Goal: Task Accomplishment & Management: Complete application form

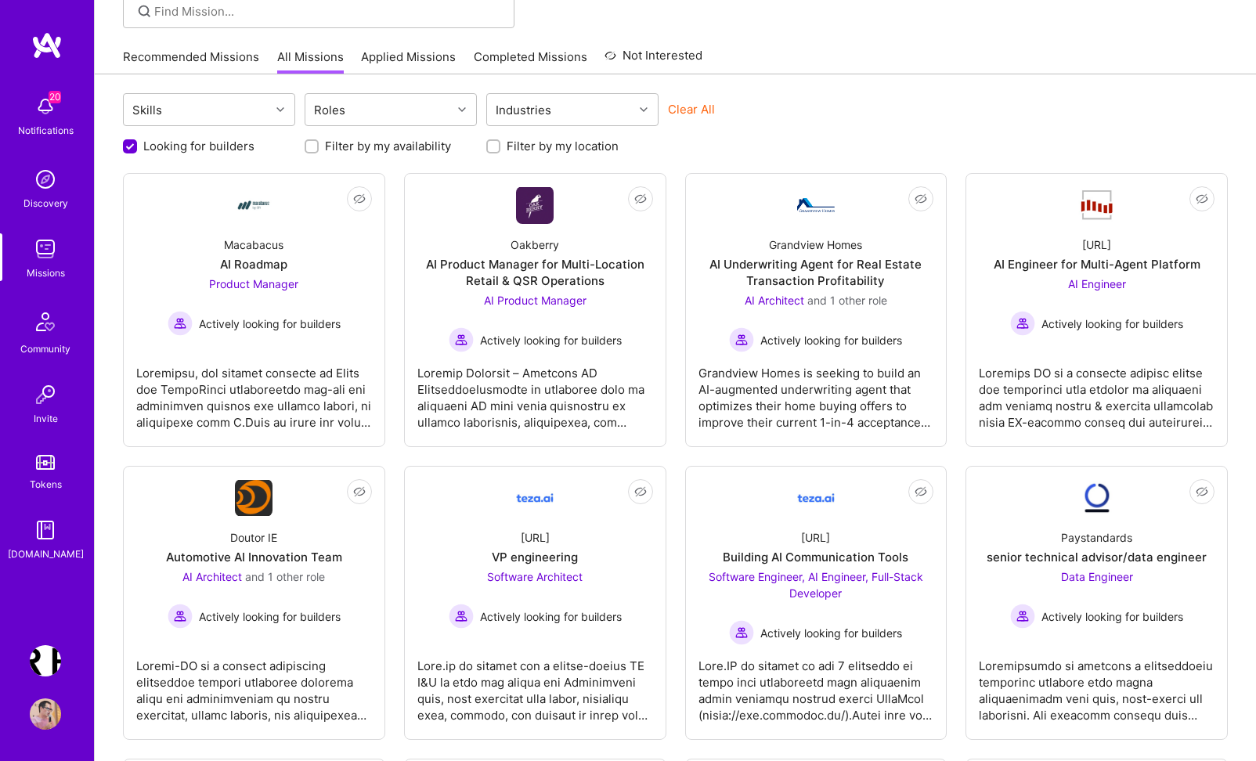
scroll to position [123, 0]
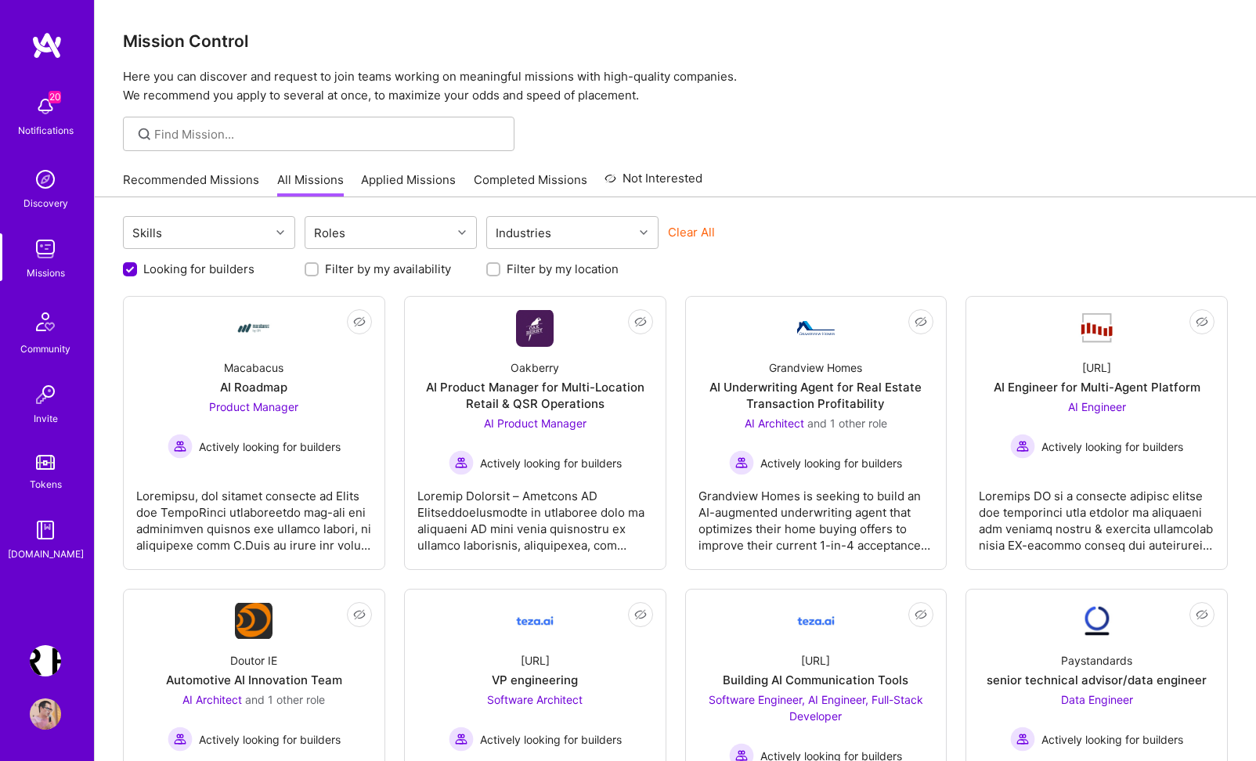
scroll to position [123, 0]
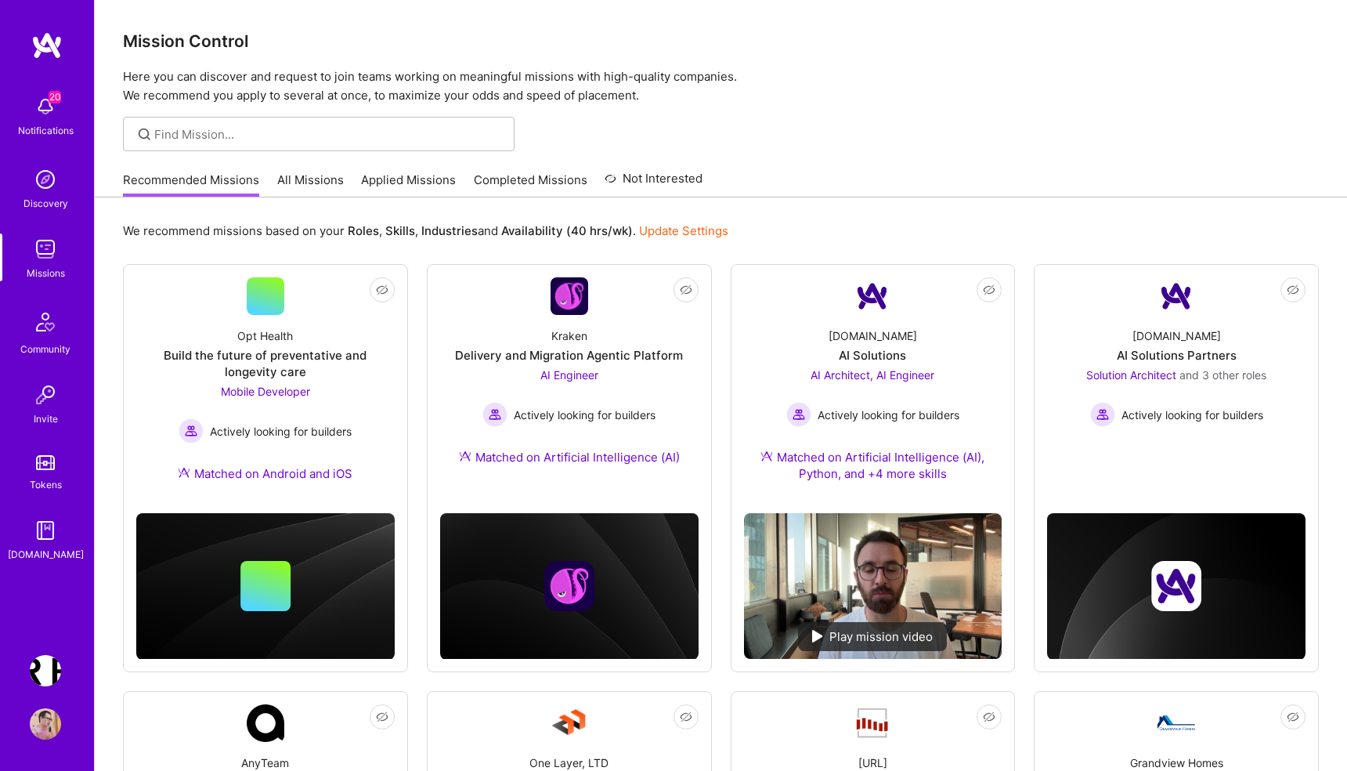
click at [45, 267] on div "Missions" at bounding box center [46, 273] width 38 height 16
click at [45, 252] on img at bounding box center [45, 248] width 31 height 31
click at [313, 176] on link "All Missions" at bounding box center [310, 185] width 67 height 26
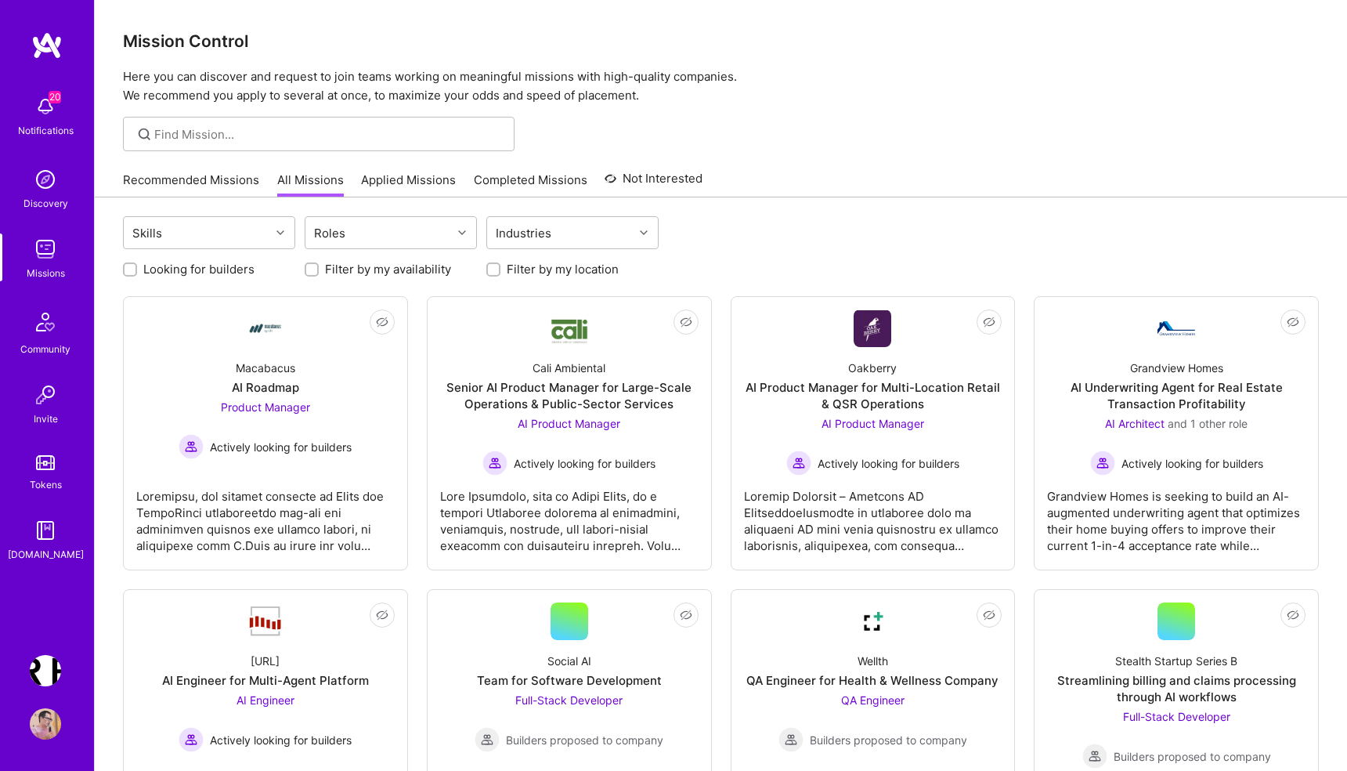
click at [178, 269] on label "Looking for builders" at bounding box center [198, 269] width 111 height 16
click at [137, 269] on input "Looking for builders" at bounding box center [131, 270] width 11 height 11
checkbox input "true"
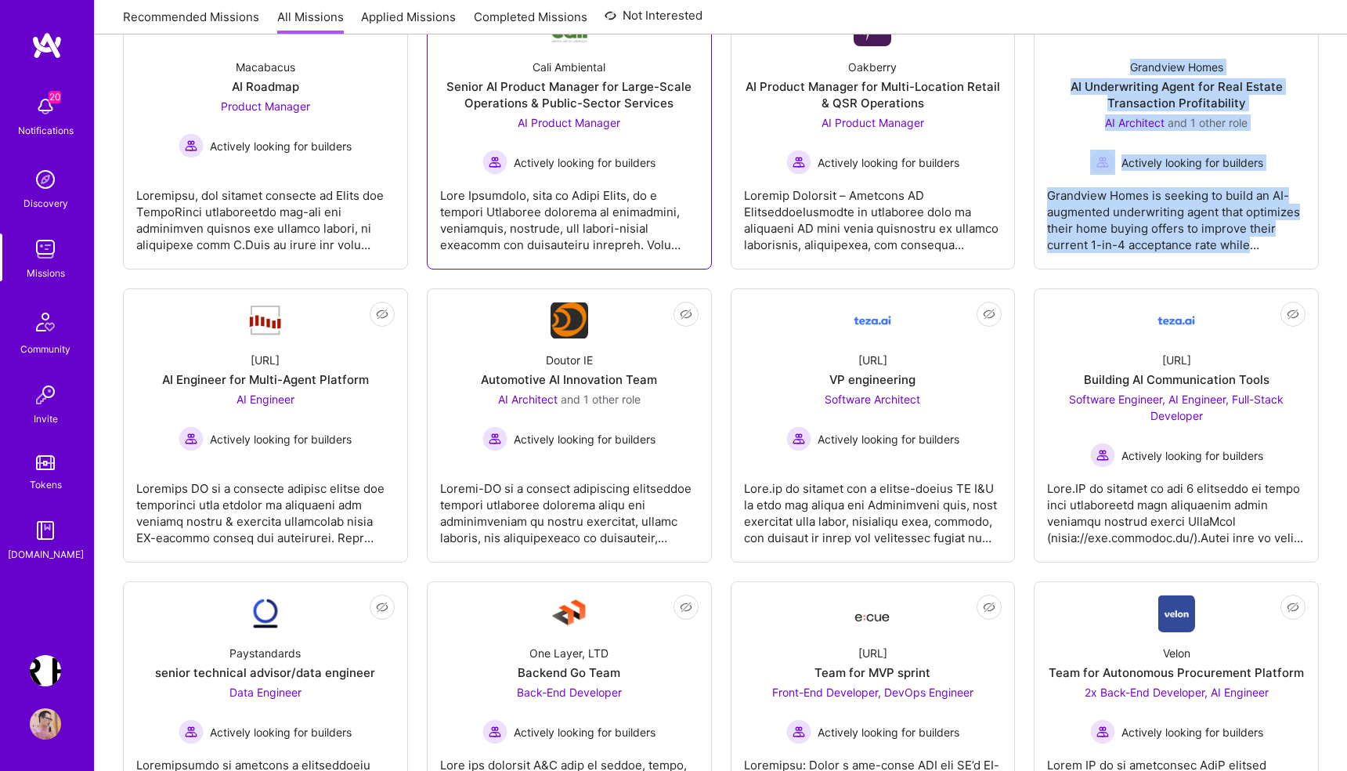
scroll to position [299, 0]
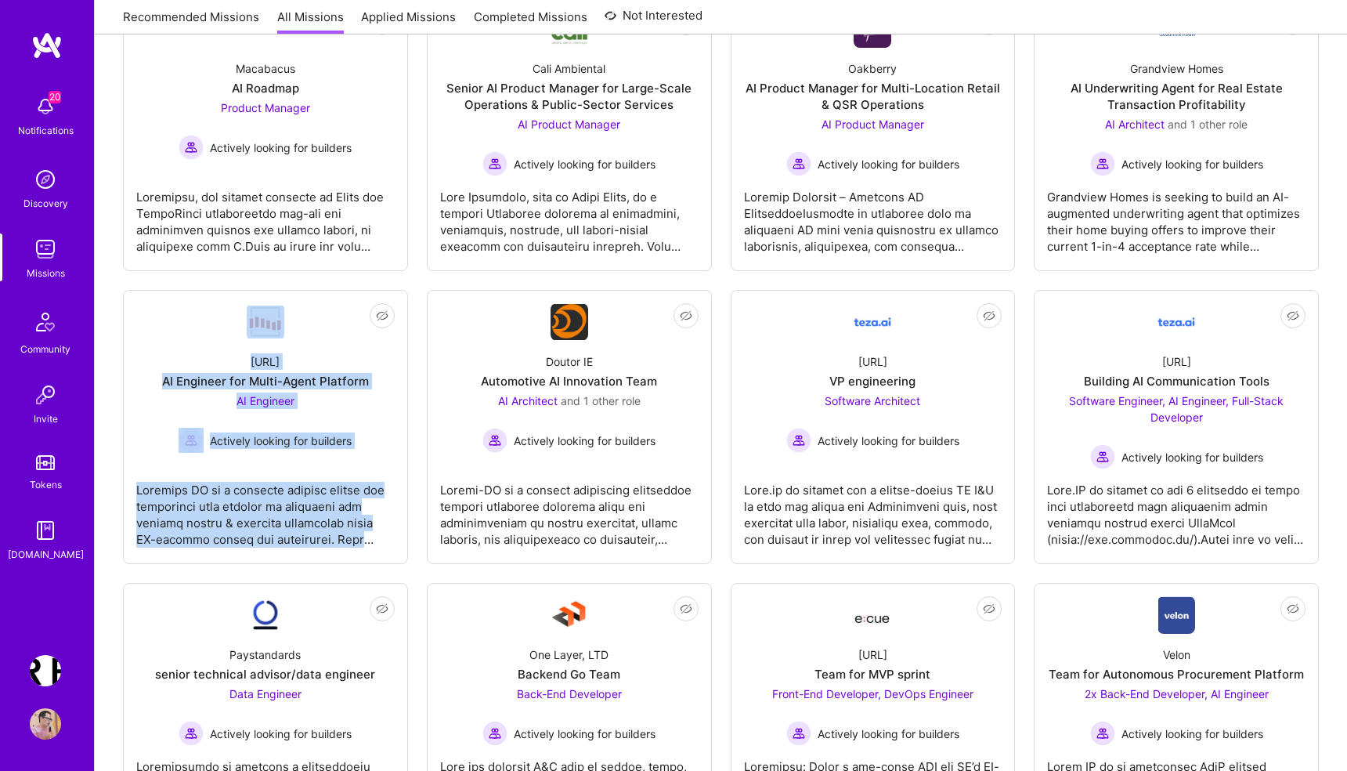
click at [56, 729] on img at bounding box center [45, 723] width 31 height 31
click at [46, 720] on img at bounding box center [45, 723] width 31 height 31
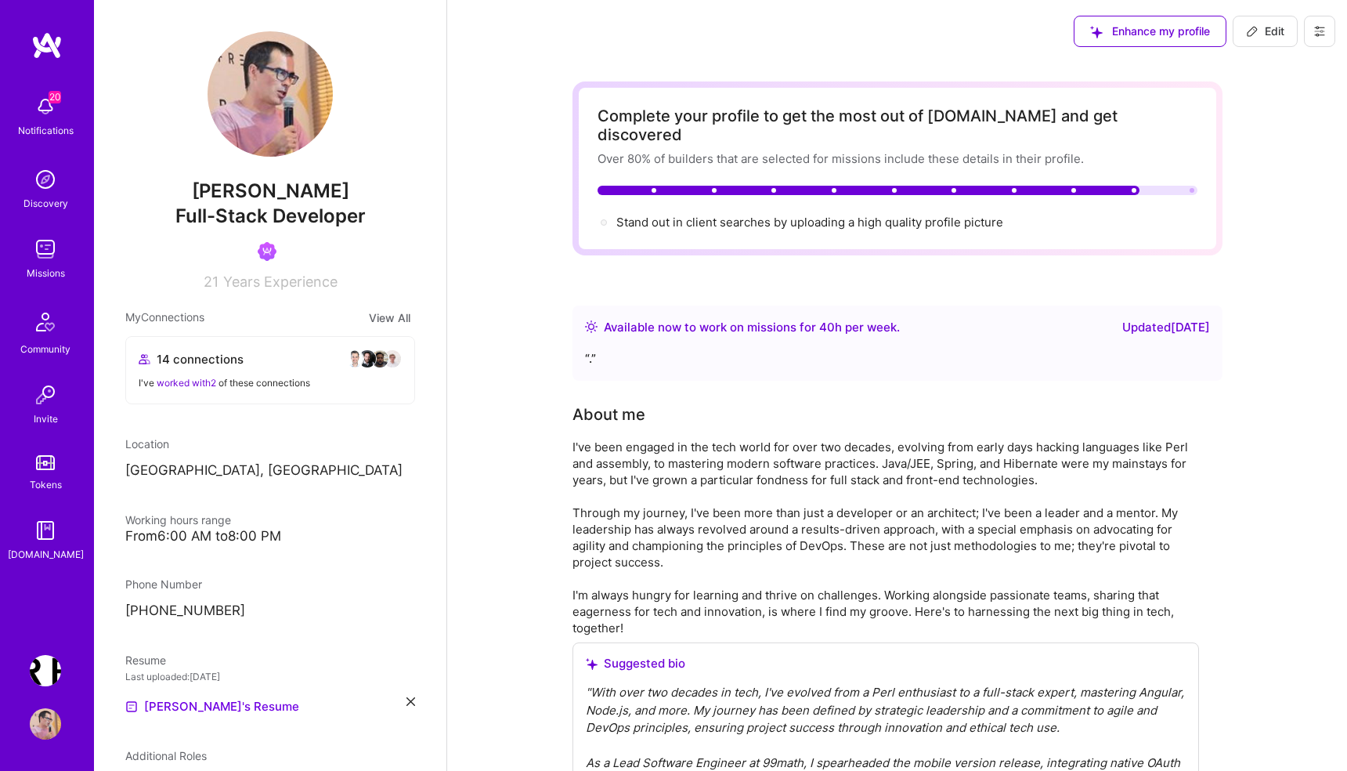
click at [1259, 32] on span "Edit" at bounding box center [1265, 31] width 38 height 16
select select "PL"
select select "Right Now"
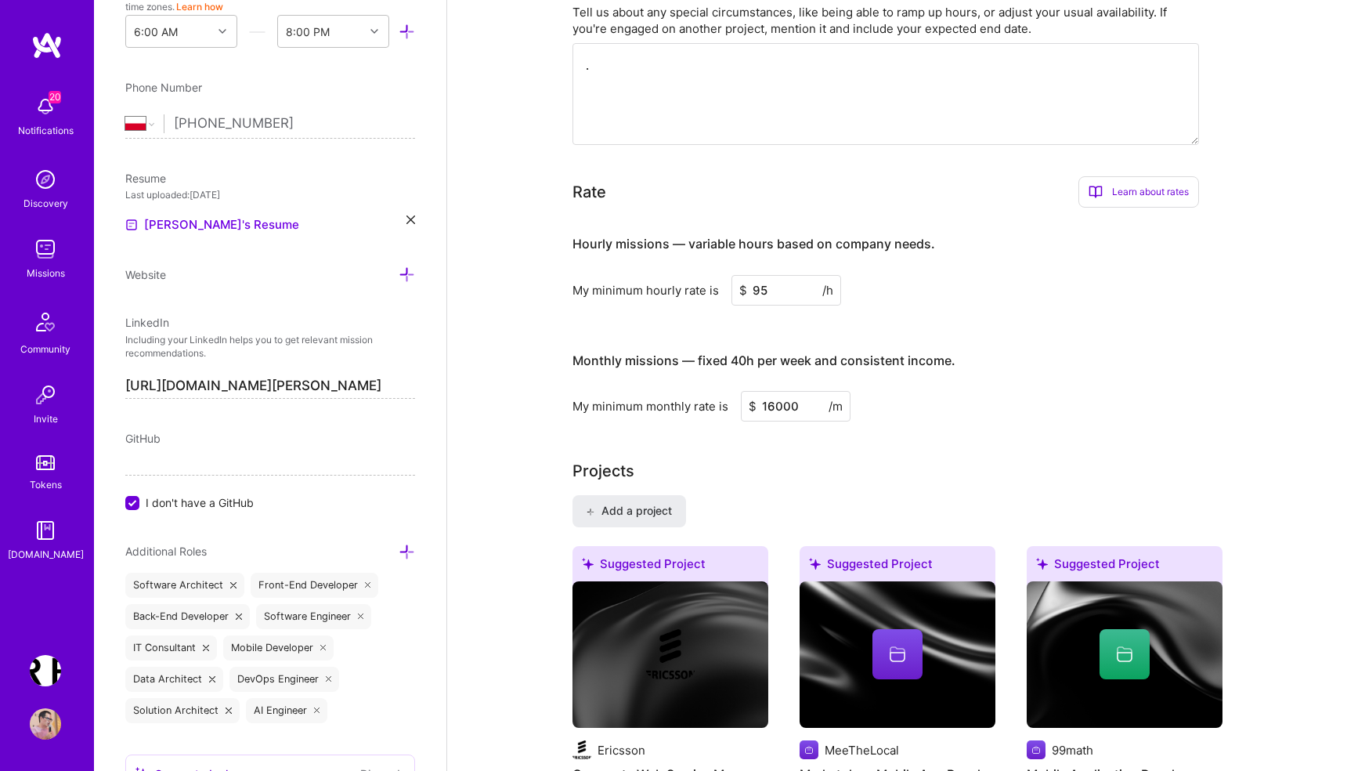
scroll to position [1068, 0]
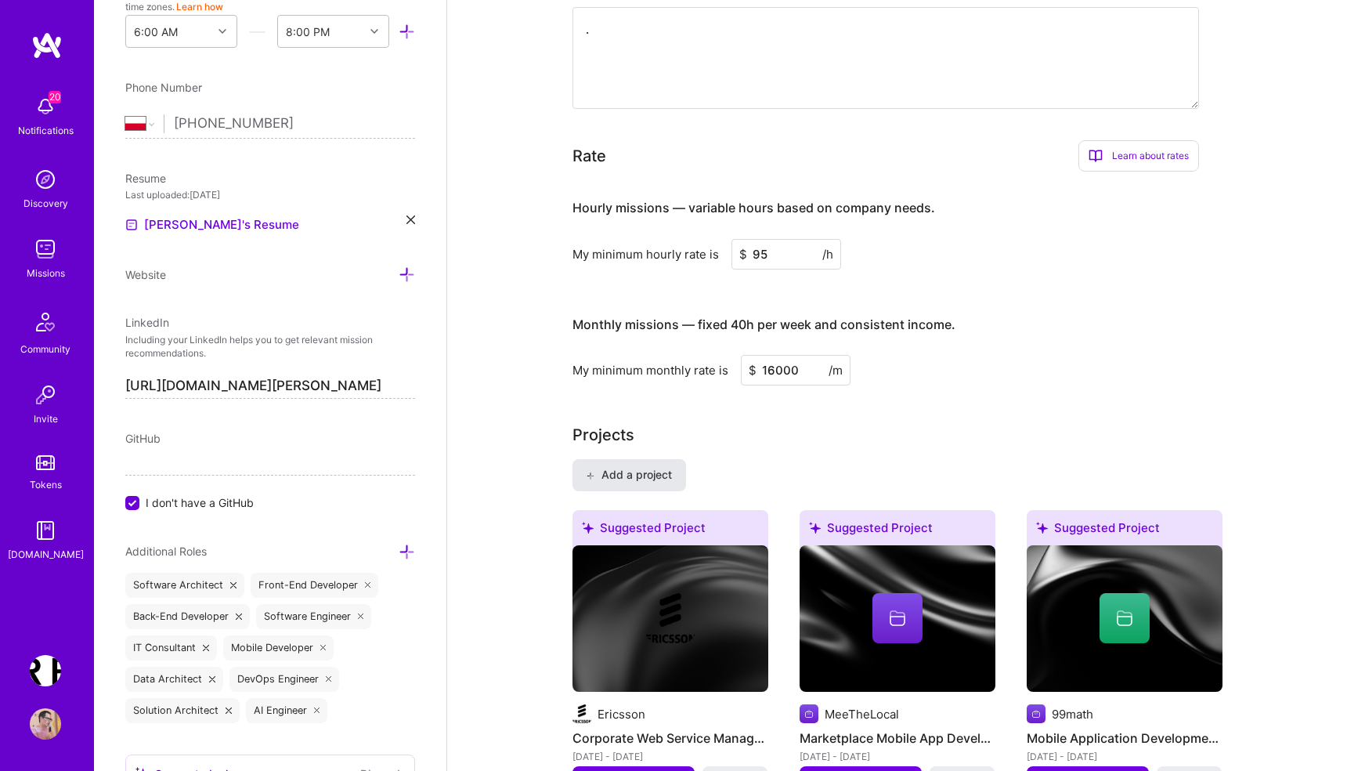
click at [639, 467] on span "Add a project" at bounding box center [628, 475] width 85 height 16
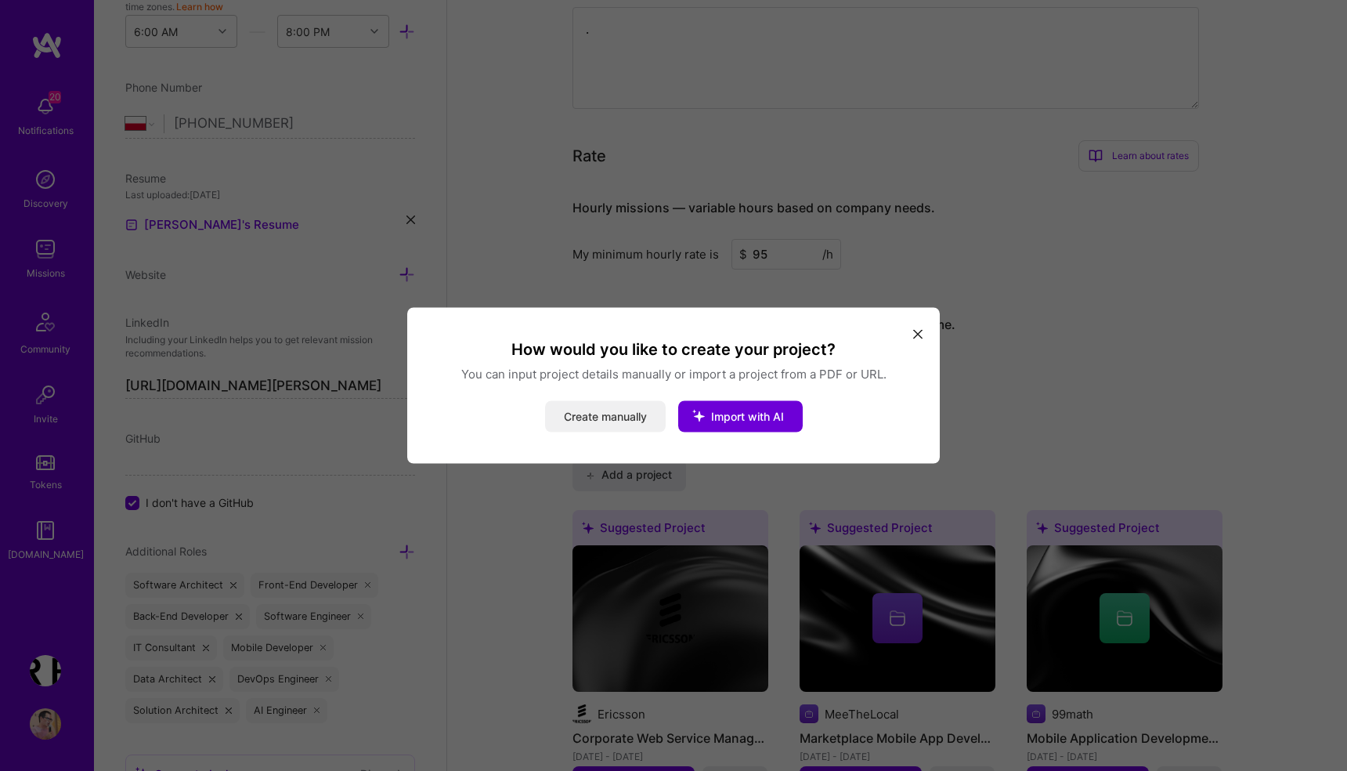
click at [580, 416] on button "Create manually" at bounding box center [605, 416] width 121 height 31
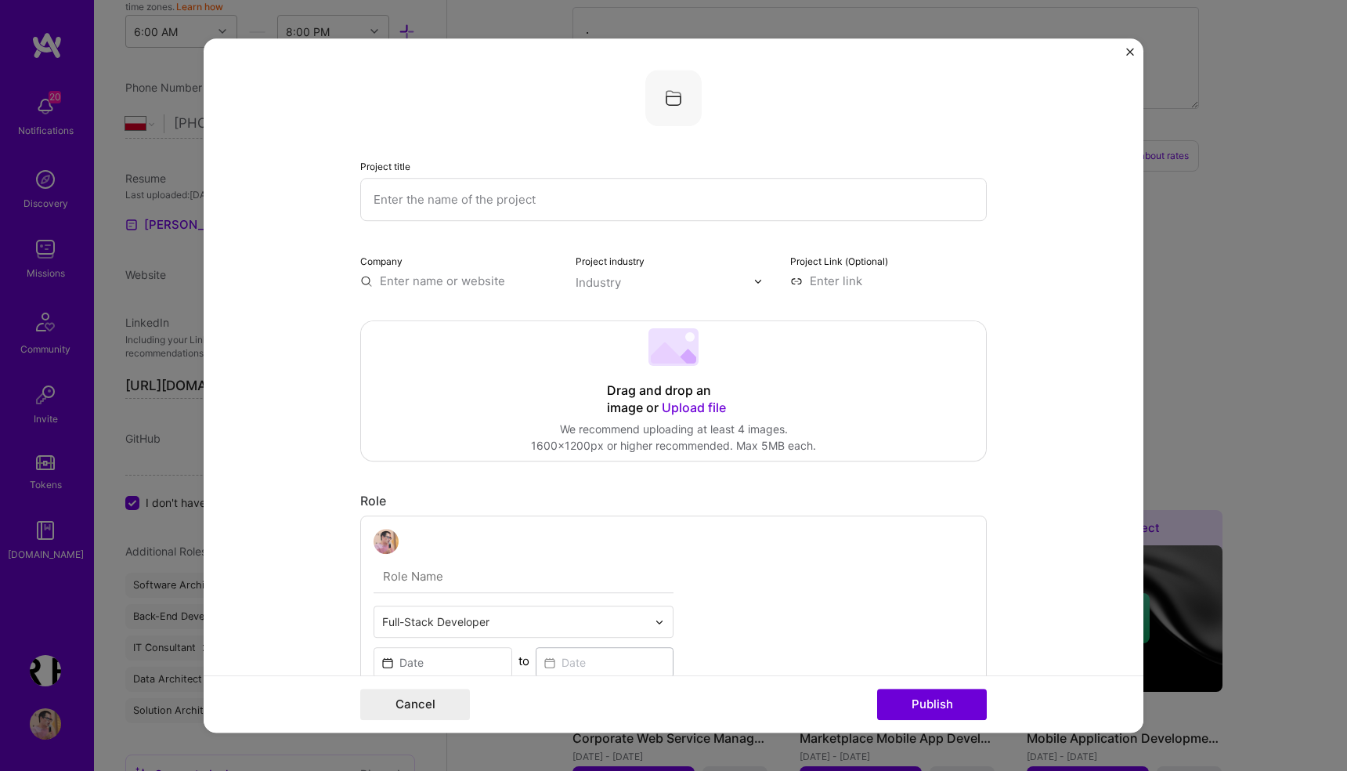
click at [486, 190] on input "text" at bounding box center [673, 199] width 626 height 43
paste input "CRS Ventures financial planning system"
type input "CRS Ventures financial planning system"
click at [396, 285] on input "text" at bounding box center [458, 281] width 197 height 16
paste input "CRS Ventures financial planning system"
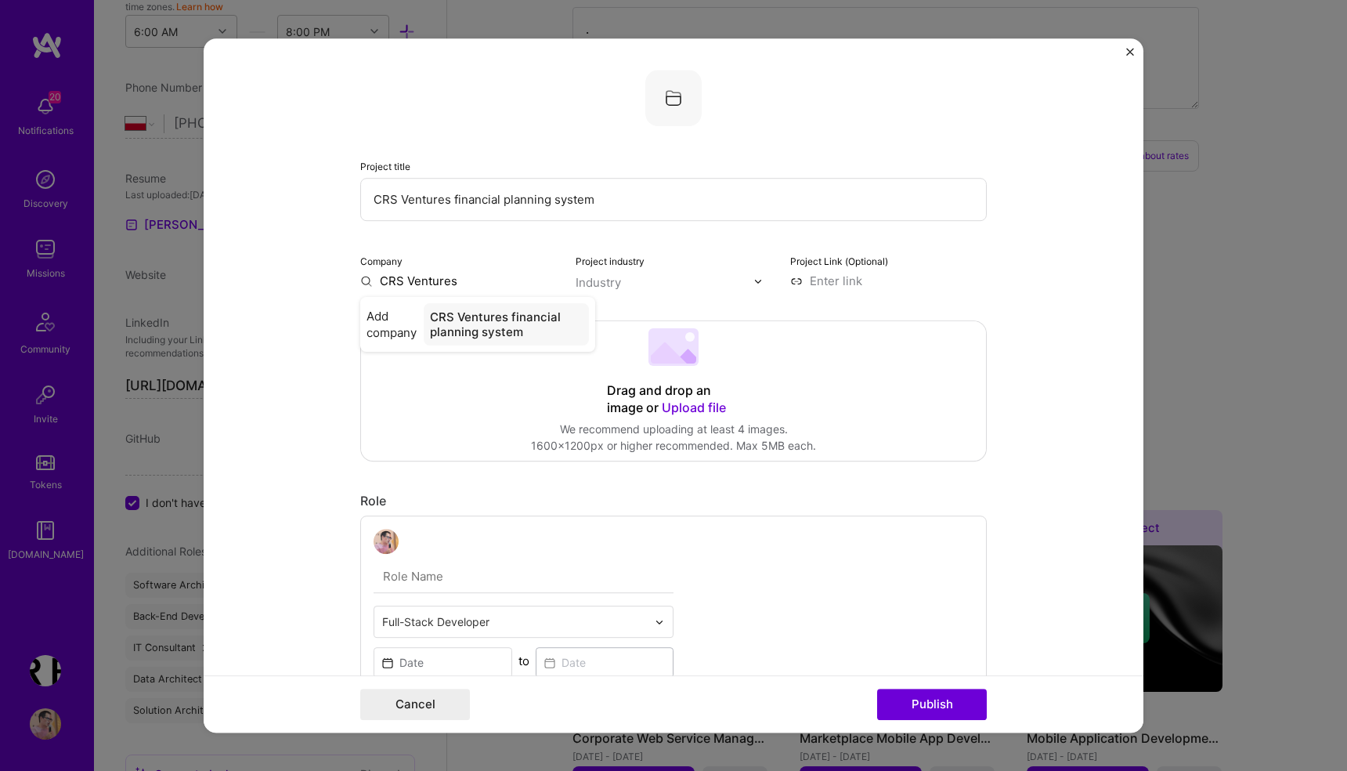
scroll to position [0, 0]
type input "CRS Ventures"
click at [497, 316] on div "CRS Ventures" at bounding box center [493, 316] width 91 height 27
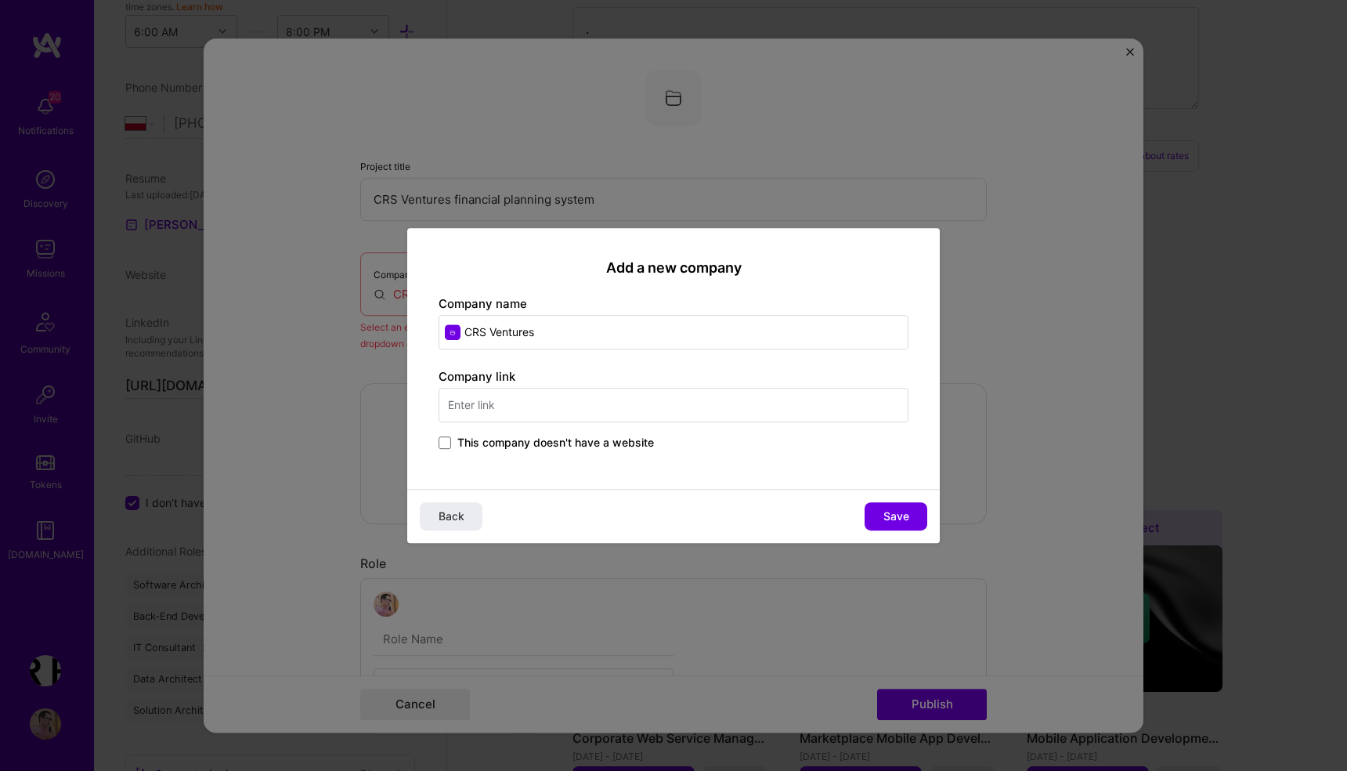
click at [464, 325] on input "CRS Ventures" at bounding box center [674, 332] width 470 height 34
type input "CRS Ventures"
click at [441, 441] on span at bounding box center [445, 442] width 13 height 13
click at [0, 0] on input "This company doesn't have a website" at bounding box center [0, 0] width 0 height 0
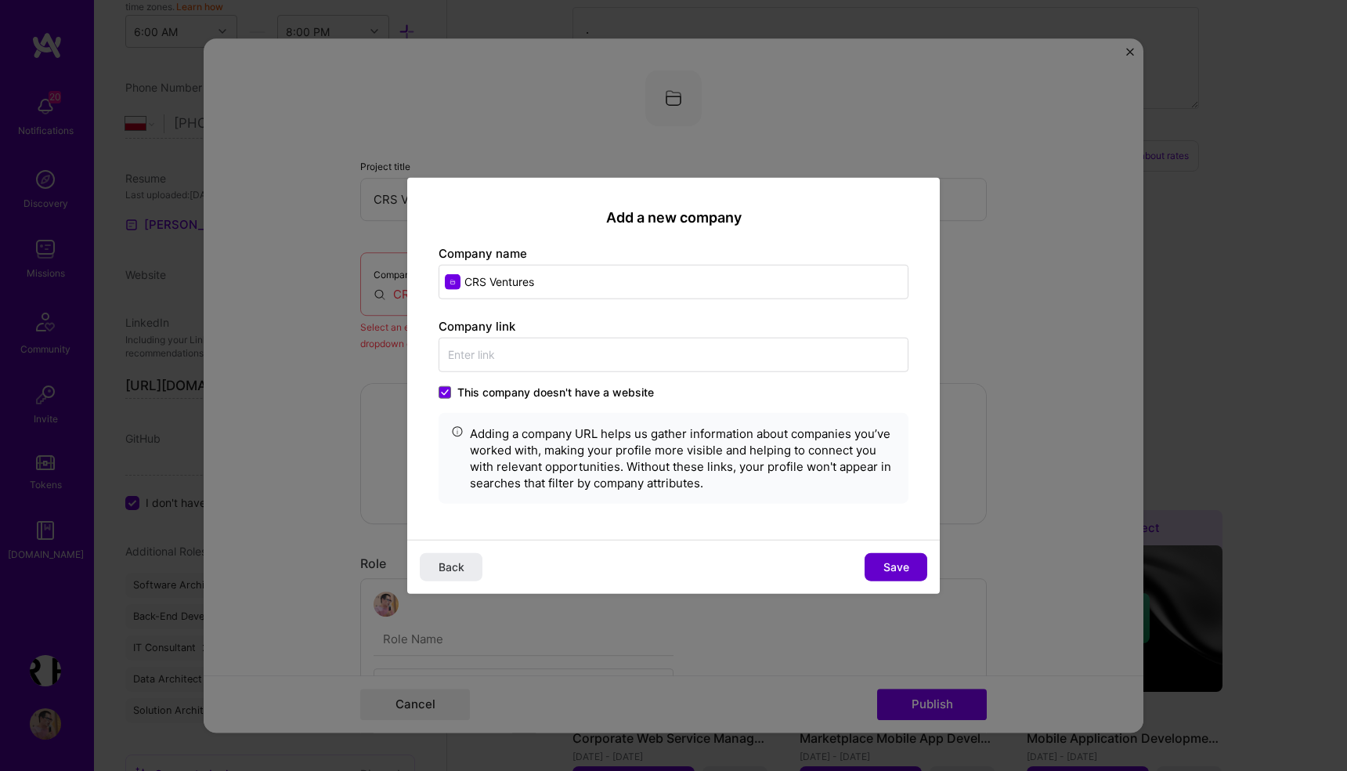
click at [904, 570] on span "Save" at bounding box center [896, 566] width 26 height 16
type input "CRS Ventures"
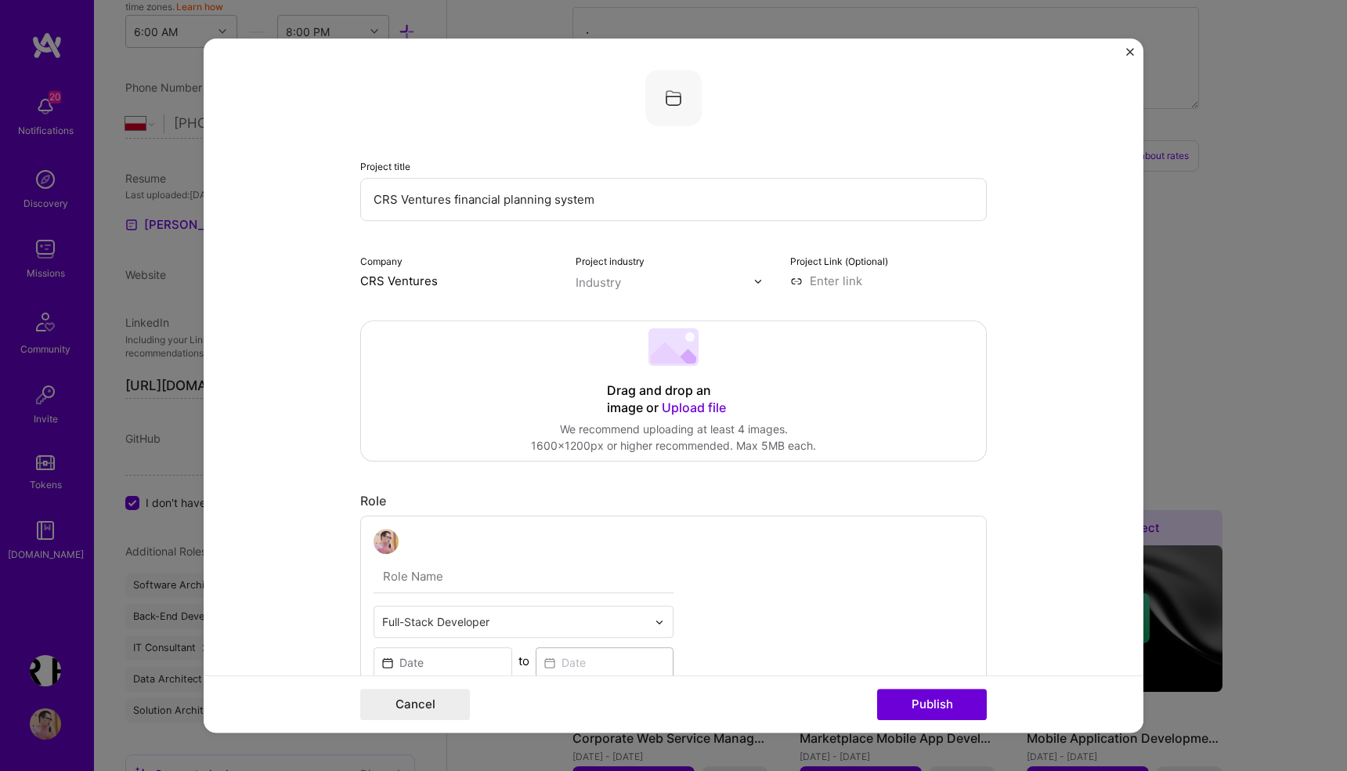
click at [609, 288] on div "Industry" at bounding box center [598, 282] width 45 height 16
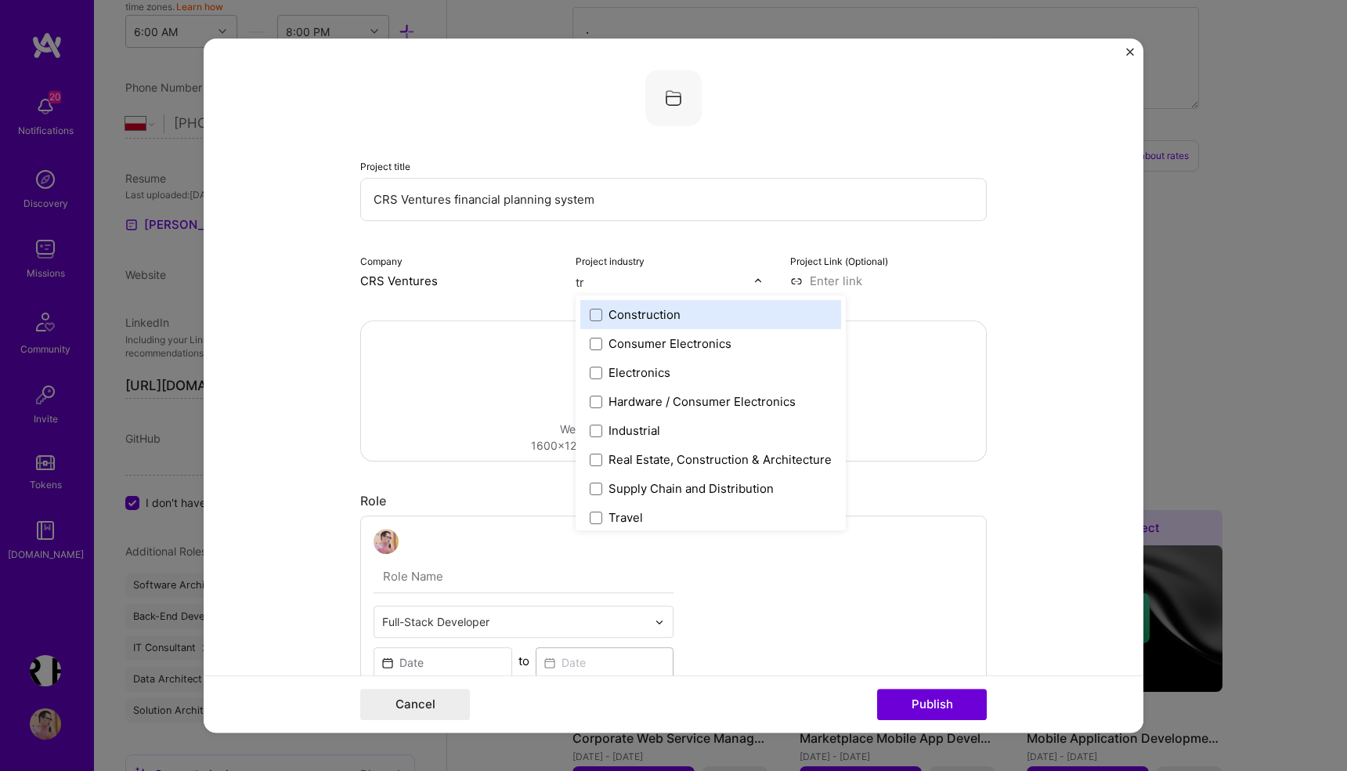
type input "t"
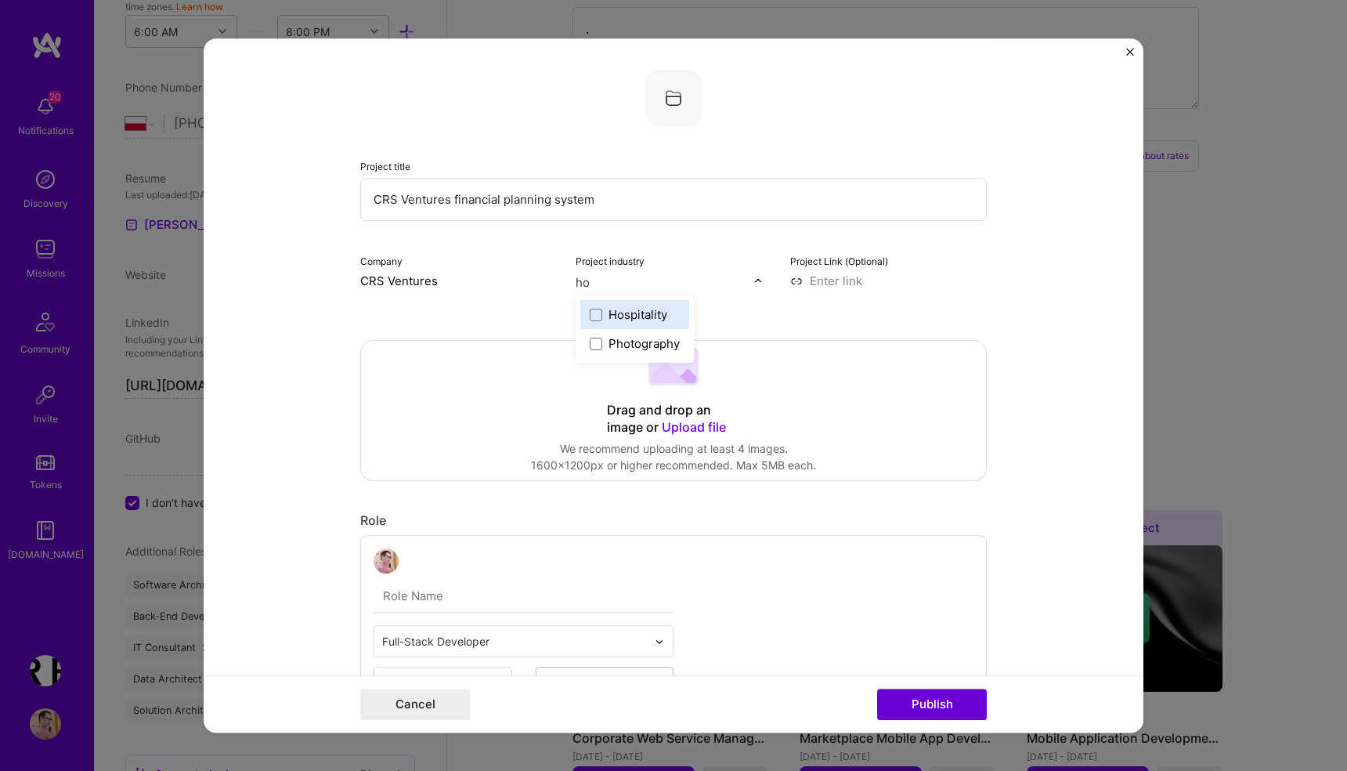
type input "hos"
click at [599, 315] on span at bounding box center [596, 315] width 13 height 13
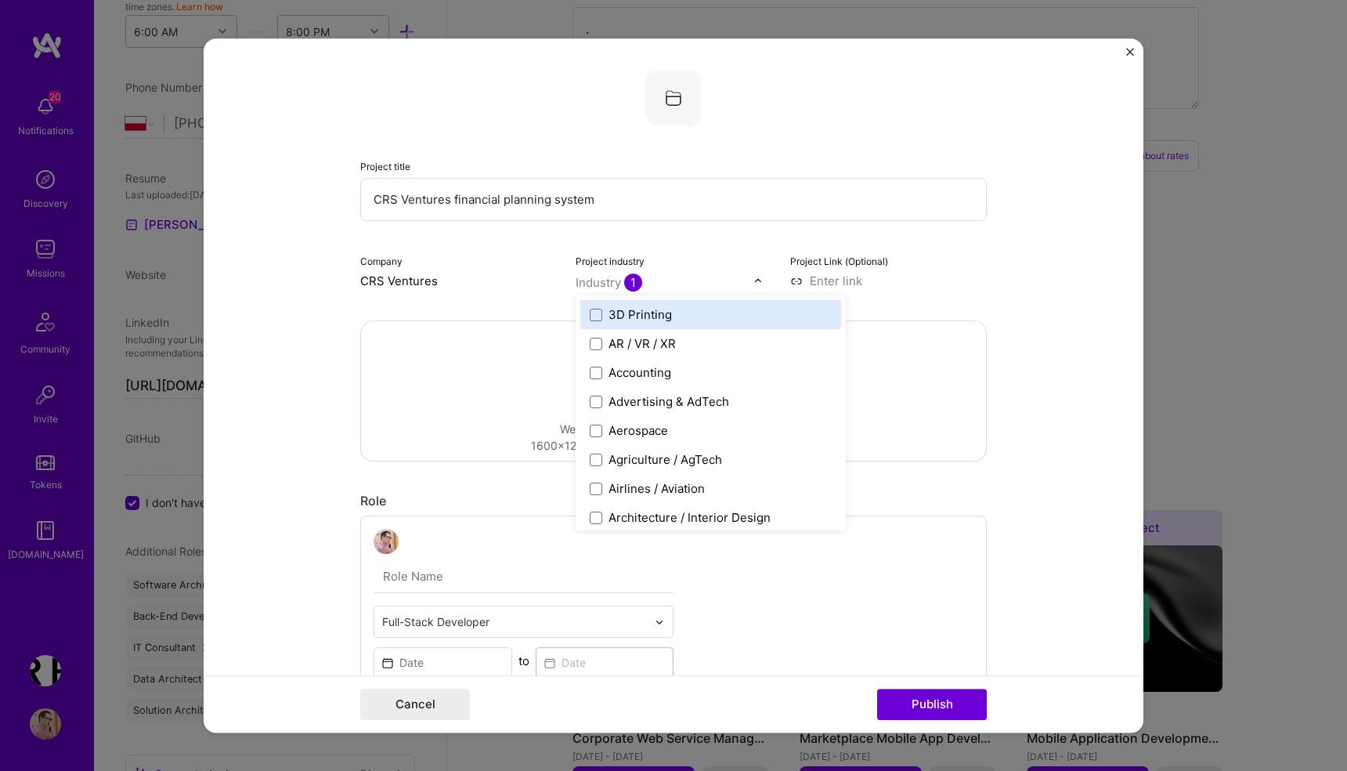
click at [1019, 298] on form "Project title CRS Ventures financial planning system Company CRS Ventures Proje…" at bounding box center [674, 385] width 940 height 694
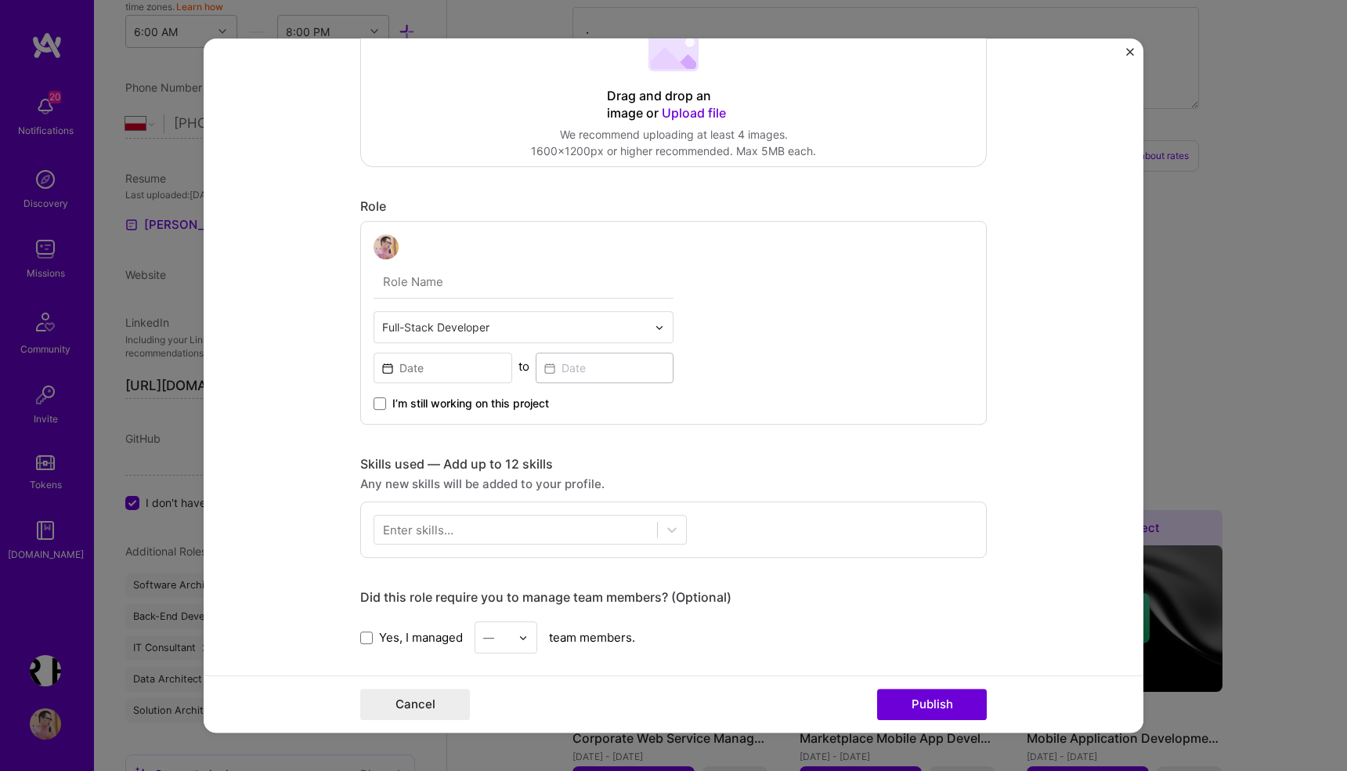
scroll to position [390, 0]
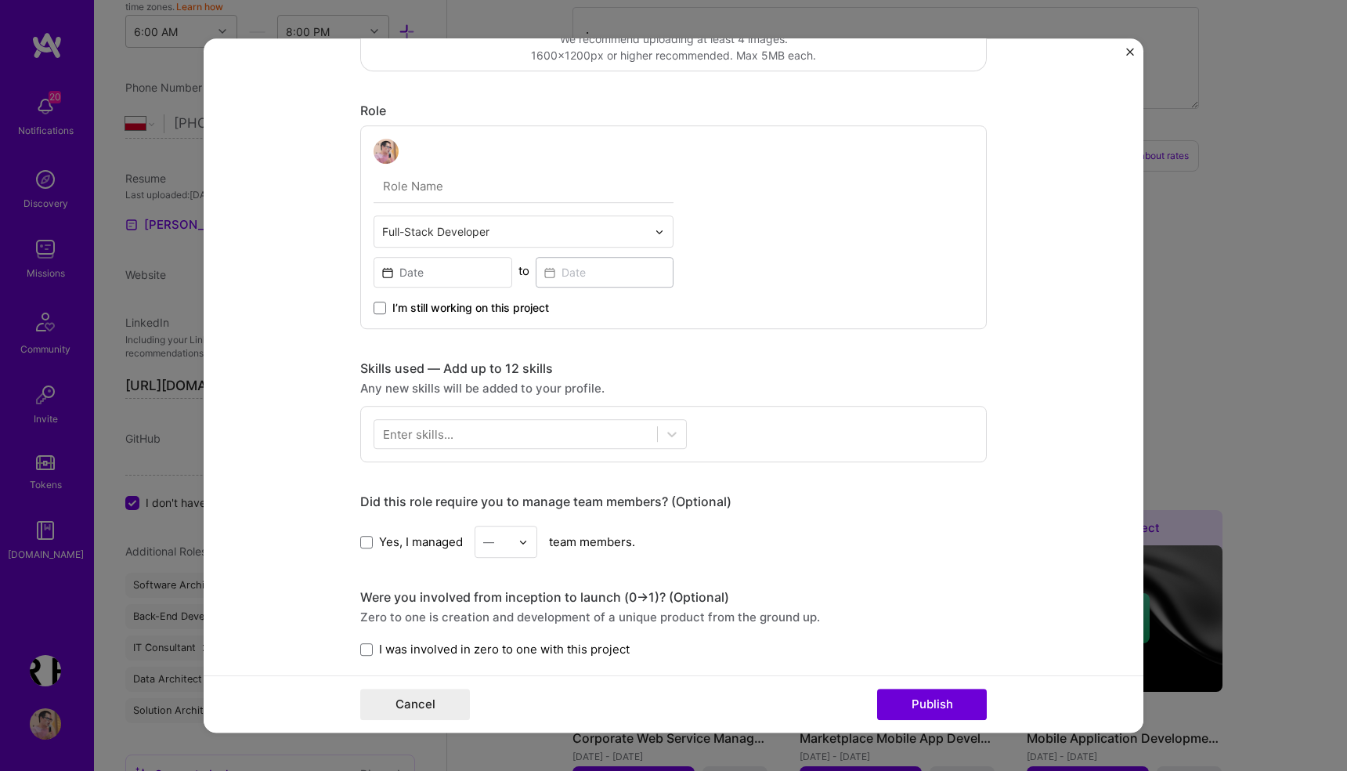
click at [431, 435] on div "Enter skills..." at bounding box center [418, 434] width 70 height 16
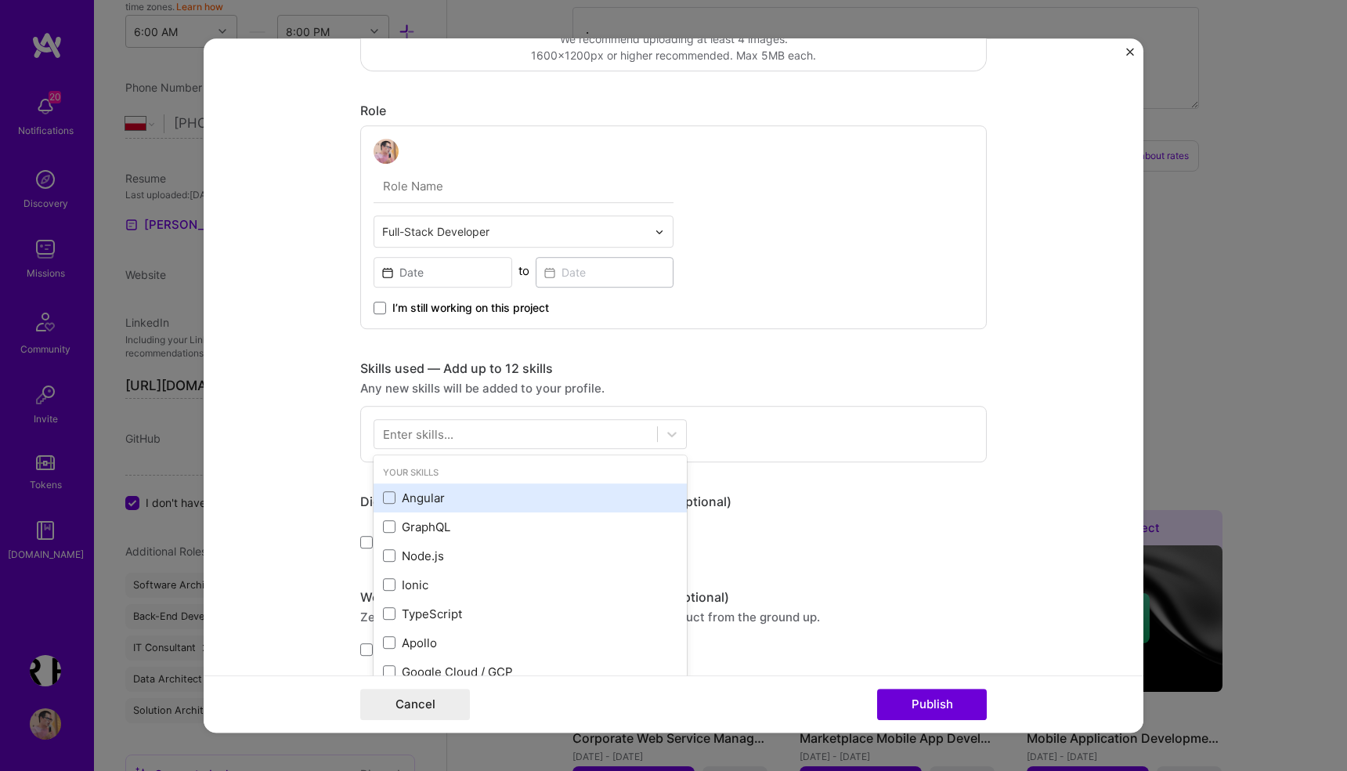
click at [391, 489] on div "Angular" at bounding box center [530, 497] width 294 height 16
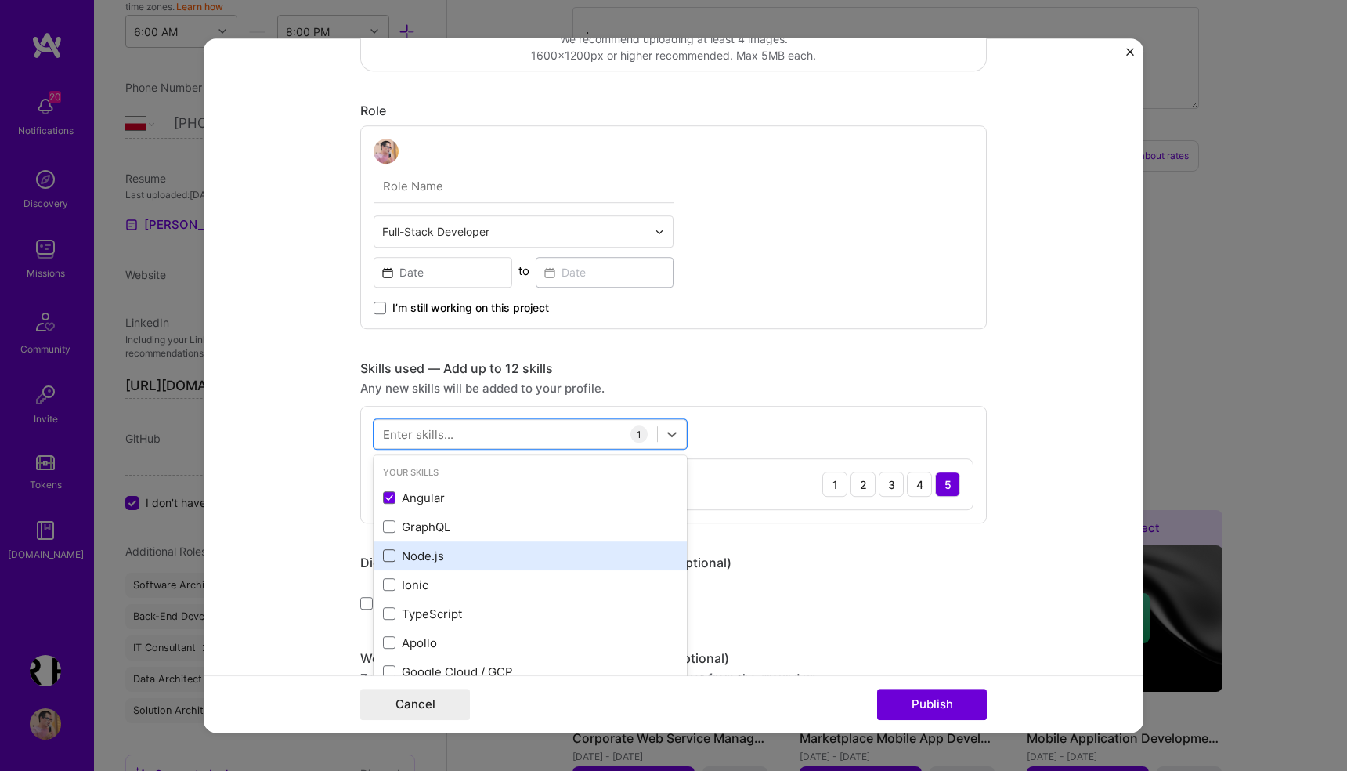
click at [388, 554] on span at bounding box center [389, 556] width 13 height 13
click at [0, 0] on input "checkbox" at bounding box center [0, 0] width 0 height 0
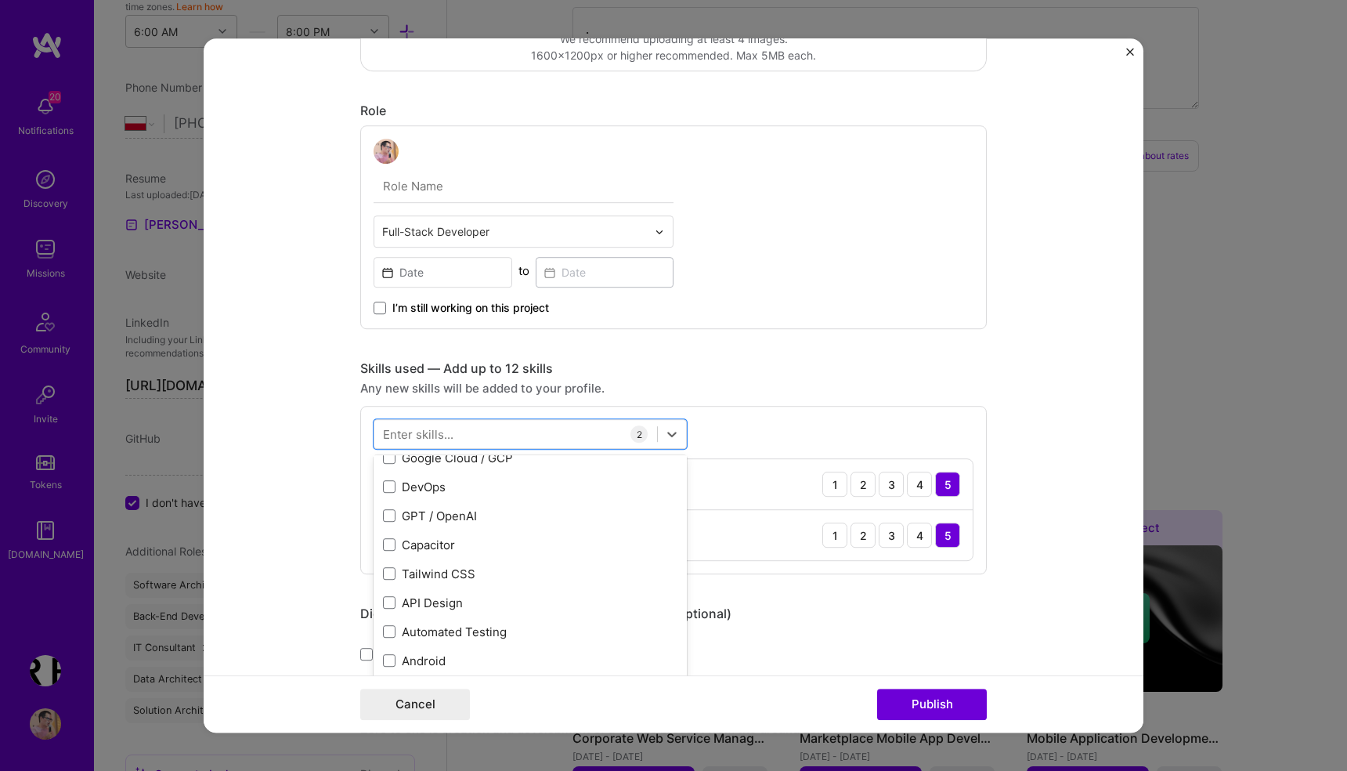
scroll to position [204, 0]
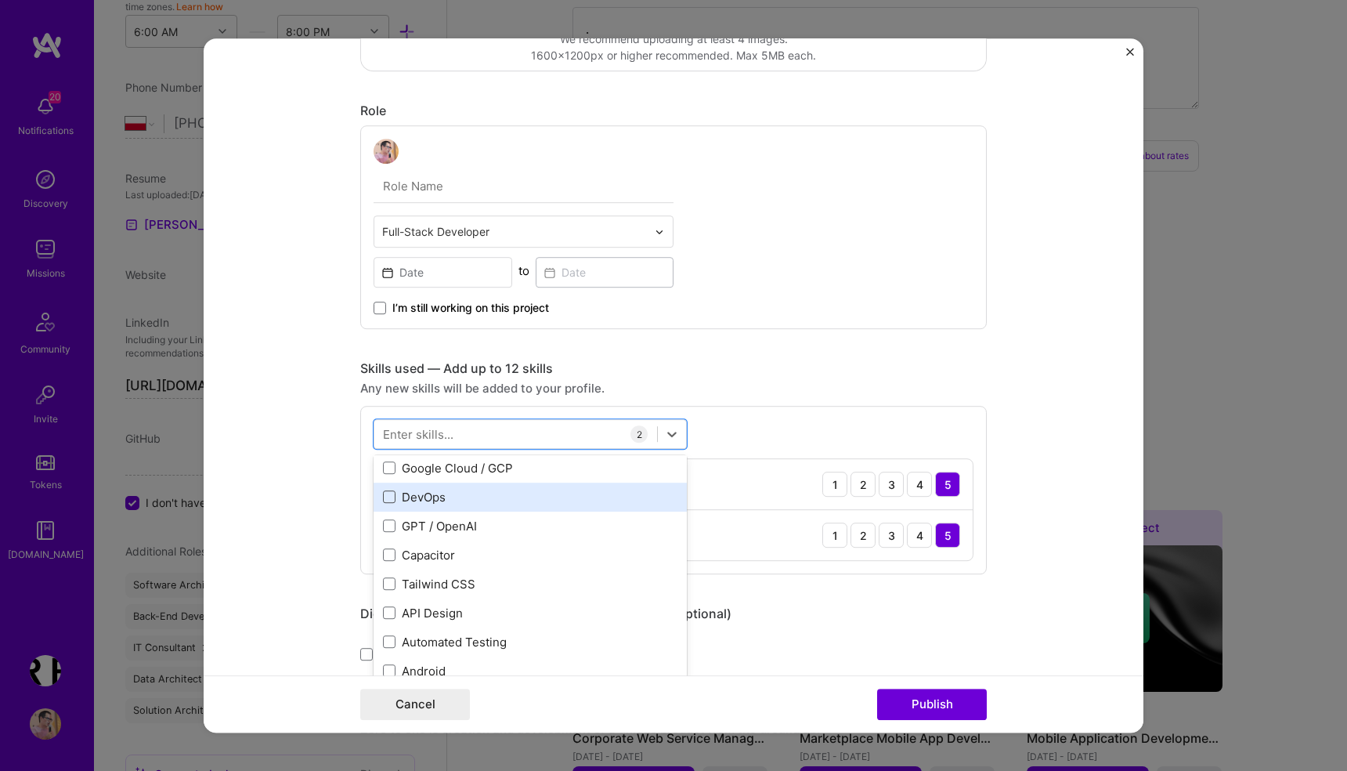
click at [394, 500] on span at bounding box center [389, 497] width 13 height 13
click at [0, 0] on input "checkbox" at bounding box center [0, 0] width 0 height 0
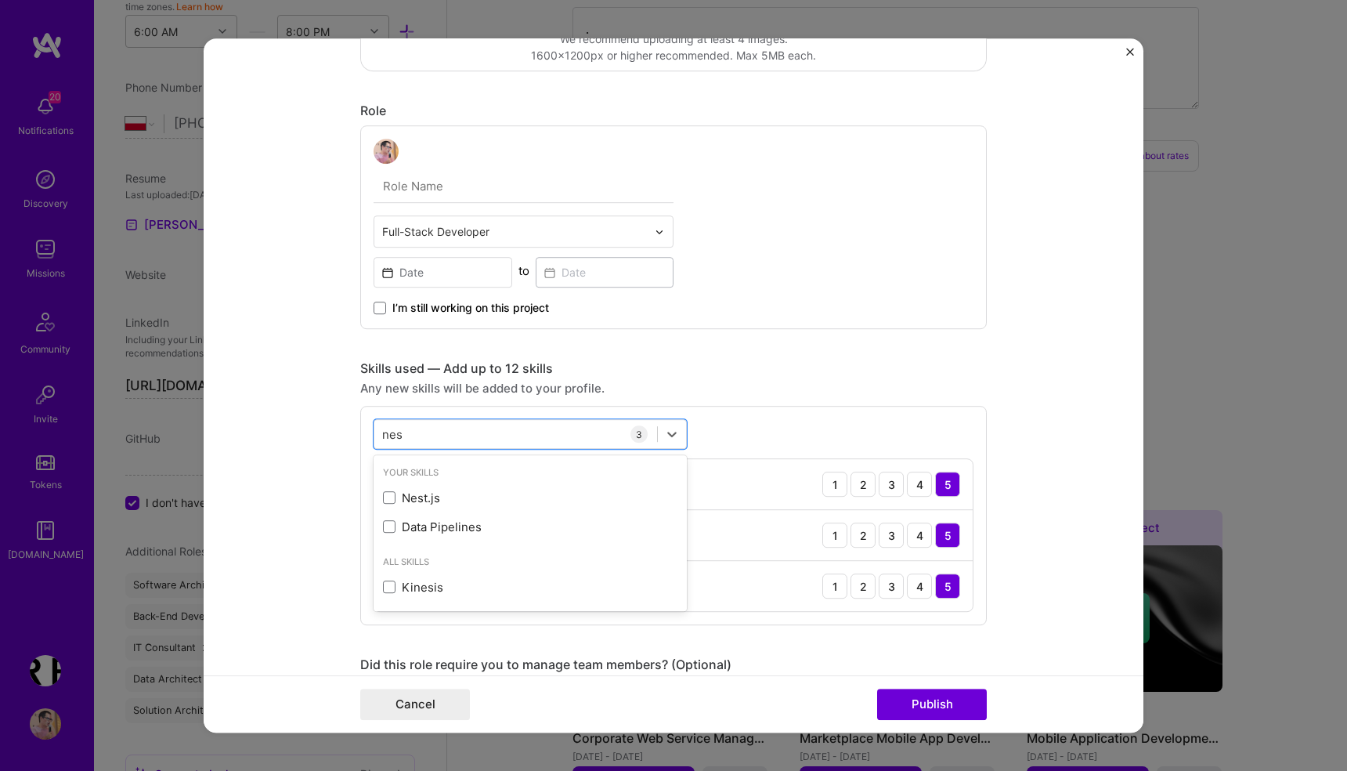
scroll to position [0, 0]
click at [389, 504] on span at bounding box center [389, 498] width 13 height 13
click at [0, 0] on input "checkbox" at bounding box center [0, 0] width 0 height 0
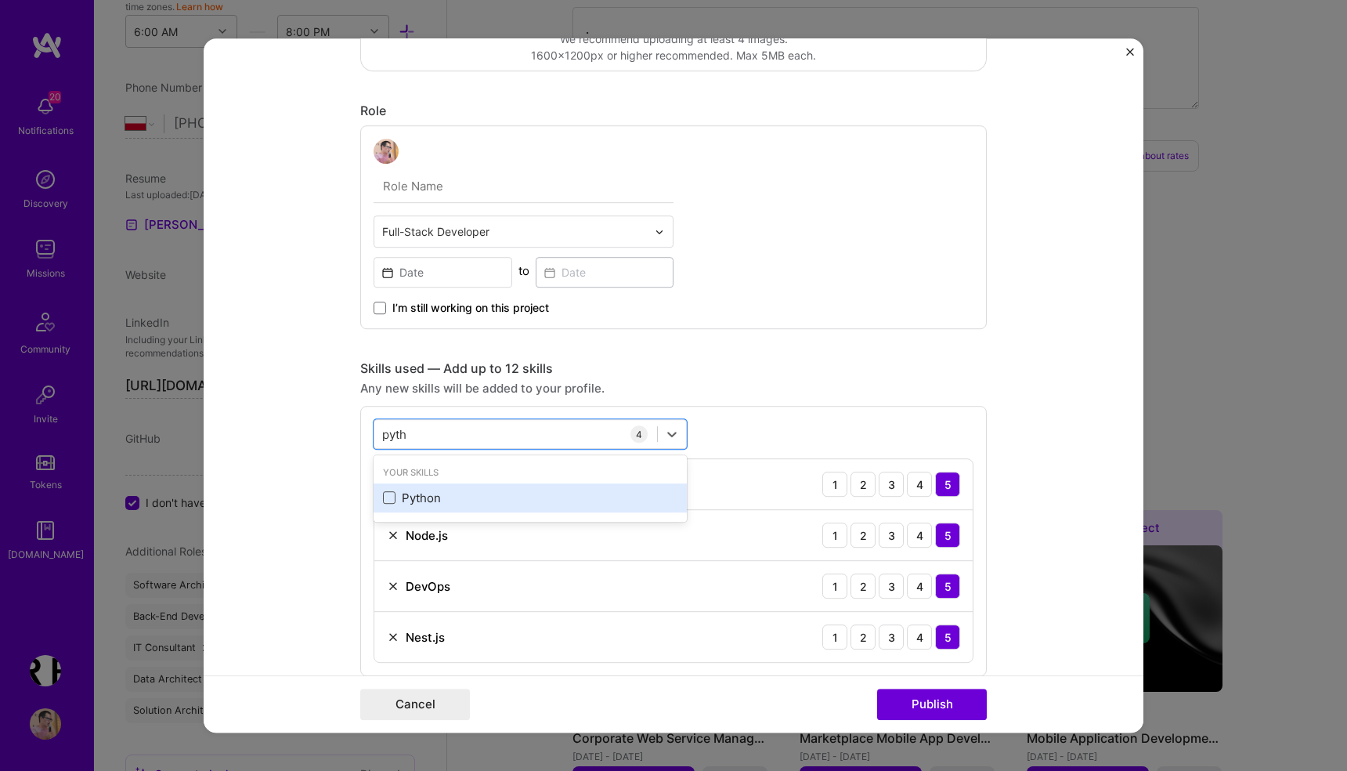
click at [392, 495] on span at bounding box center [389, 498] width 13 height 13
click at [0, 0] on input "checkbox" at bounding box center [0, 0] width 0 height 0
click at [318, 454] on form "Project title CRS Ventures financial planning system Company CRS Ventures Proje…" at bounding box center [674, 385] width 940 height 694
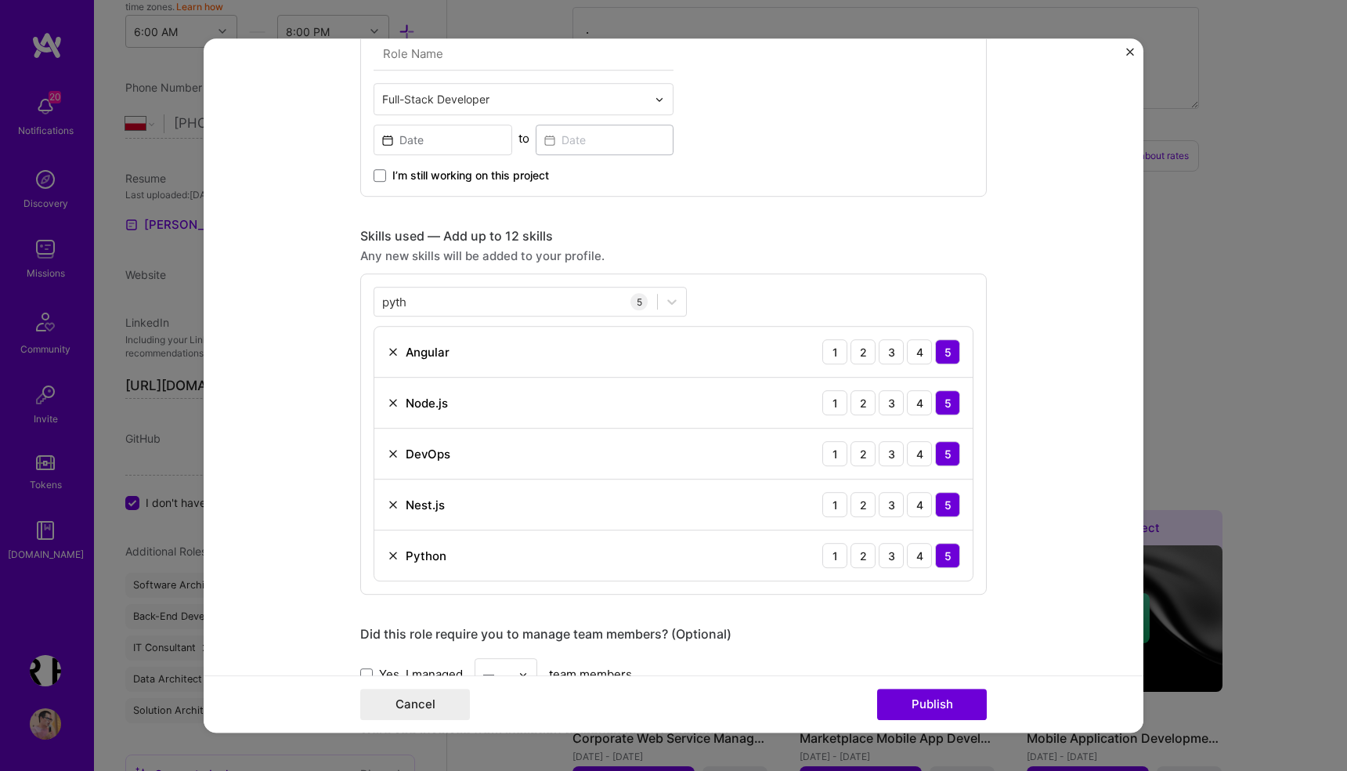
scroll to position [431, 0]
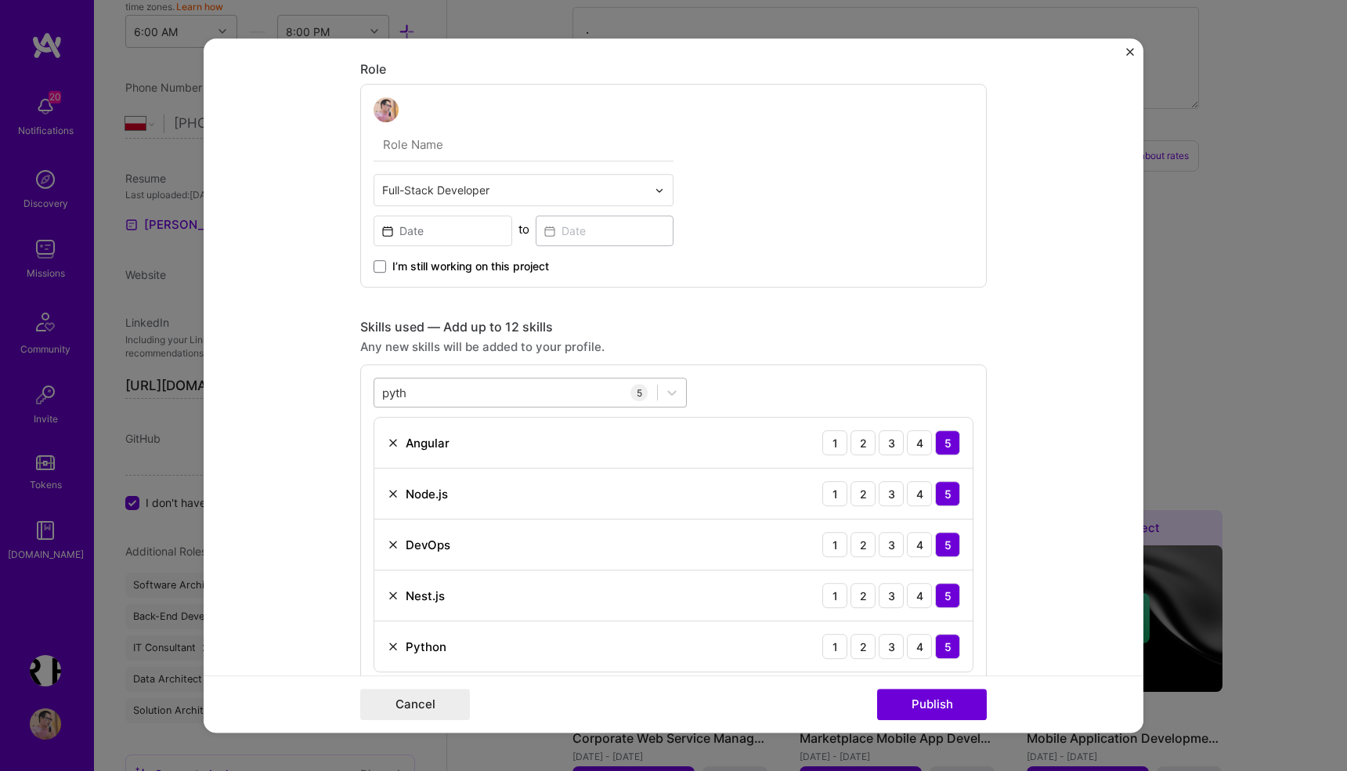
click at [466, 399] on div "pyth pyth" at bounding box center [515, 393] width 283 height 26
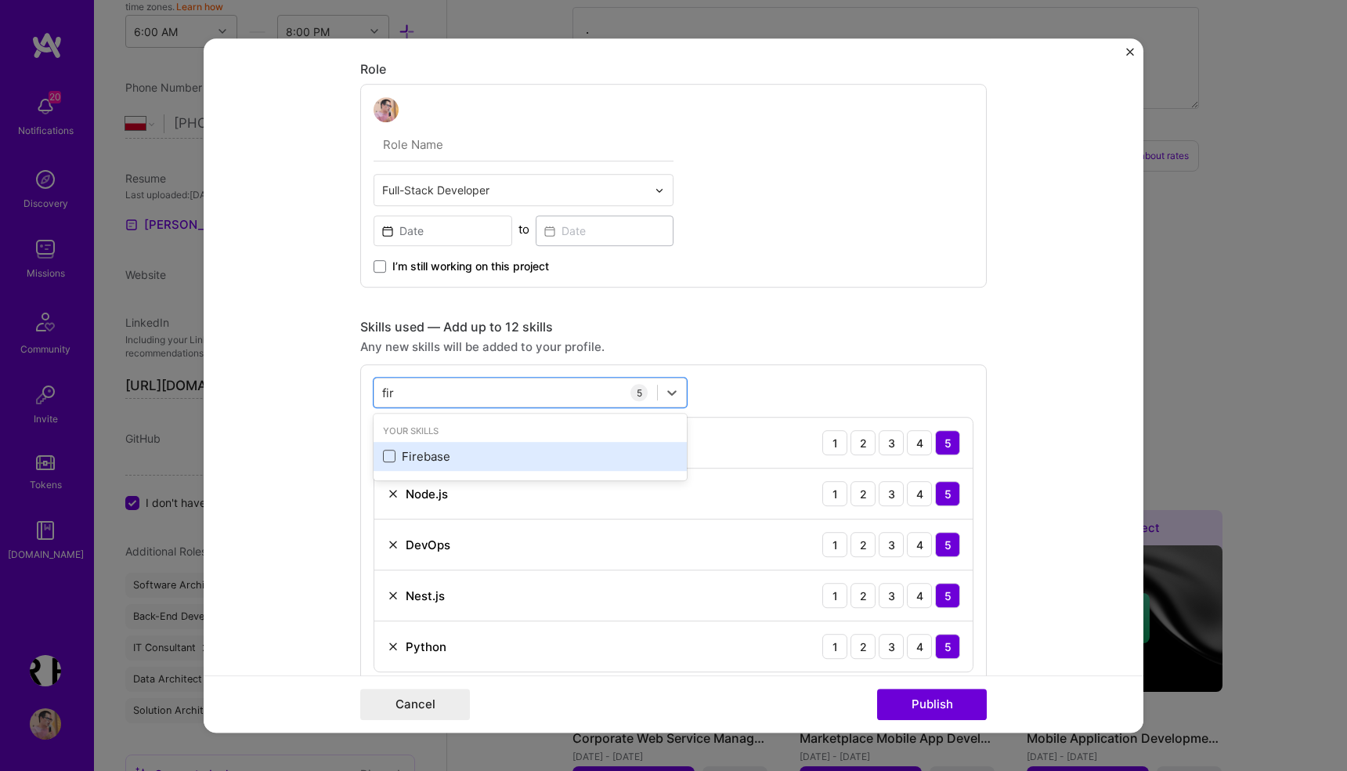
click at [388, 457] on span at bounding box center [389, 456] width 13 height 13
click at [0, 0] on input "checkbox" at bounding box center [0, 0] width 0 height 0
click at [447, 391] on div "fir fir" at bounding box center [515, 393] width 283 height 26
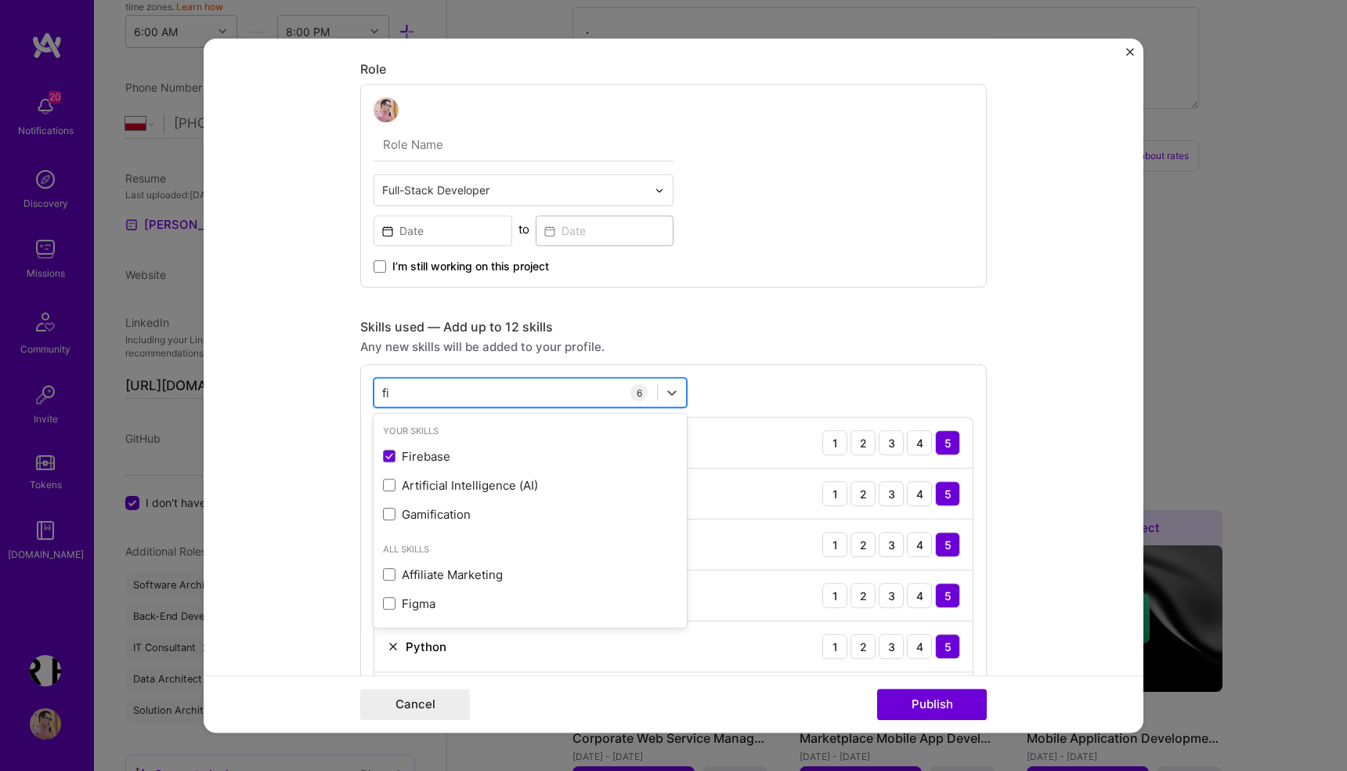
type input "f"
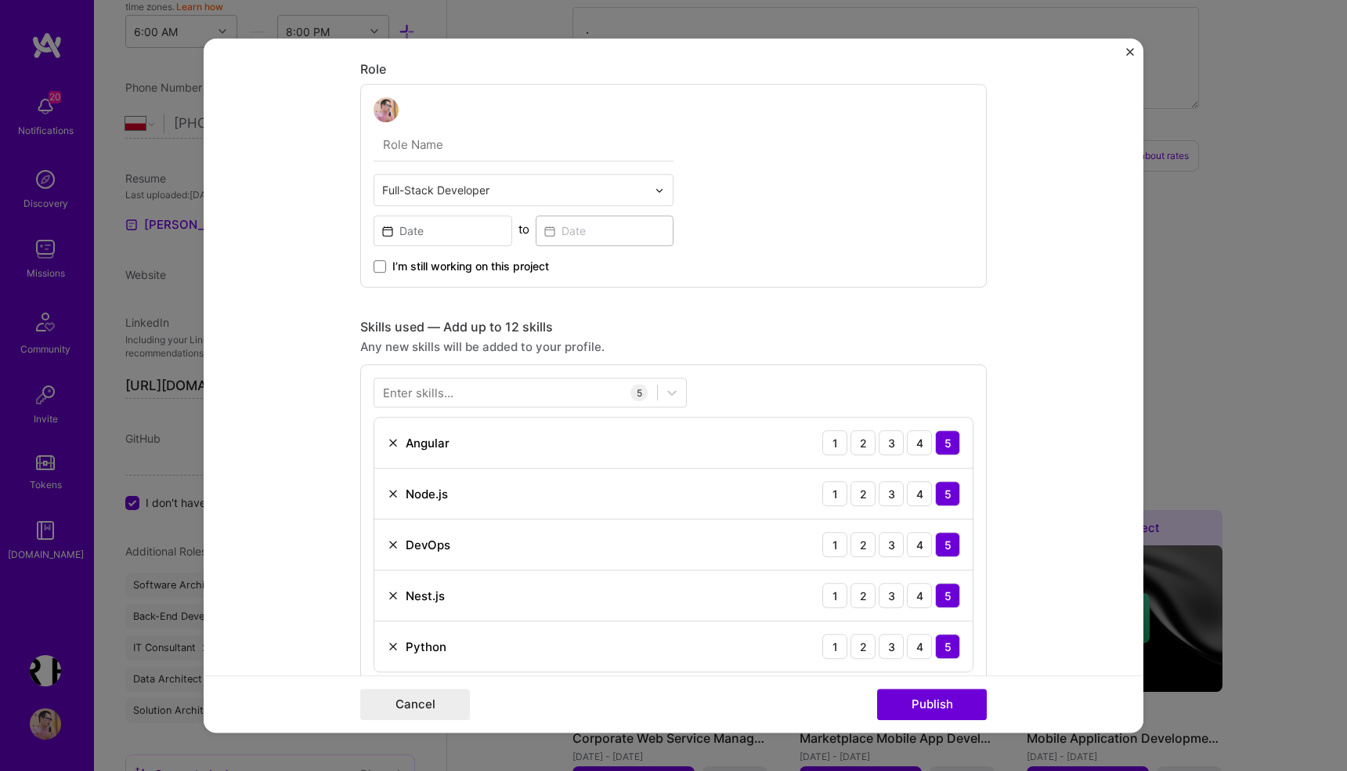
click at [319, 367] on form "Project title CRS Ventures financial planning system Company CRS Ventures Proje…" at bounding box center [674, 385] width 940 height 694
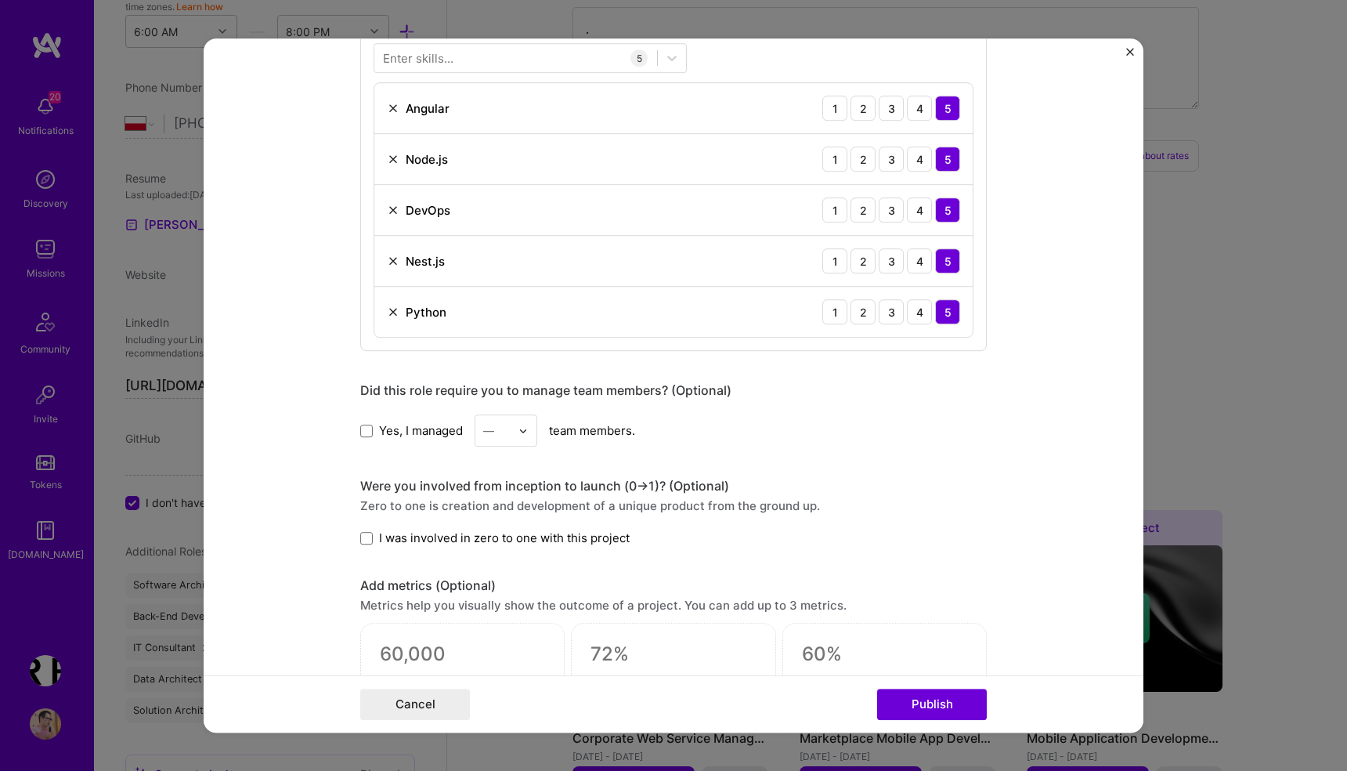
scroll to position [808, 0]
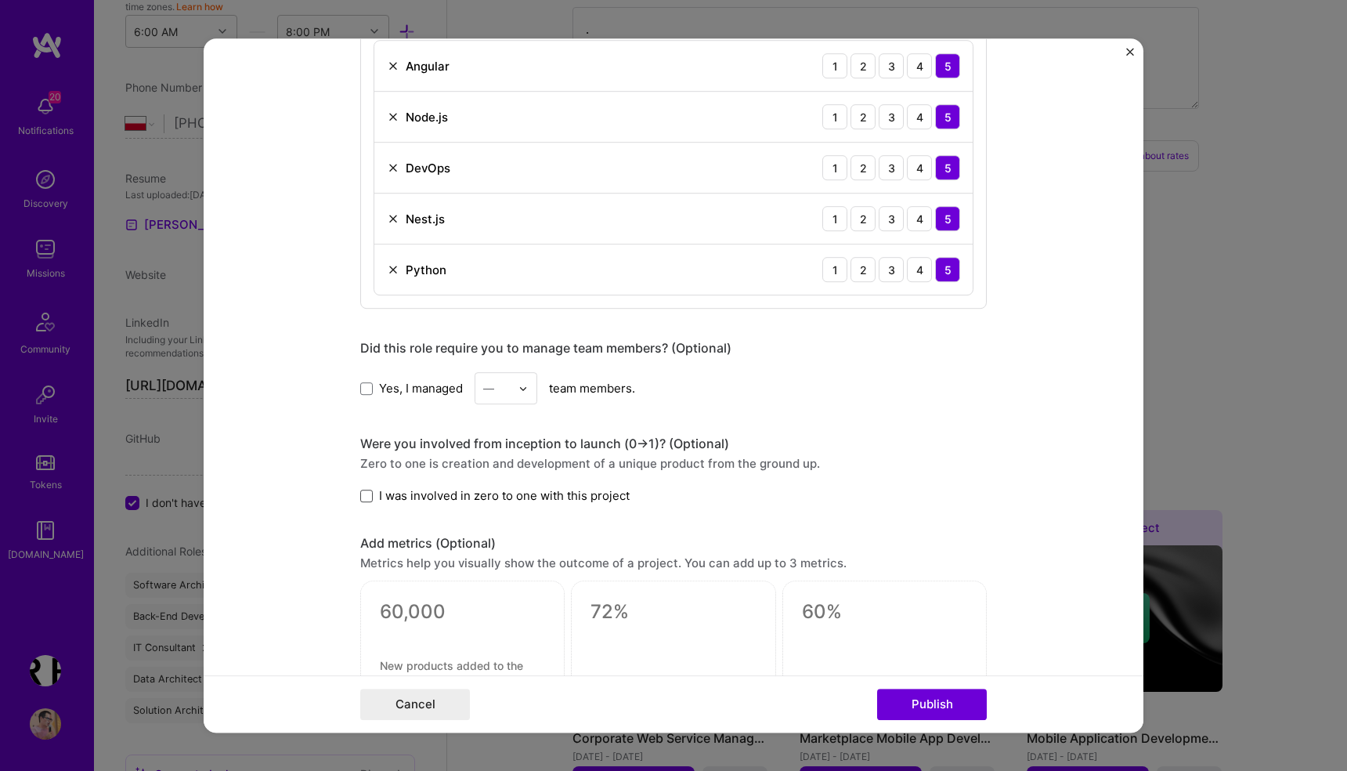
click at [362, 495] on span at bounding box center [366, 495] width 13 height 13
click at [0, 0] on input "I was involved in zero to one with this project" at bounding box center [0, 0] width 0 height 0
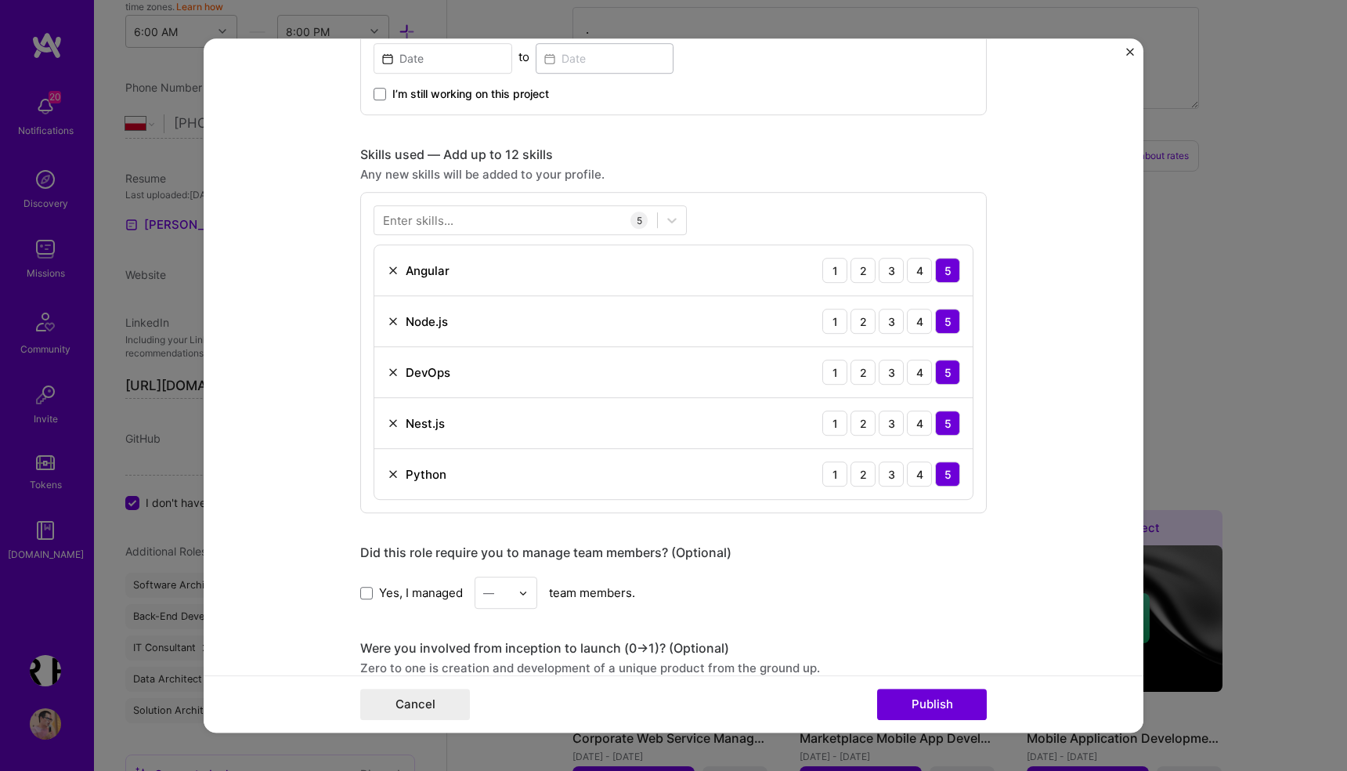
scroll to position [598, 0]
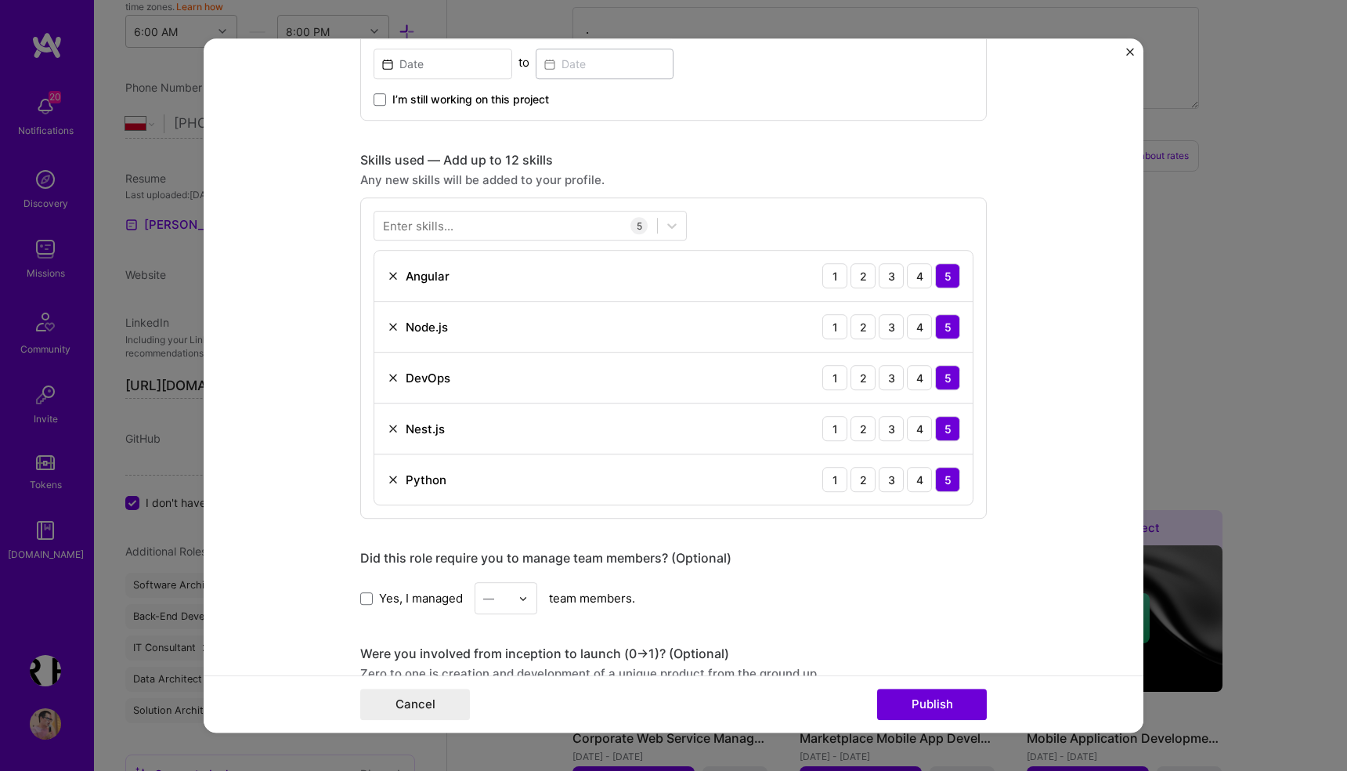
click at [431, 229] on div "Enter skills..." at bounding box center [418, 226] width 70 height 16
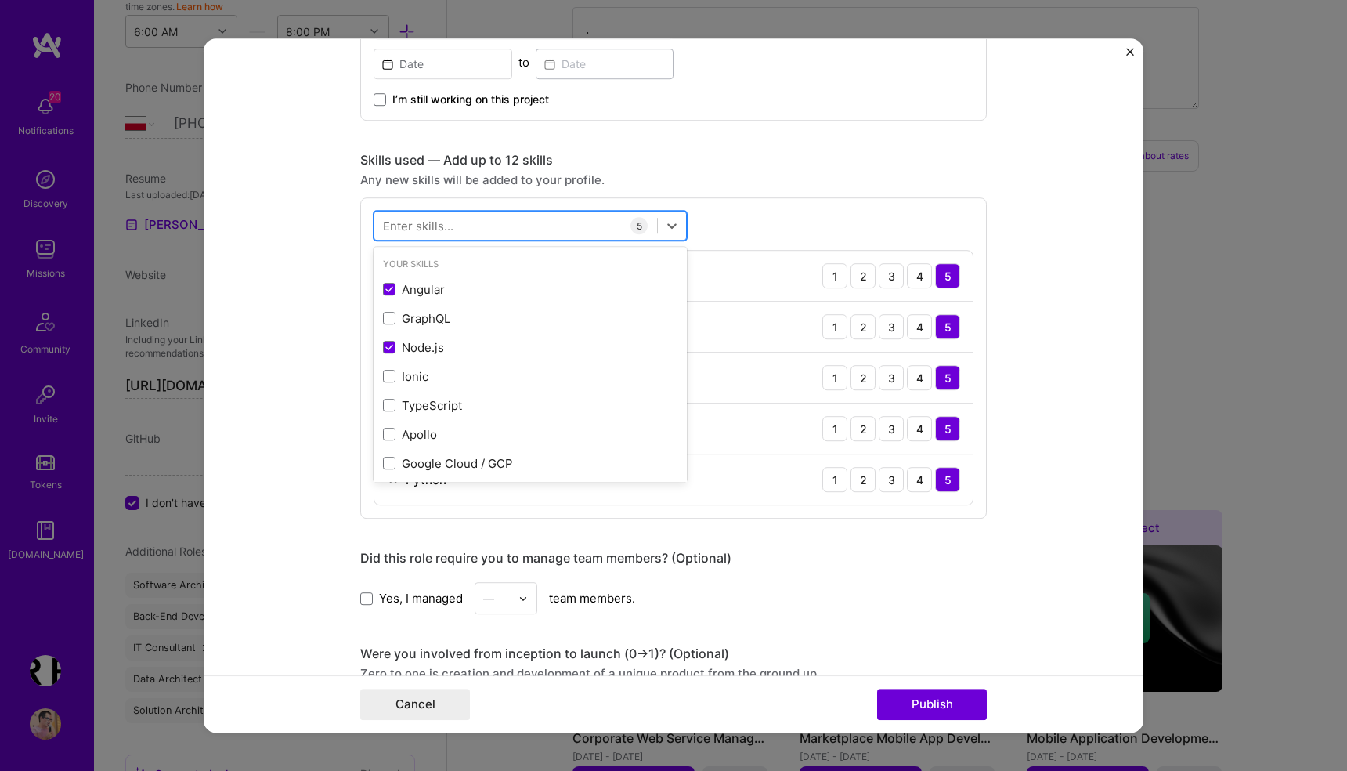
click at [476, 233] on div at bounding box center [515, 226] width 283 height 26
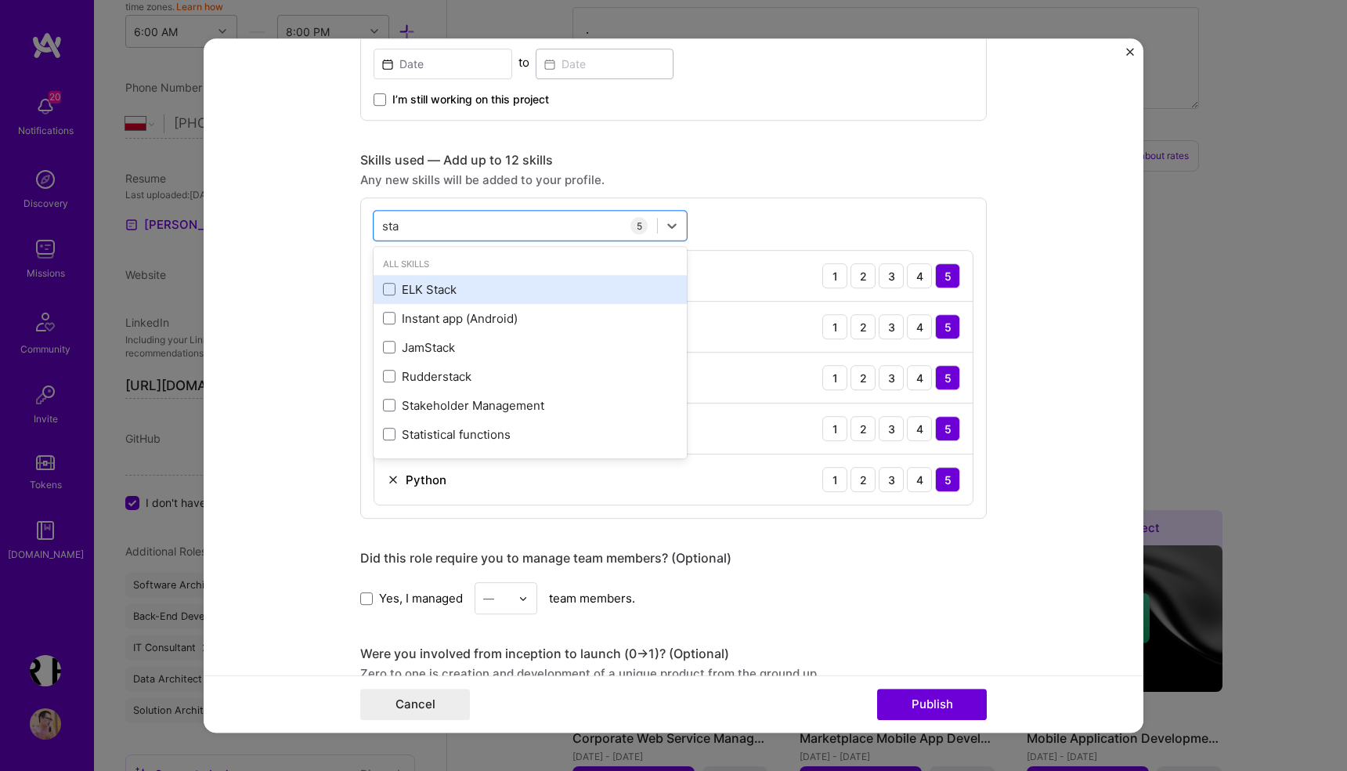
type input "stat"
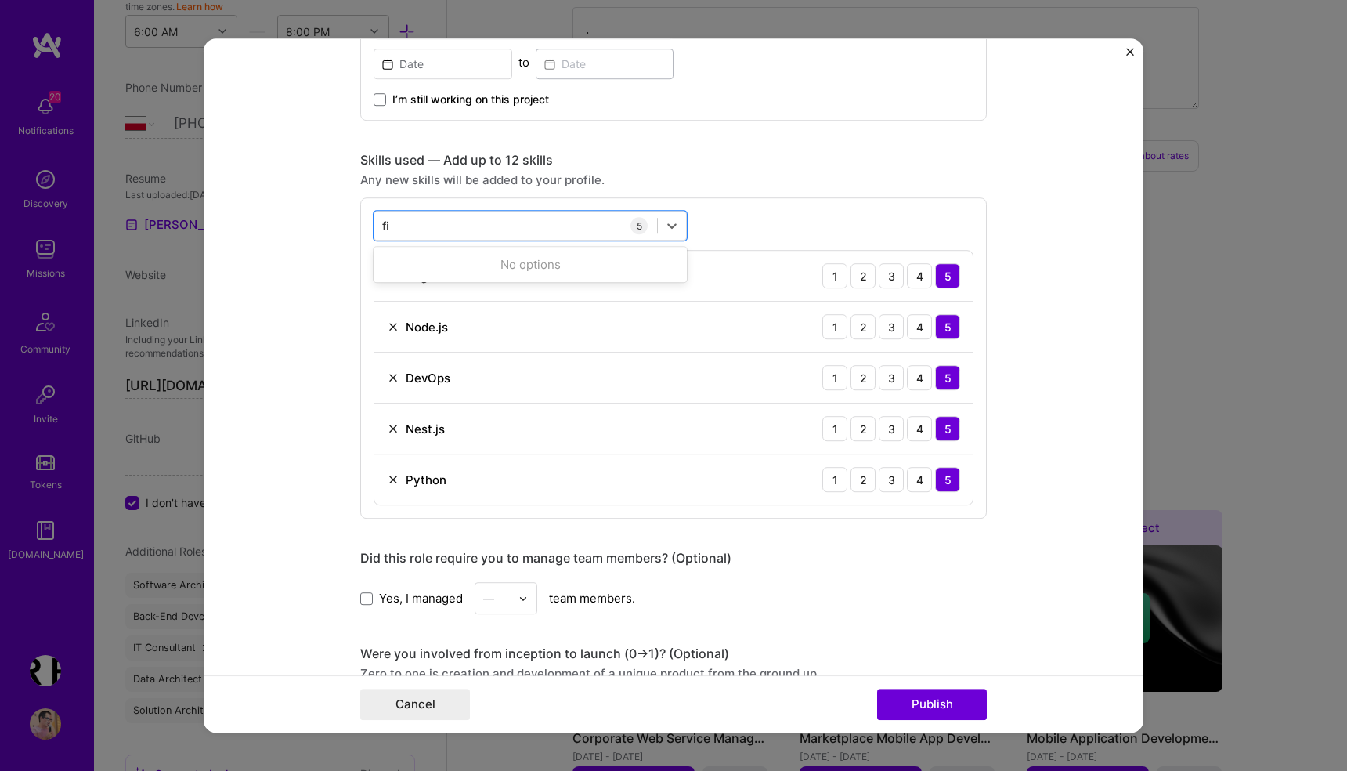
type input "f"
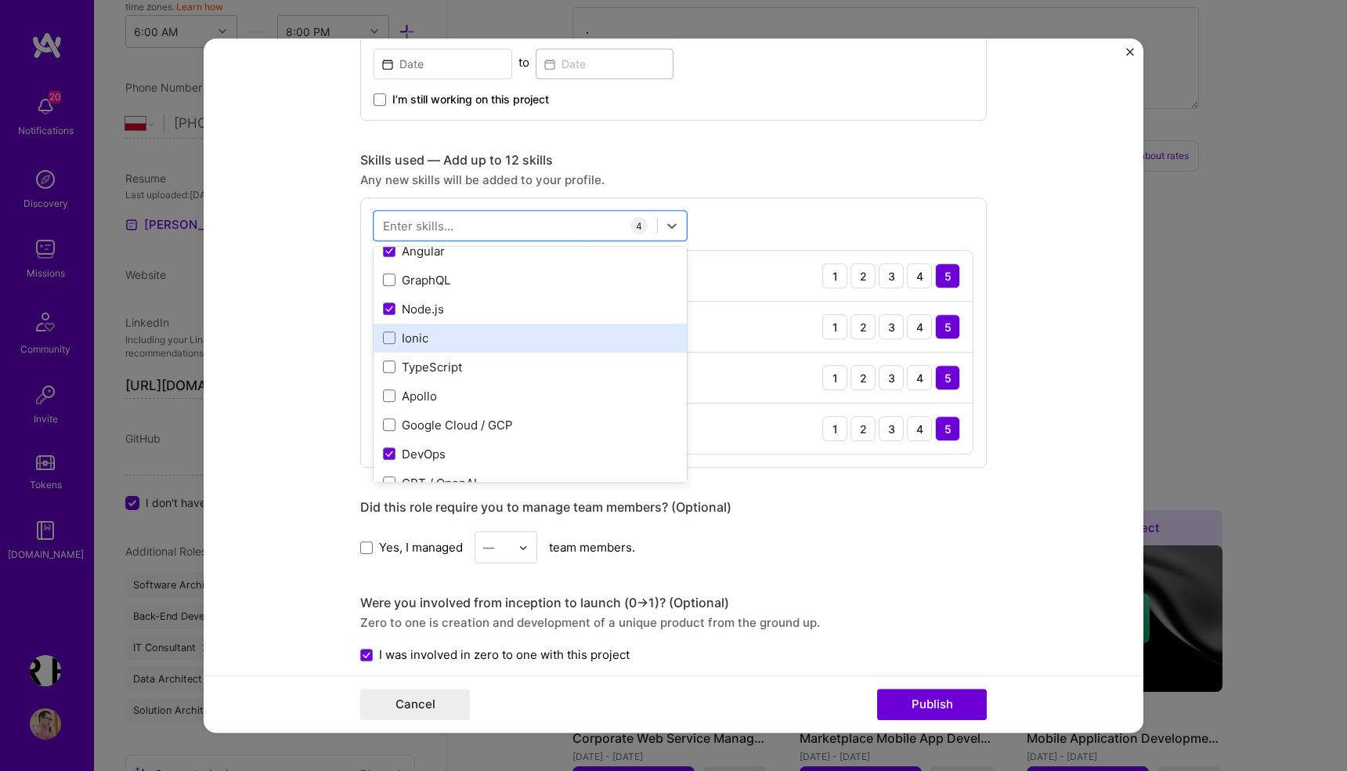
scroll to position [52, 0]
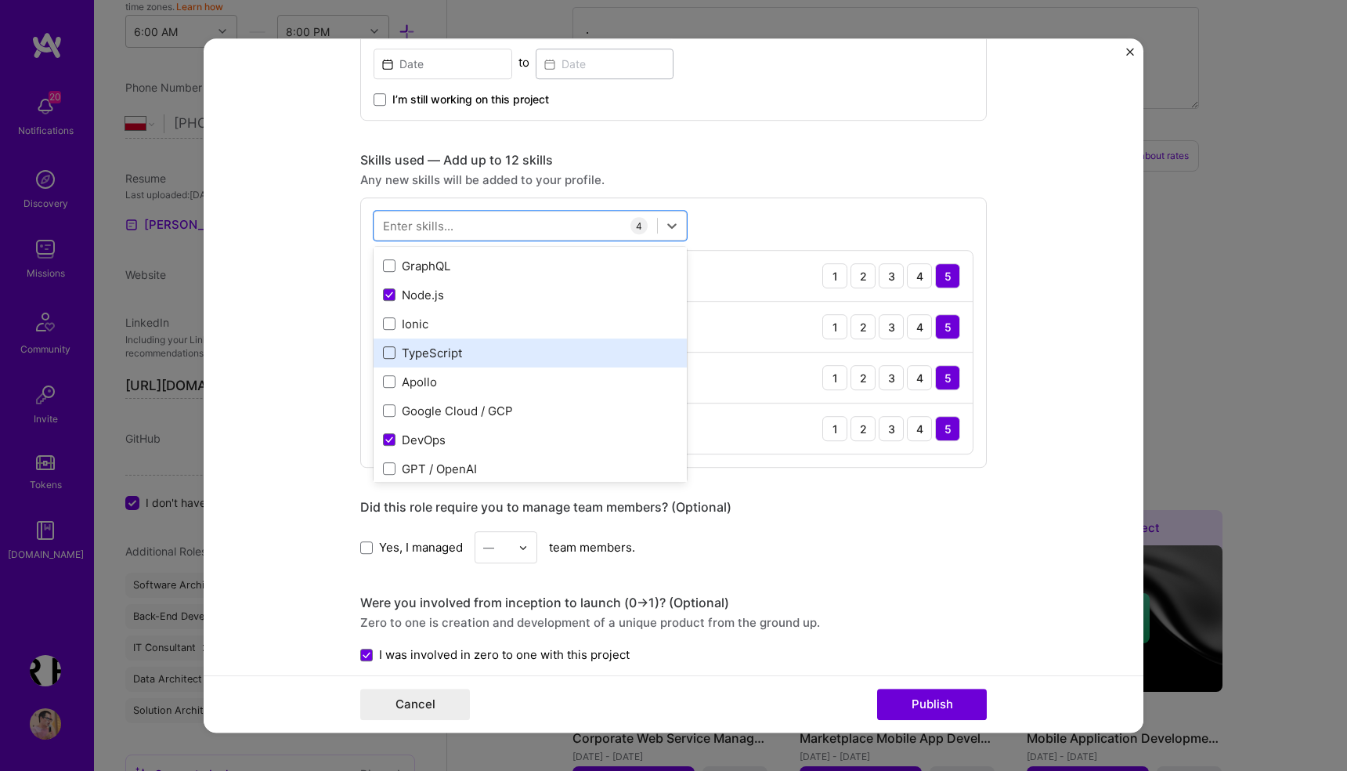
click at [388, 352] on span at bounding box center [389, 353] width 13 height 13
click at [0, 0] on input "checkbox" at bounding box center [0, 0] width 0 height 0
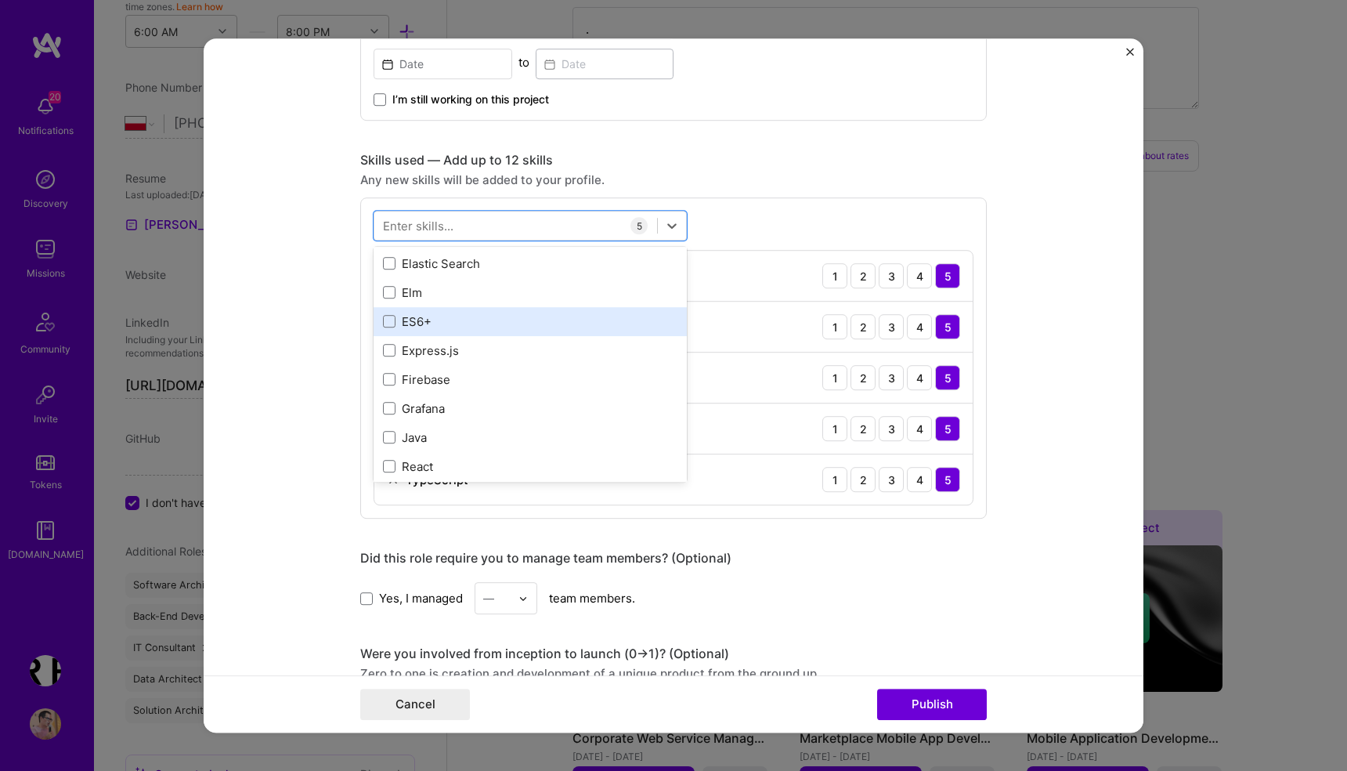
scroll to position [638, 0]
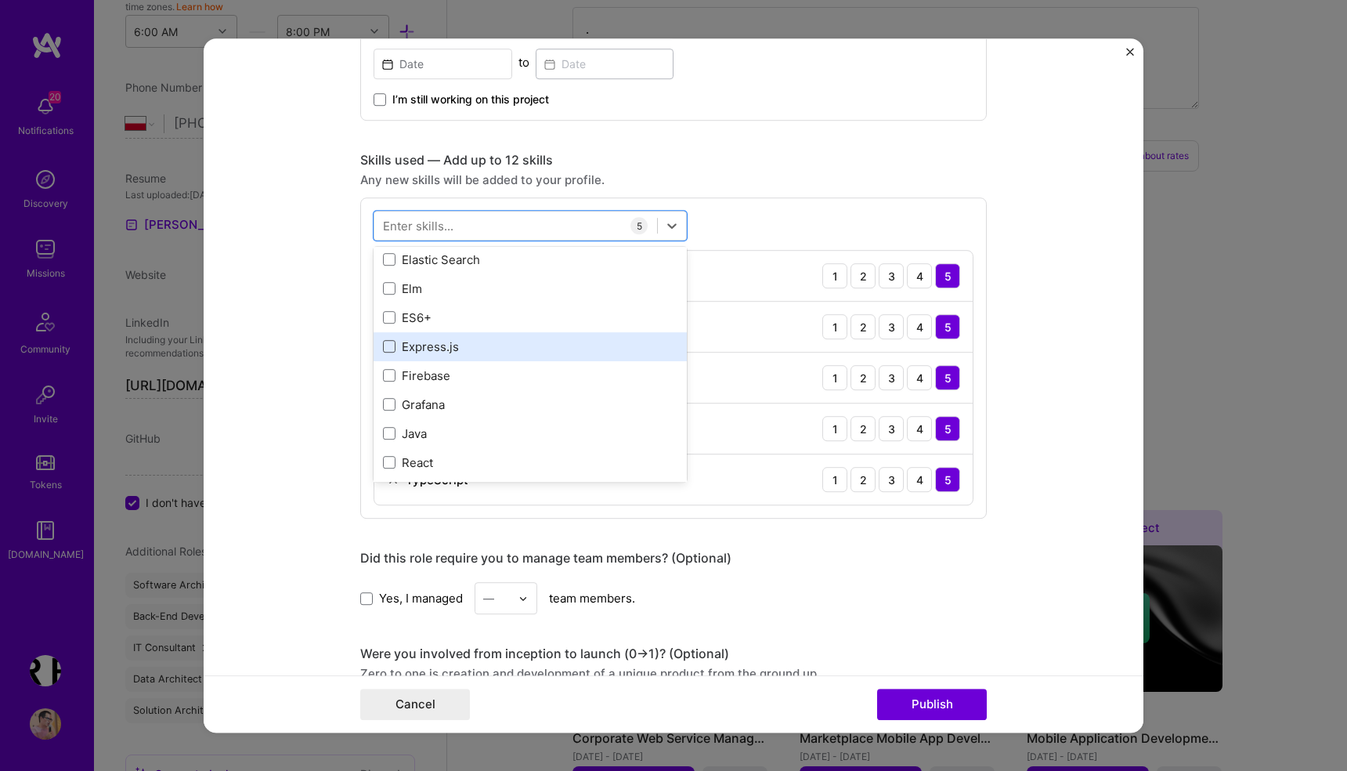
click at [392, 346] on span at bounding box center [389, 347] width 13 height 13
click at [0, 0] on input "checkbox" at bounding box center [0, 0] width 0 height 0
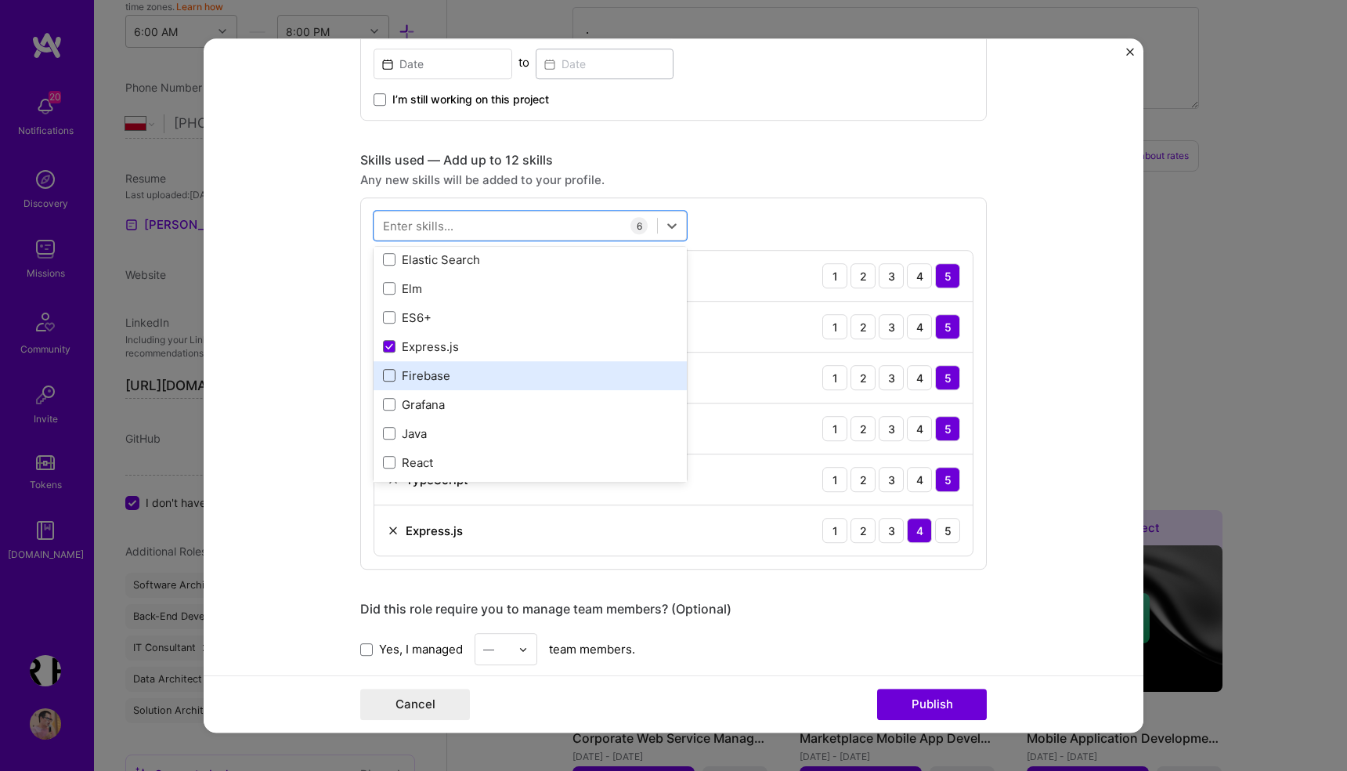
click at [392, 374] on span at bounding box center [389, 376] width 13 height 13
click at [0, 0] on input "checkbox" at bounding box center [0, 0] width 0 height 0
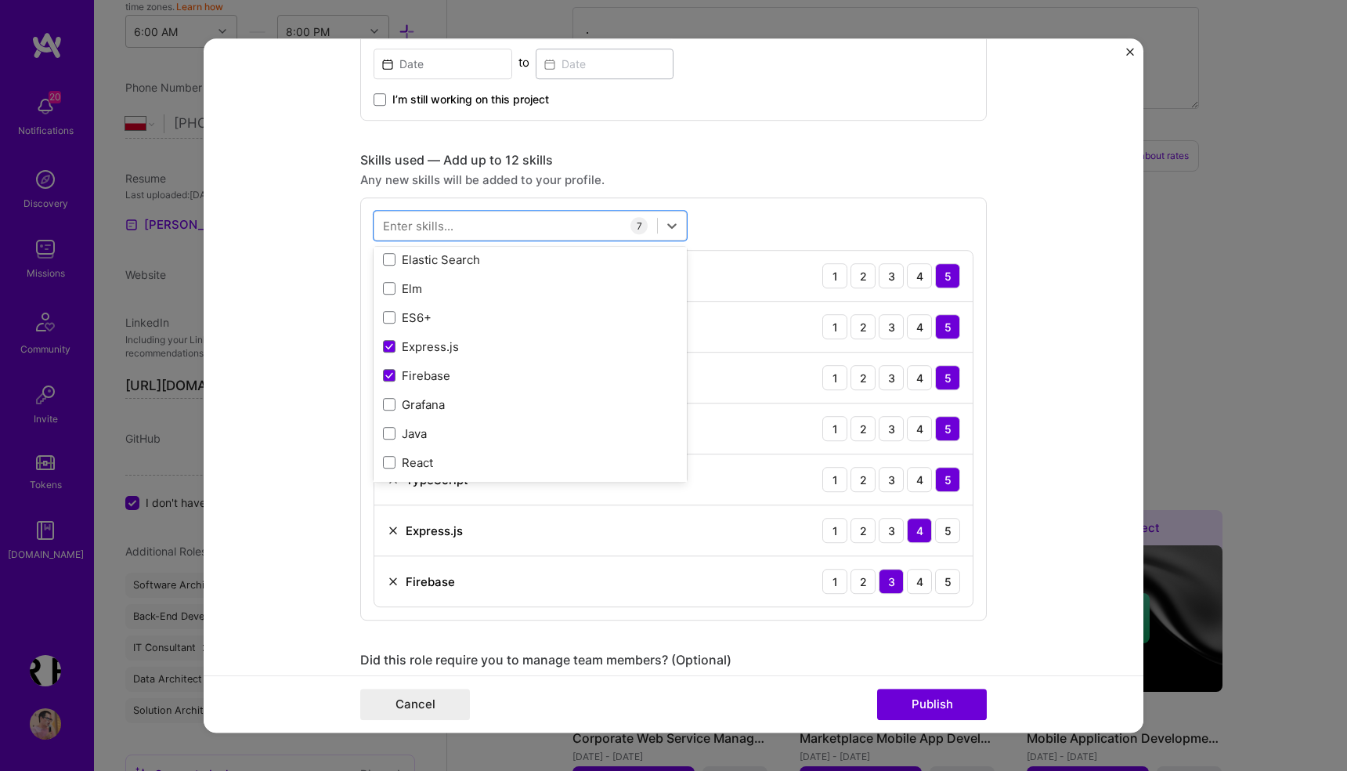
click at [292, 439] on form "Project title CRS Ventures financial planning system Company CRS Ventures Proje…" at bounding box center [674, 385] width 940 height 694
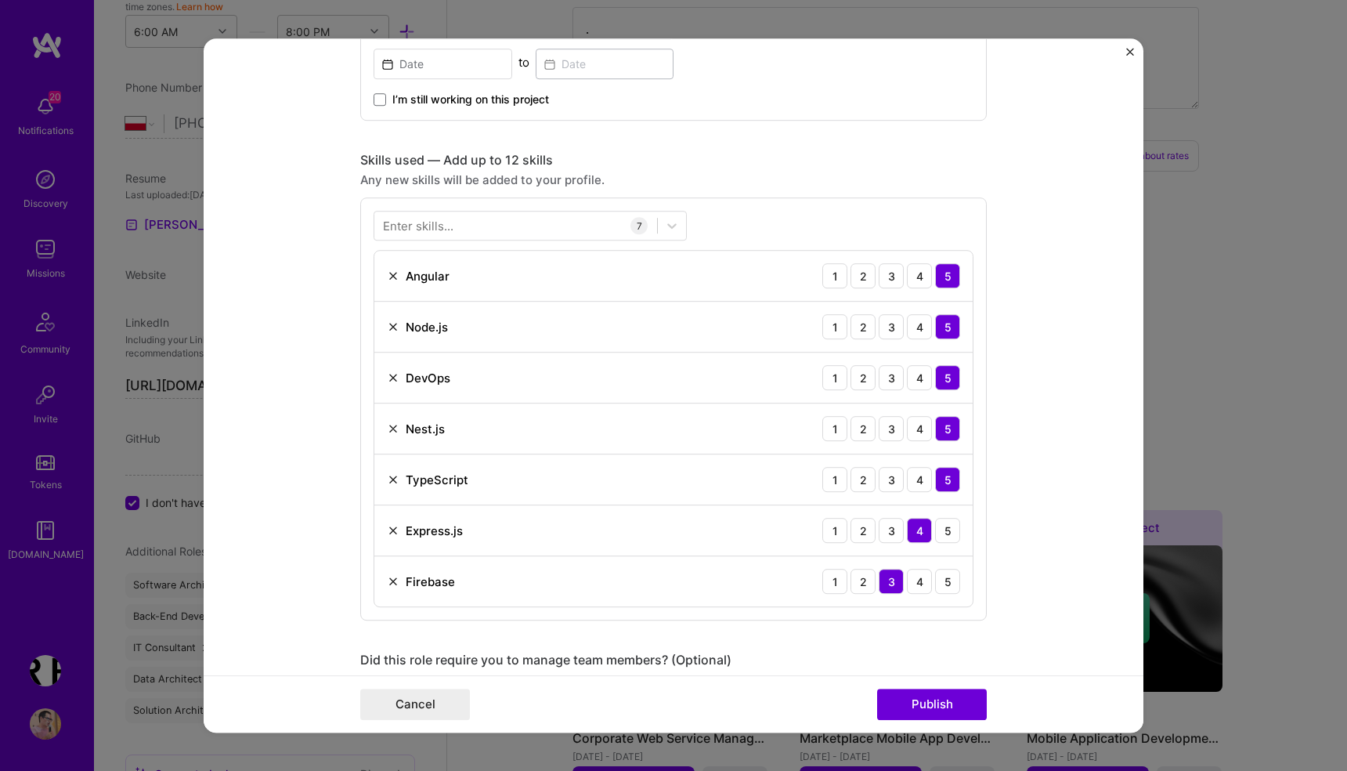
click at [446, 229] on div "Enter skills..." at bounding box center [418, 226] width 70 height 16
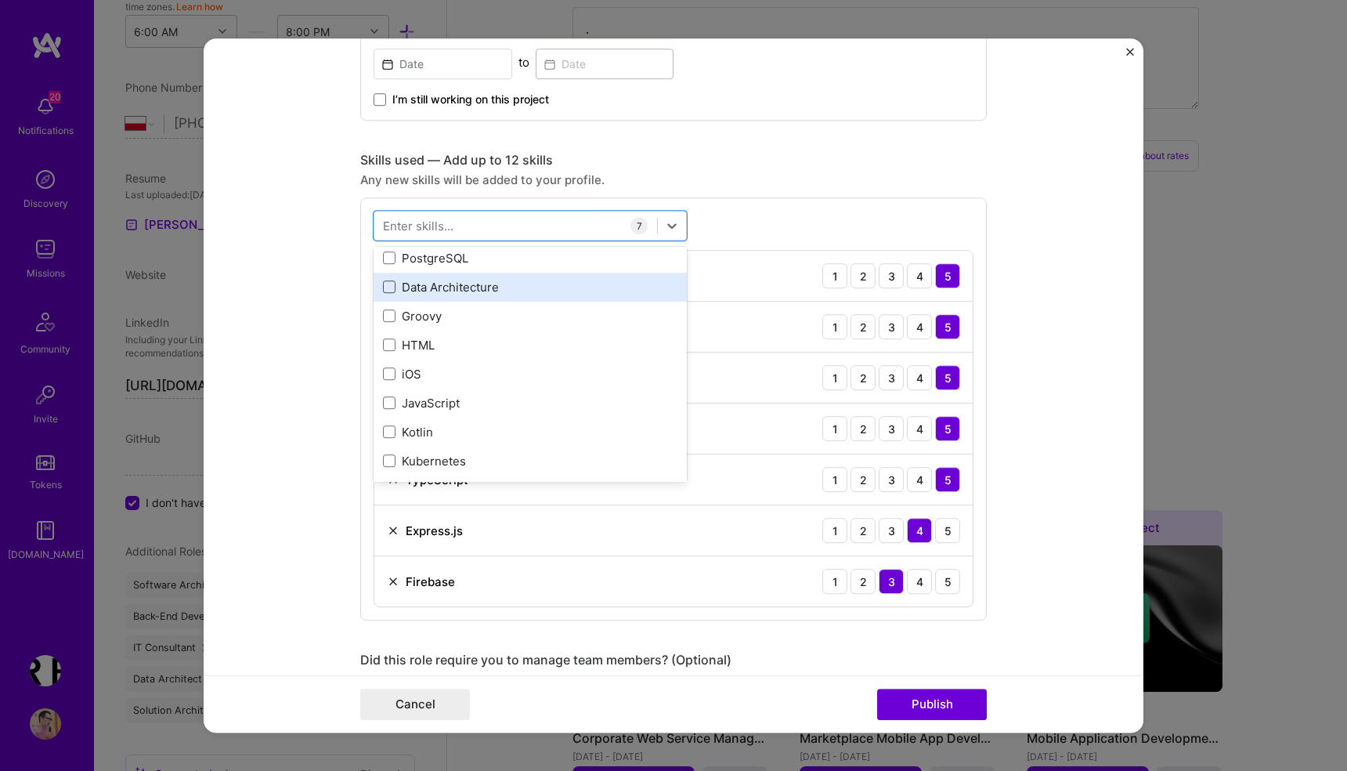
click at [392, 288] on span at bounding box center [389, 287] width 13 height 13
click at [0, 0] on input "checkbox" at bounding box center [0, 0] width 0 height 0
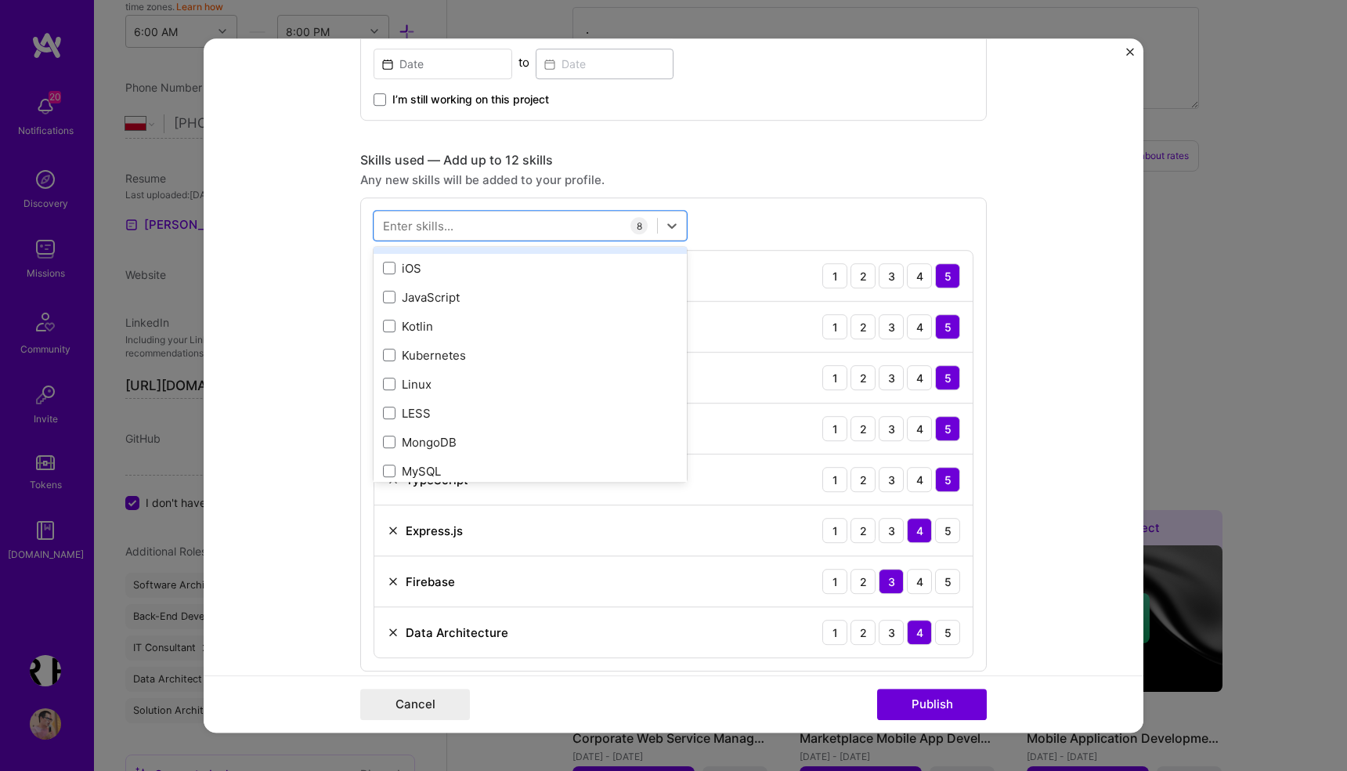
scroll to position [978, 0]
click at [925, 576] on div "4" at bounding box center [919, 581] width 25 height 25
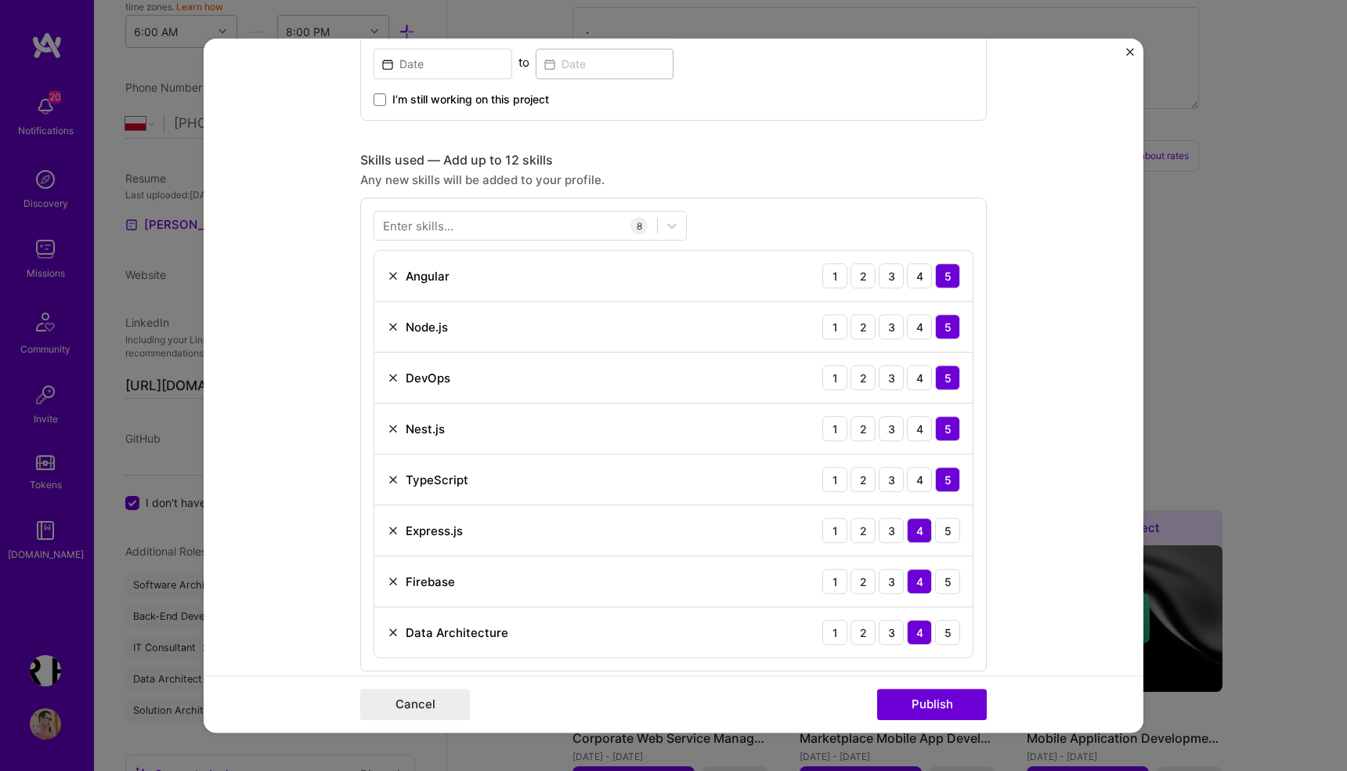
click at [433, 224] on div "Enter skills..." at bounding box center [418, 226] width 70 height 16
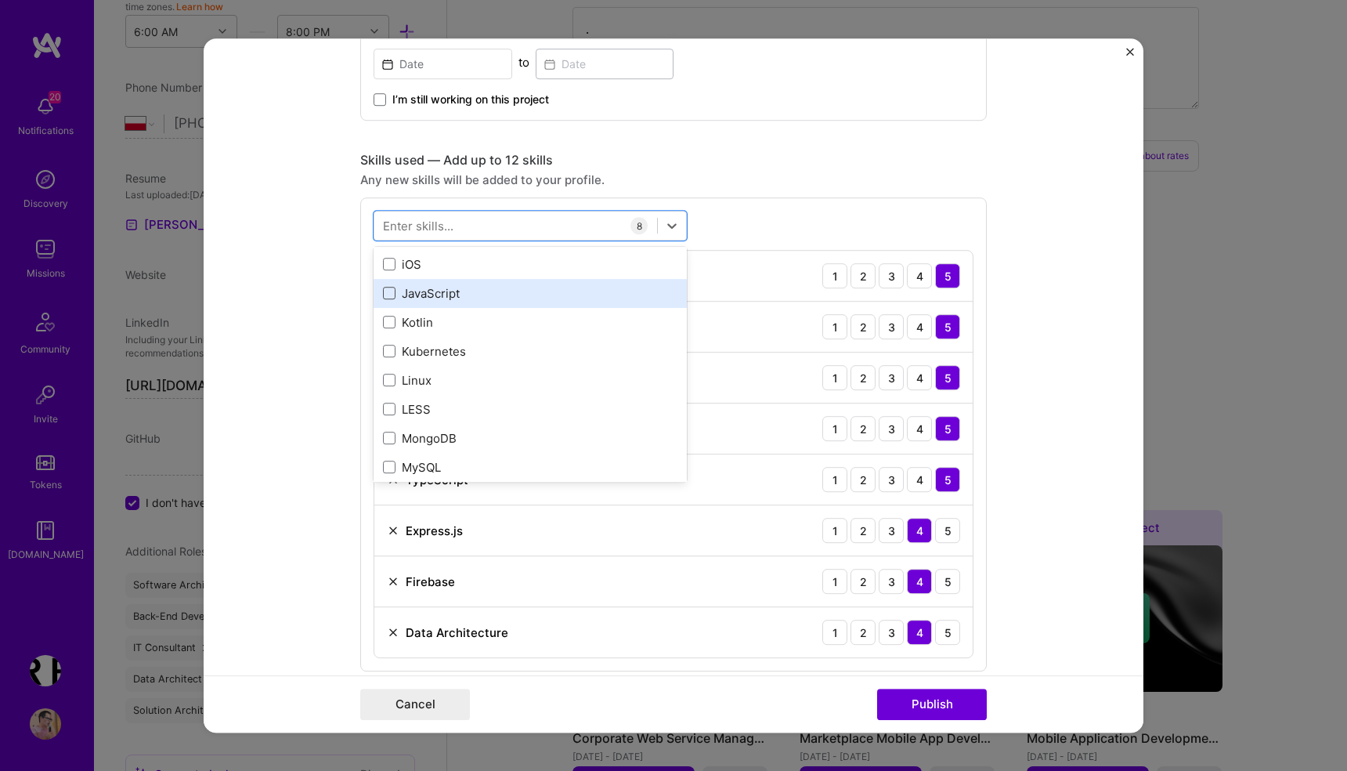
click at [389, 295] on span at bounding box center [389, 293] width 13 height 13
click at [0, 0] on input "checkbox" at bounding box center [0, 0] width 0 height 0
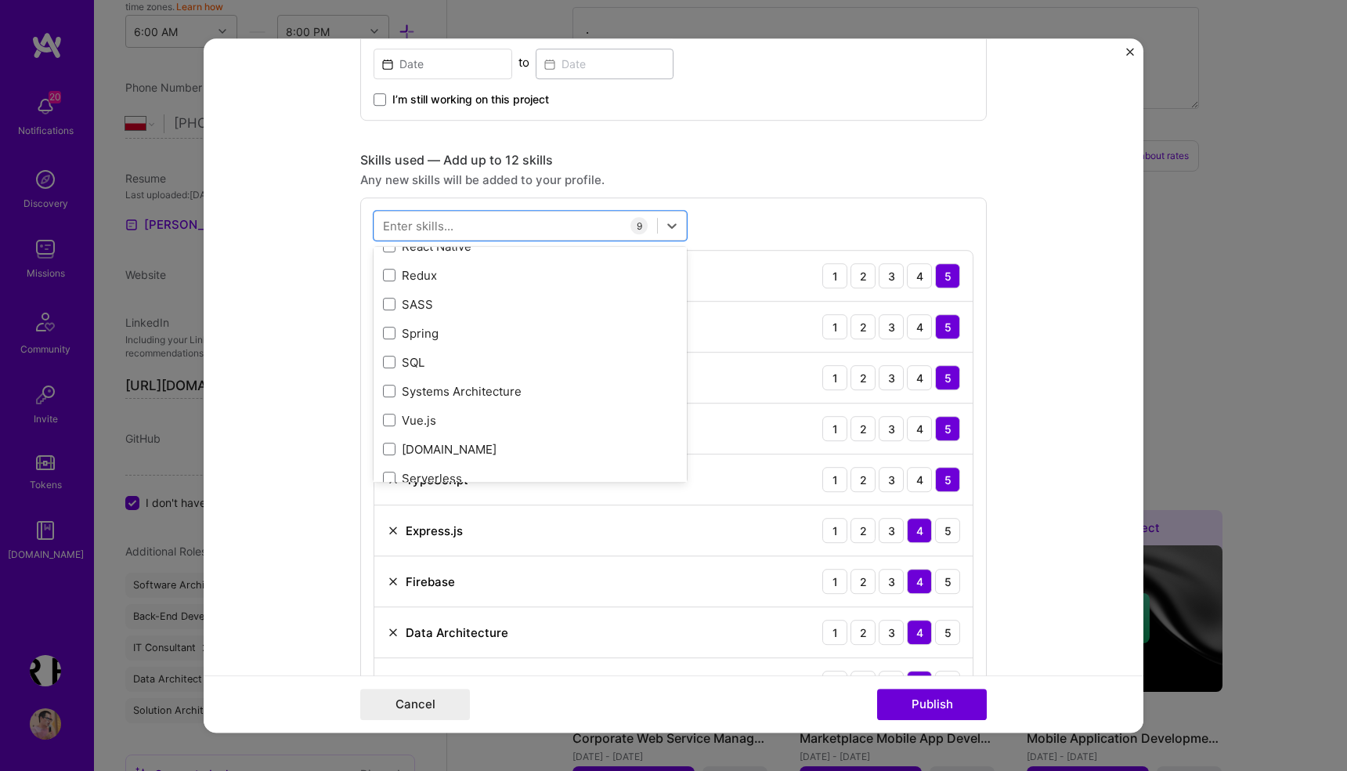
scroll to position [1320, 0]
click at [392, 279] on span at bounding box center [389, 274] width 13 height 13
click at [0, 0] on input "checkbox" at bounding box center [0, 0] width 0 height 0
click at [856, 125] on div "Project title CRS Ventures financial planning system Company CRS Ventures Proje…" at bounding box center [673, 569] width 626 height 2197
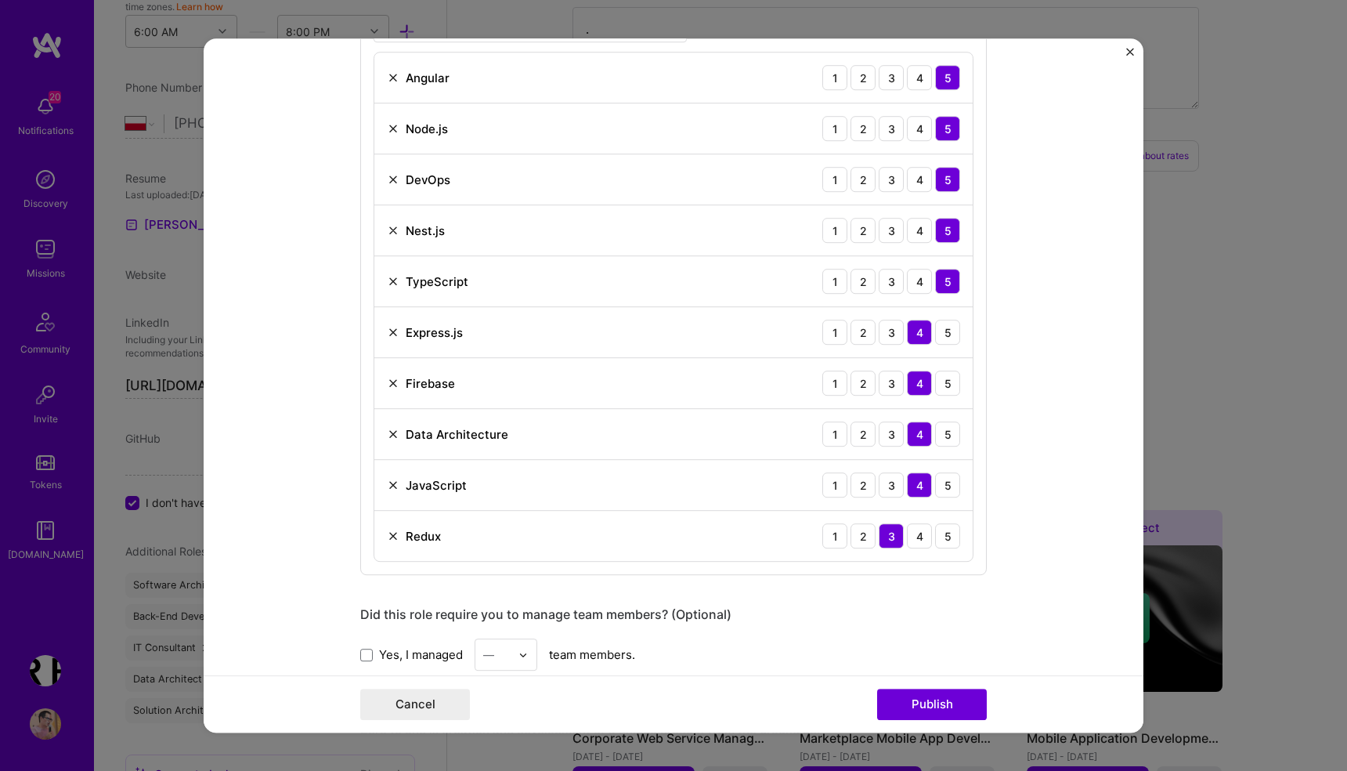
scroll to position [829, 0]
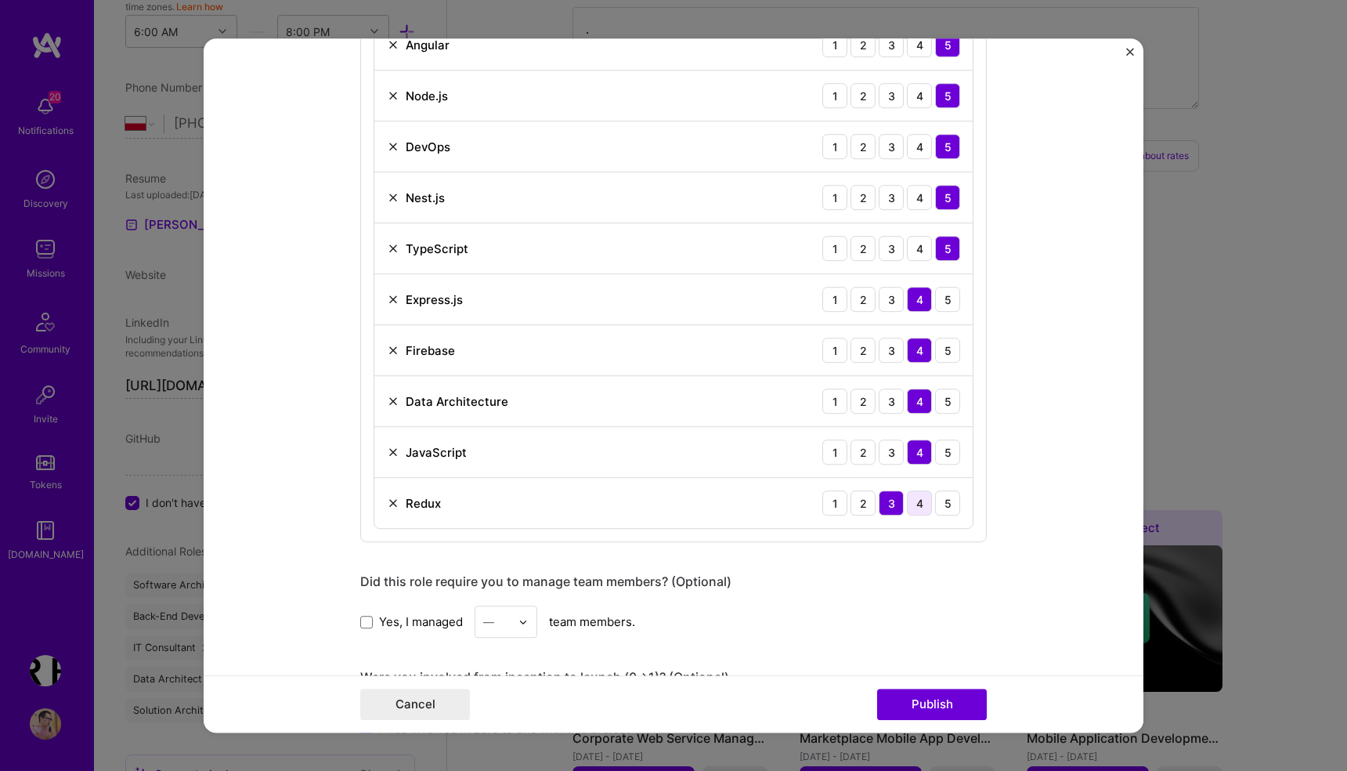
click at [919, 507] on div "4" at bounding box center [919, 502] width 25 height 25
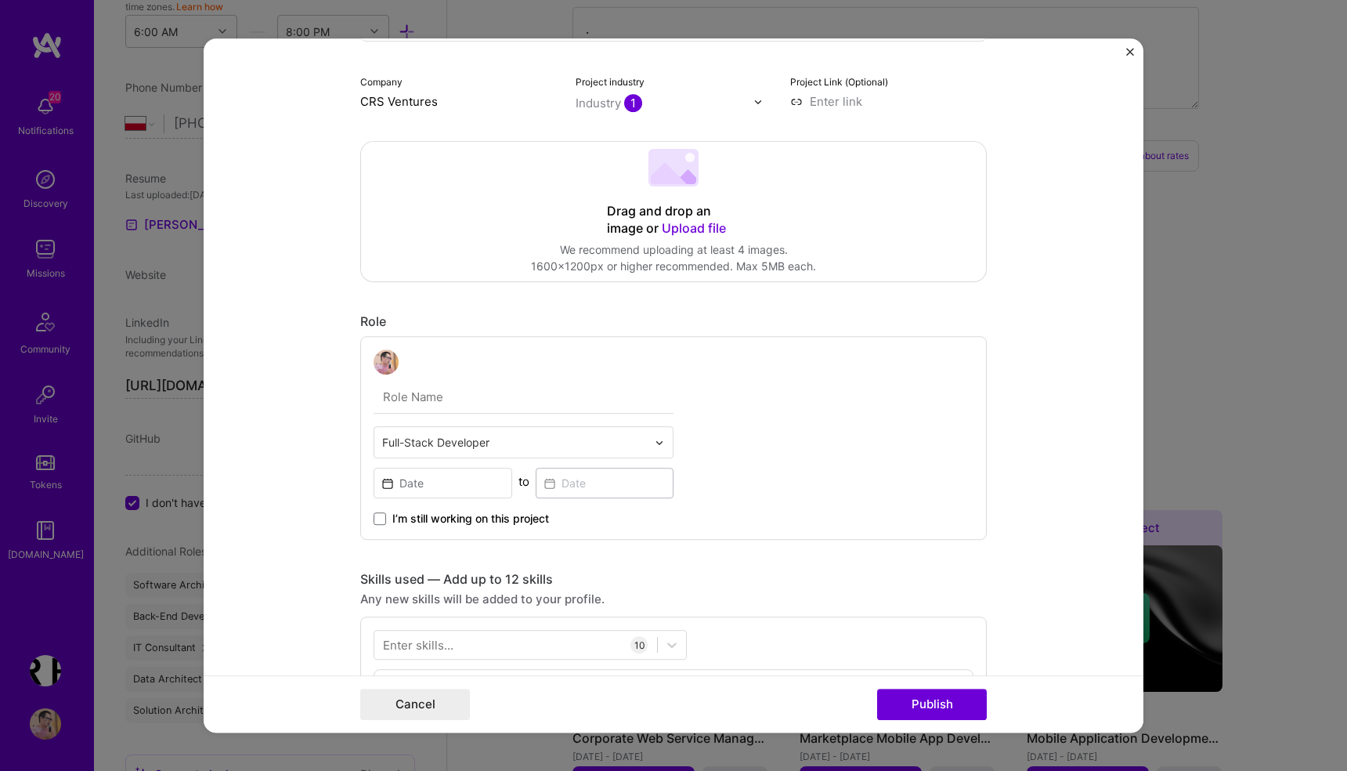
scroll to position [0, 0]
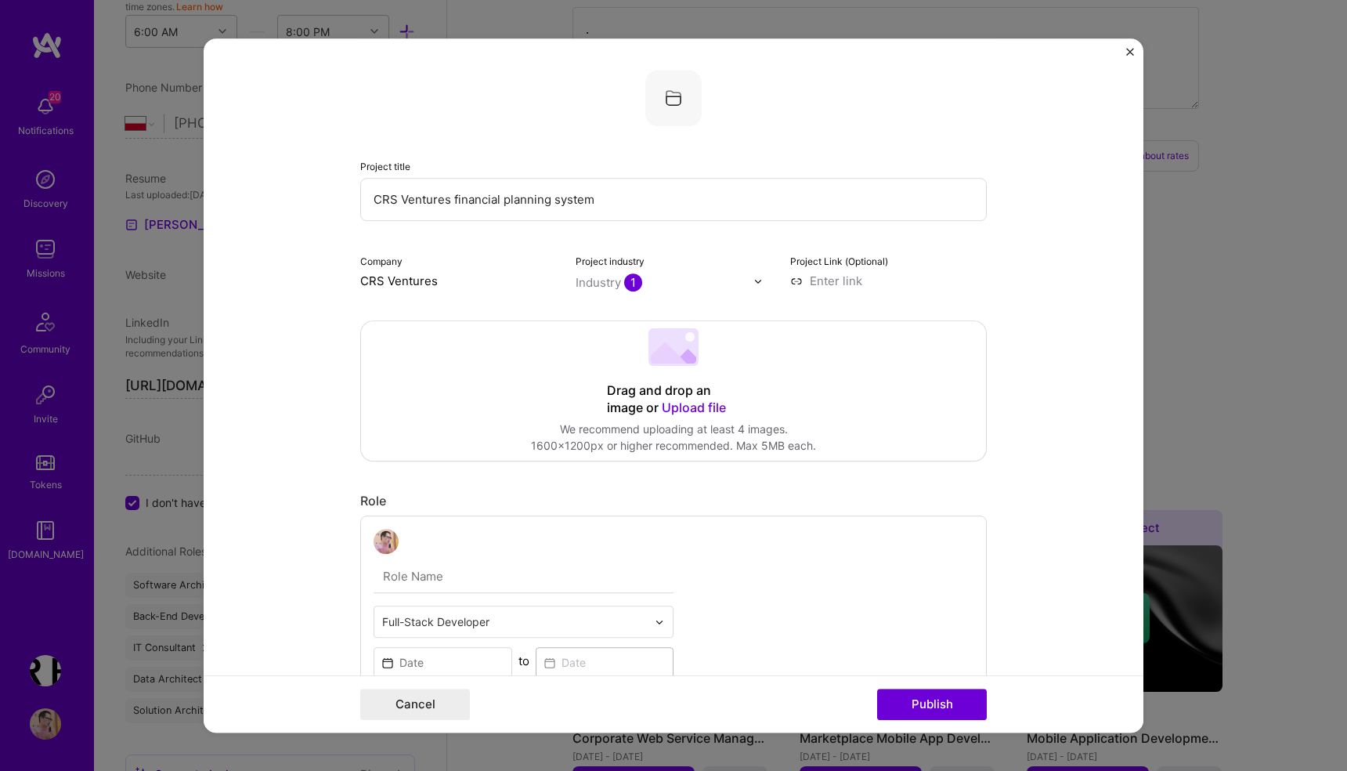
click at [625, 200] on input "CRS Ventures financial planning system" at bounding box center [673, 199] width 626 height 43
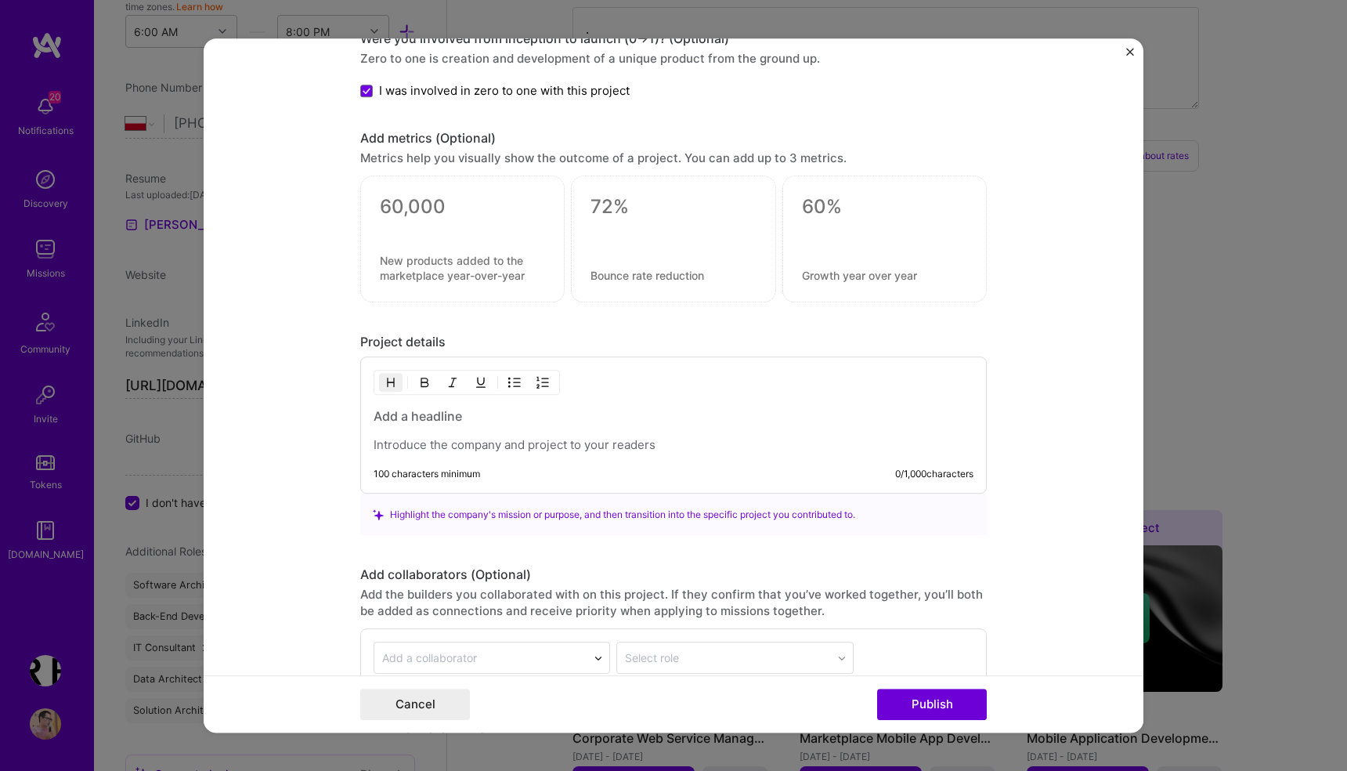
scroll to position [1474, 0]
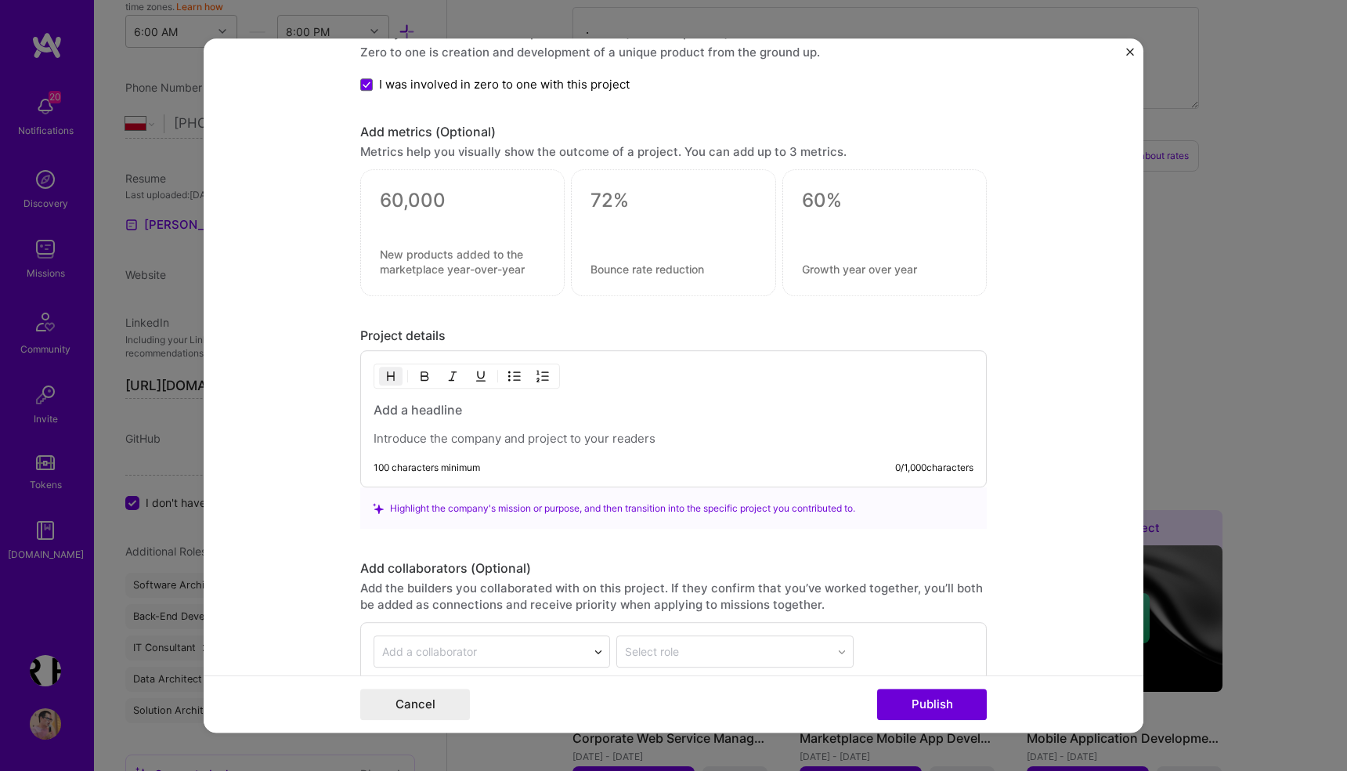
click at [413, 408] on h3 at bounding box center [674, 410] width 600 height 17
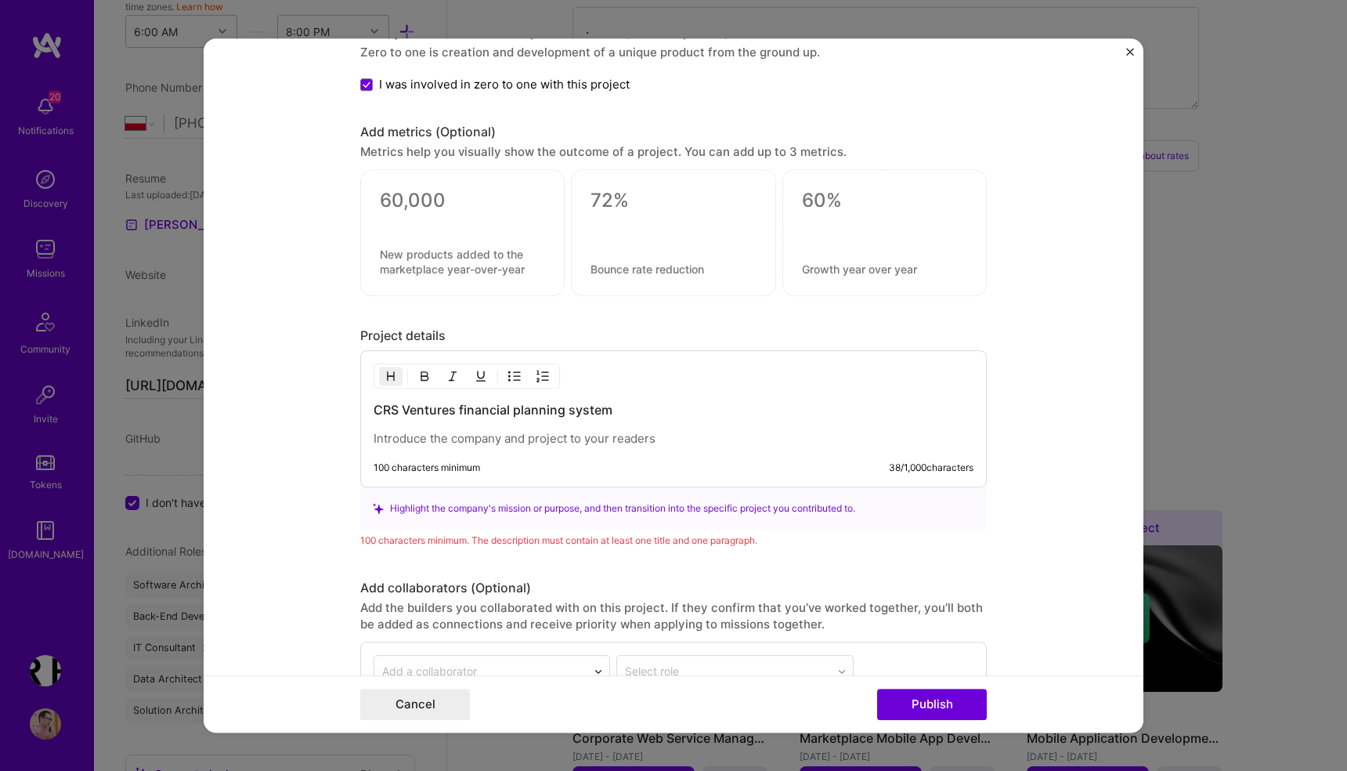
click at [403, 441] on p at bounding box center [674, 439] width 600 height 16
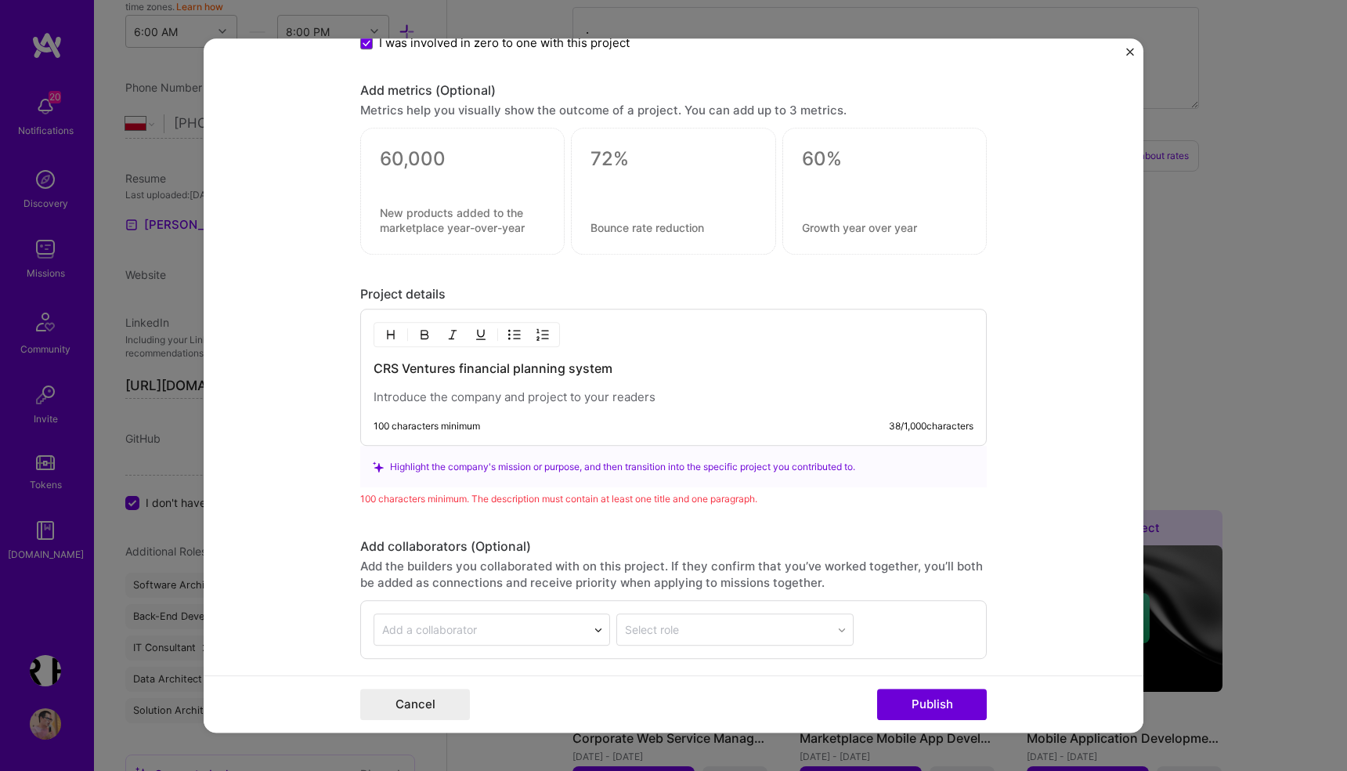
scroll to position [1518, 0]
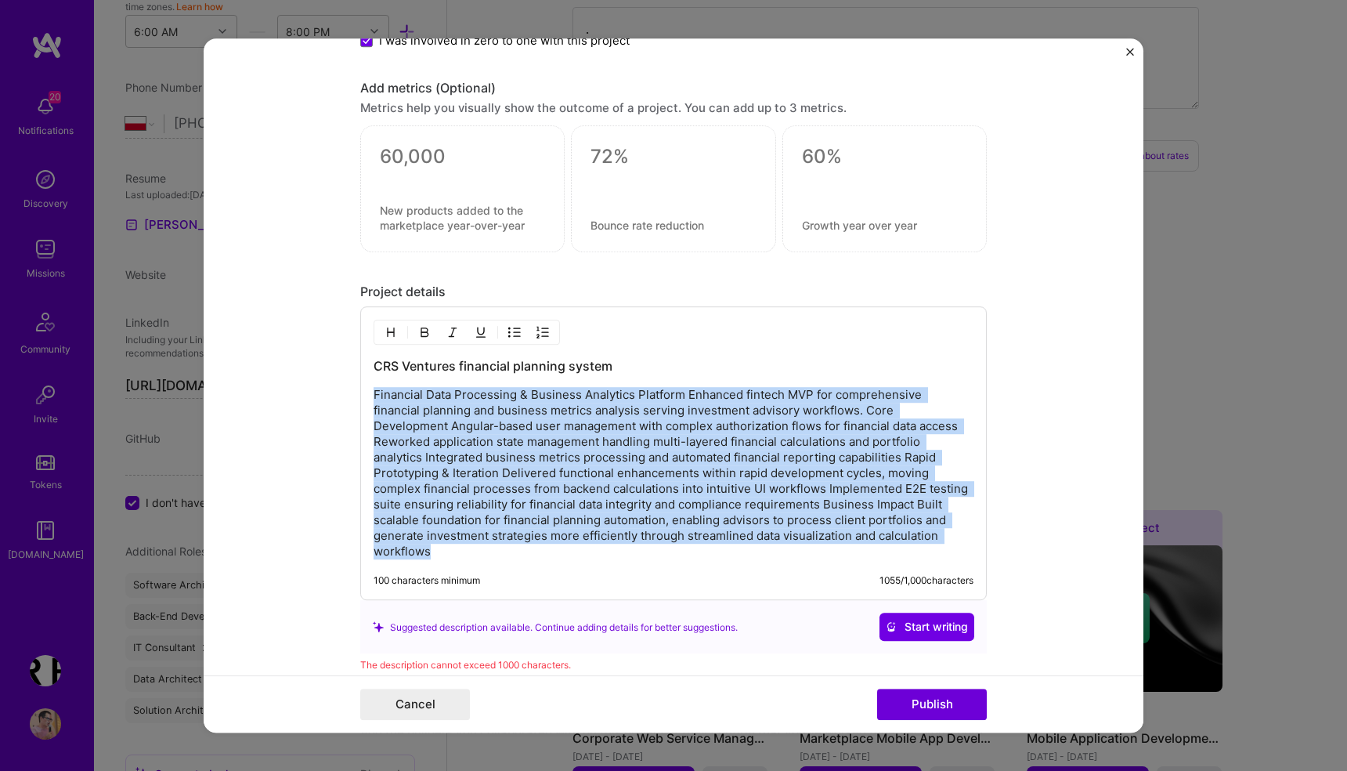
click at [460, 446] on p "Financial Data Processing & Business Analytics Platform Enhanced fintech MVP fo…" at bounding box center [674, 474] width 600 height 172
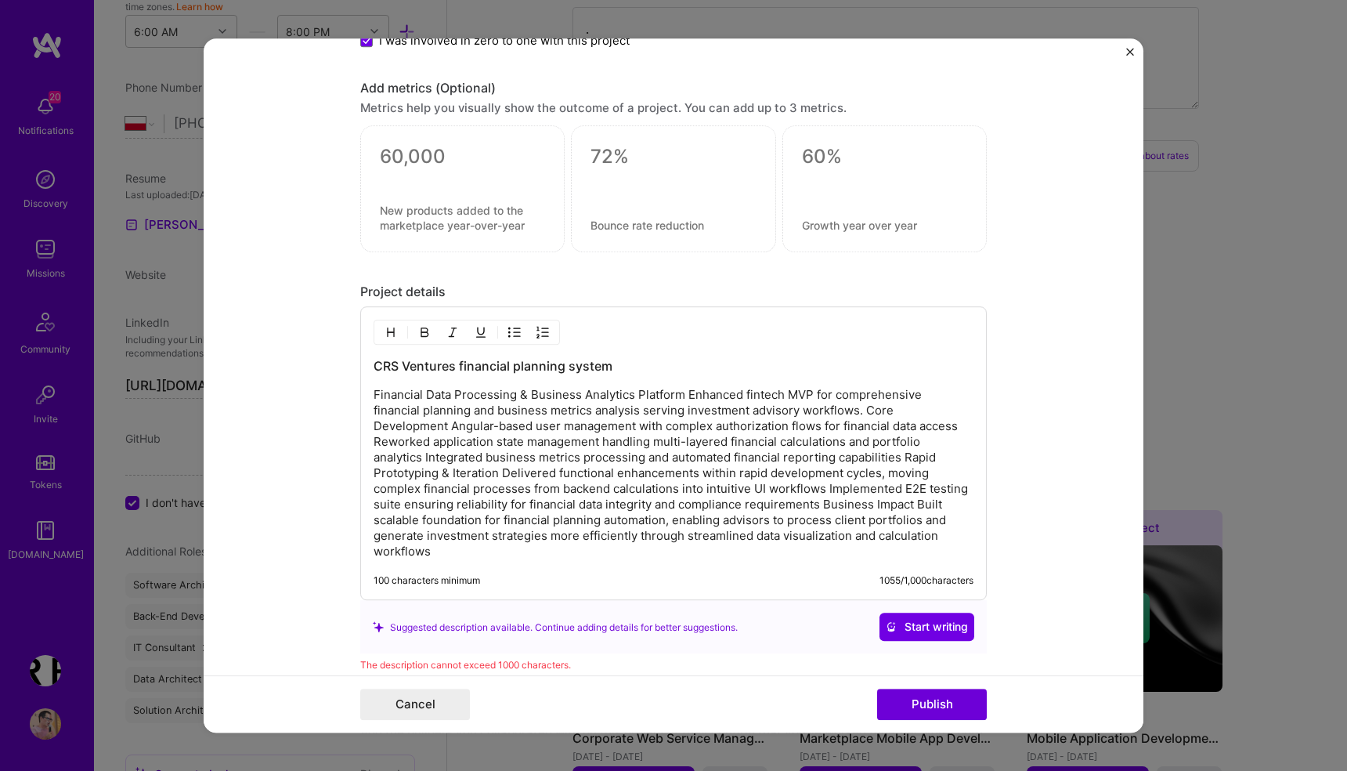
click at [376, 392] on p "Financial Data Processing & Business Analytics Platform Enhanced fintech MVP fo…" at bounding box center [674, 474] width 600 height 172
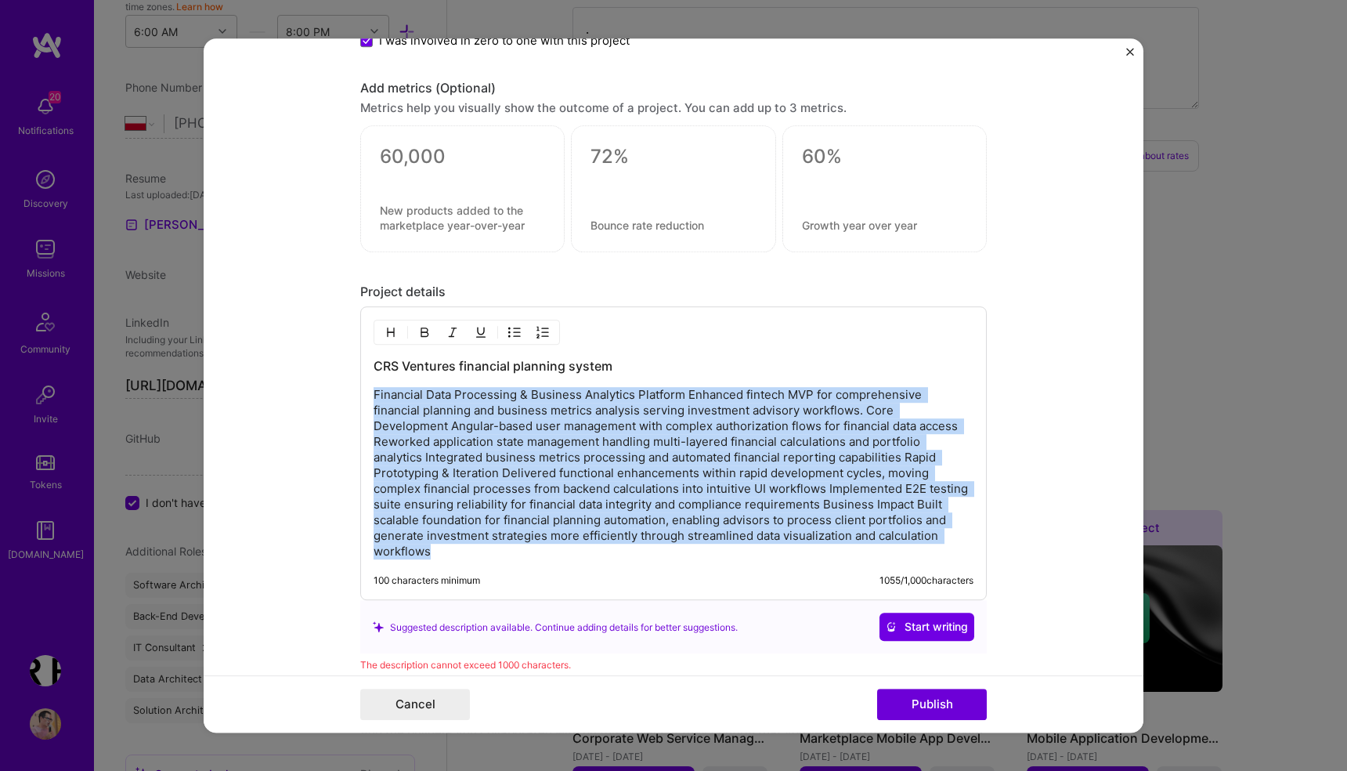
click at [829, 536] on p "Financial Data Processing & Business Analytics Platform Enhanced fintech MVP fo…" at bounding box center [674, 474] width 600 height 172
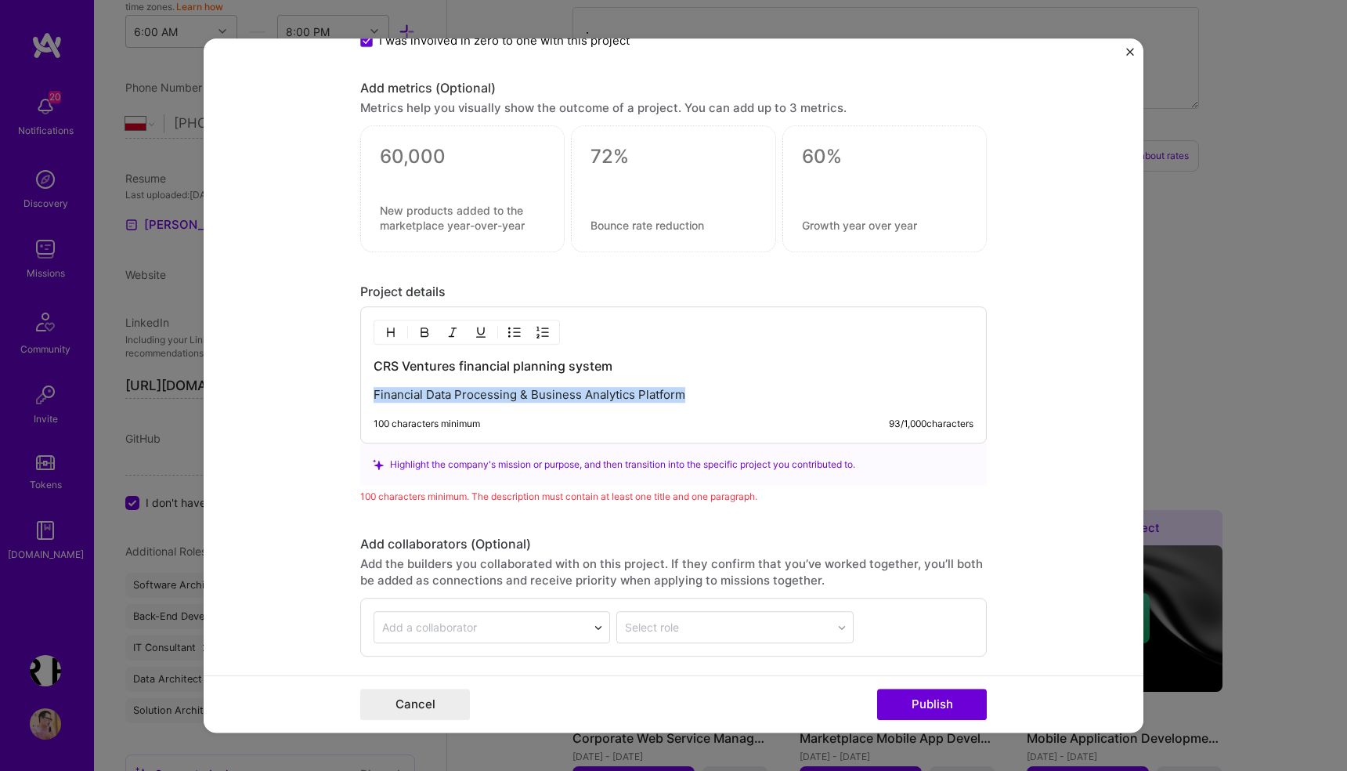
click at [420, 331] on img "button" at bounding box center [424, 333] width 13 height 13
click at [460, 365] on h3 "CRS Ventures financial planning system" at bounding box center [674, 366] width 600 height 17
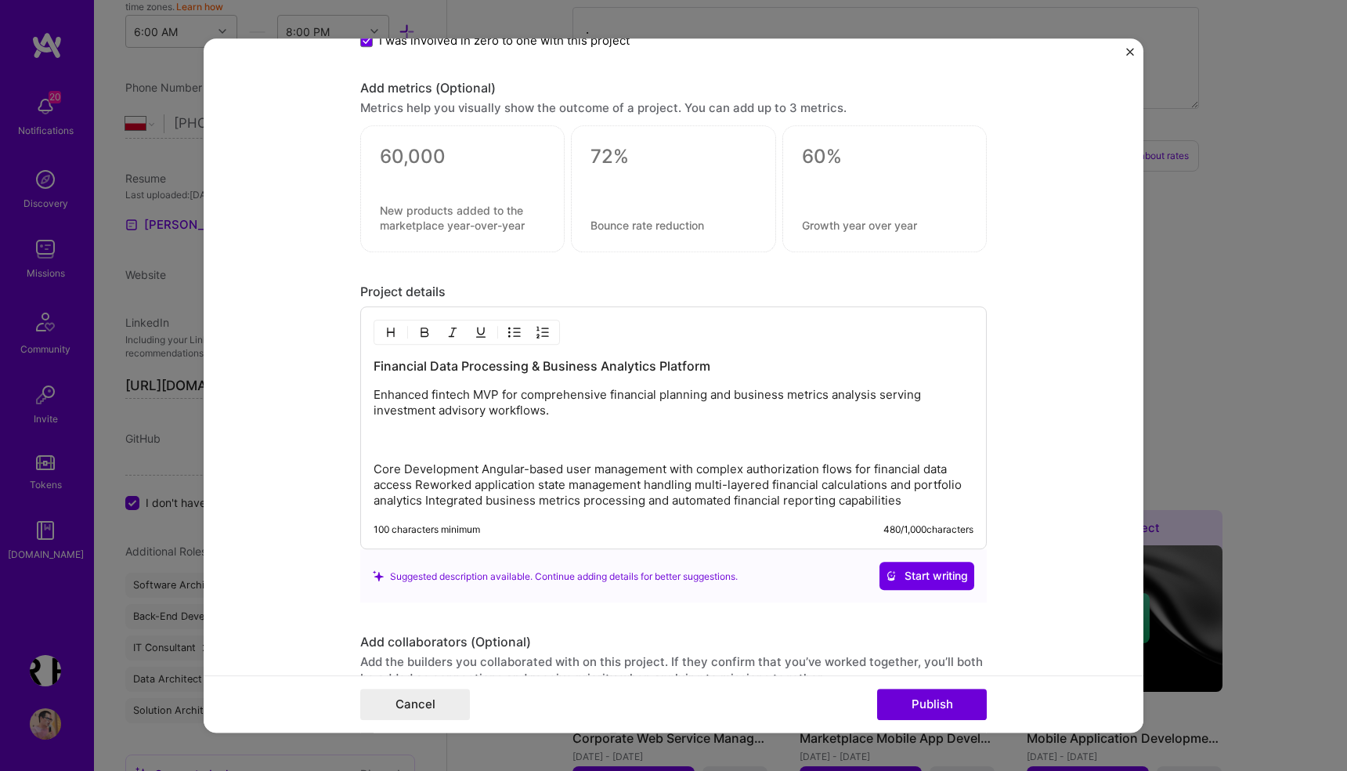
click at [474, 469] on p "Core Development Angular-based user management with complex authorization flows…" at bounding box center [674, 485] width 600 height 47
click at [428, 335] on img "button" at bounding box center [424, 333] width 13 height 13
click at [484, 473] on p "Core Development Angular-based user management with complex authorization flows…" at bounding box center [674, 485] width 600 height 47
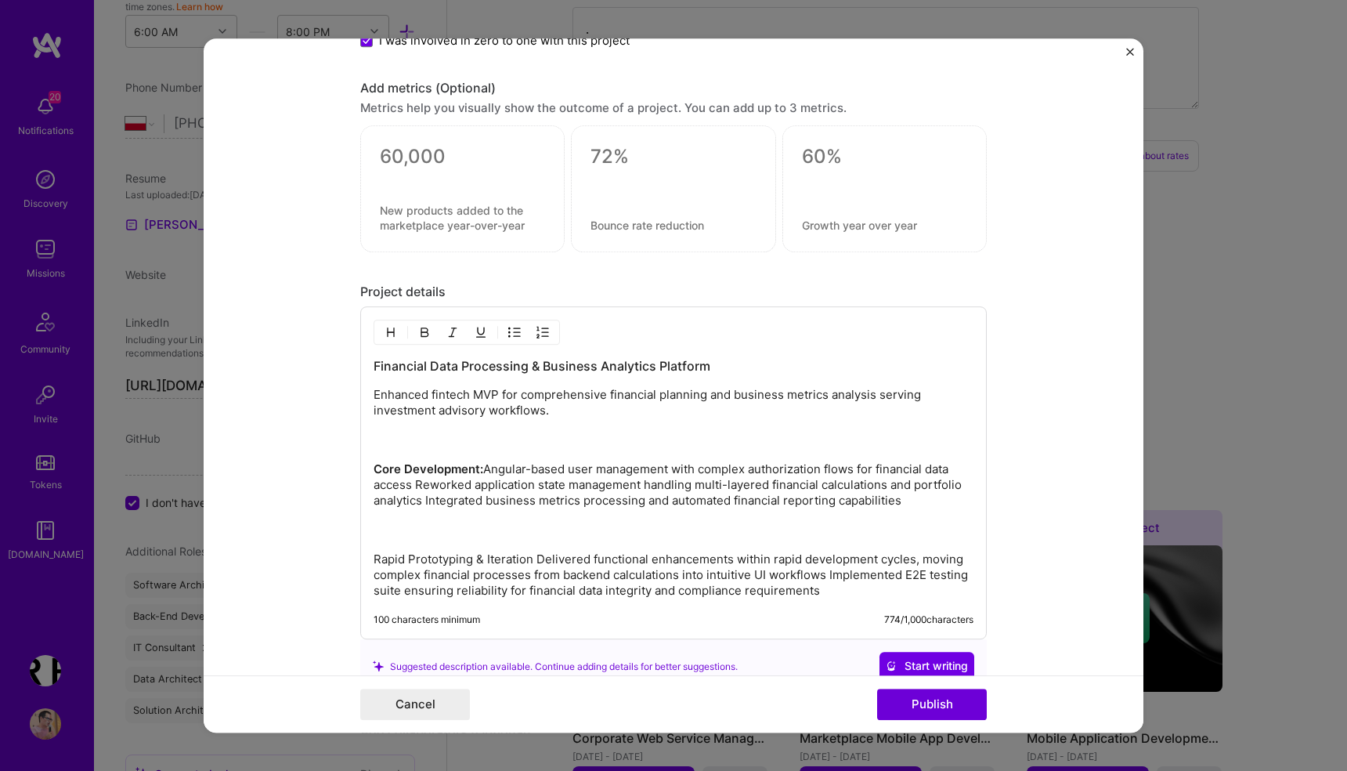
click at [534, 560] on p "Rapid Prototyping & Iteration Delivered functional enhancements within rapid de…" at bounding box center [674, 575] width 600 height 47
click at [419, 335] on img "button" at bounding box center [424, 333] width 13 height 13
click at [565, 506] on p "Core Development: Angular-based user management with complex authorization flow…" at bounding box center [674, 501] width 600 height 78
click at [536, 565] on strong "Rapid Prototyping & Iteration" at bounding box center [456, 559] width 165 height 15
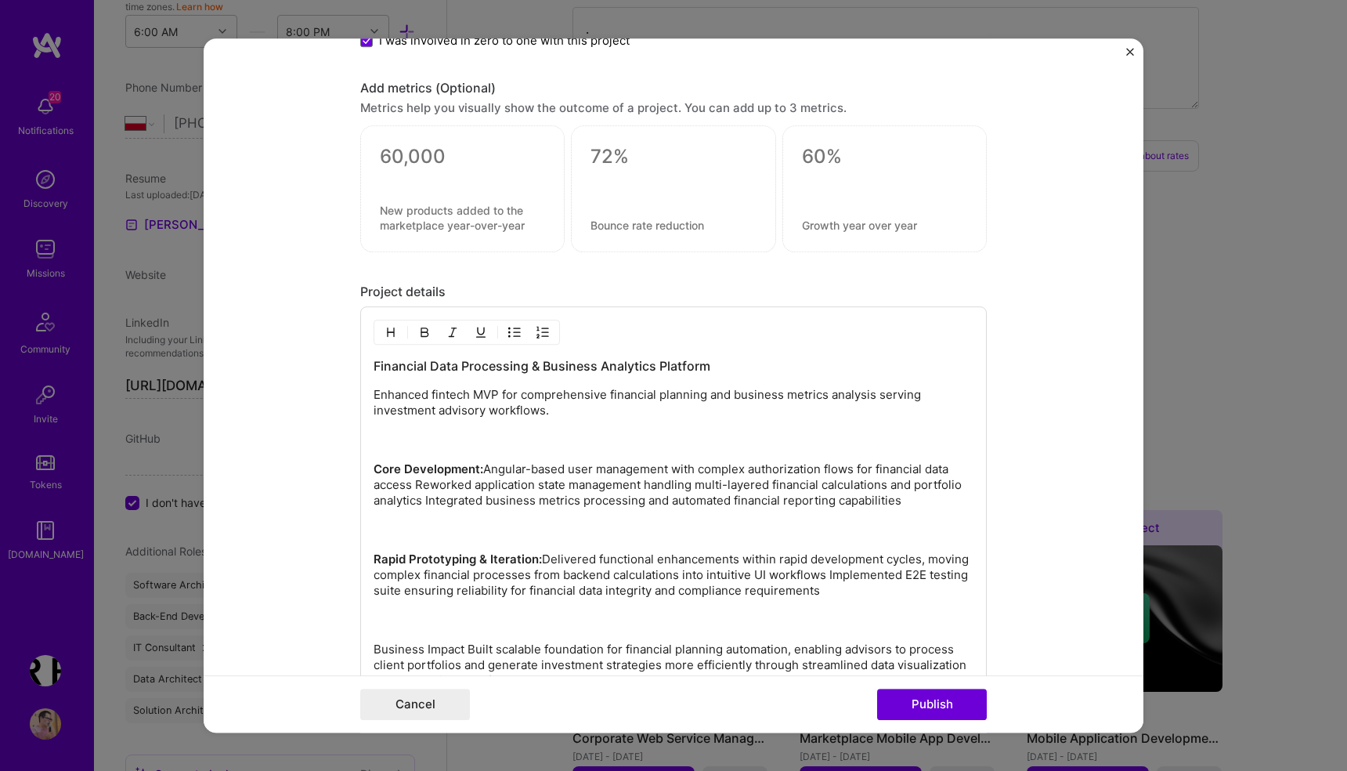
click at [521, 625] on p "Rapid Prototyping & Iteration: Delivered functional enhancements within rapid d…" at bounding box center [674, 591] width 600 height 78
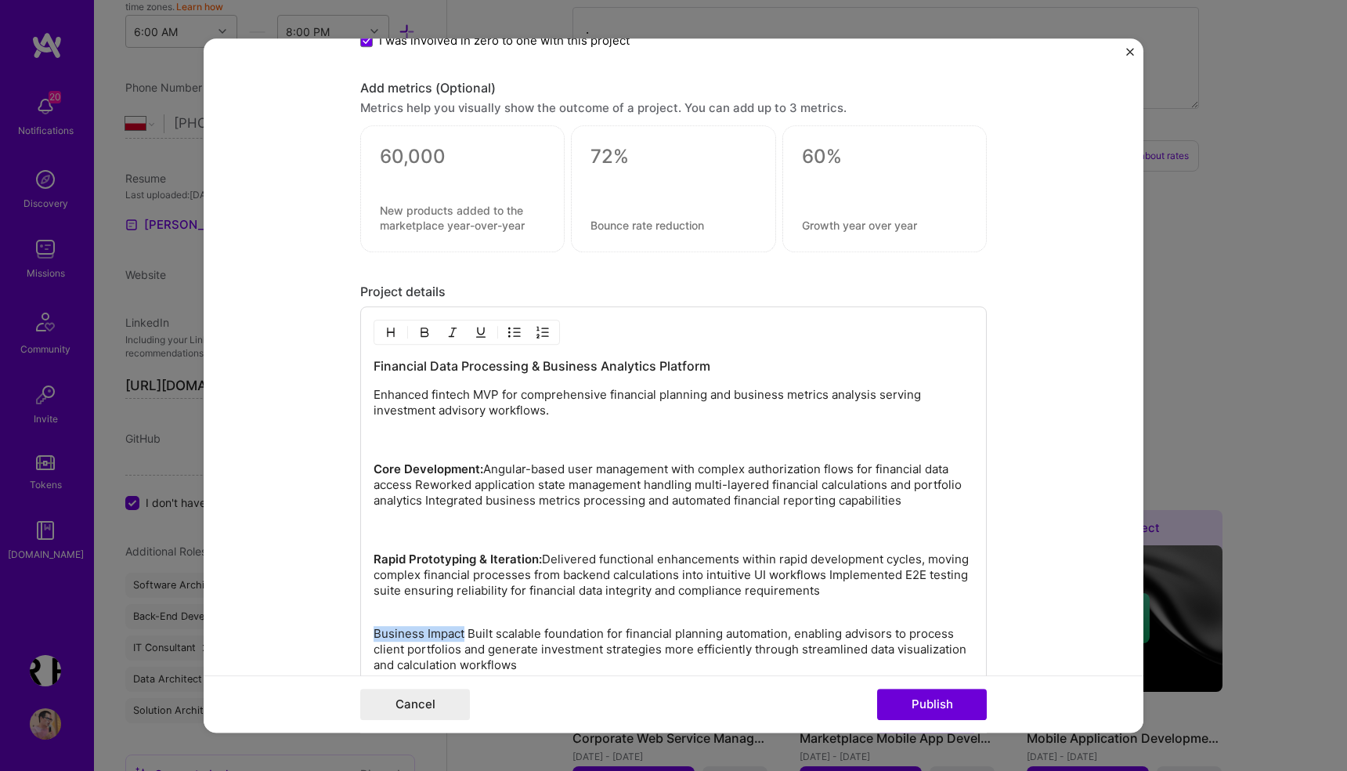
click at [425, 331] on img "button" at bounding box center [424, 333] width 13 height 13
click at [510, 536] on p "Core Development: Angular-based user management with complex authorization flow…" at bounding box center [674, 501] width 600 height 78
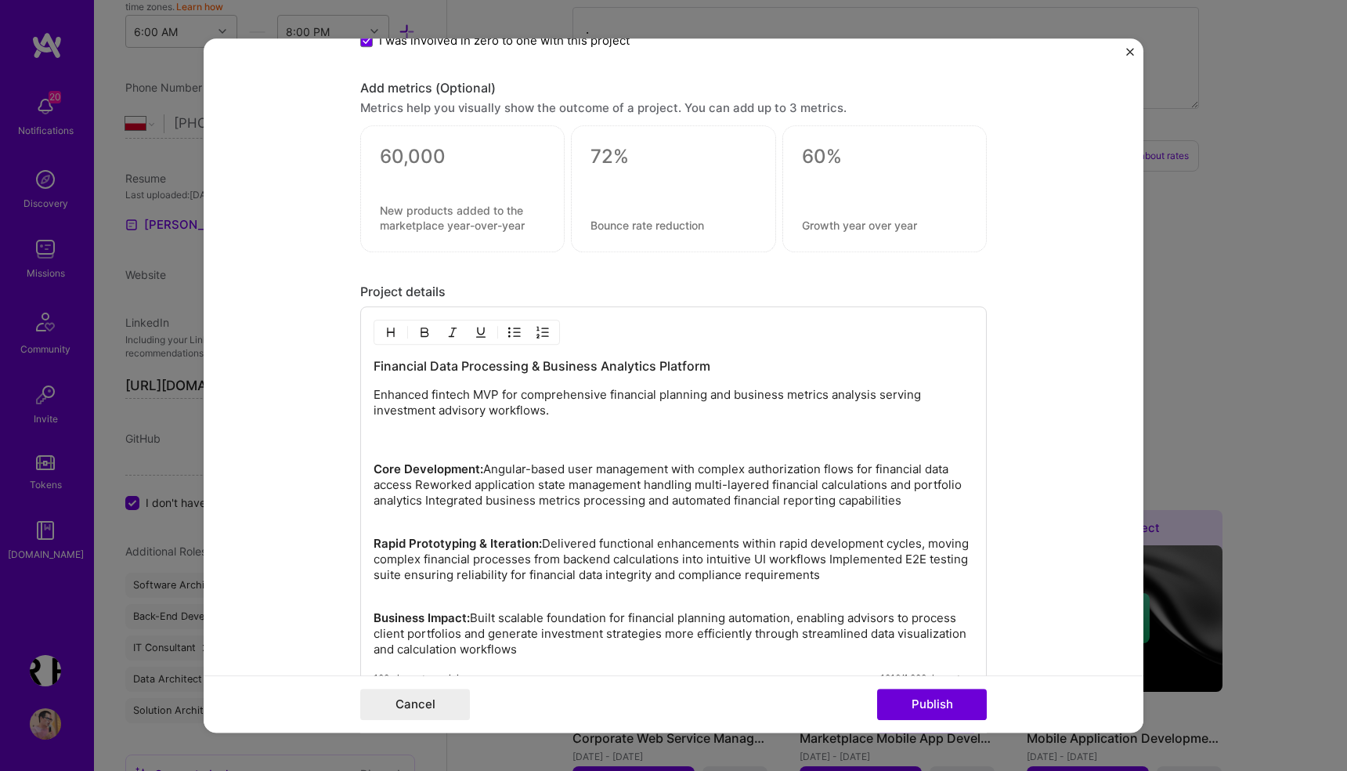
click at [521, 448] on p "Enhanced fintech MVP for comprehensive financial planning and business metrics …" at bounding box center [674, 419] width 600 height 63
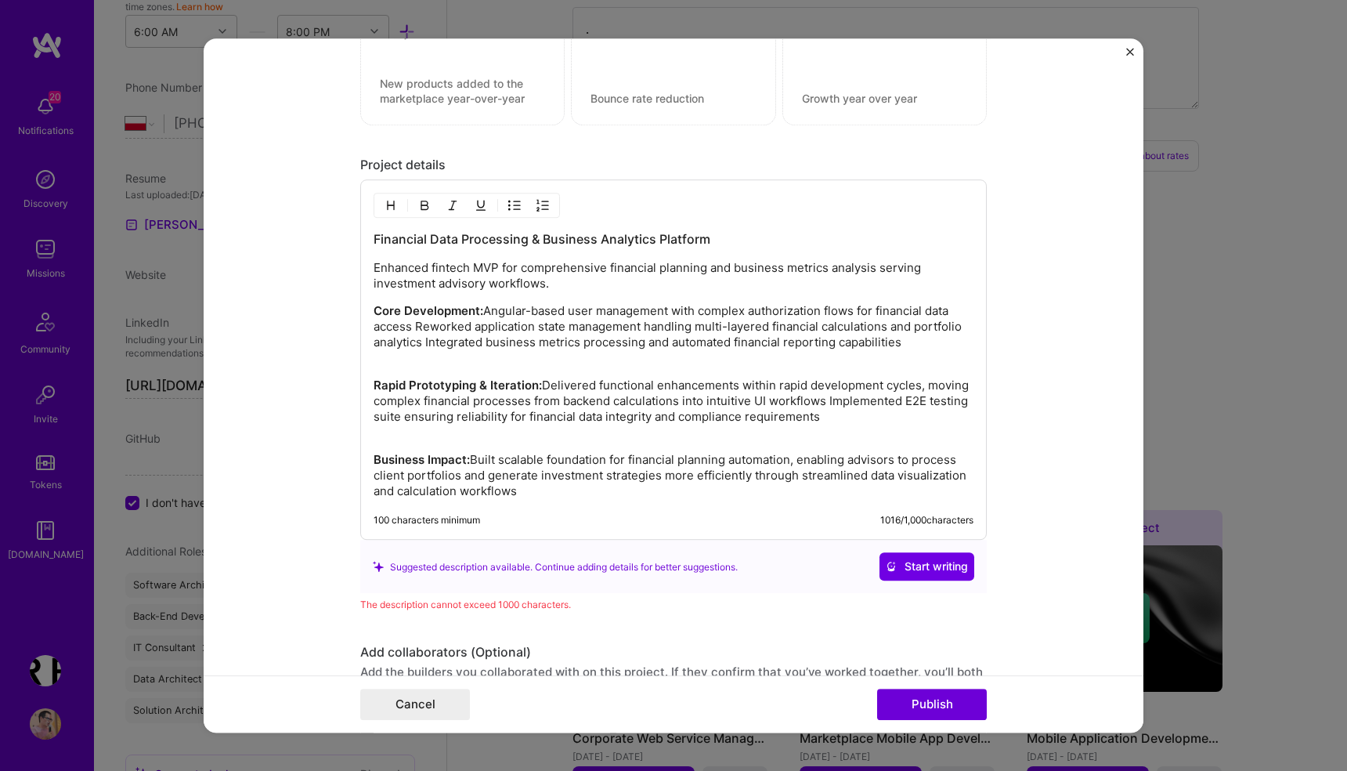
scroll to position [1643, 0]
click at [533, 449] on div "Financial Data Processing & Business Analytics Platform Enhanced fintech MVP fo…" at bounding box center [674, 367] width 600 height 269
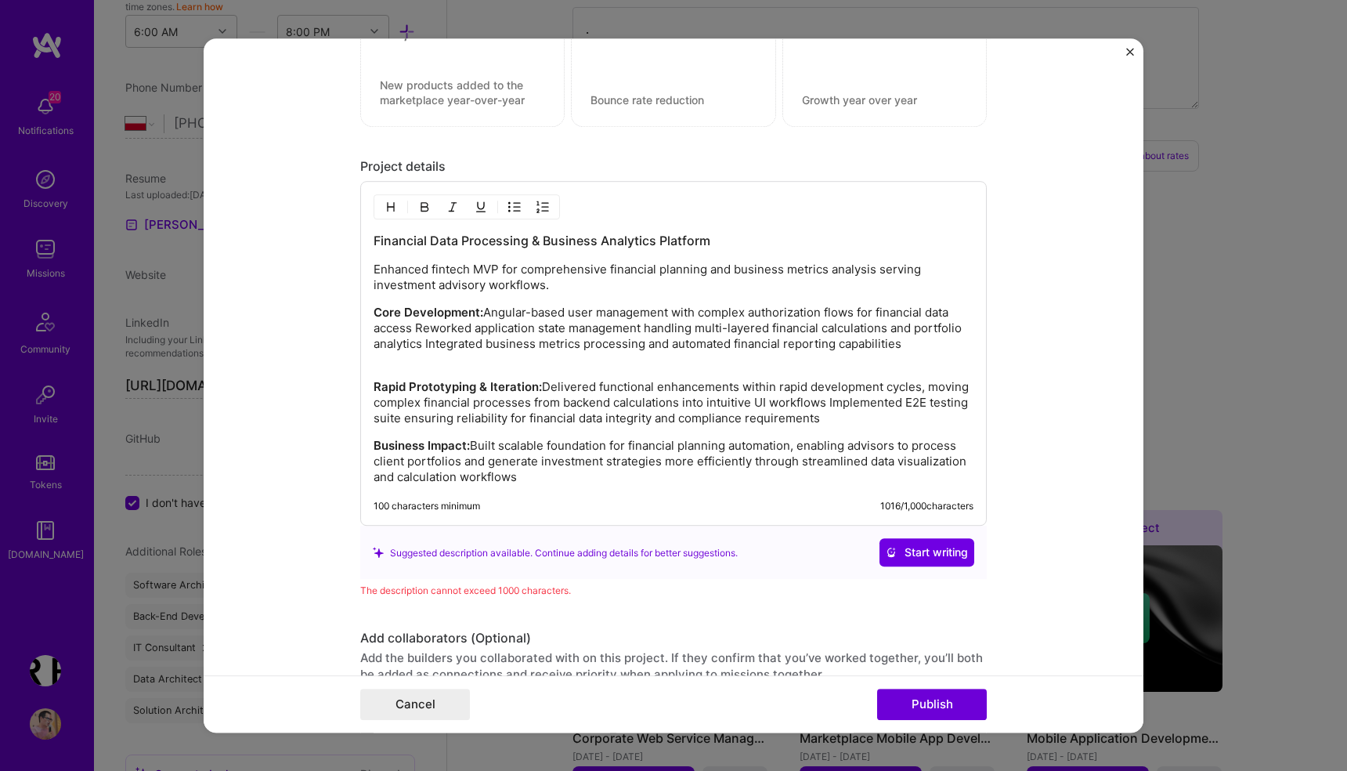
click at [433, 273] on p "Enhanced fintech MVP for comprehensive financial planning and business metrics …" at bounding box center [674, 277] width 600 height 31
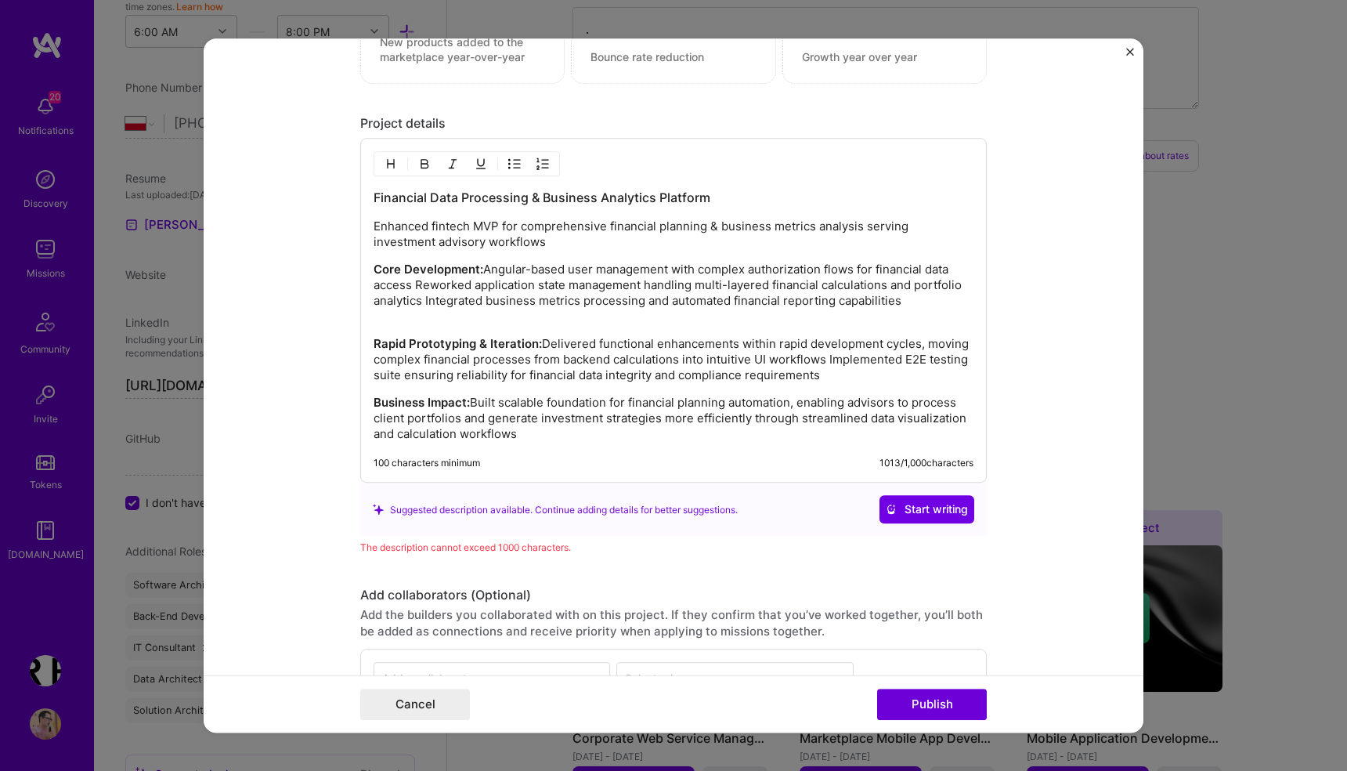
scroll to position [1692, 0]
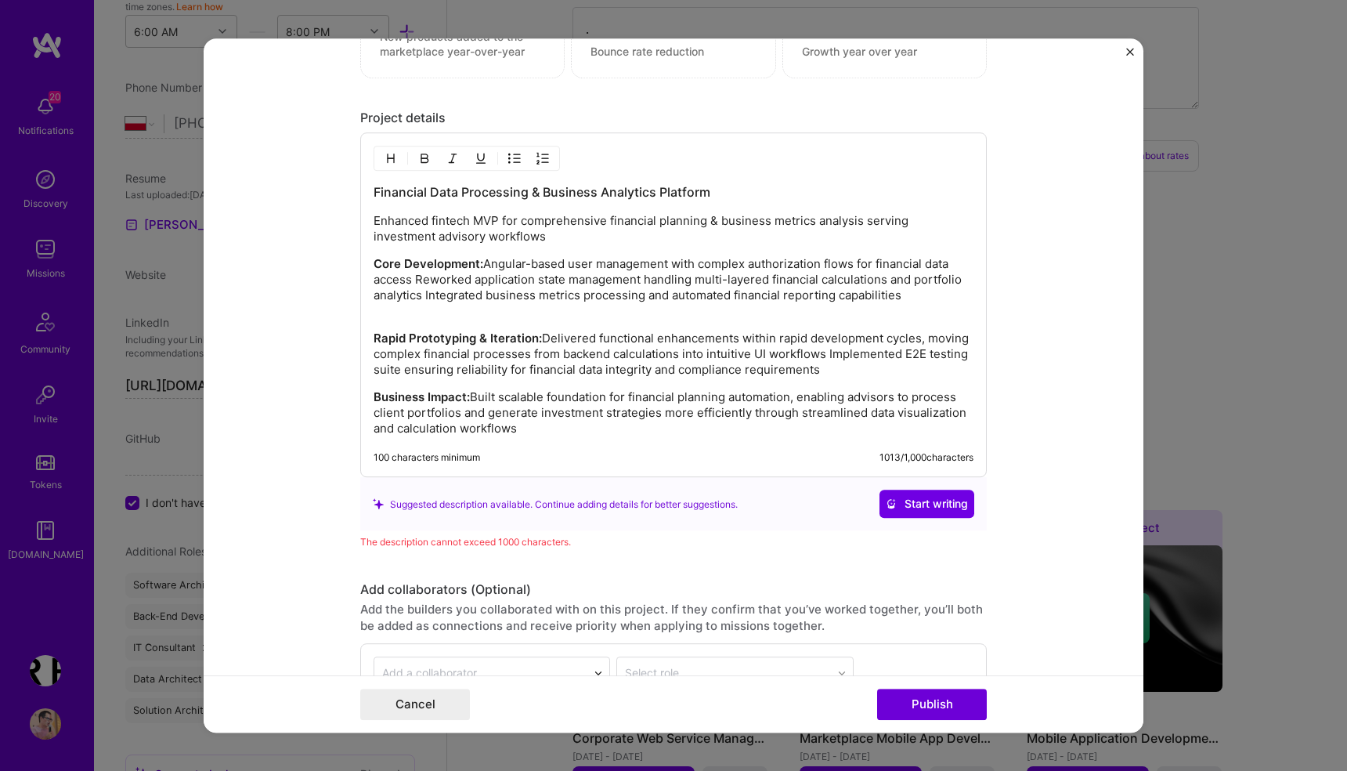
click at [524, 262] on p "Core Development: Angular-based user management with complex authorization flow…" at bounding box center [674, 288] width 600 height 63
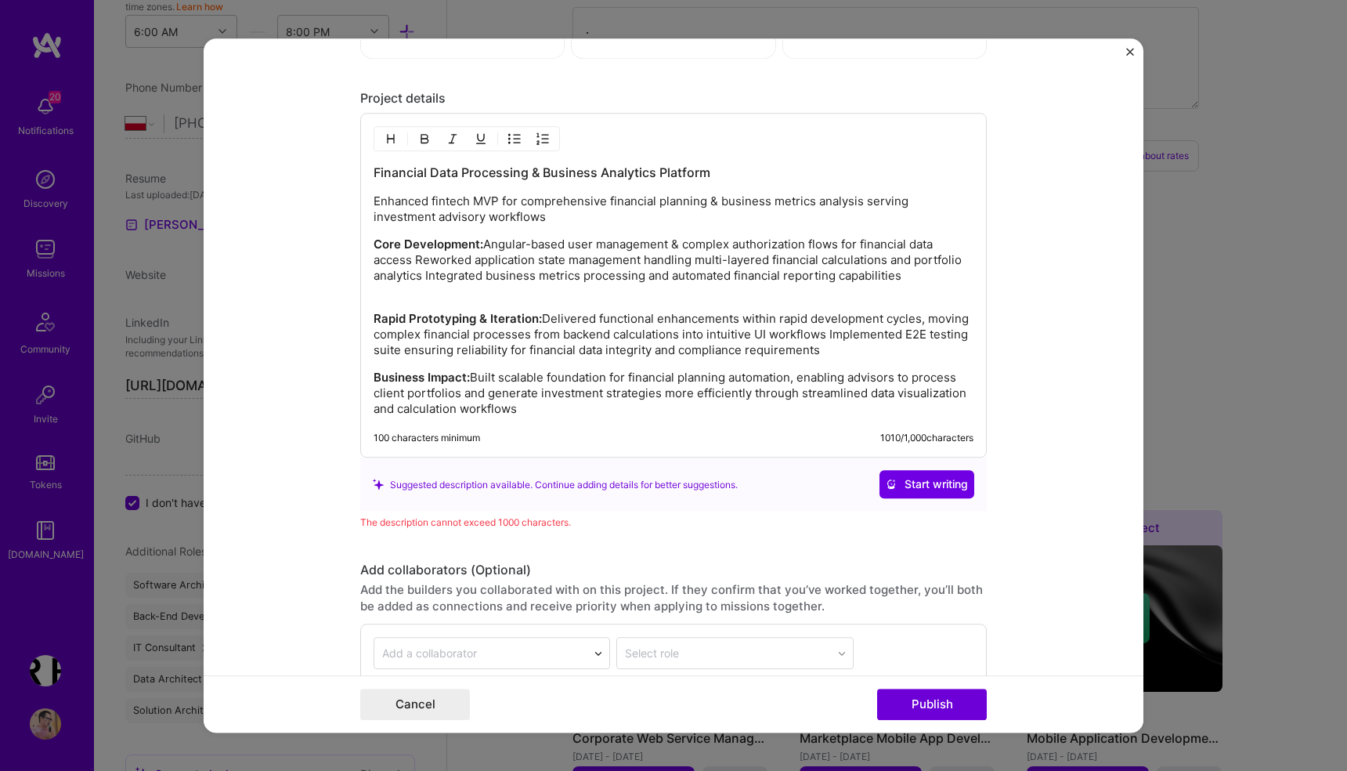
click at [412, 261] on p "Core Development: Angular-based user management & complex authorization flows f…" at bounding box center [674, 268] width 600 height 63
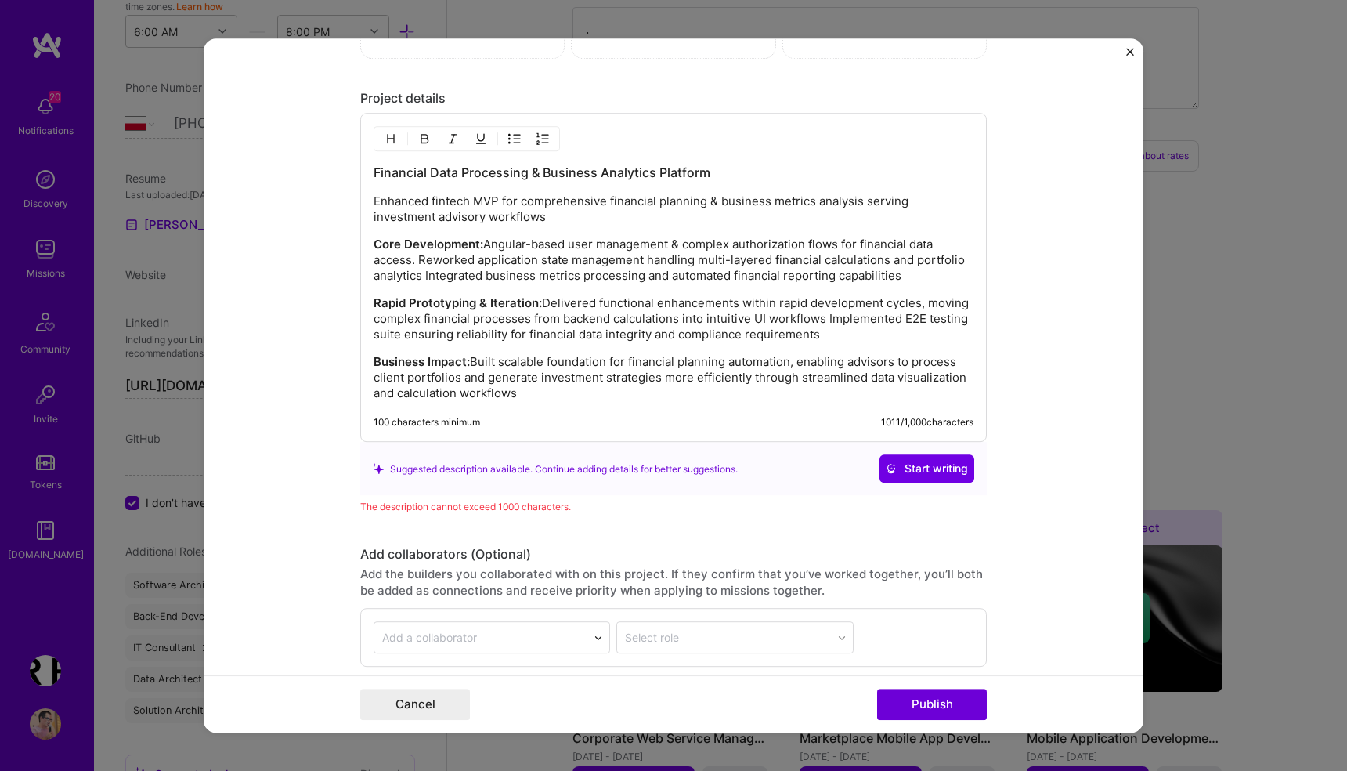
click at [473, 262] on p "Core Development: Angular-based user management & complex authorization flows f…" at bounding box center [674, 260] width 600 height 47
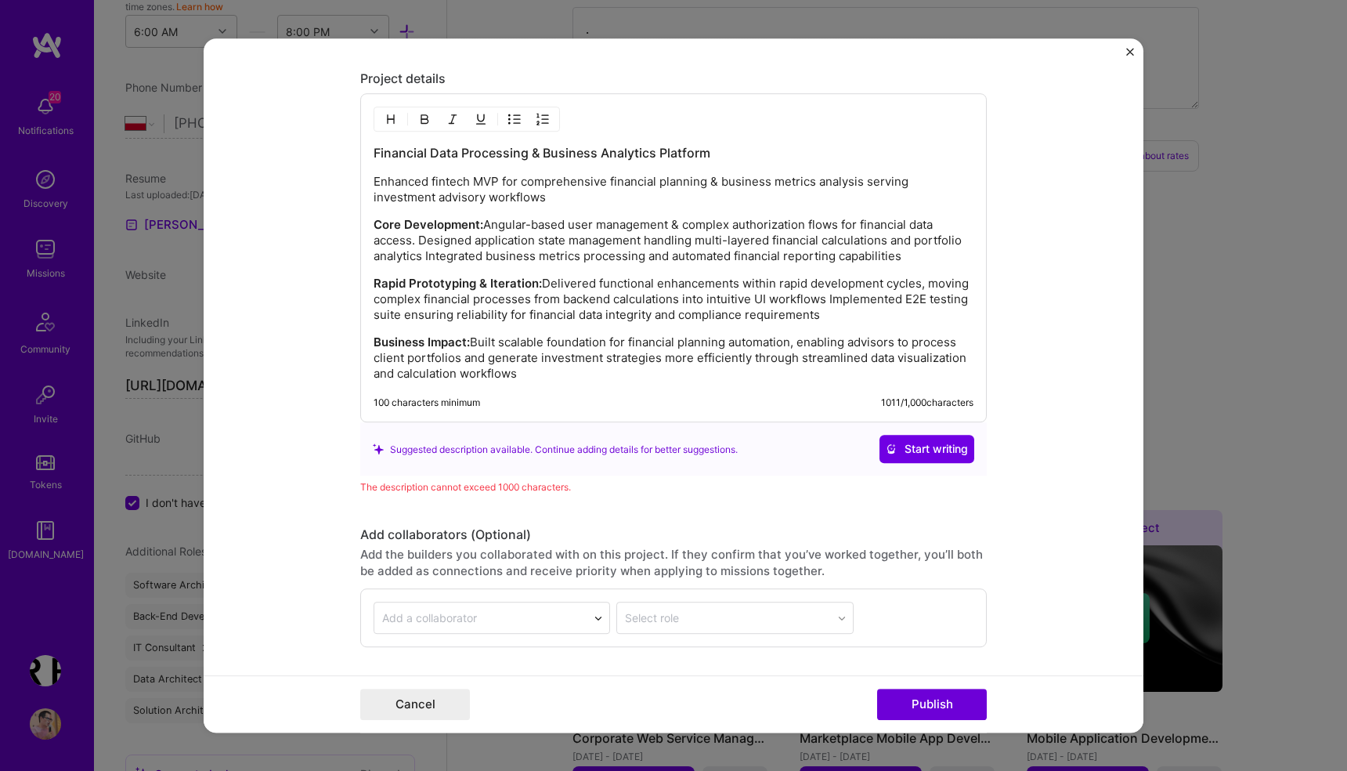
click at [901, 243] on p "Core Development: Angular-based user management & complex authorization flows f…" at bounding box center [674, 241] width 600 height 47
click at [610, 263] on p "Core Development: Angular-based user management & complex authorization flows f…" at bounding box center [674, 241] width 600 height 47
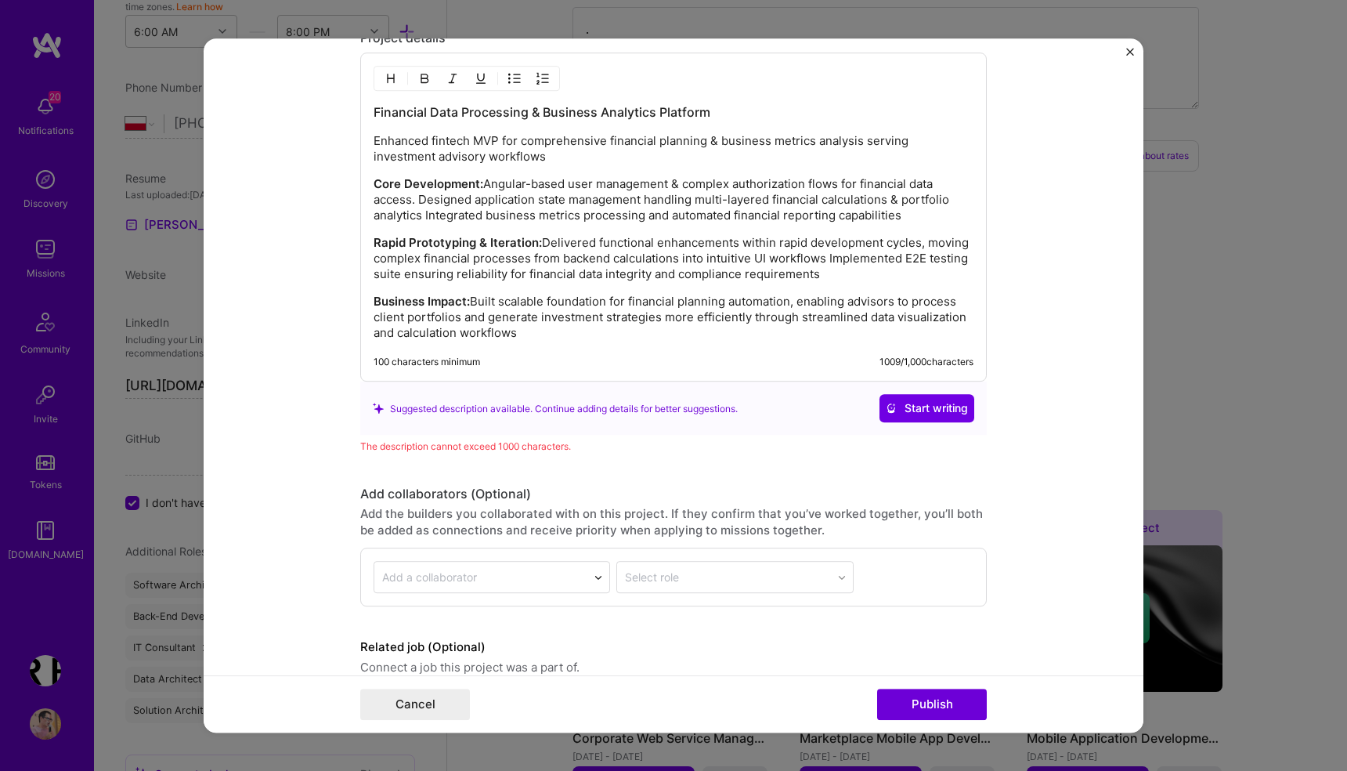
scroll to position [1785, 0]
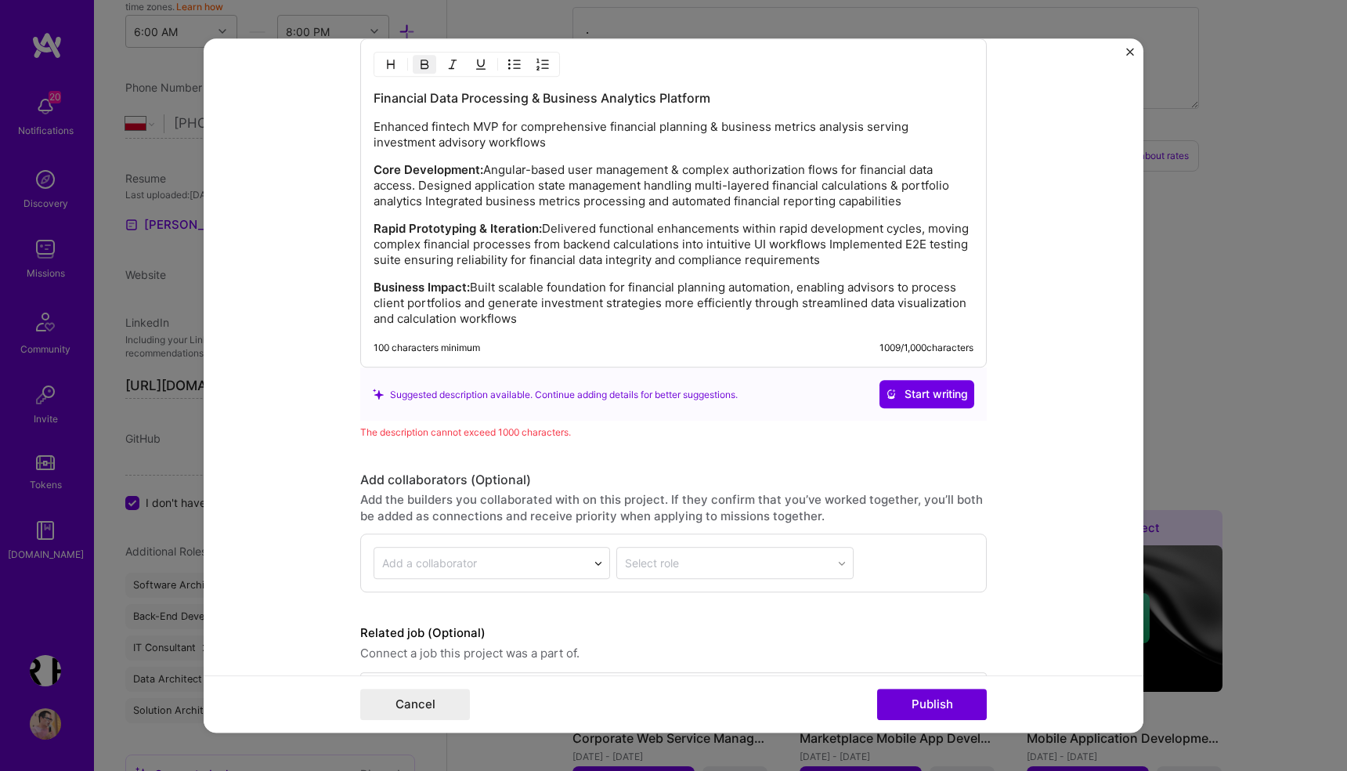
click at [481, 171] on strong "Core Development:" at bounding box center [429, 170] width 110 height 15
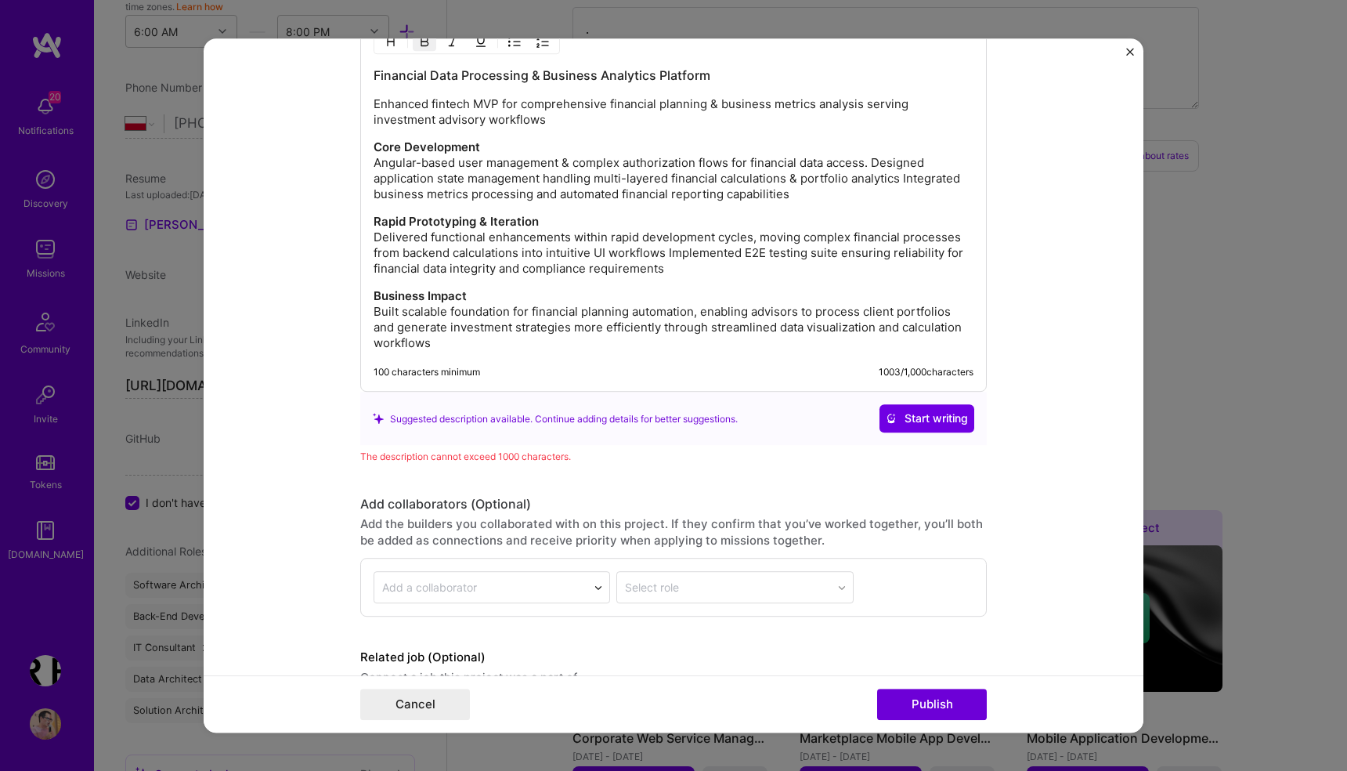
scroll to position [1811, 0]
click at [886, 326] on p "Business Impact Built scalable foundation for financial planning automation, en…" at bounding box center [674, 318] width 600 height 63
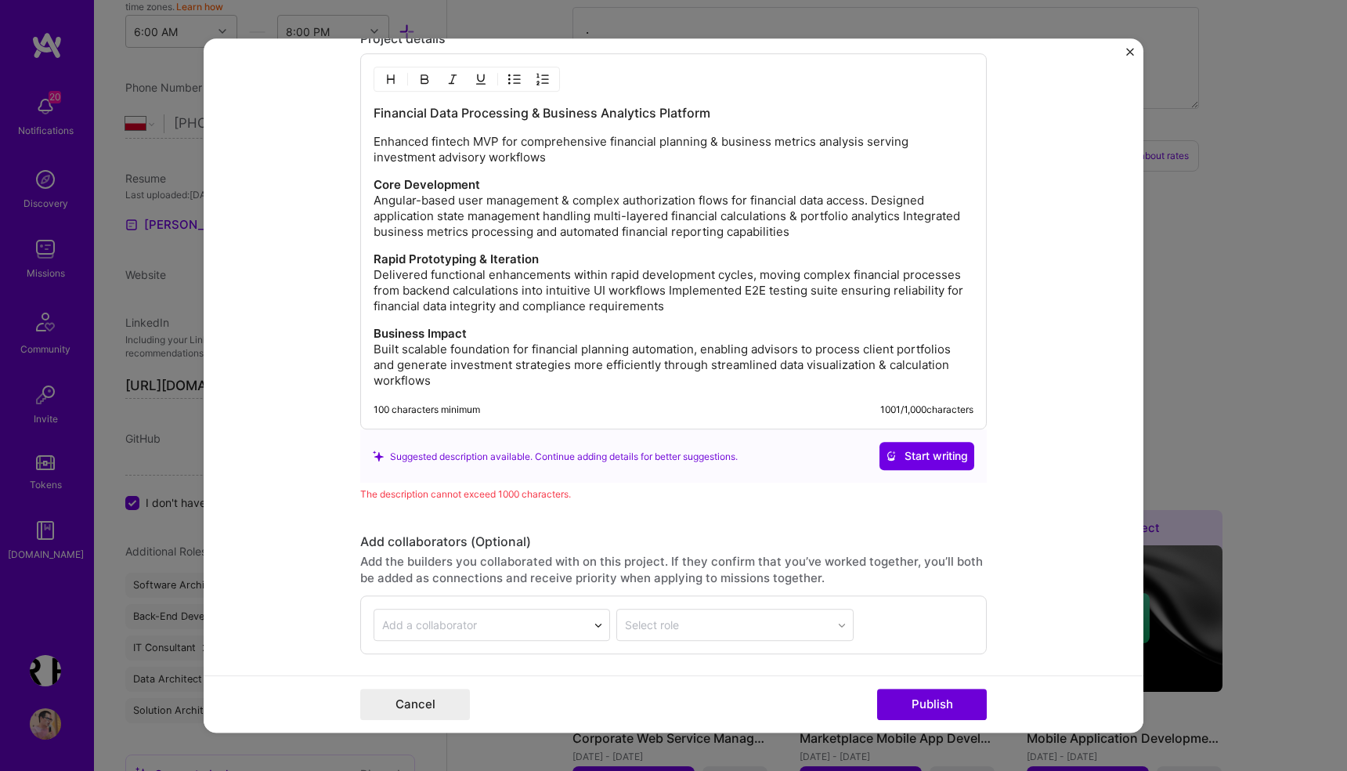
scroll to position [1743, 0]
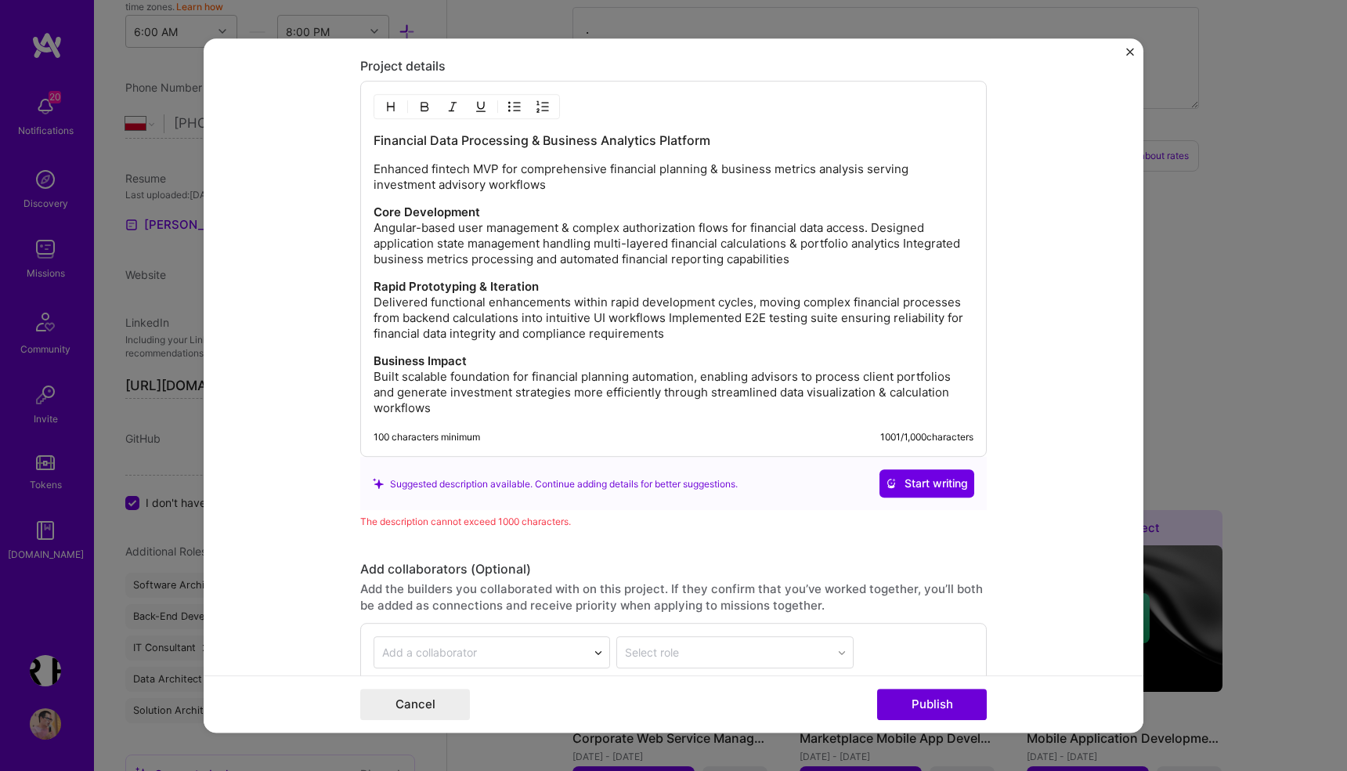
click at [406, 161] on div "Financial Data Processing & Business Analytics Platform Enhanced fintech MVP fo…" at bounding box center [674, 274] width 600 height 284
click at [580, 188] on p "Enhanced fintech MVP for comprehensive financial planning & business metrics an…" at bounding box center [674, 177] width 600 height 31
click at [511, 332] on p "Rapid Prototyping & Iteration Delivered functional enhancements within rapid de…" at bounding box center [674, 311] width 600 height 63
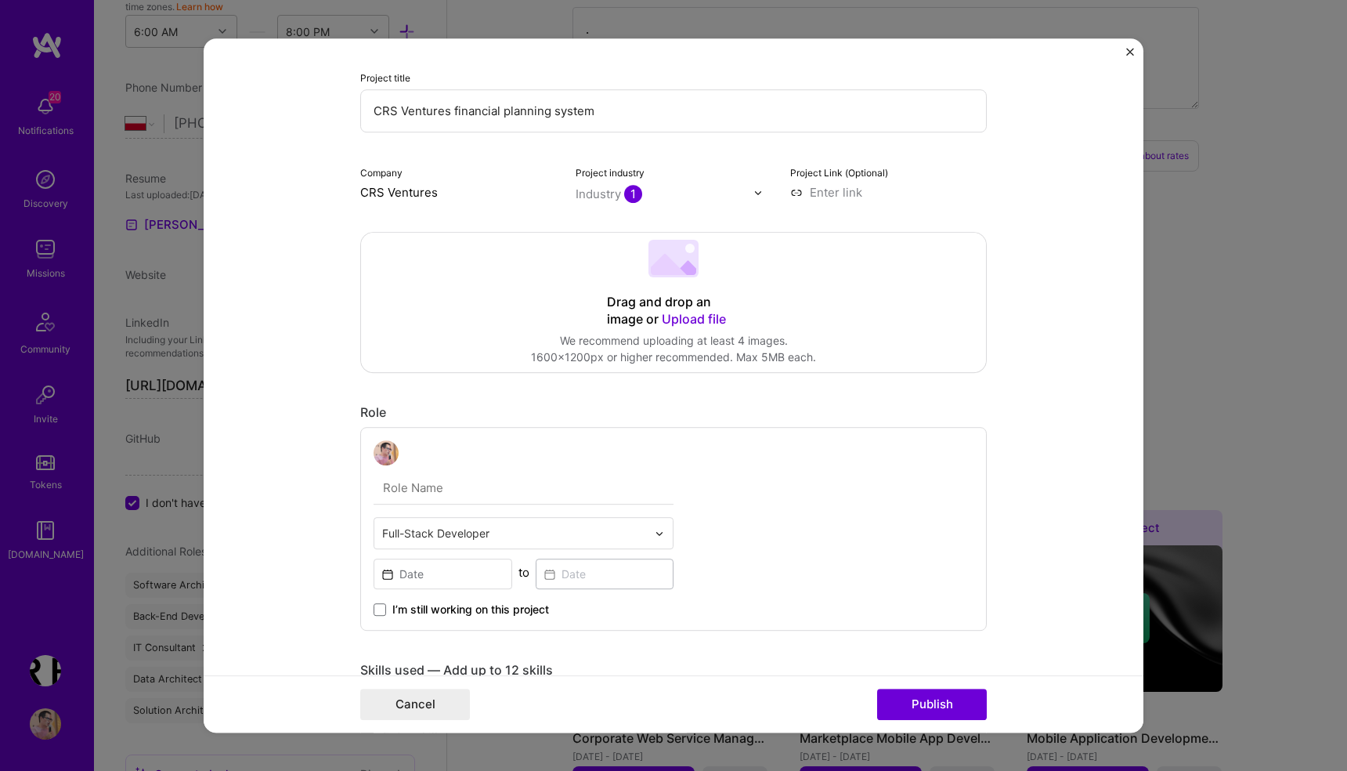
scroll to position [101, 0]
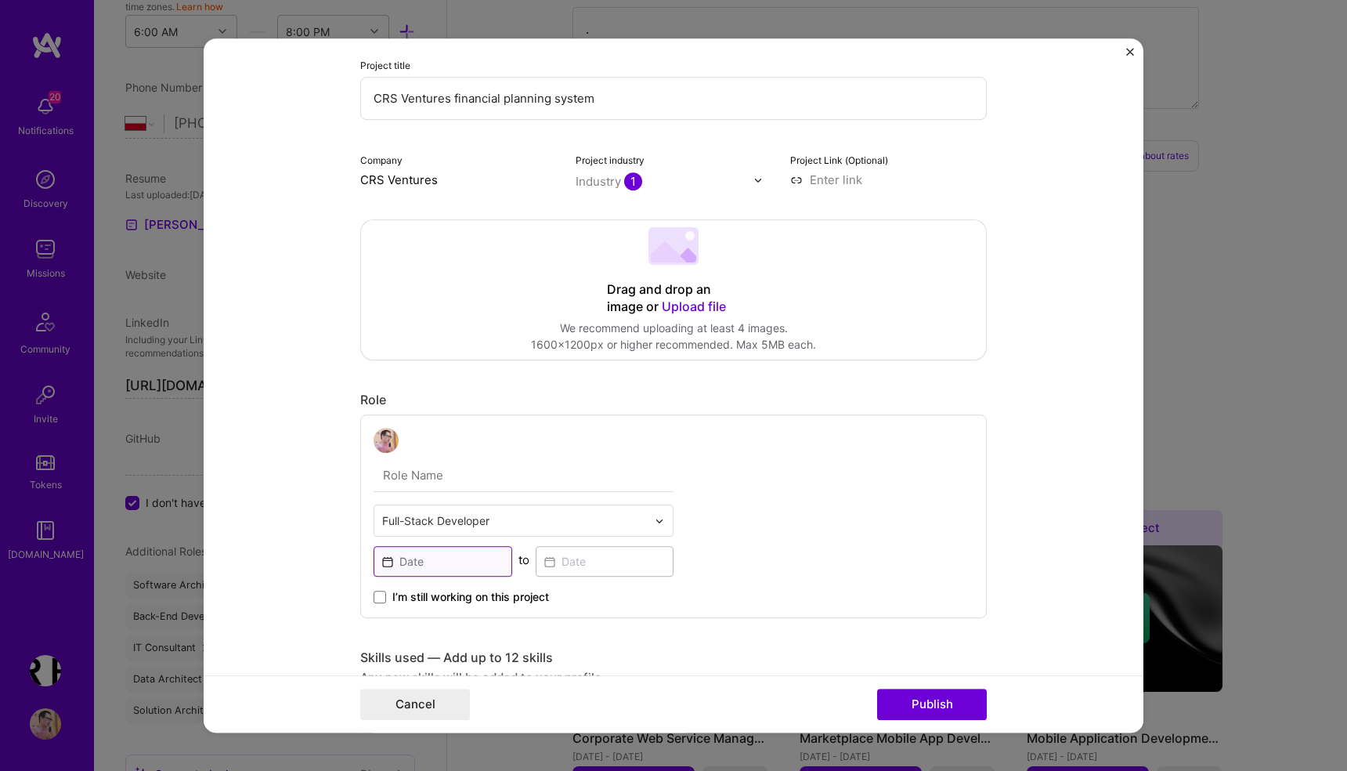
click at [443, 564] on input at bounding box center [443, 561] width 139 height 31
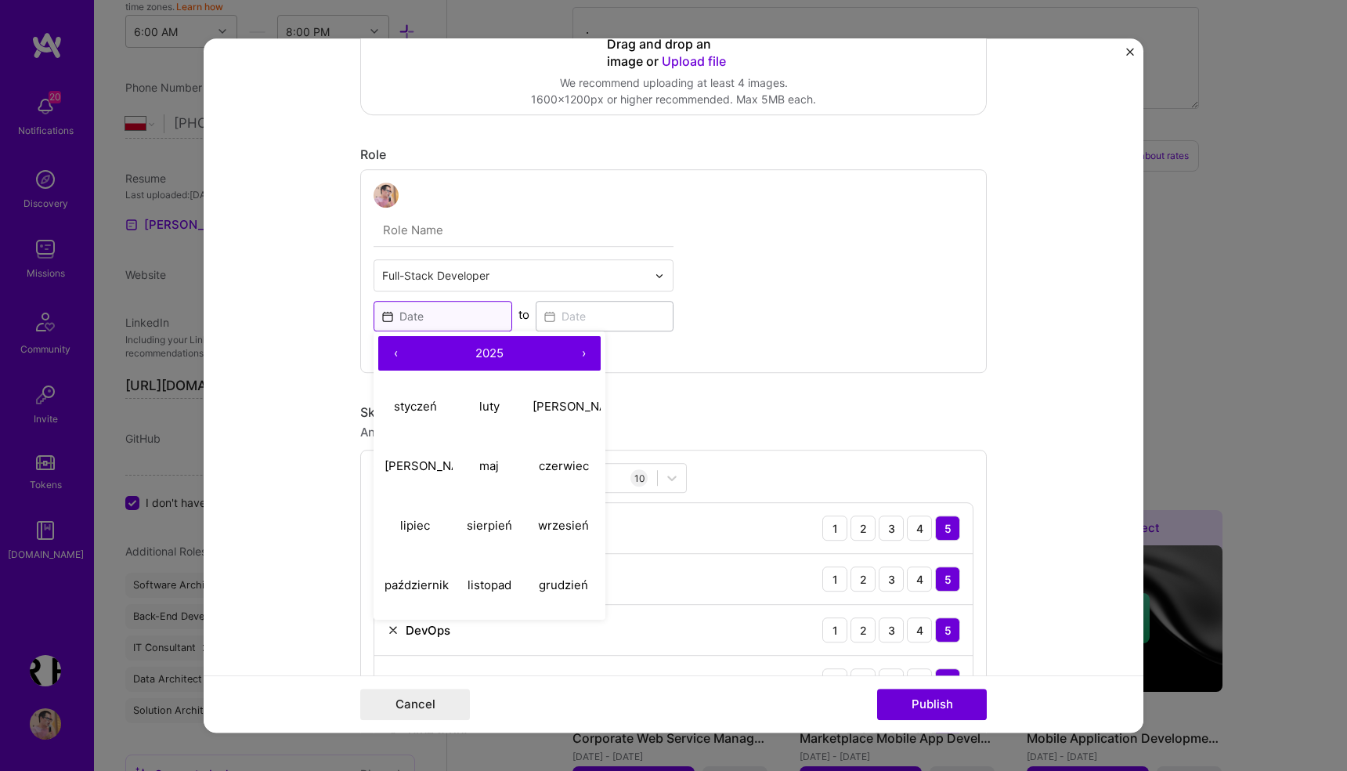
scroll to position [564, 0]
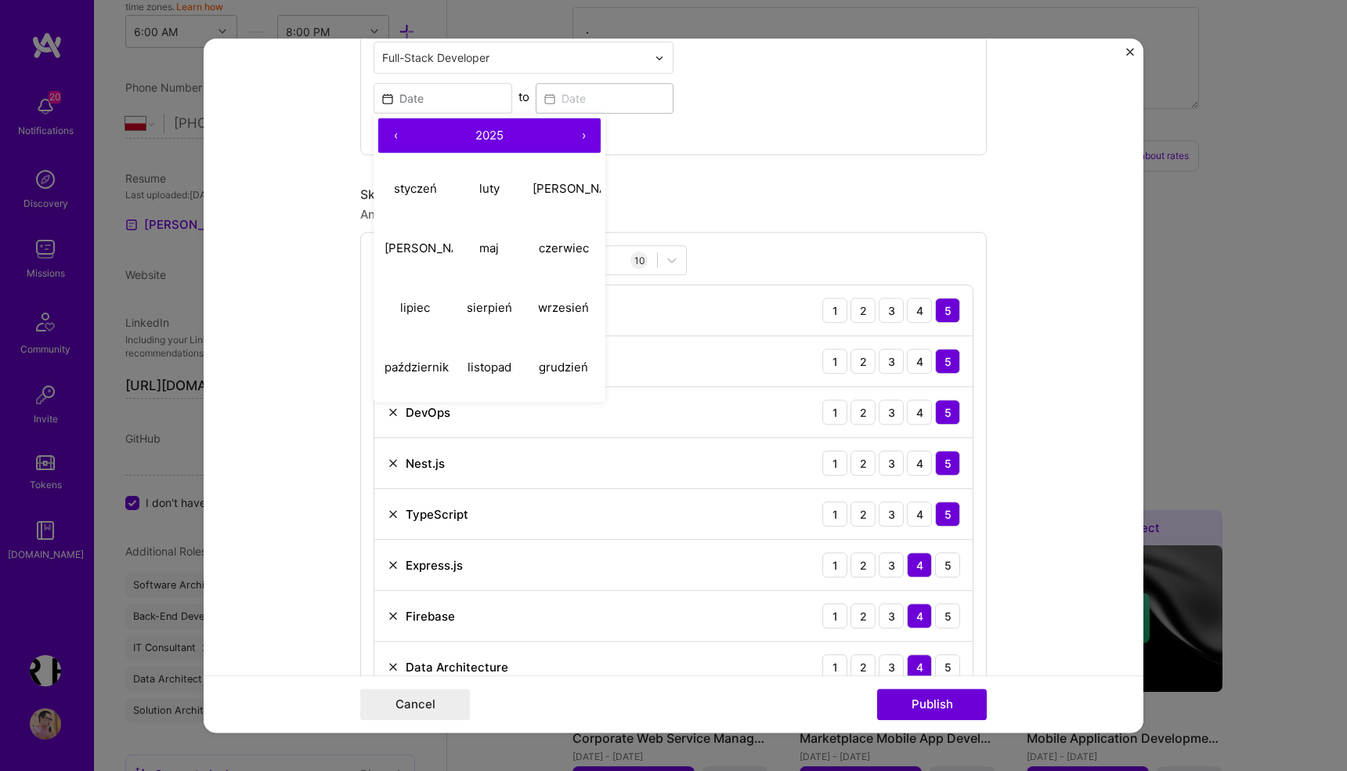
click at [395, 138] on button "‹" at bounding box center [395, 135] width 34 height 34
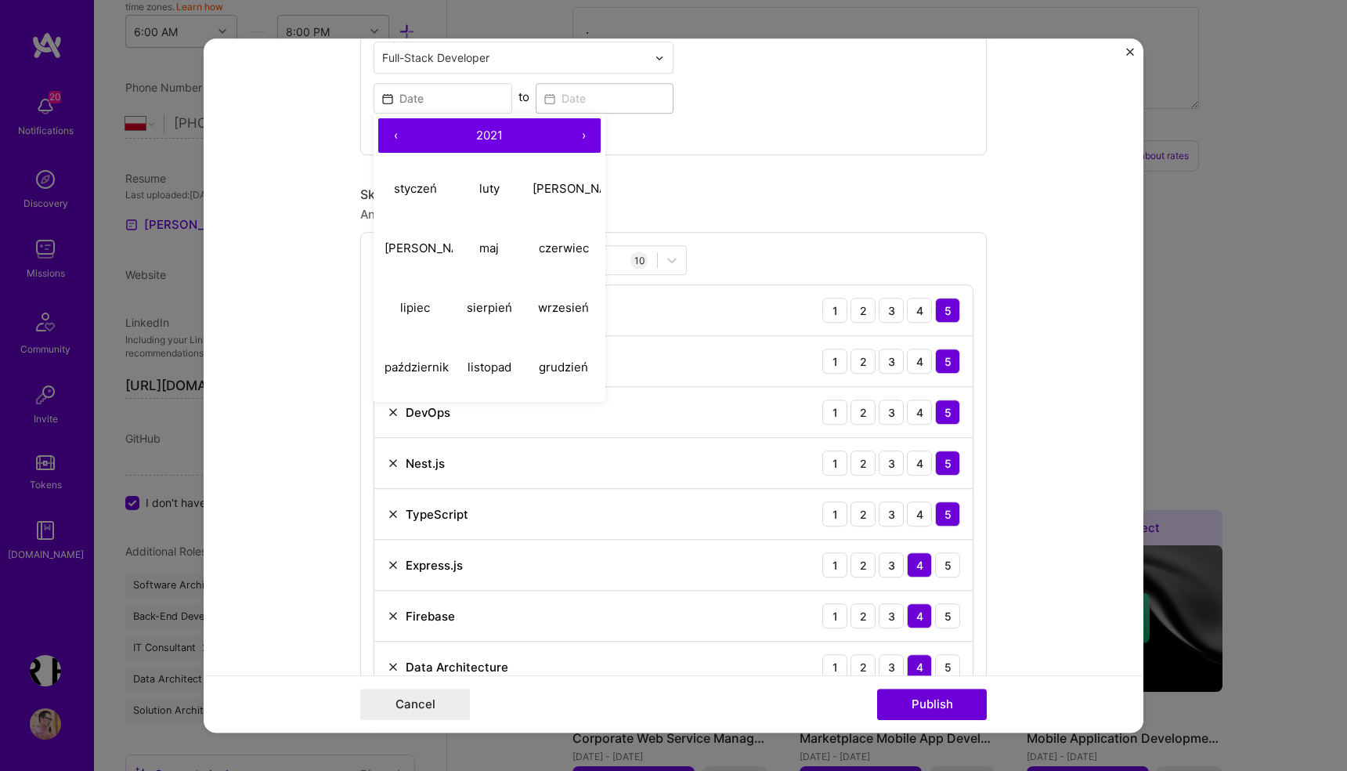
click at [395, 138] on button "‹" at bounding box center [395, 135] width 34 height 34
click at [590, 134] on button "›" at bounding box center [583, 135] width 34 height 34
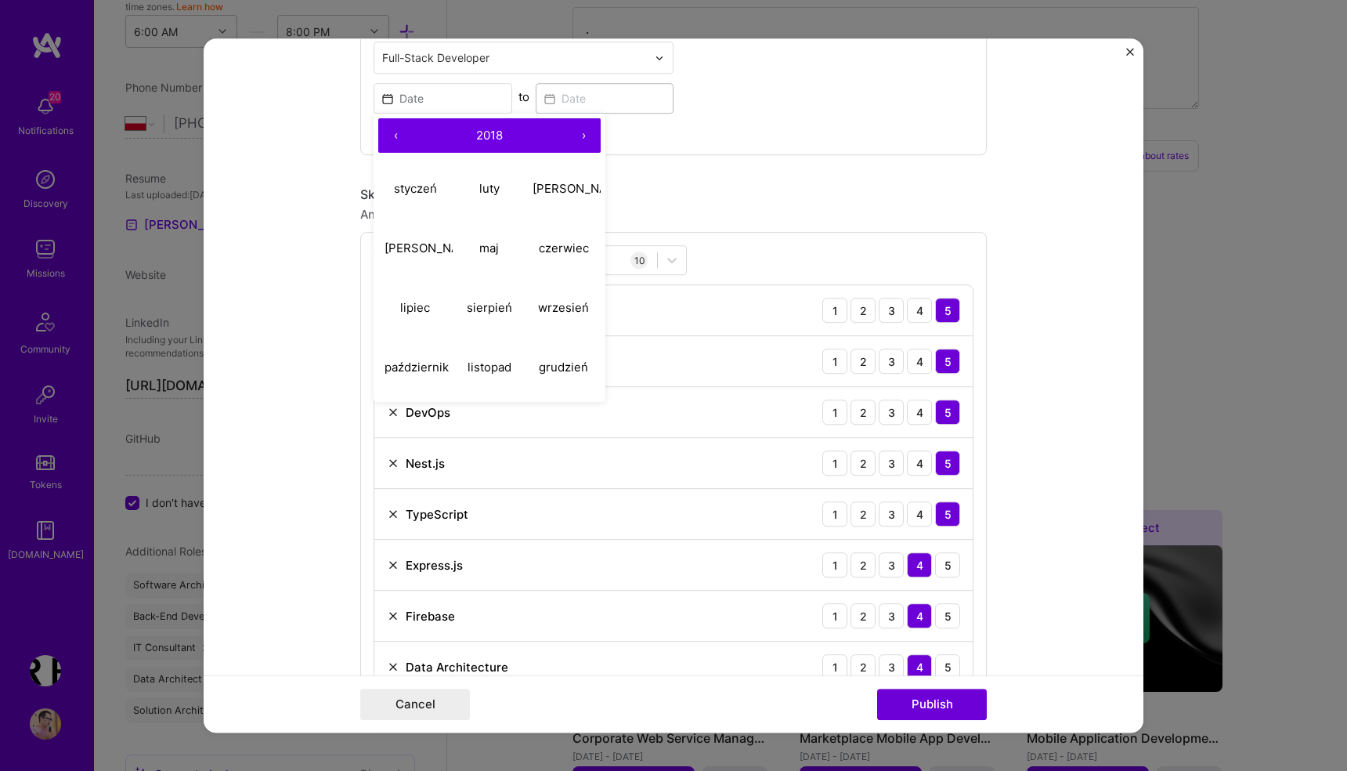
click at [590, 134] on button "›" at bounding box center [583, 135] width 34 height 34
click at [502, 369] on abbr "listopad" at bounding box center [490, 366] width 44 height 15
type input "Nov, 2020"
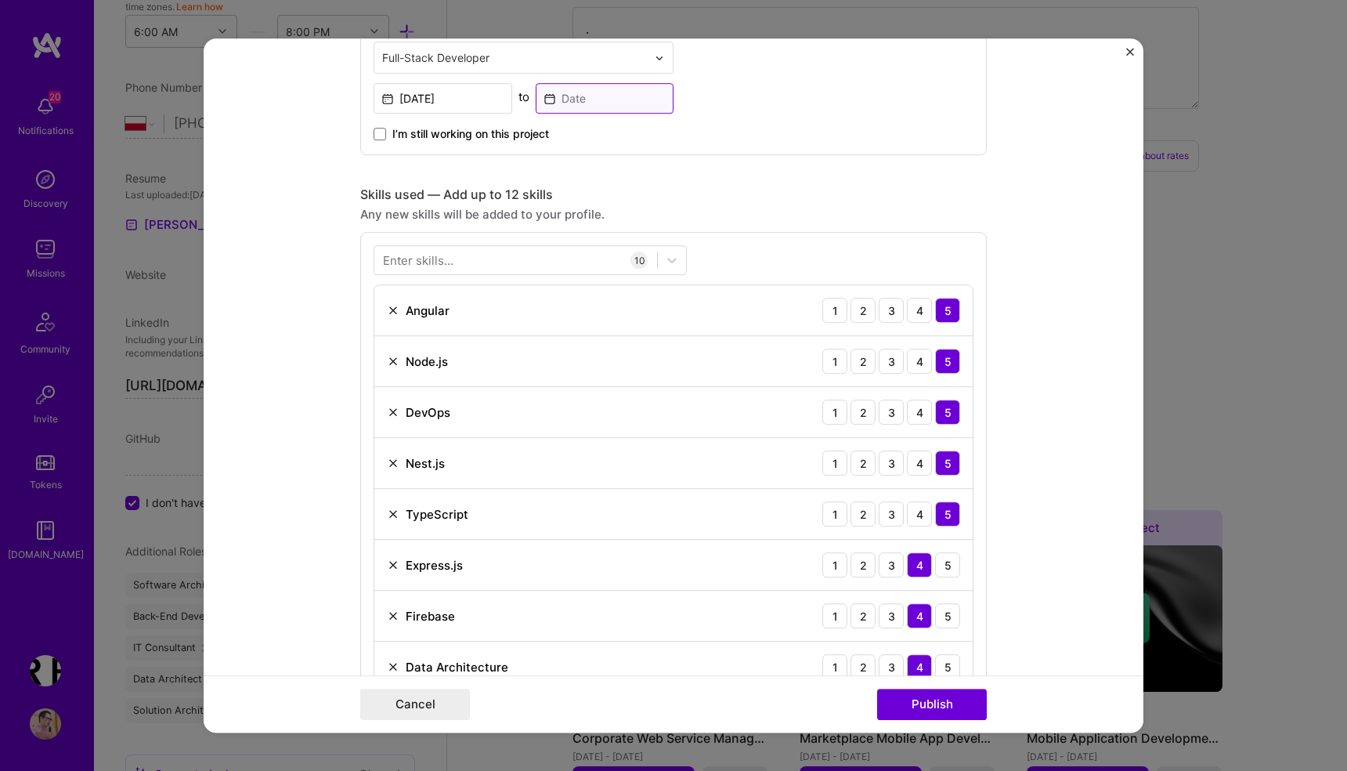
click at [559, 100] on input at bounding box center [605, 98] width 139 height 31
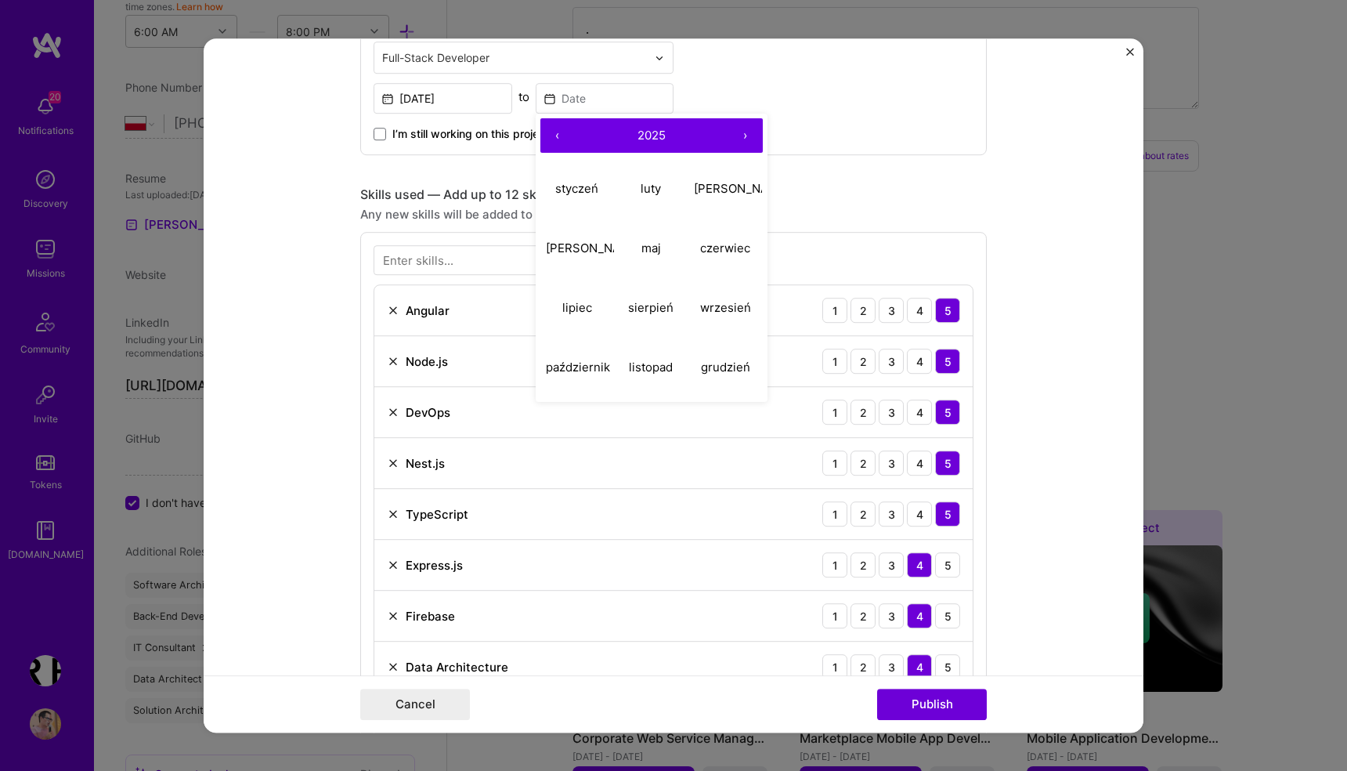
click at [557, 129] on button "‹" at bounding box center [557, 135] width 34 height 34
click at [606, 246] on button "kwiecień" at bounding box center [577, 248] width 74 height 60
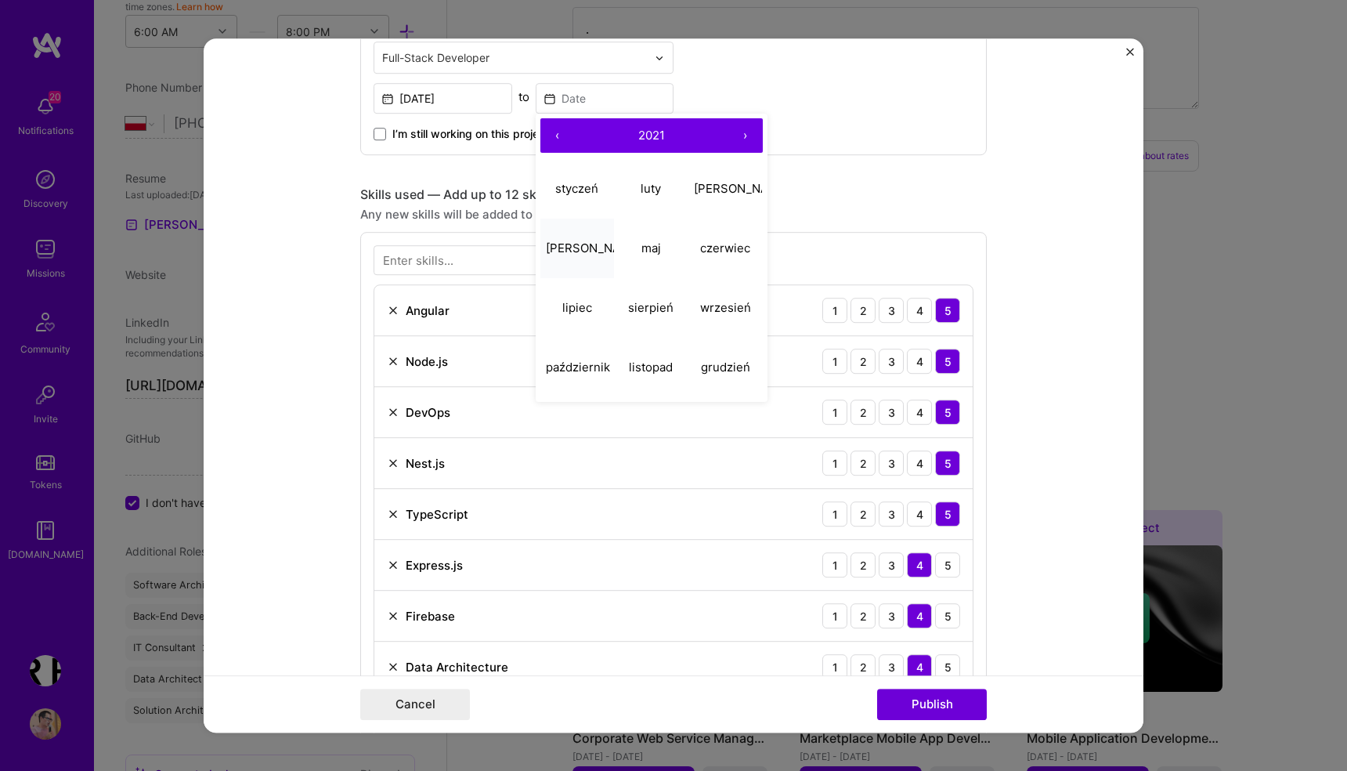
type input "Apr, 2021"
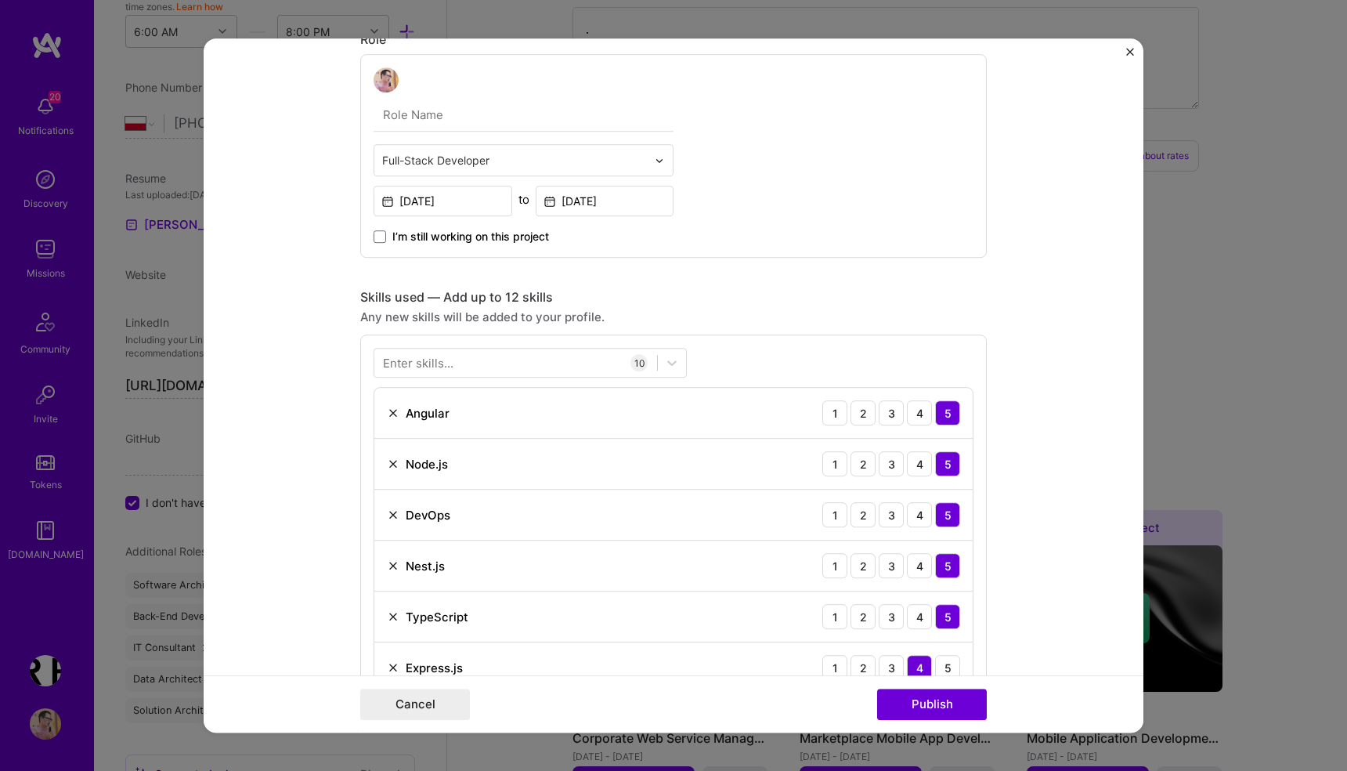
scroll to position [465, 0]
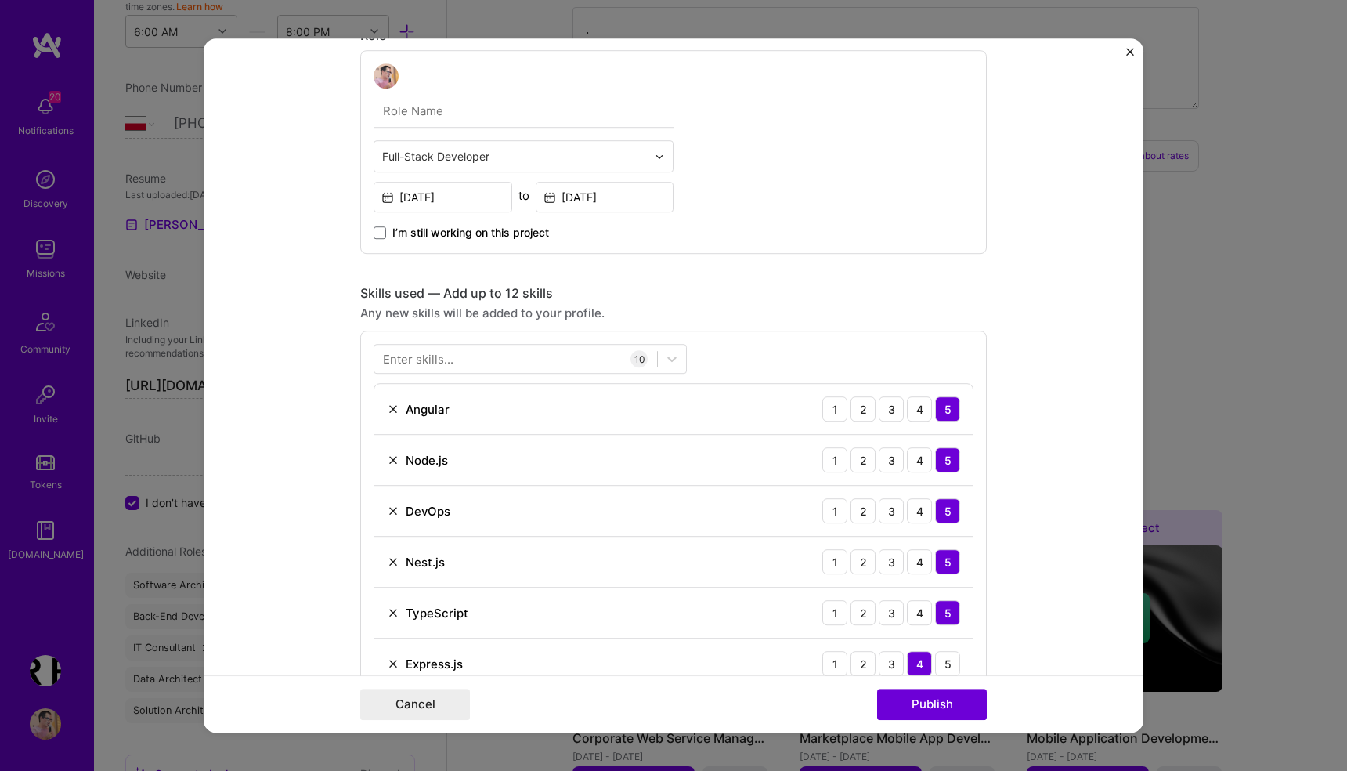
click at [553, 117] on input "text" at bounding box center [524, 111] width 300 height 33
type input "Lead Full Stack Developer"
click at [885, 192] on div "Lead Full Stack Developer Full-Stack Developer Nov, 2020 to Apr, 2021 I’m still…" at bounding box center [673, 152] width 626 height 204
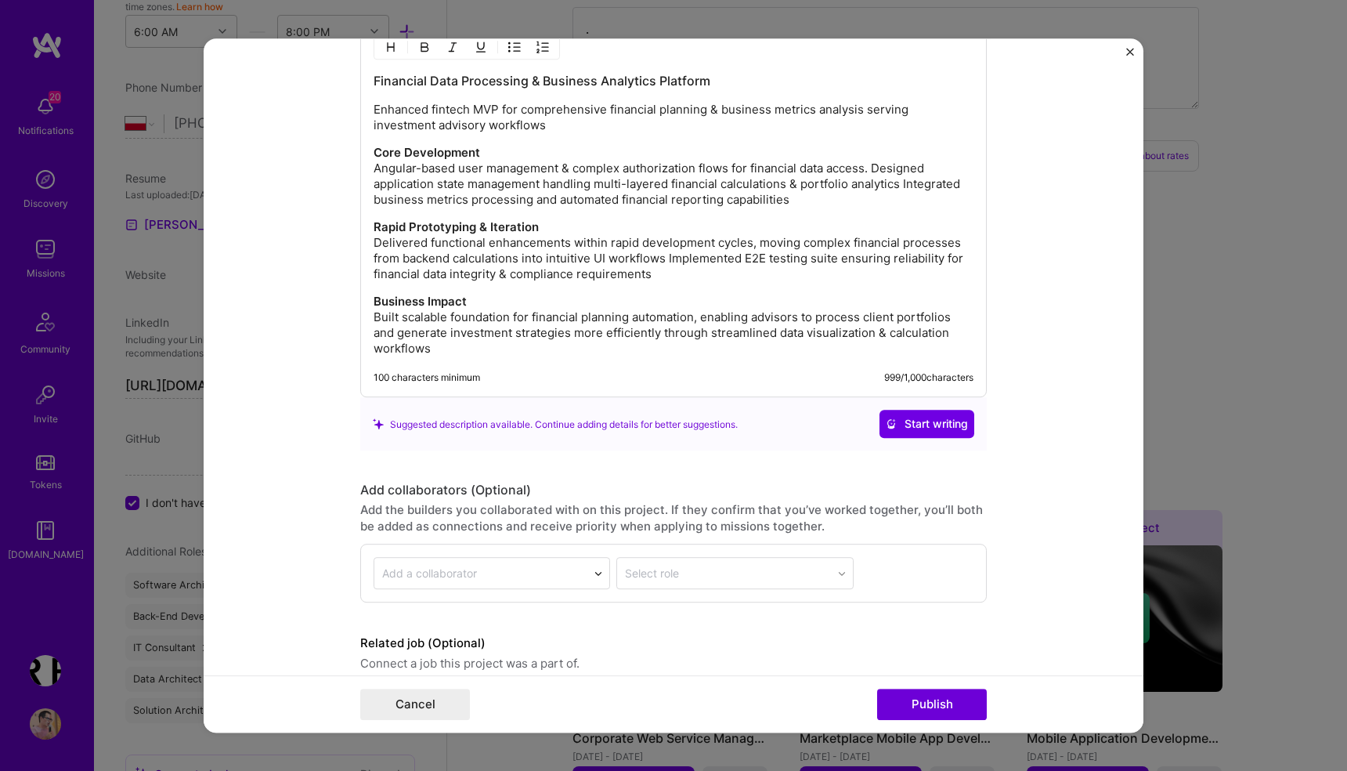
scroll to position [1872, 0]
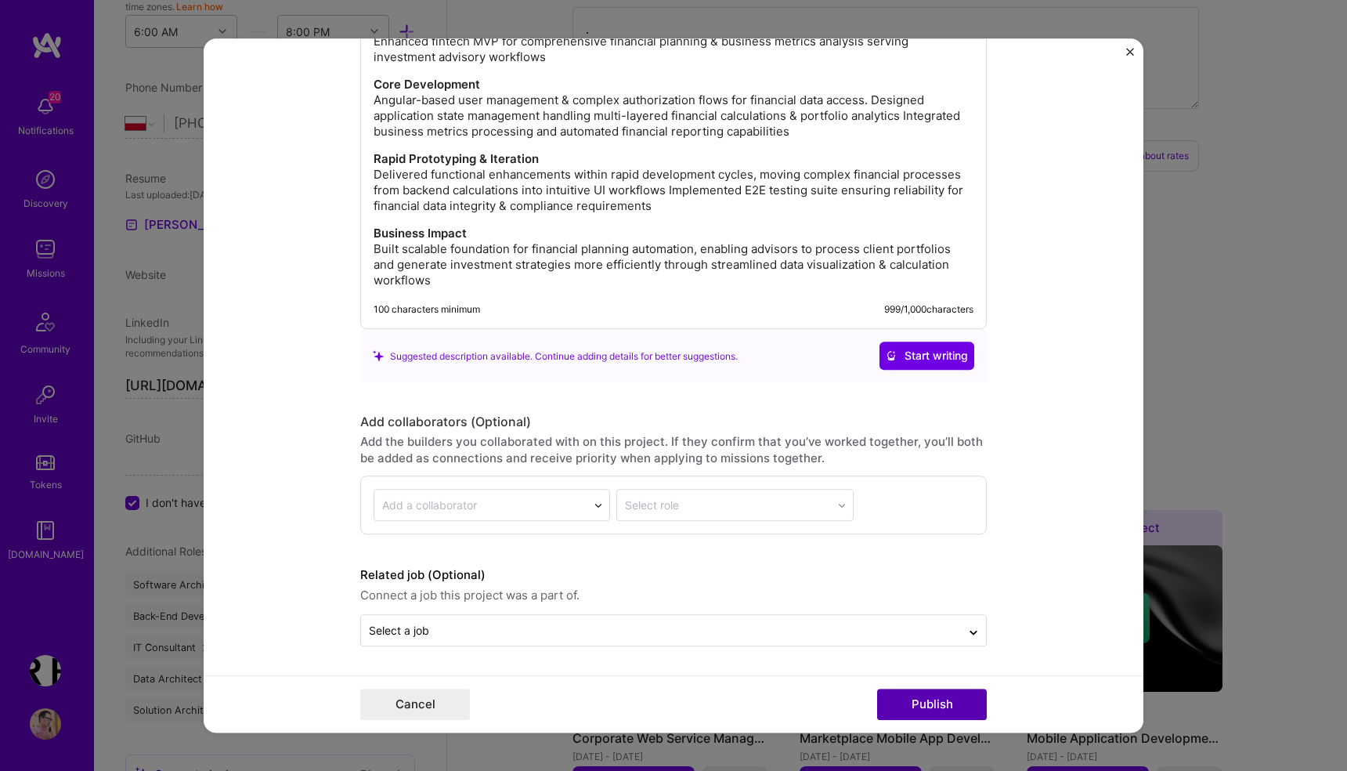
click at [926, 717] on button "Publish" at bounding box center [932, 703] width 110 height 31
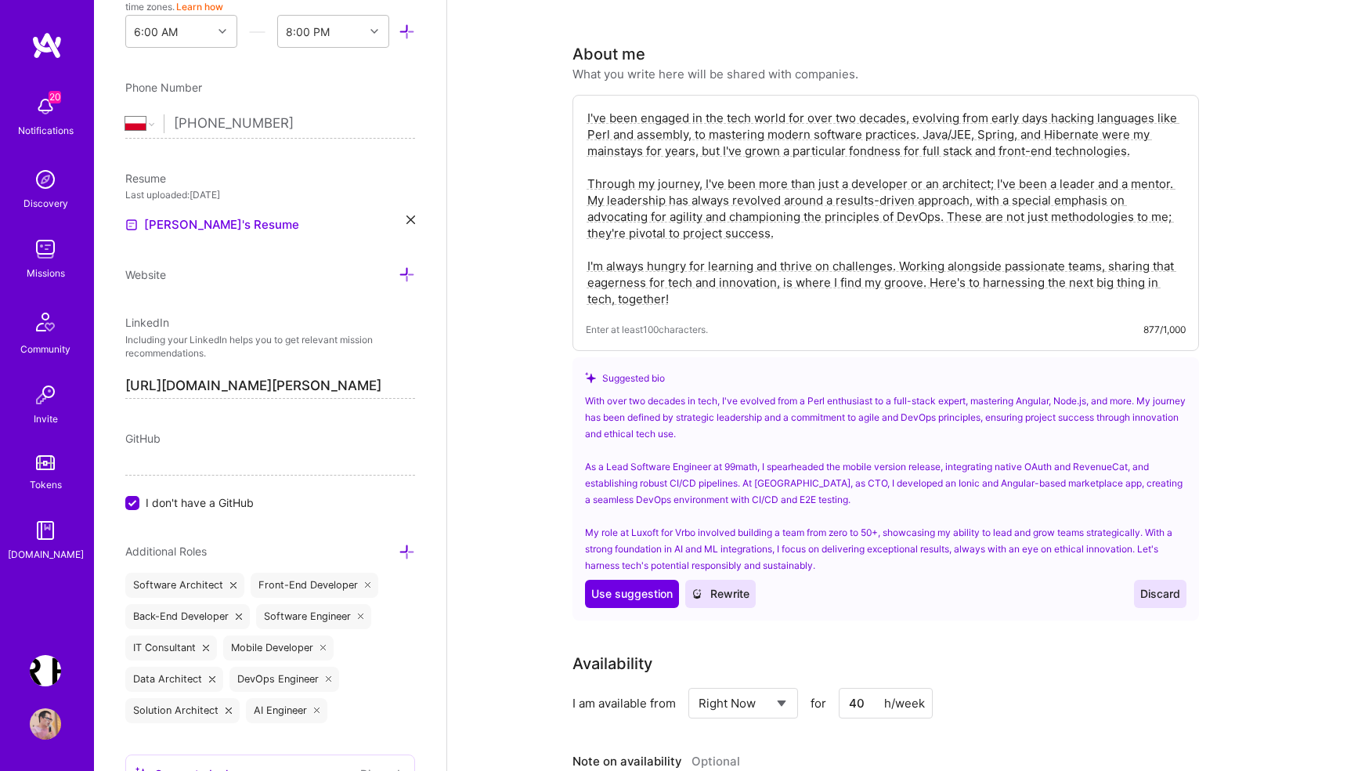
scroll to position [0, 0]
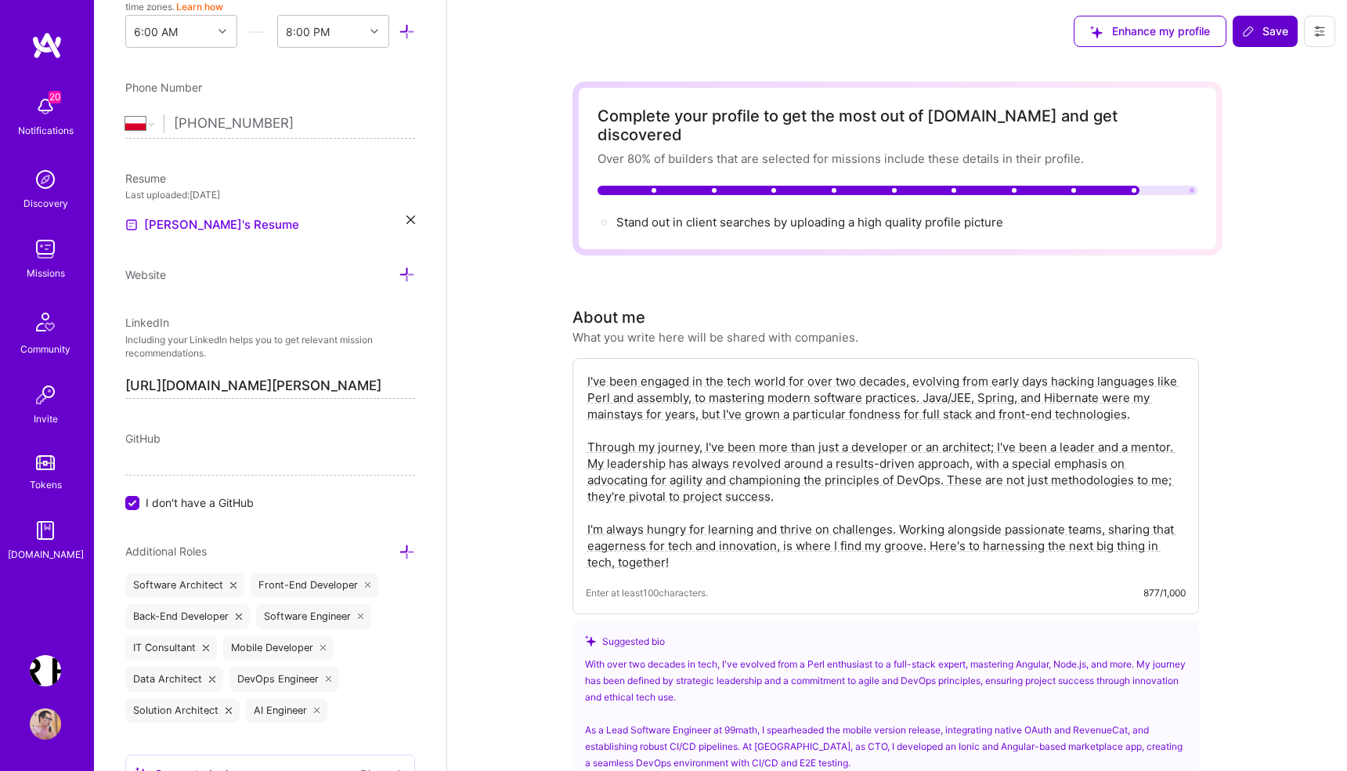
click at [1269, 30] on span "Save" at bounding box center [1265, 31] width 46 height 16
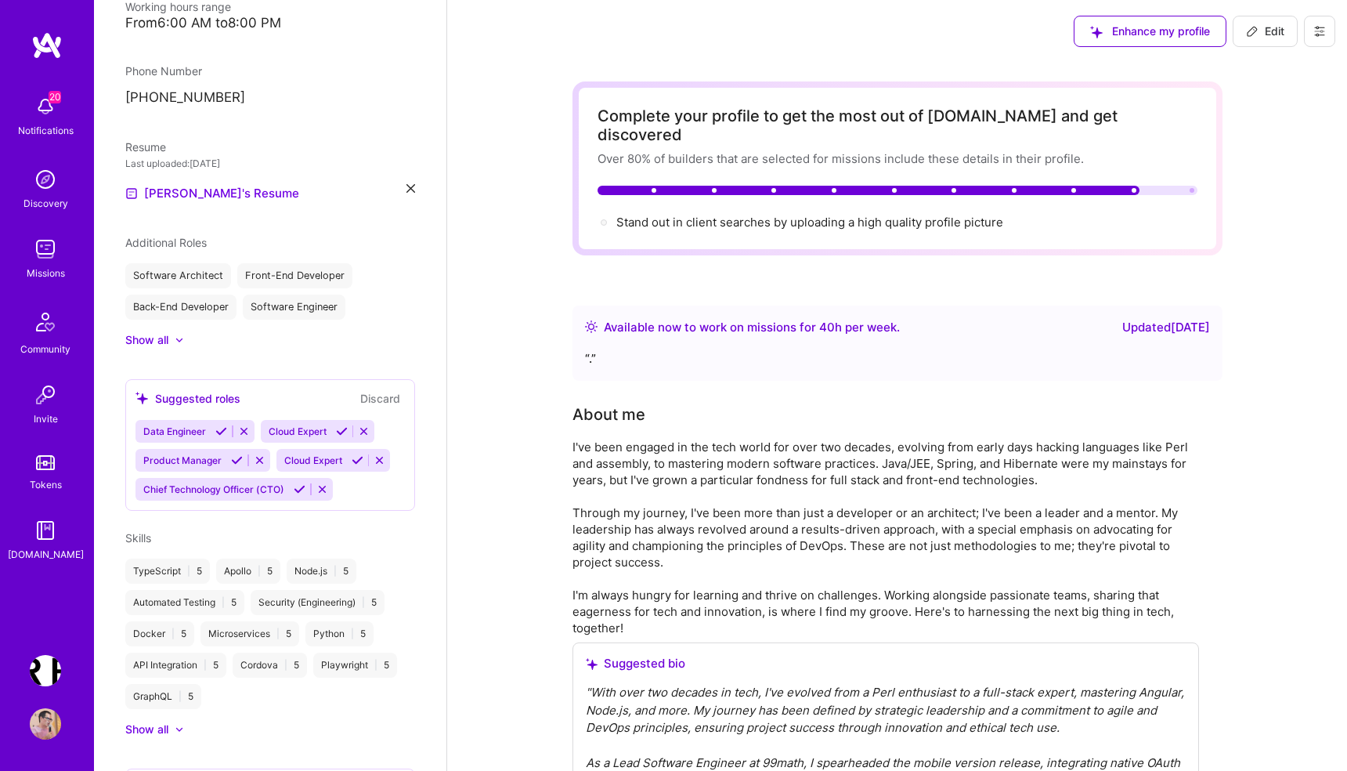
click at [1264, 29] on span "Edit" at bounding box center [1265, 31] width 38 height 16
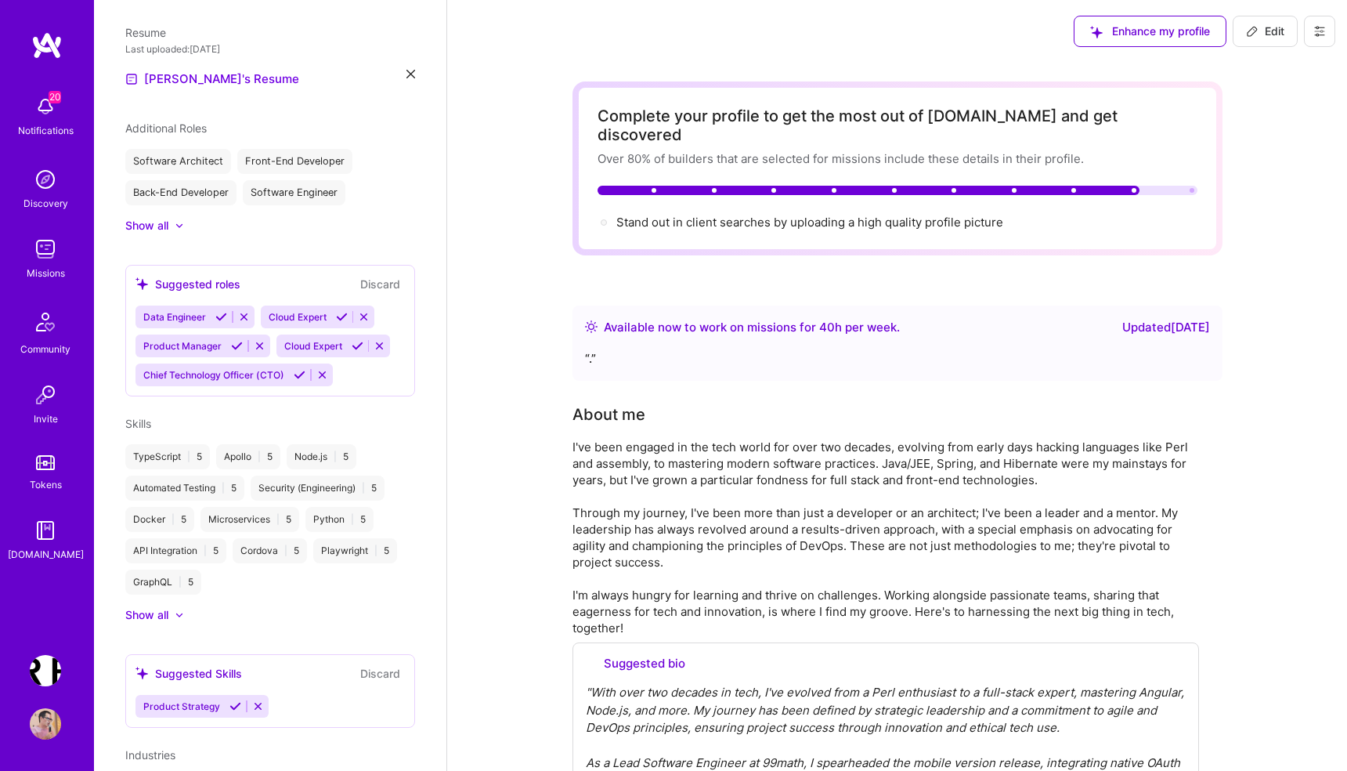
select select "PL"
select select "Right Now"
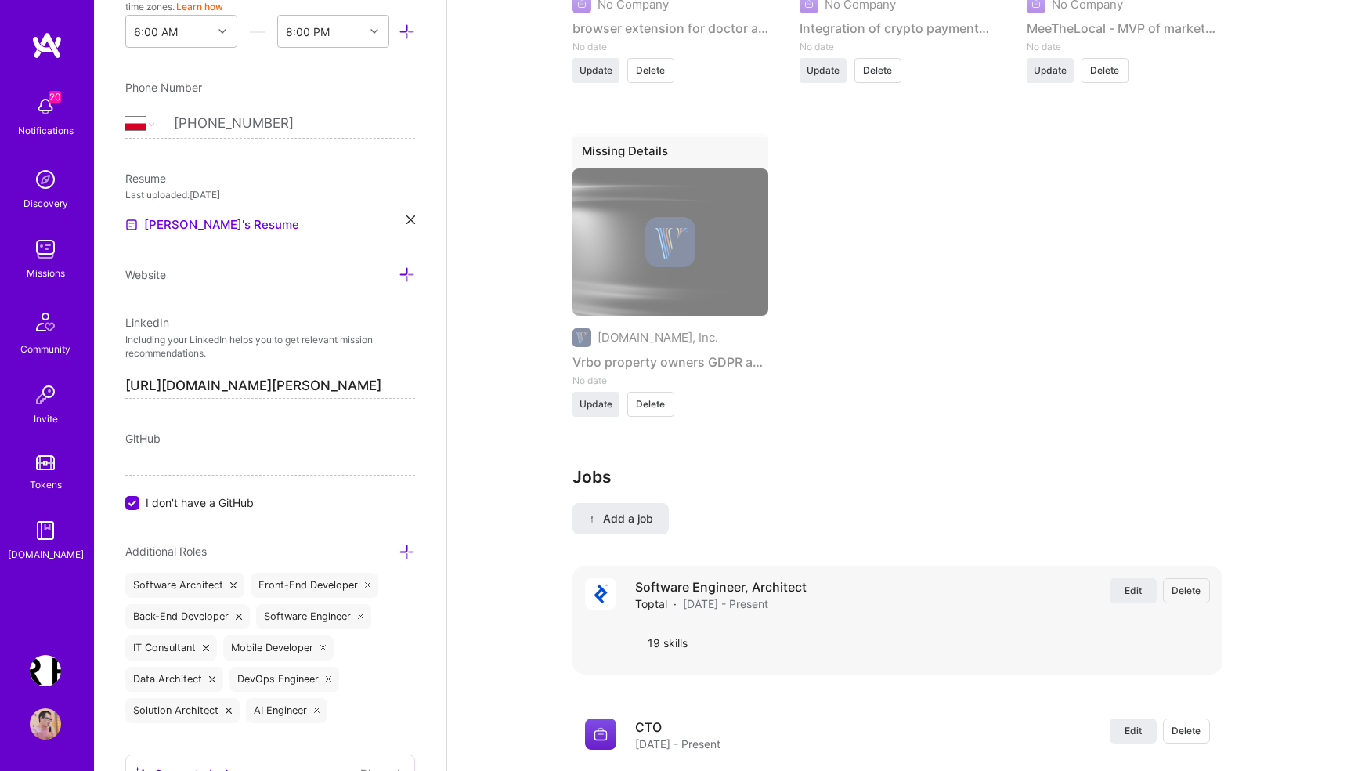
scroll to position [4306, 0]
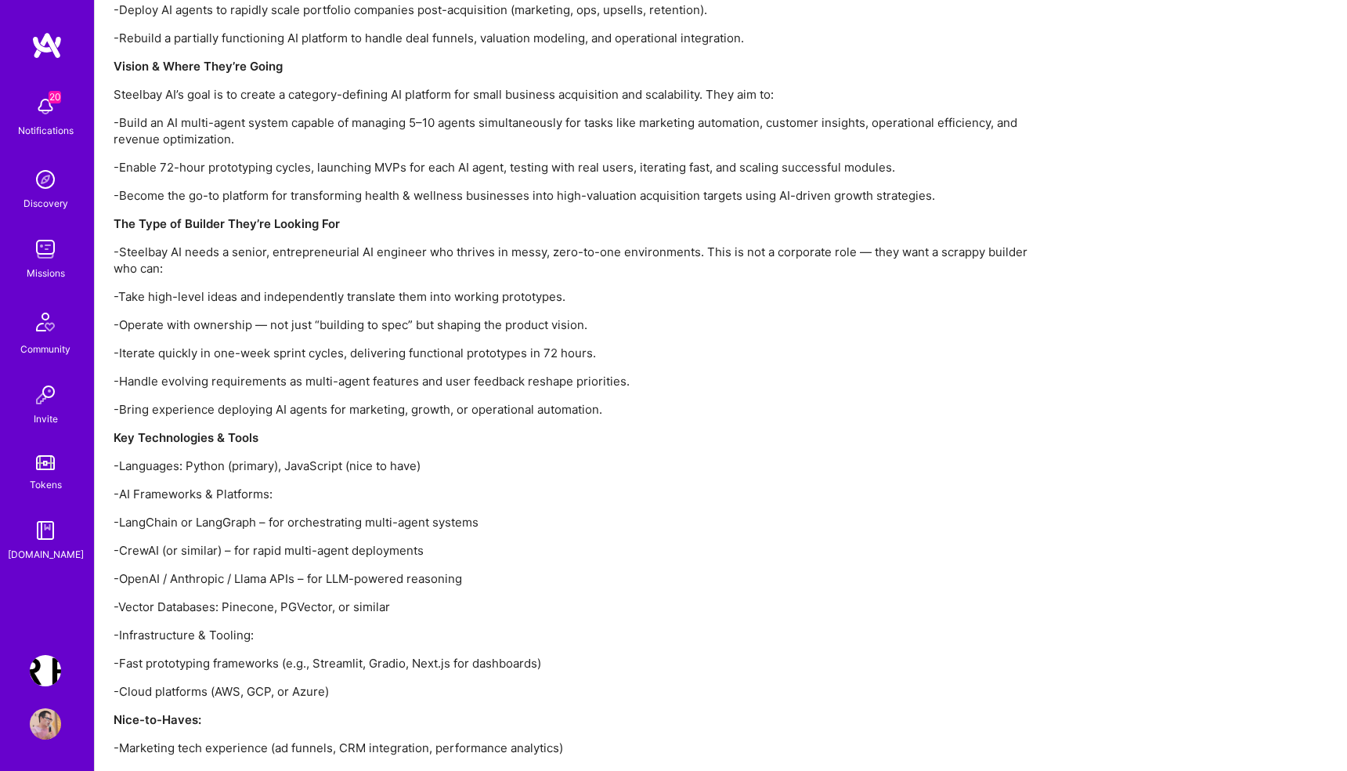
scroll to position [1500, 0]
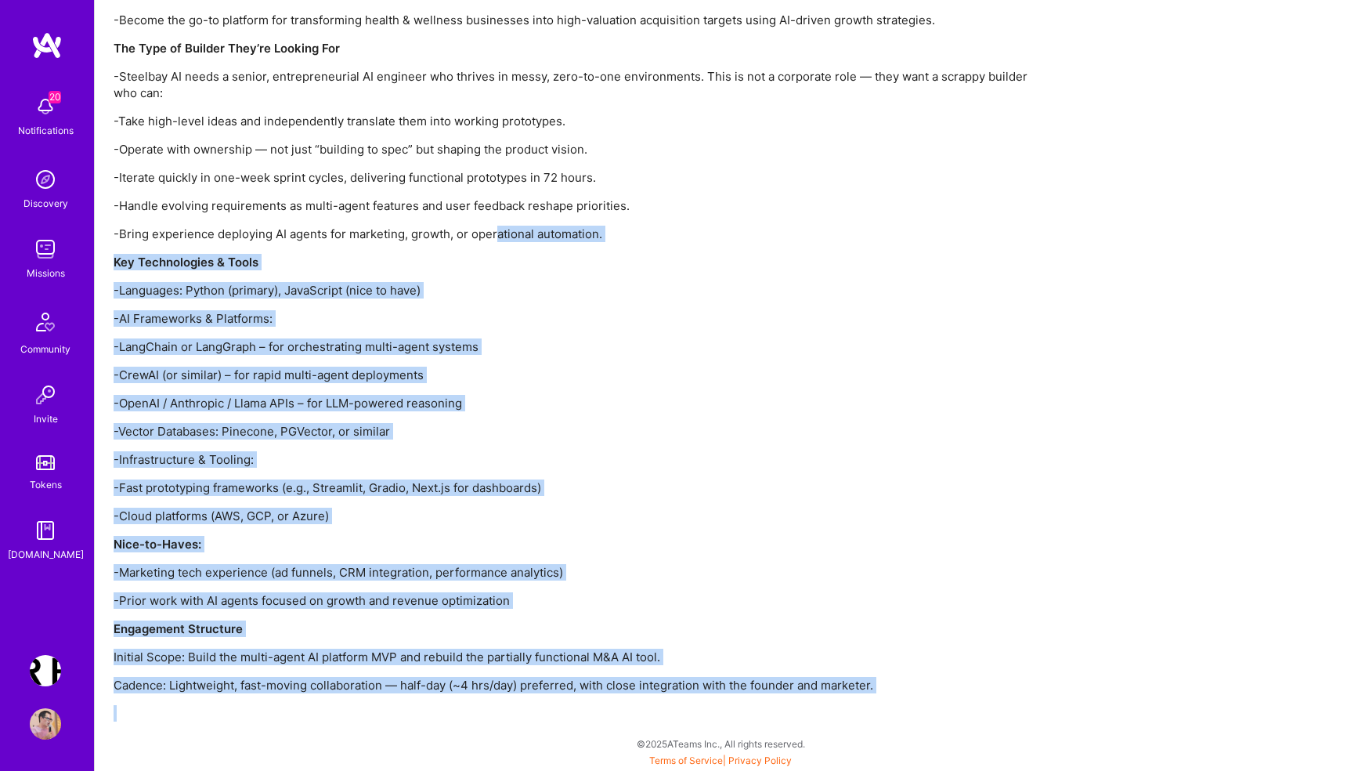
drag, startPoint x: 937, startPoint y: 706, endPoint x: 493, endPoint y: 234, distance: 648.2
click at [493, 234] on div "Steelbay AI is a boutique private equity and technology firm focused on acquiri…" at bounding box center [584, 185] width 940 height 1074
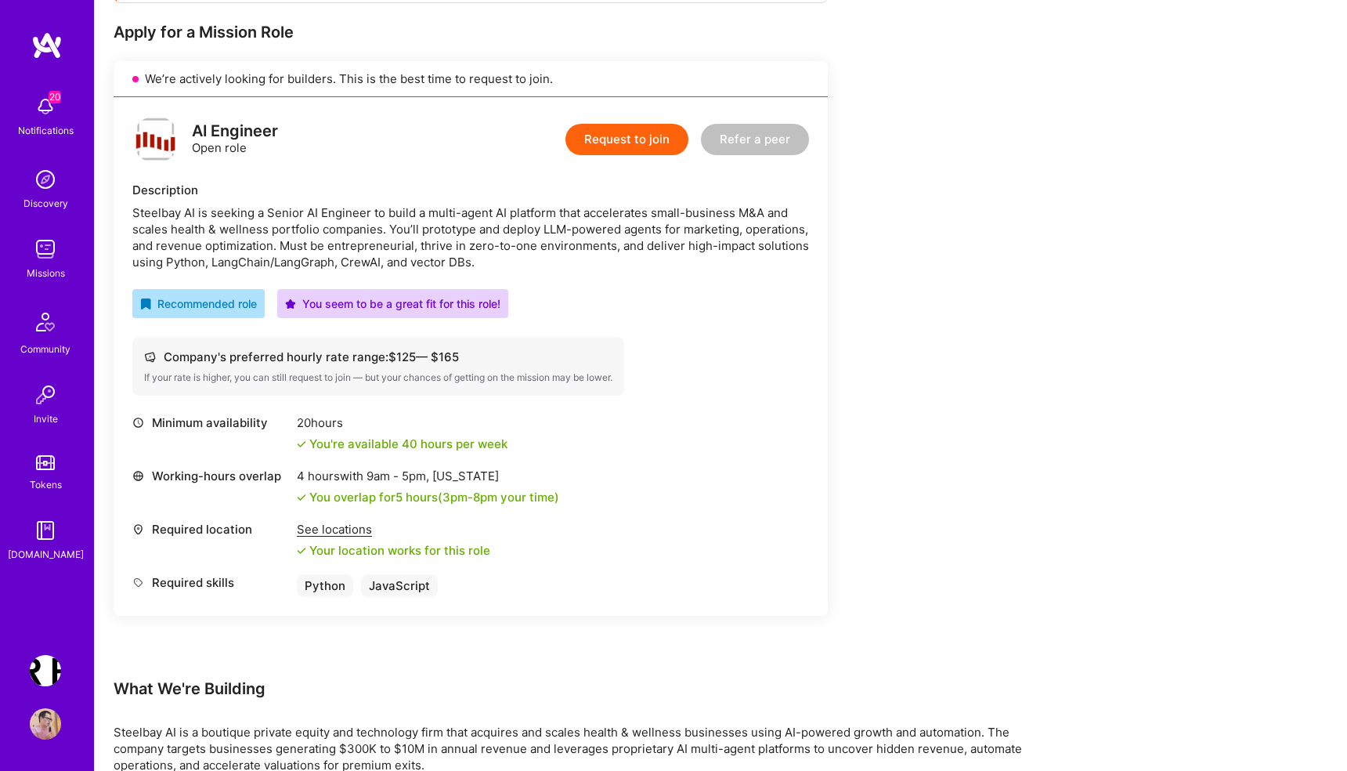
scroll to position [462, 0]
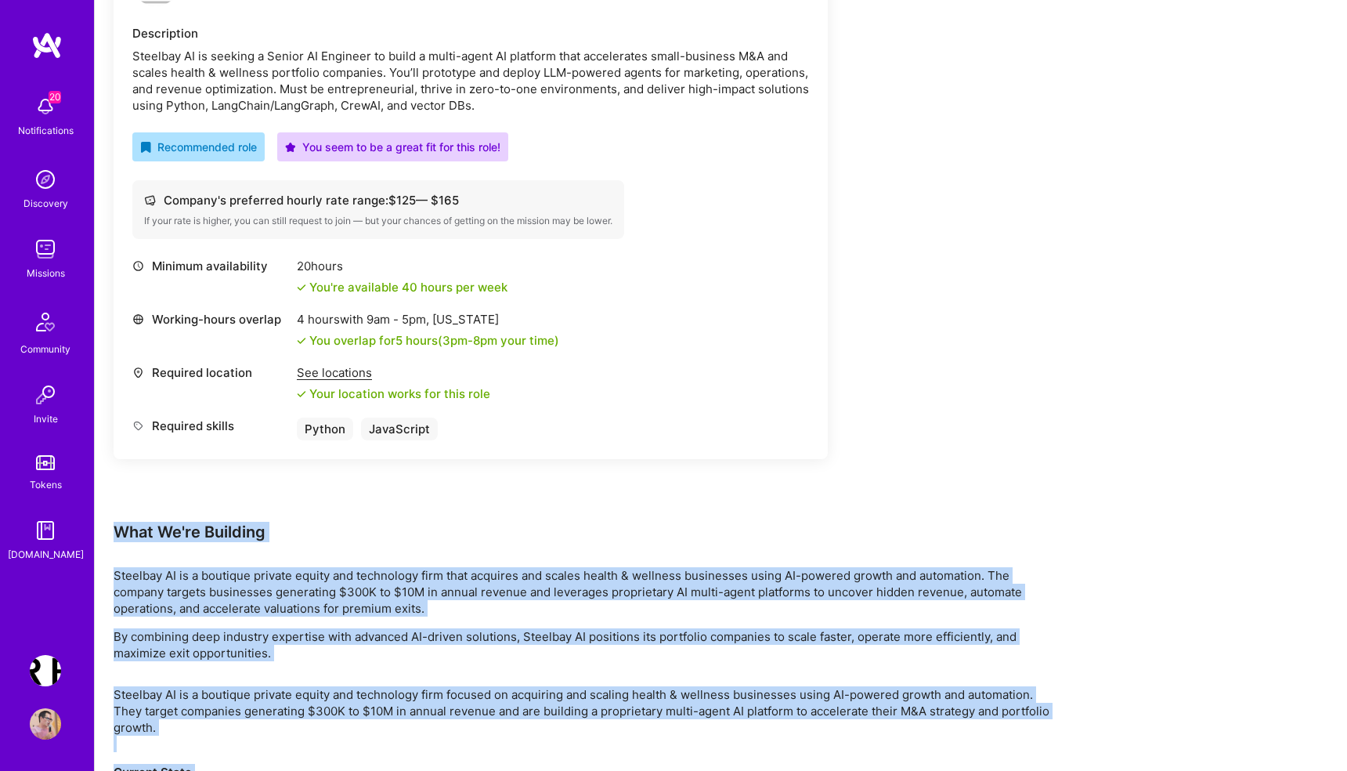
click at [114, 530] on div "What We're Building" at bounding box center [584, 532] width 940 height 20
copy div "What We're Building Steelbay AI is a boutique private equity and technology fir…"
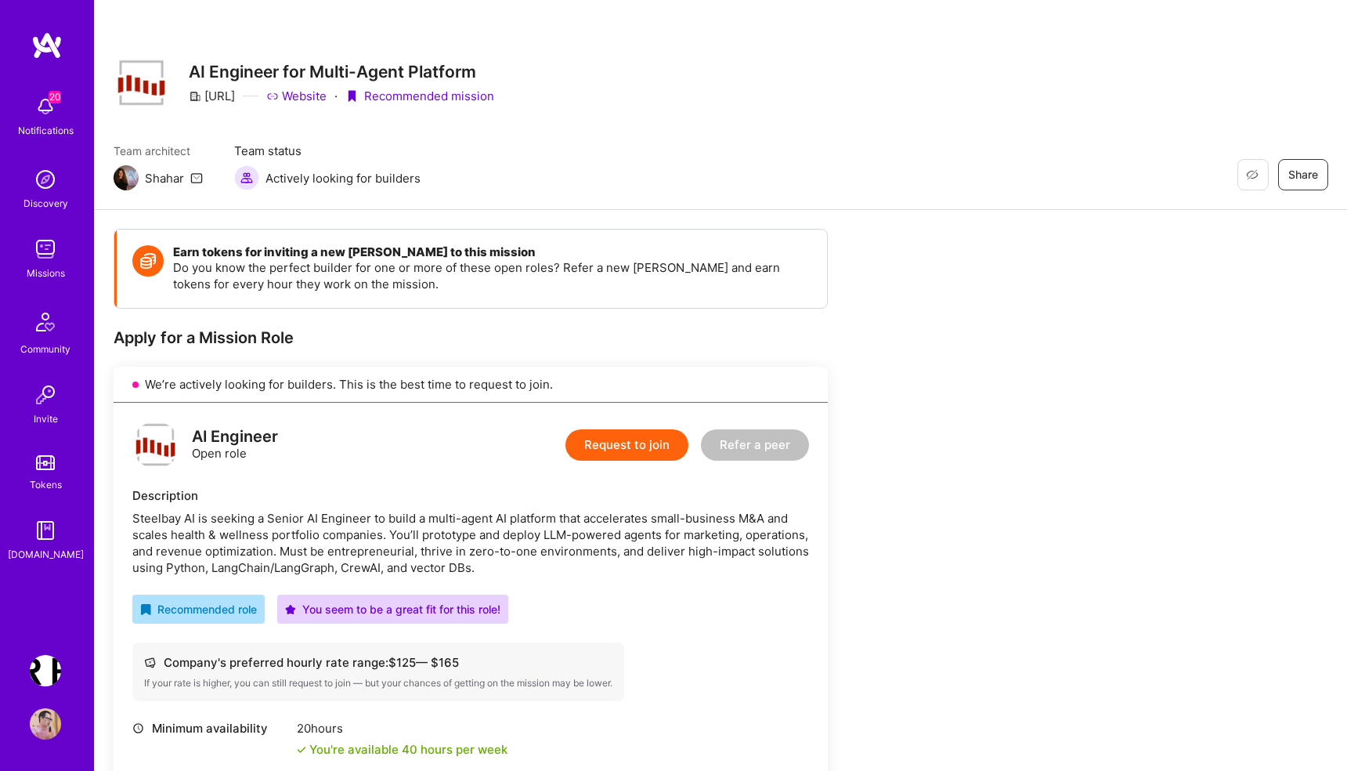
click at [45, 258] on img at bounding box center [45, 248] width 31 height 31
click at [643, 444] on button "Request to join" at bounding box center [626, 444] width 123 height 31
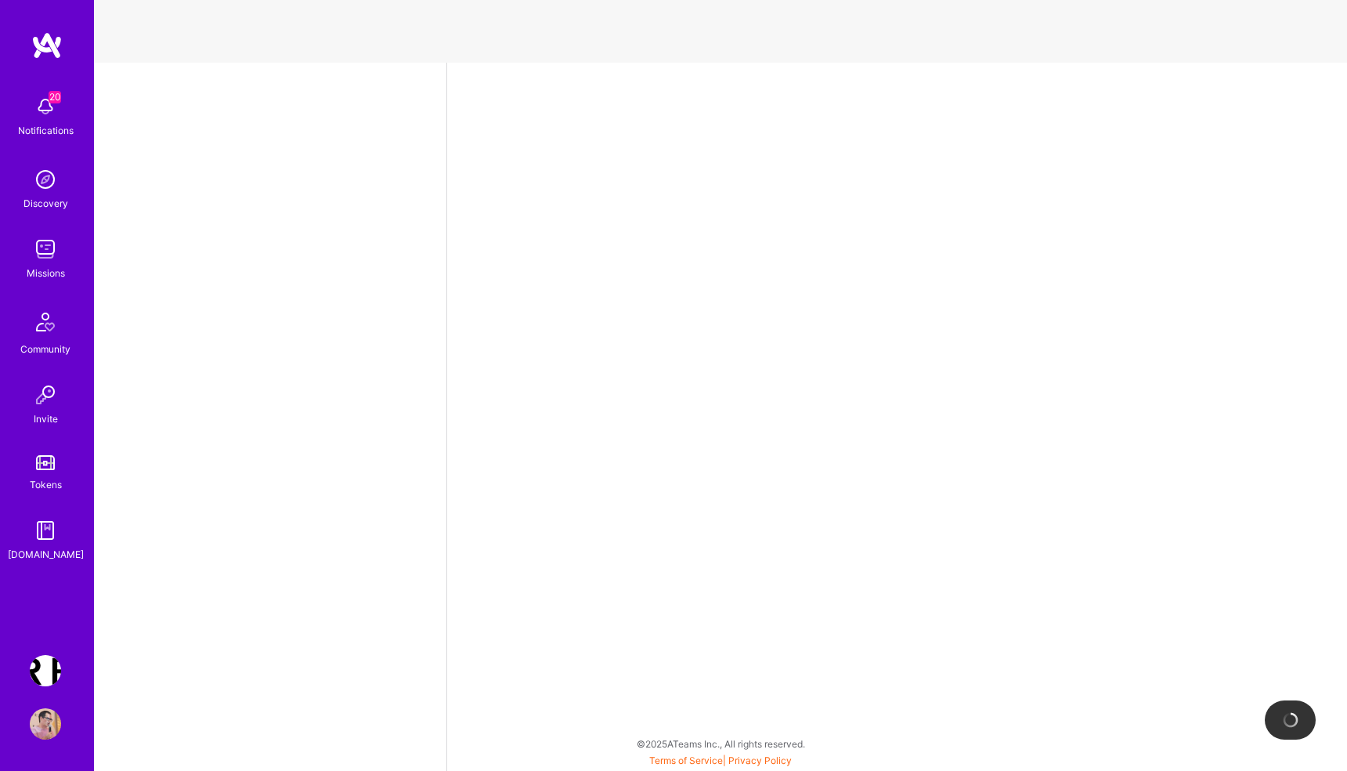
select select "PL"
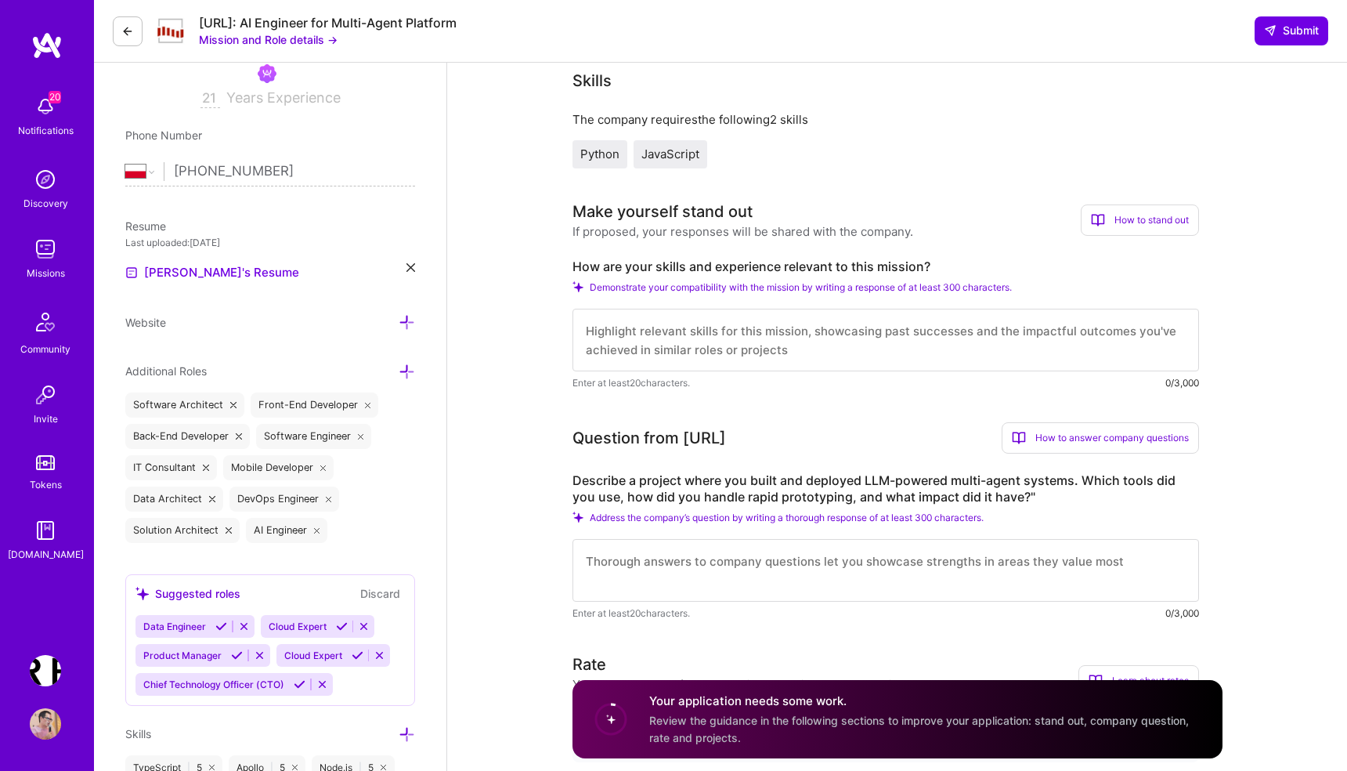
scroll to position [307, 0]
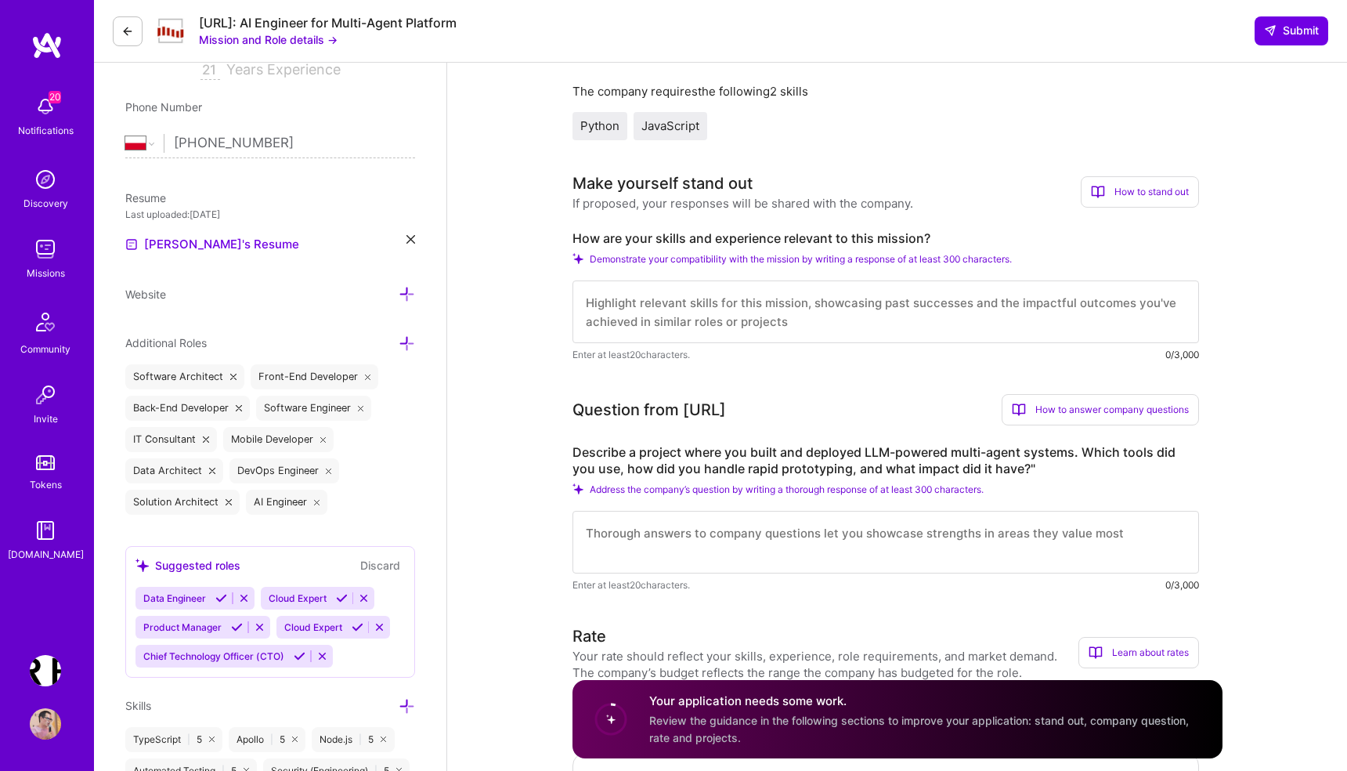
click at [601, 309] on textarea at bounding box center [885, 311] width 626 height 63
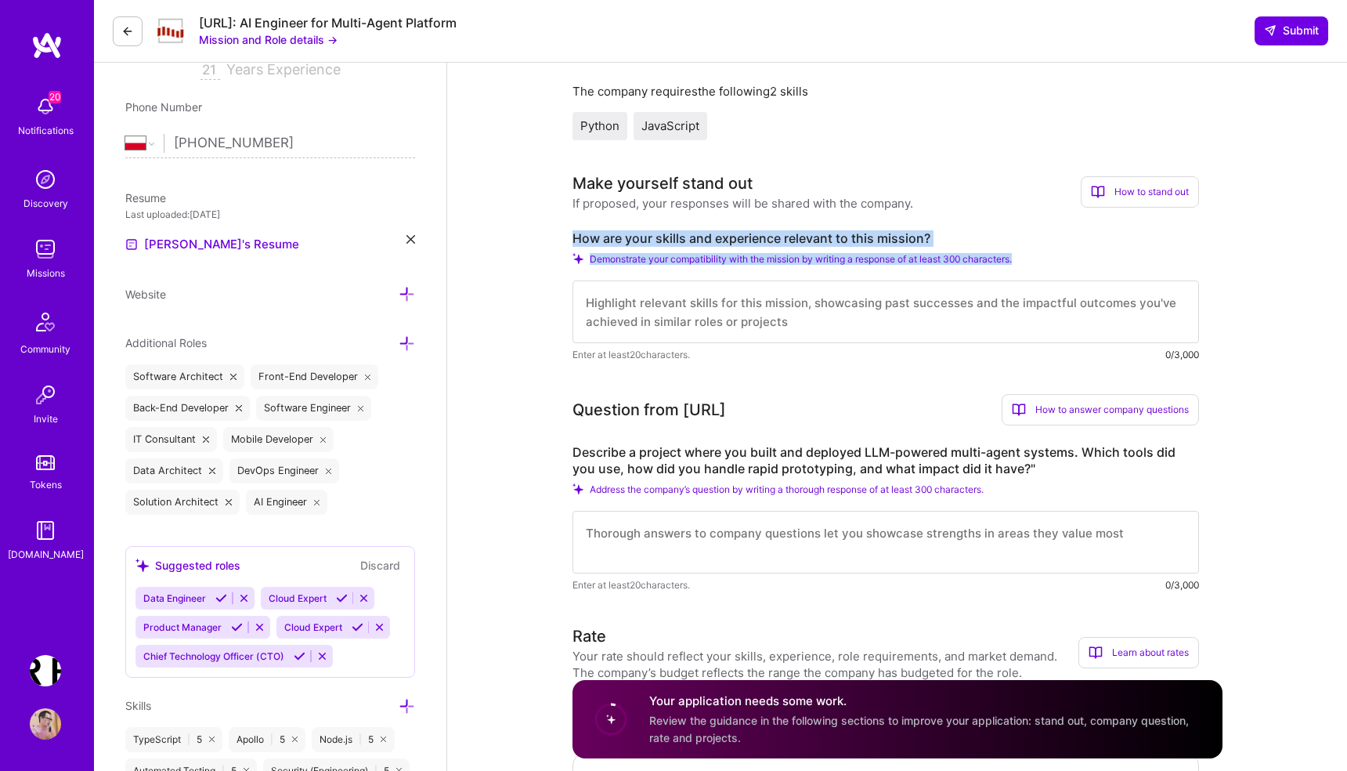
drag, startPoint x: 572, startPoint y: 237, endPoint x: 1098, endPoint y: 262, distance: 526.8
click at [1098, 262] on div "How are your skills and experience relevant to this mission? Demonstrate your c…" at bounding box center [885, 296] width 626 height 132
copy div "How are your skills and experience relevant to this mission? Demonstrate your c…"
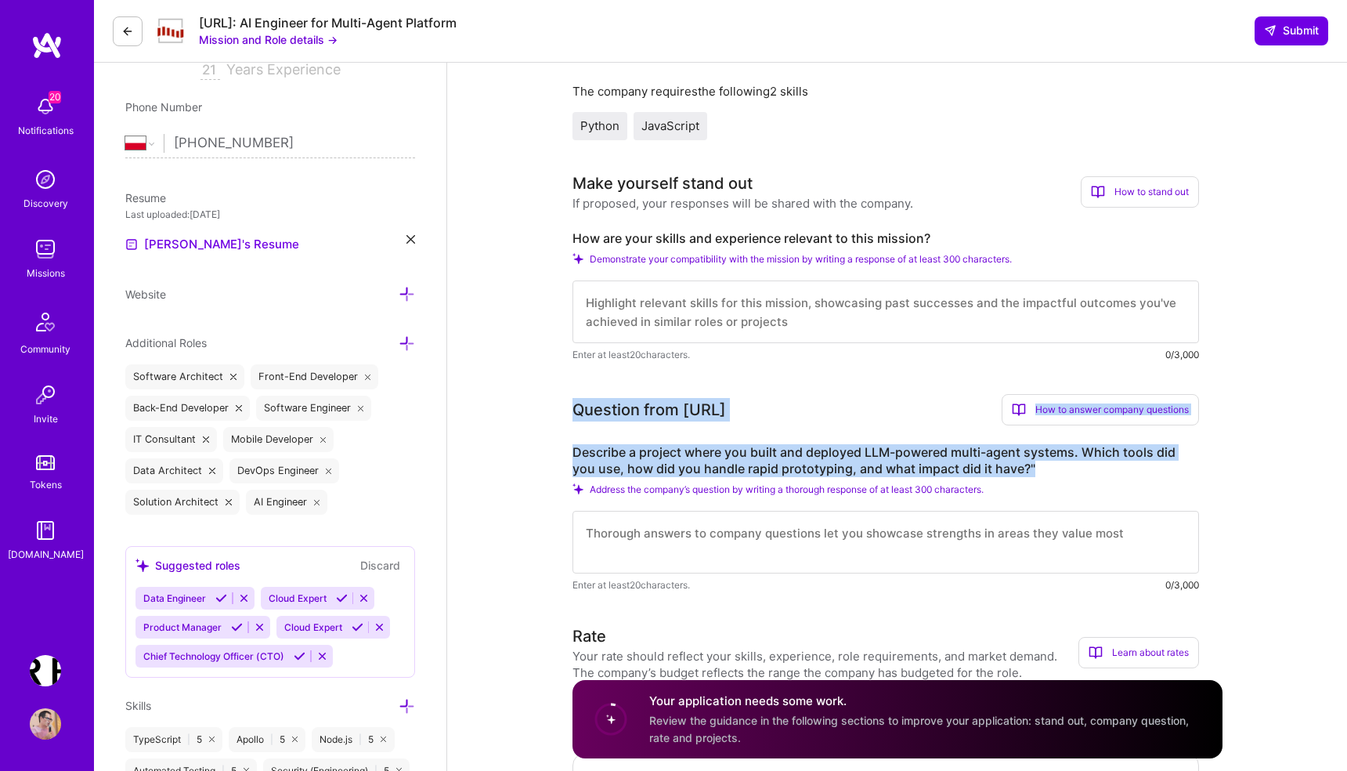
drag, startPoint x: 570, startPoint y: 410, endPoint x: 1097, endPoint y: 475, distance: 530.9
copy div "Question from Steelbay.ai How to answer company questions Mastering company que…"
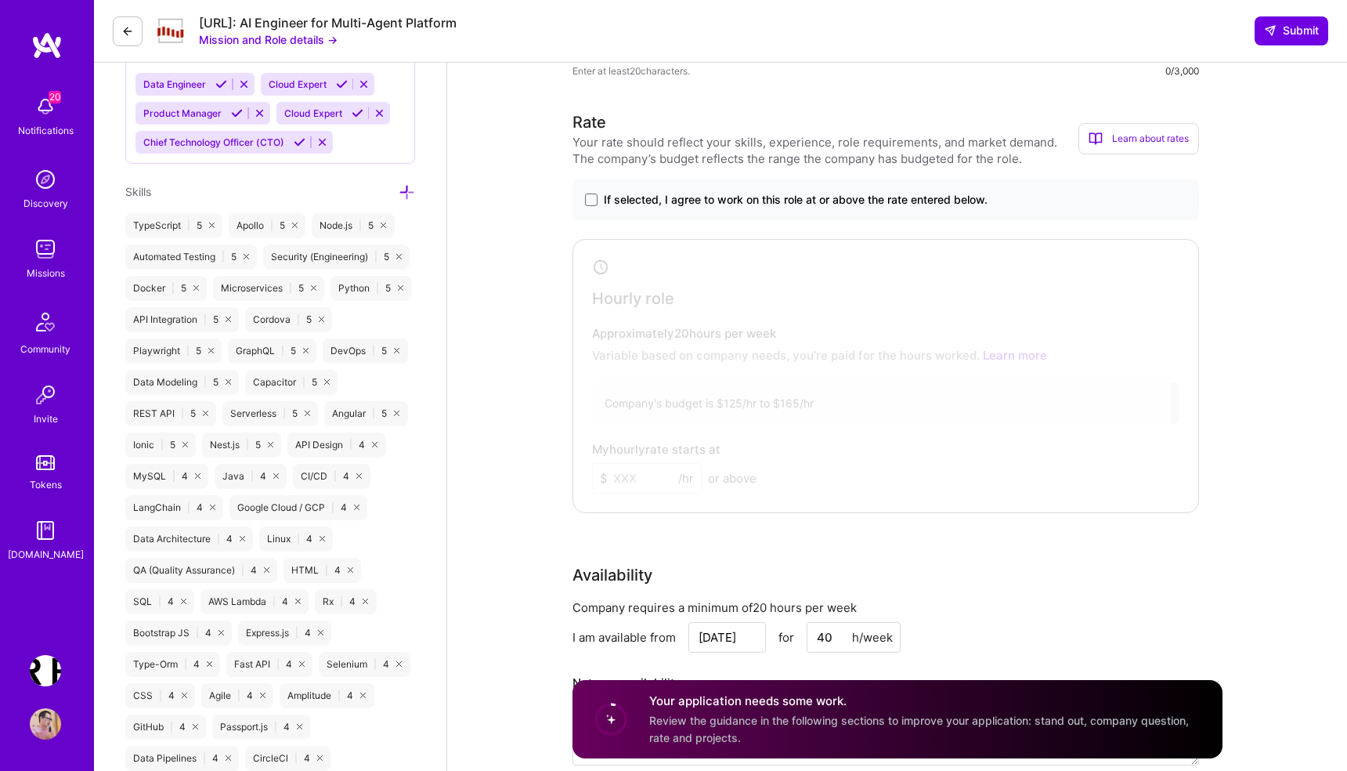
scroll to position [858, 0]
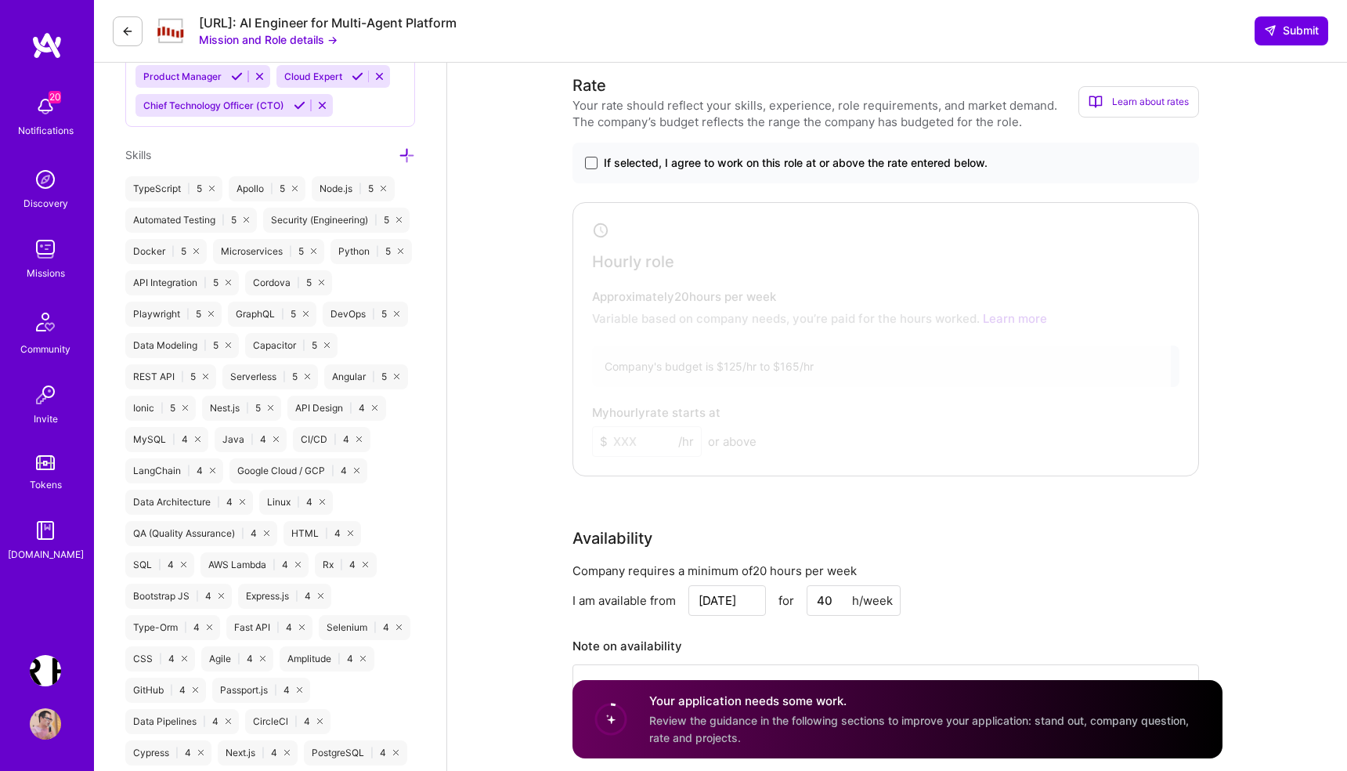
click at [591, 166] on span at bounding box center [591, 163] width 13 height 13
click at [0, 0] on input "If selected, I agree to work on this role at or above the rate entered below." at bounding box center [0, 0] width 0 height 0
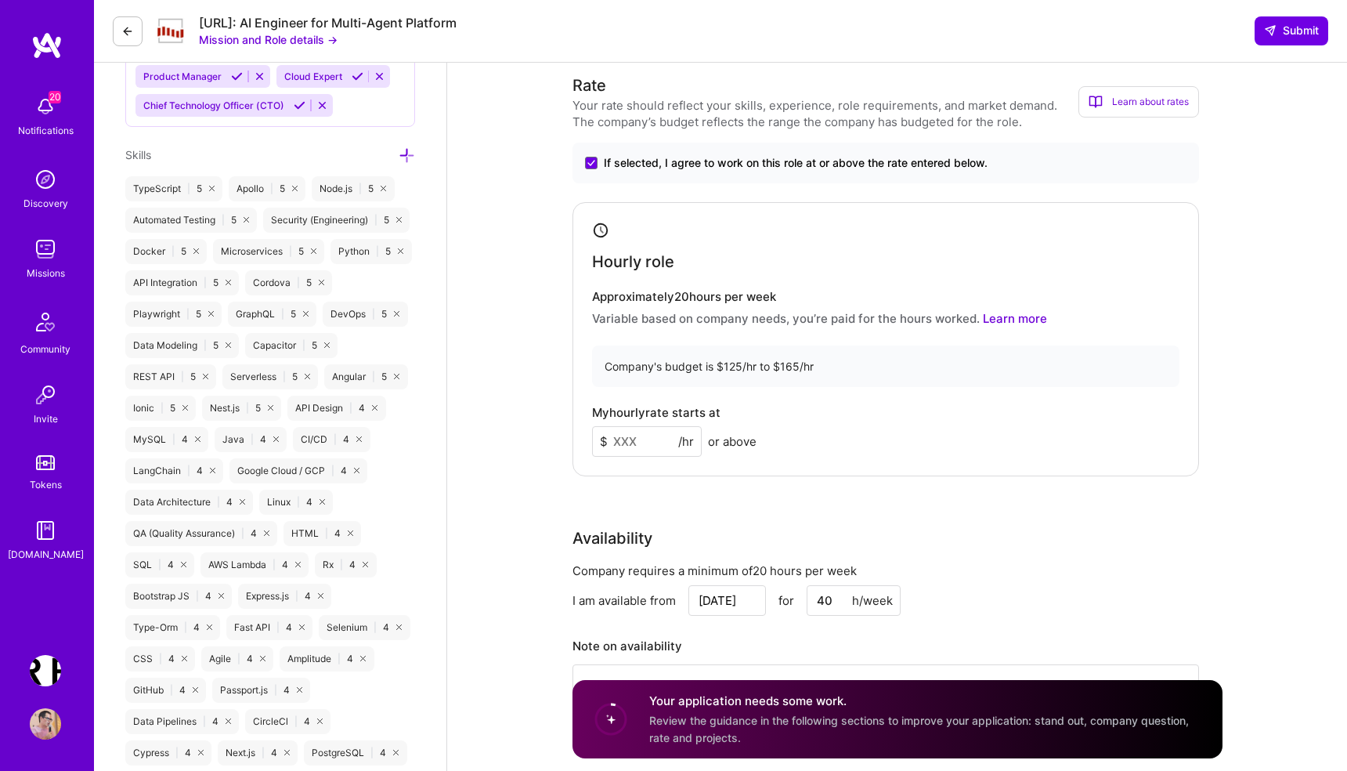
click at [617, 437] on input at bounding box center [647, 441] width 110 height 31
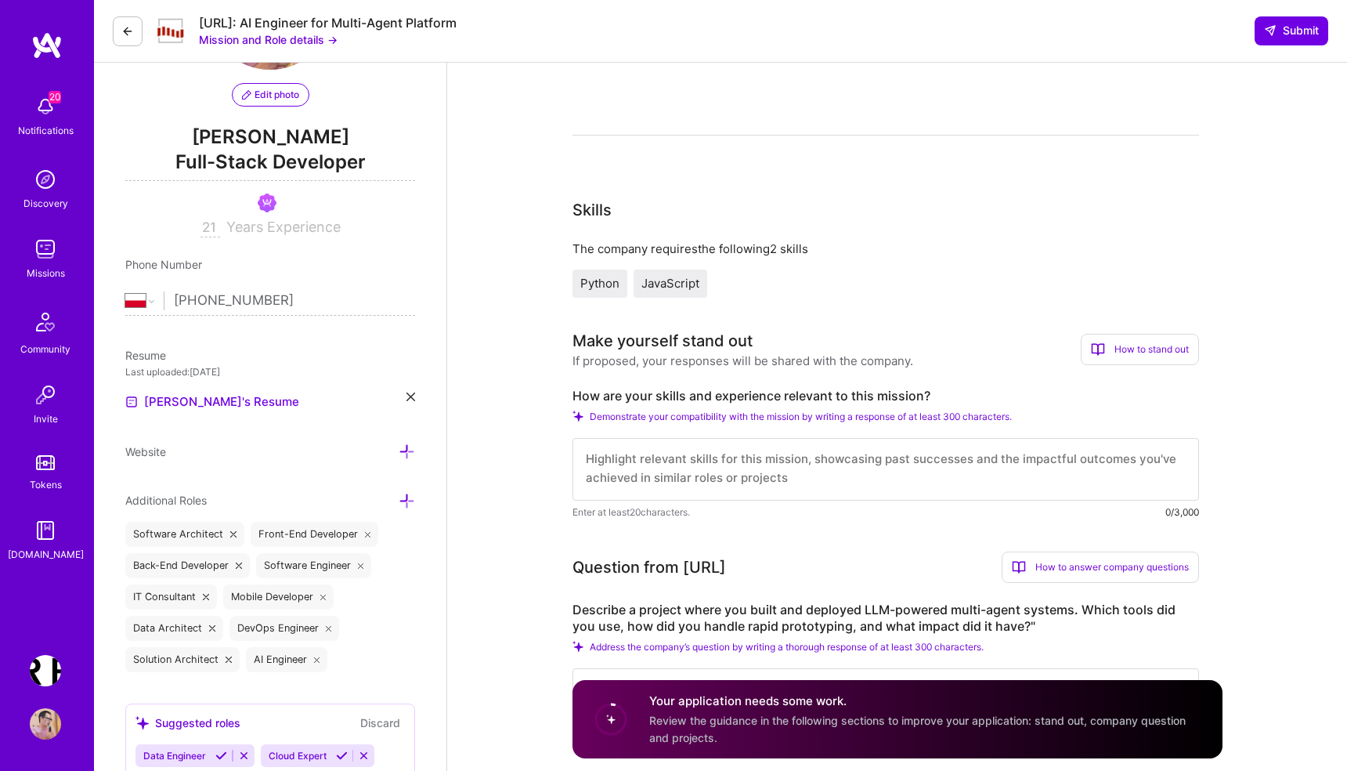
scroll to position [86, 0]
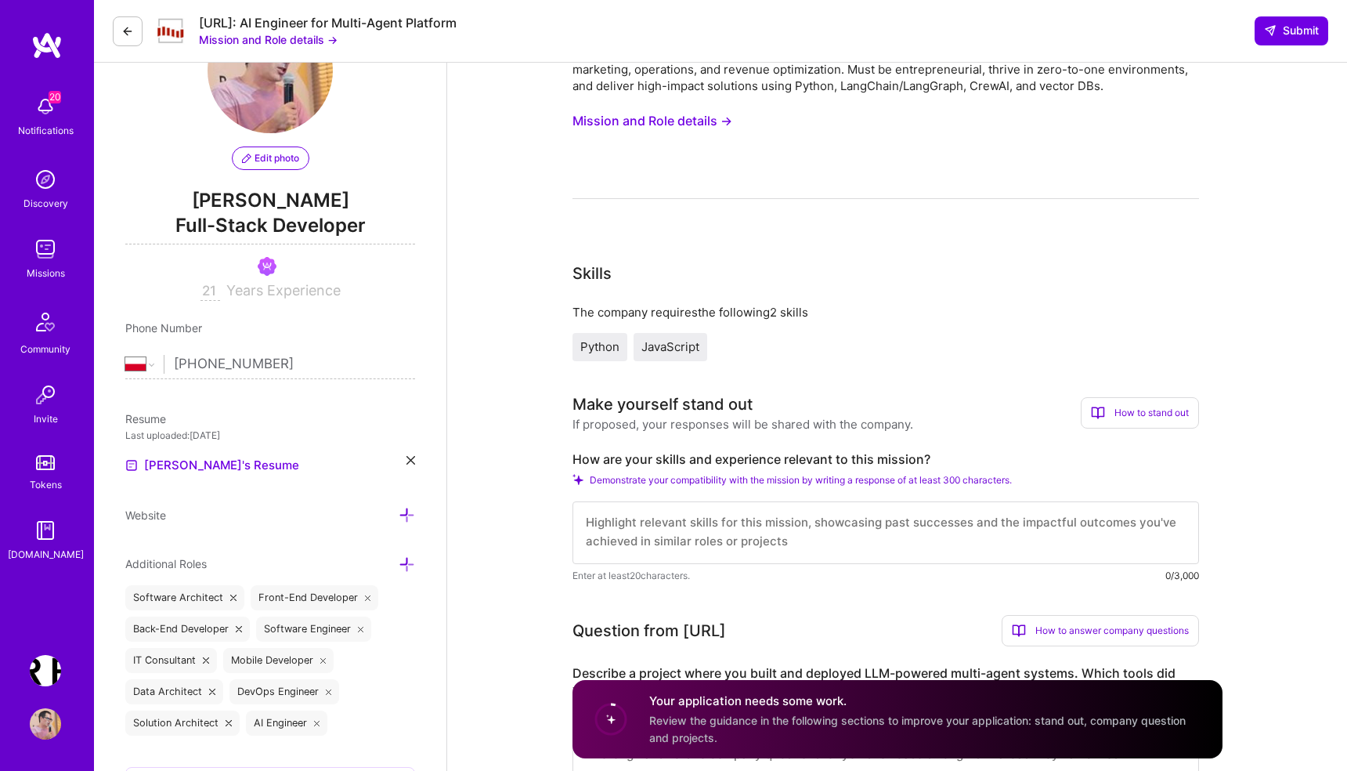
type input "130"
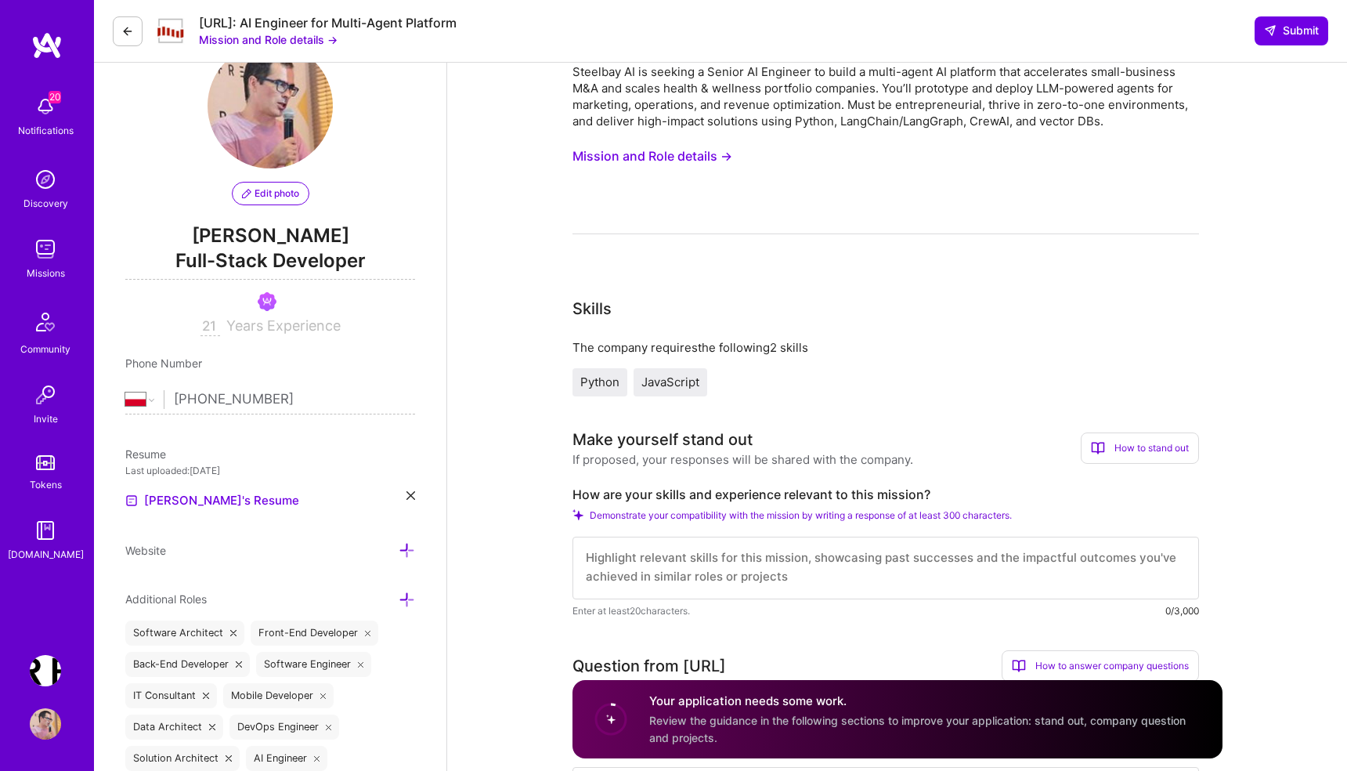
scroll to position [0, 0]
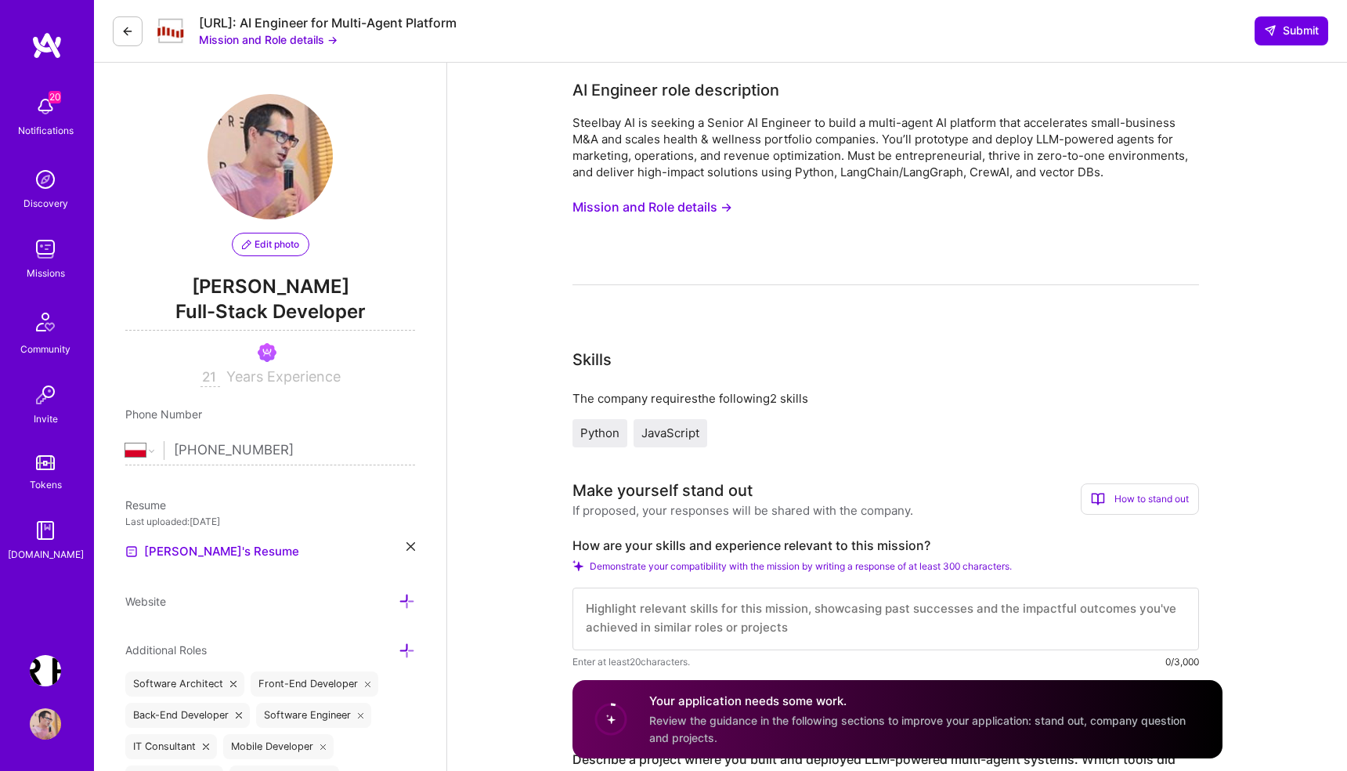
click at [646, 207] on button "Mission and Role details →" at bounding box center [652, 207] width 160 height 29
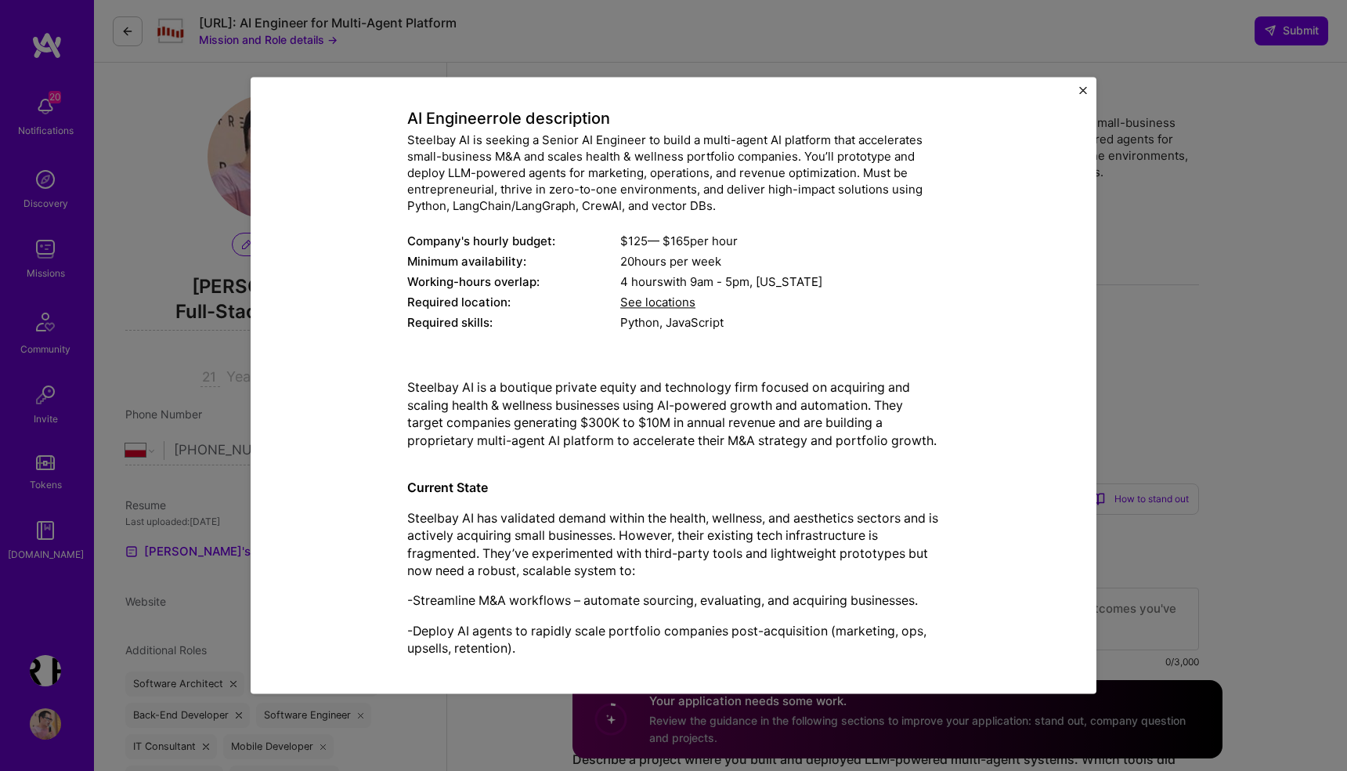
scroll to position [88, 0]
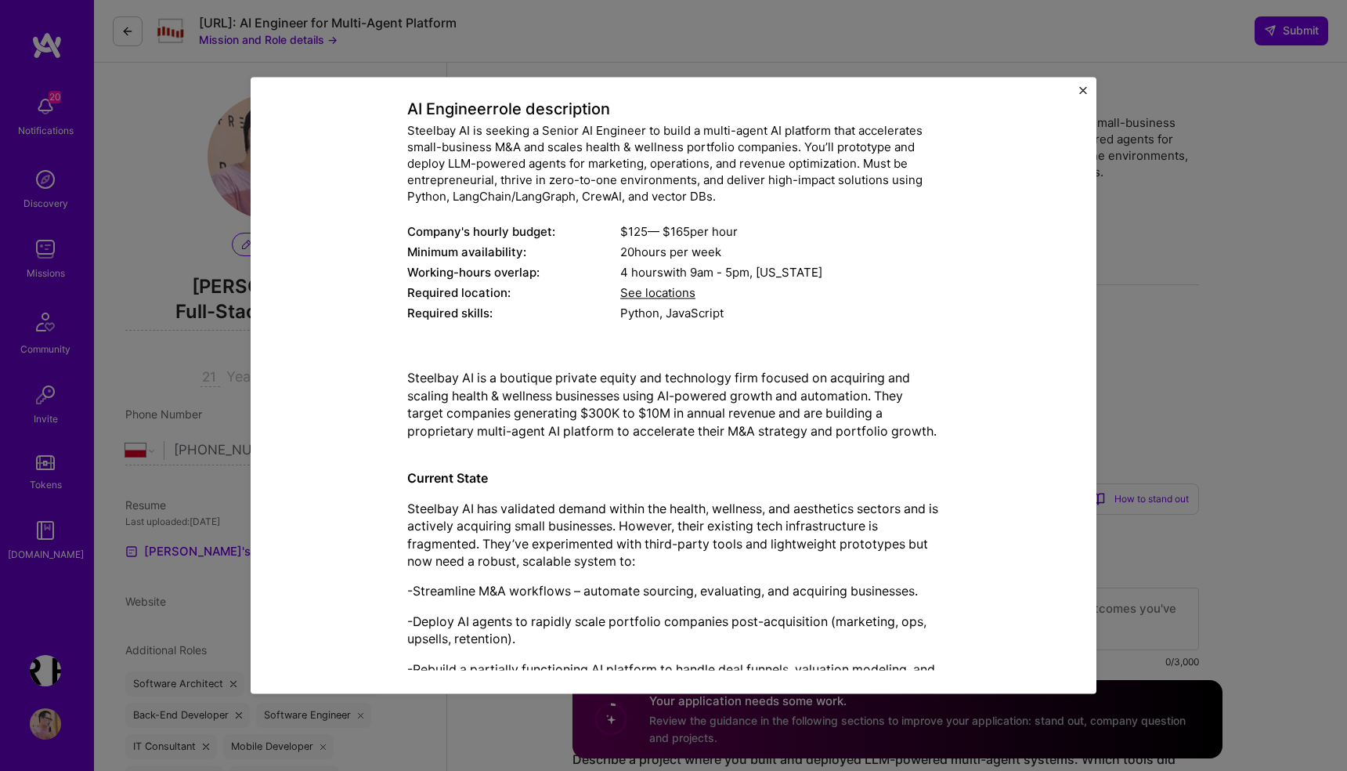
click at [1081, 94] on button "Close" at bounding box center [1083, 94] width 8 height 16
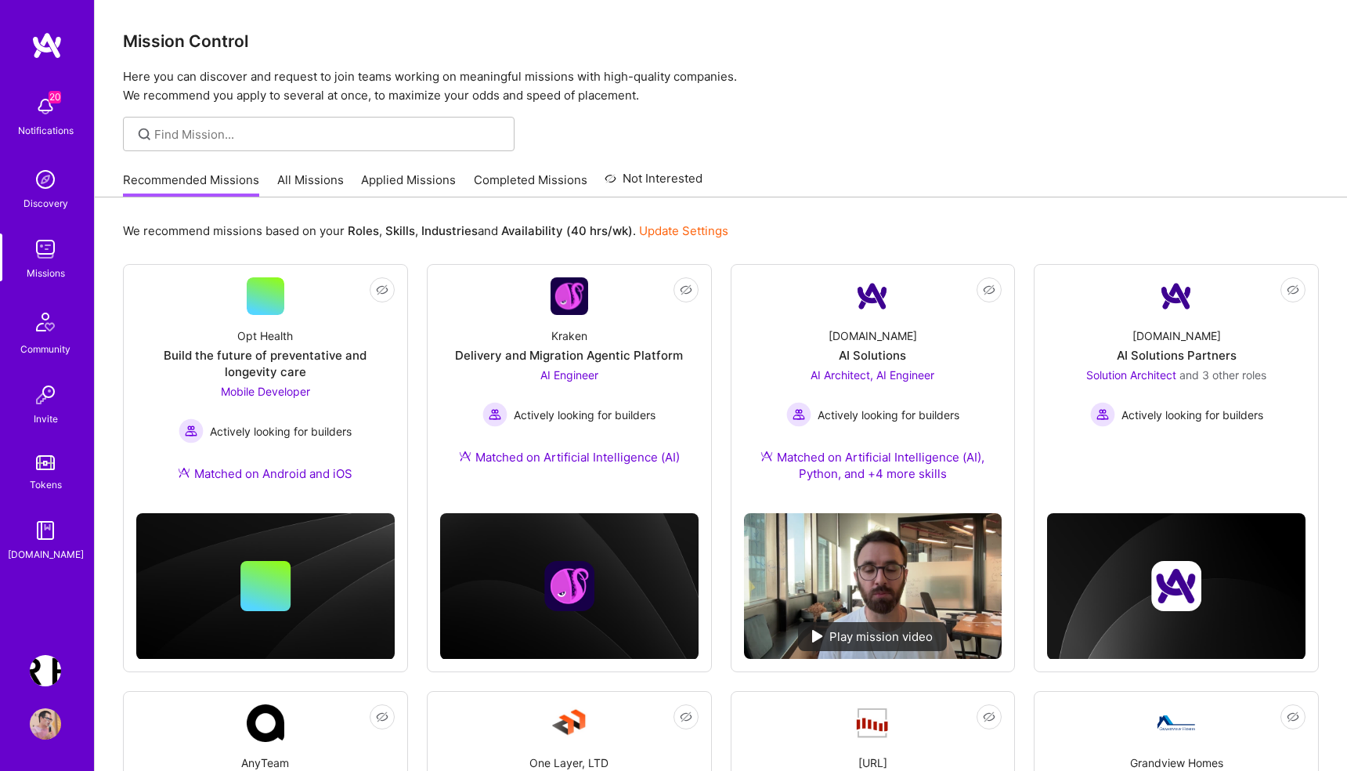
click at [429, 175] on link "Applied Missions" at bounding box center [408, 185] width 95 height 26
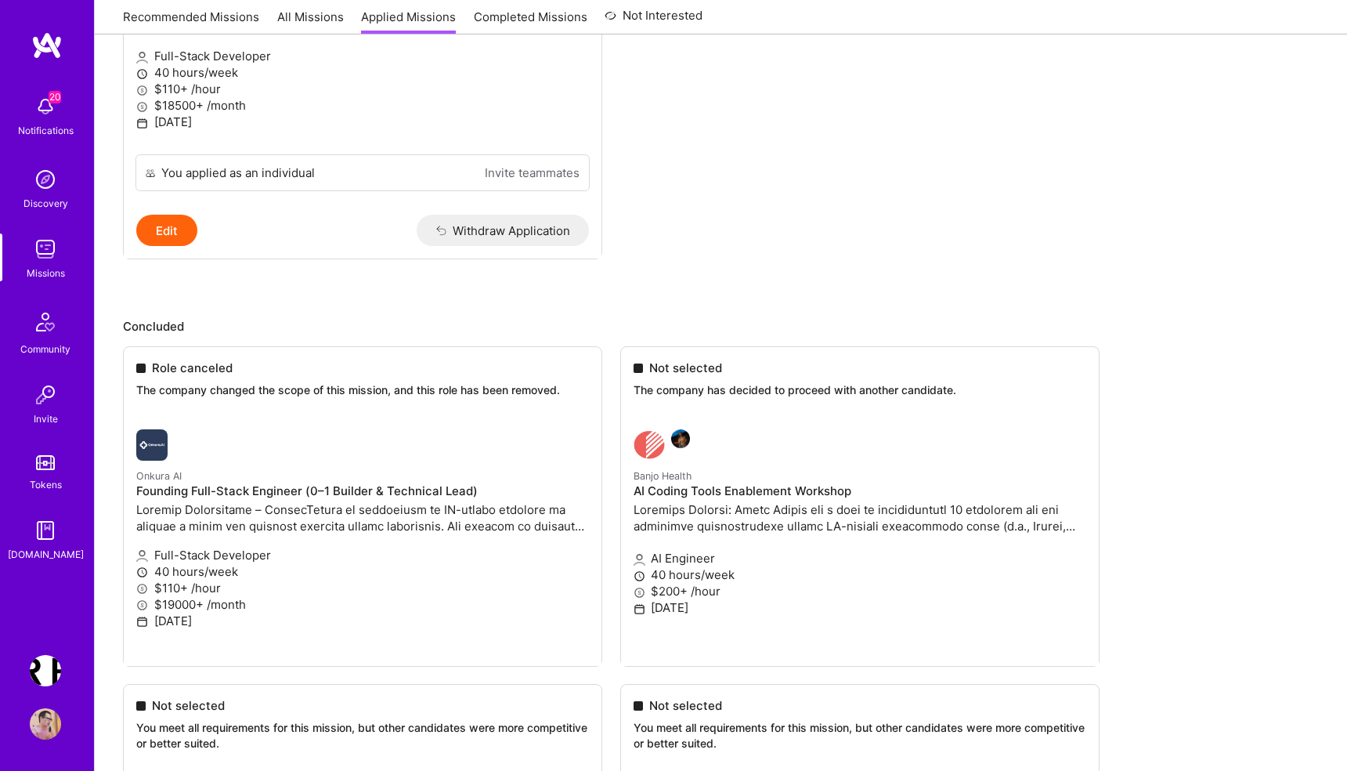
scroll to position [417, 0]
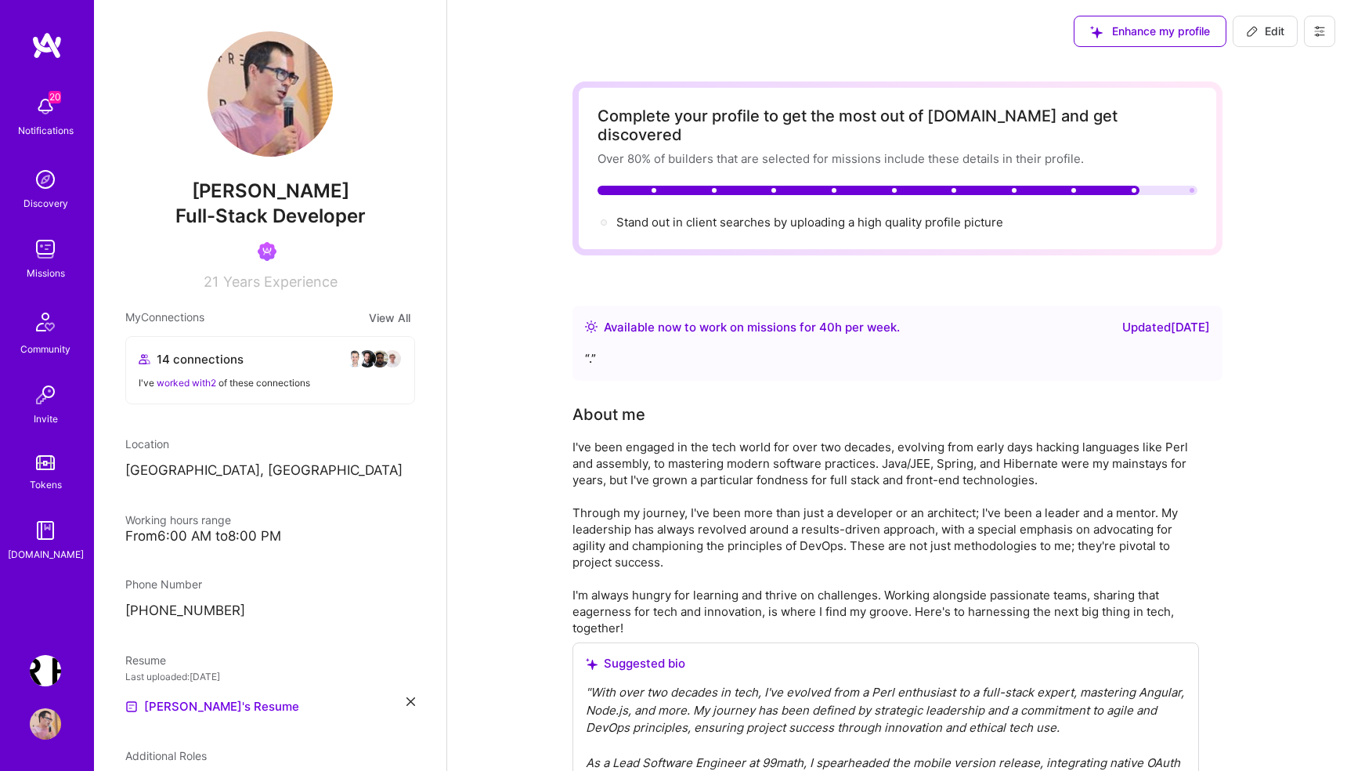
click at [1265, 31] on span "Edit" at bounding box center [1265, 31] width 38 height 16
select select "PL"
select select "Right Now"
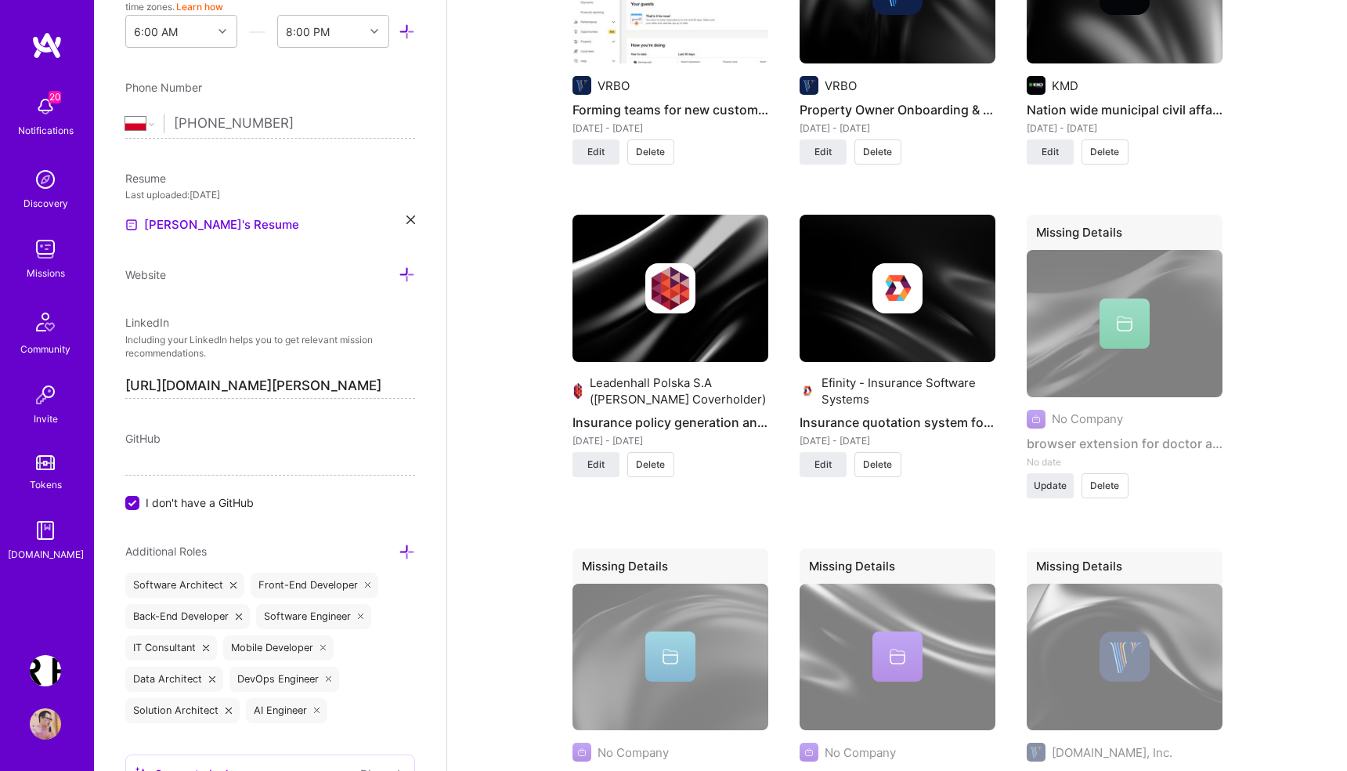
scroll to position [3454, 0]
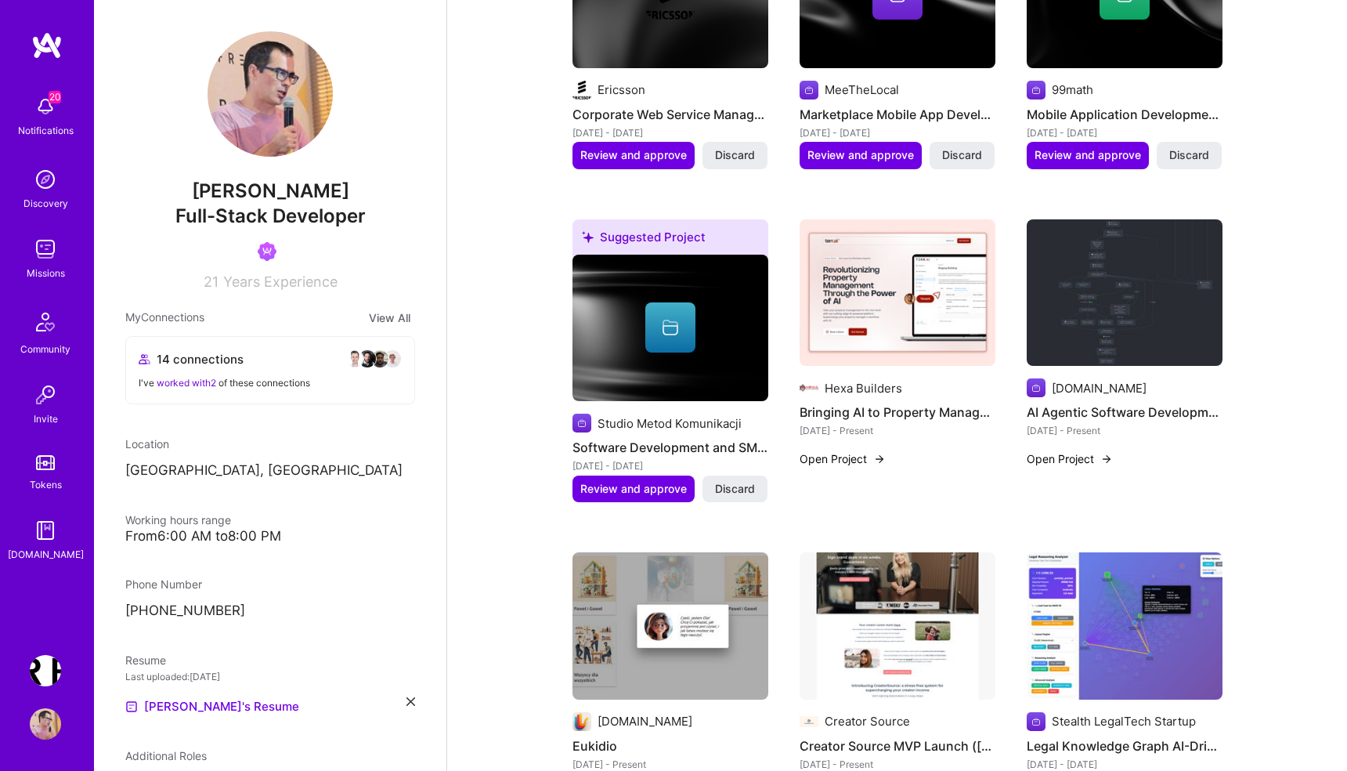
scroll to position [1135, 0]
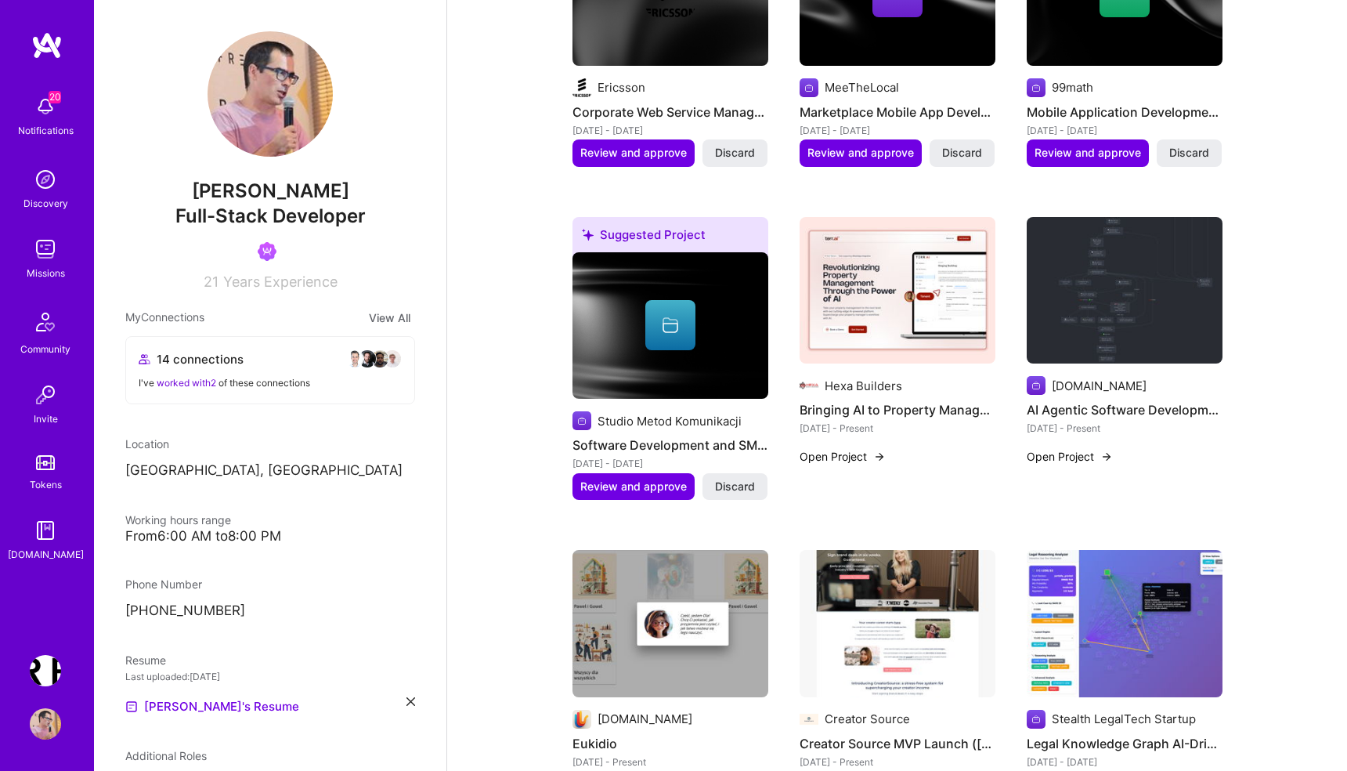
click at [873, 309] on img at bounding box center [898, 290] width 196 height 147
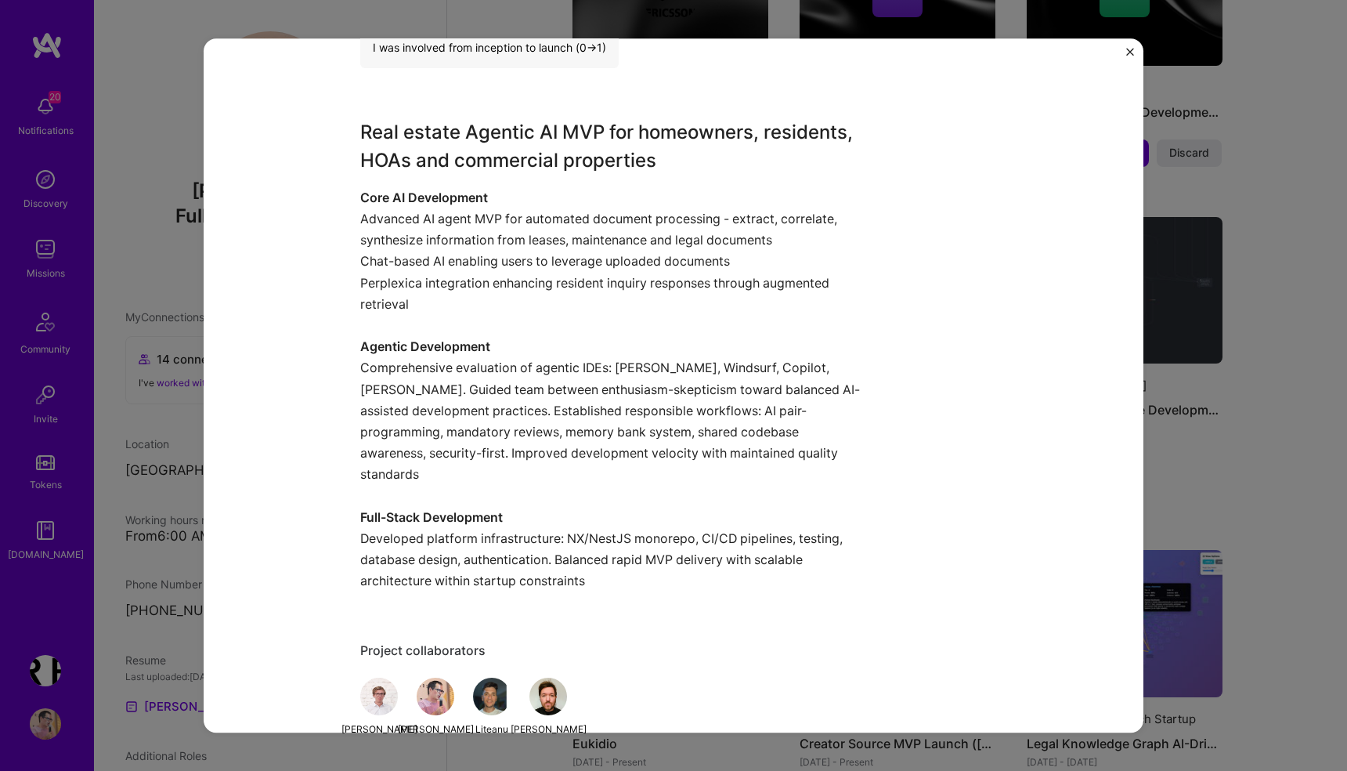
scroll to position [1103, 0]
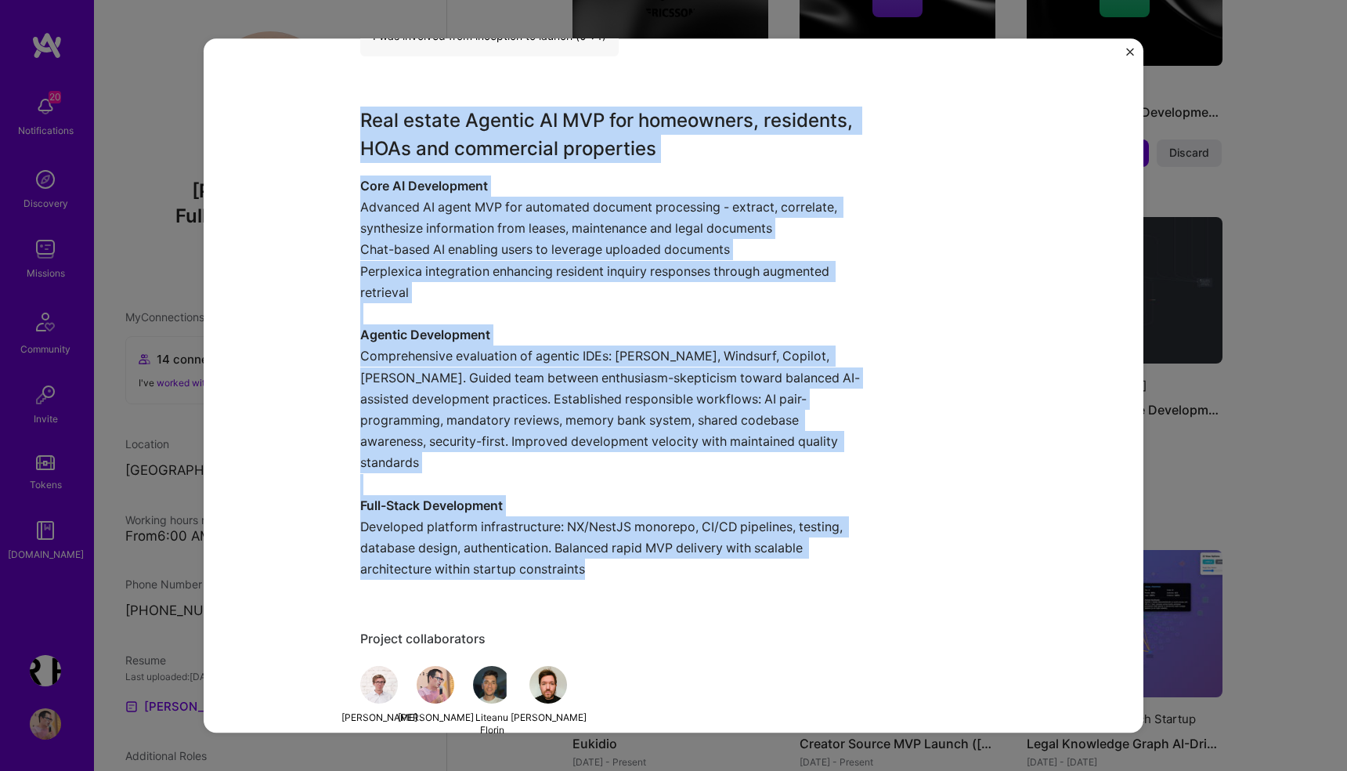
drag, startPoint x: 359, startPoint y: 114, endPoint x: 750, endPoint y: 547, distance: 583.8
click at [750, 547] on div "Bringing AI to Property Management Hexa Builders PropTech, Real Estate, Constru…" at bounding box center [674, 385] width 940 height 694
copy div "Real estate Agentic AI MVP for homeowners, residents, HOAs and commercial prope…"
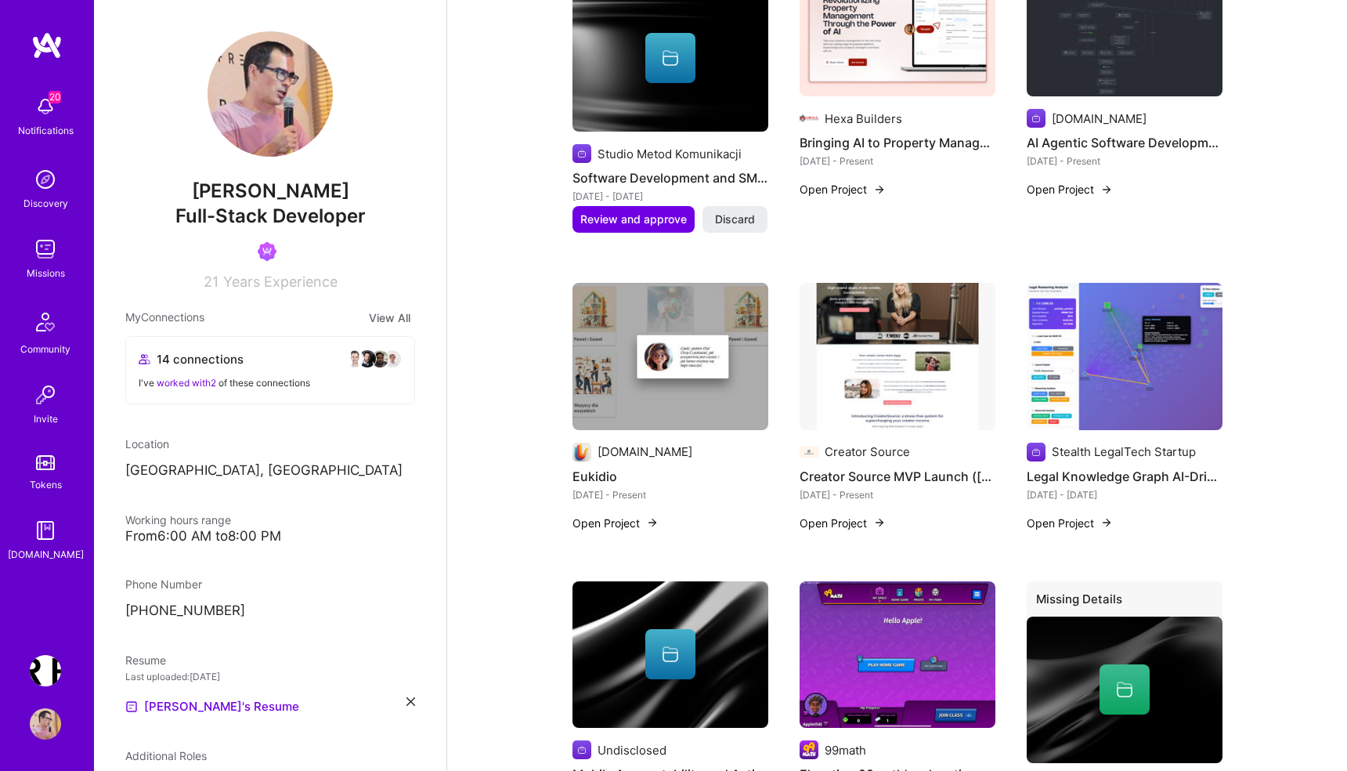
scroll to position [1421, 0]
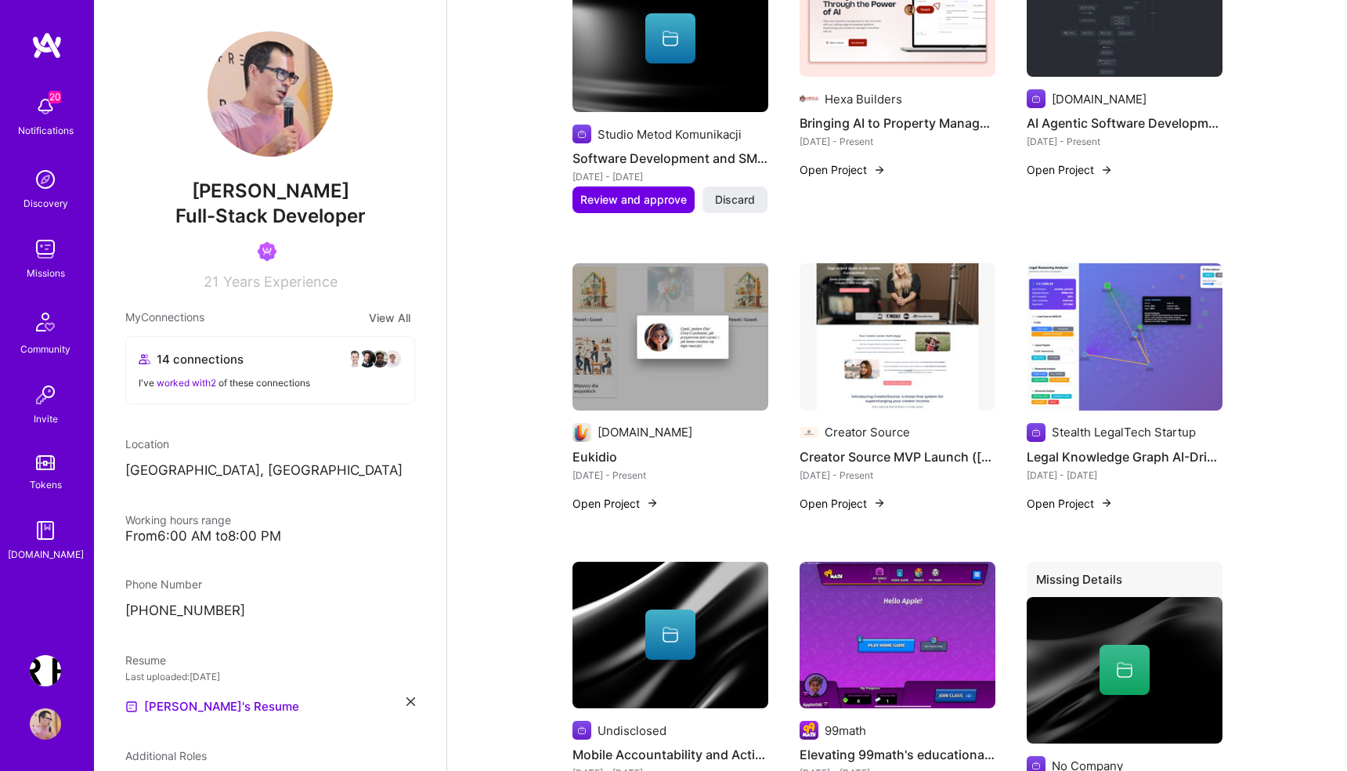
click at [890, 378] on img at bounding box center [898, 336] width 196 height 147
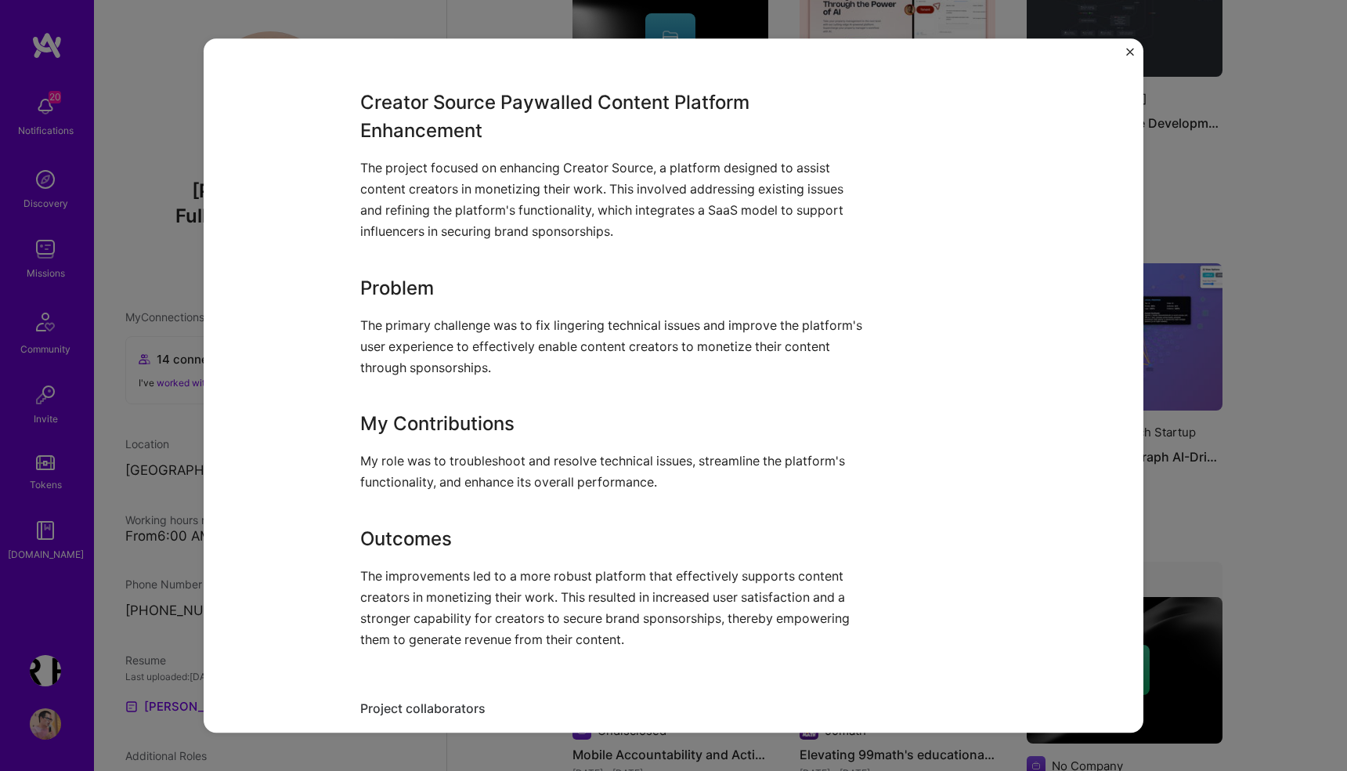
scroll to position [872, 0]
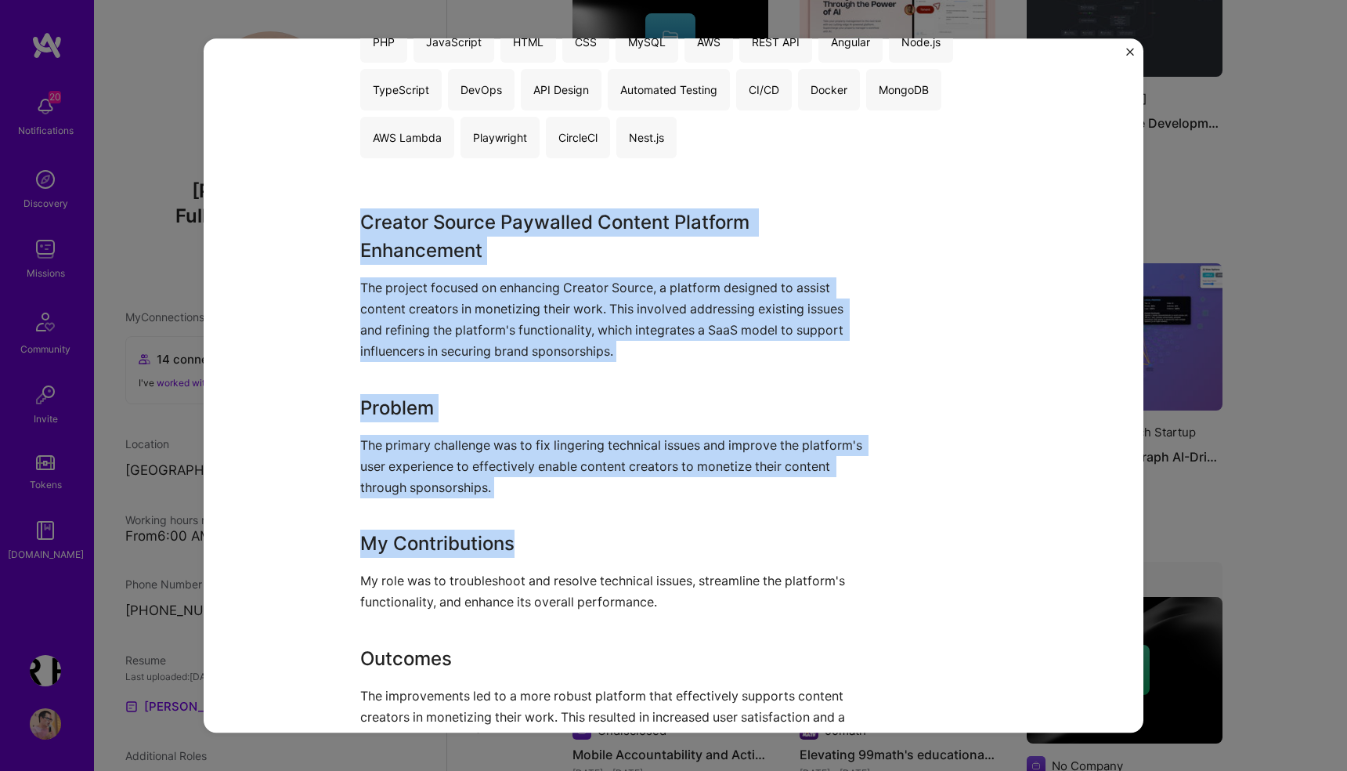
drag, startPoint x: 361, startPoint y: 218, endPoint x: 724, endPoint y: 573, distance: 507.8
click at [724, 566] on div "Creator Source Paywalled Content Platform Enhancement The project focused on en…" at bounding box center [614, 489] width 509 height 562
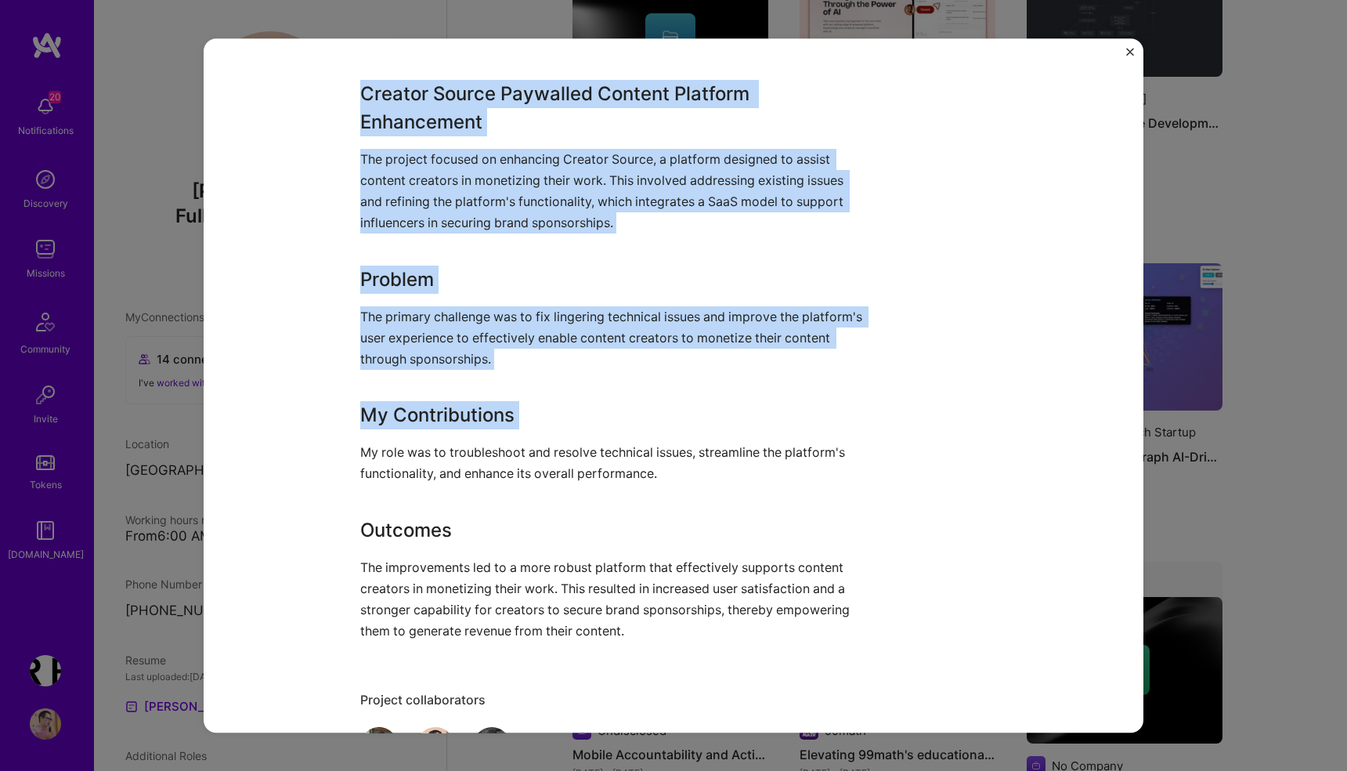
scroll to position [1208, 0]
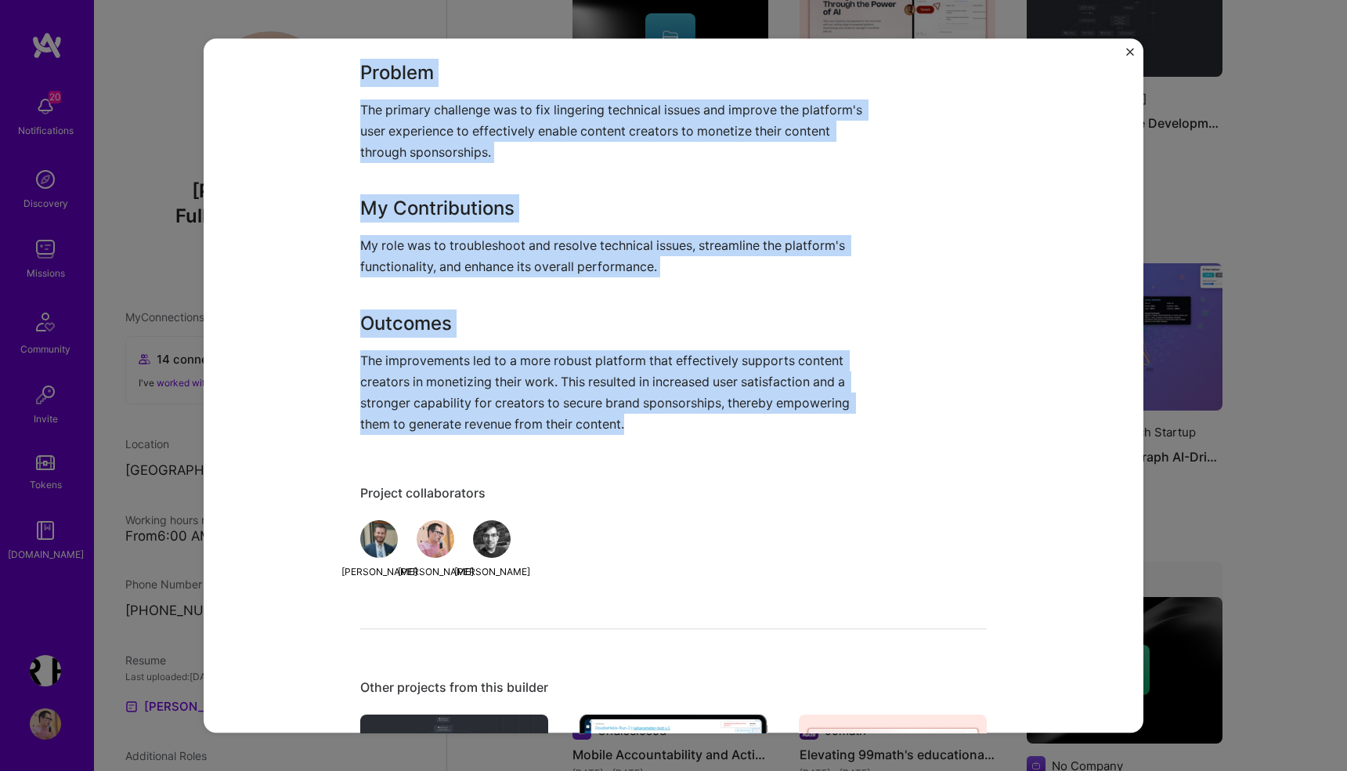
click at [664, 427] on p "The improvements led to a more robust platform that effectively supports conten…" at bounding box center [614, 392] width 509 height 85
copy div "Creator Source Paywalled Content Platform Enhancement The project focused on en…"
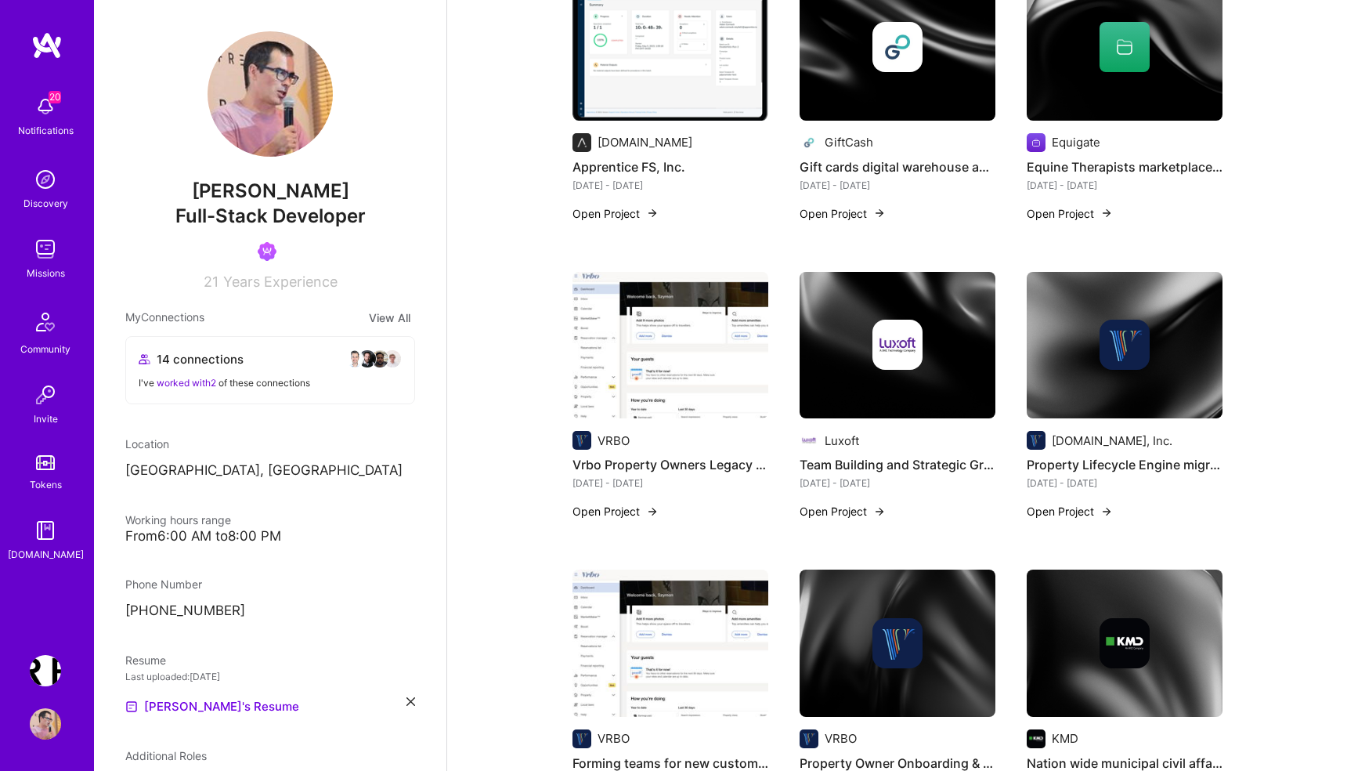
scroll to position [2399, 0]
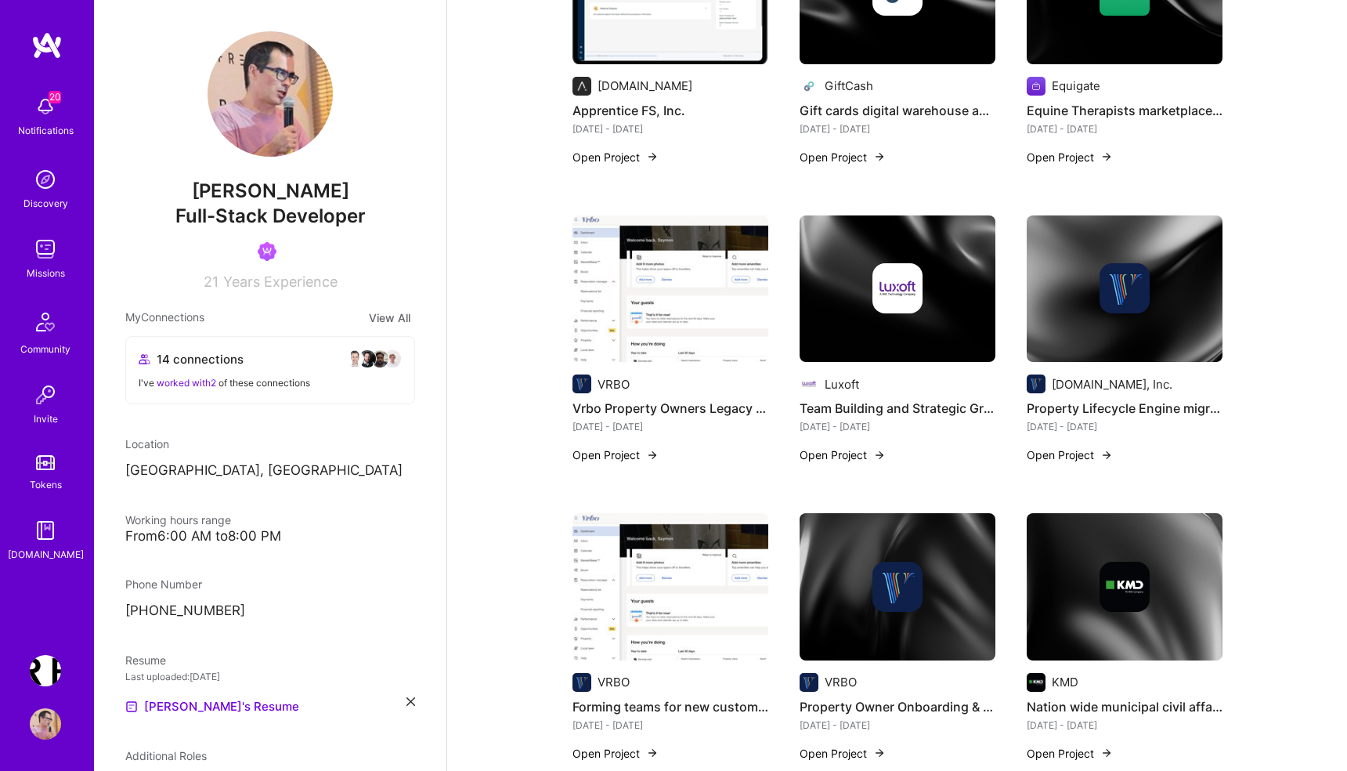
click at [631, 745] on button "Open Project" at bounding box center [615, 753] width 86 height 16
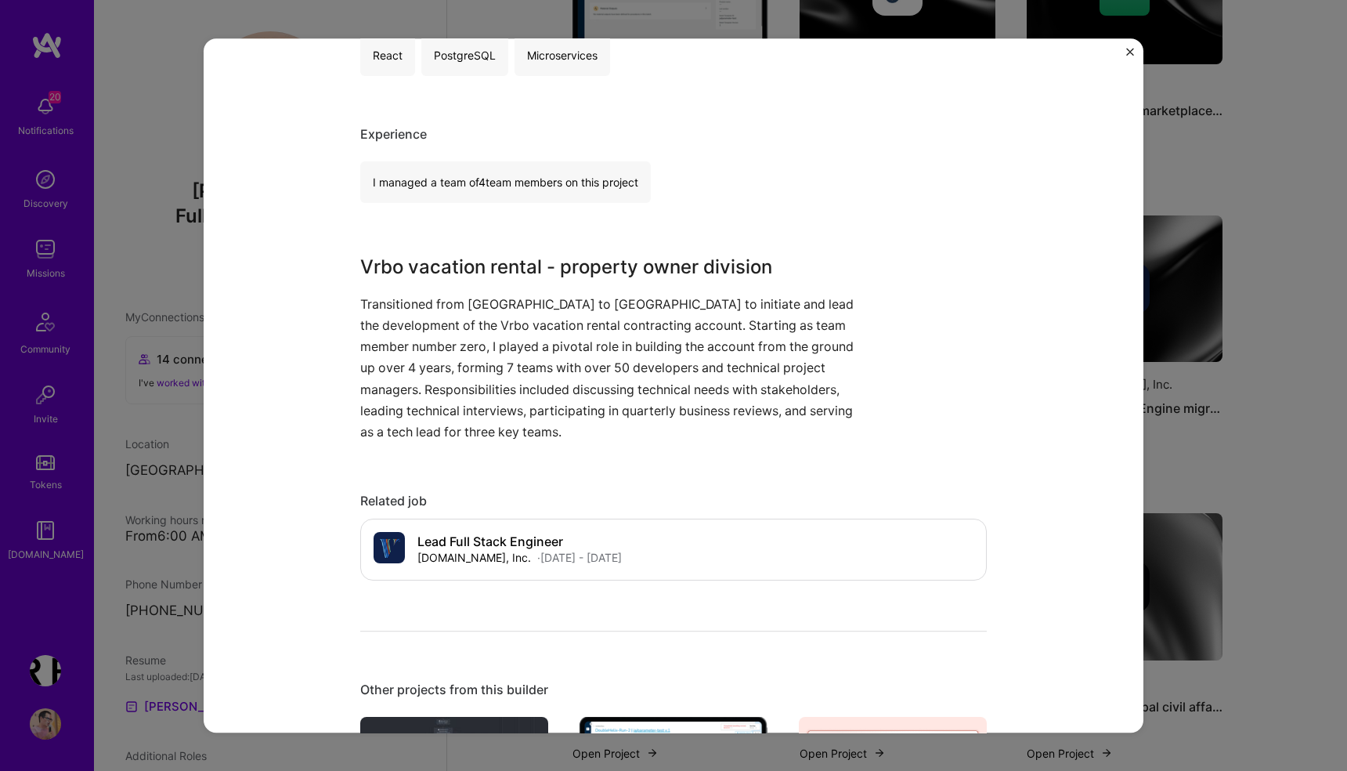
scroll to position [915, 0]
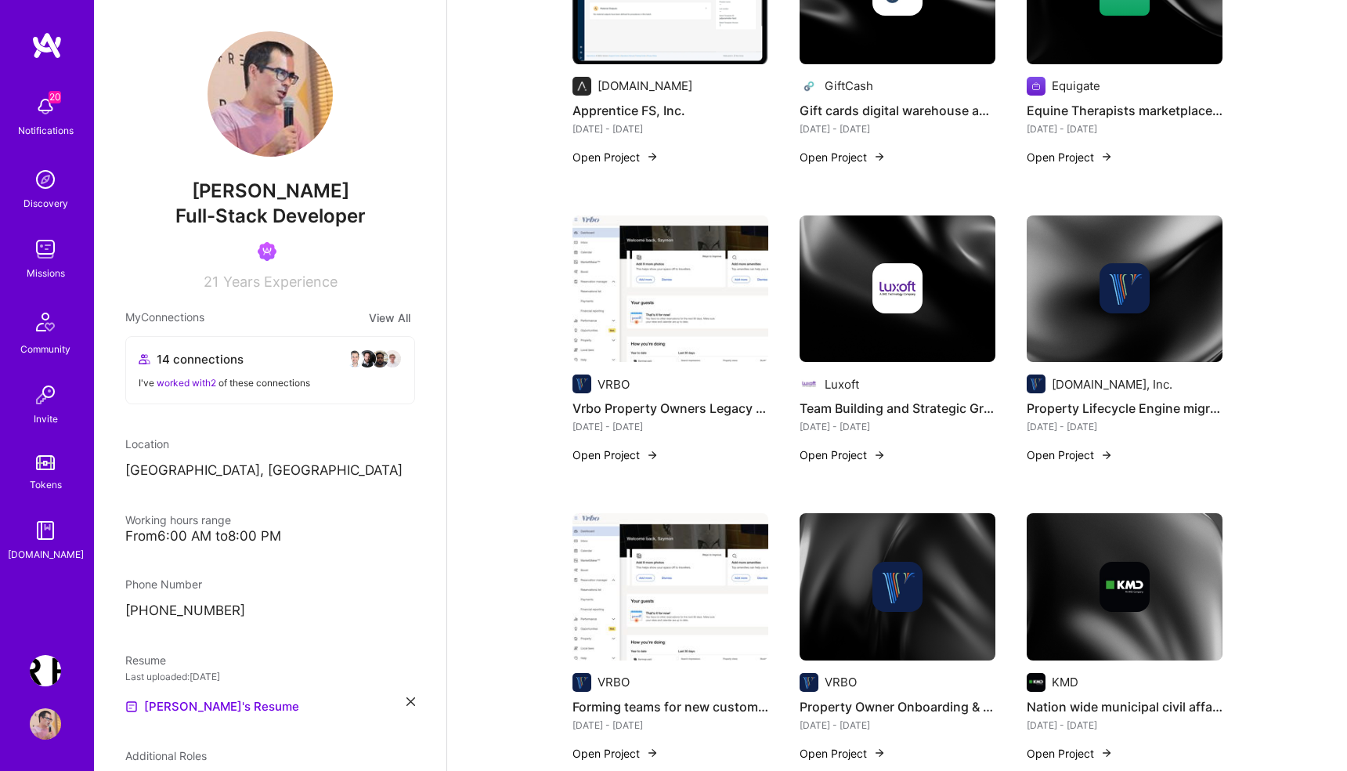
click at [619, 446] on button "Open Project" at bounding box center [615, 454] width 86 height 16
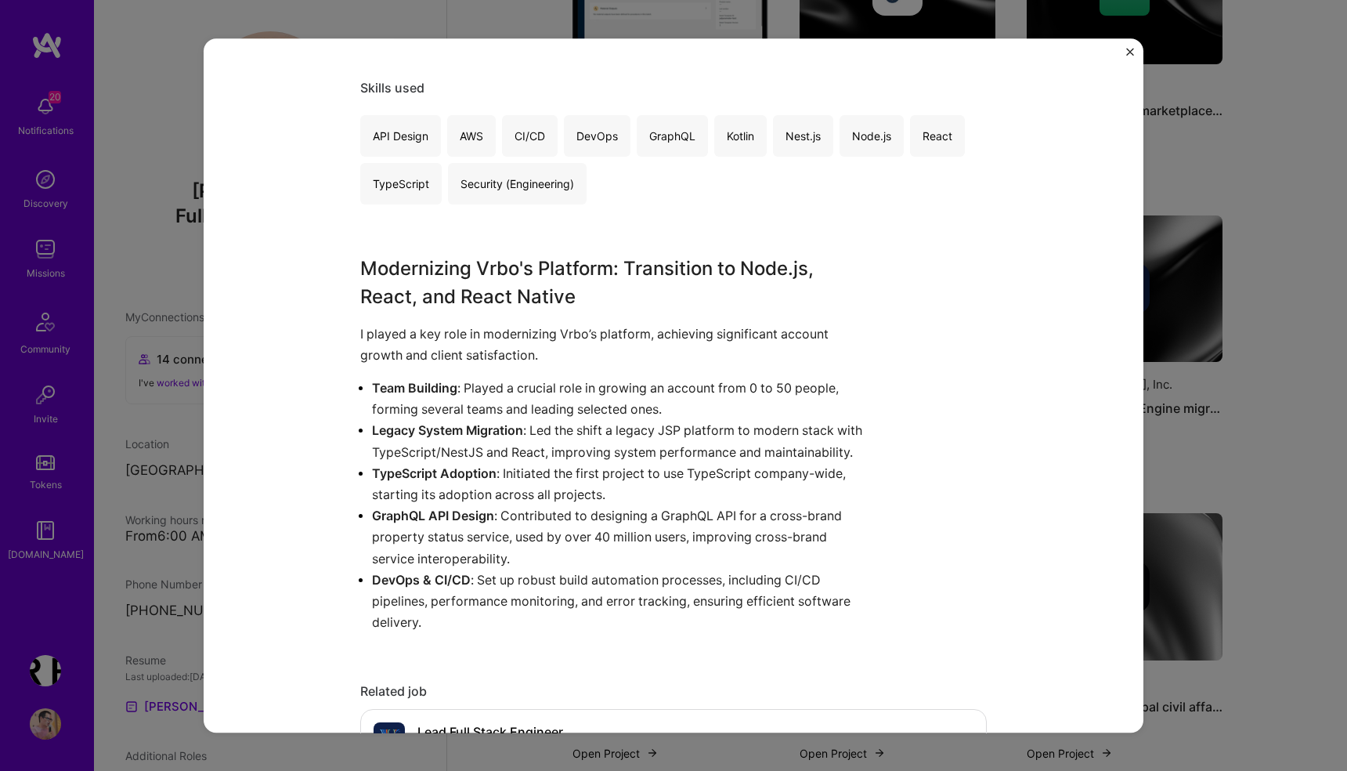
scroll to position [821, 0]
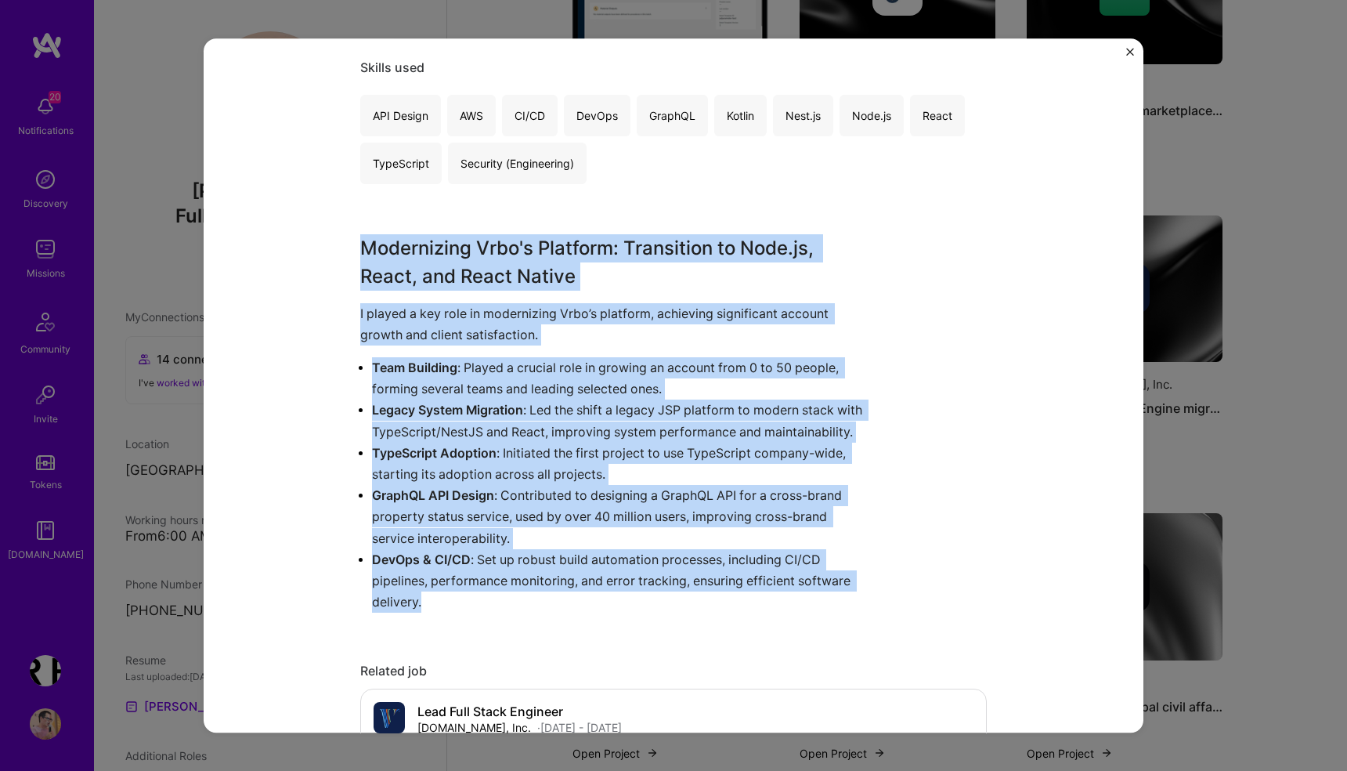
drag, startPoint x: 359, startPoint y: 240, endPoint x: 561, endPoint y: 620, distance: 430.5
click at [561, 613] on div "Modernizing Vrbo's Platform: Transition to Node.js, React, and React Native I p…" at bounding box center [614, 423] width 509 height 379
copy div "Modernizing Vrbo's Platform: Transition to Node.js, React, and React Native I p…"
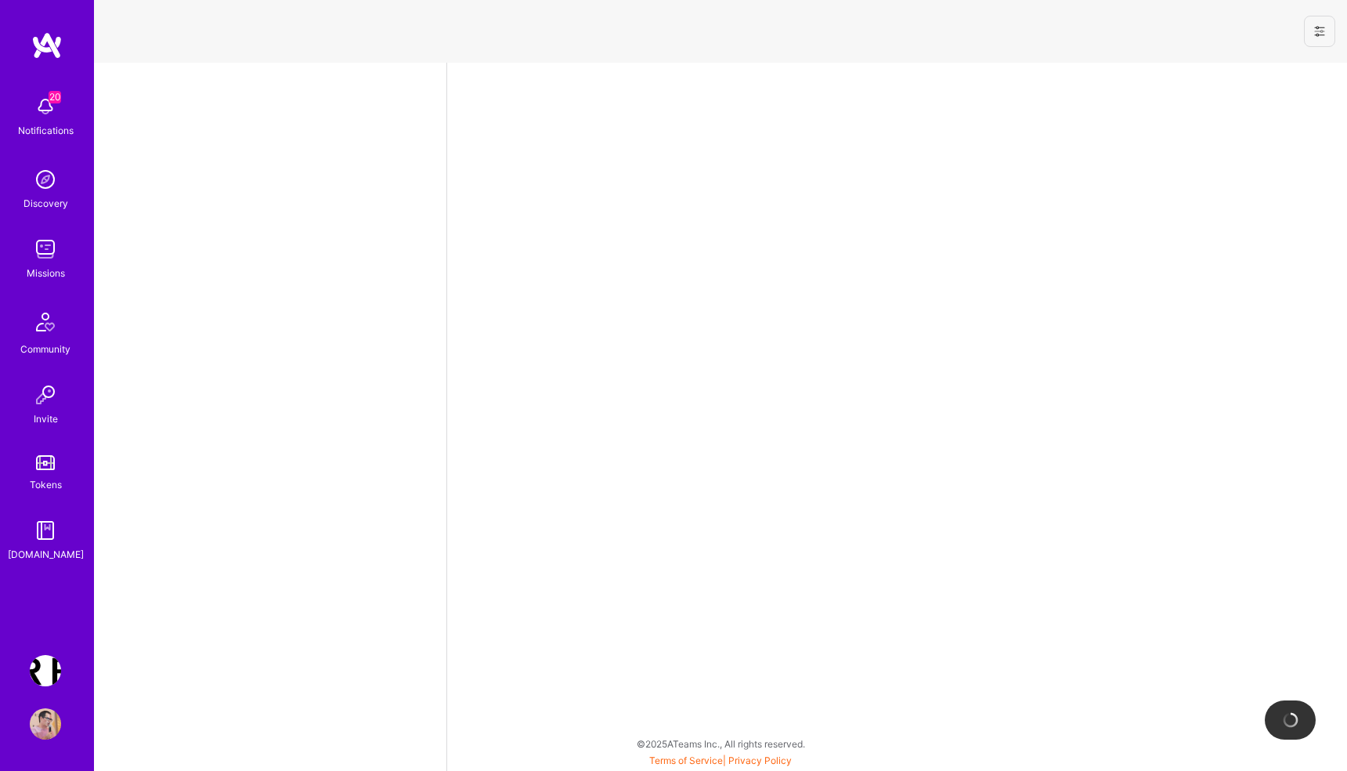
select select "PL"
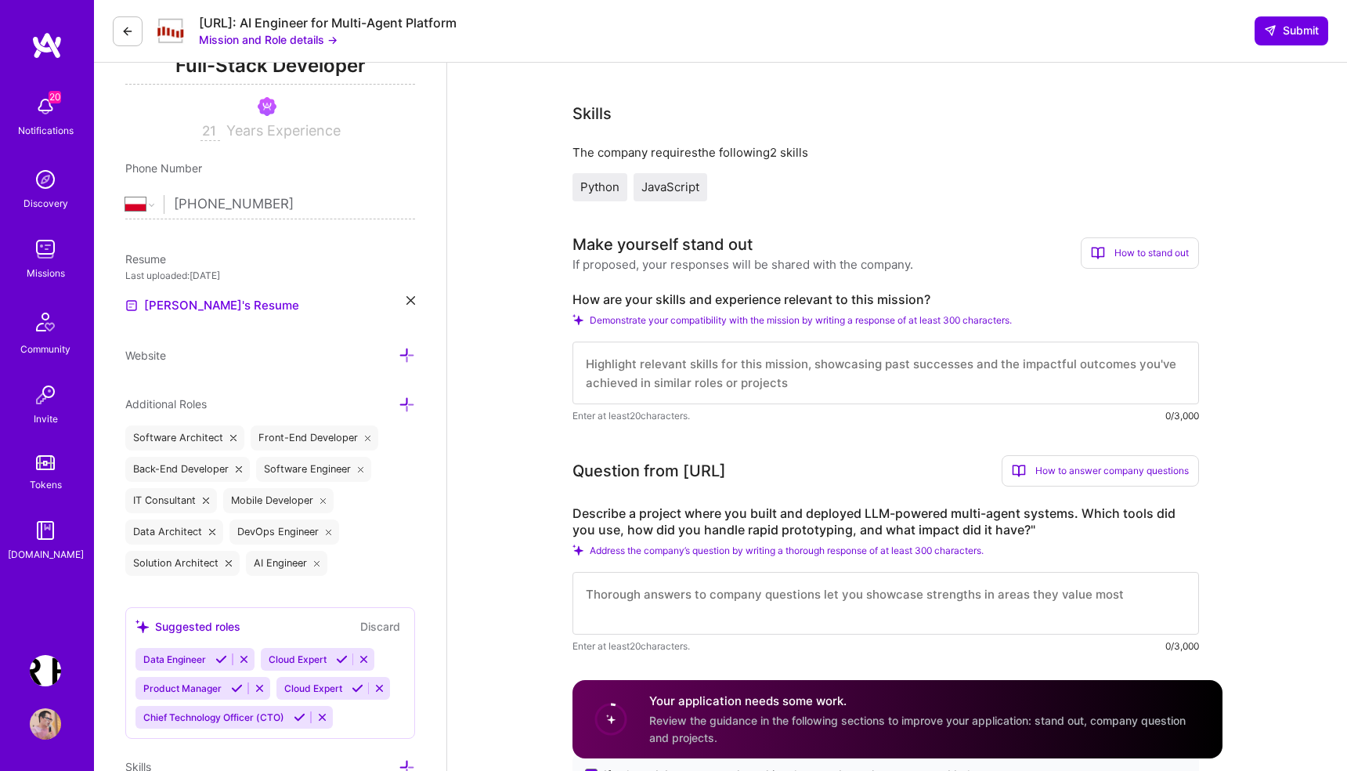
scroll to position [251, 0]
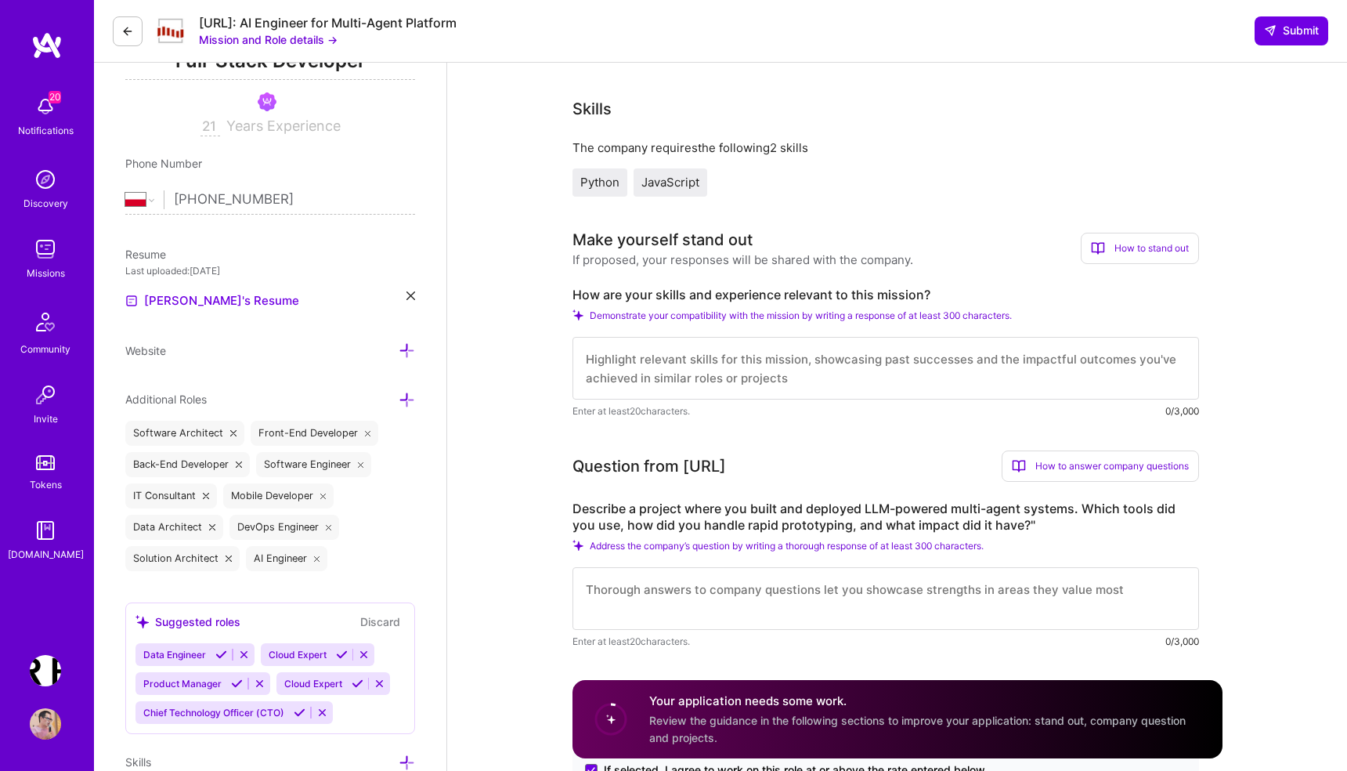
click at [644, 358] on textarea at bounding box center [885, 368] width 626 height 63
paste textarea "Lo ipsumdolo sitametc adipis elit Seddoeiu TE'i utla etd m aliqua enimadminimve…"
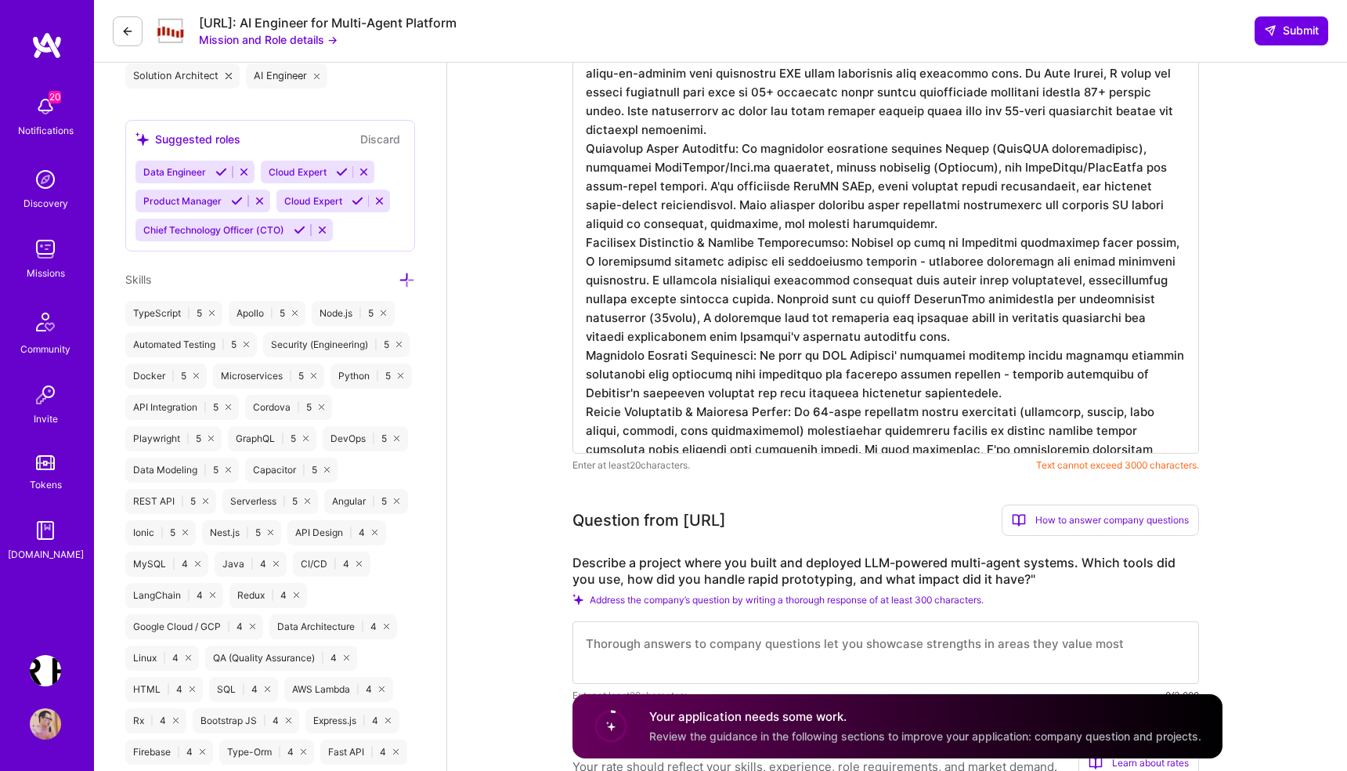
scroll to position [717, 0]
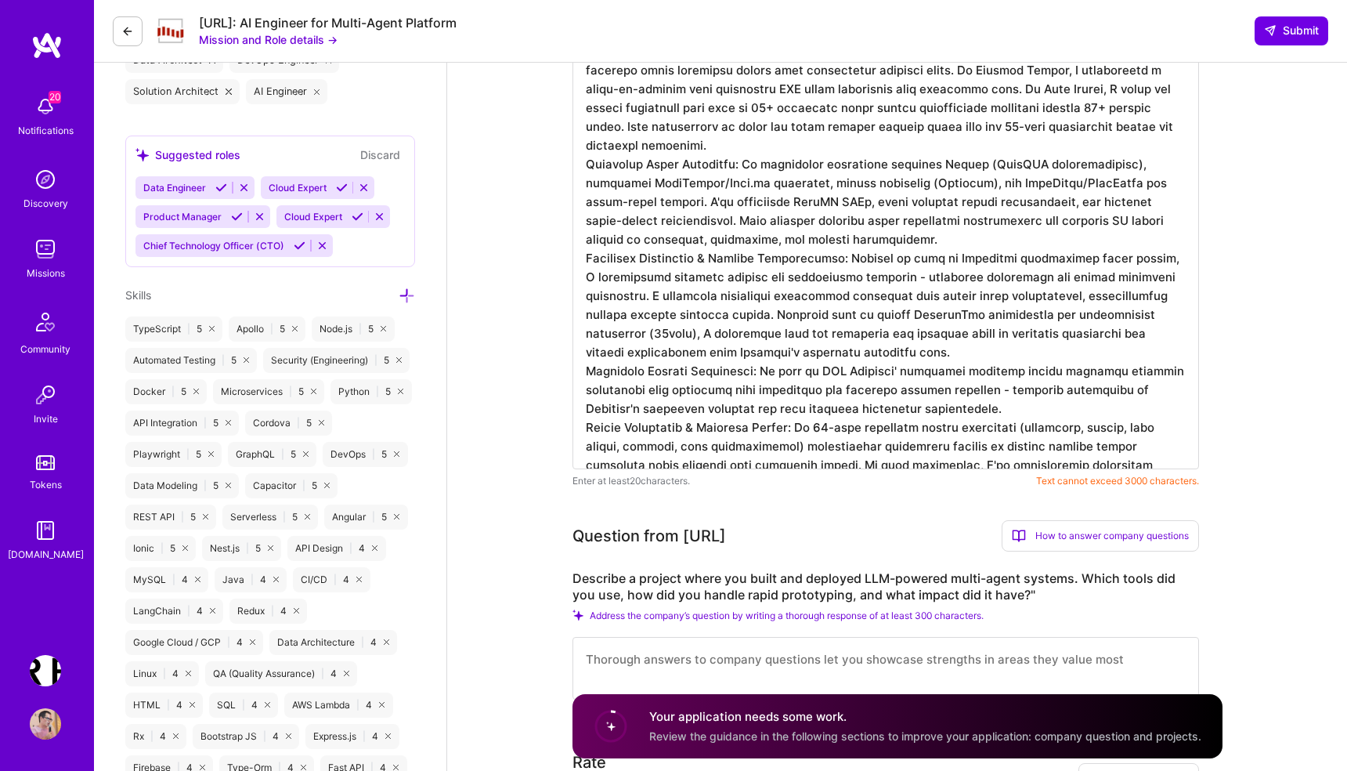
drag, startPoint x: 609, startPoint y: 448, endPoint x: 778, endPoint y: 446, distance: 169.2
click at [778, 446] on textarea at bounding box center [885, 156] width 626 height 626
type textarea "Lo ipsumdolo sitametc adipis elit Seddoeiu TE'i utla etd m aliqua enimadminimve…"
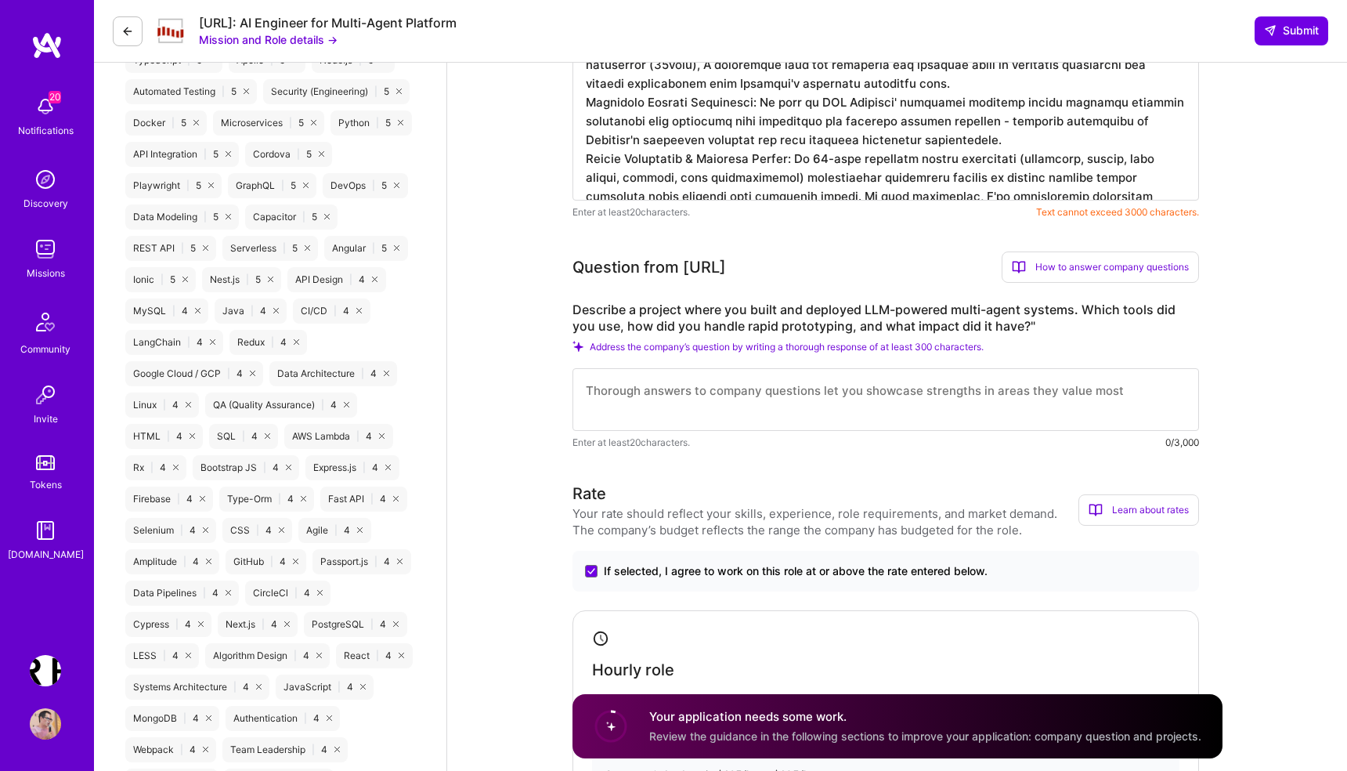
click at [685, 395] on textarea at bounding box center [885, 399] width 626 height 63
paste textarea "I recently architected and deployed a comprehensive agentic AI real estate mana…"
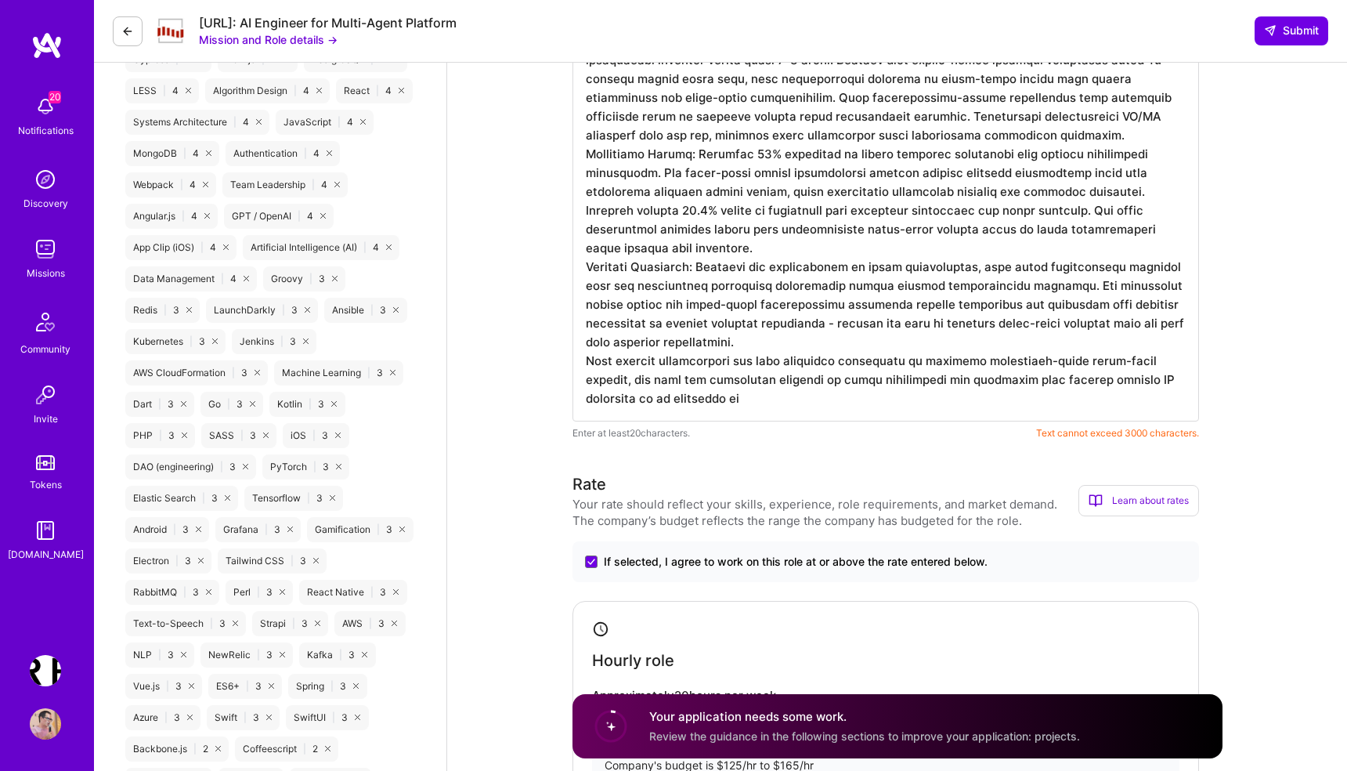
scroll to position [1563, 0]
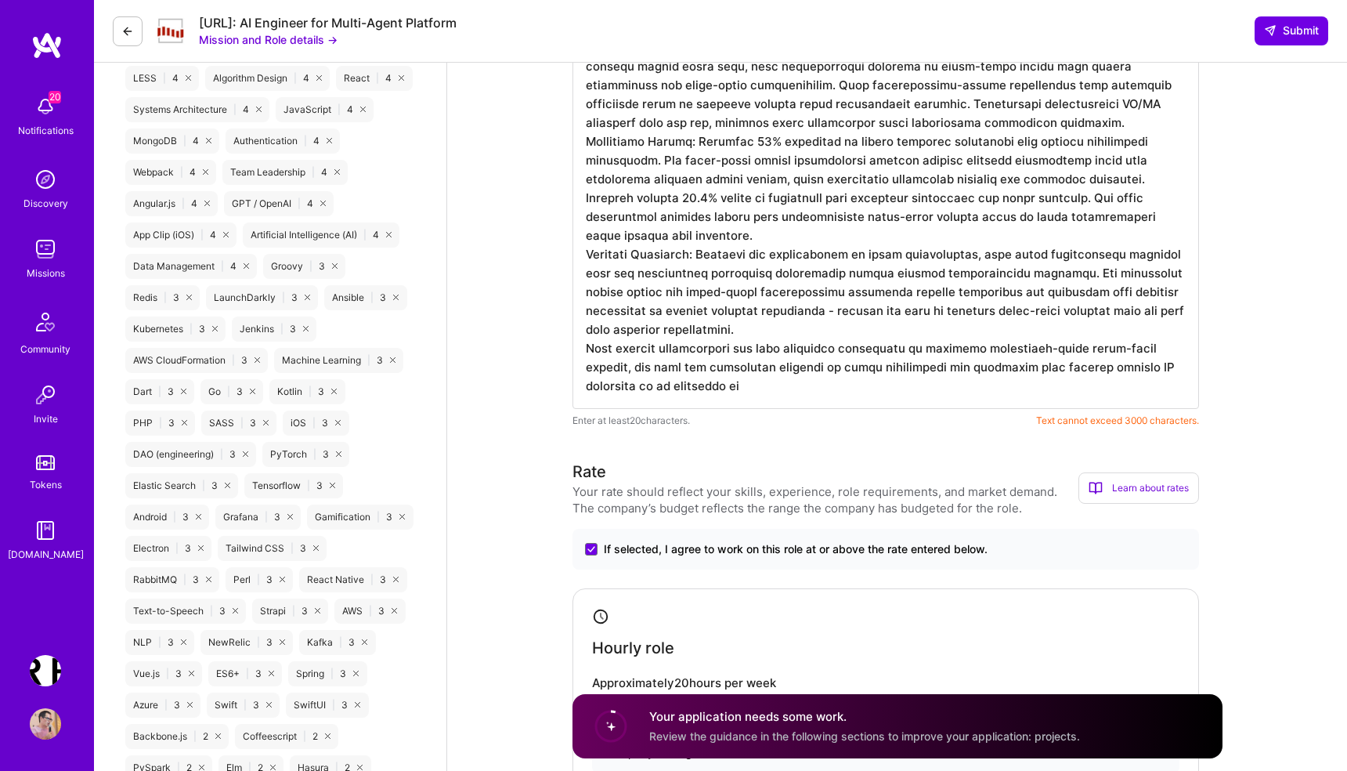
drag, startPoint x: 991, startPoint y: 367, endPoint x: 1168, endPoint y: 367, distance: 177.0
click at [1168, 367] on textarea at bounding box center [885, 86] width 626 height 645
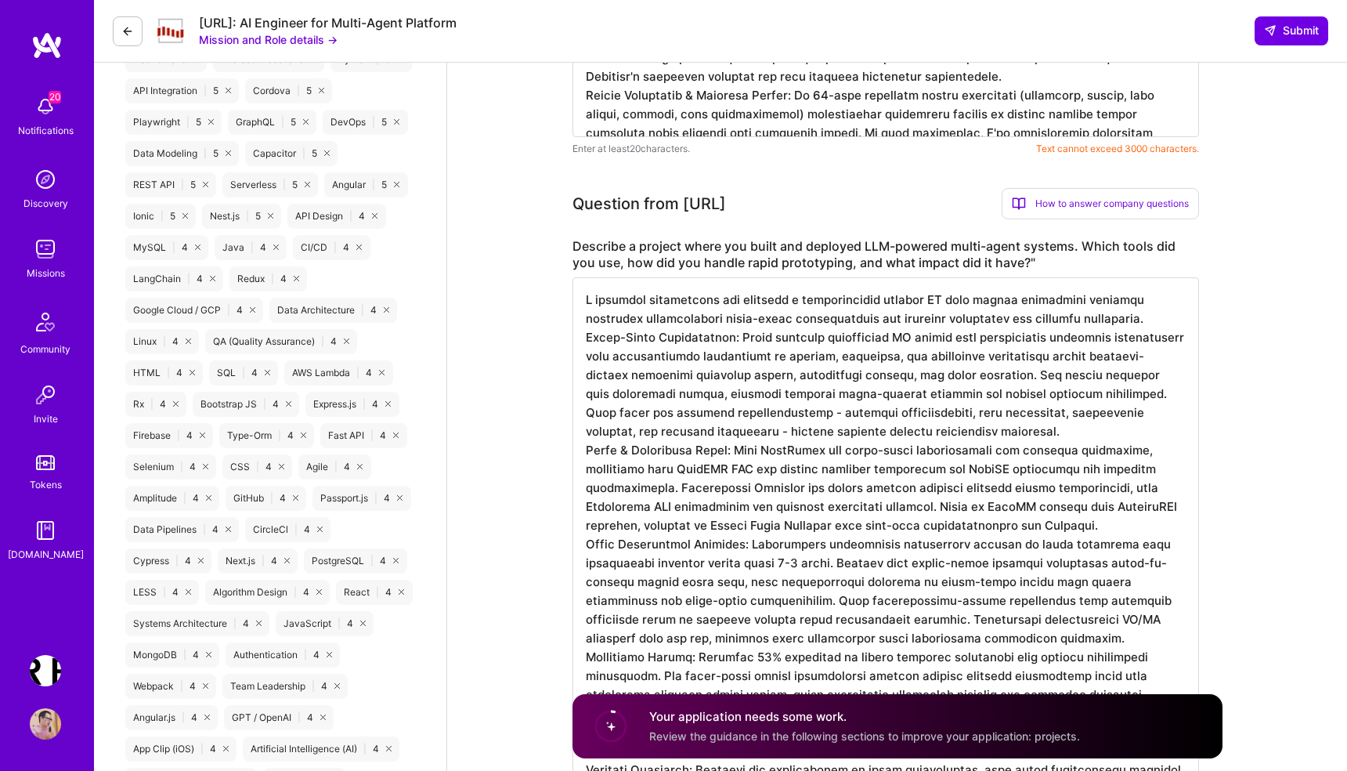
scroll to position [950, 0]
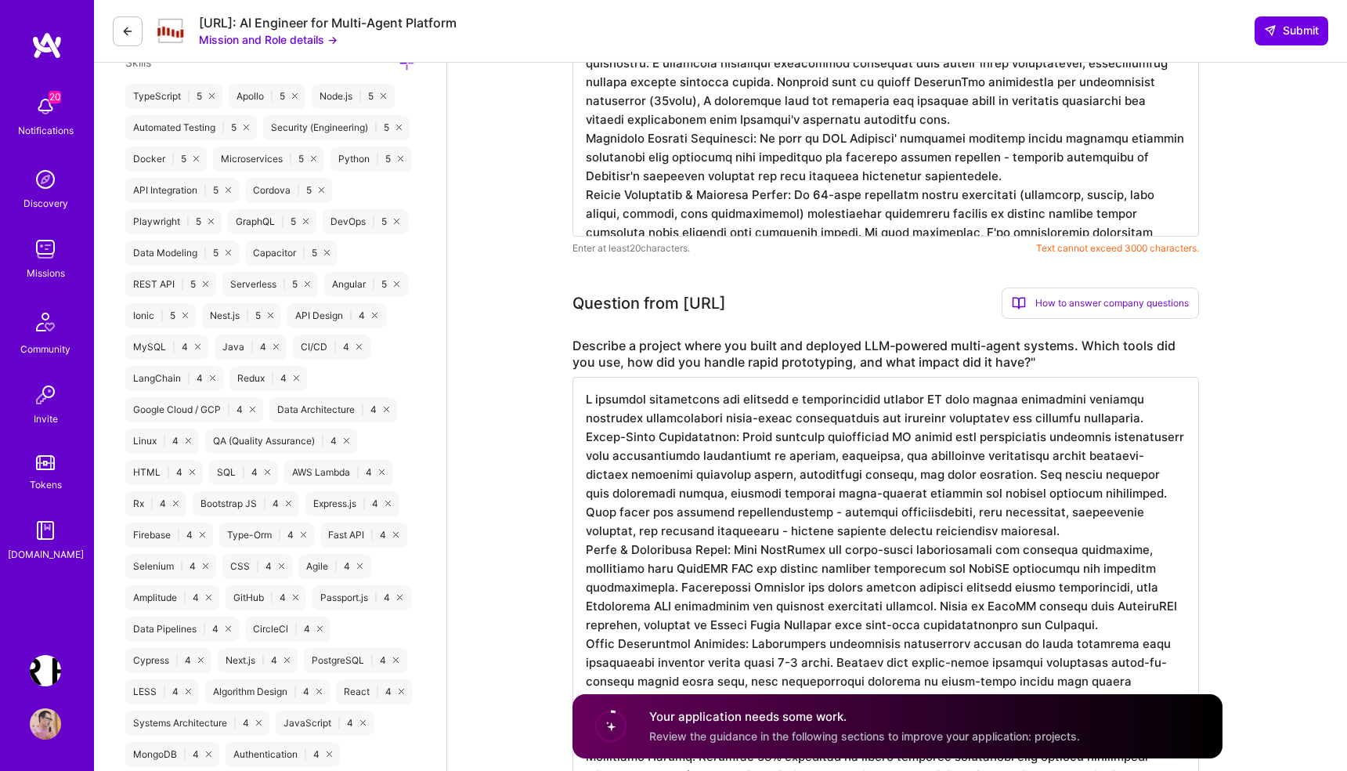
click at [856, 484] on textarea at bounding box center [885, 699] width 626 height 645
paste textarea "enables complex AI platforms to"
click at [876, 479] on textarea at bounding box center [885, 699] width 626 height 645
paste textarea "# Describe a project where you built and deployed LLM-powered multi-agent syste…"
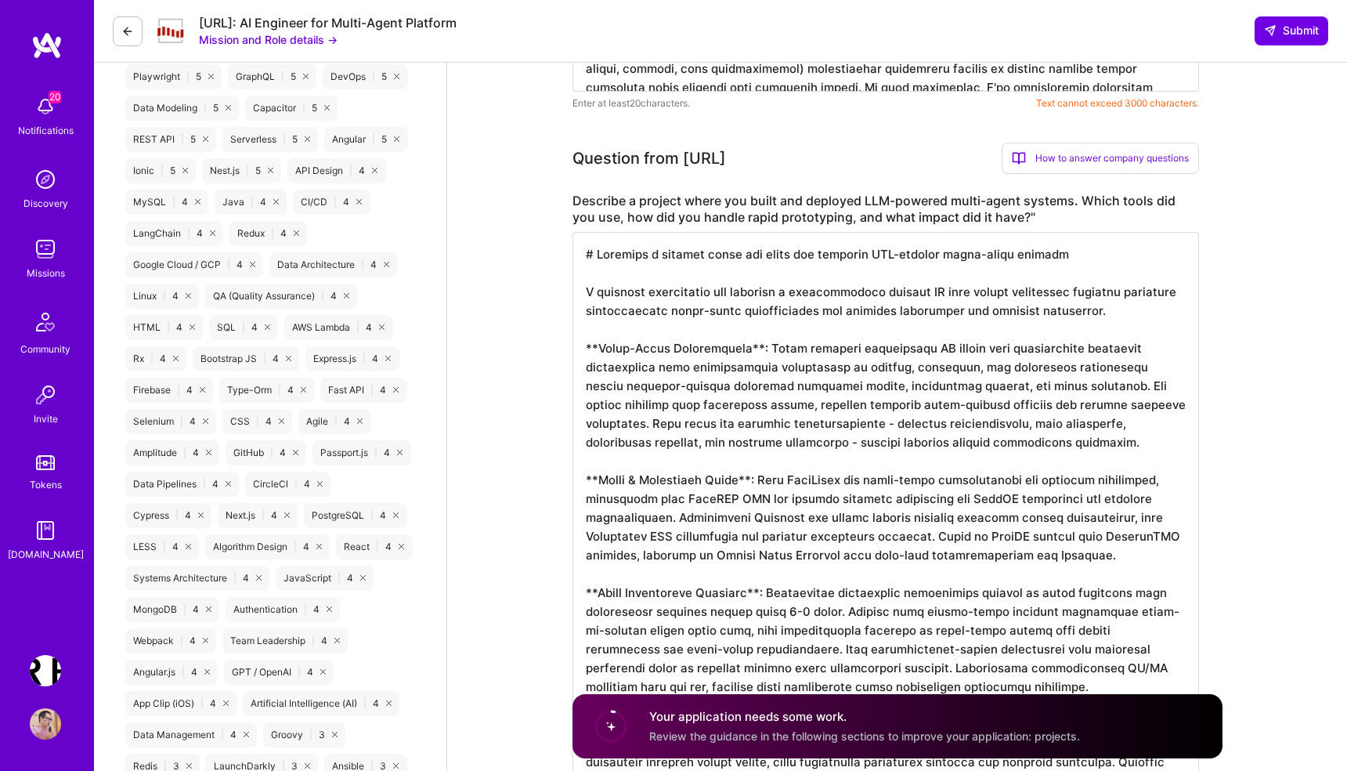
scroll to position [965, 0]
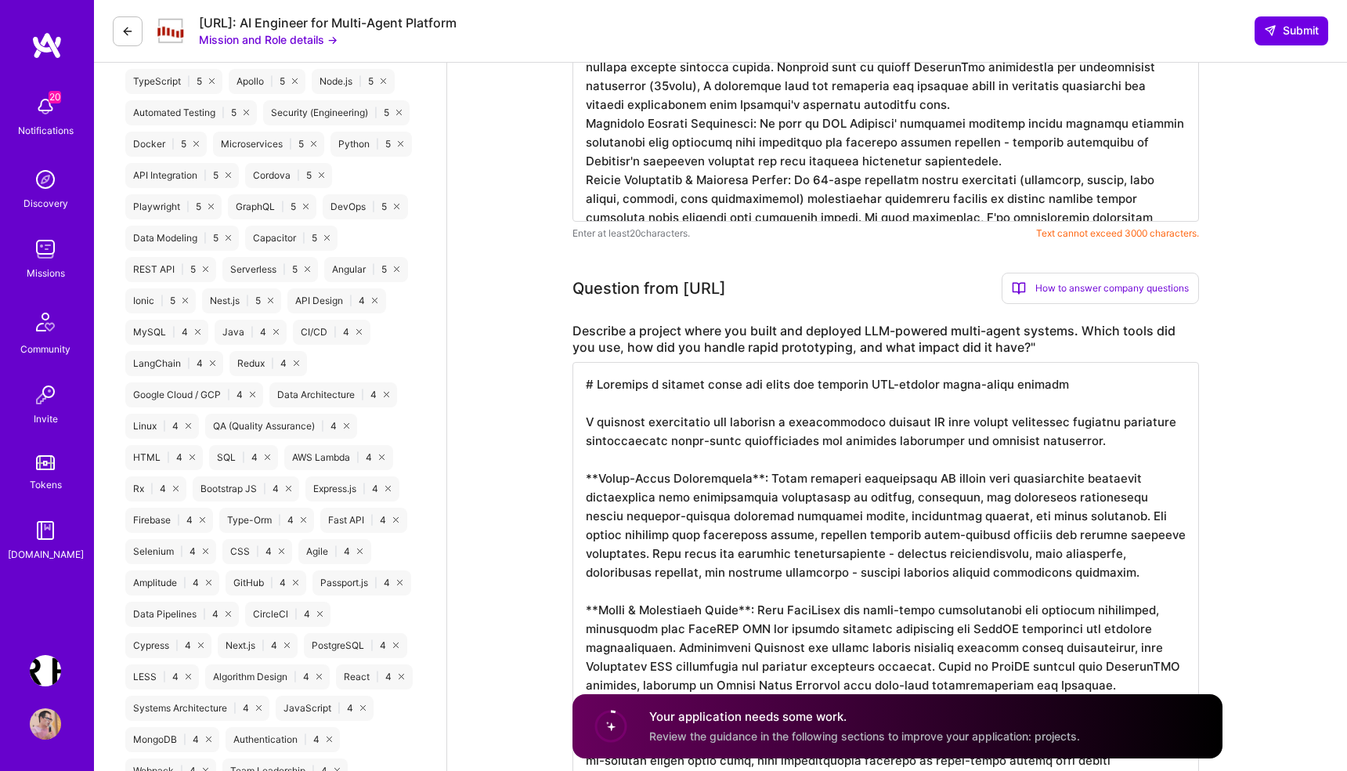
click at [639, 384] on textarea at bounding box center [885, 750] width 626 height 777
click at [605, 420] on textarea at bounding box center [885, 750] width 626 height 777
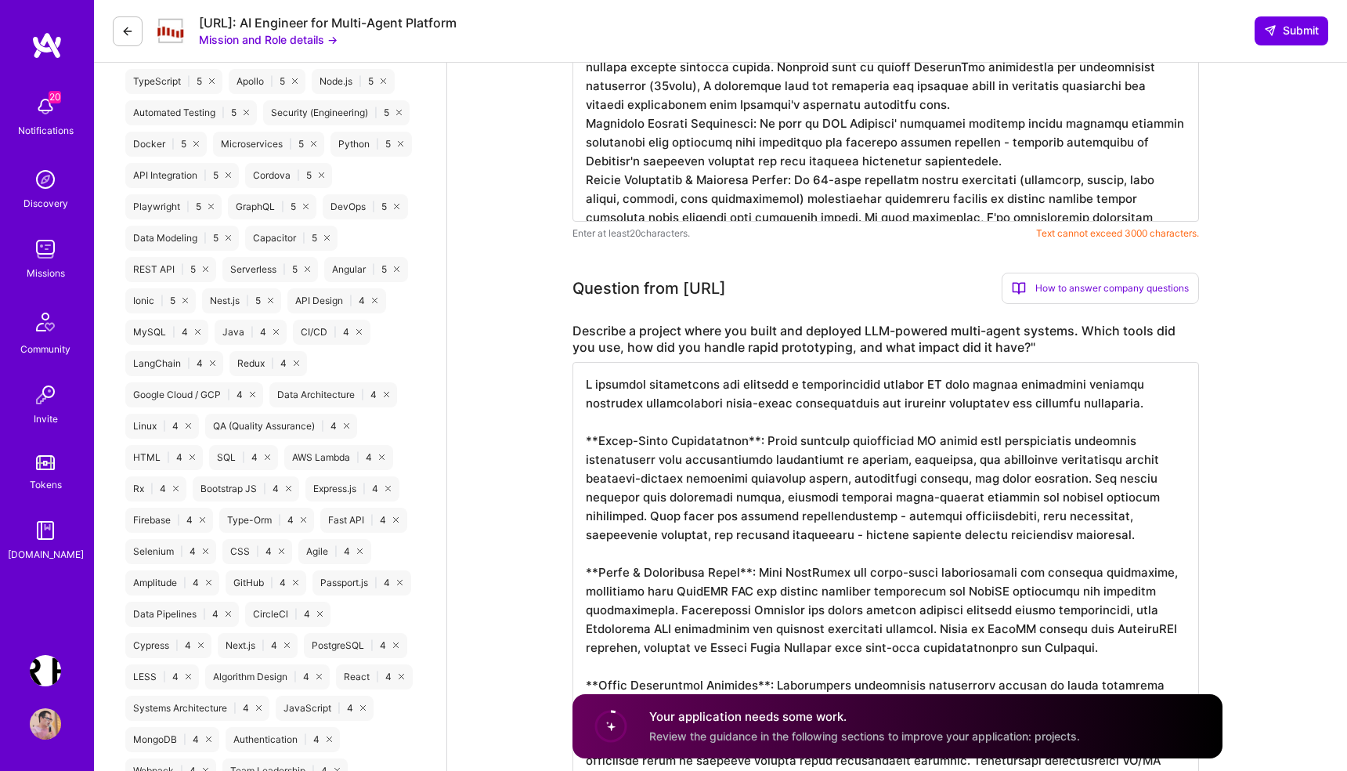
click at [756, 436] on textarea at bounding box center [885, 731] width 626 height 739
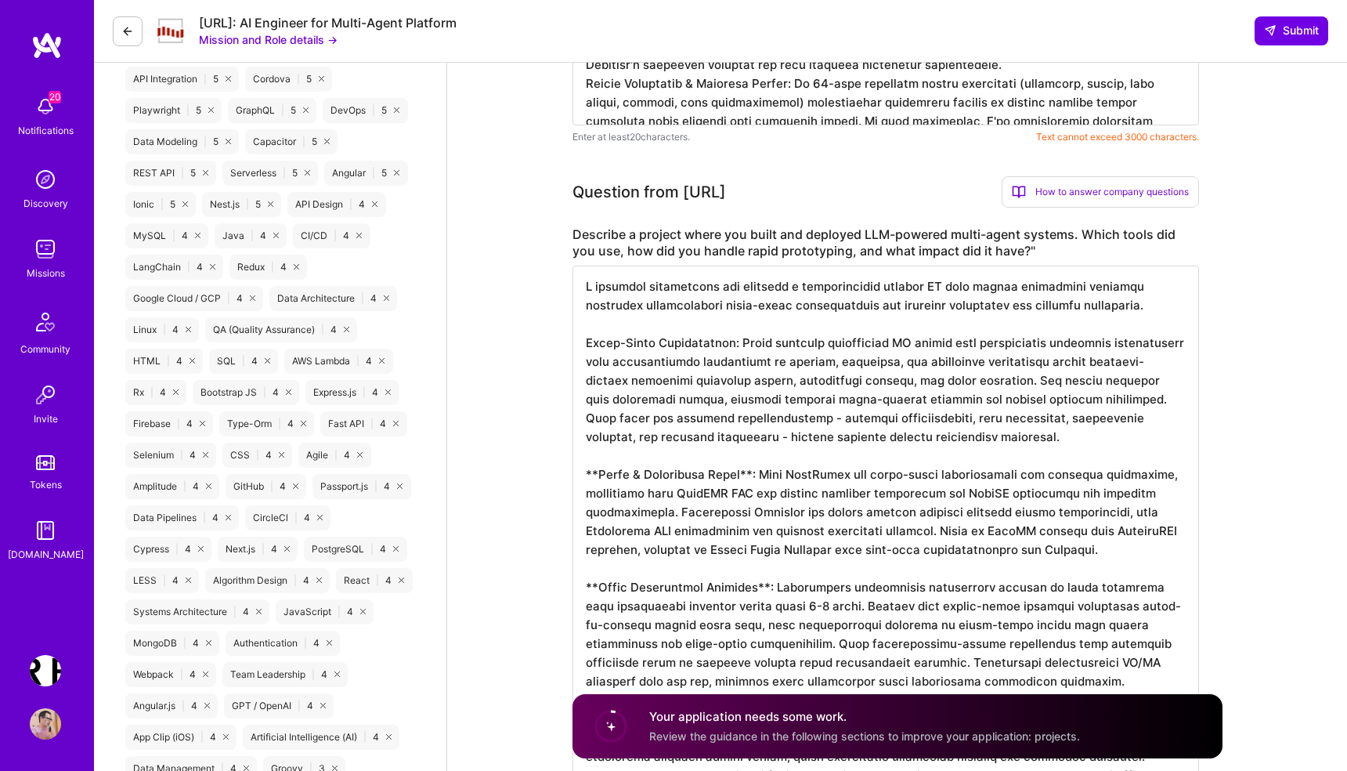
scroll to position [1073, 0]
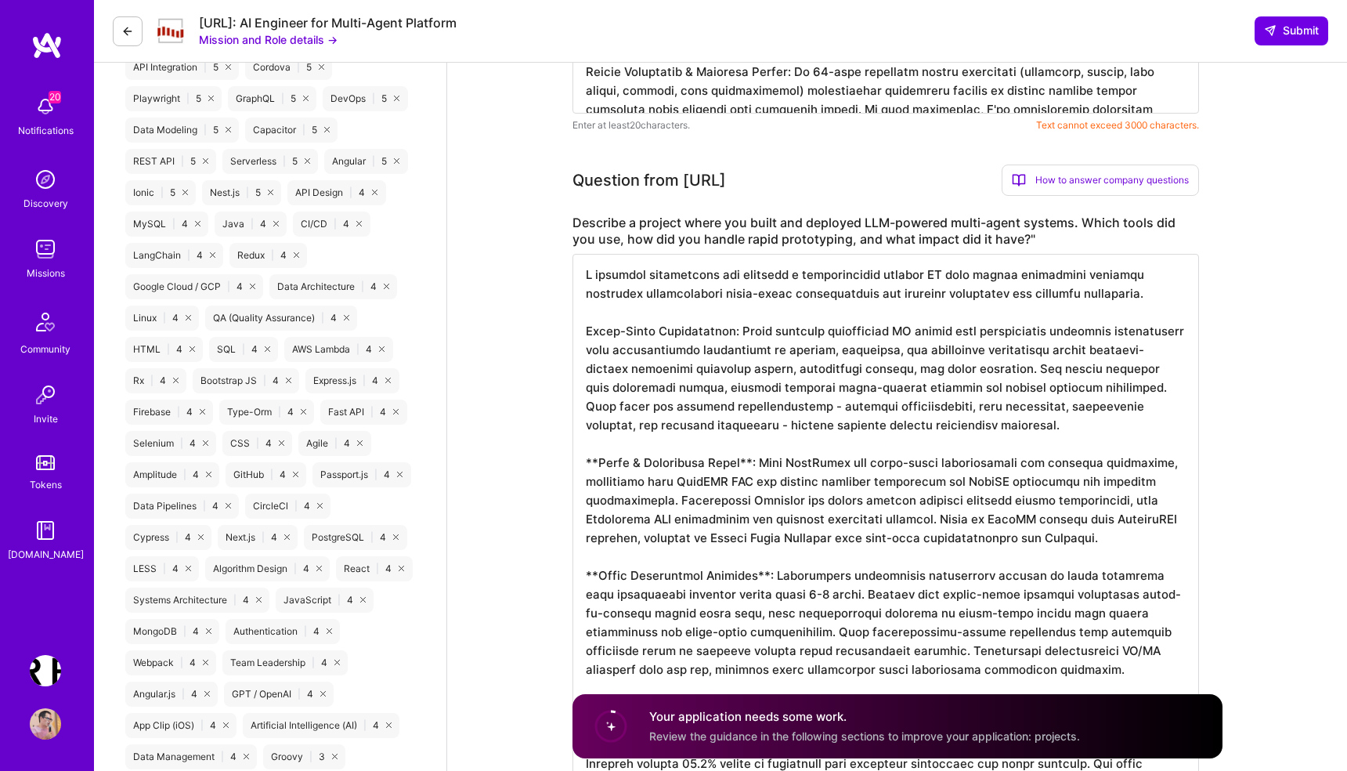
click at [596, 464] on textarea at bounding box center [885, 623] width 626 height 739
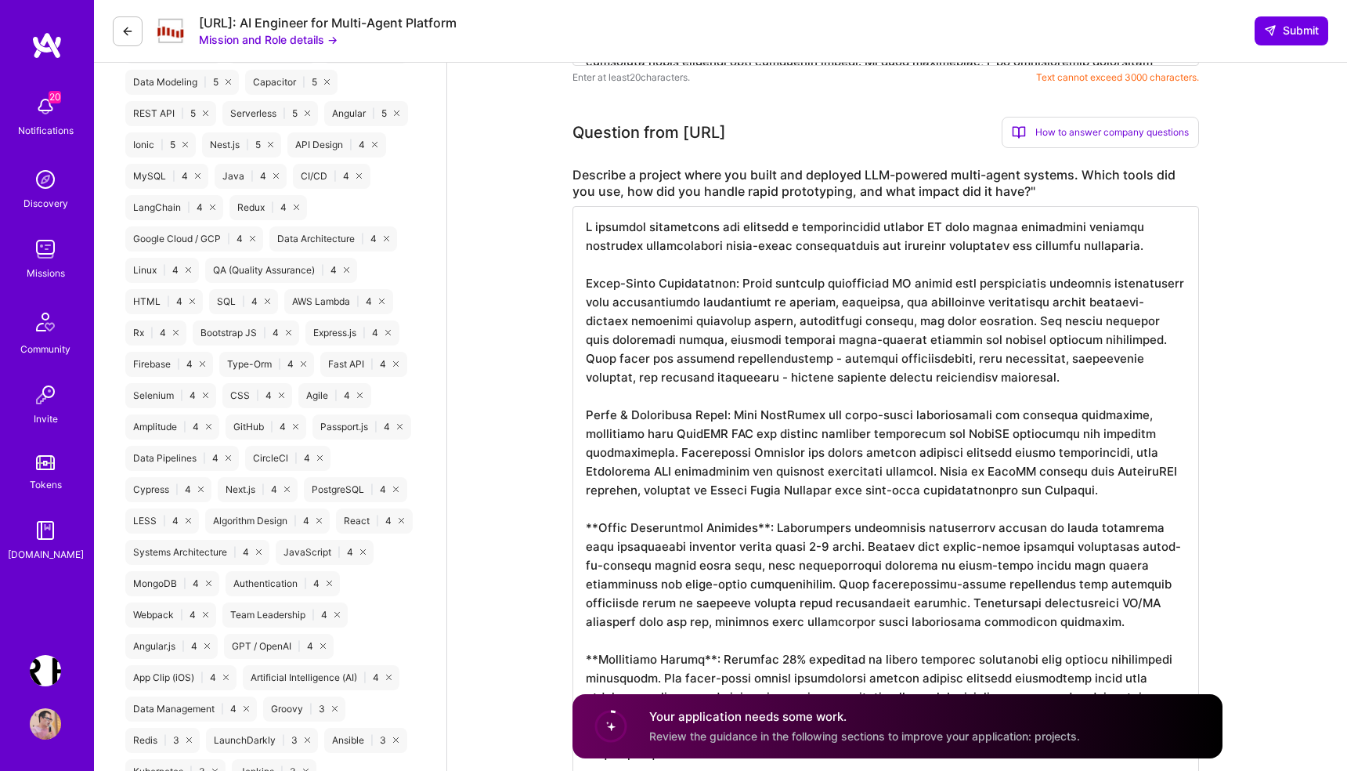
scroll to position [1127, 0]
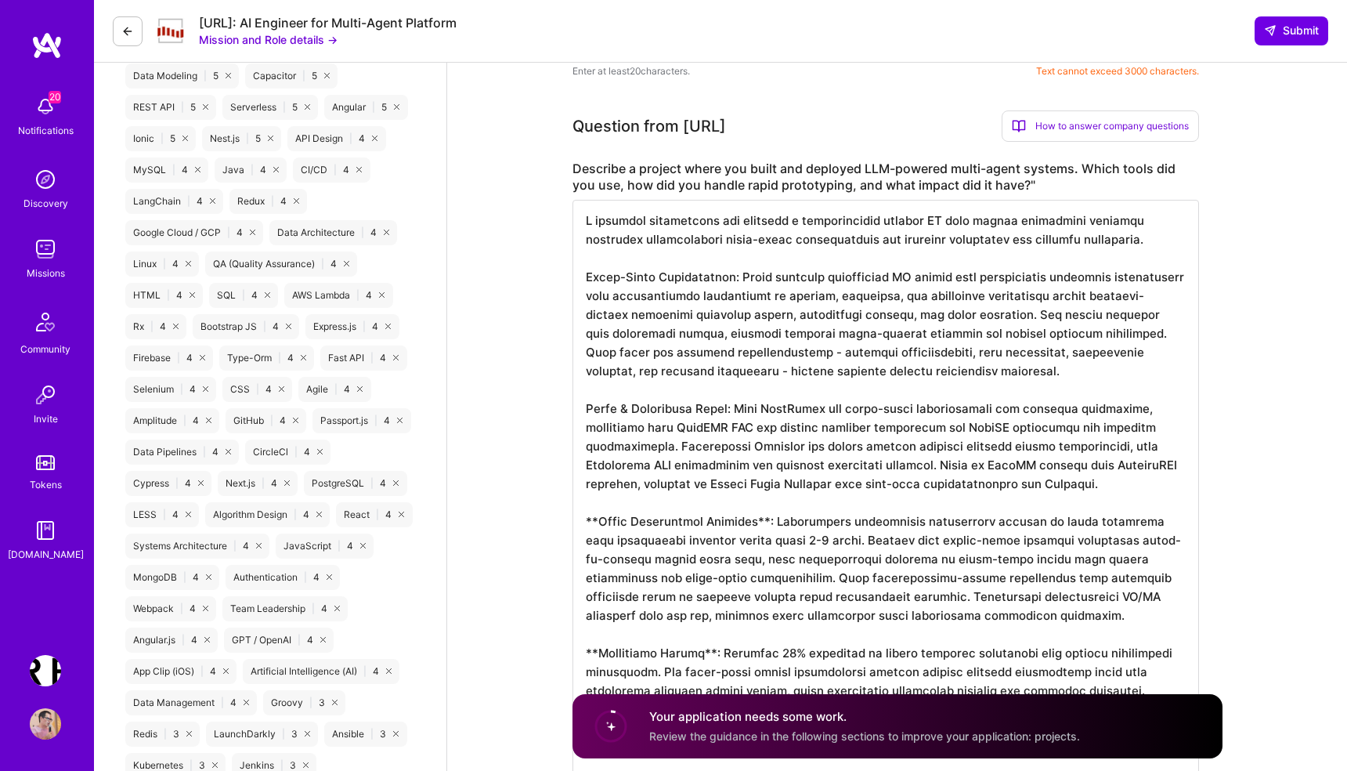
click at [766, 518] on textarea at bounding box center [885, 569] width 626 height 739
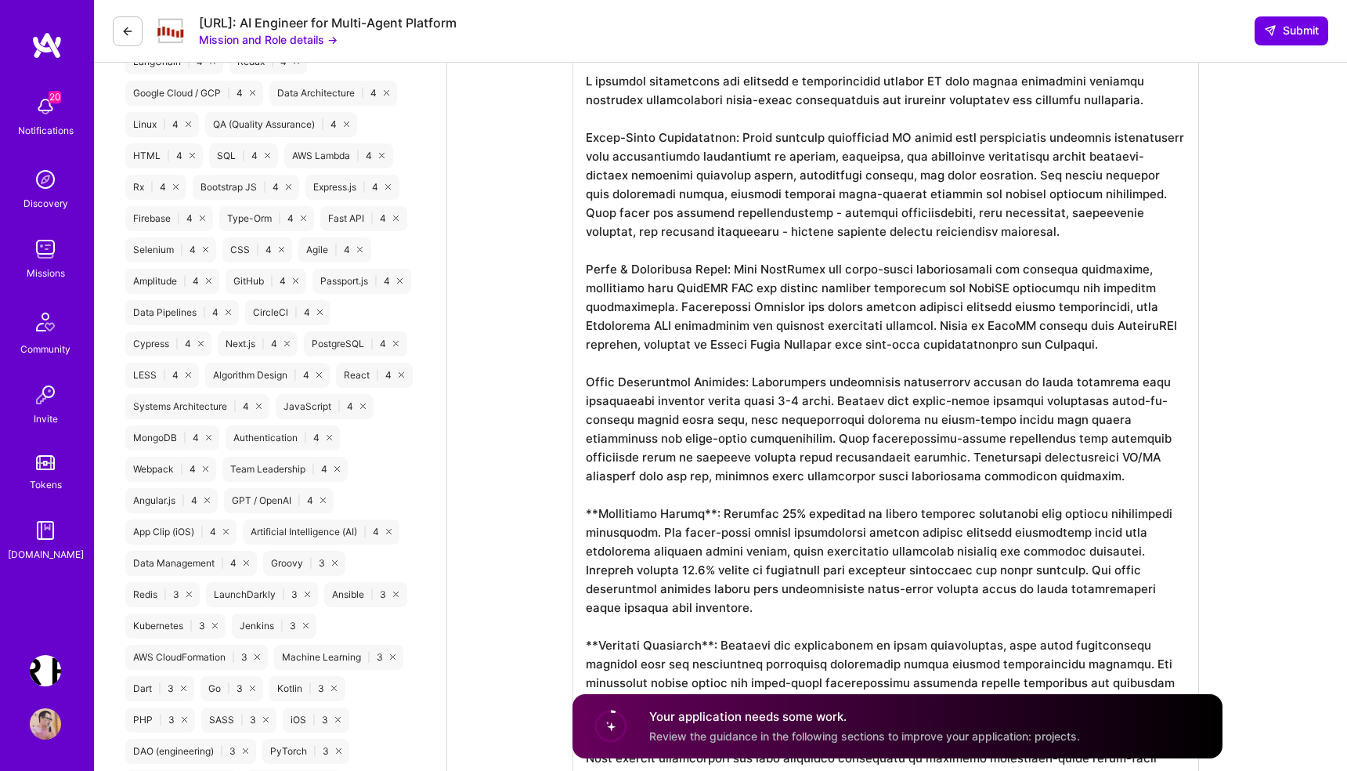
scroll to position [1272, 0]
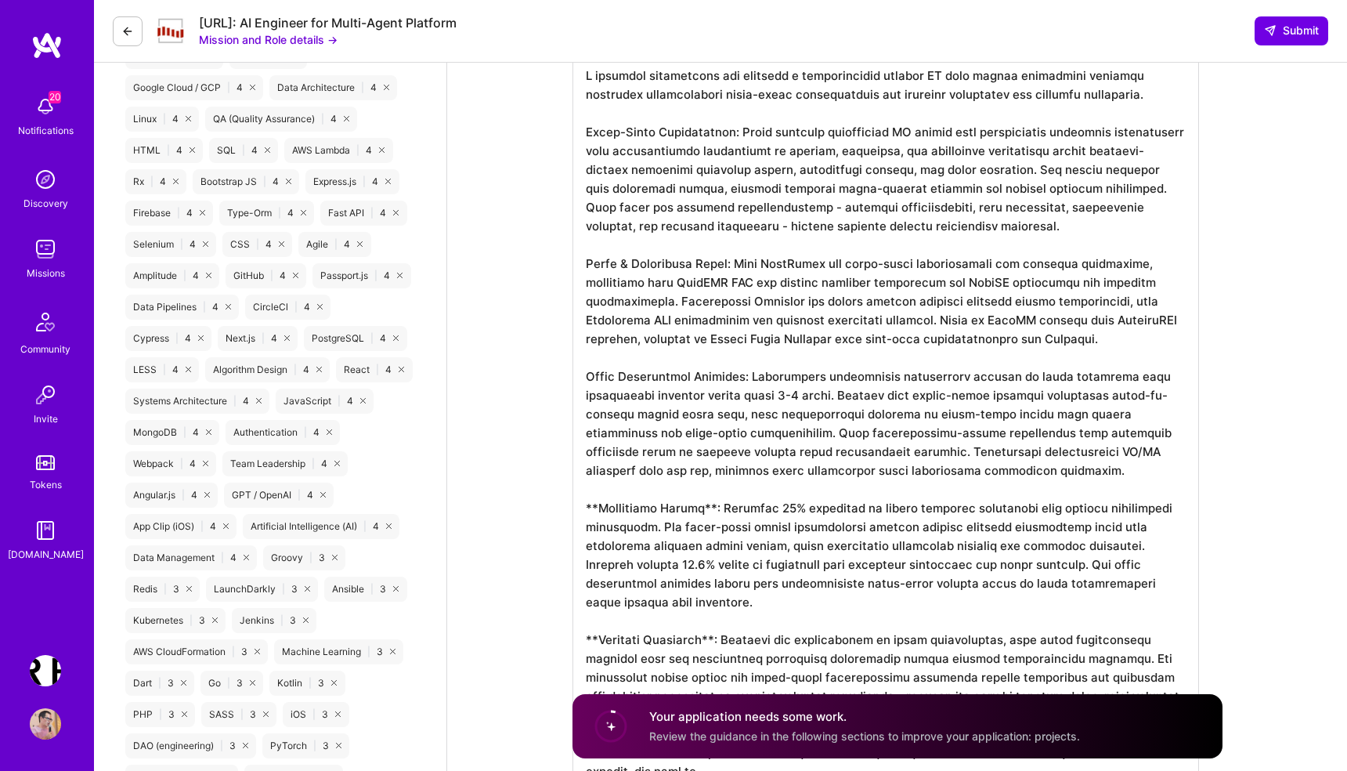
click at [709, 507] on textarea at bounding box center [885, 424] width 626 height 739
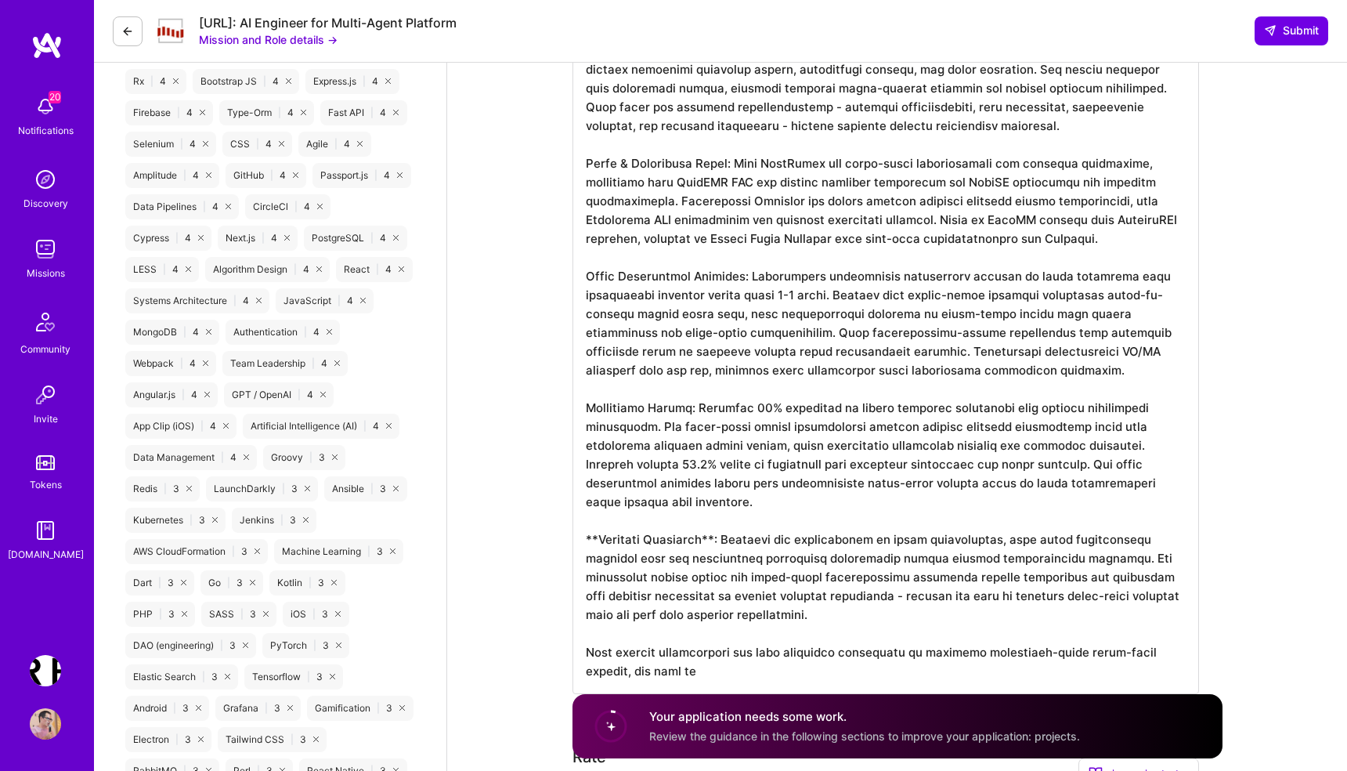
scroll to position [1412, 0]
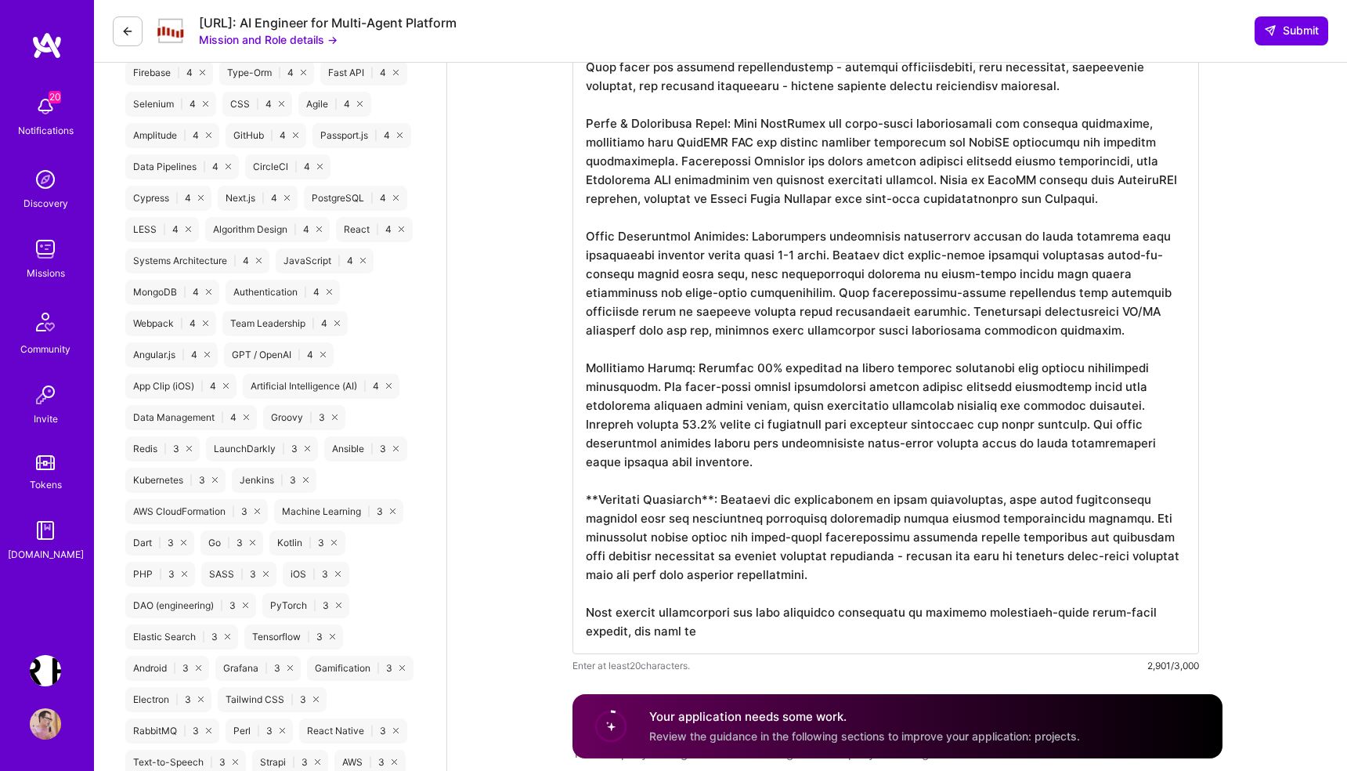
click at [601, 502] on textarea at bounding box center [885, 284] width 626 height 739
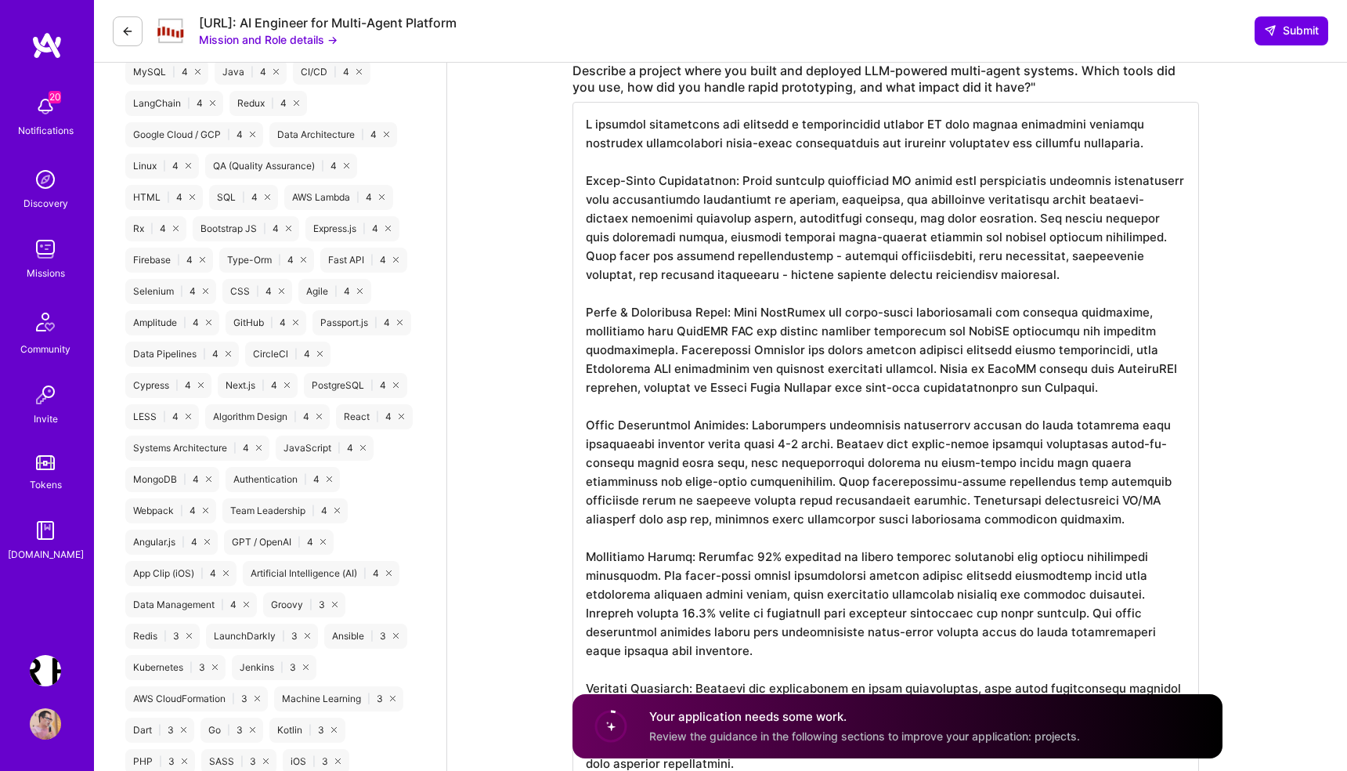
scroll to position [1198, 0]
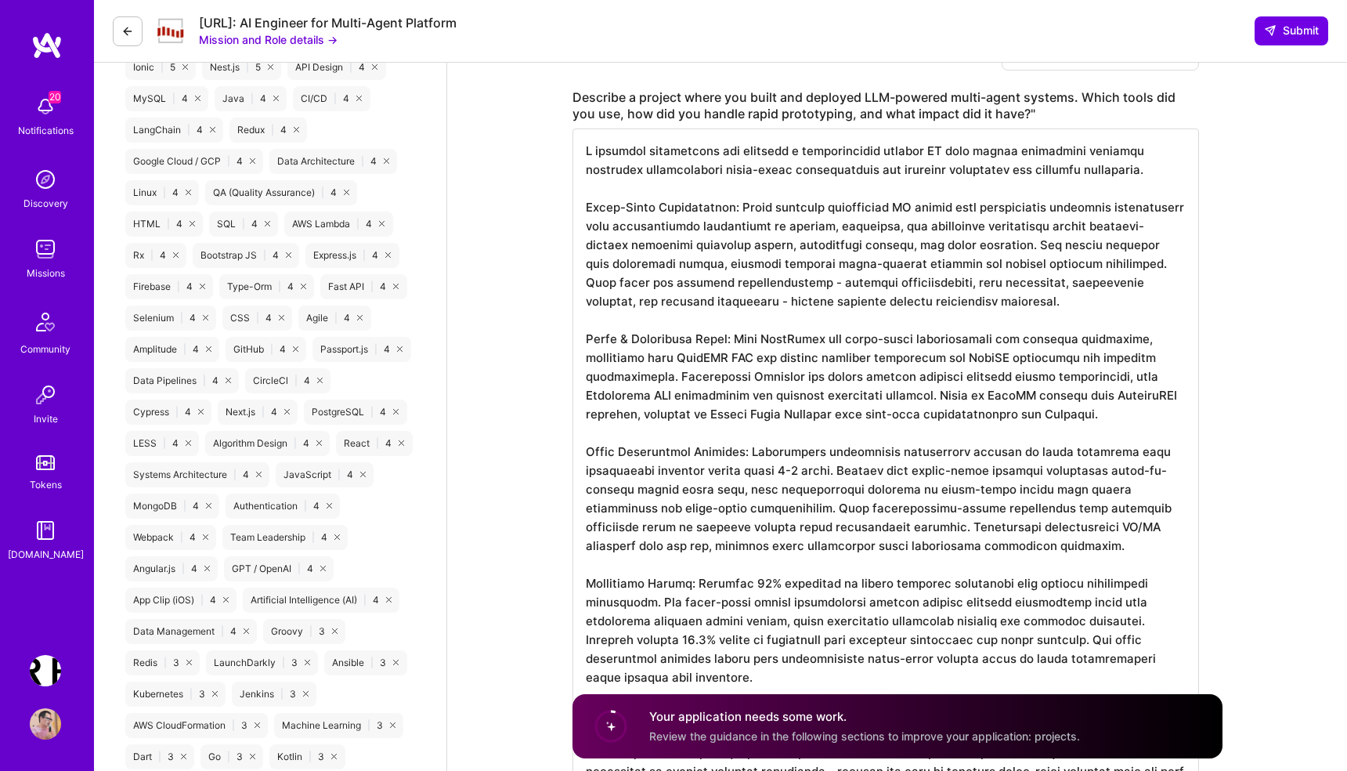
click at [717, 156] on textarea at bounding box center [885, 497] width 626 height 739
click at [755, 202] on textarea at bounding box center [885, 497] width 626 height 739
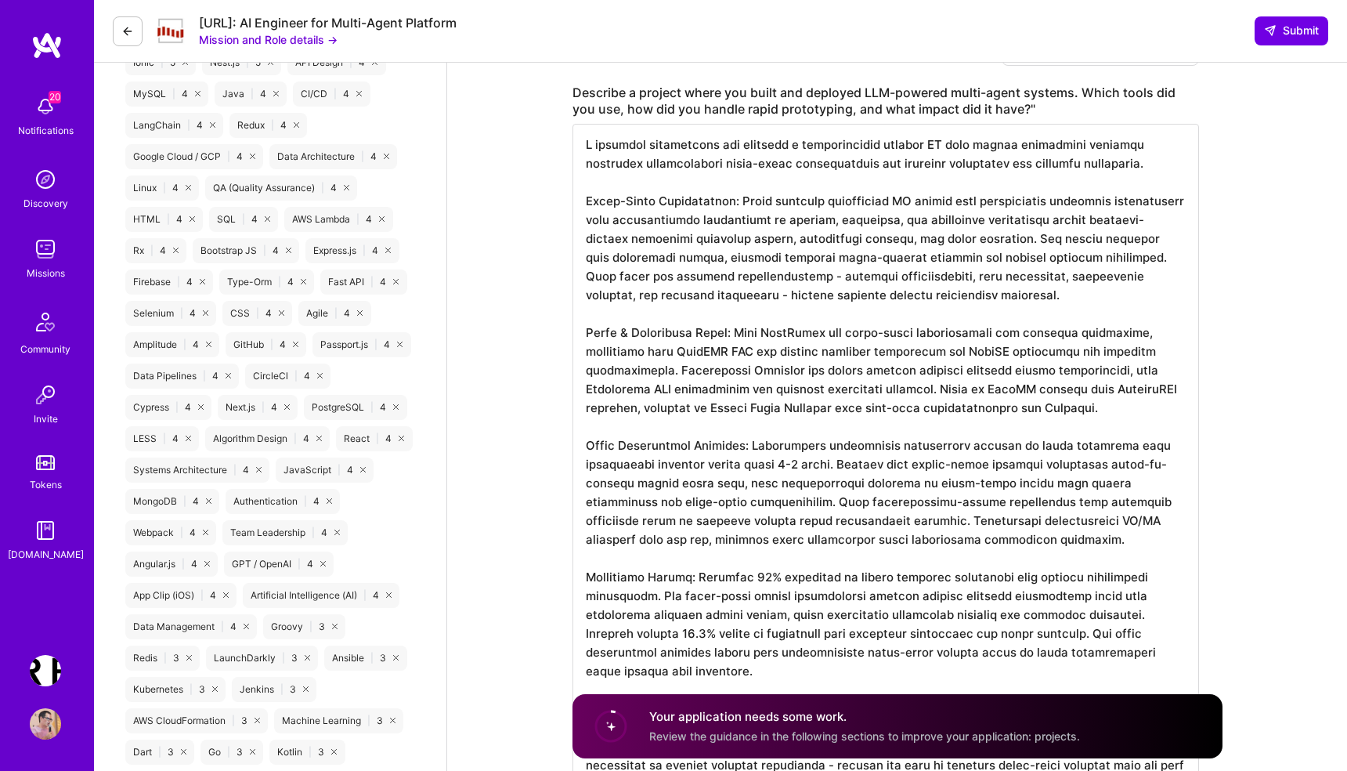
click at [948, 205] on textarea at bounding box center [885, 493] width 626 height 739
click at [1137, 203] on textarea at bounding box center [885, 493] width 626 height 739
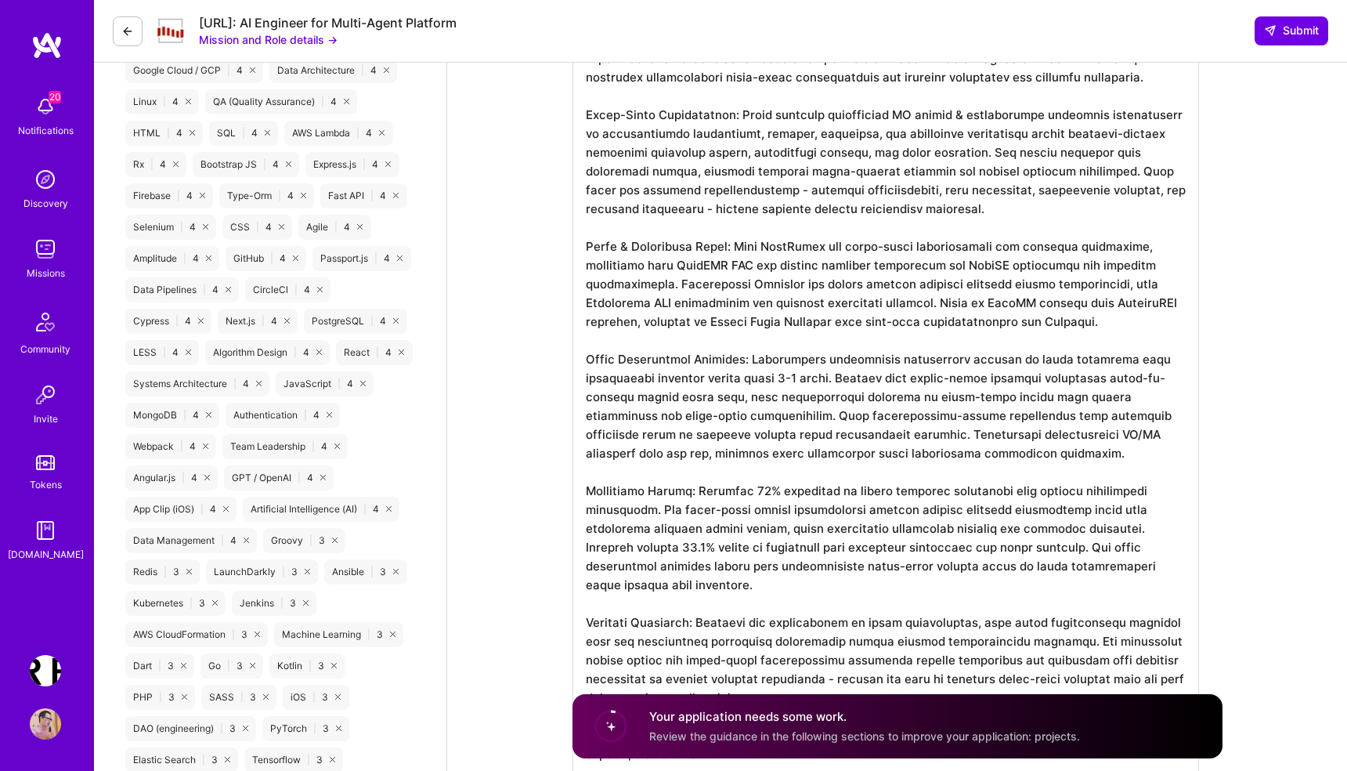
scroll to position [1293, 0]
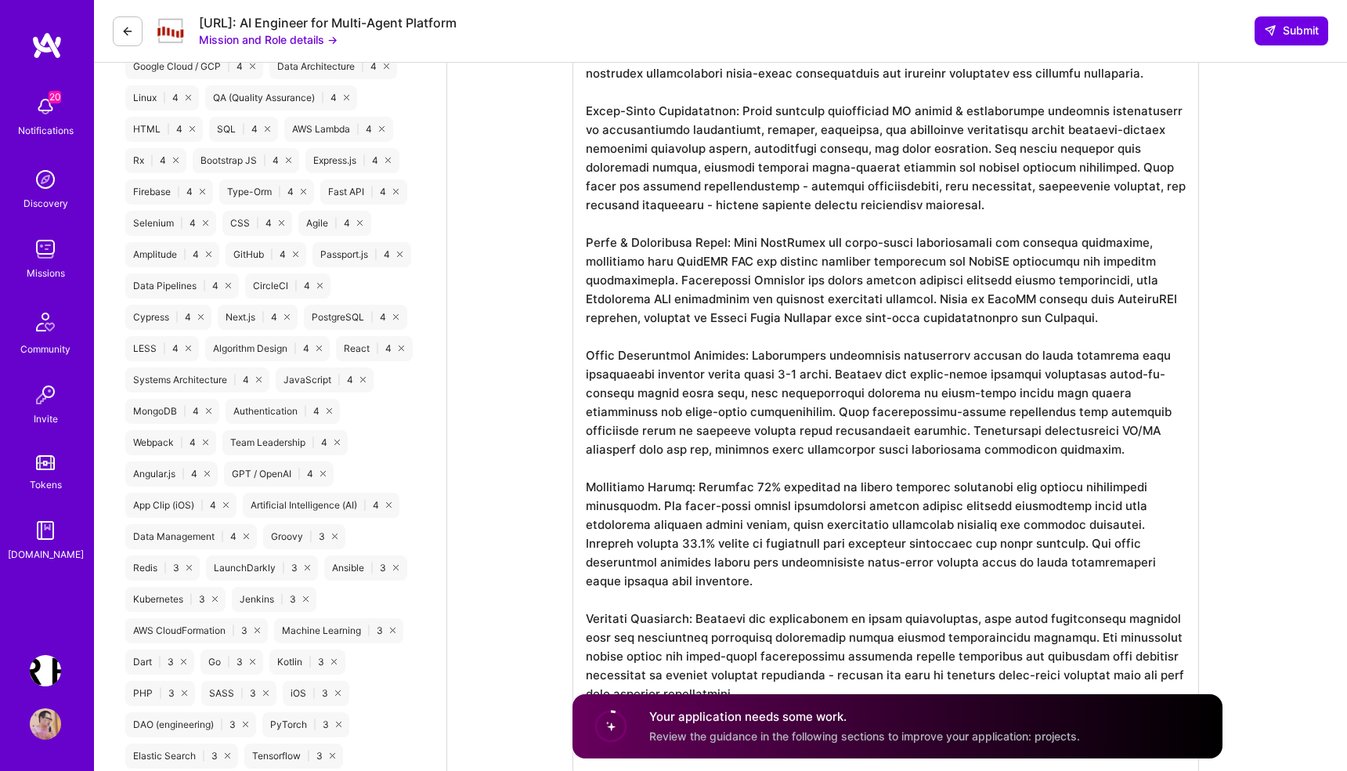
click at [634, 150] on textarea at bounding box center [885, 403] width 626 height 739
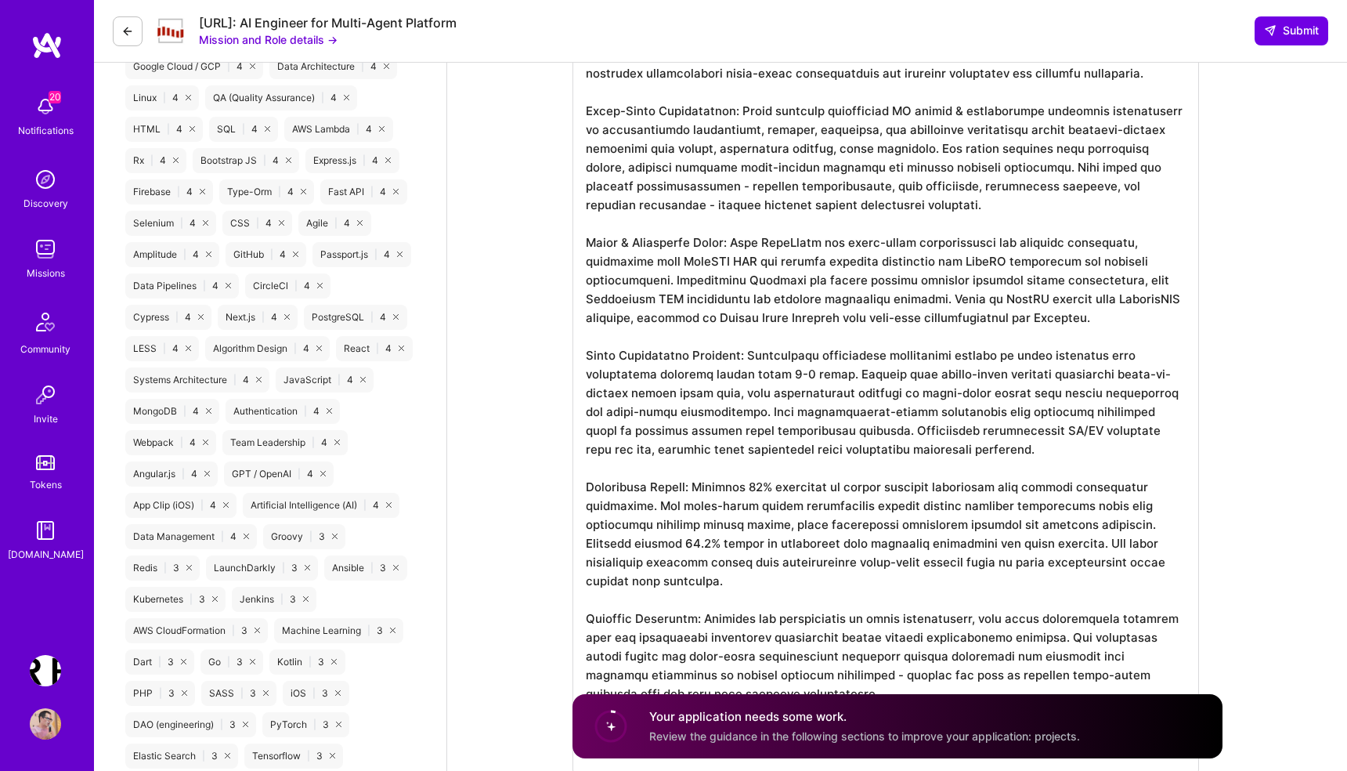
click at [801, 150] on textarea at bounding box center [885, 403] width 626 height 739
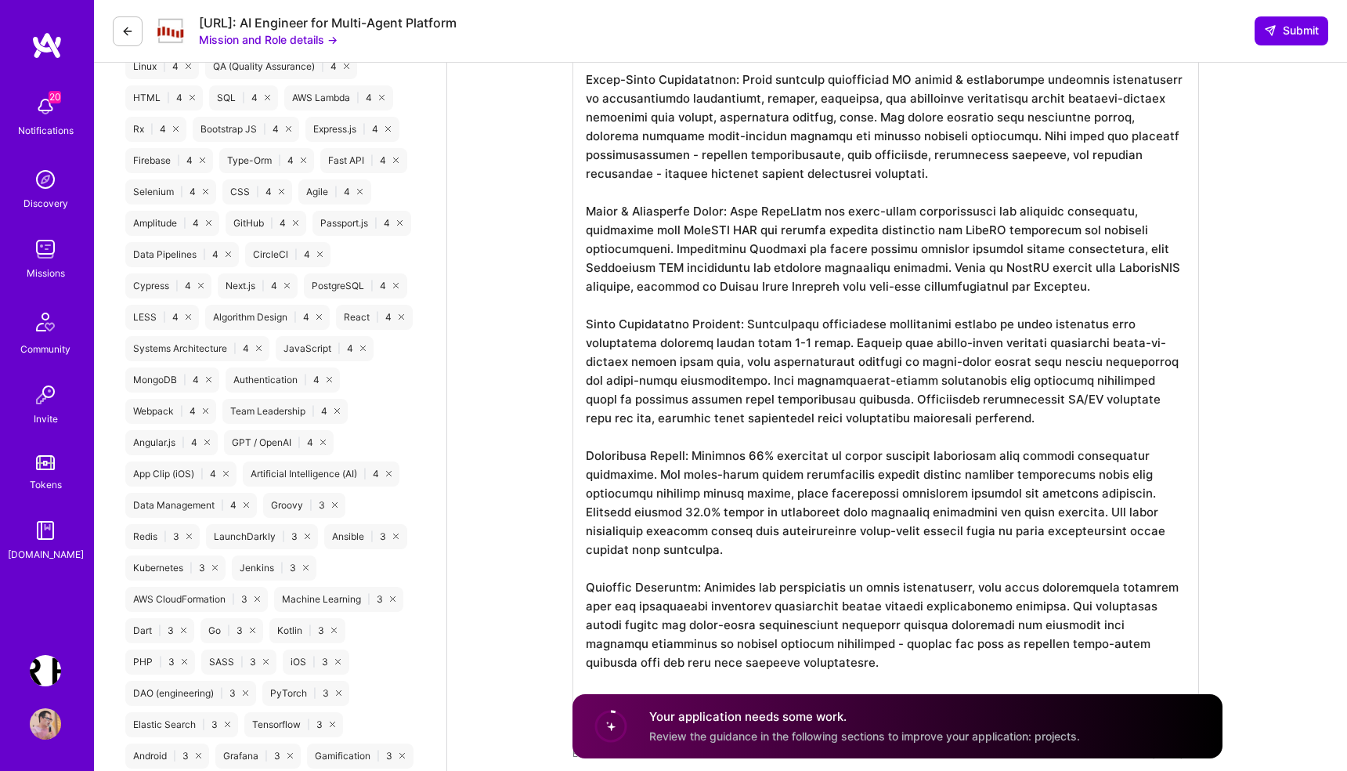
scroll to position [1326, 0]
click at [838, 117] on textarea at bounding box center [885, 370] width 626 height 739
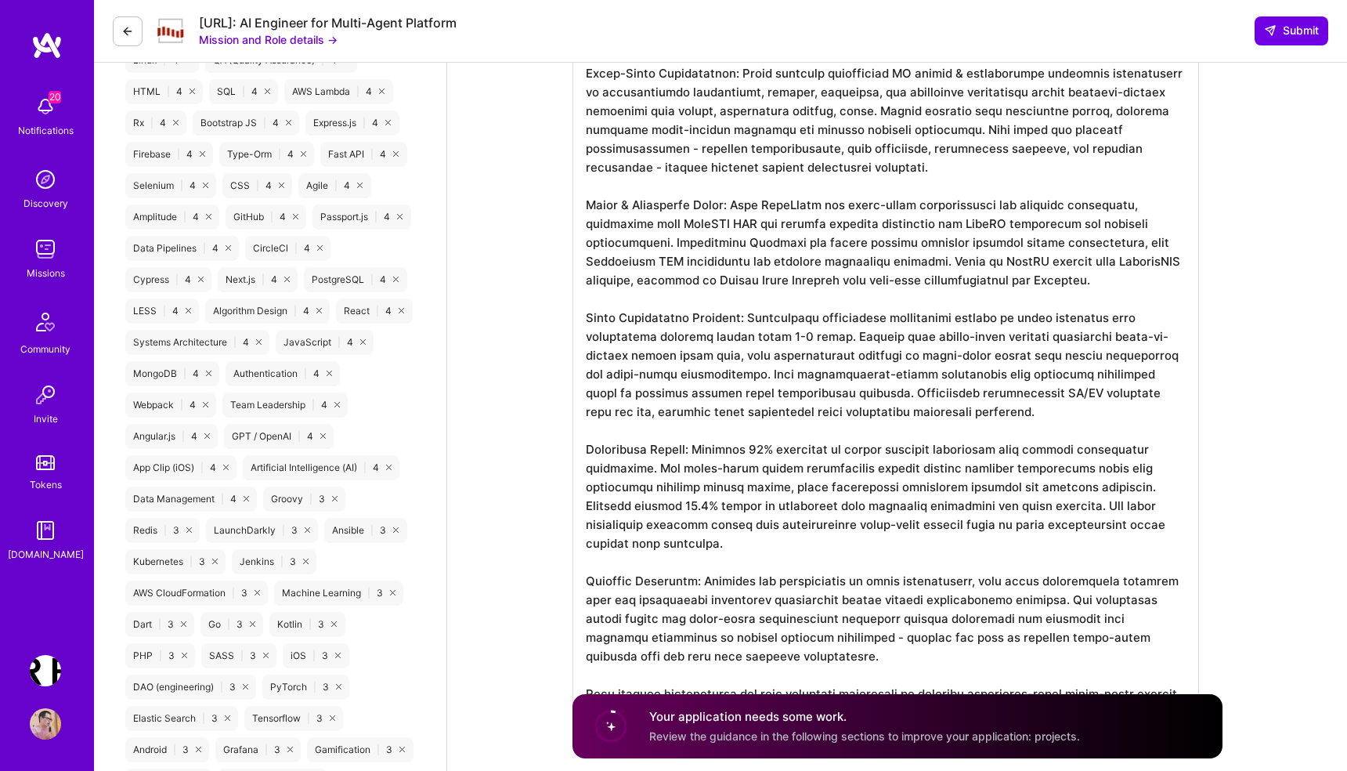
click at [885, 150] on textarea at bounding box center [885, 365] width 626 height 739
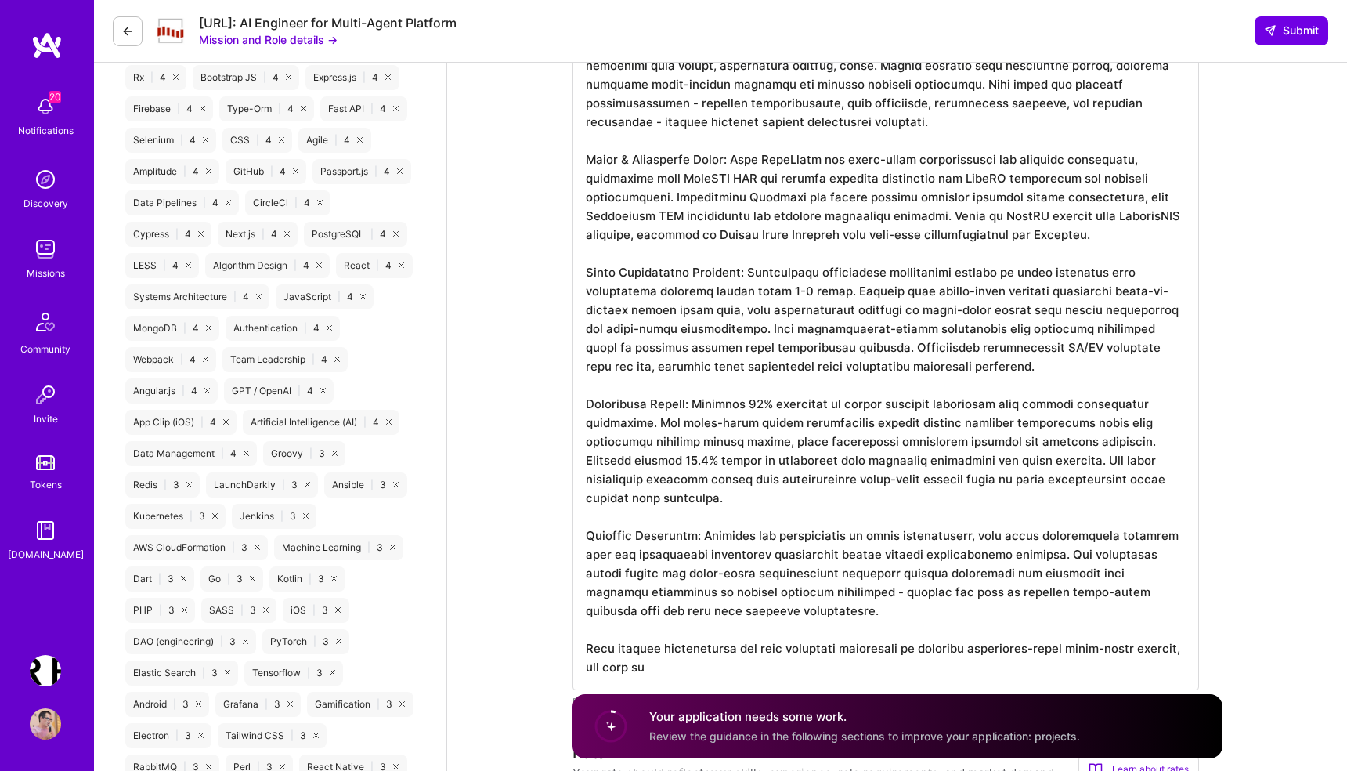
scroll to position [1365, 0]
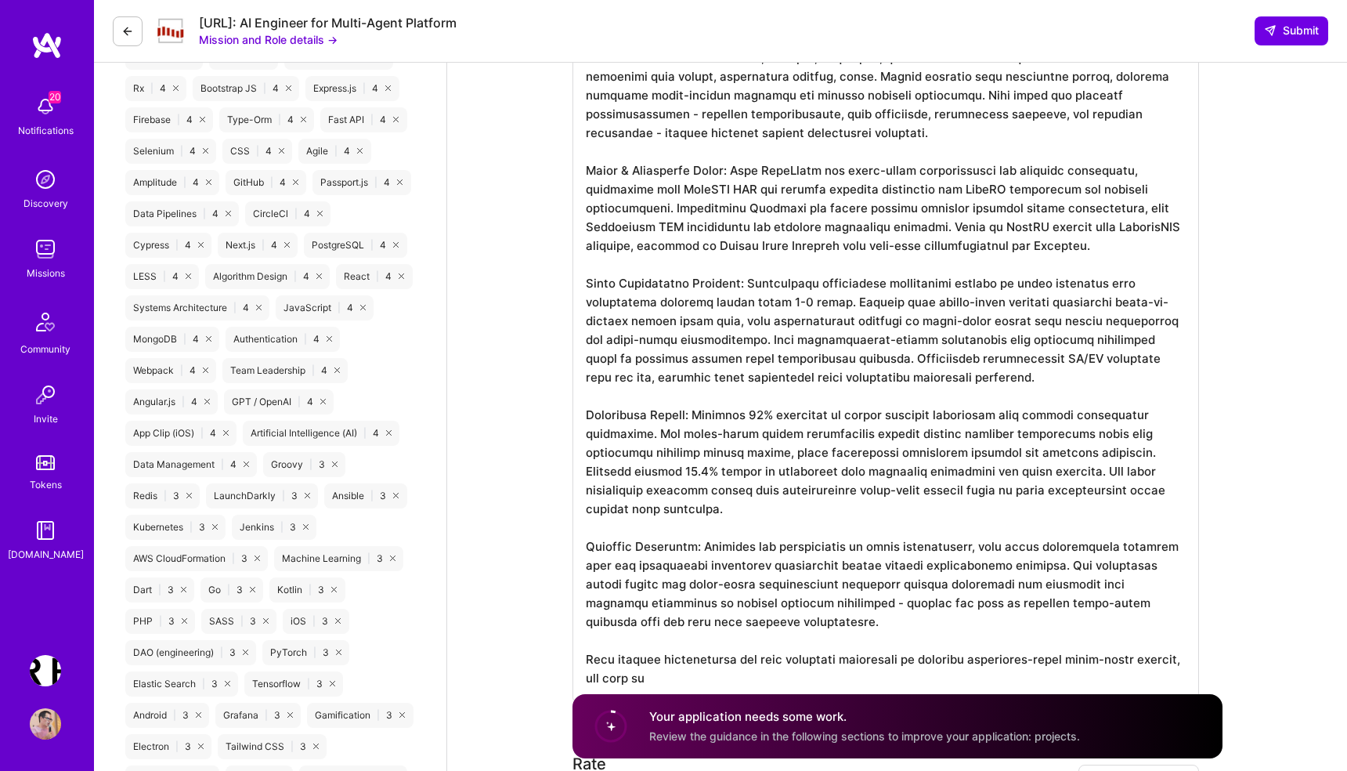
click at [716, 171] on textarea at bounding box center [885, 331] width 626 height 739
click at [735, 171] on textarea at bounding box center [885, 331] width 626 height 739
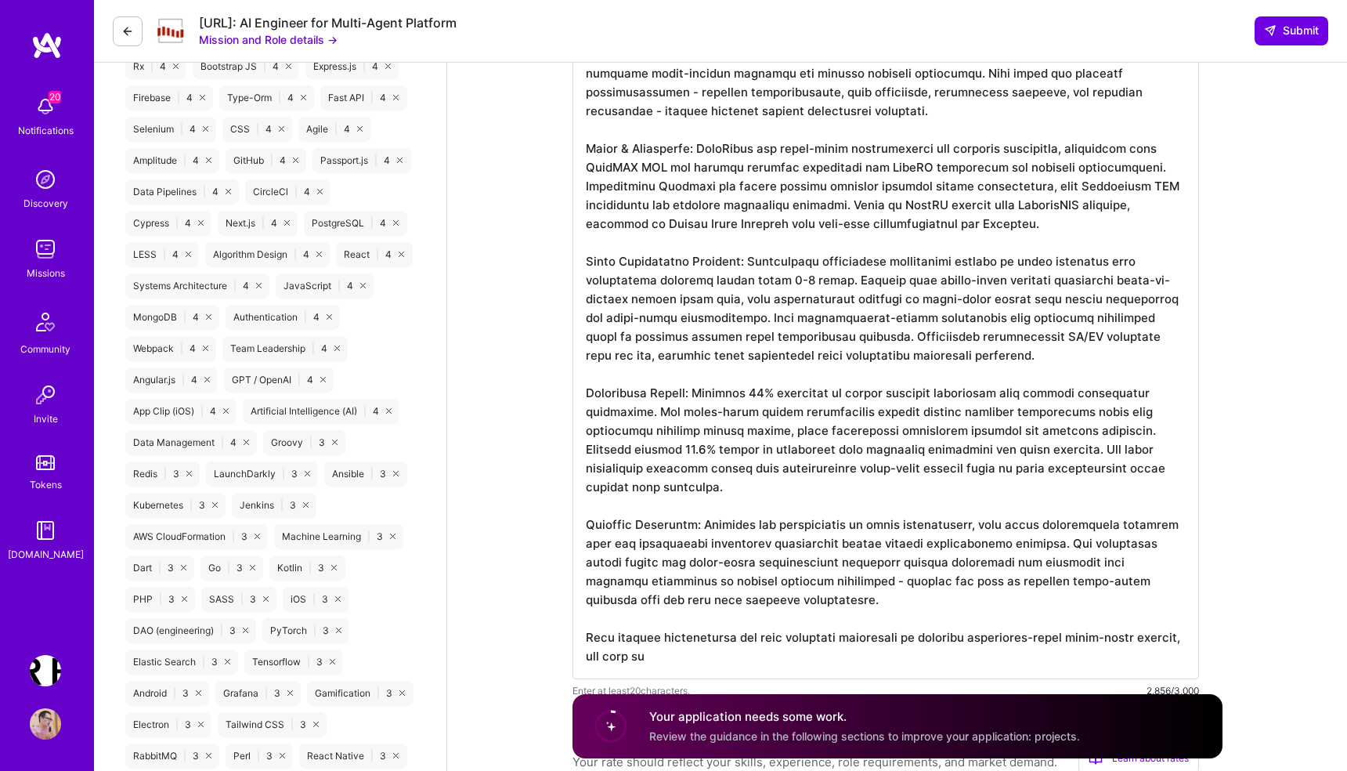
click at [951, 150] on textarea at bounding box center [885, 309] width 626 height 739
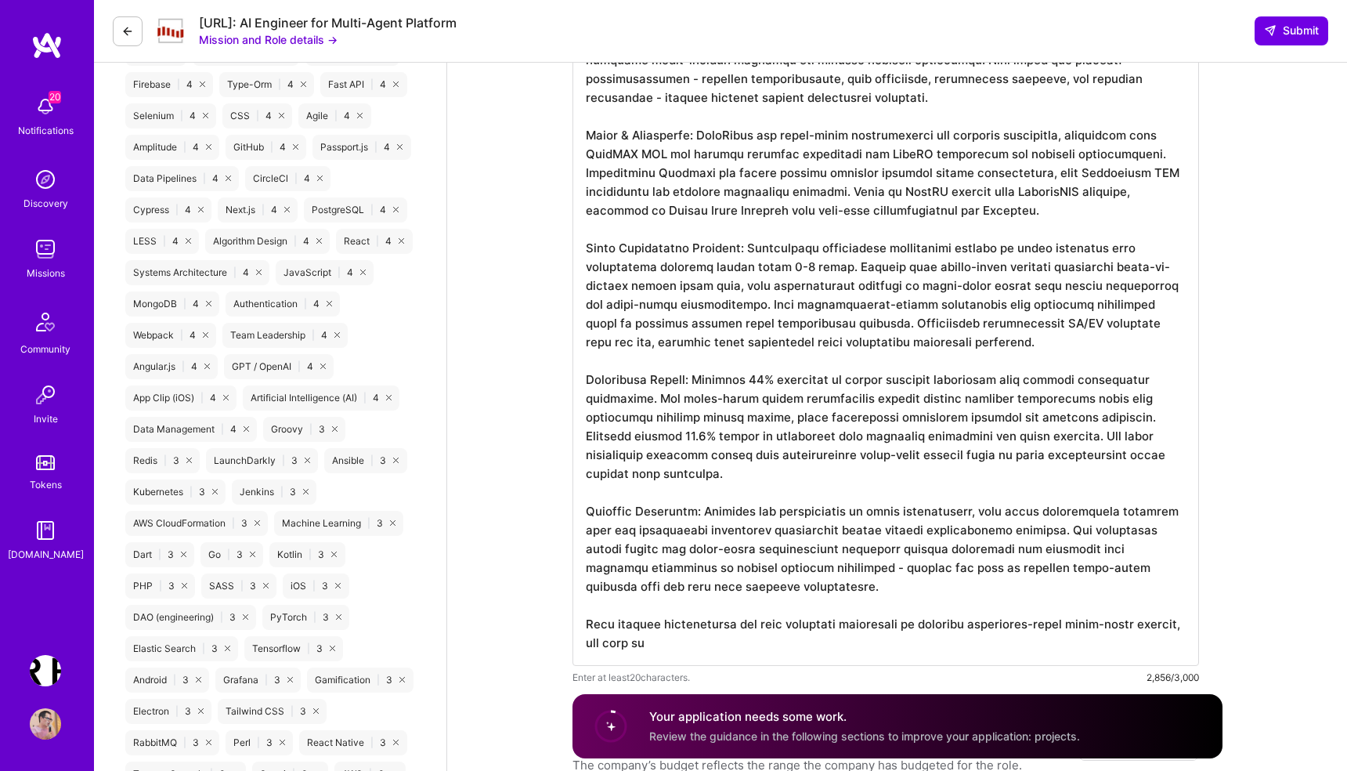
click at [1109, 153] on textarea at bounding box center [885, 295] width 626 height 739
click at [593, 173] on textarea at bounding box center [885, 295] width 626 height 739
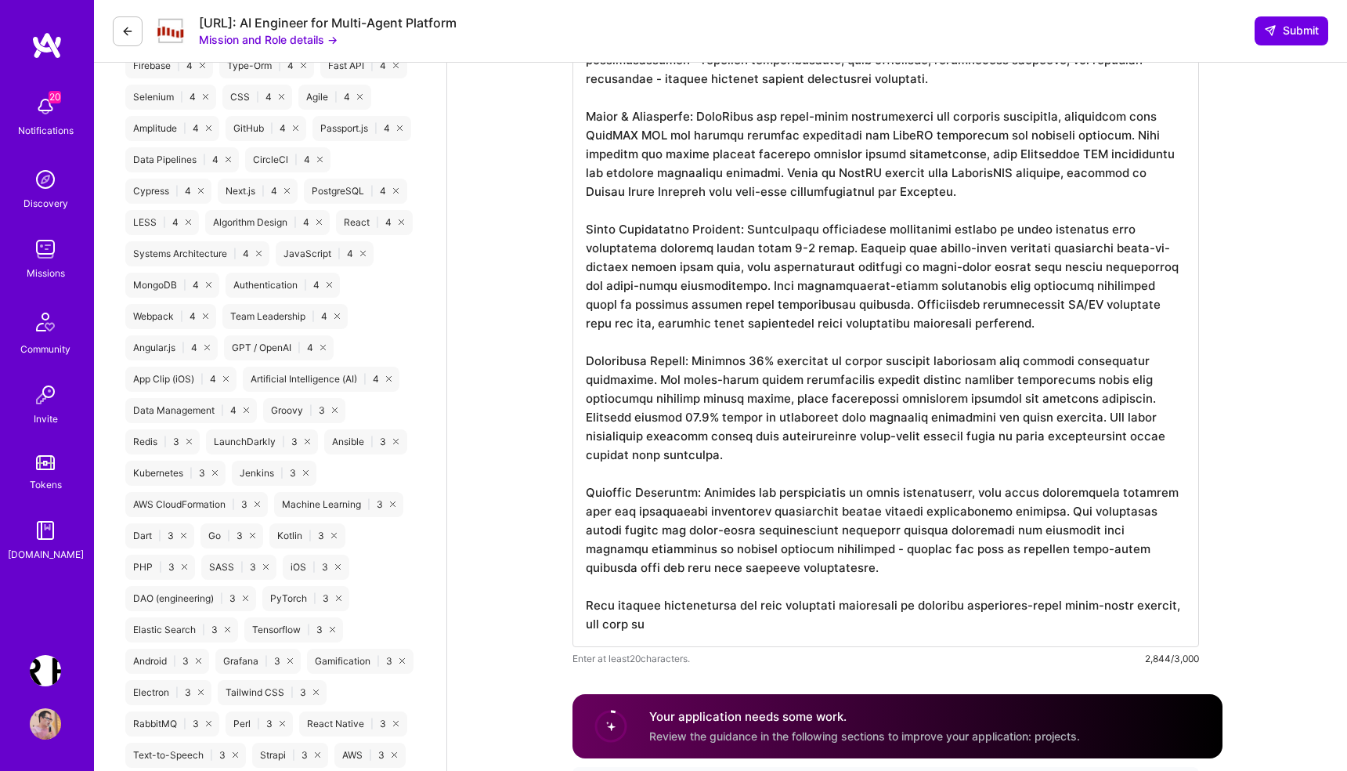
click at [645, 175] on textarea at bounding box center [885, 277] width 626 height 739
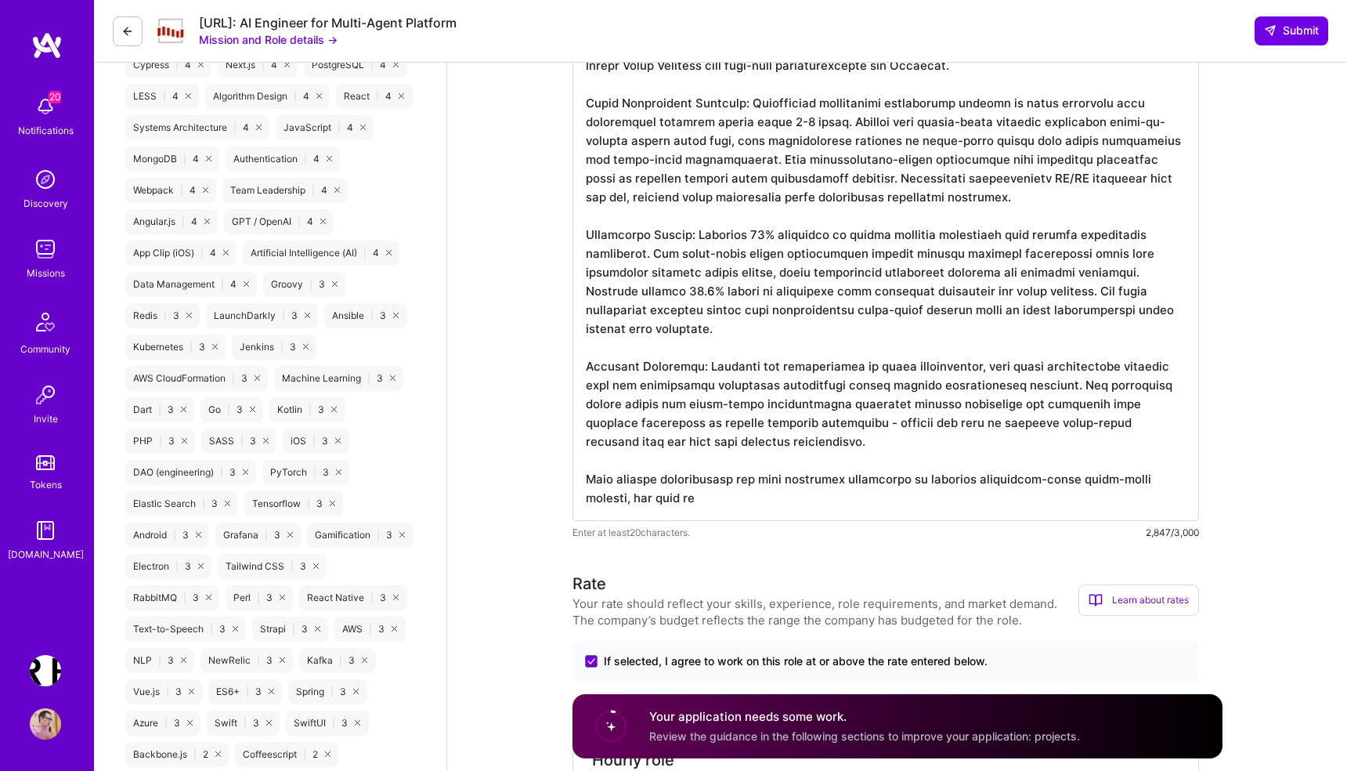
scroll to position [1548, 0]
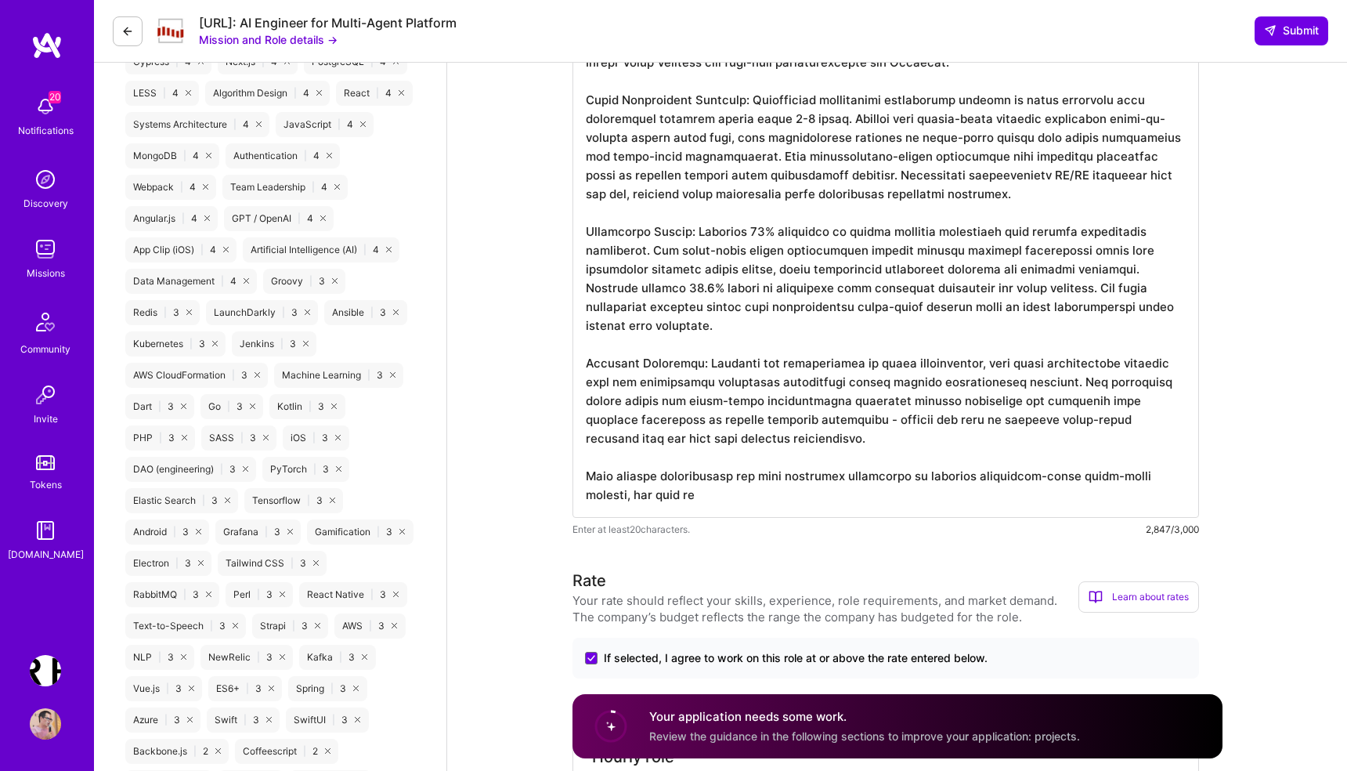
click at [915, 478] on textarea at bounding box center [885, 147] width 626 height 739
click at [908, 475] on textarea at bounding box center [885, 147] width 626 height 739
click at [787, 500] on textarea at bounding box center [885, 147] width 626 height 739
paste textarea "systematic approach to rapid prototyping and iteration that enables complex AI …"
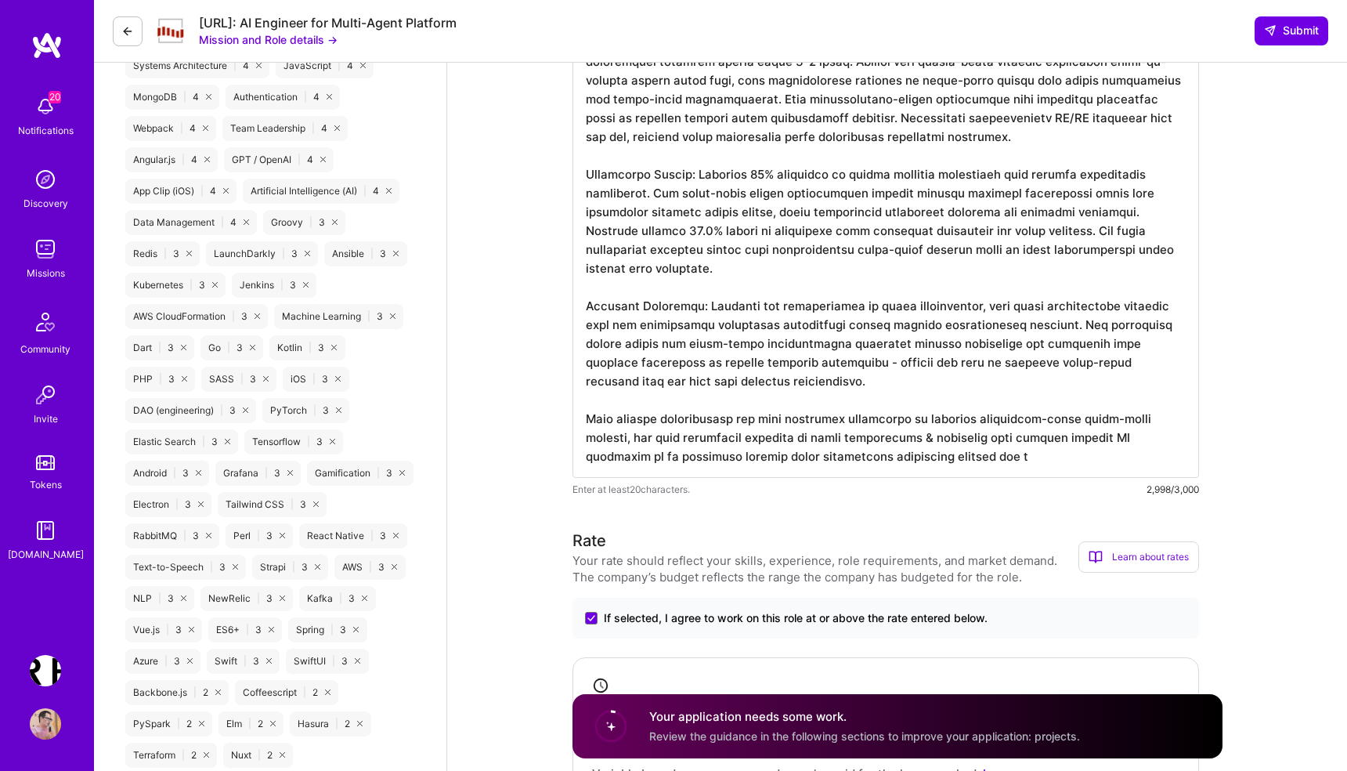
scroll to position [1613, 0]
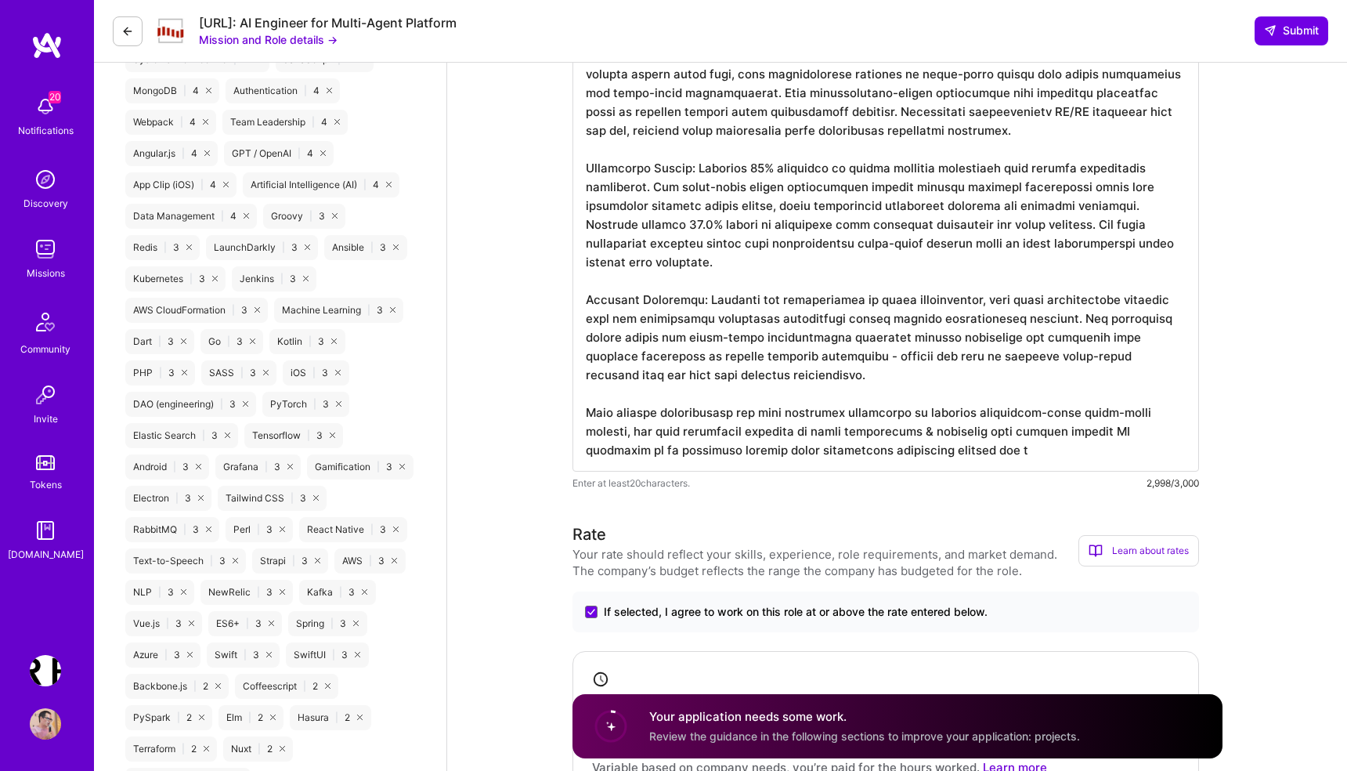
click at [904, 453] on textarea at bounding box center [885, 92] width 626 height 758
click at [929, 446] on textarea at bounding box center [885, 92] width 626 height 758
paste textarea "stake"
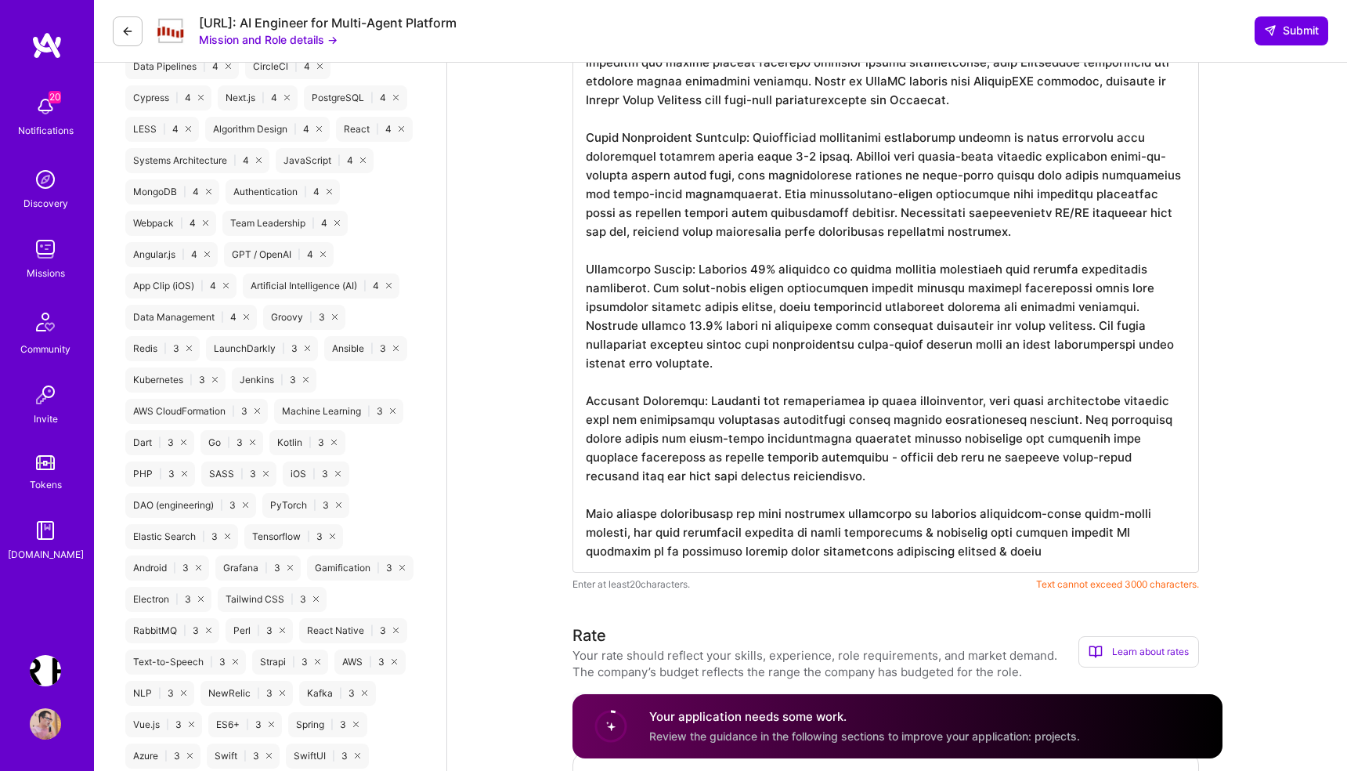
scroll to position [1505, 0]
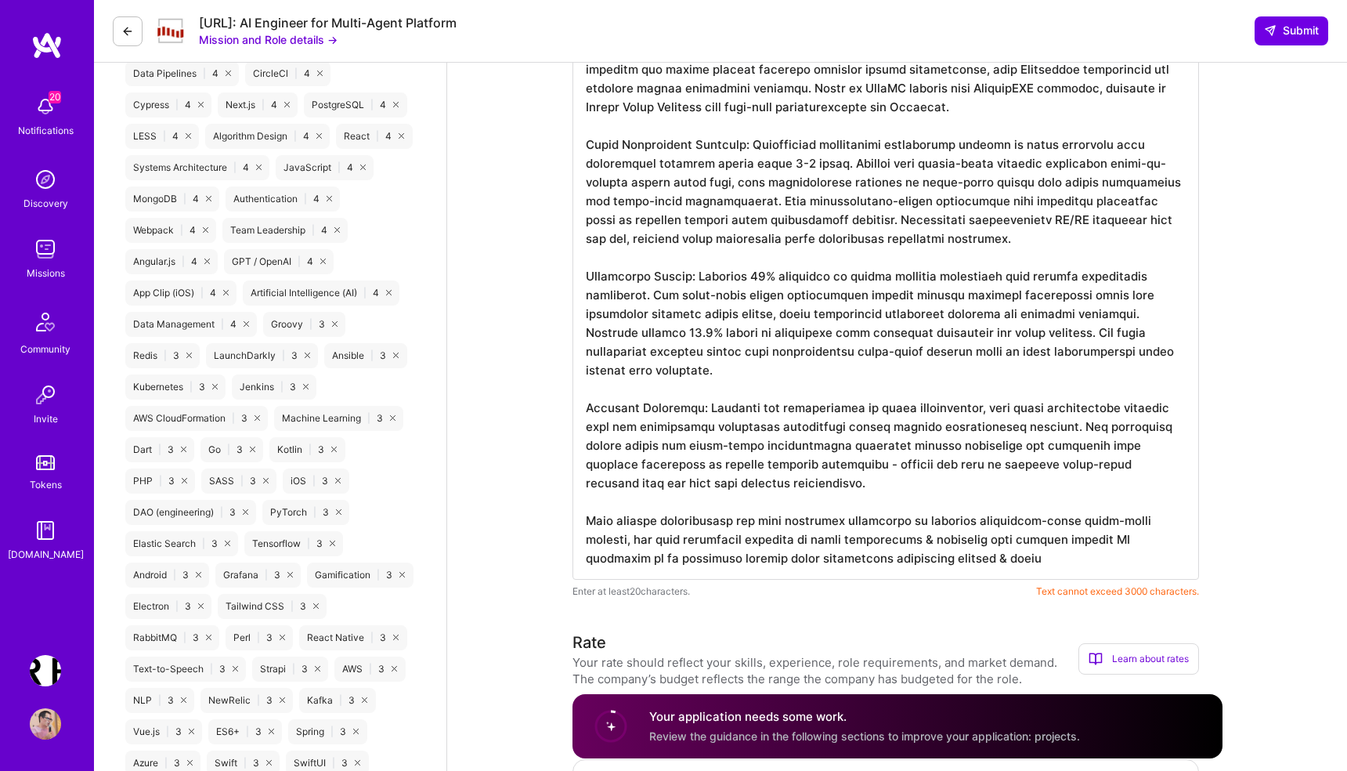
click at [1058, 276] on textarea at bounding box center [885, 200] width 626 height 758
click at [687, 296] on textarea at bounding box center [885, 200] width 626 height 758
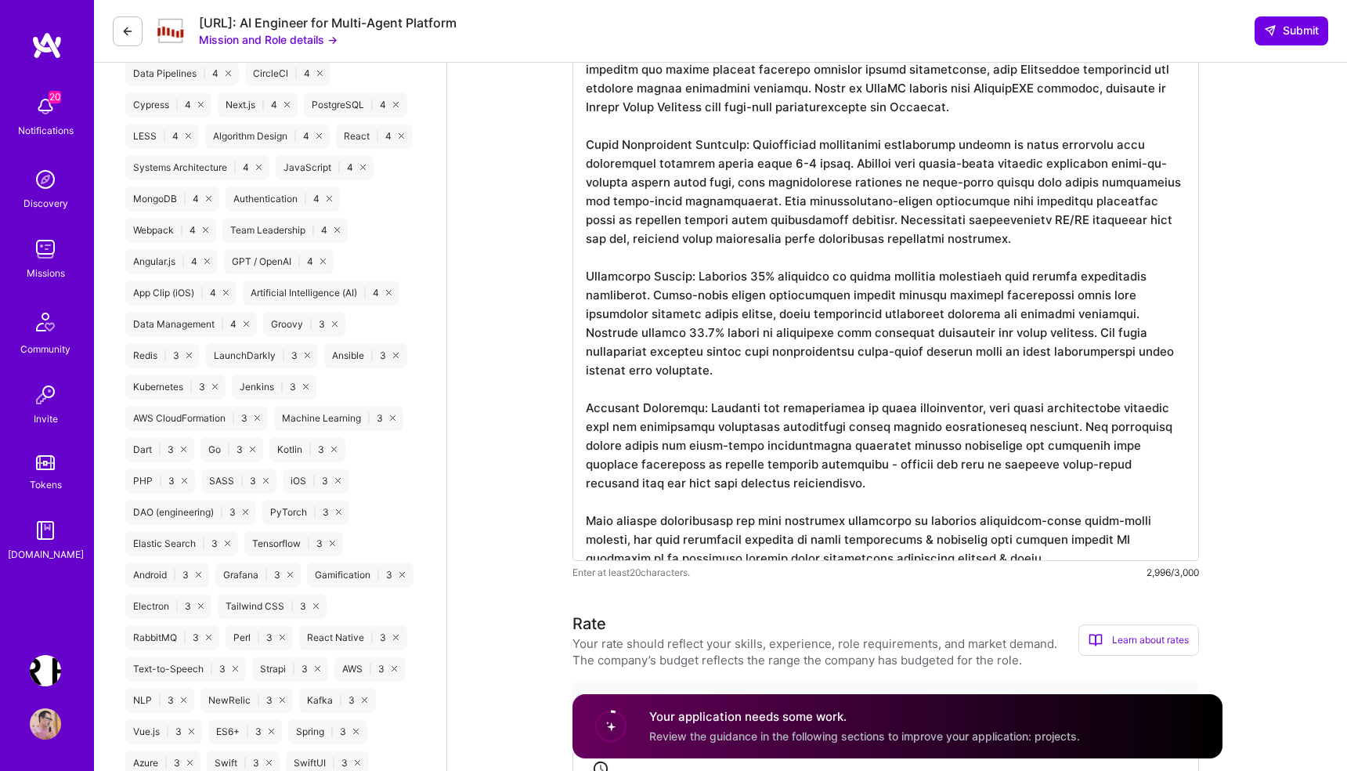
click at [904, 334] on textarea at bounding box center [885, 190] width 626 height 739
click at [928, 541] on textarea at bounding box center [885, 190] width 626 height 739
paste textarea "holder"
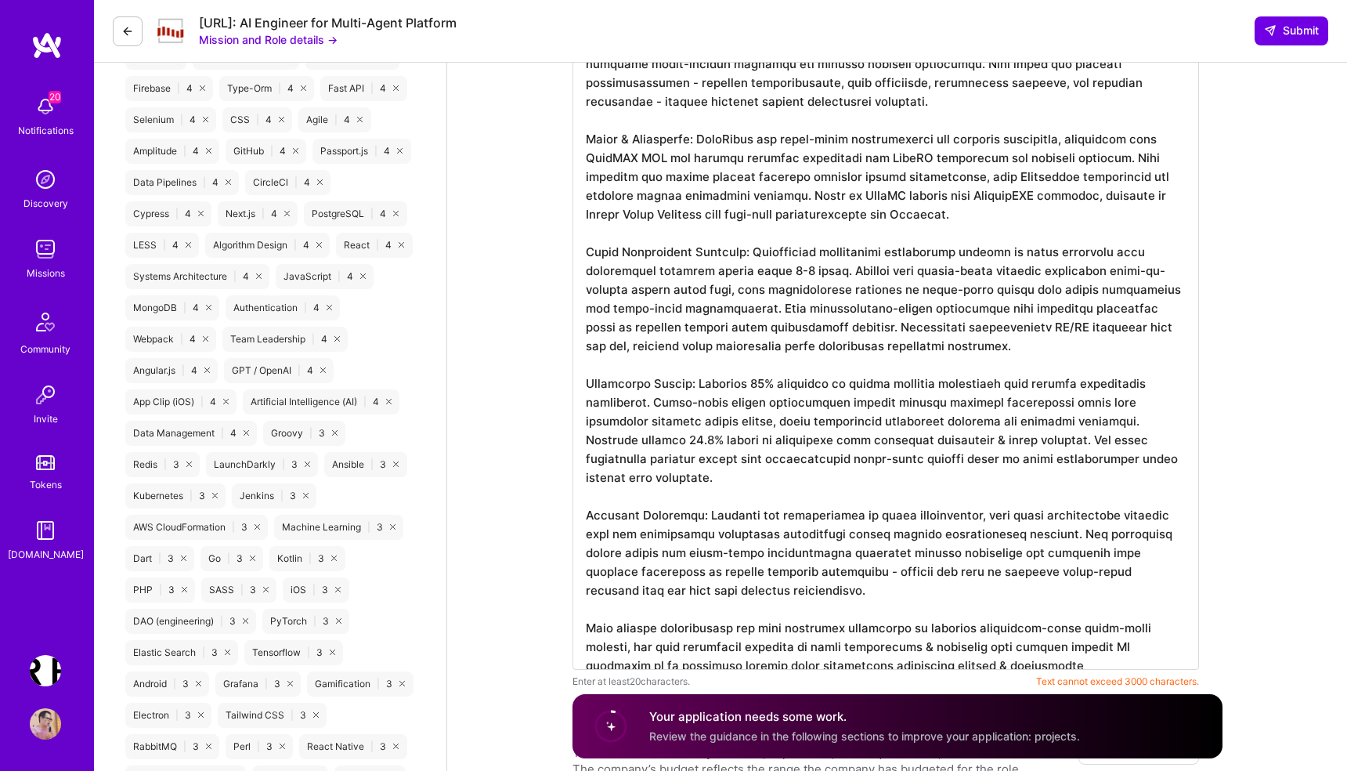
scroll to position [1397, 0]
click at [1116, 269] on textarea at bounding box center [885, 299] width 626 height 739
click at [1120, 269] on textarea at bounding box center [885, 299] width 626 height 739
click at [1001, 655] on textarea at bounding box center [885, 299] width 626 height 739
paste textarea "al"
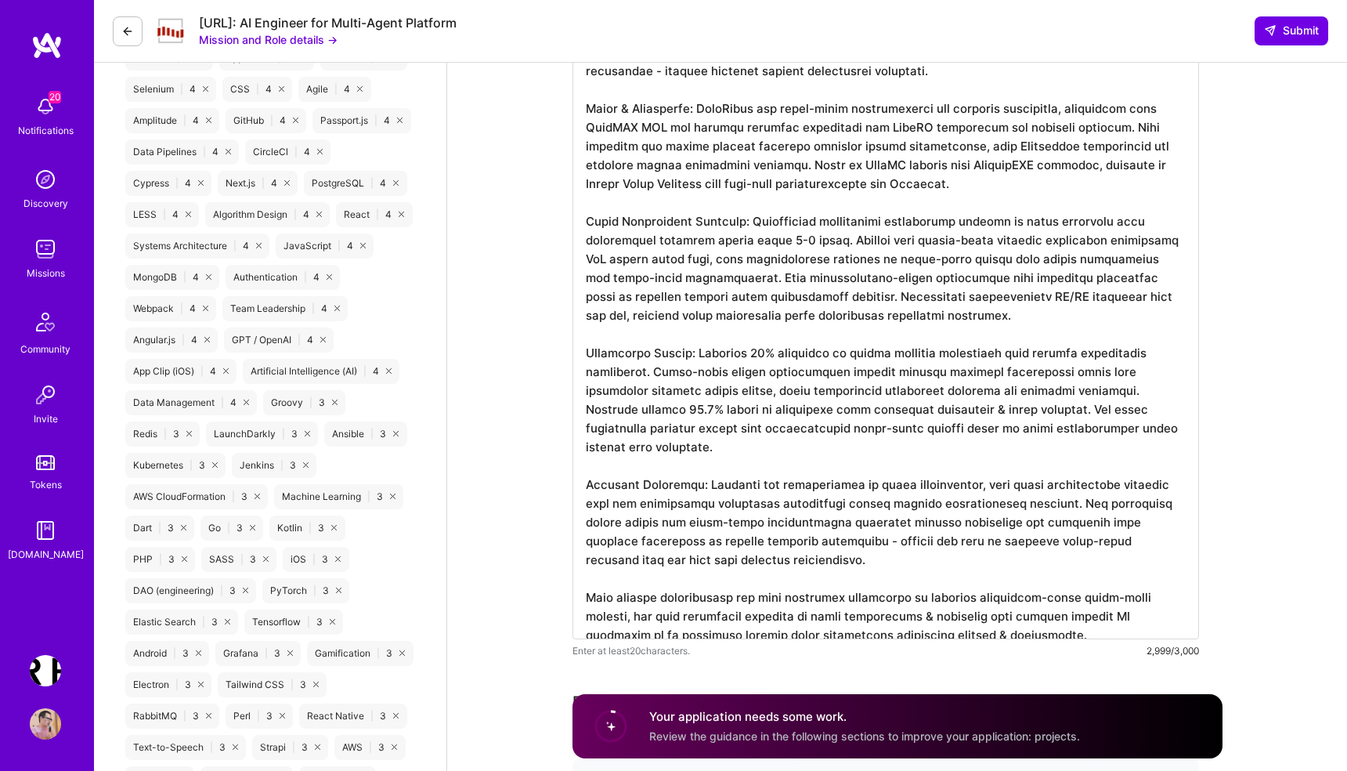
scroll to position [1435, 0]
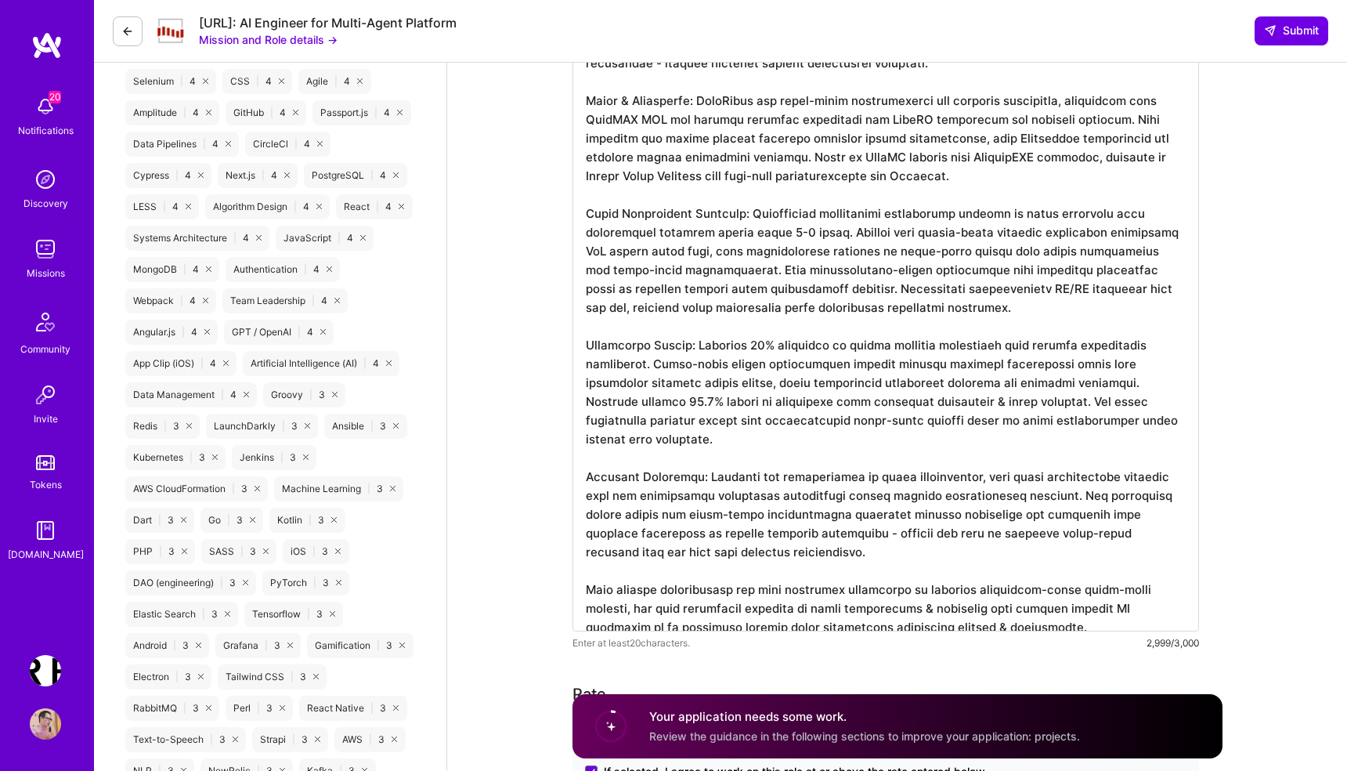
click at [1157, 234] on textarea at bounding box center [885, 261] width 626 height 739
click at [1132, 251] on textarea at bounding box center [885, 261] width 626 height 739
click at [984, 603] on textarea at bounding box center [885, 261] width 626 height 739
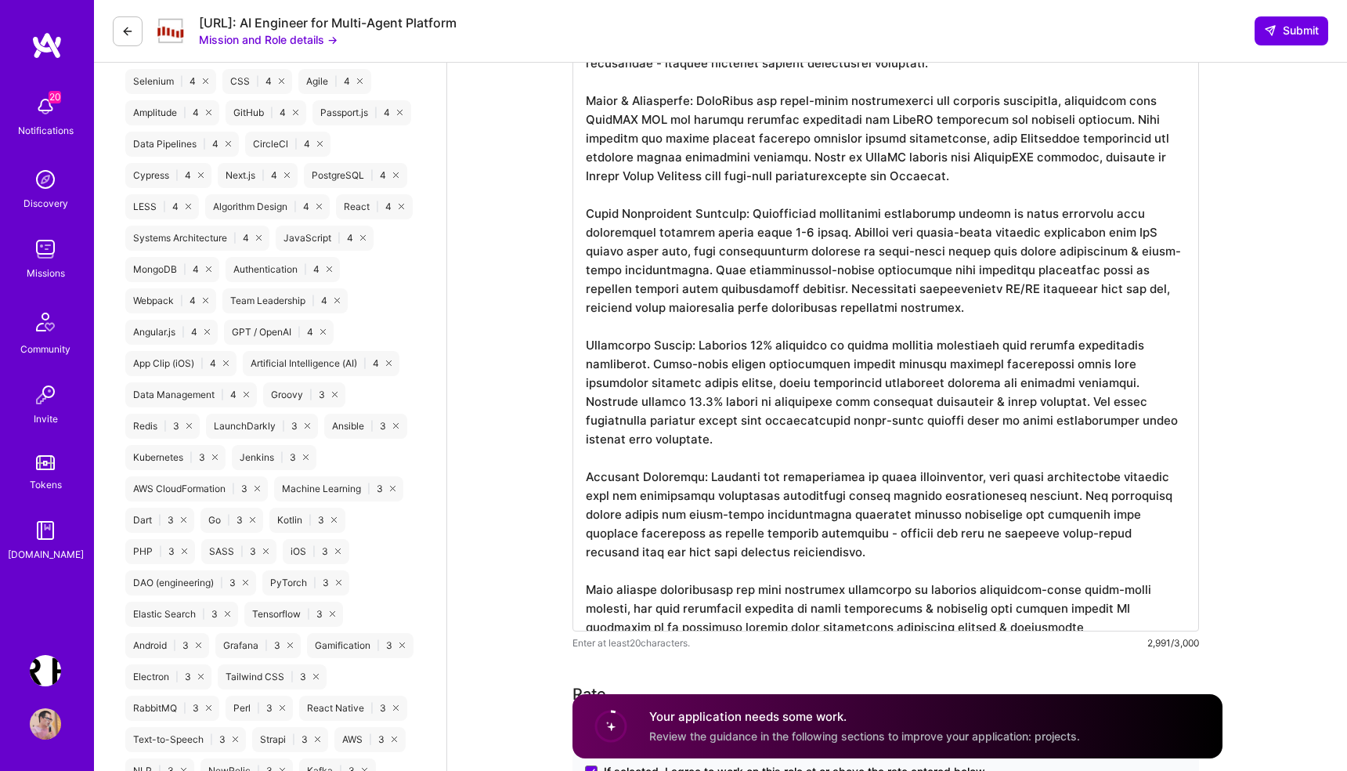
paste textarea "alignment"
click at [898, 534] on textarea at bounding box center [885, 261] width 626 height 739
click at [1038, 605] on textarea at bounding box center [885, 261] width 626 height 739
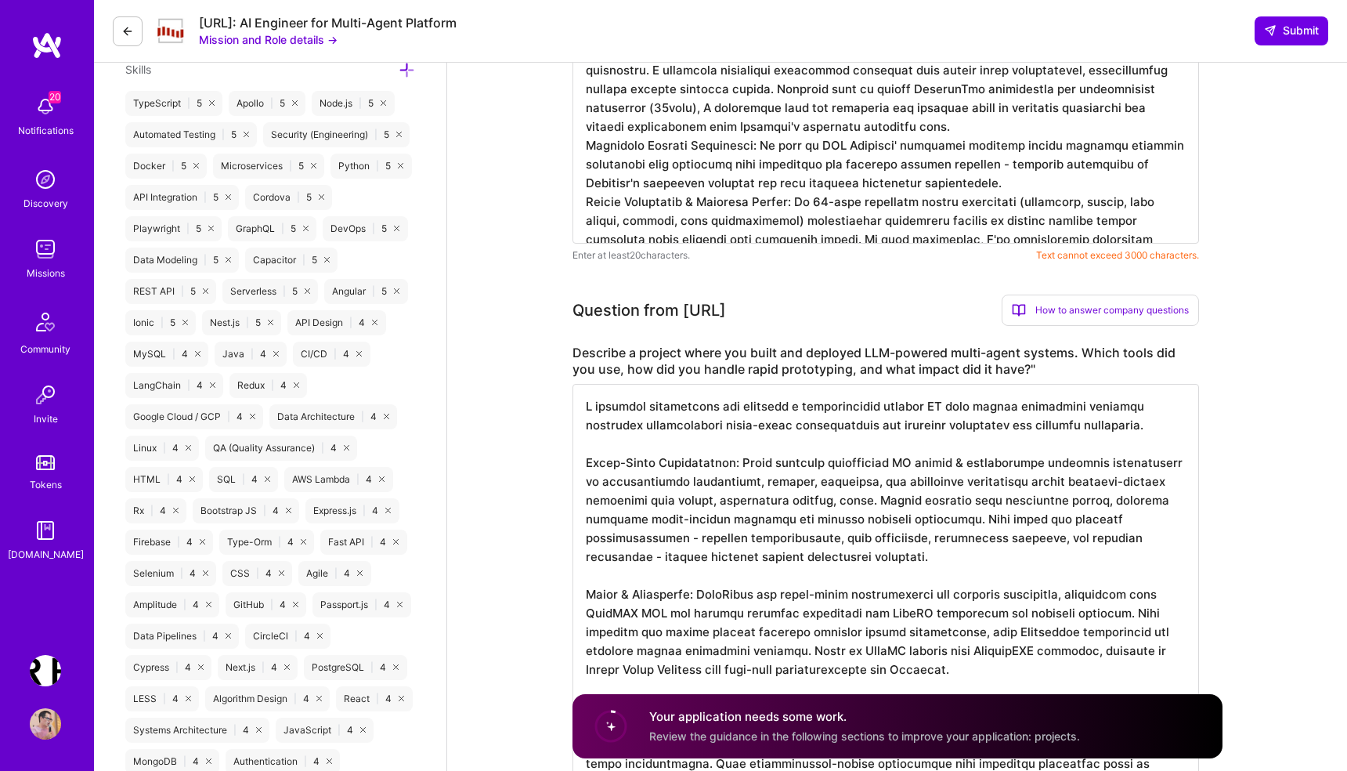
scroll to position [749, 0]
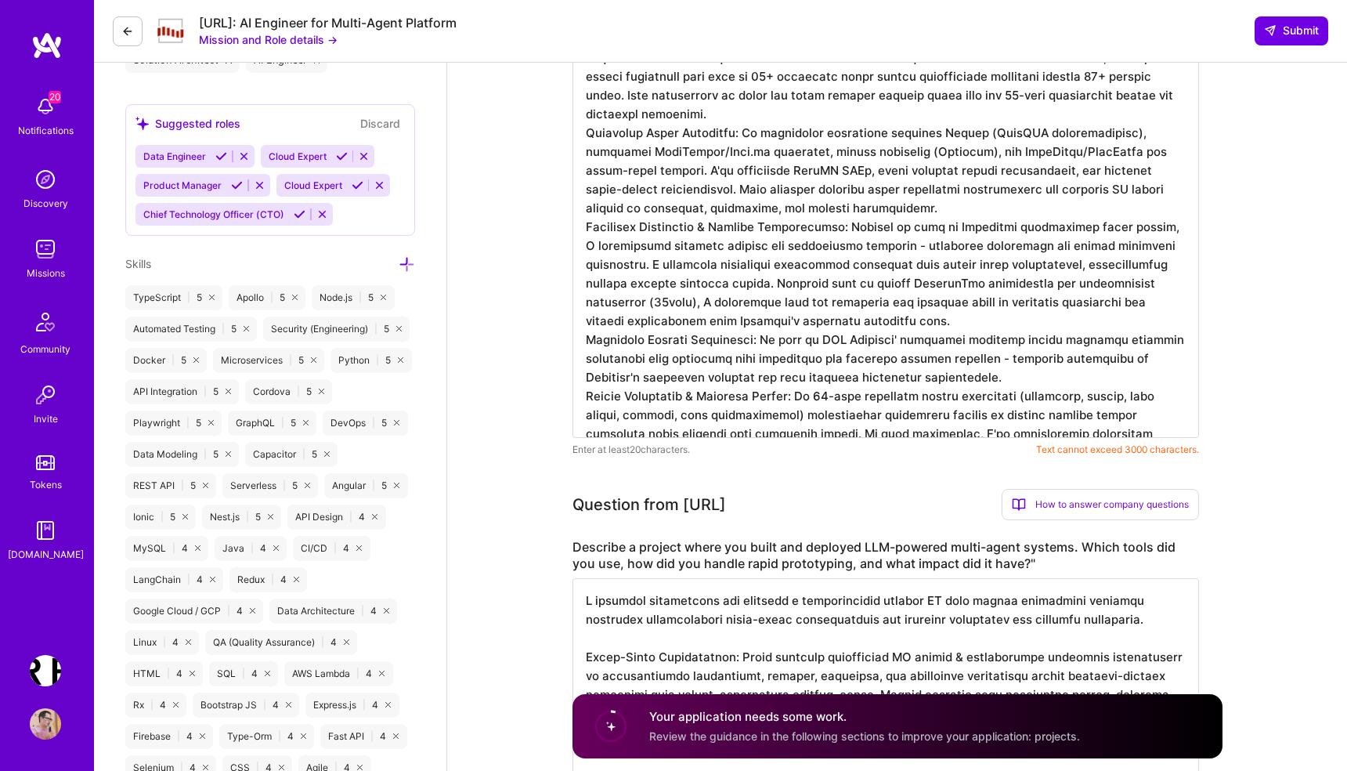
type textarea "I recently architected and deployed a comprehensive agentic AI real estate mana…"
click at [868, 425] on textarea at bounding box center [885, 124] width 626 height 626
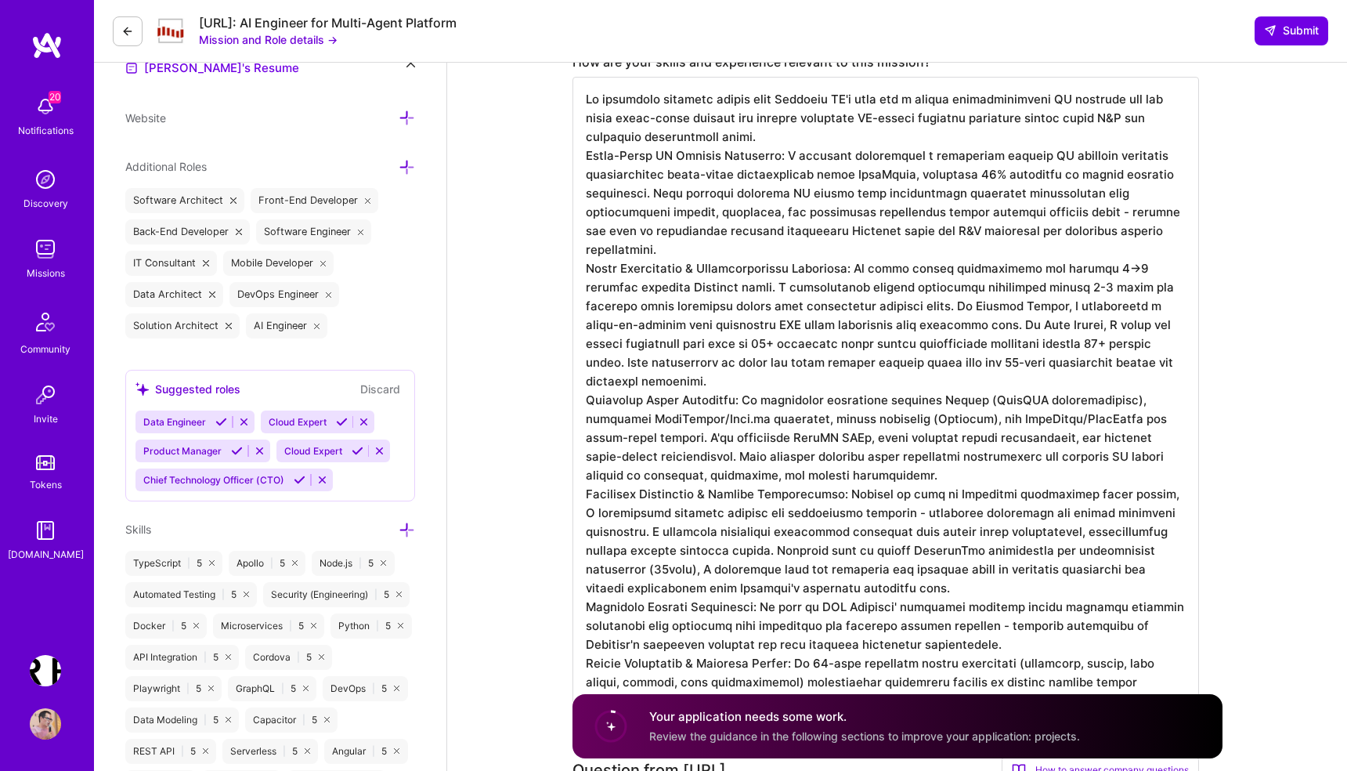
scroll to position [454, 0]
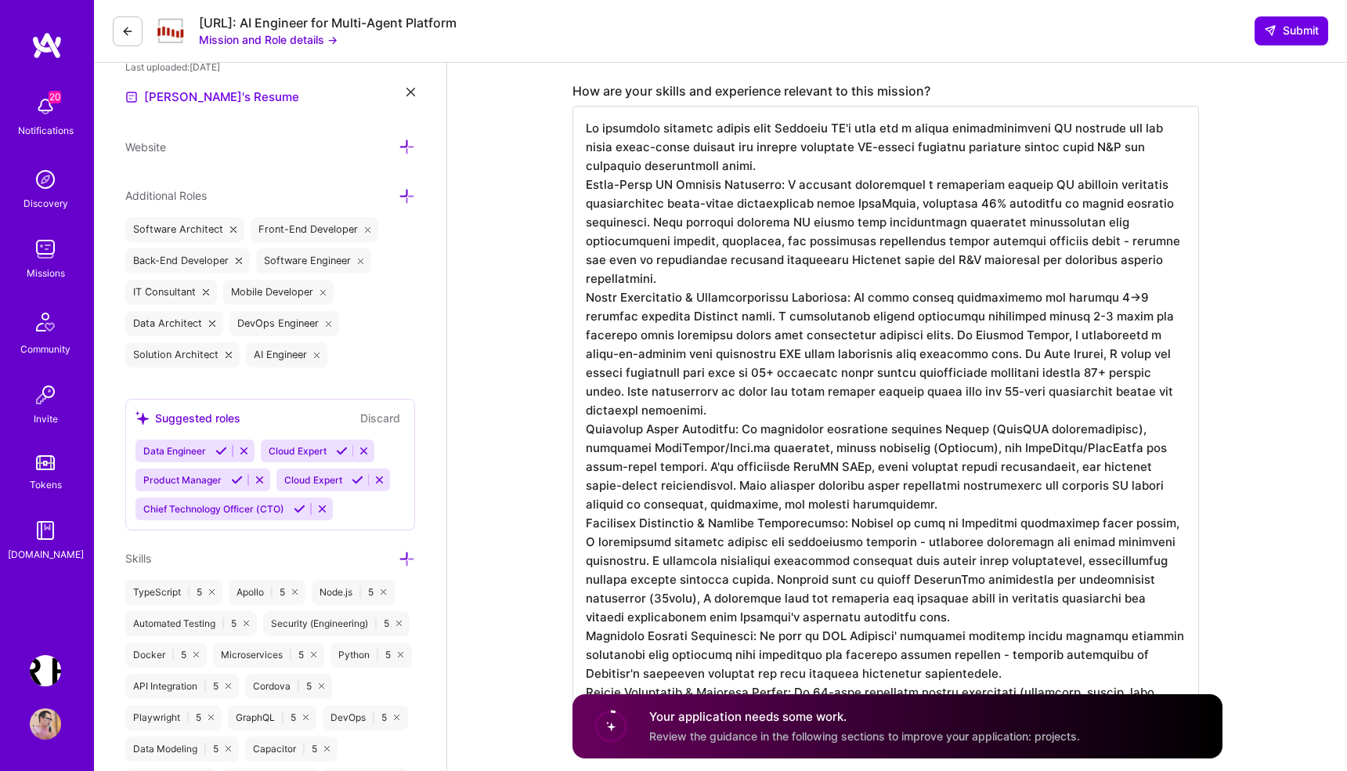
click at [683, 218] on textarea at bounding box center [885, 419] width 626 height 626
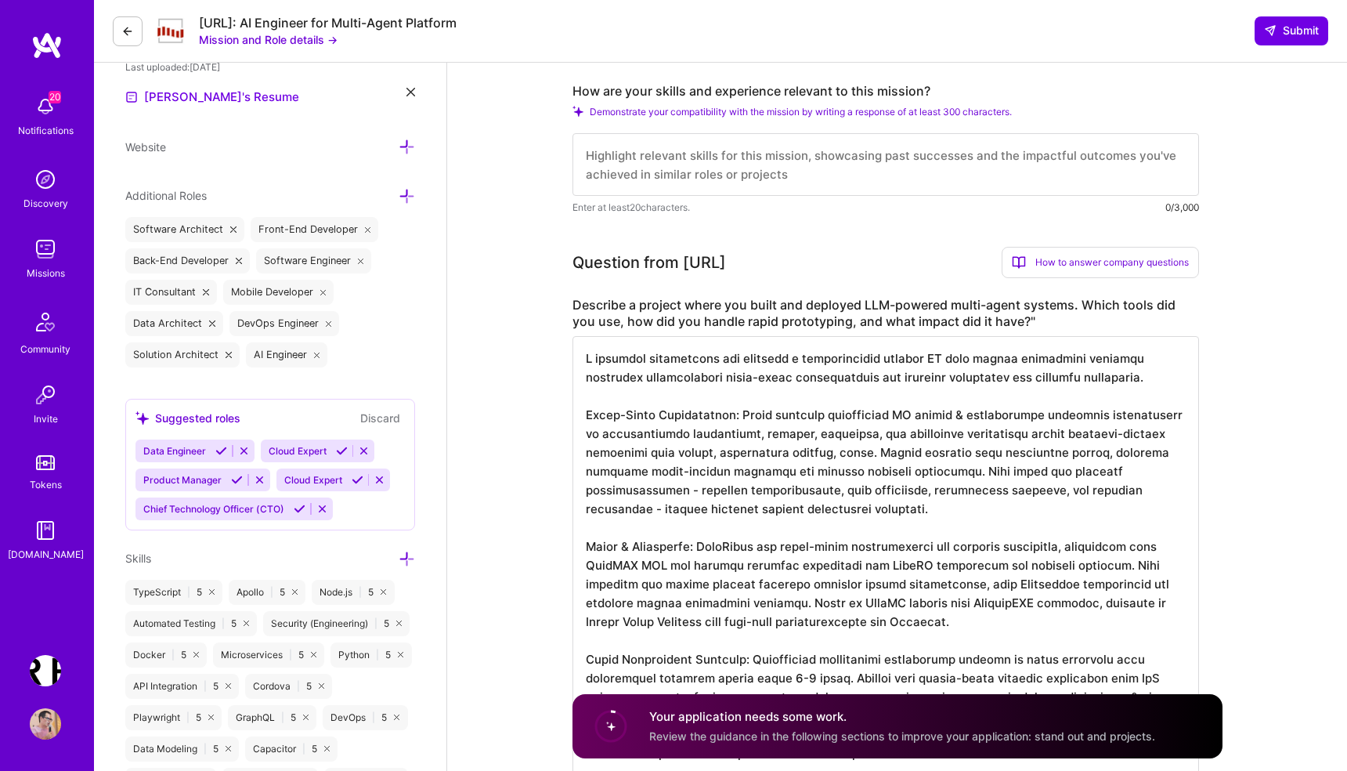
paste textarea "# How are your skills and experience relevant to this mission? My expertise dir…"
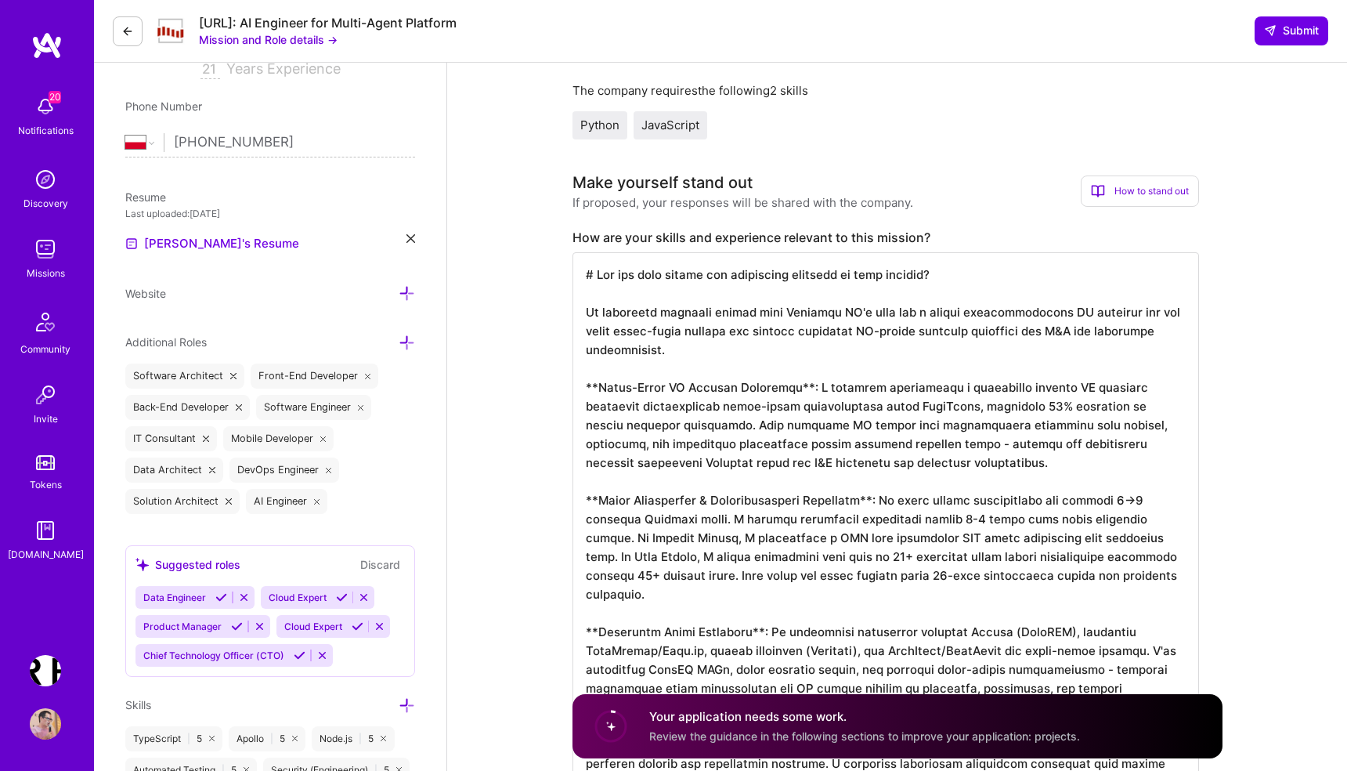
scroll to position [359, 0]
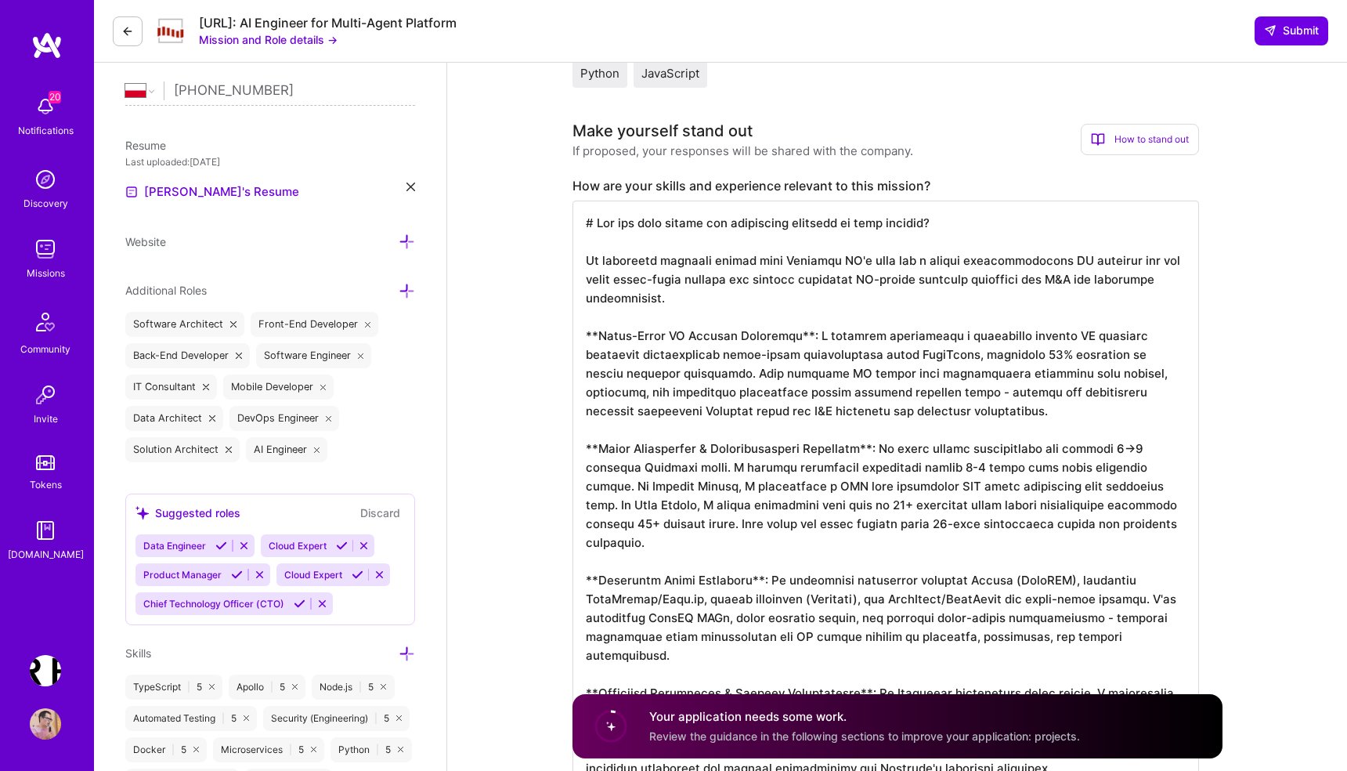
click at [631, 272] on textarea at bounding box center [885, 598] width 626 height 796
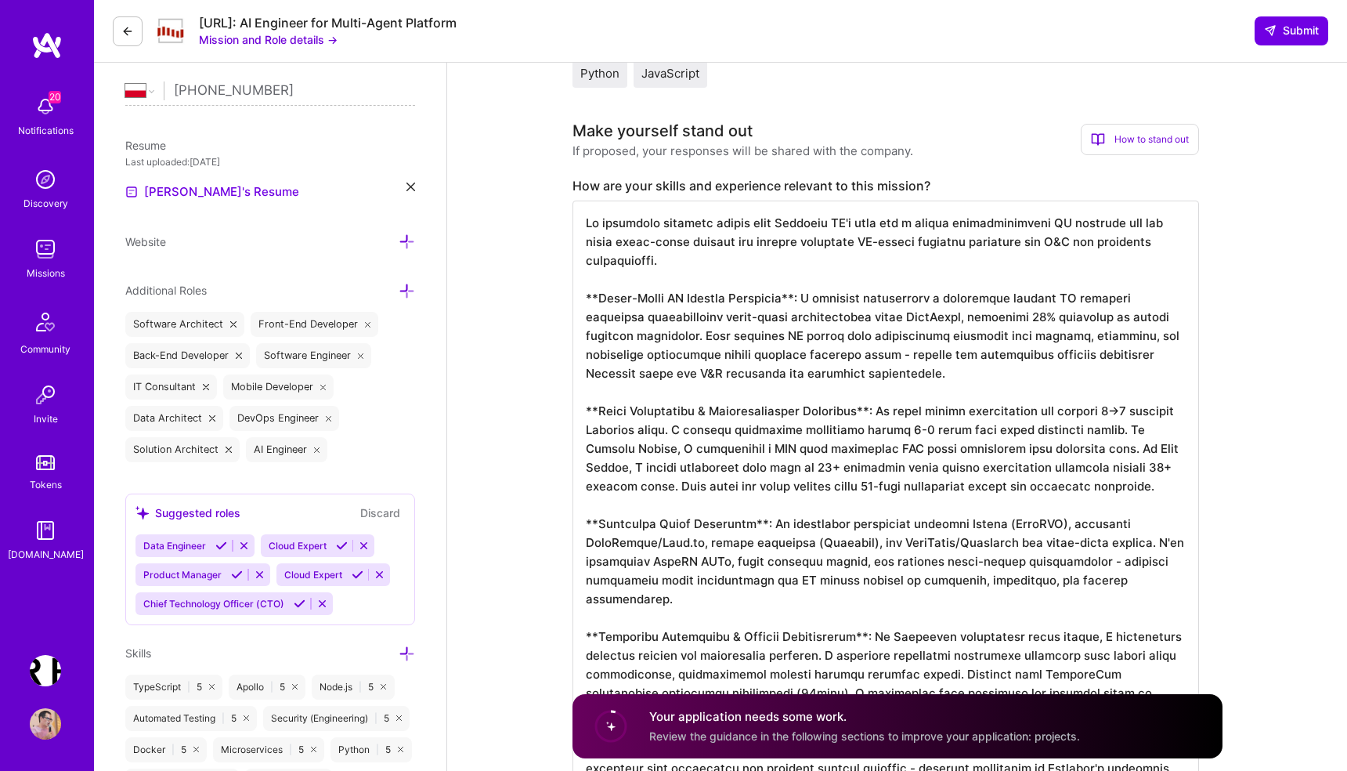
click at [641, 310] on textarea at bounding box center [885, 579] width 626 height 758
click at [594, 409] on textarea at bounding box center [885, 579] width 626 height 758
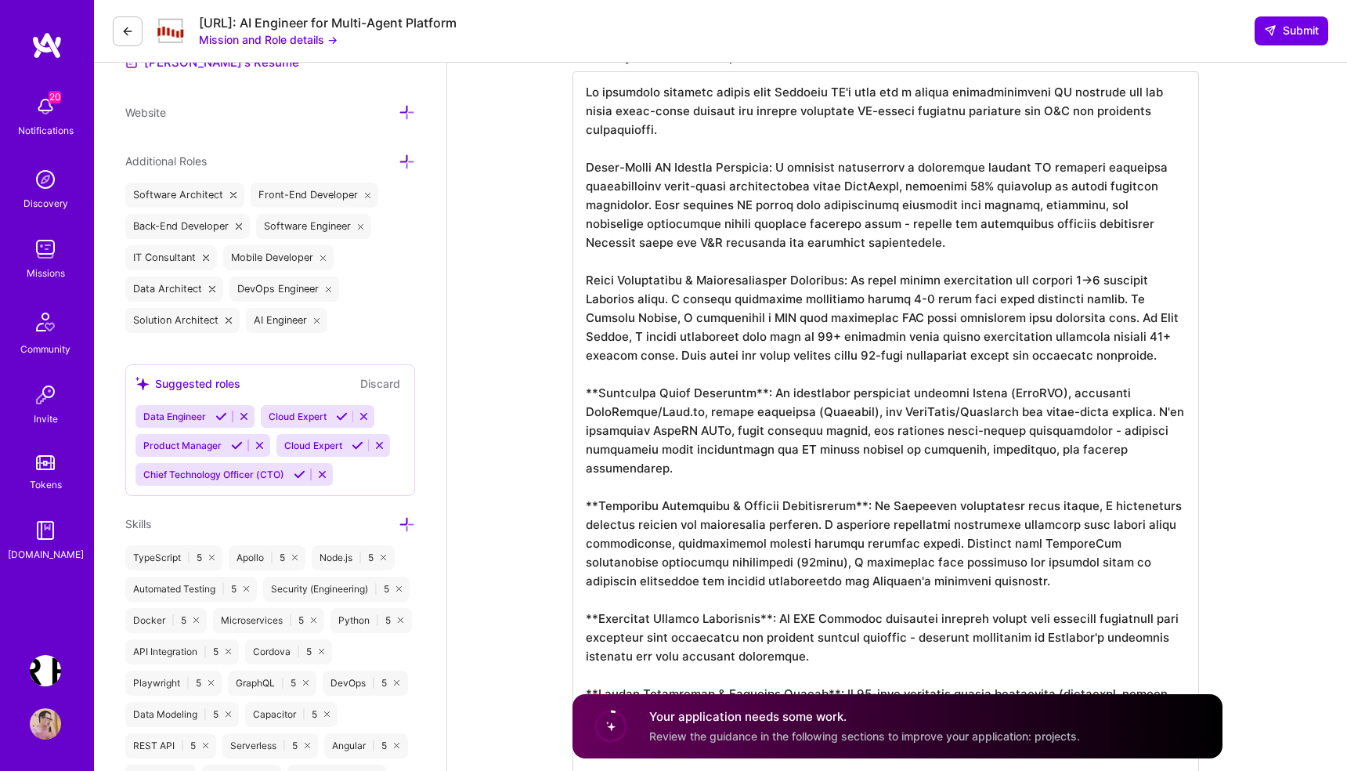
scroll to position [511, 0]
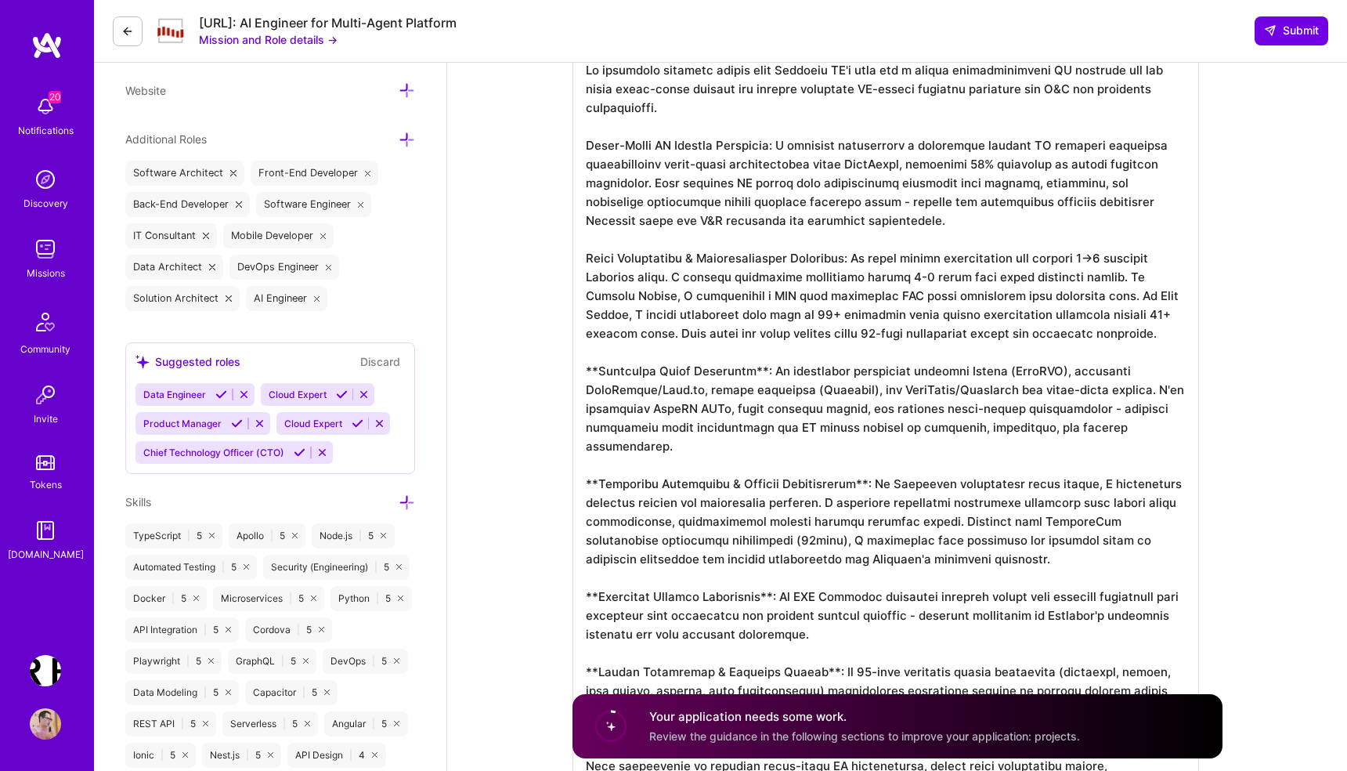
click at [598, 374] on textarea at bounding box center [885, 428] width 626 height 758
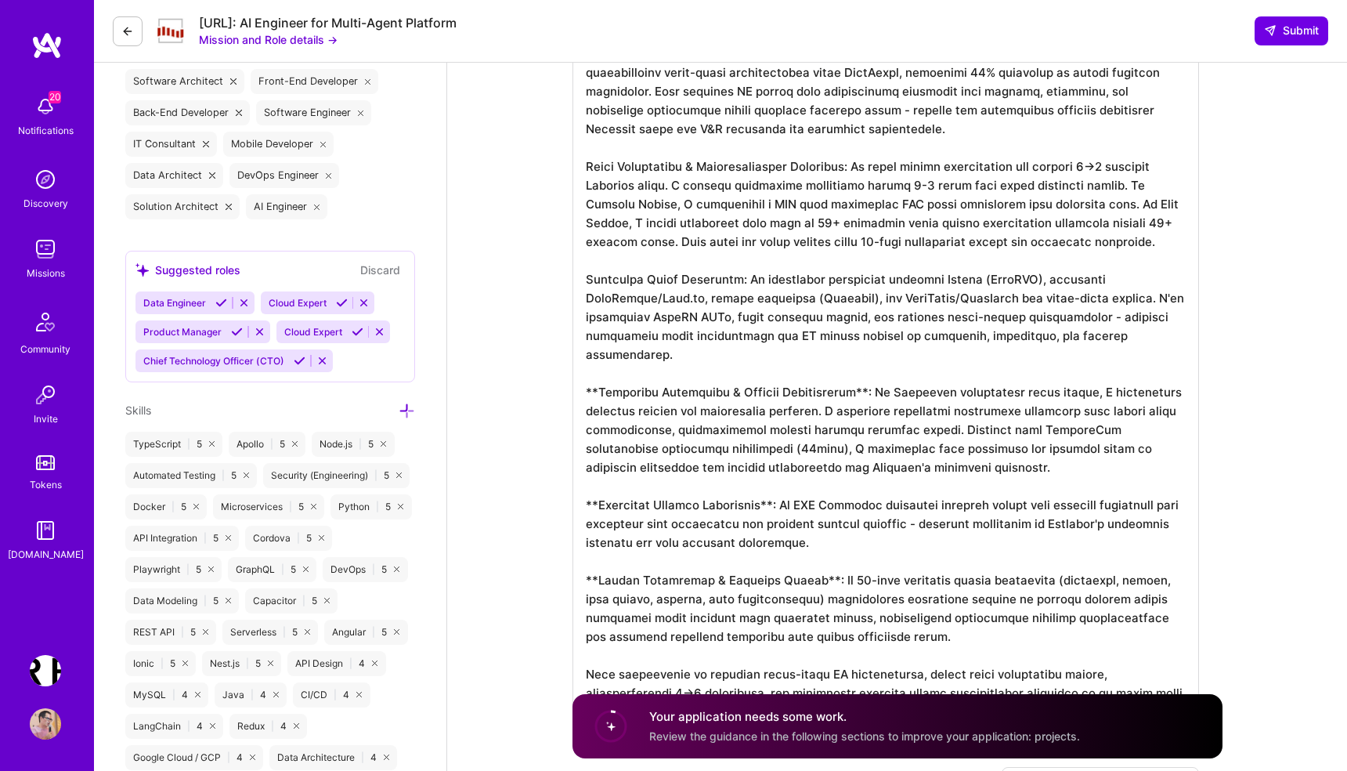
scroll to position [632, 0]
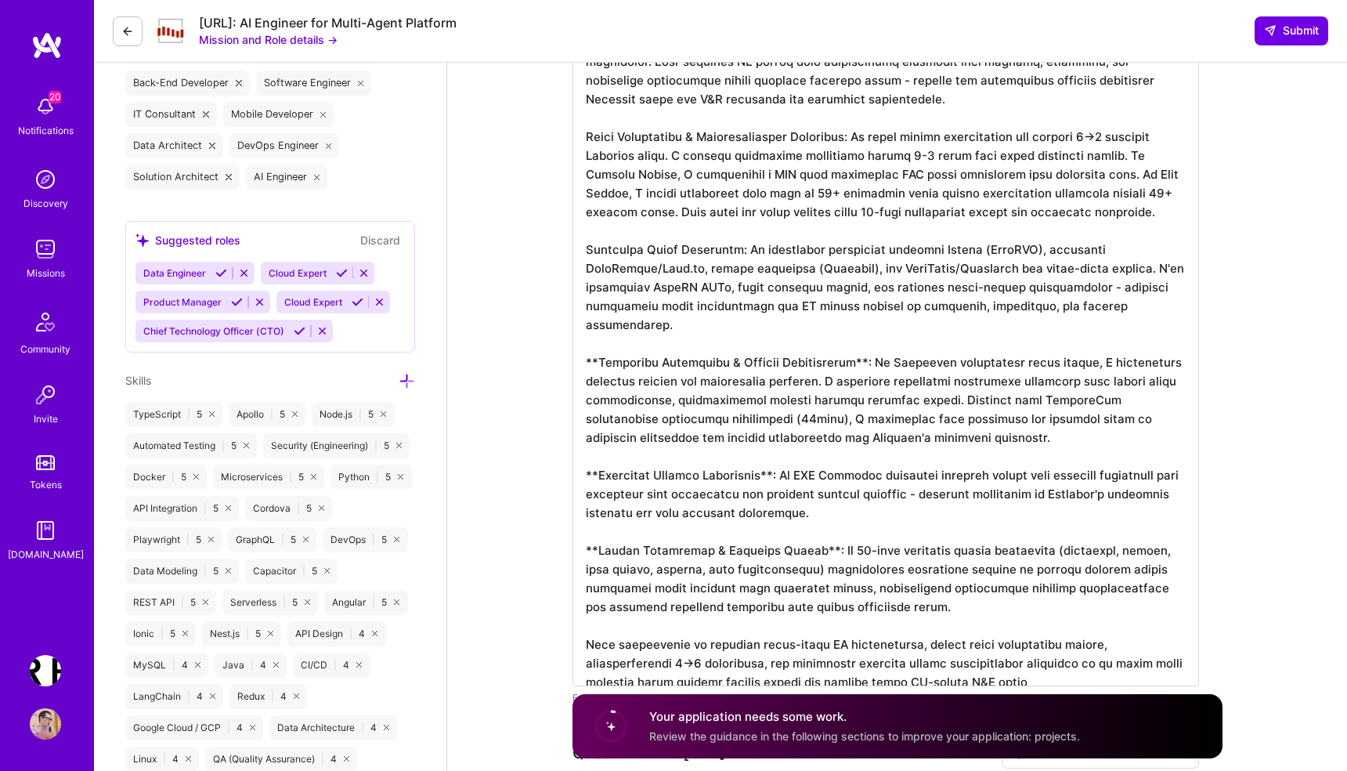
click at [594, 347] on textarea at bounding box center [885, 307] width 626 height 758
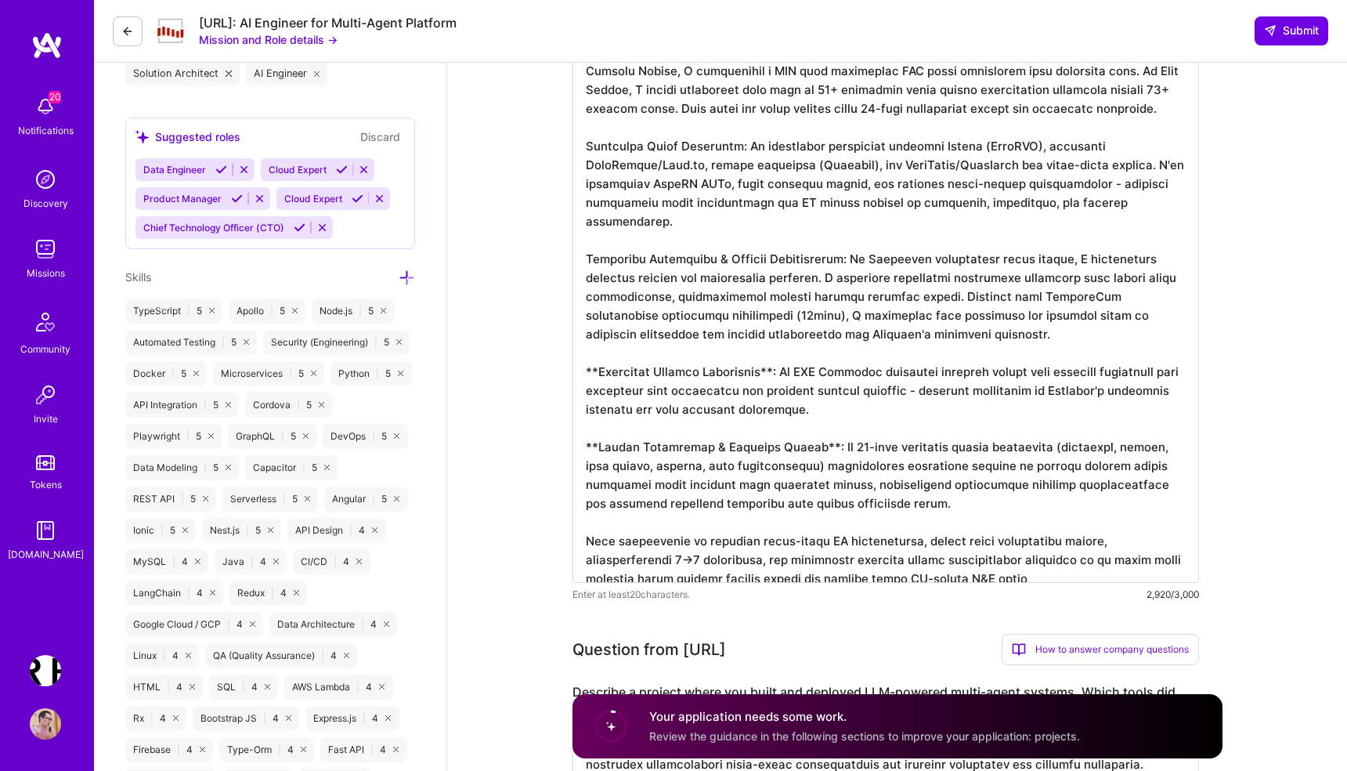
scroll to position [784, 0]
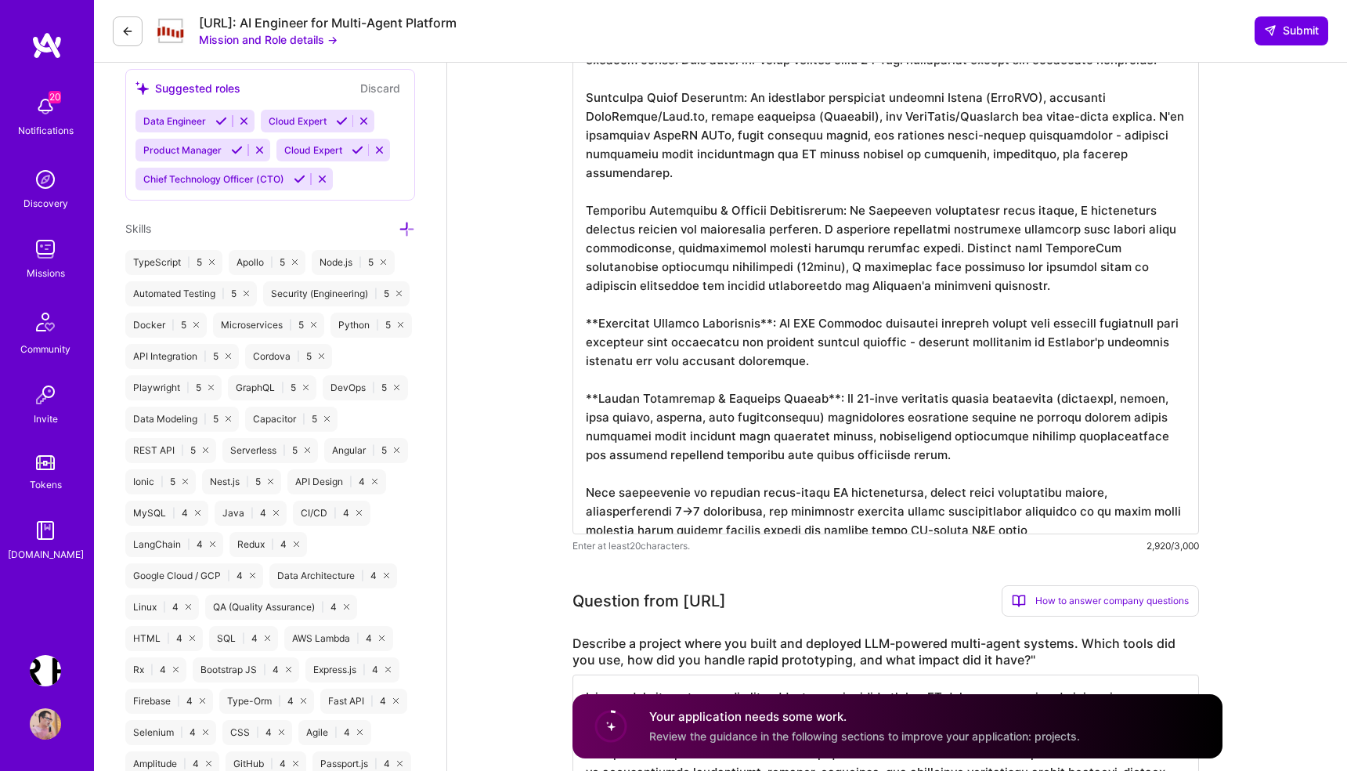
click at [598, 305] on textarea at bounding box center [885, 155] width 626 height 758
click at [820, 377] on textarea at bounding box center [885, 155] width 626 height 758
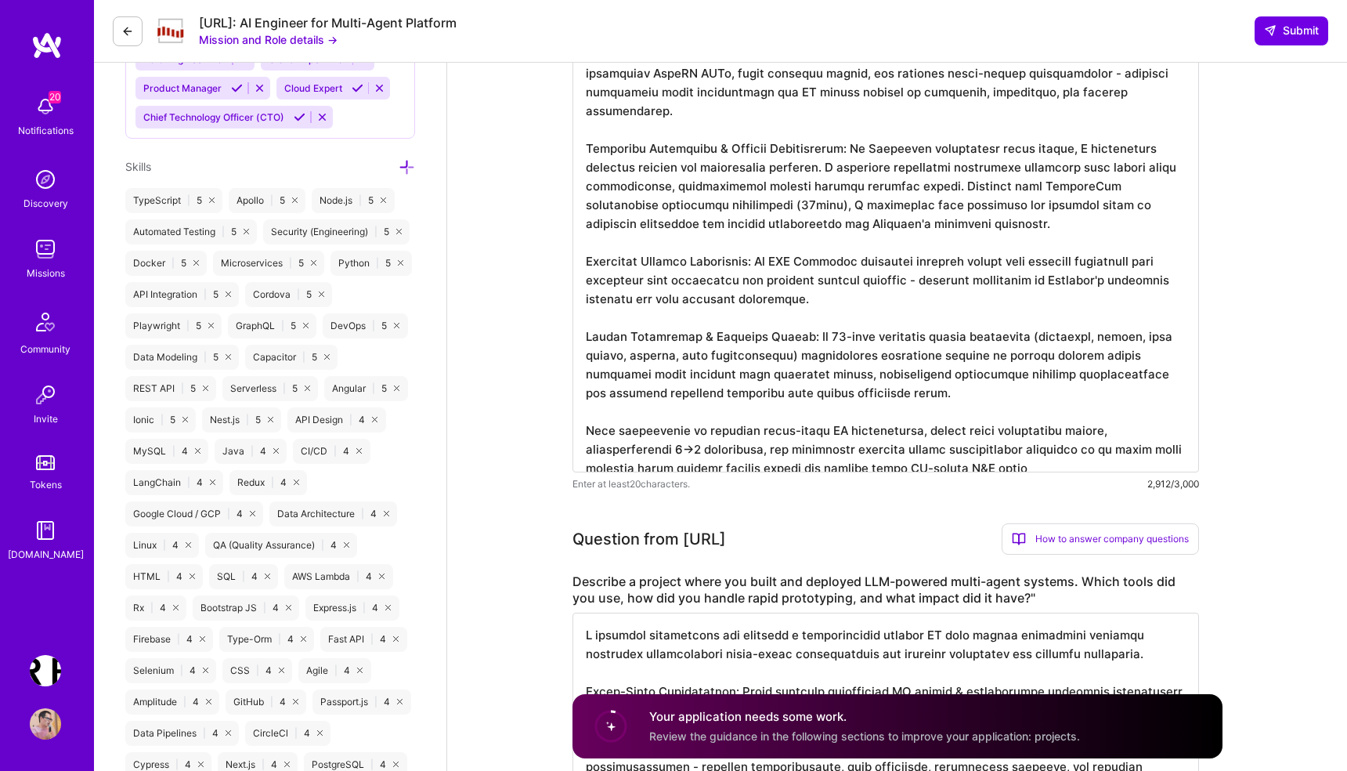
scroll to position [861, 0]
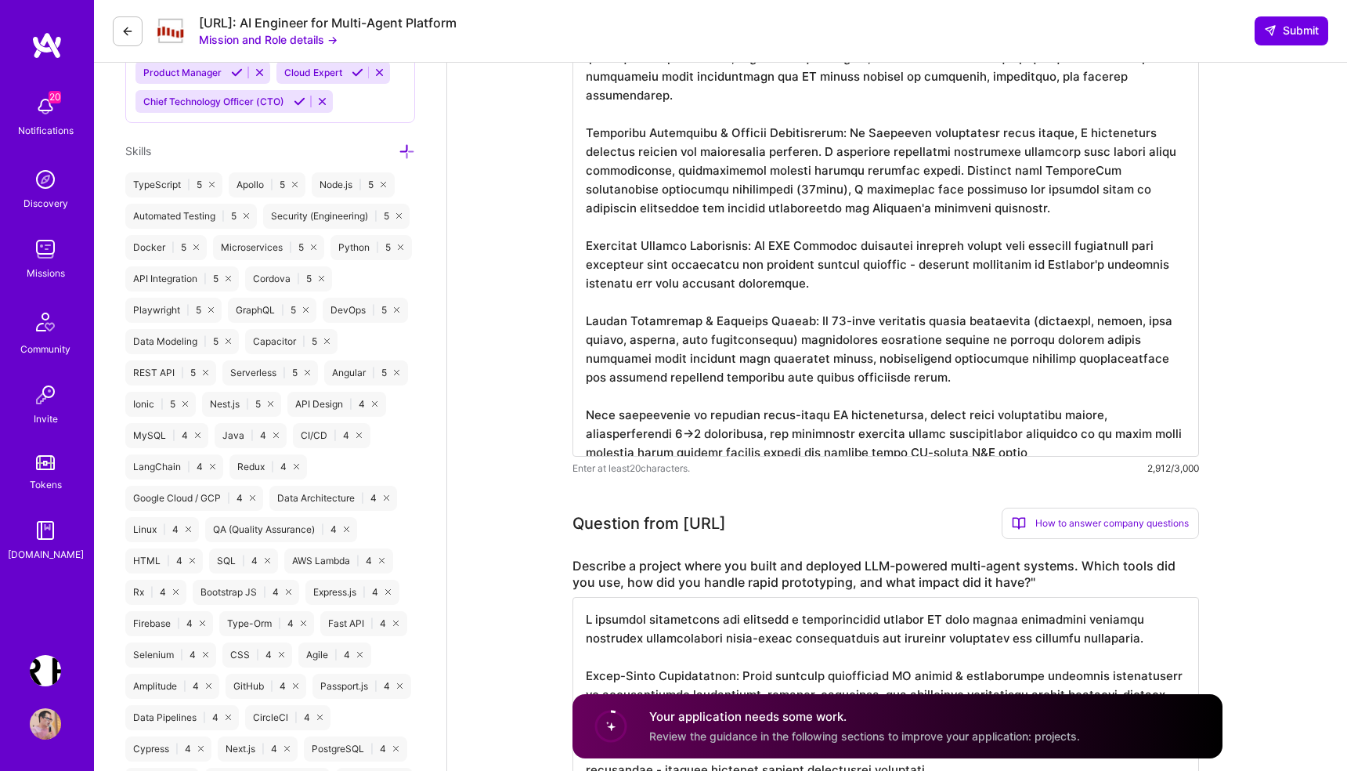
click at [930, 437] on textarea at bounding box center [885, 78] width 626 height 758
click at [673, 395] on textarea at bounding box center [885, 78] width 626 height 758
paste textarea "egy."
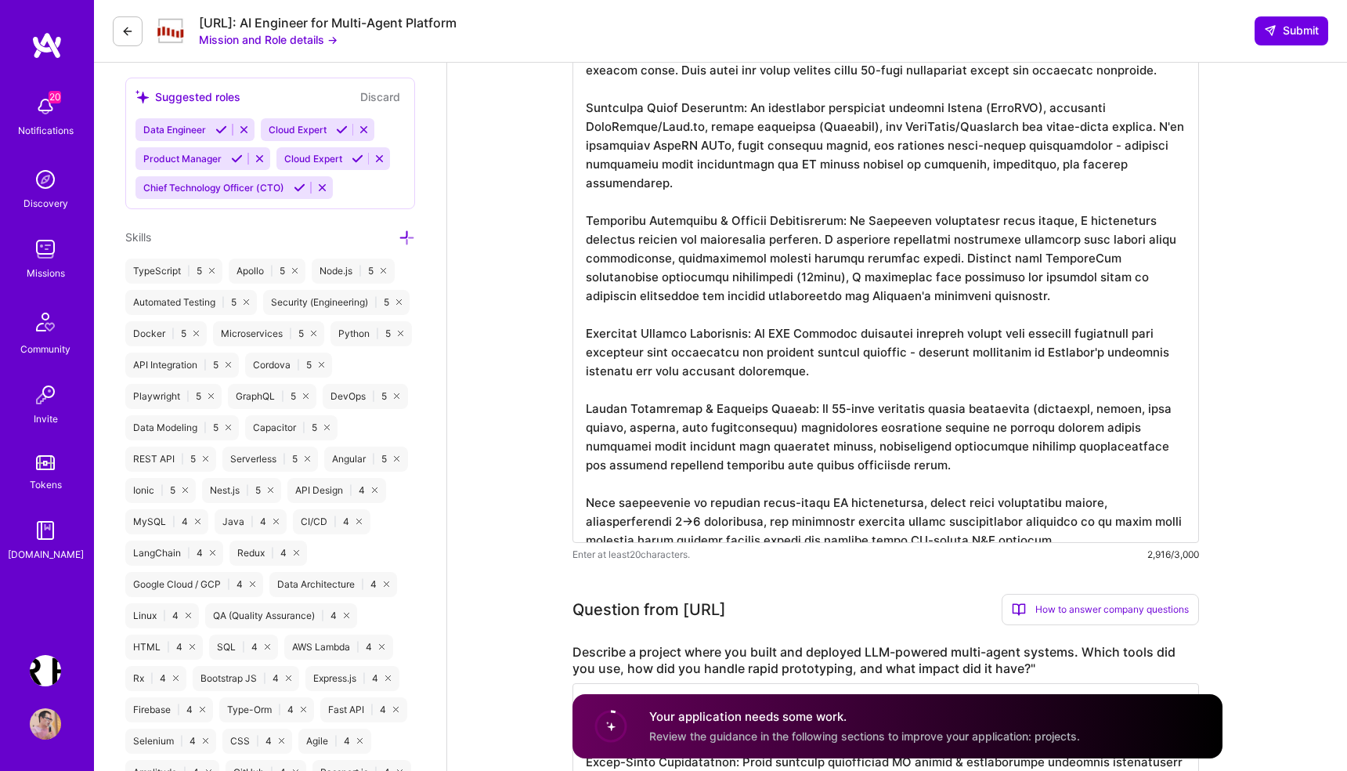
scroll to position [771, 0]
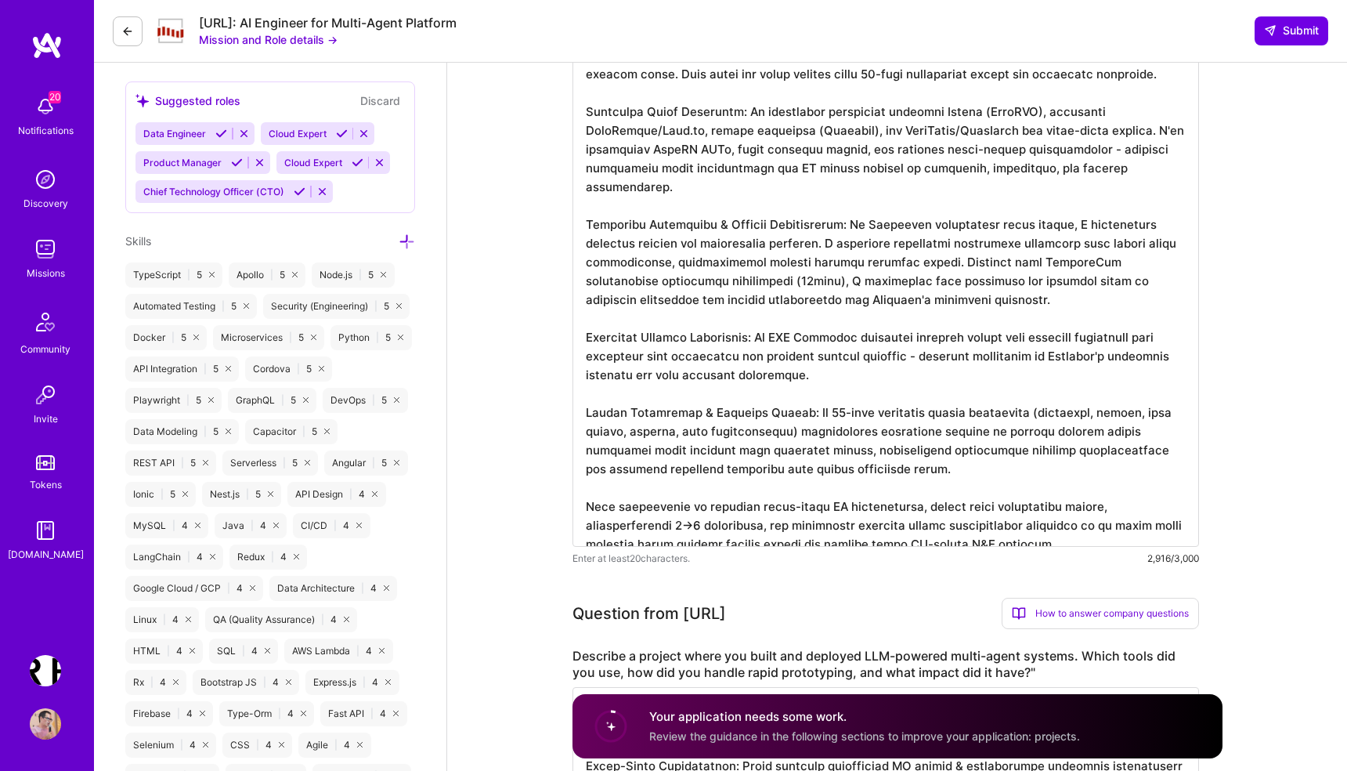
click at [601, 229] on textarea at bounding box center [885, 168] width 626 height 758
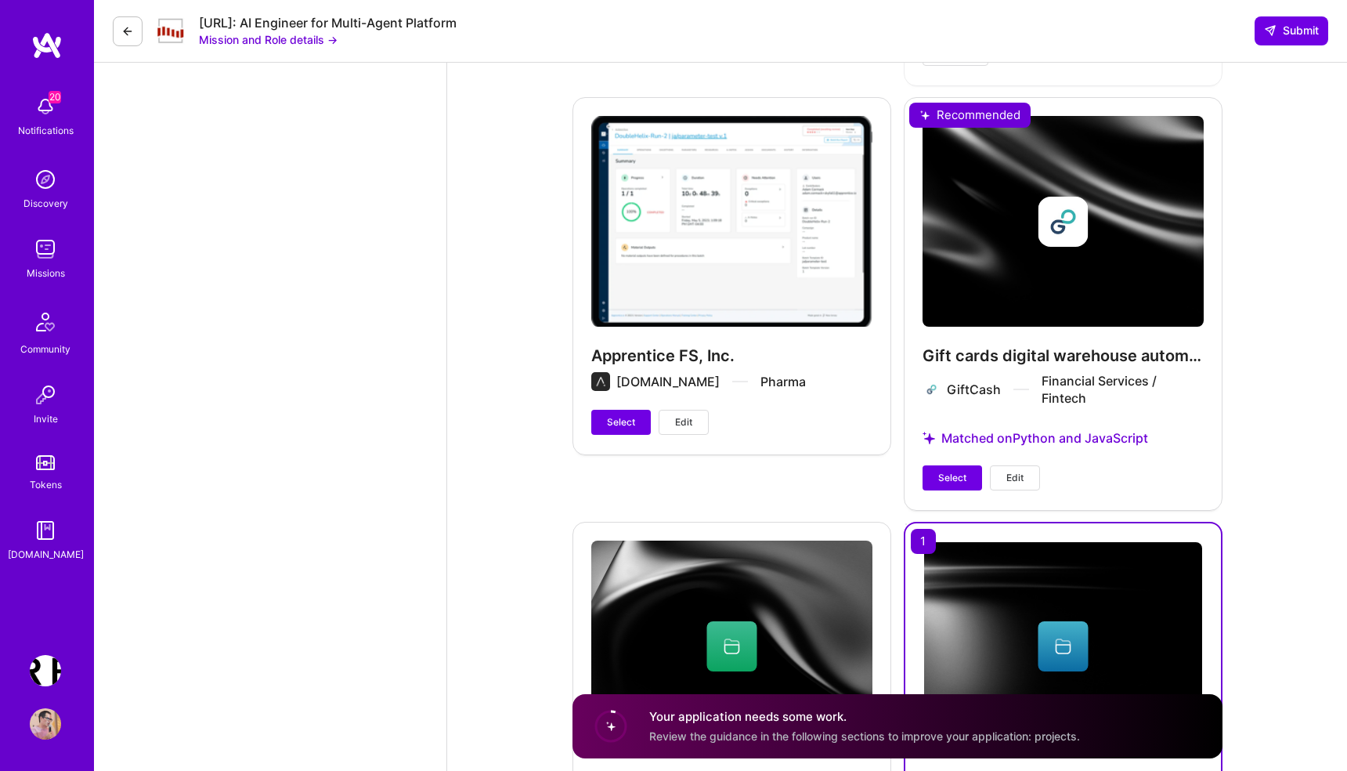
scroll to position [5681, 0]
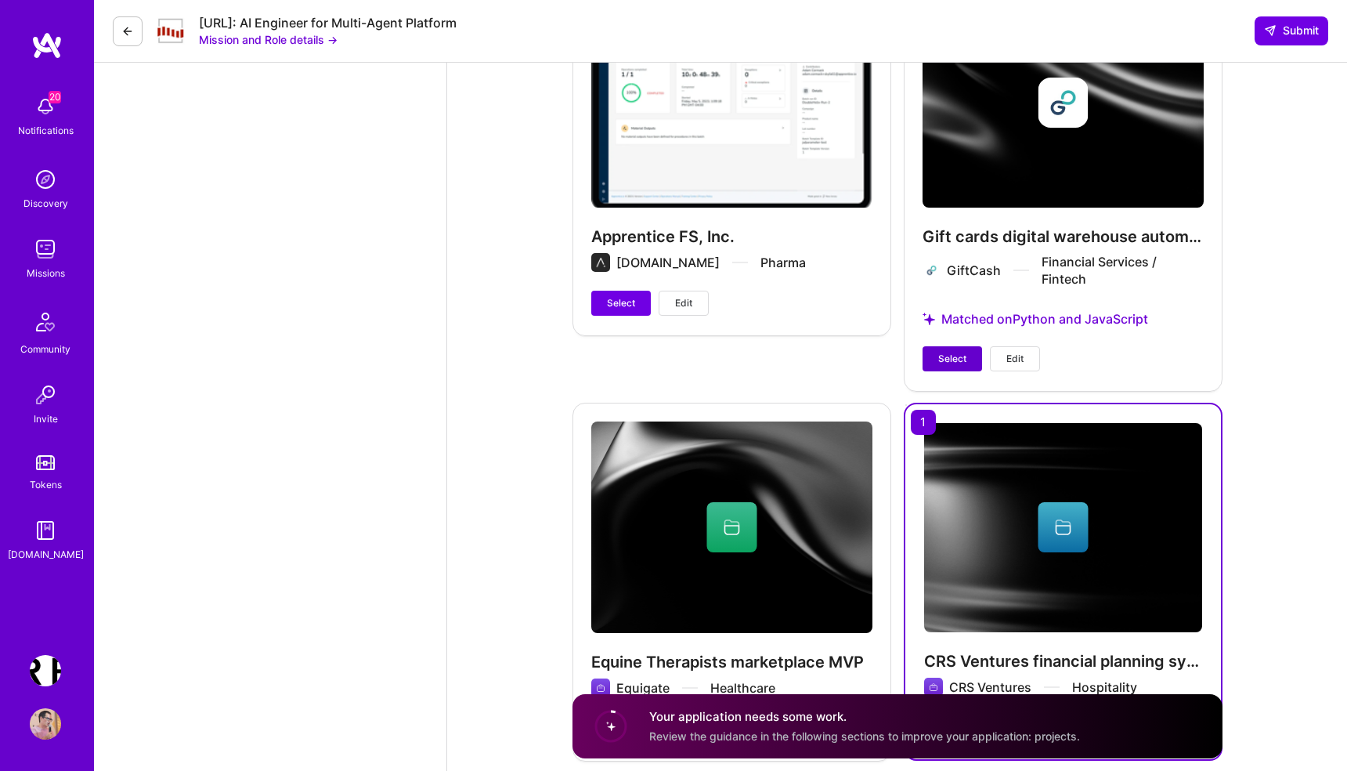
type textarea "My expertise directly aligns with Steelbay AI's need for a senior entrepreneuri…"
click at [950, 352] on span "Select" at bounding box center [952, 359] width 28 height 14
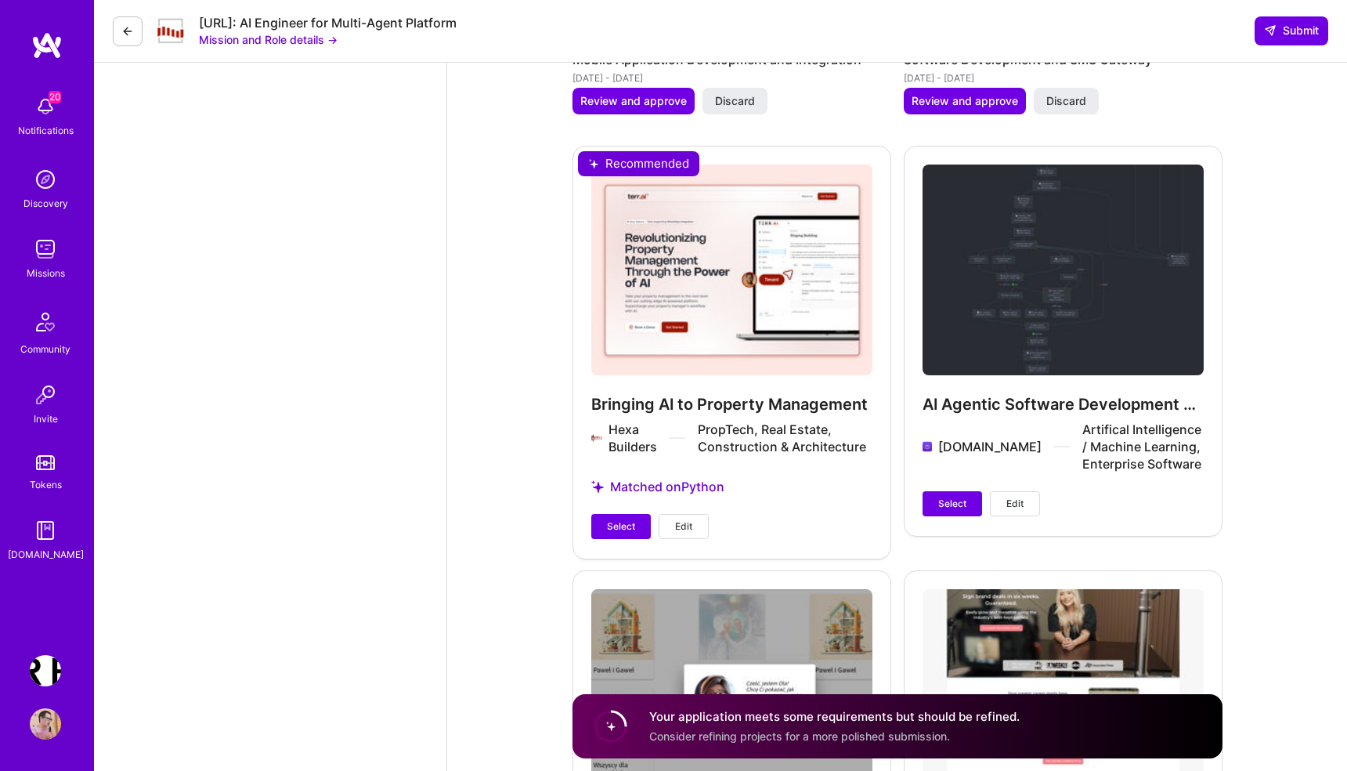
scroll to position [4082, 0]
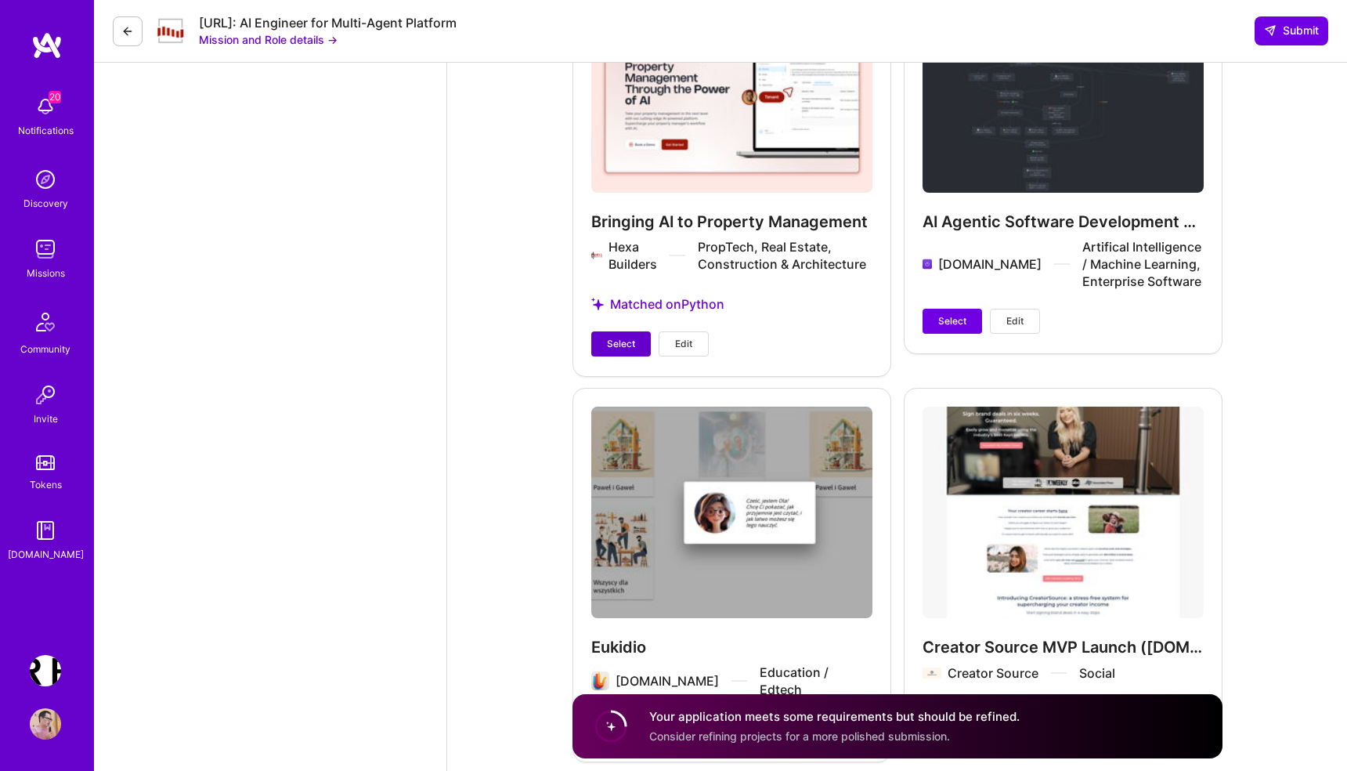
click at [616, 340] on span "Select" at bounding box center [621, 344] width 28 height 14
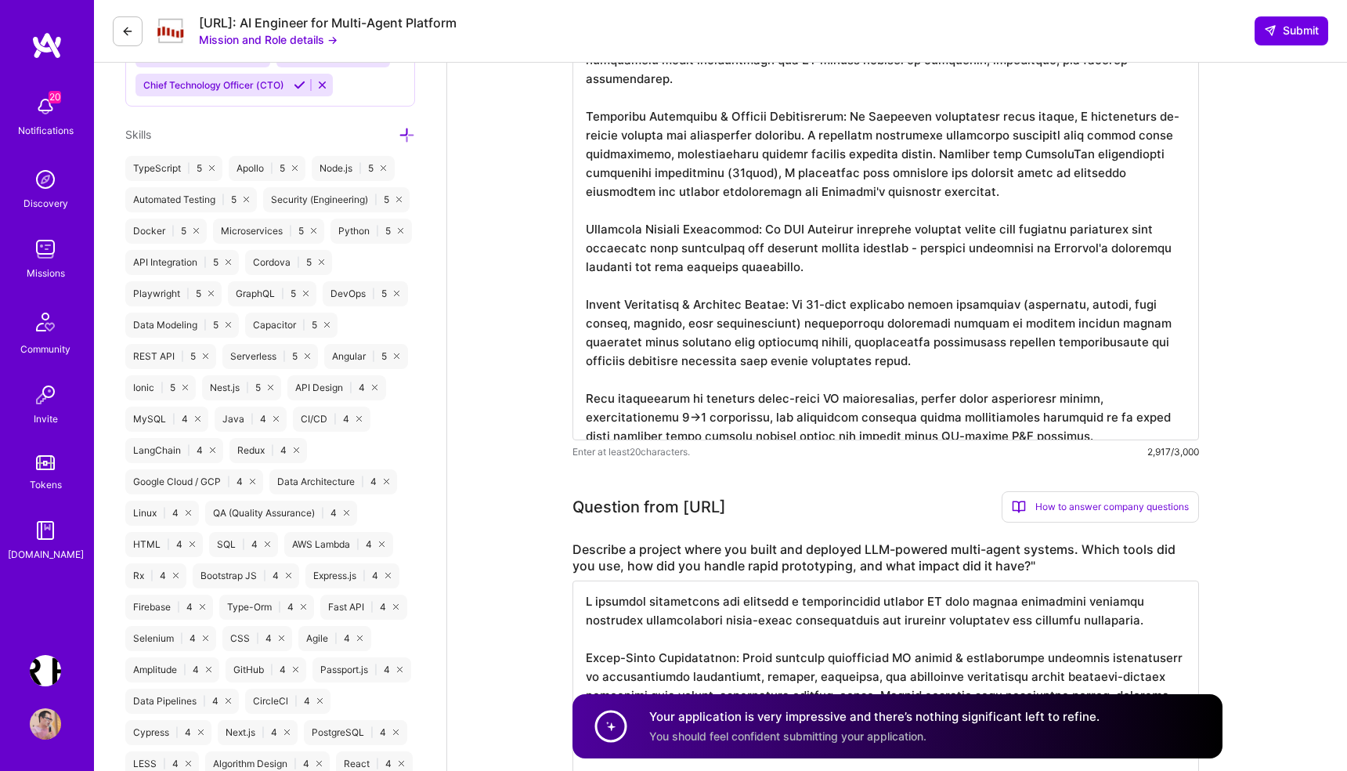
scroll to position [0, 0]
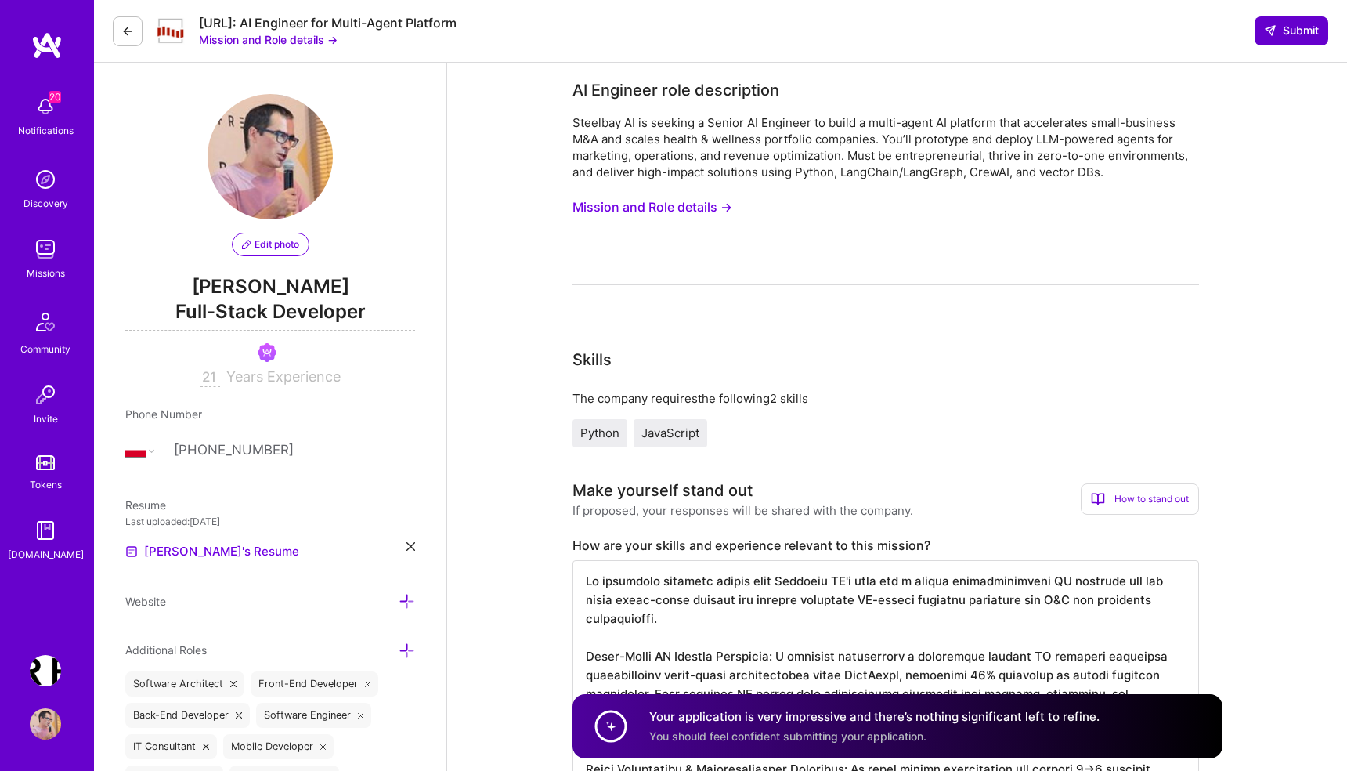
click at [1293, 31] on span "Submit" at bounding box center [1291, 31] width 55 height 16
click at [1291, 34] on span "Submit" at bounding box center [1291, 31] width 55 height 16
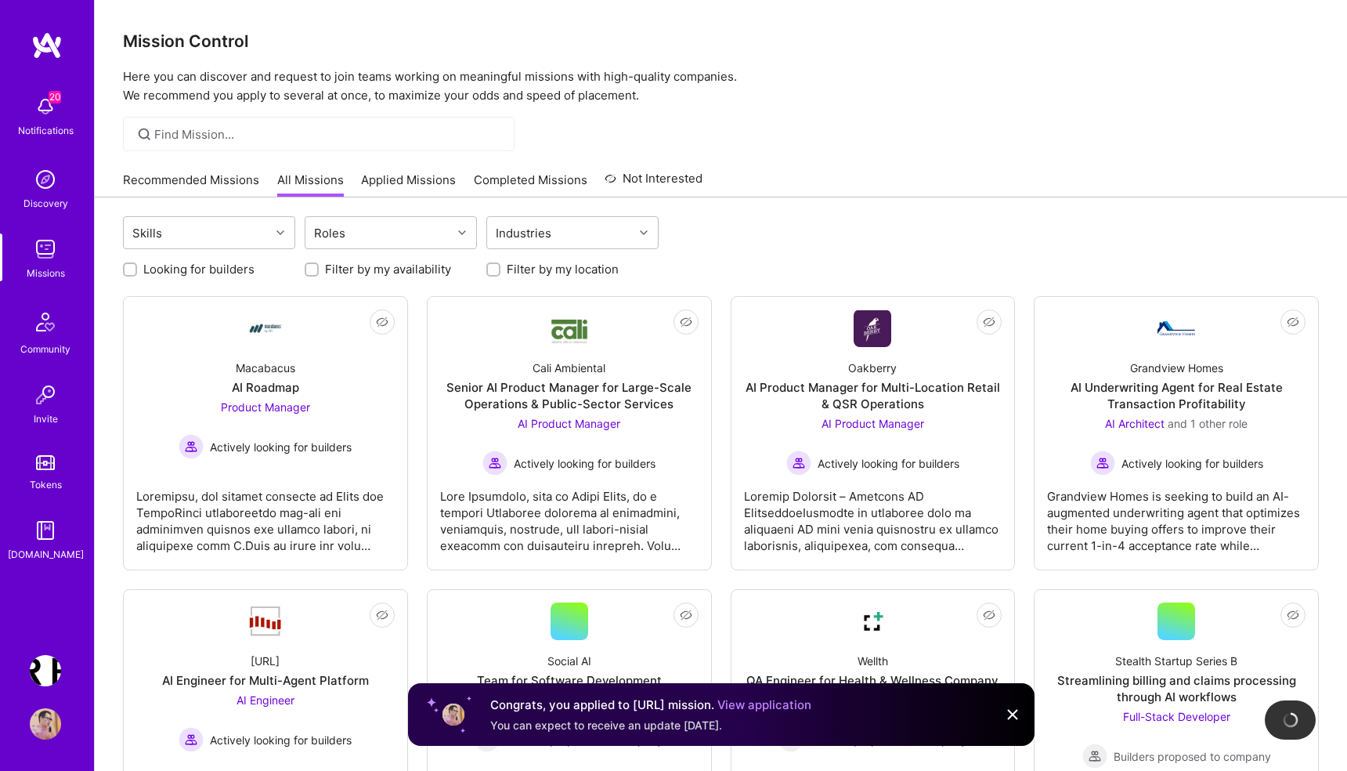
click at [421, 177] on link "Applied Missions" at bounding box center [408, 185] width 95 height 26
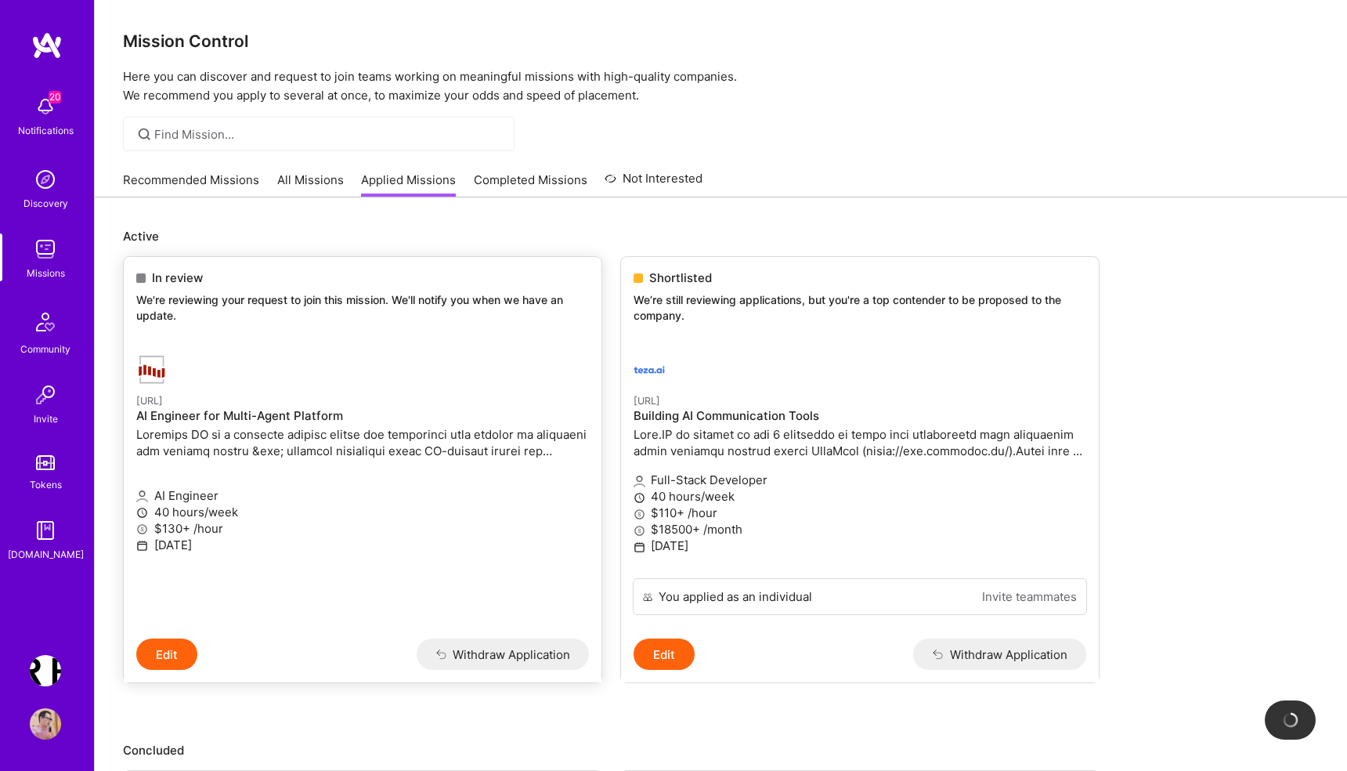
click at [177, 650] on button "Edit" at bounding box center [166, 653] width 61 height 31
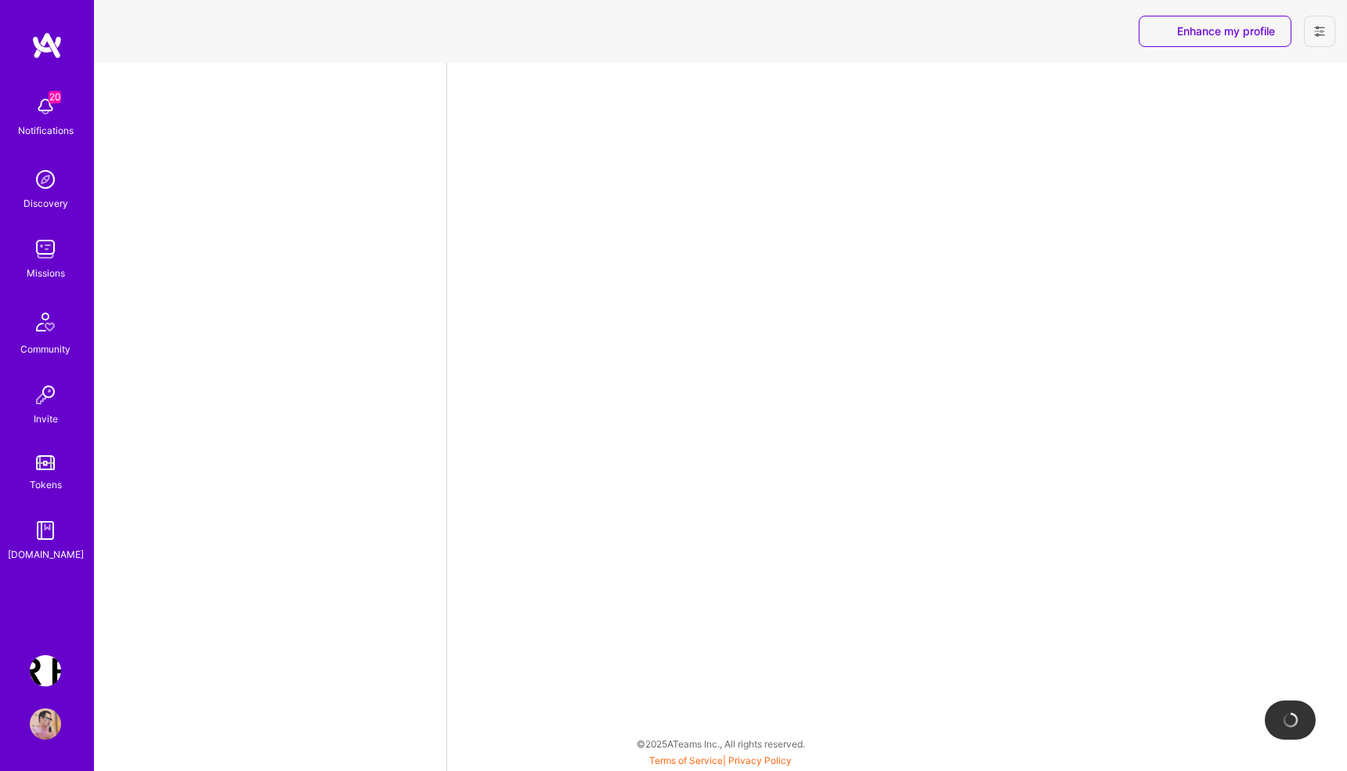
select select "PL"
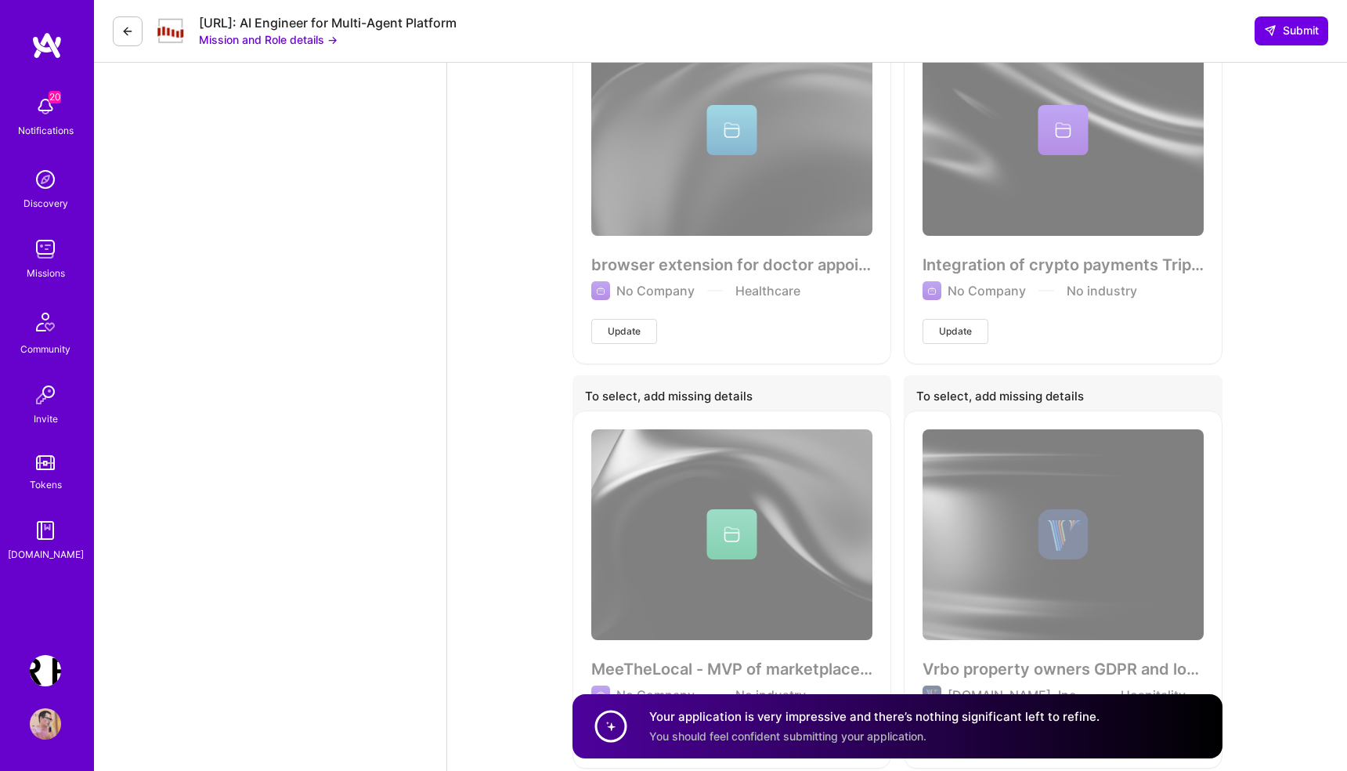
scroll to position [8020, 0]
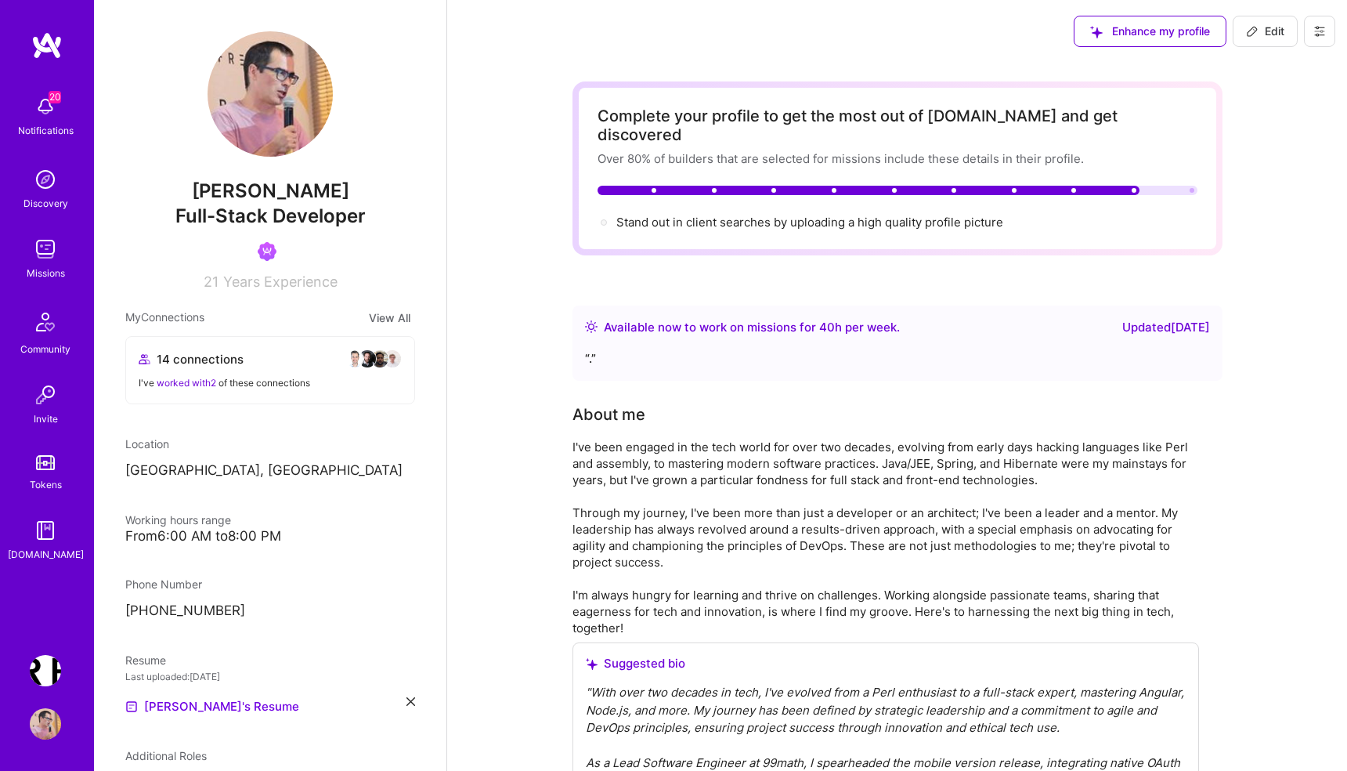
click at [1263, 37] on span "Edit" at bounding box center [1265, 31] width 38 height 16
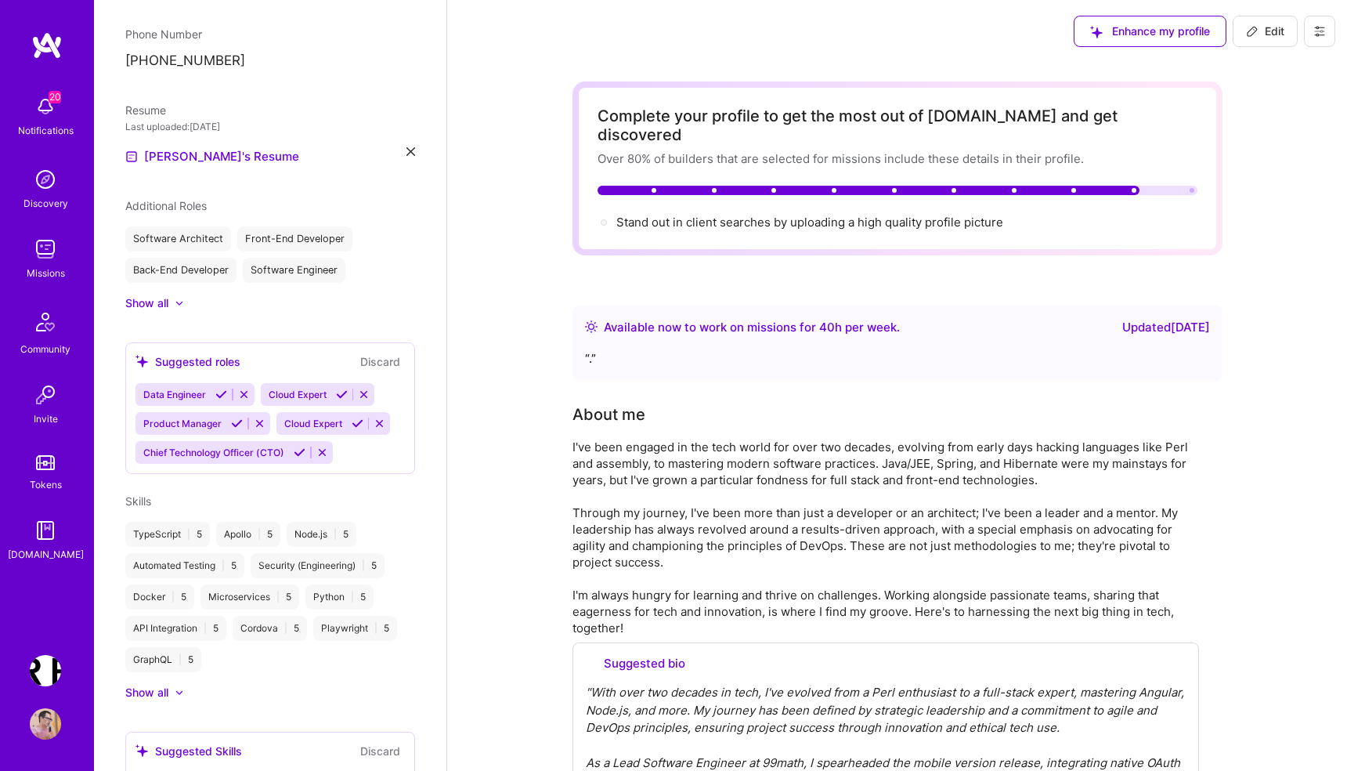
select select "PL"
select select "Right Now"
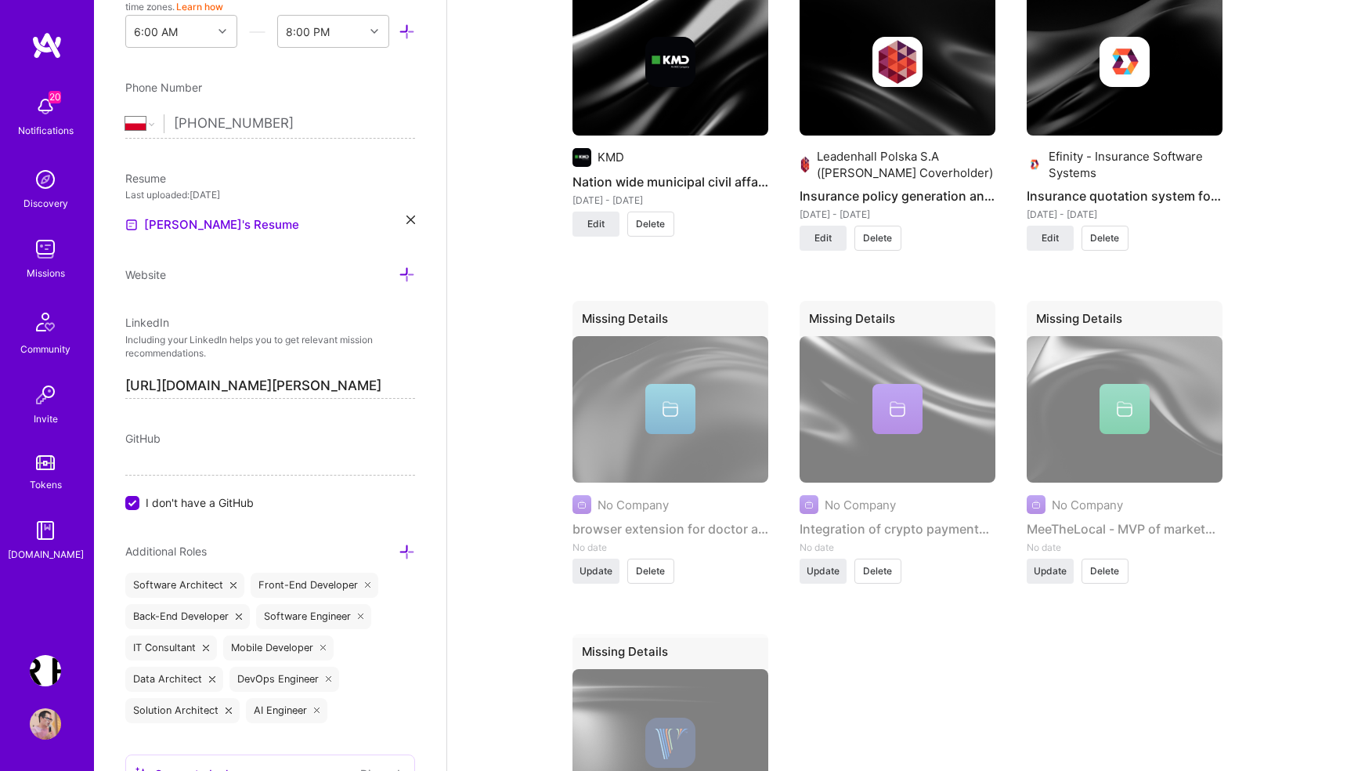
scroll to position [2938, 0]
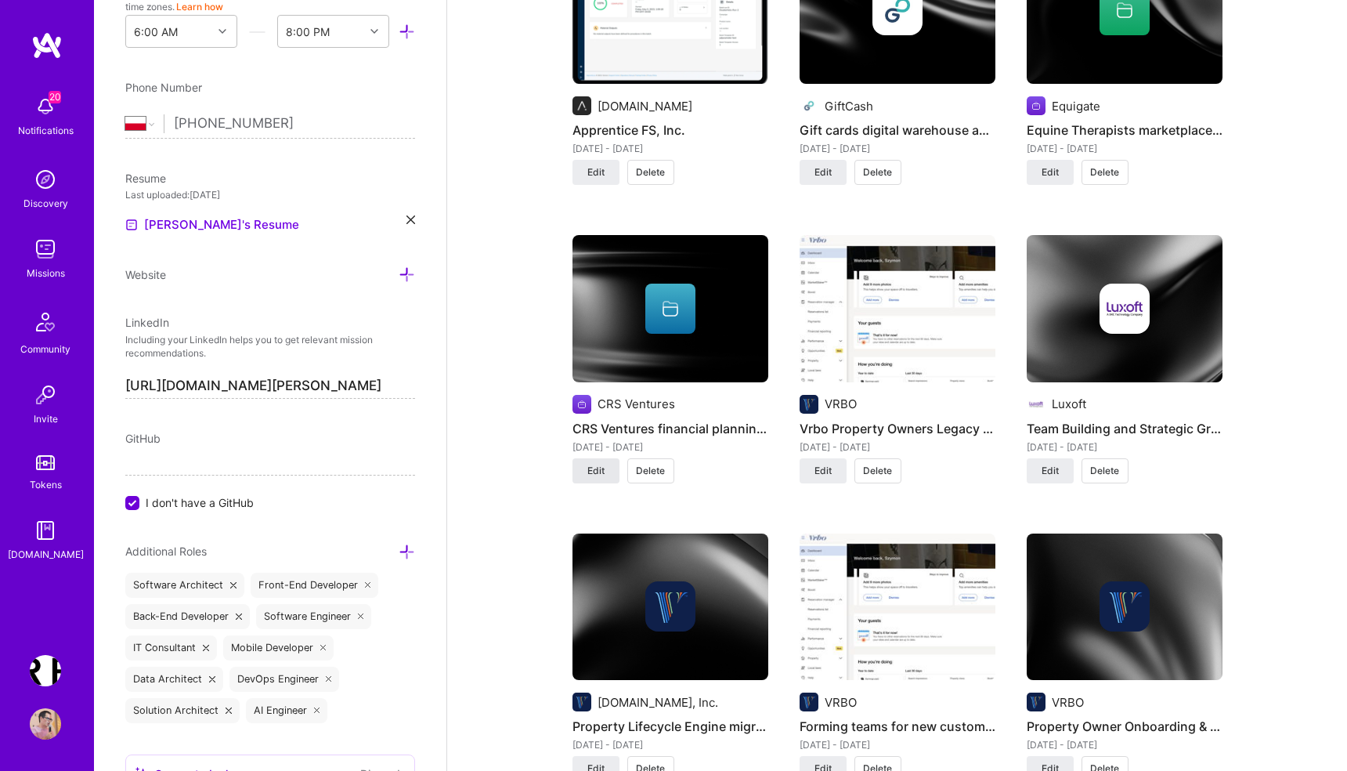
click at [596, 464] on span "Edit" at bounding box center [595, 471] width 17 height 14
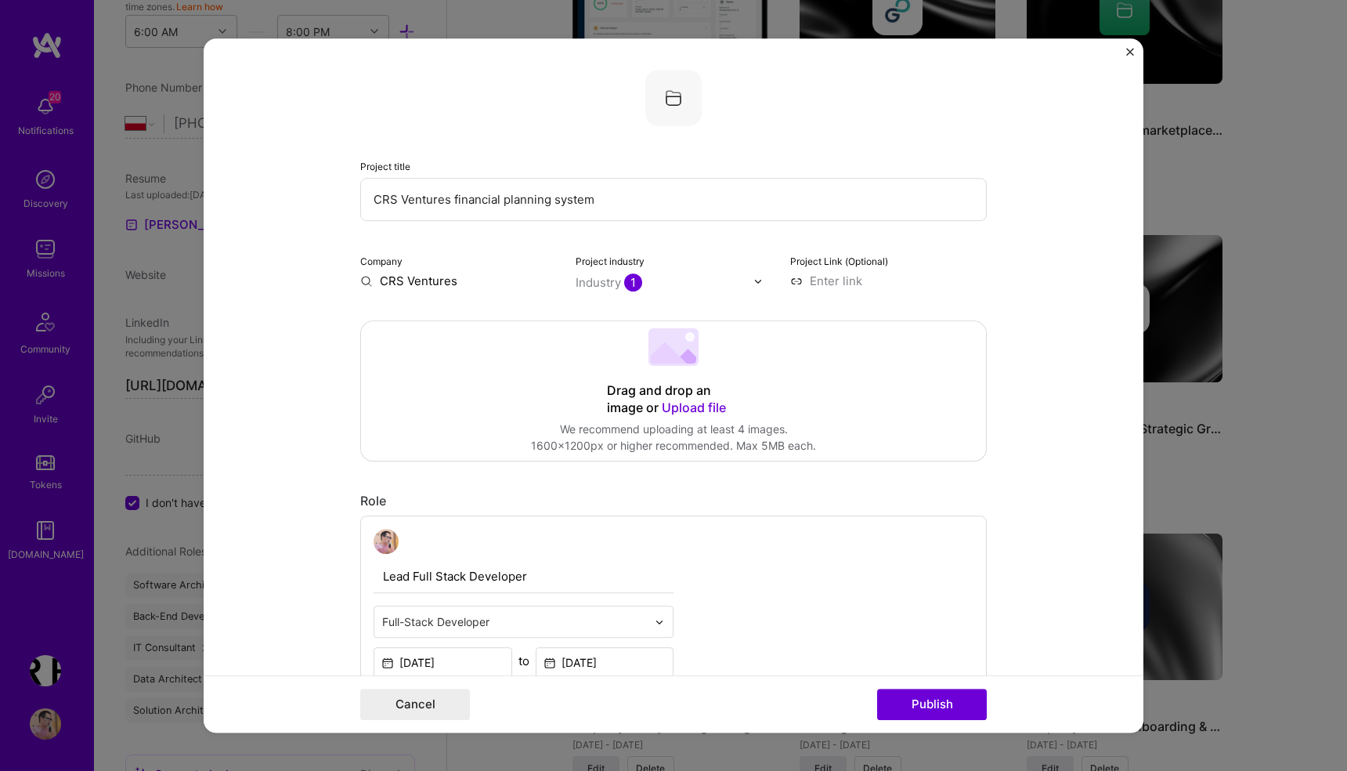
click at [596, 284] on div "Industry 1" at bounding box center [609, 282] width 67 height 16
type input "hos"
click at [681, 268] on div "Project industry option Hospitality focused, 72 of 120. 1 result available for …" at bounding box center [674, 270] width 197 height 37
click at [602, 288] on div "Industry 1" at bounding box center [609, 282] width 67 height 16
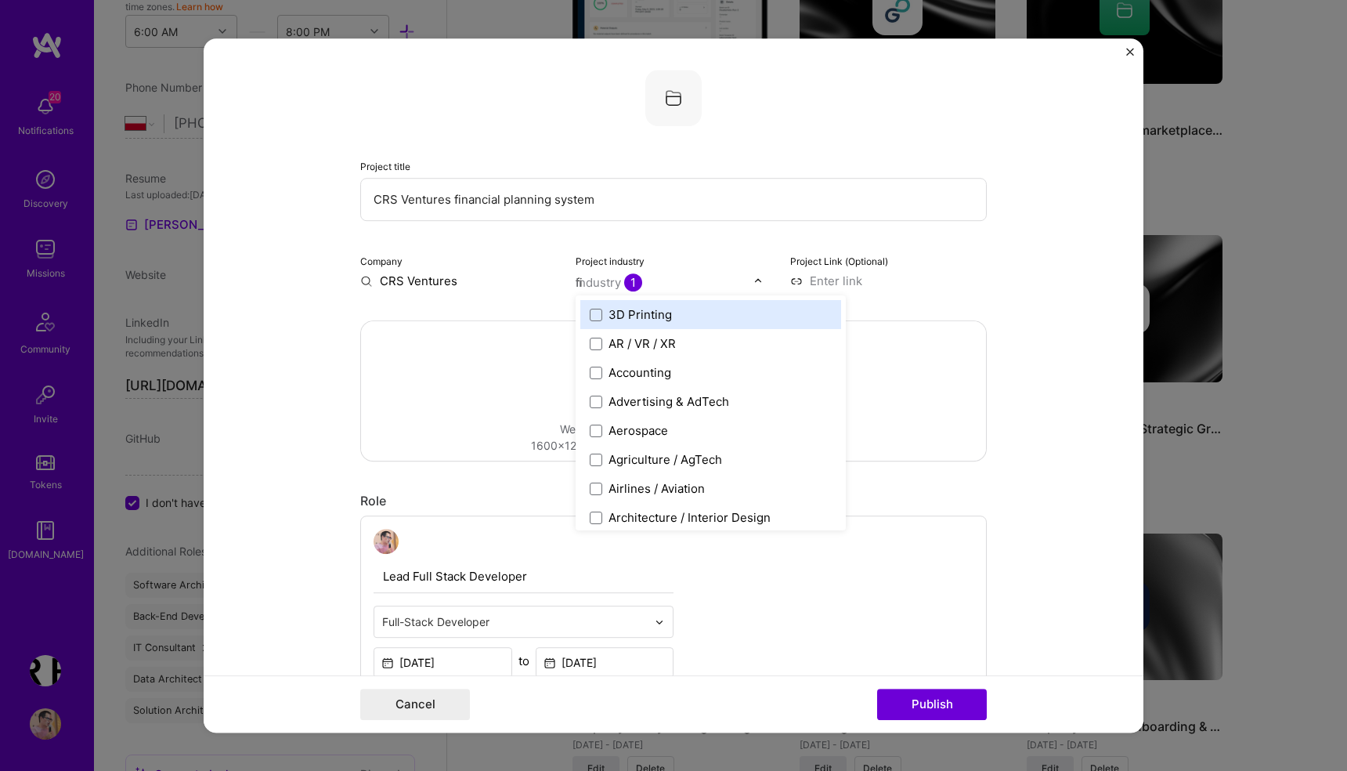
type input "fin"
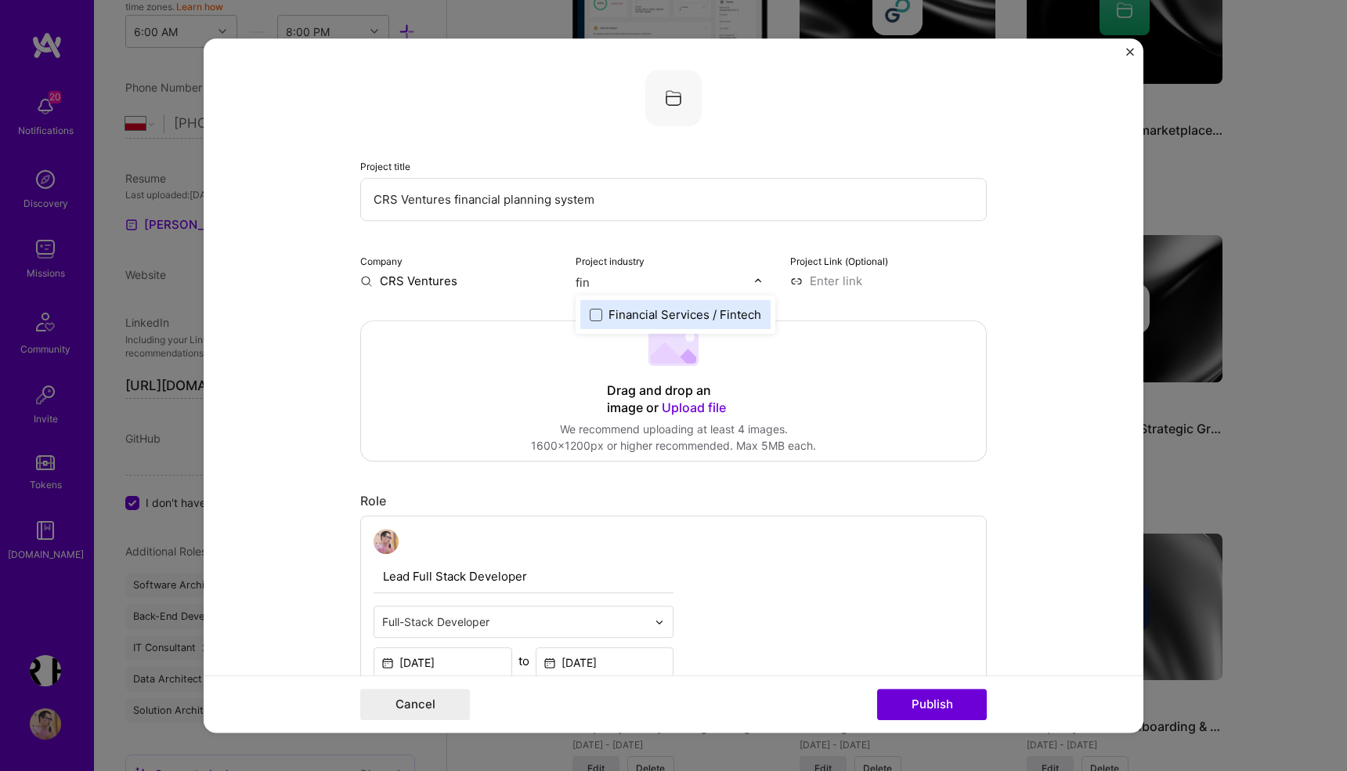
click at [596, 315] on span at bounding box center [596, 315] width 13 height 13
click at [929, 703] on button "Publish" at bounding box center [932, 703] width 110 height 31
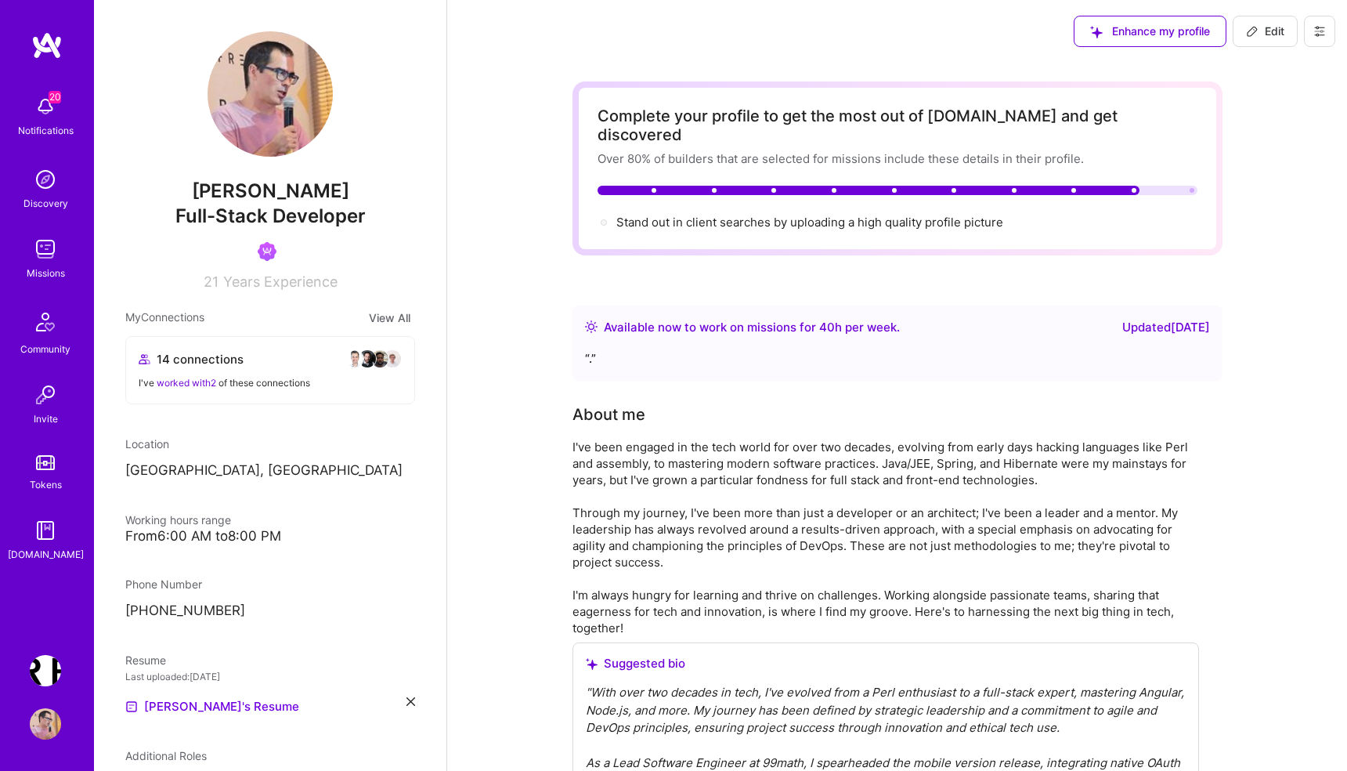
click at [1268, 29] on span "Edit" at bounding box center [1265, 31] width 38 height 16
select select "PL"
select select "Right Now"
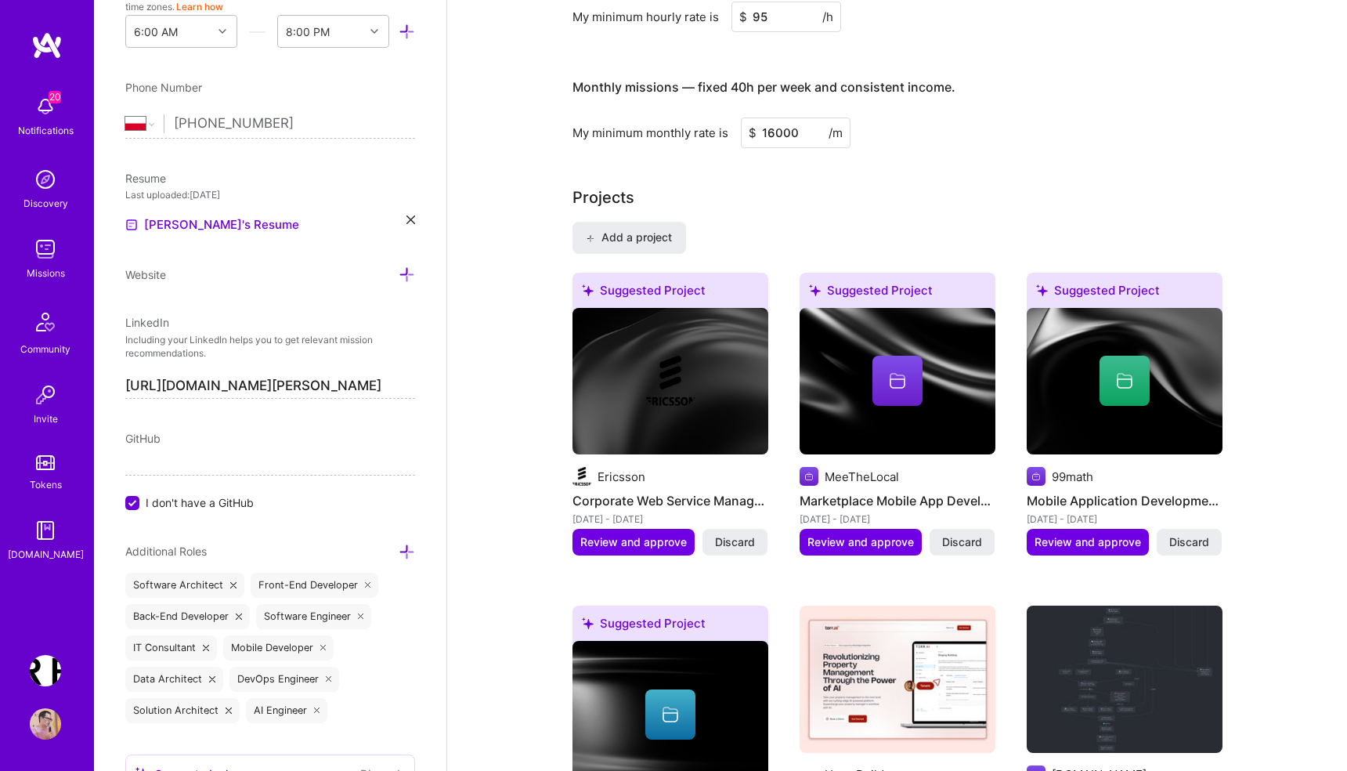
scroll to position [1347, 0]
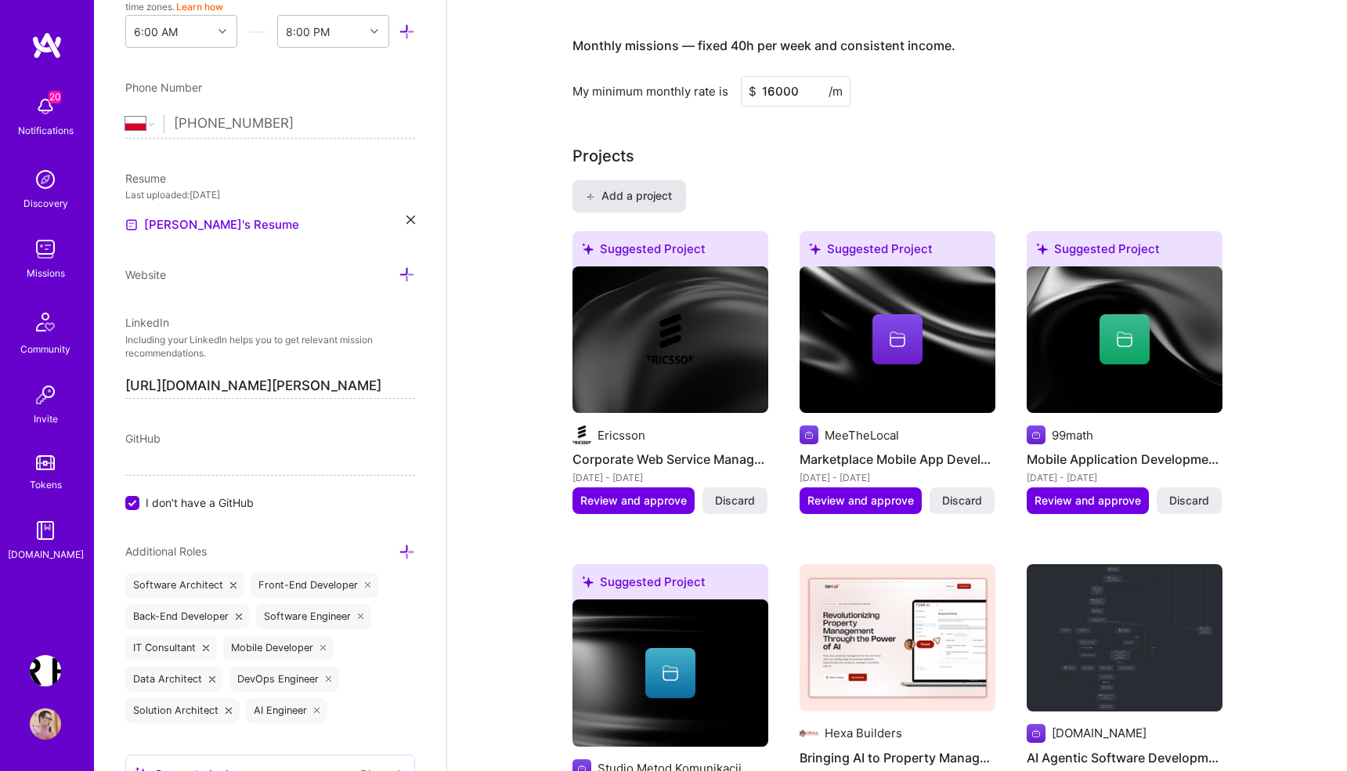
click at [652, 188] on span "Add a project" at bounding box center [628, 196] width 85 height 16
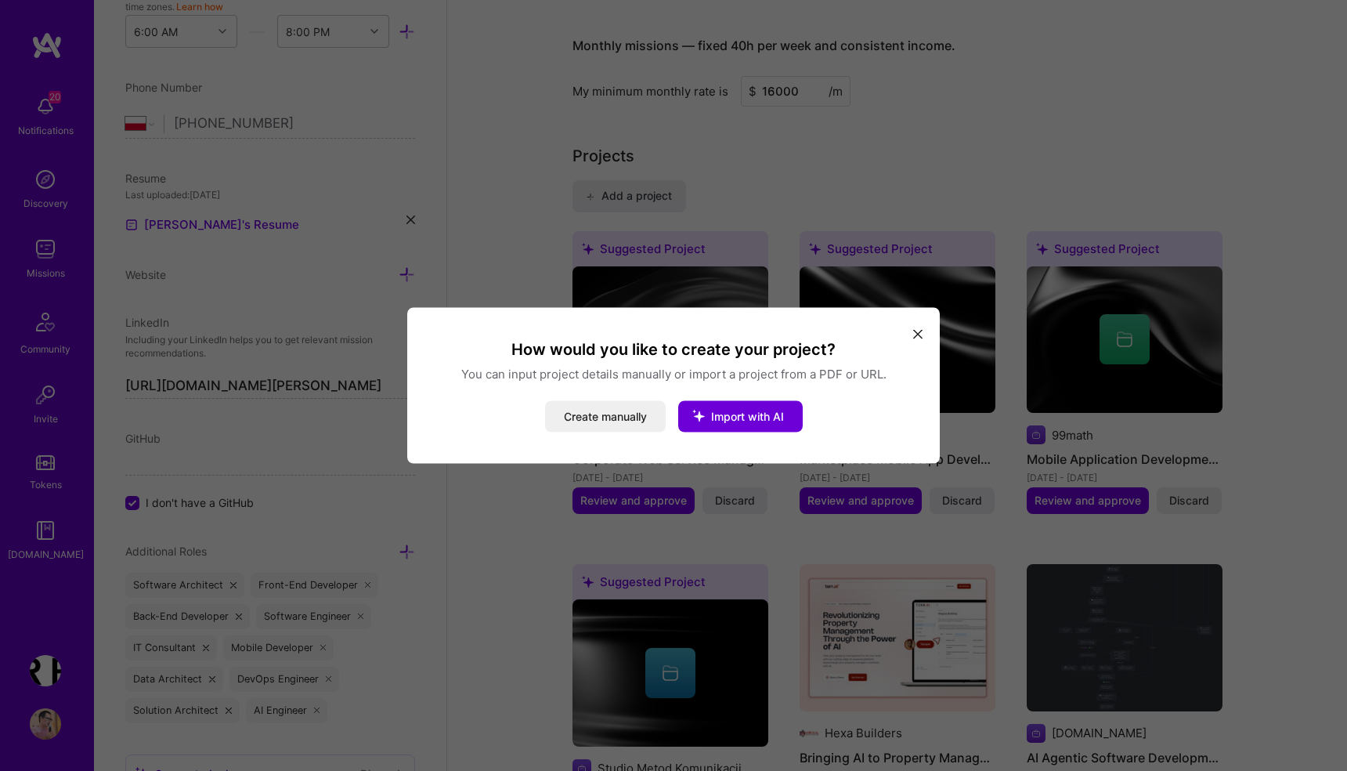
click at [917, 336] on icon "modal" at bounding box center [917, 333] width 9 height 9
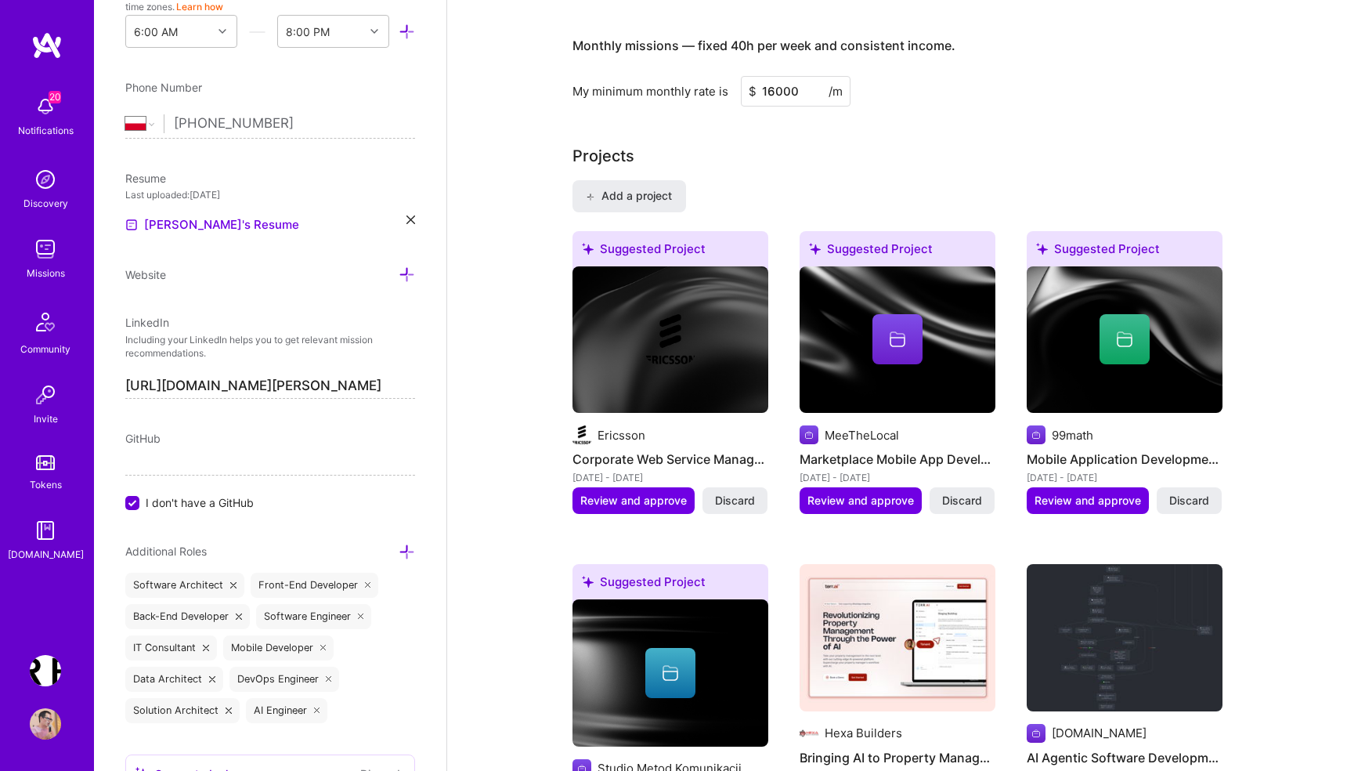
click at [646, 186] on button "Add a project" at bounding box center [629, 195] width 114 height 31
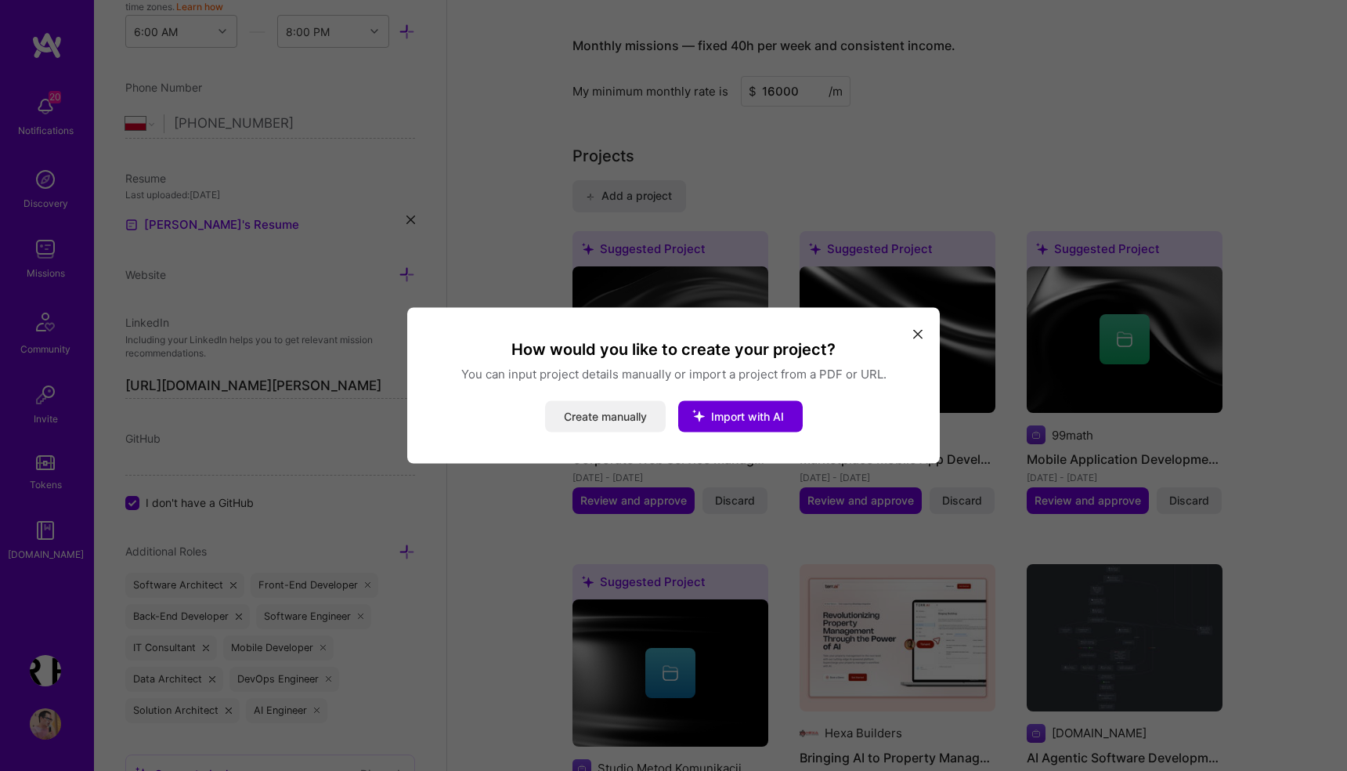
click at [601, 421] on button "Create manually" at bounding box center [605, 416] width 121 height 31
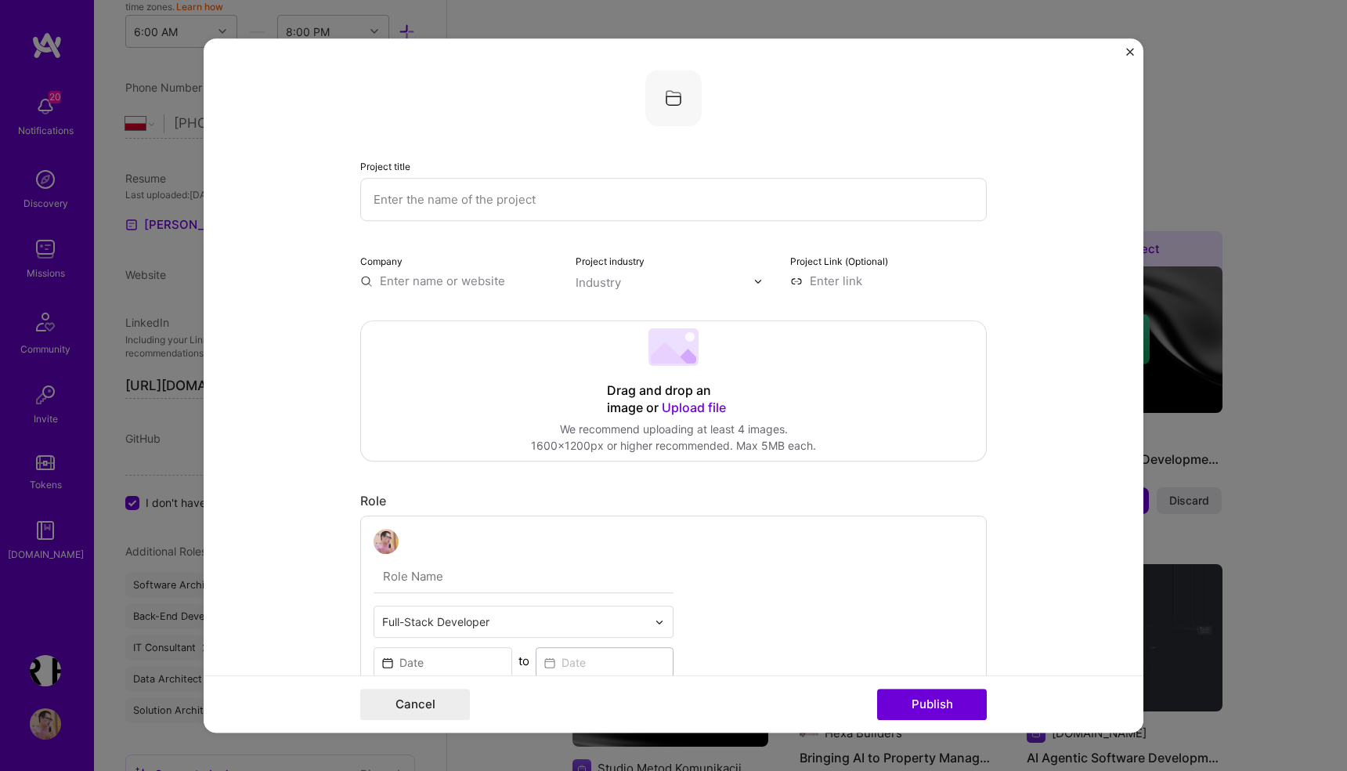
click at [474, 201] on input "text" at bounding box center [673, 199] width 626 height 43
type input "F"
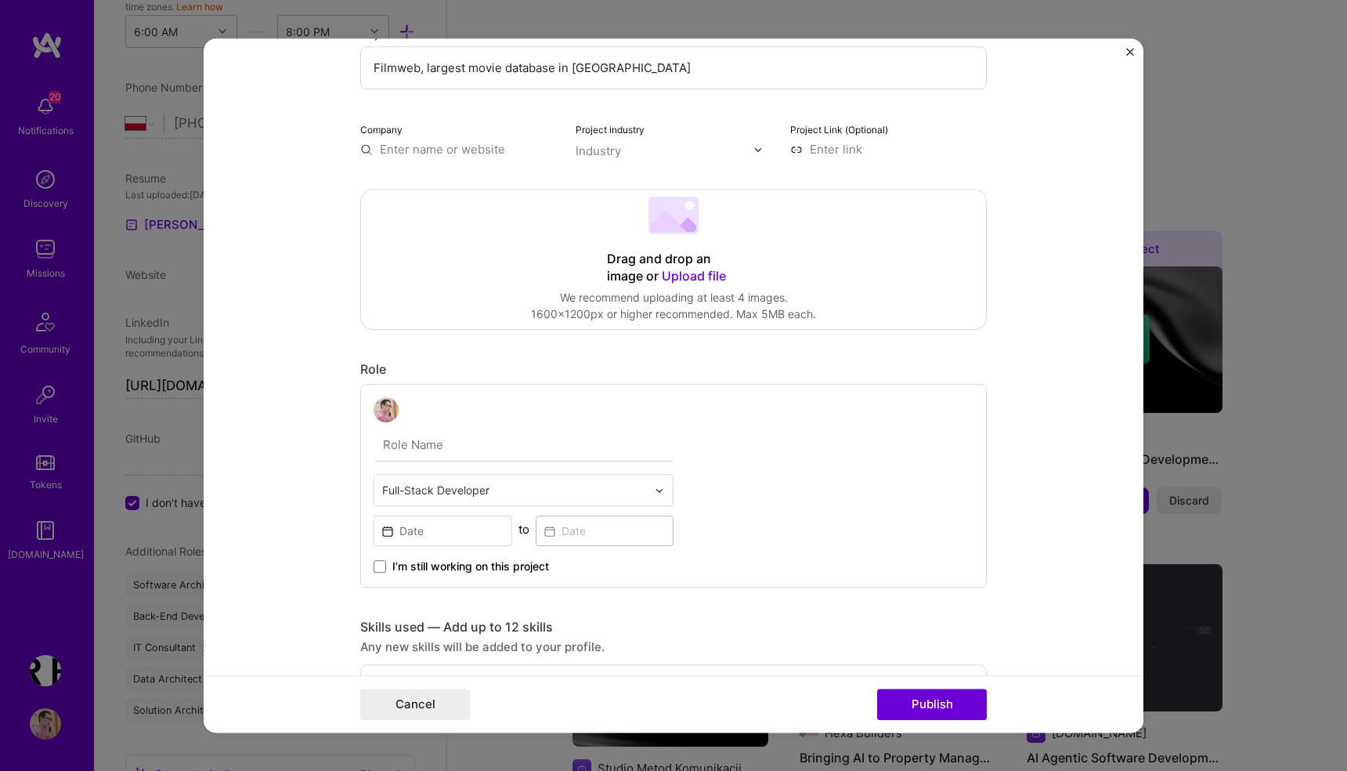
scroll to position [136, 0]
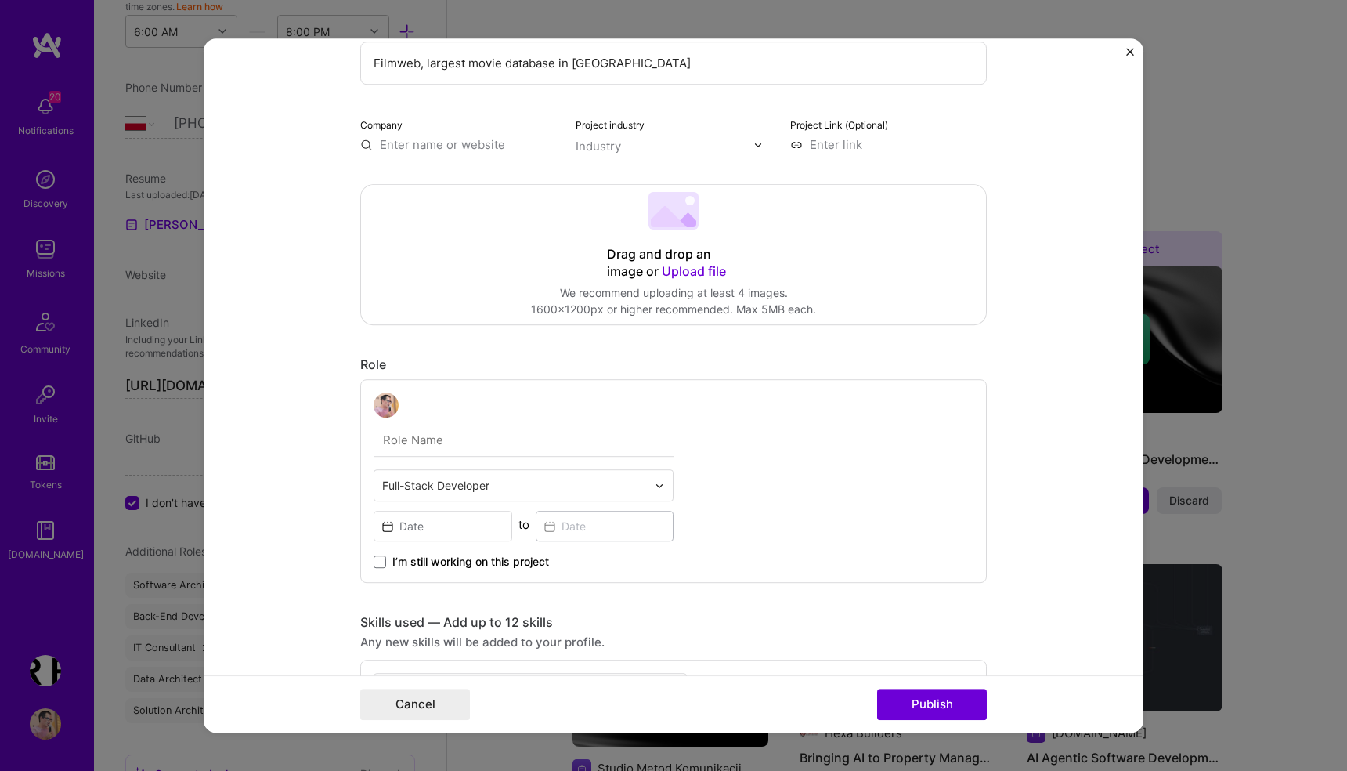
type input "Filmweb, largest movie database in Poland"
click at [658, 265] on div "Drag and drop an image or Upload file" at bounding box center [673, 263] width 133 height 34
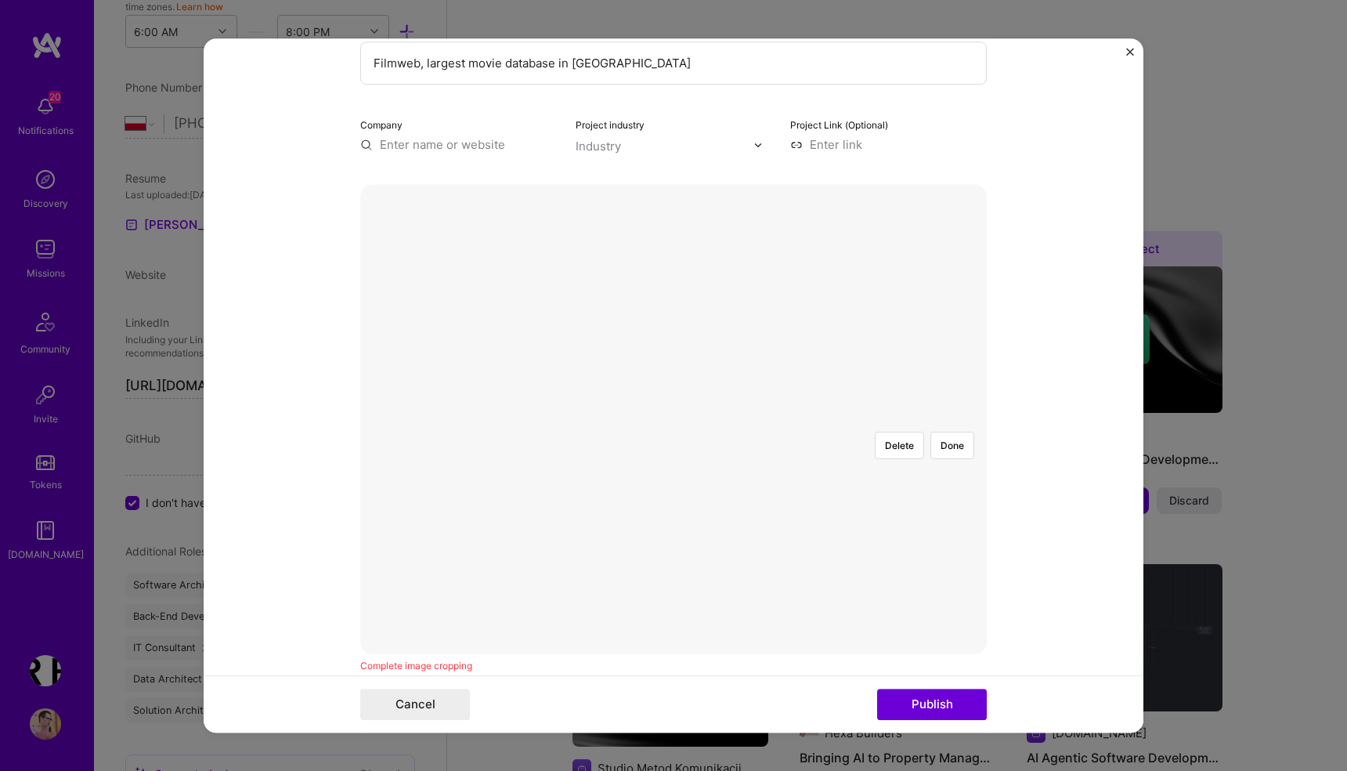
click at [902, 537] on div at bounding box center [989, 652] width 621 height 467
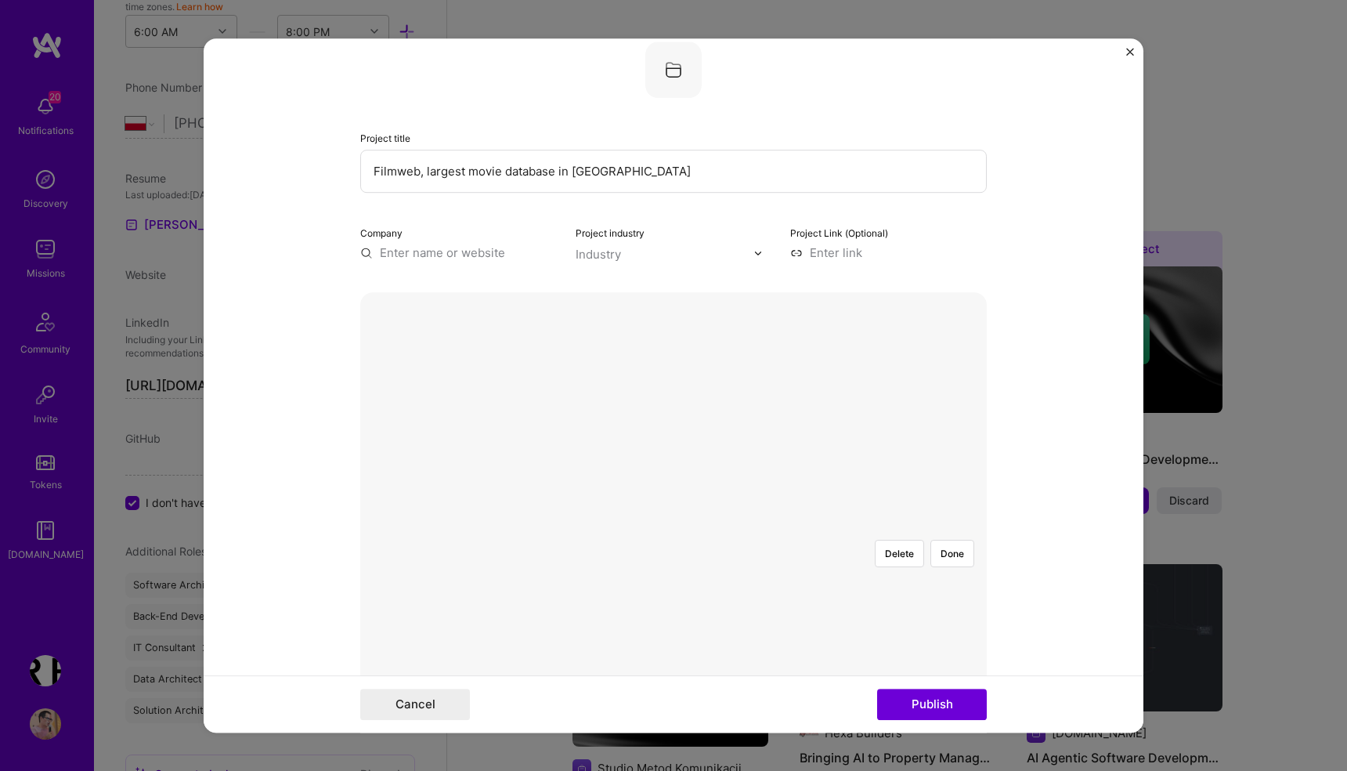
scroll to position [25, 0]
click at [412, 255] on input "text" at bounding box center [458, 255] width 197 height 16
type input "Filmweb"
click at [481, 291] on div "Filmweb" at bounding box center [478, 291] width 60 height 27
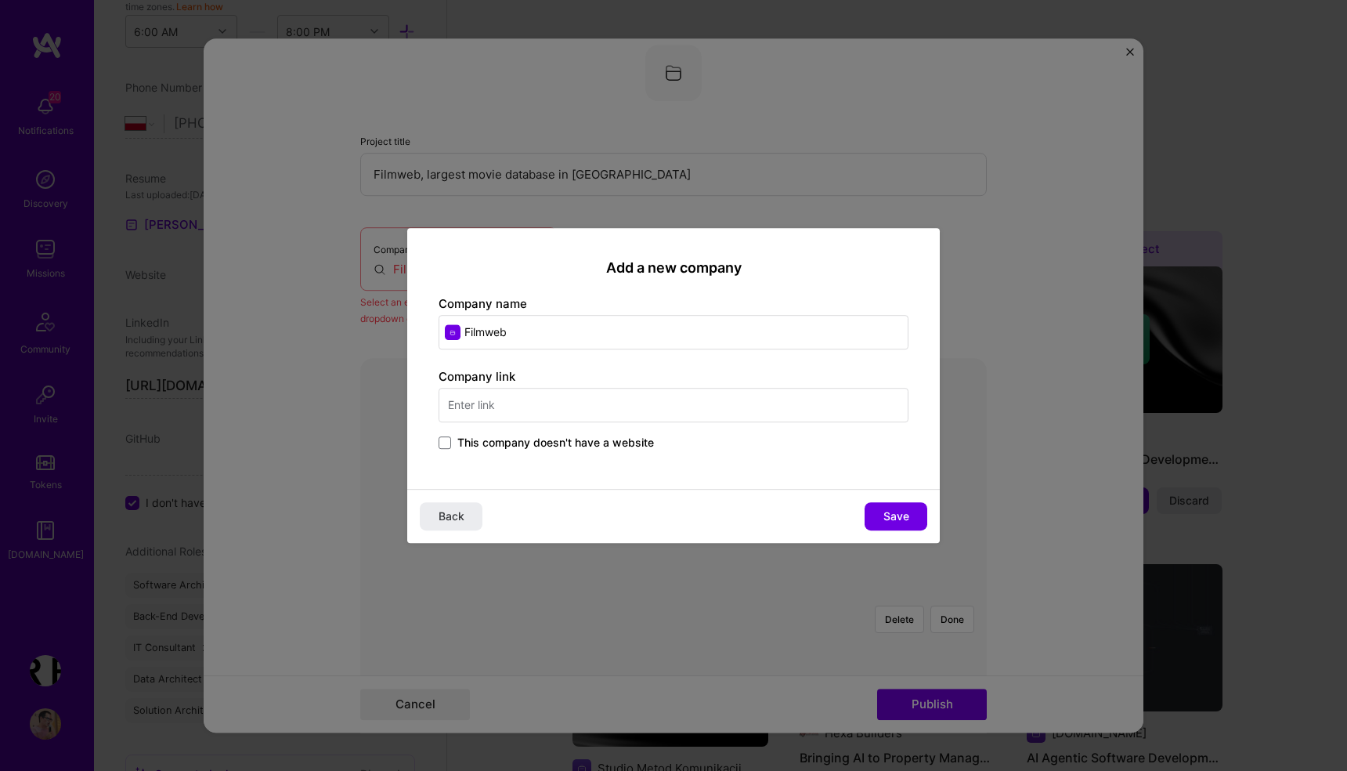
click at [496, 406] on input "text" at bounding box center [674, 405] width 470 height 34
type input "filmweb.pl"
click at [900, 516] on span "Save" at bounding box center [896, 516] width 26 height 16
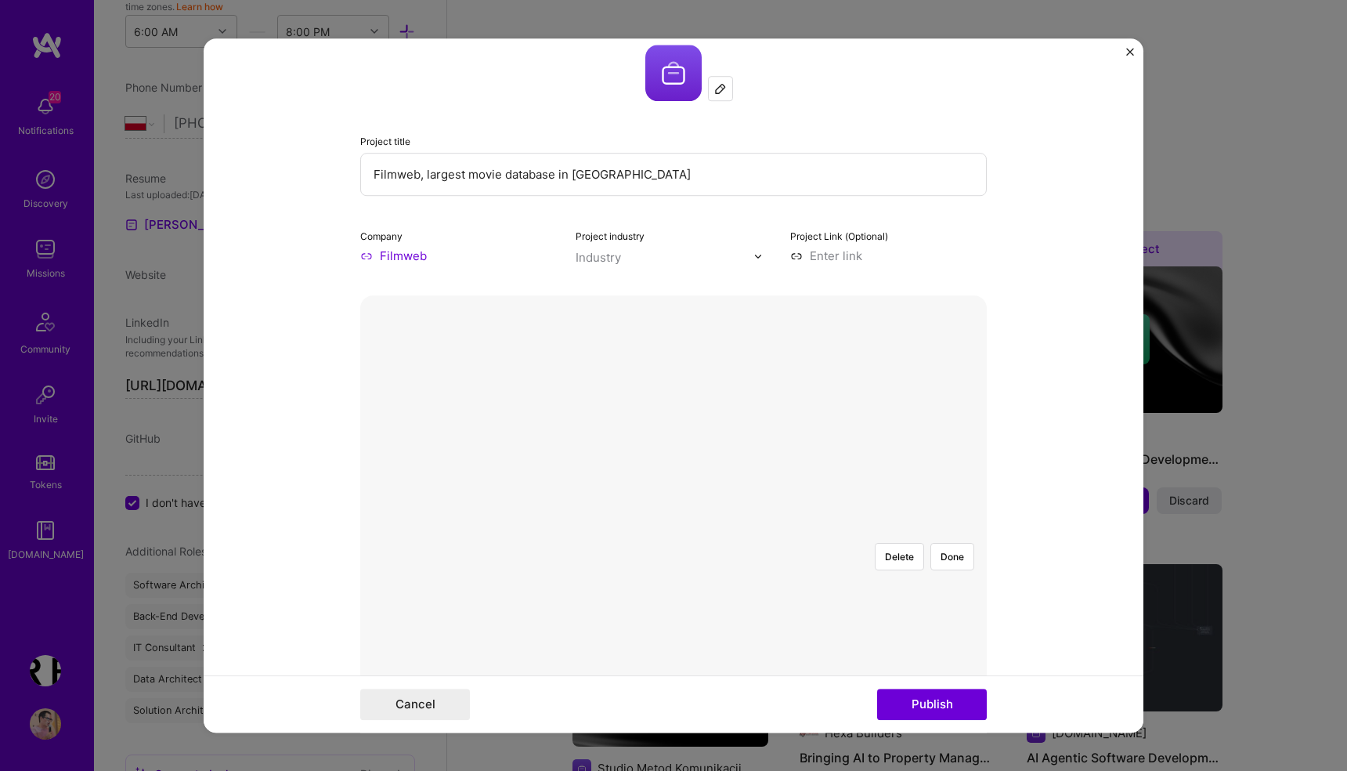
click at [595, 258] on div "Industry" at bounding box center [598, 257] width 45 height 16
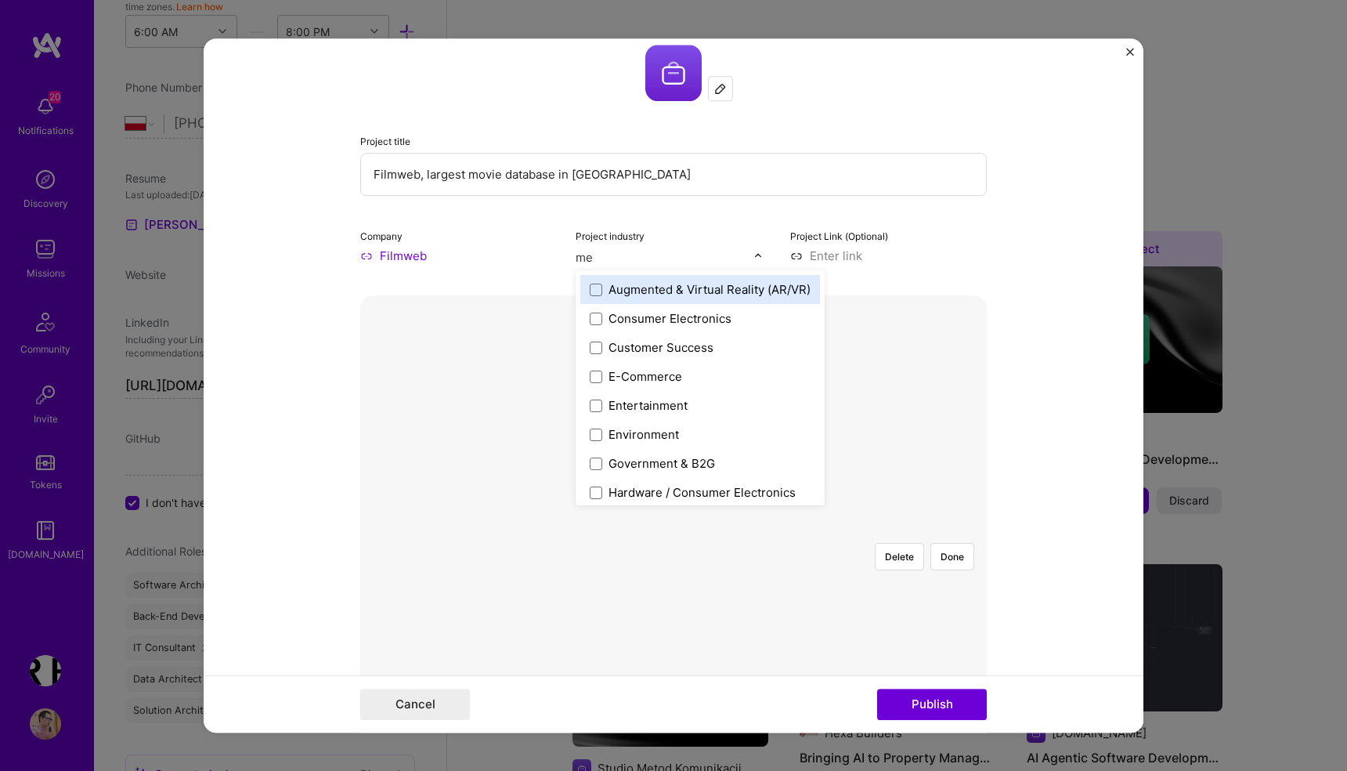
type input "med"
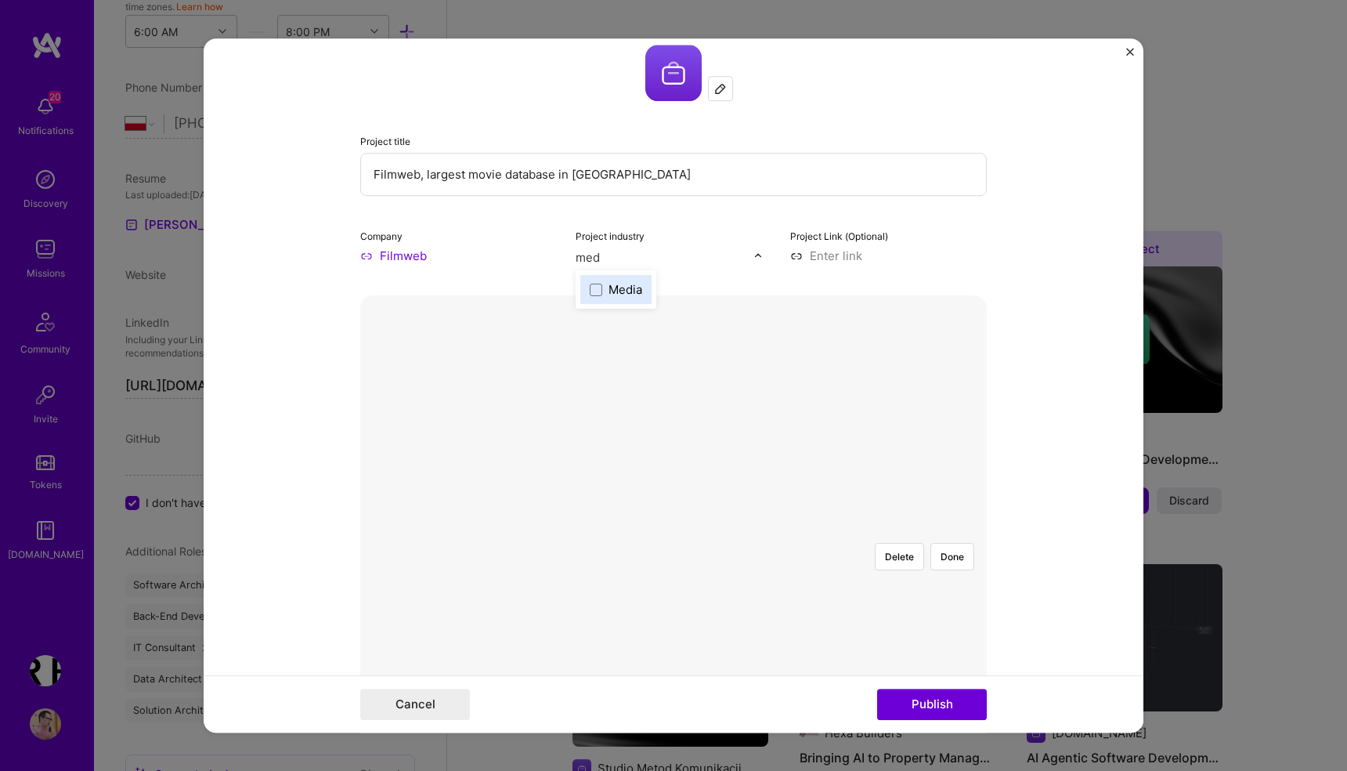
click at [611, 291] on div "Media" at bounding box center [625, 289] width 34 height 16
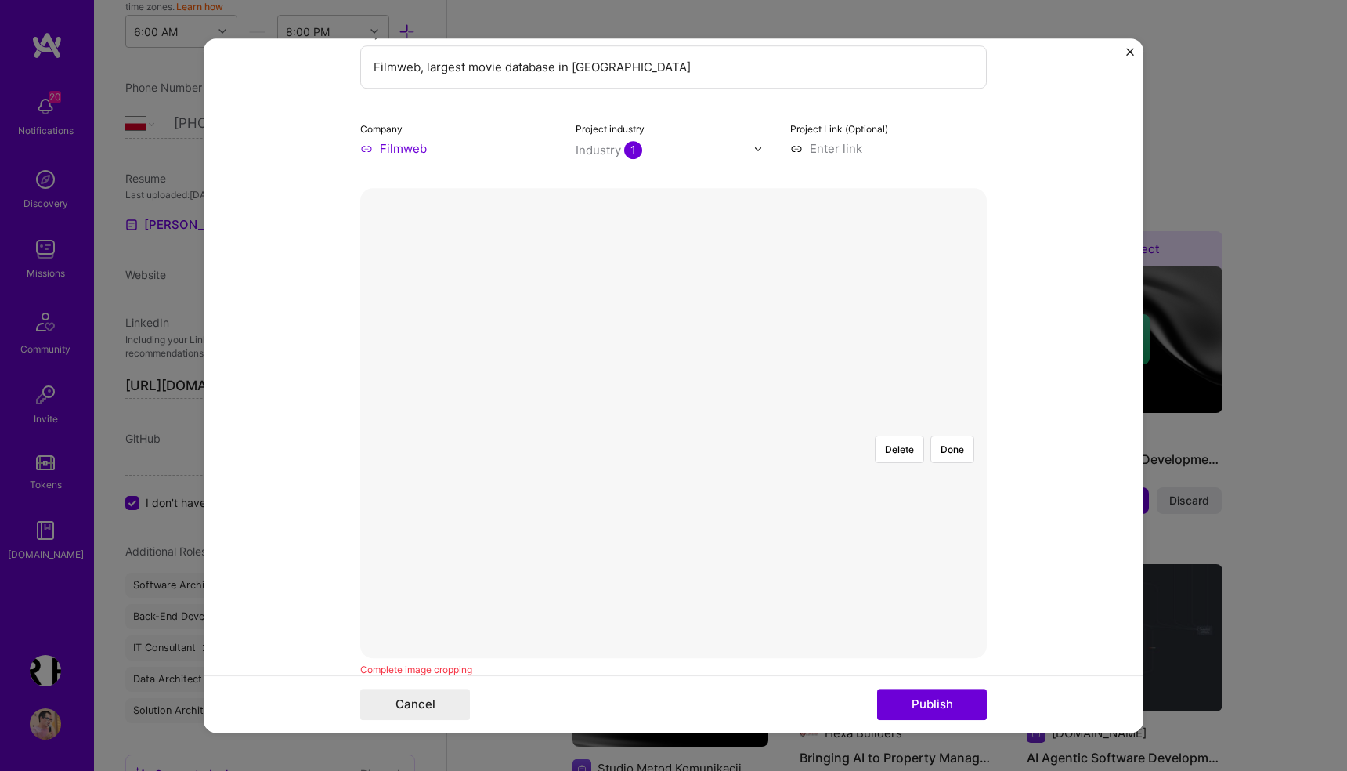
scroll to position [197, 0]
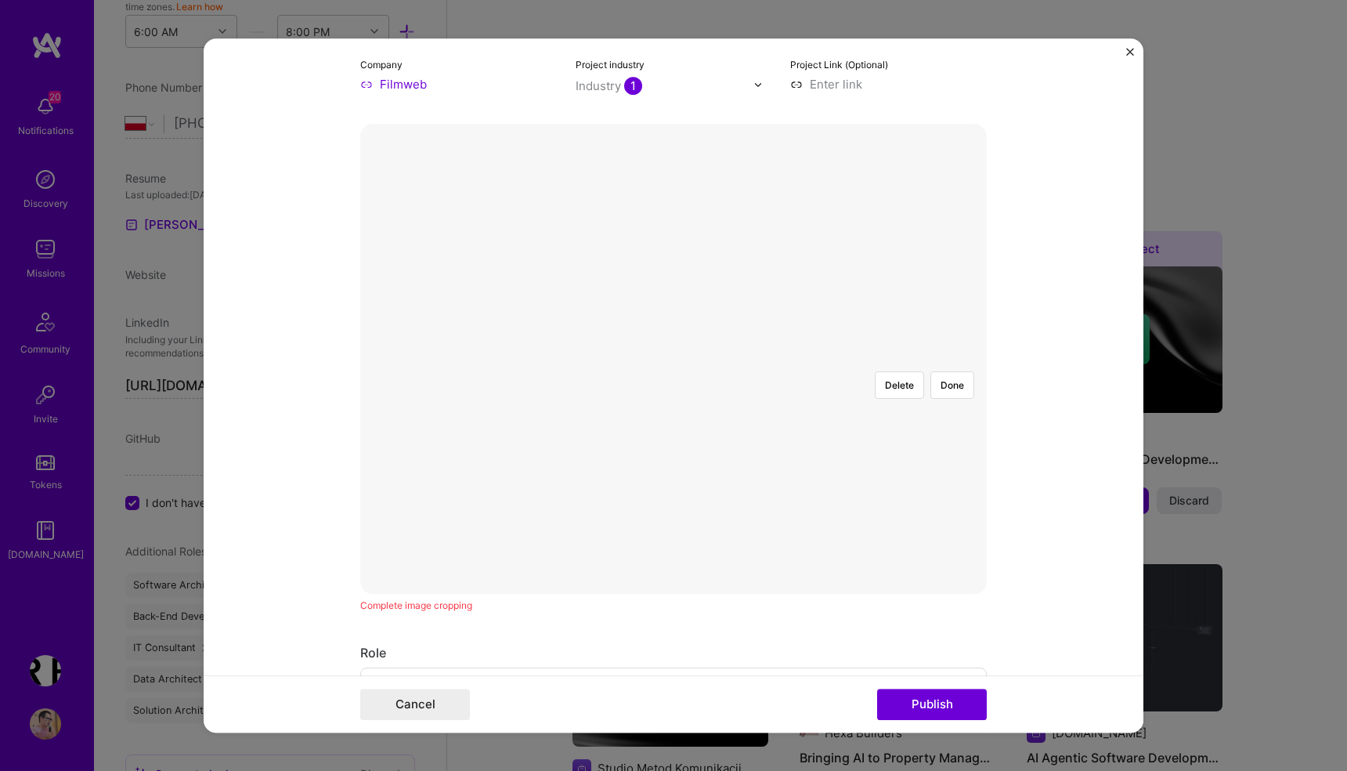
click at [679, 417] on div at bounding box center [989, 592] width 621 height 467
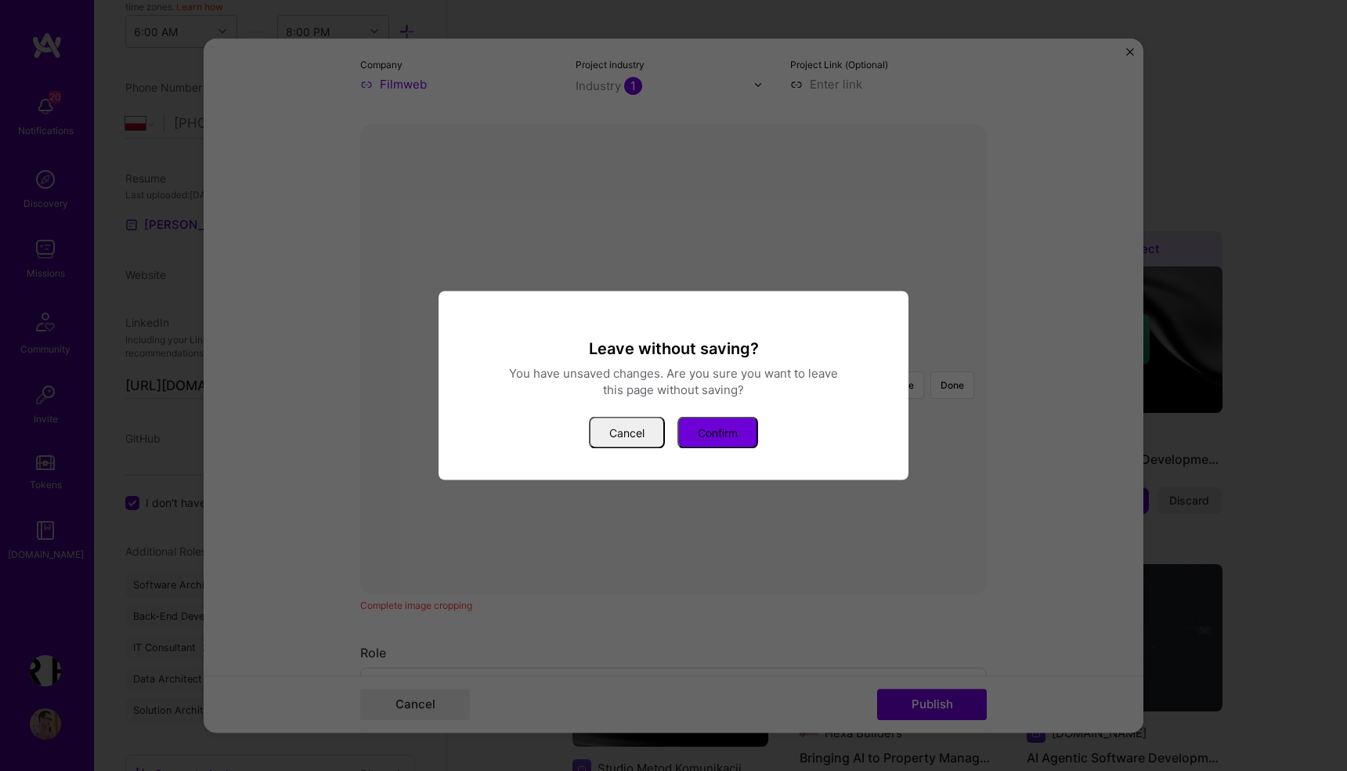
scroll to position [299, 0]
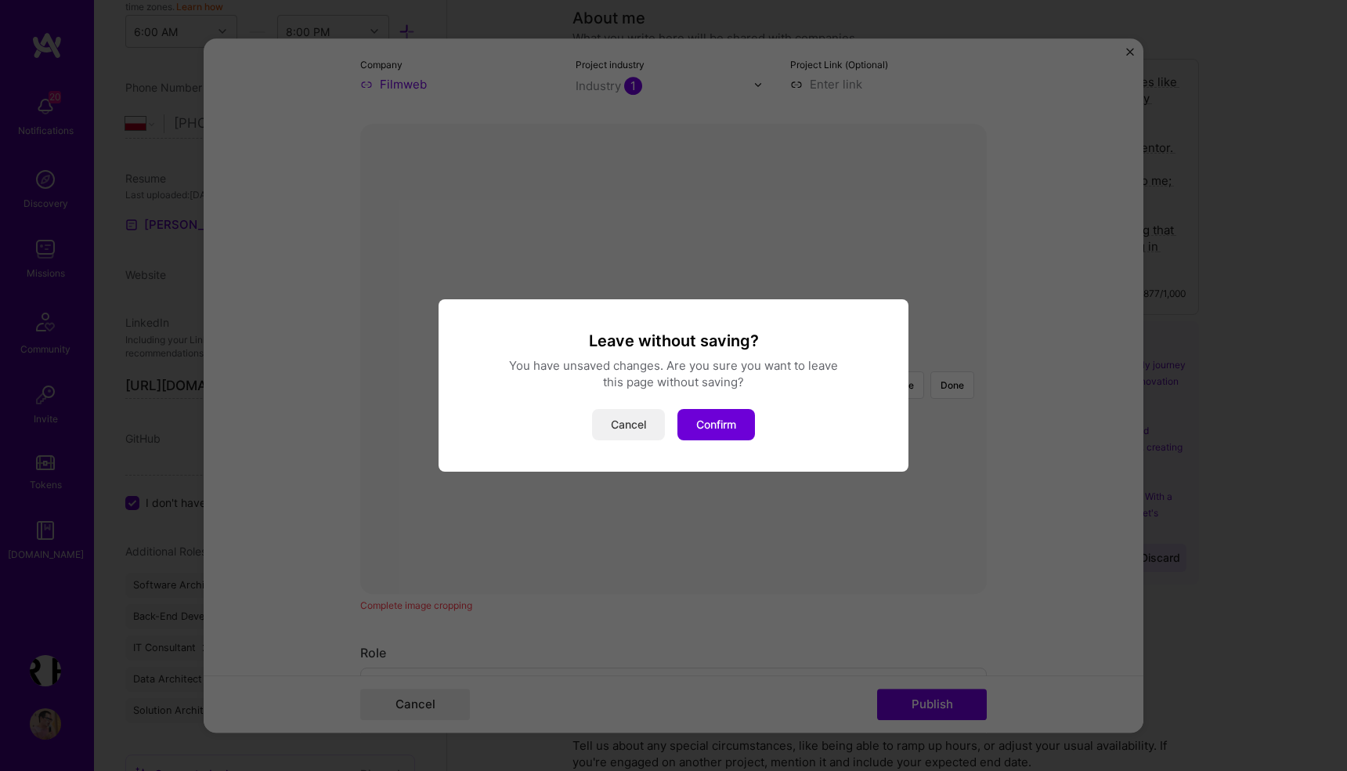
click at [626, 427] on button "Cancel" at bounding box center [628, 424] width 73 height 31
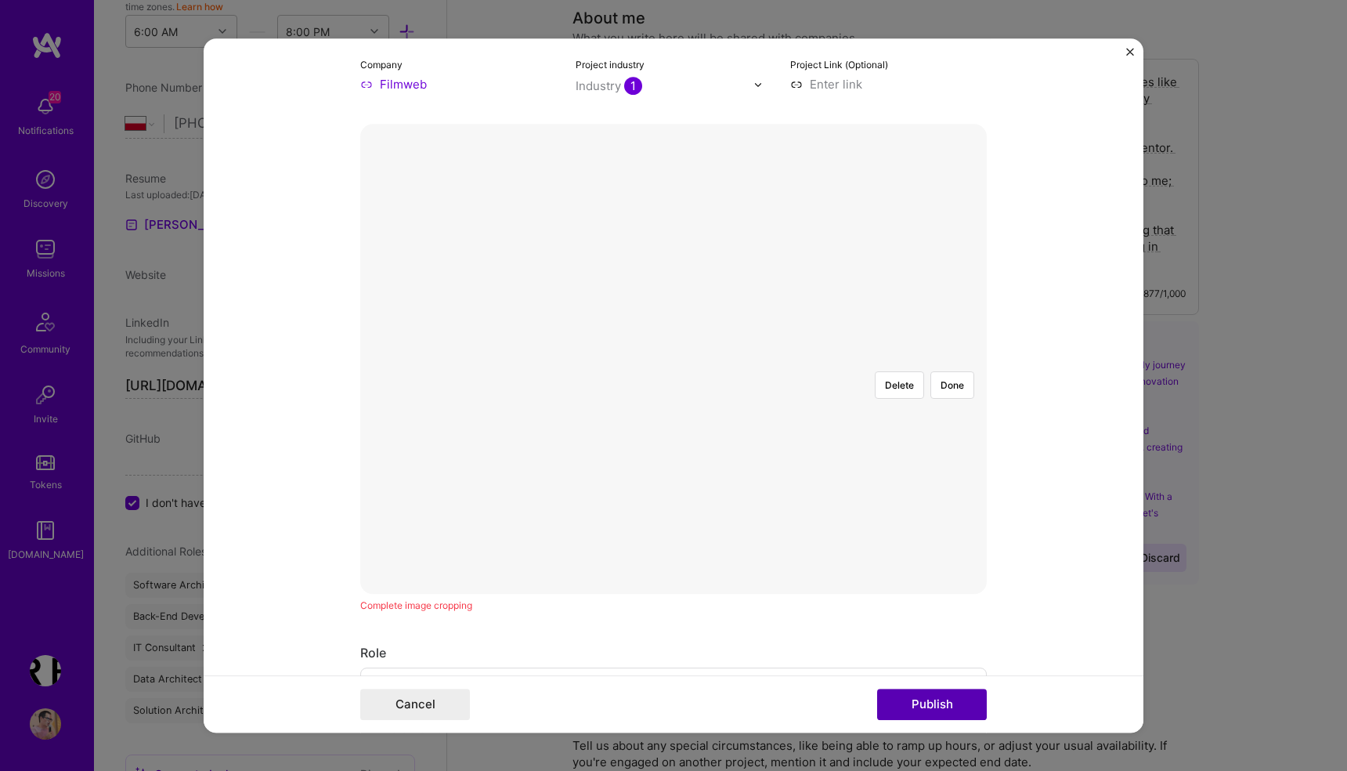
click at [924, 706] on button "Publish" at bounding box center [932, 703] width 110 height 31
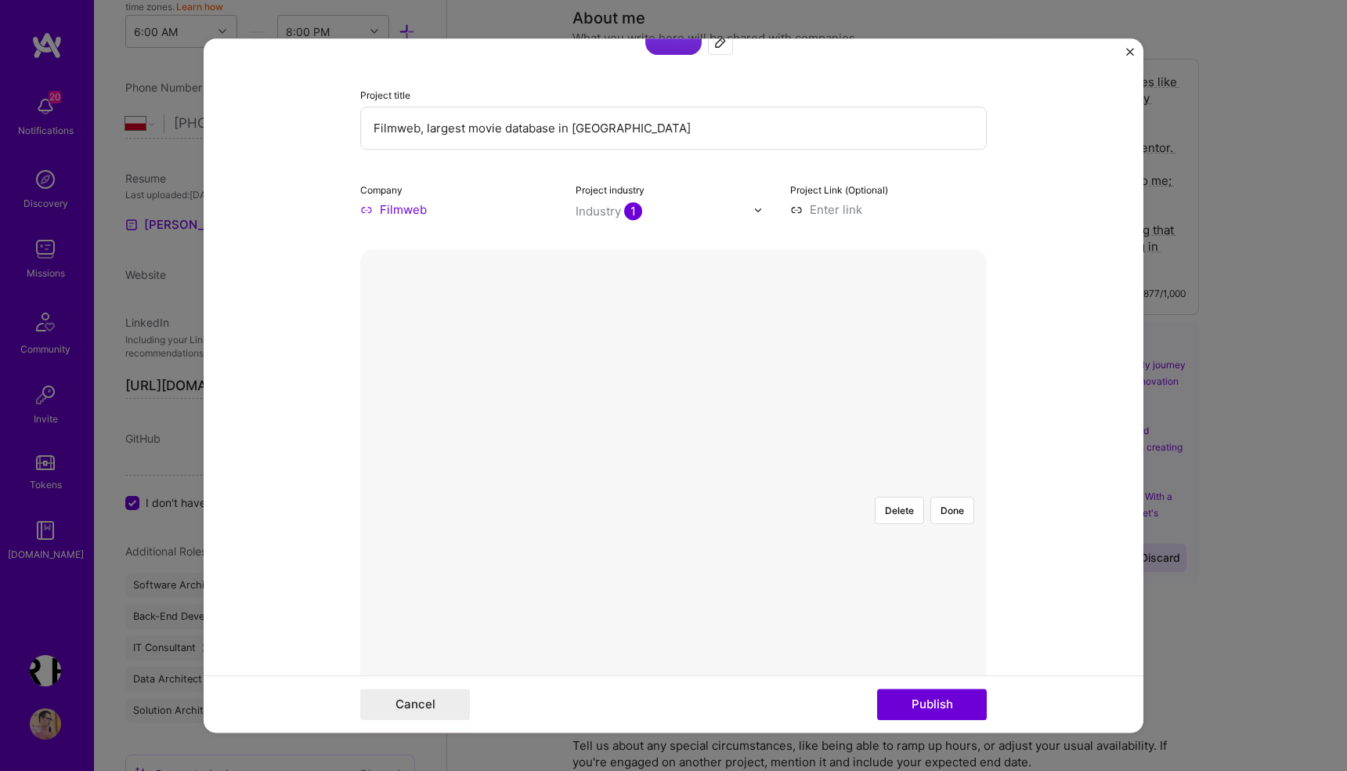
scroll to position [0, 0]
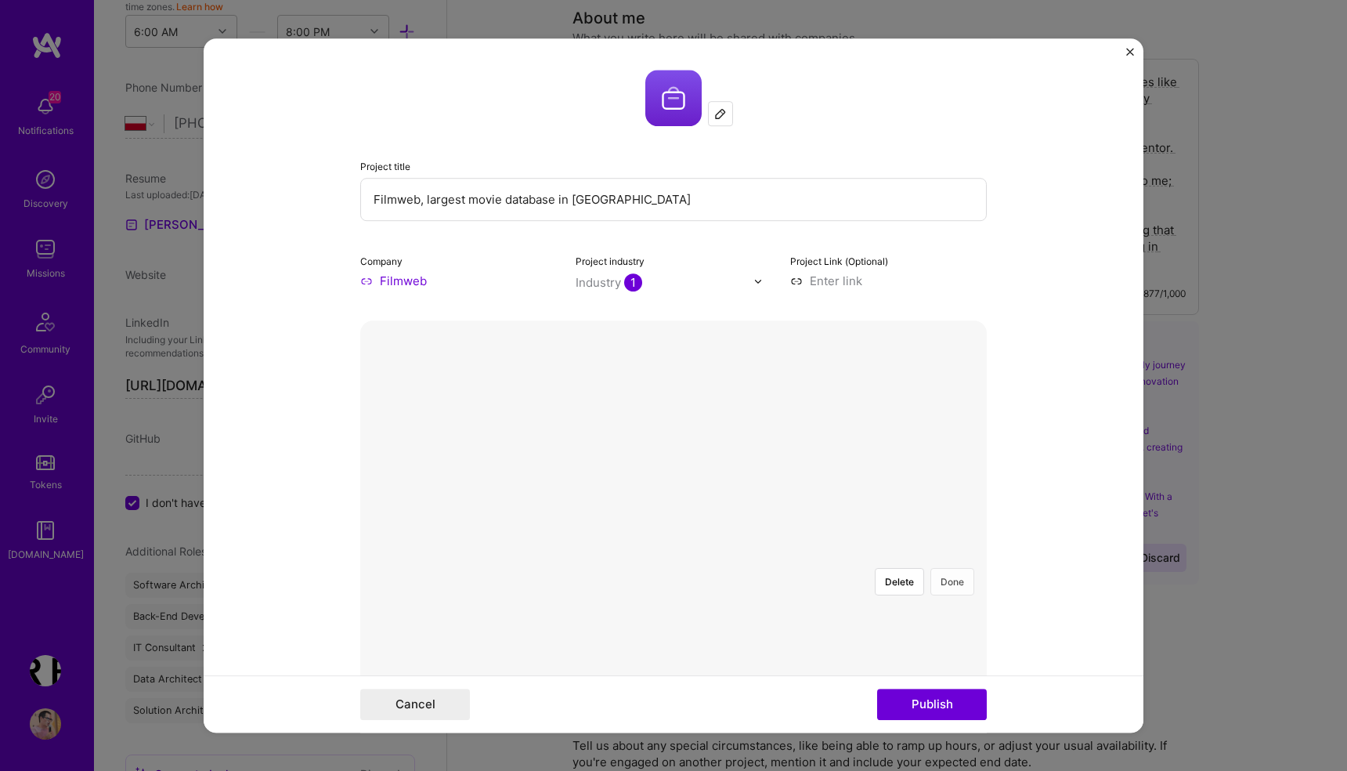
click at [941, 568] on button "Done" at bounding box center [952, 581] width 44 height 27
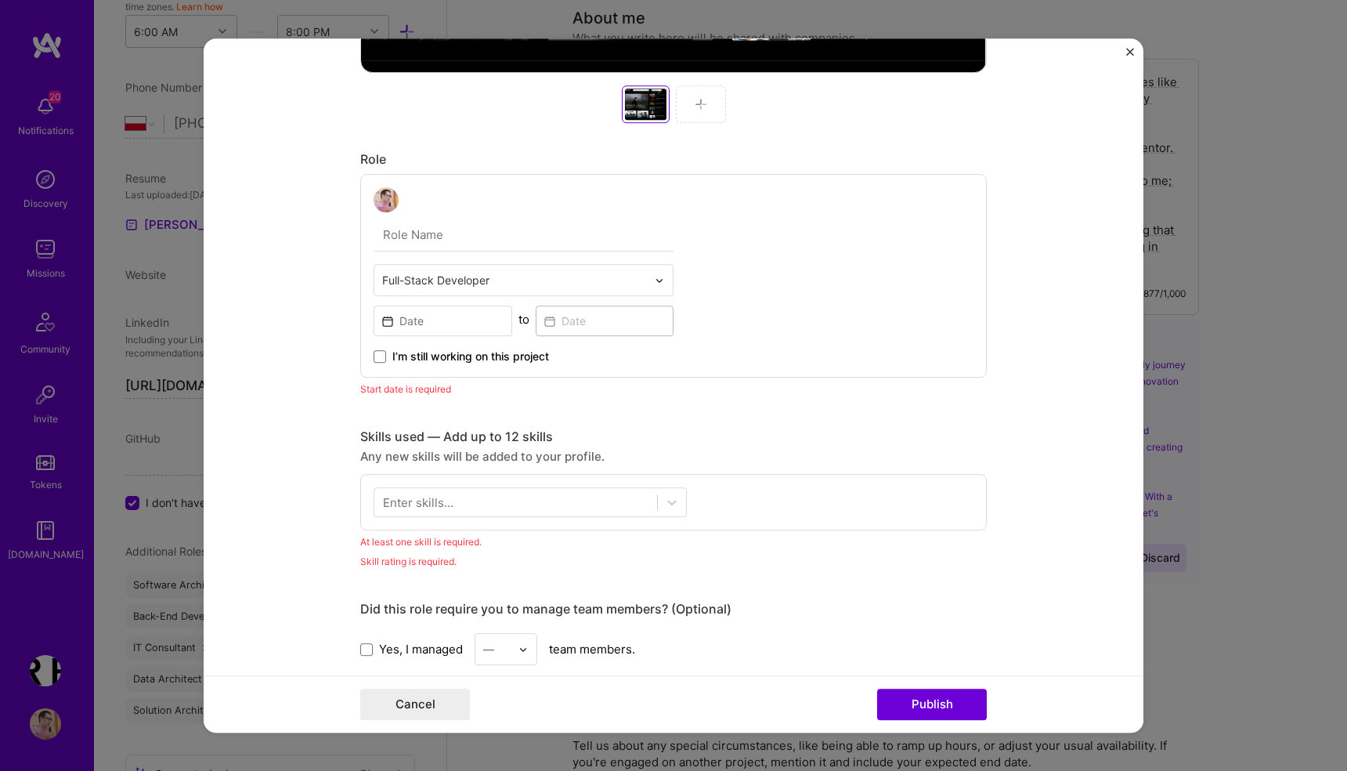
scroll to position [738, 0]
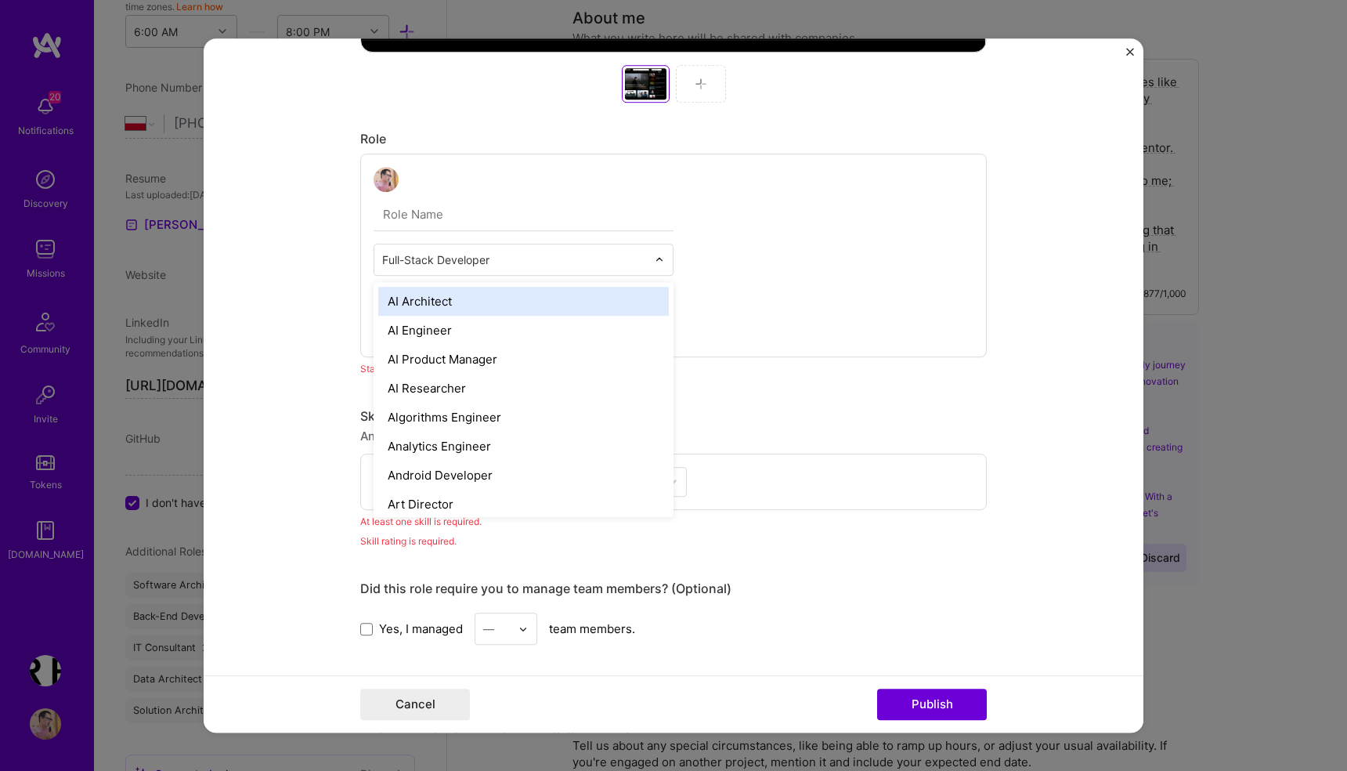
click at [659, 259] on img at bounding box center [659, 259] width 9 height 9
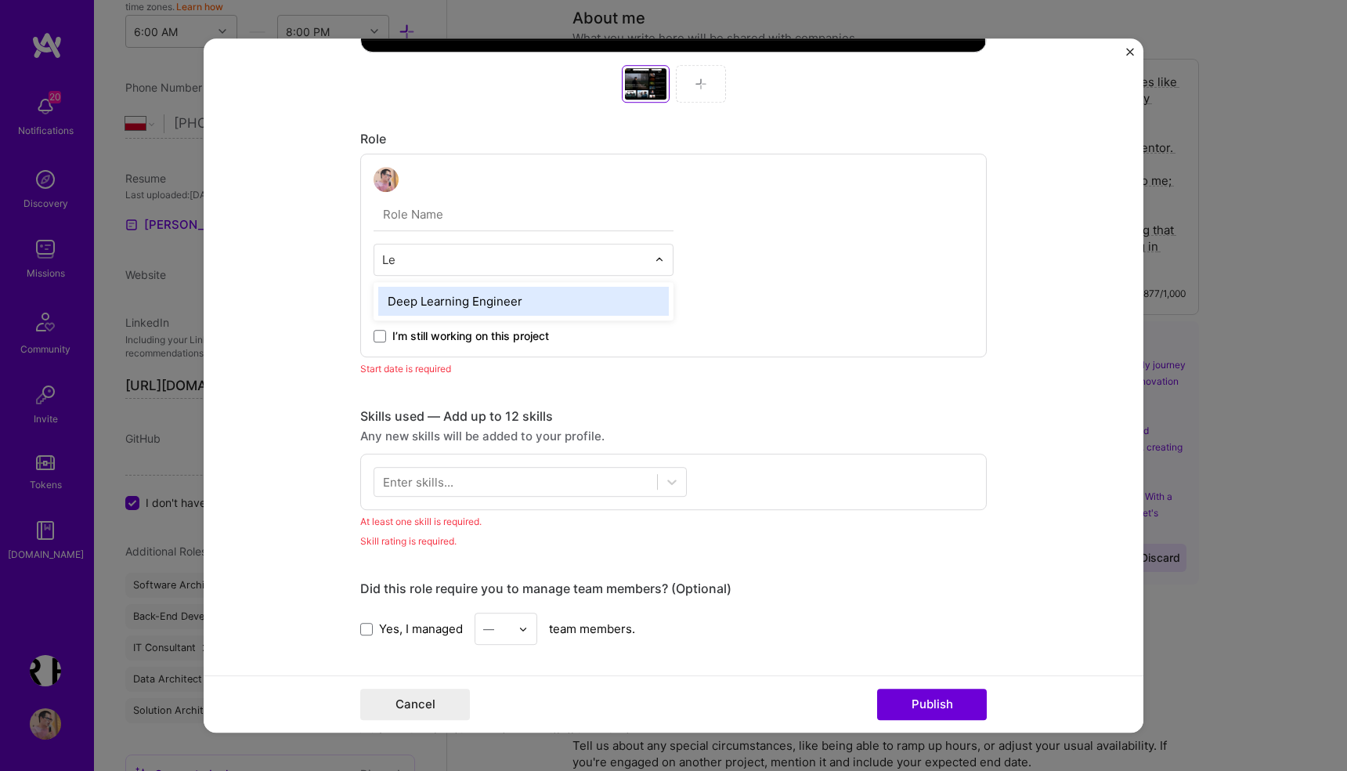
type input "L"
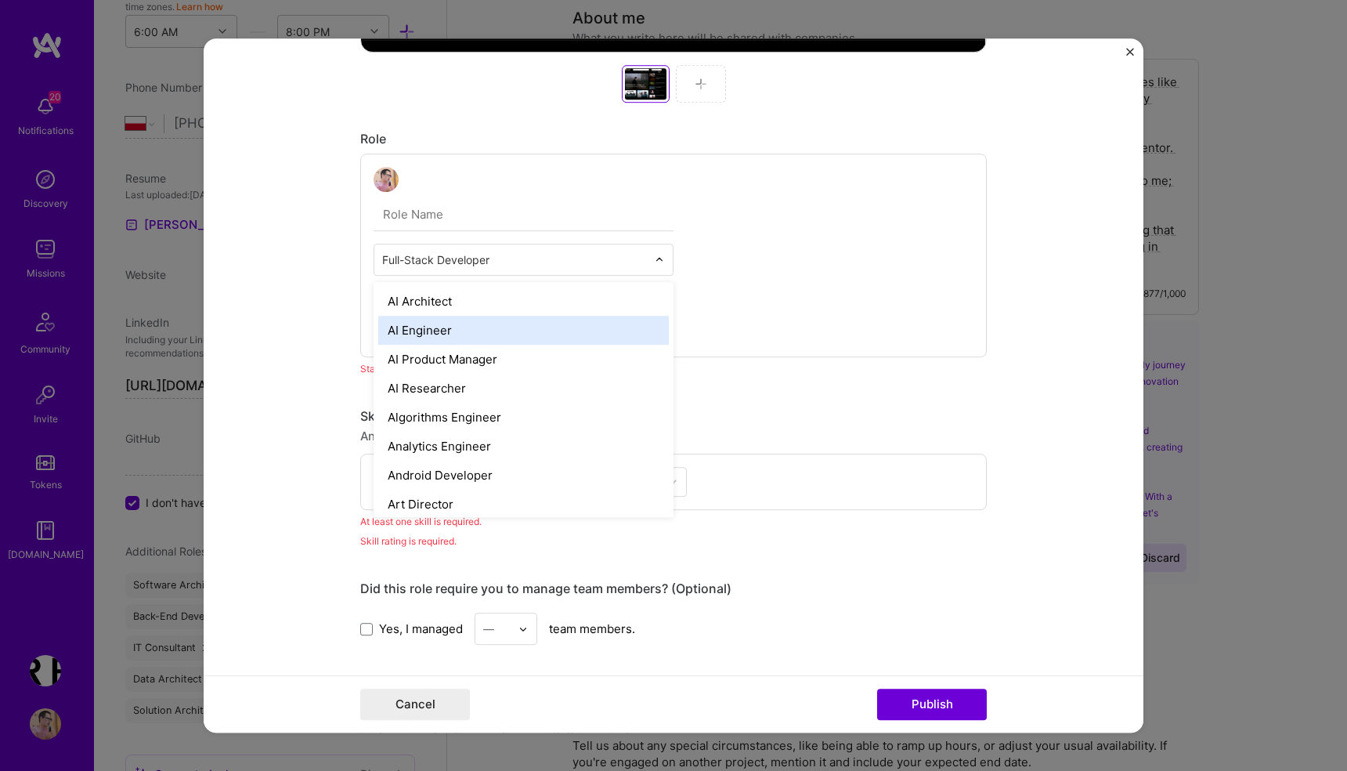
click at [573, 255] on input "text" at bounding box center [514, 259] width 265 height 16
click at [794, 255] on div "option AI Engineer focused, 2 of 70. 69 results available. Use Up and Down to c…" at bounding box center [673, 255] width 626 height 204
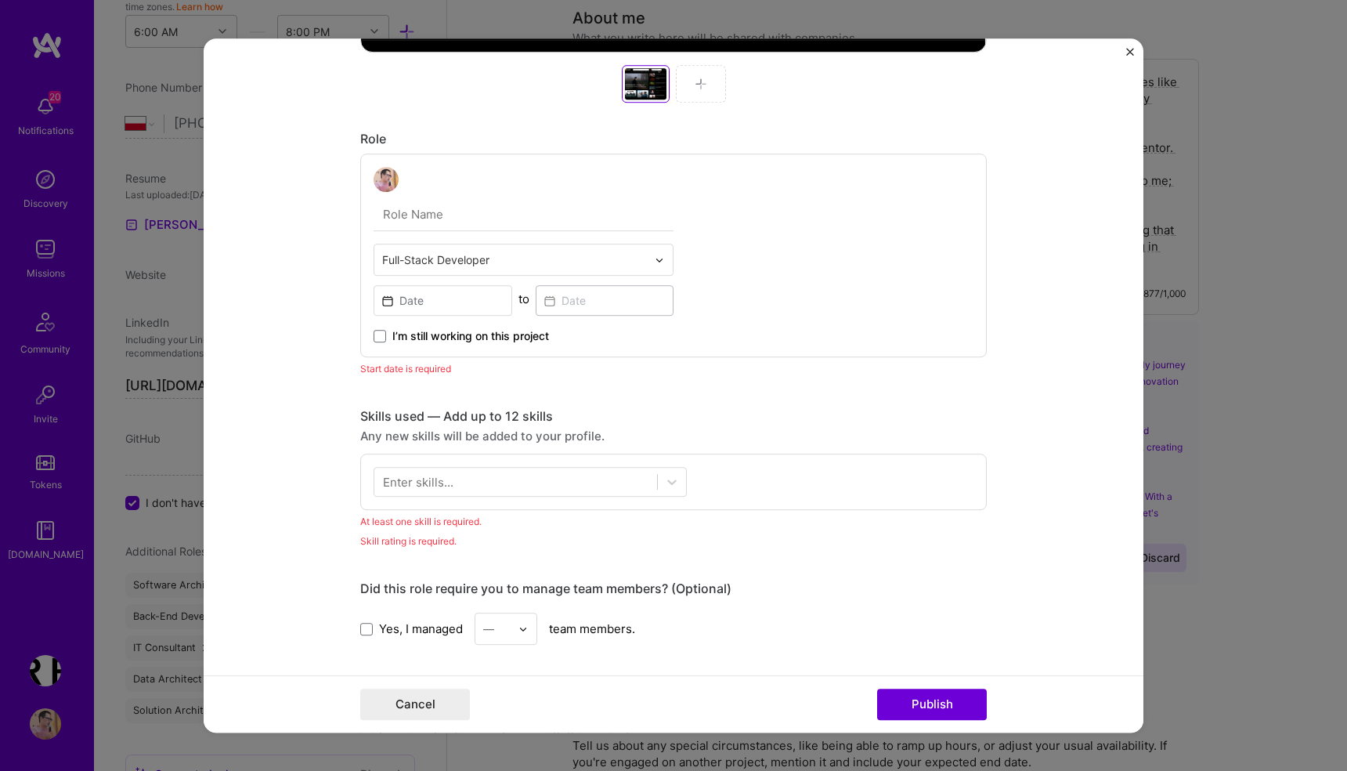
click at [435, 215] on input "text" at bounding box center [524, 214] width 300 height 33
type input "Lead Full Stack Developer & Architect"
click at [807, 256] on div "Lead Full Stack Developer & Architect Full-Stack Developer to I’m still working…" at bounding box center [673, 255] width 626 height 204
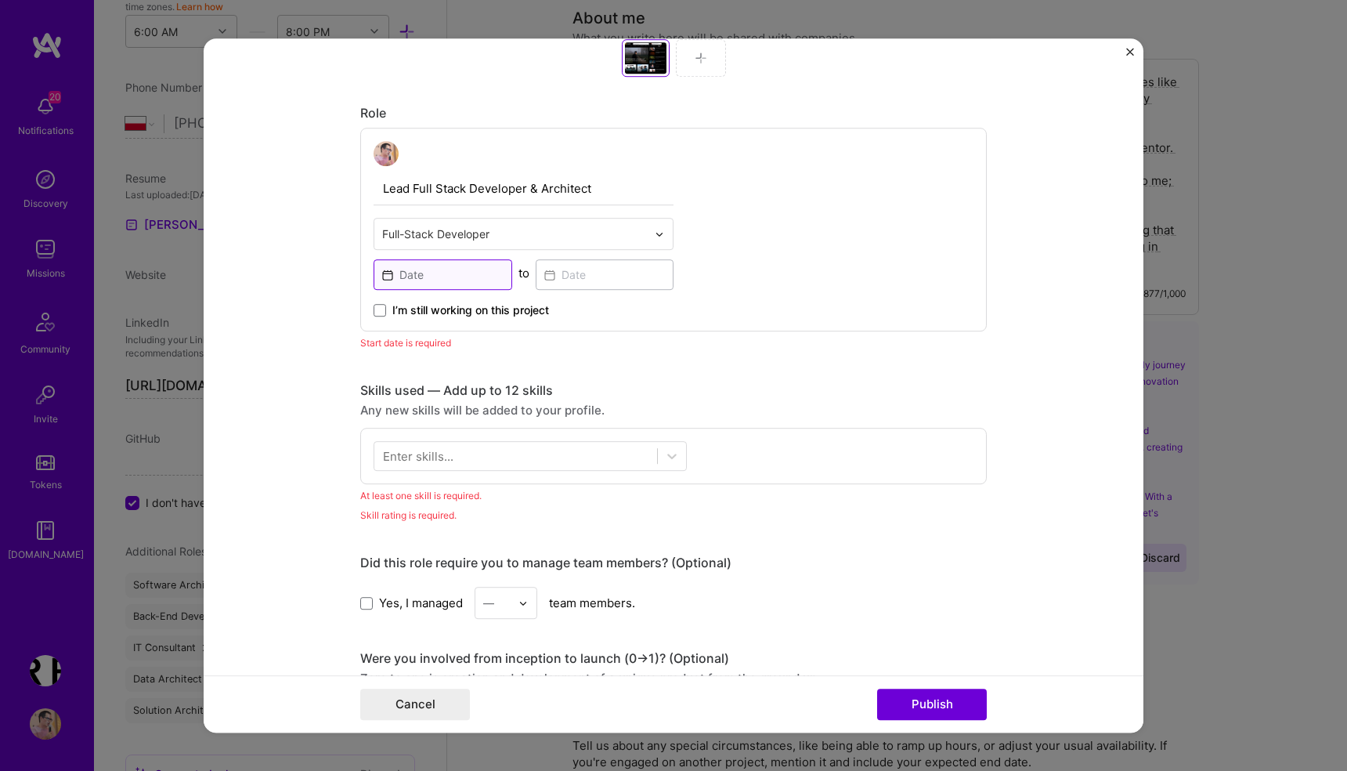
click at [442, 276] on input at bounding box center [443, 274] width 139 height 31
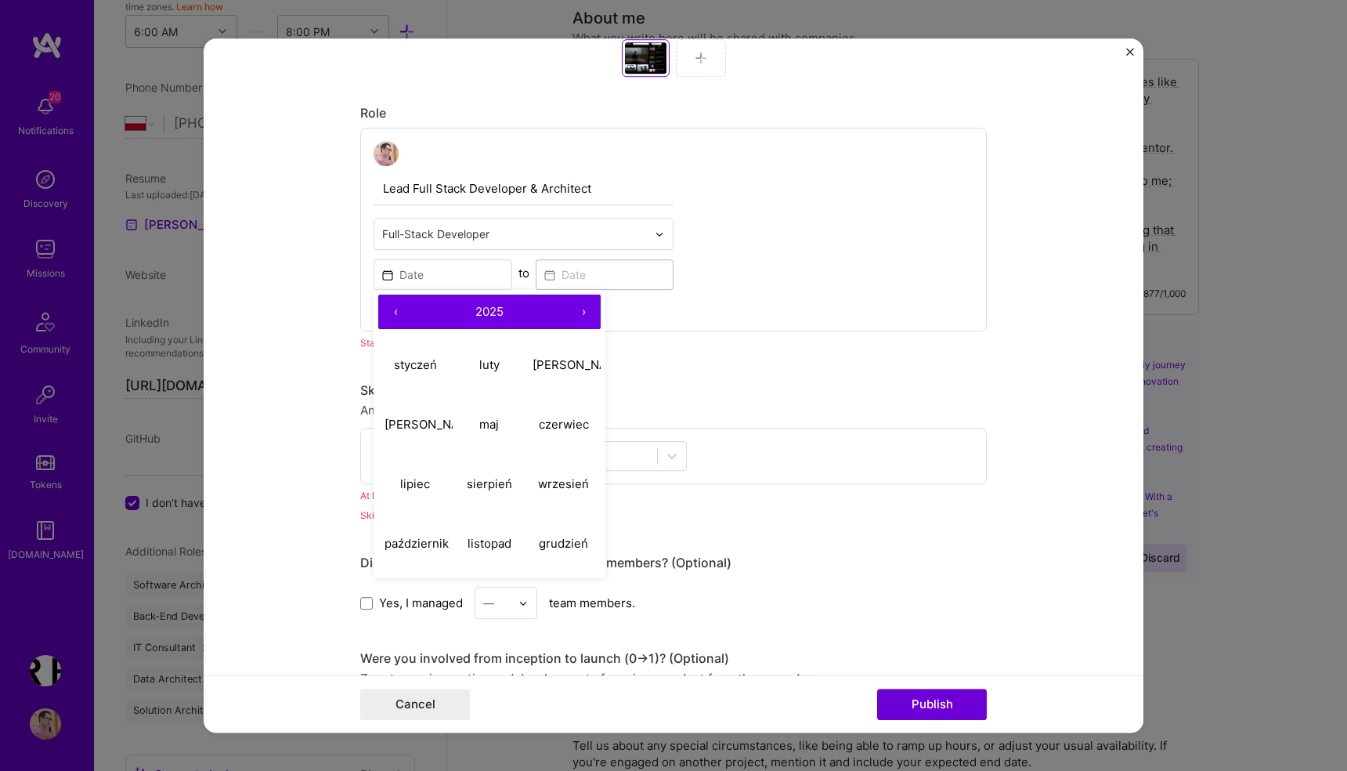
click at [393, 312] on button "‹" at bounding box center [395, 311] width 34 height 34
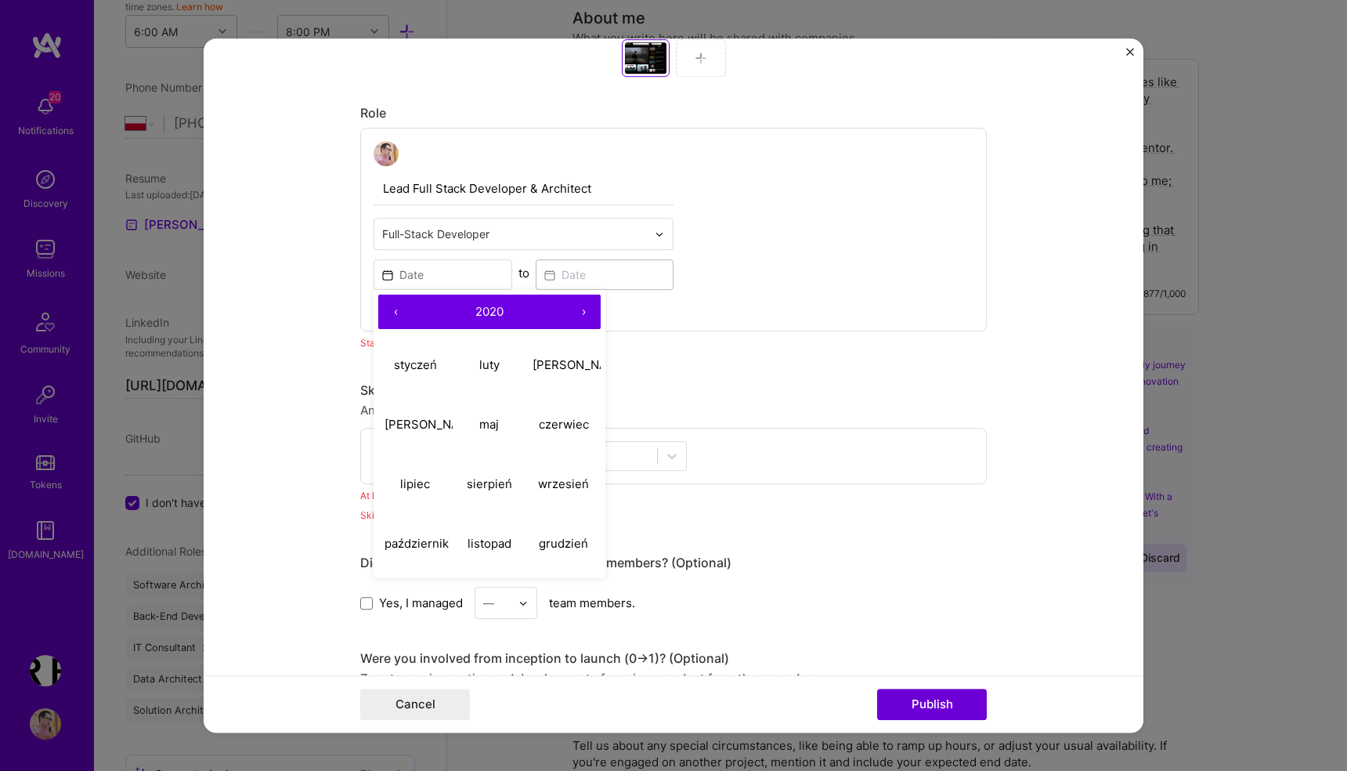
click at [393, 312] on button "‹" at bounding box center [395, 311] width 34 height 34
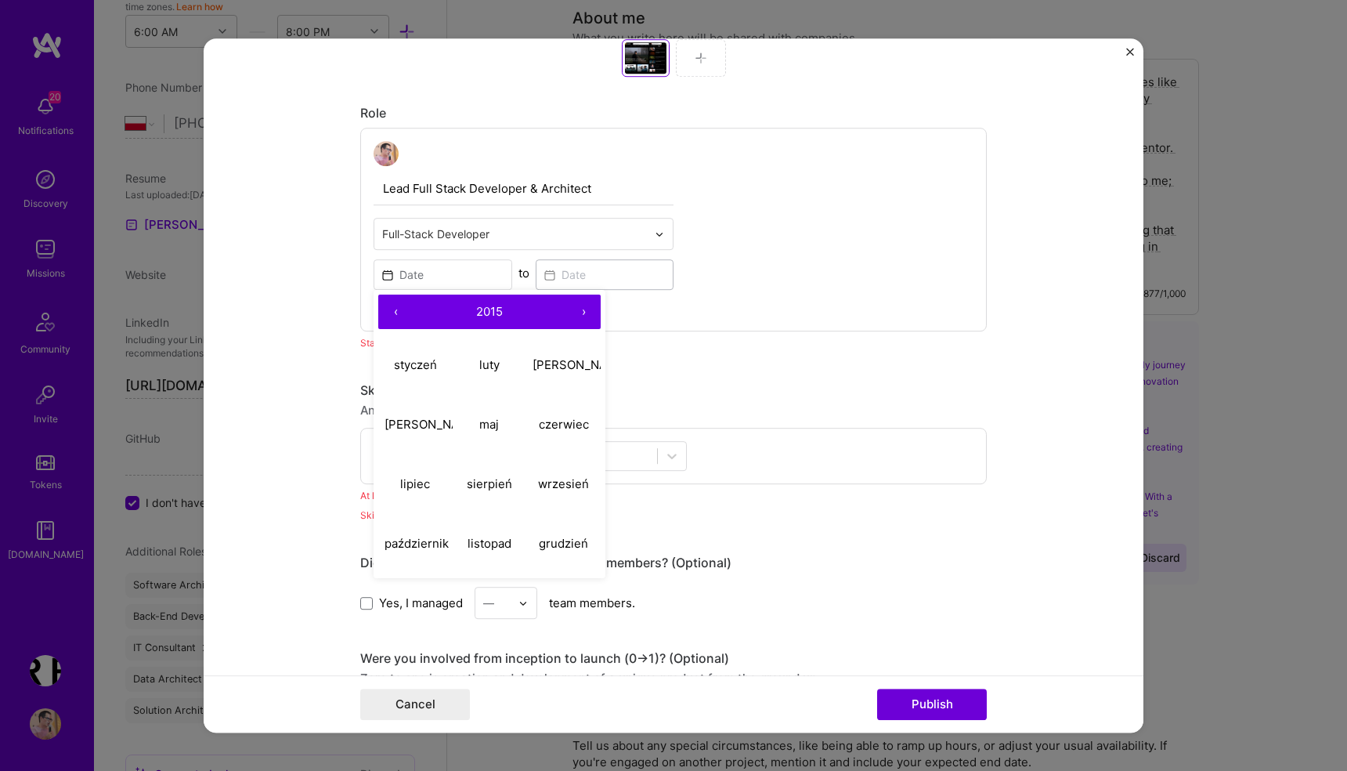
click at [393, 312] on button "‹" at bounding box center [395, 311] width 34 height 34
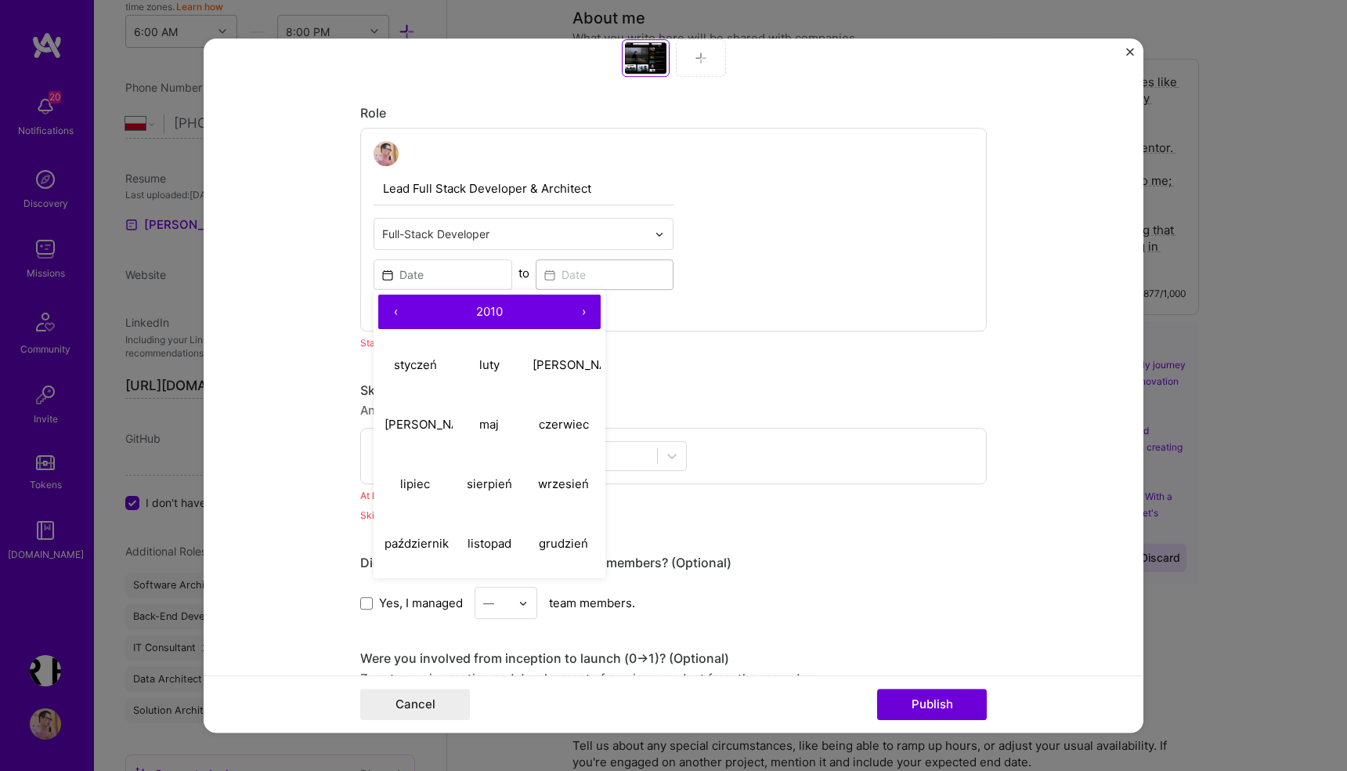
click at [393, 312] on button "‹" at bounding box center [395, 311] width 34 height 34
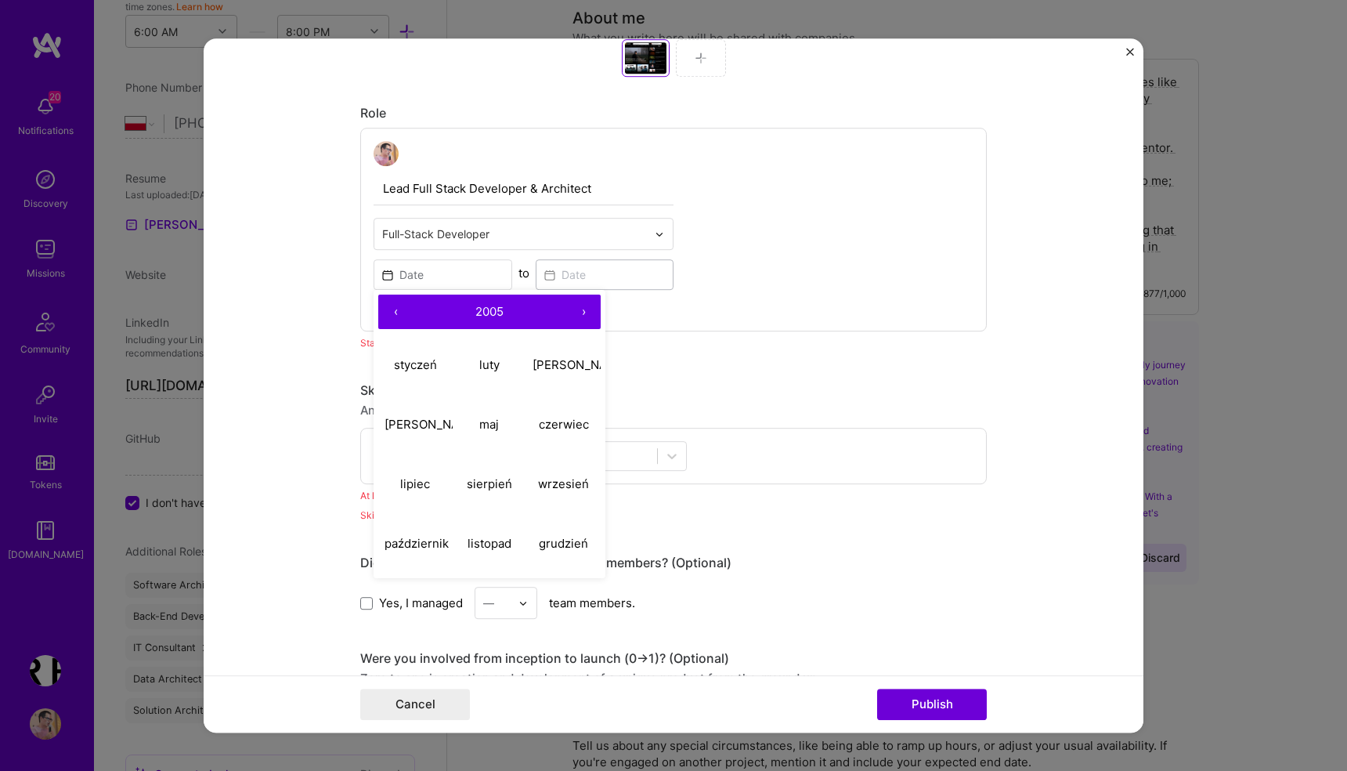
click at [393, 312] on button "‹" at bounding box center [395, 311] width 34 height 34
click at [394, 312] on button "‹" at bounding box center [395, 311] width 34 height 34
click at [418, 359] on abbr "styczeń" at bounding box center [415, 364] width 43 height 15
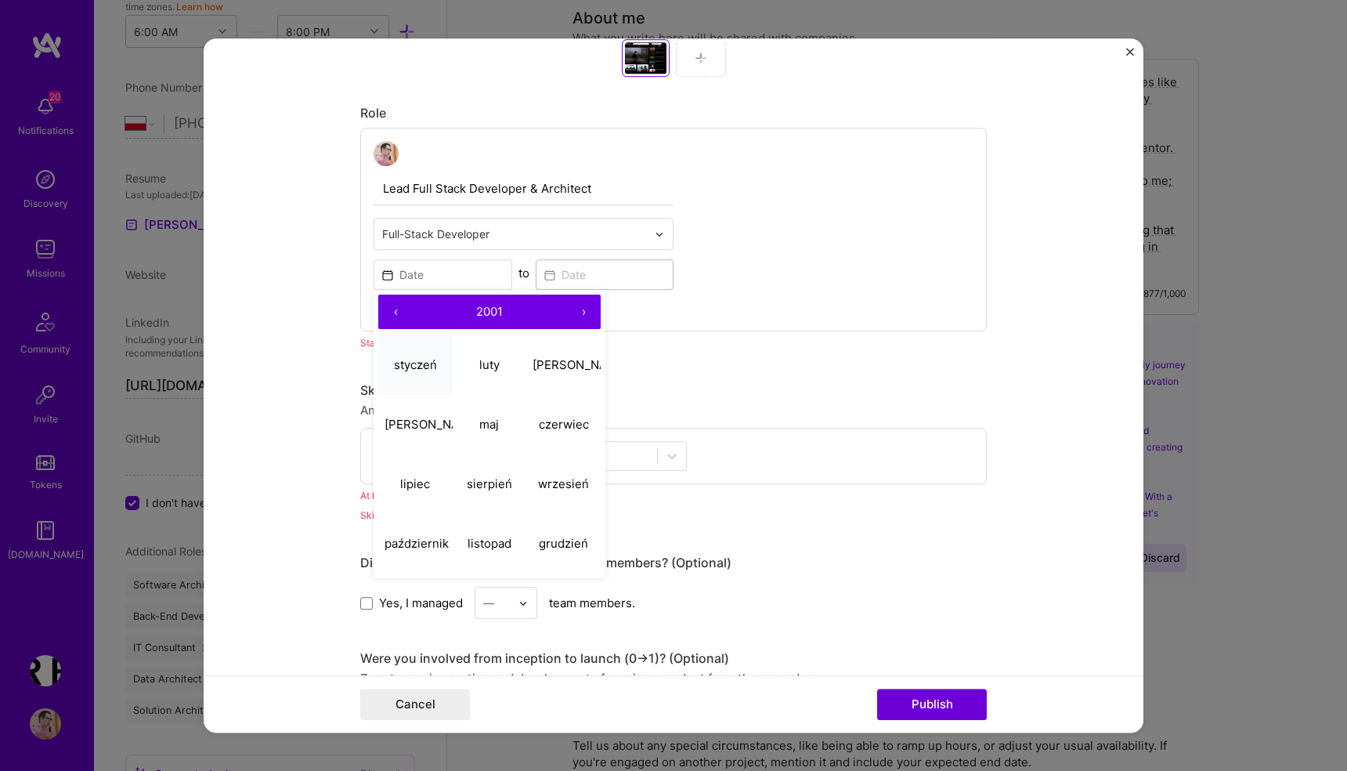
type input "Jan, 2001"
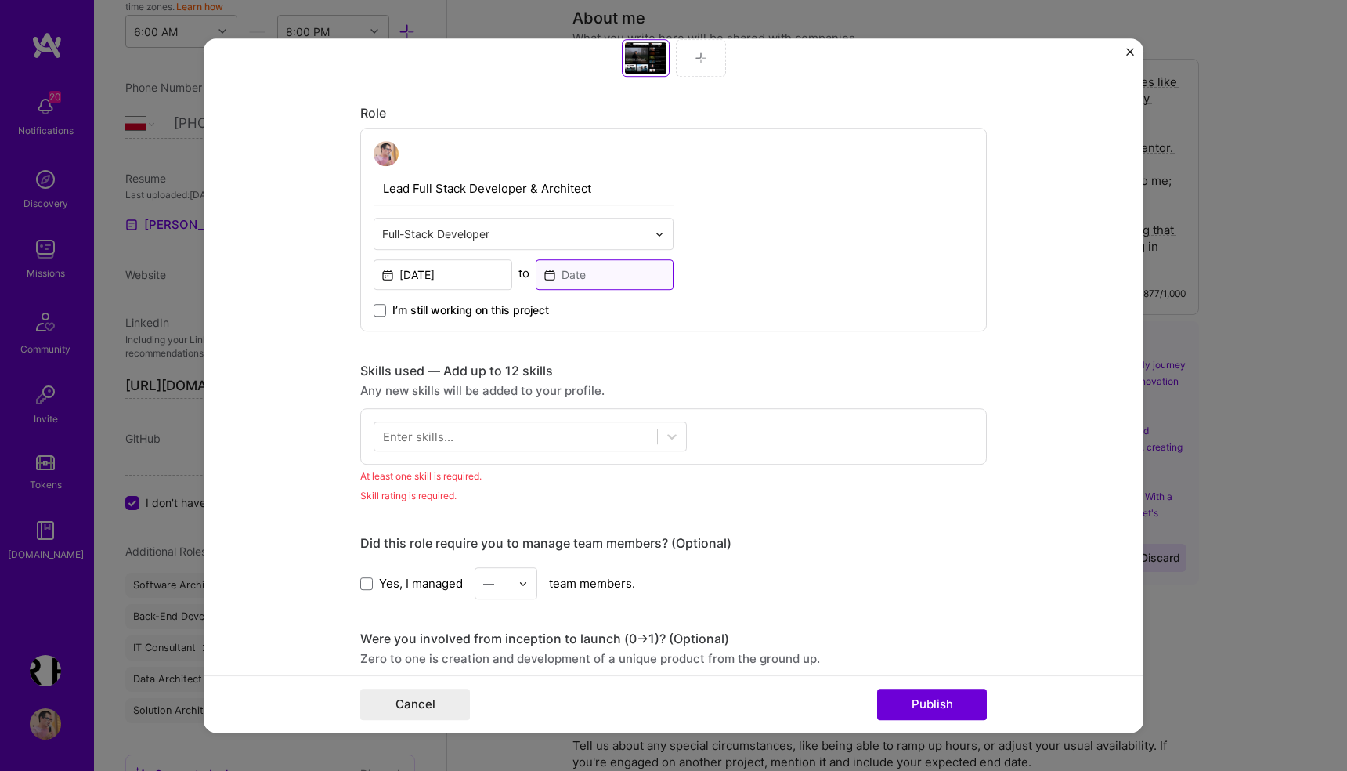
click at [608, 277] on input at bounding box center [605, 274] width 139 height 31
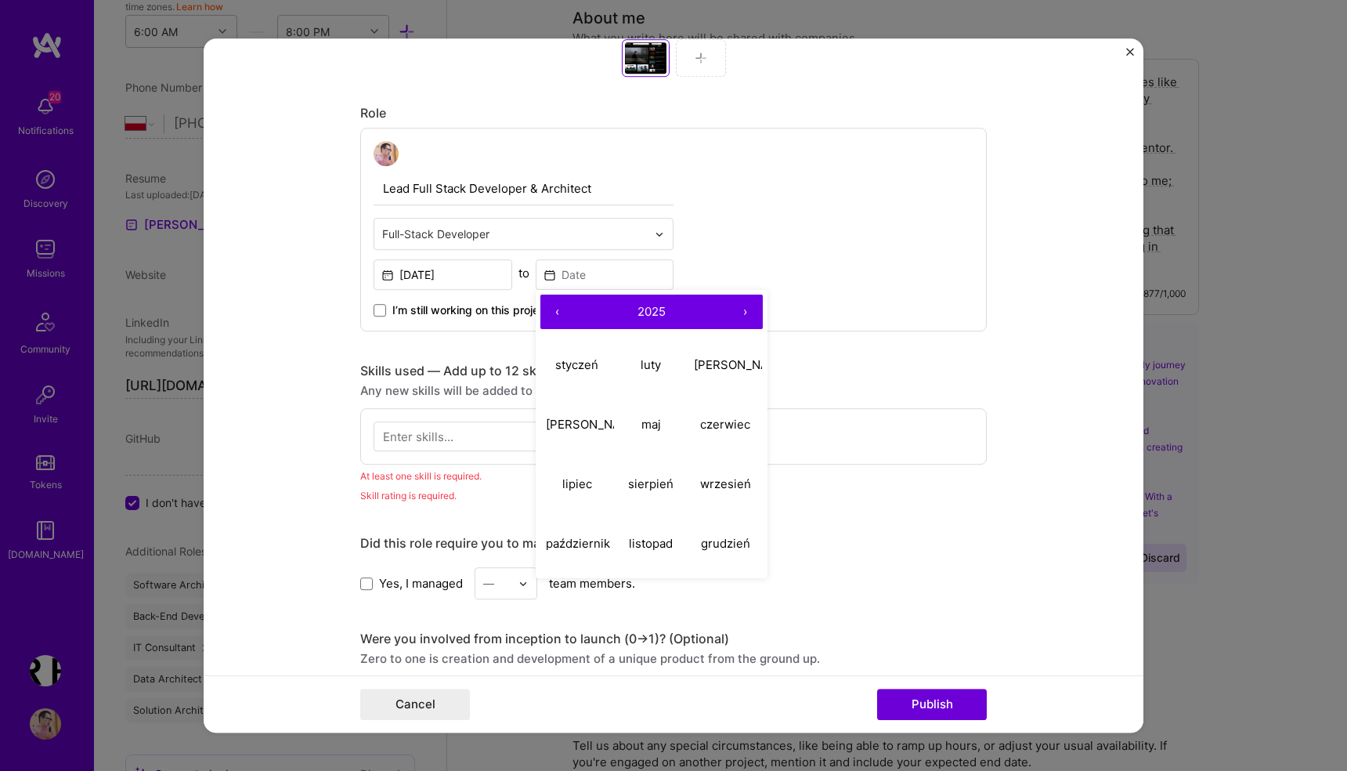
click at [553, 311] on button "‹" at bounding box center [557, 311] width 34 height 34
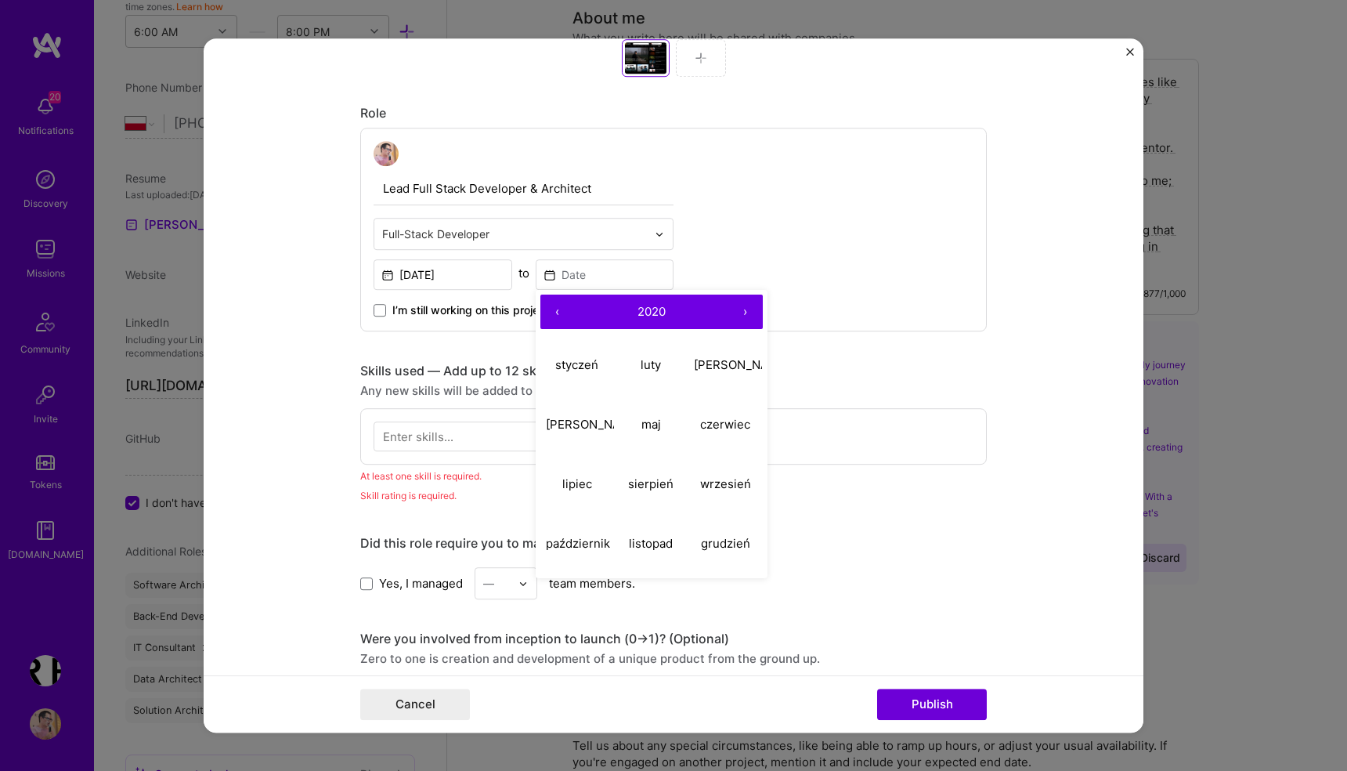
click at [553, 311] on button "‹" at bounding box center [557, 311] width 34 height 34
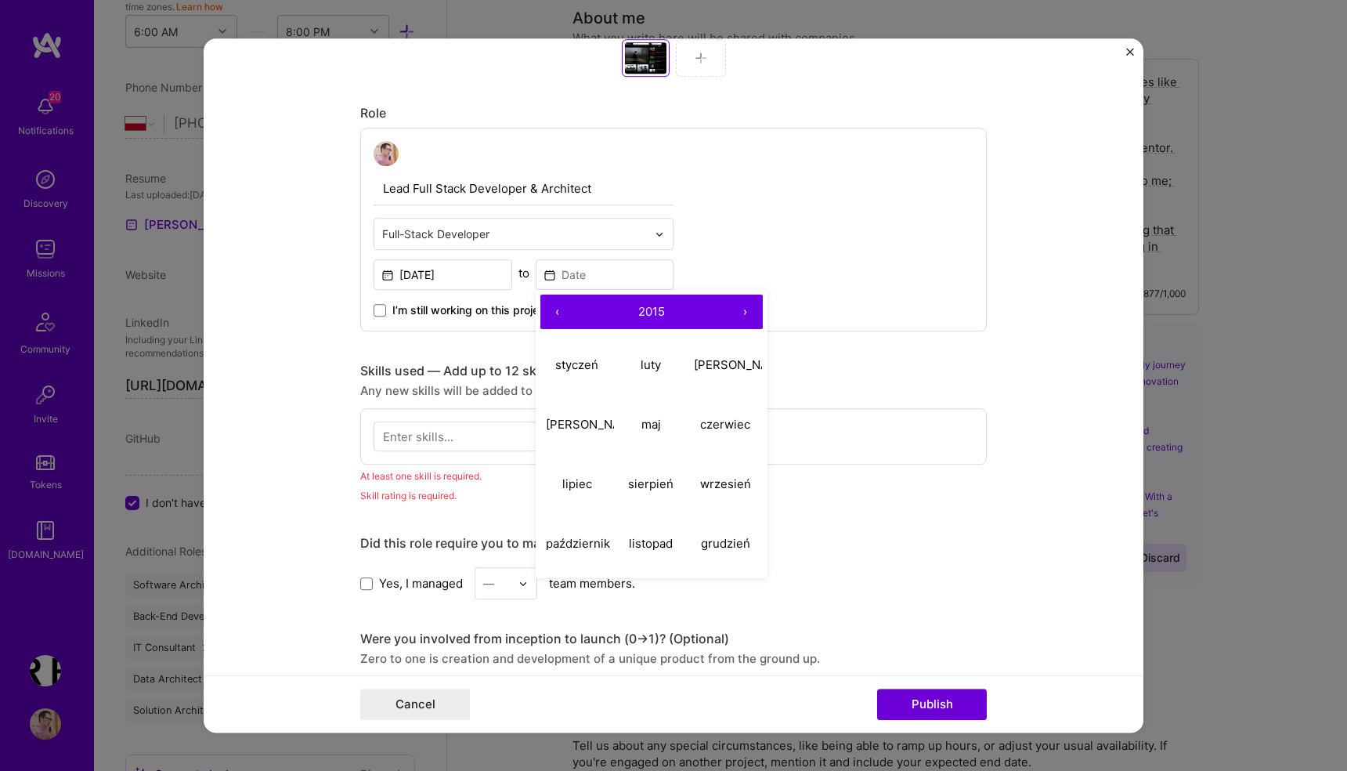
click at [553, 311] on button "‹" at bounding box center [557, 311] width 34 height 34
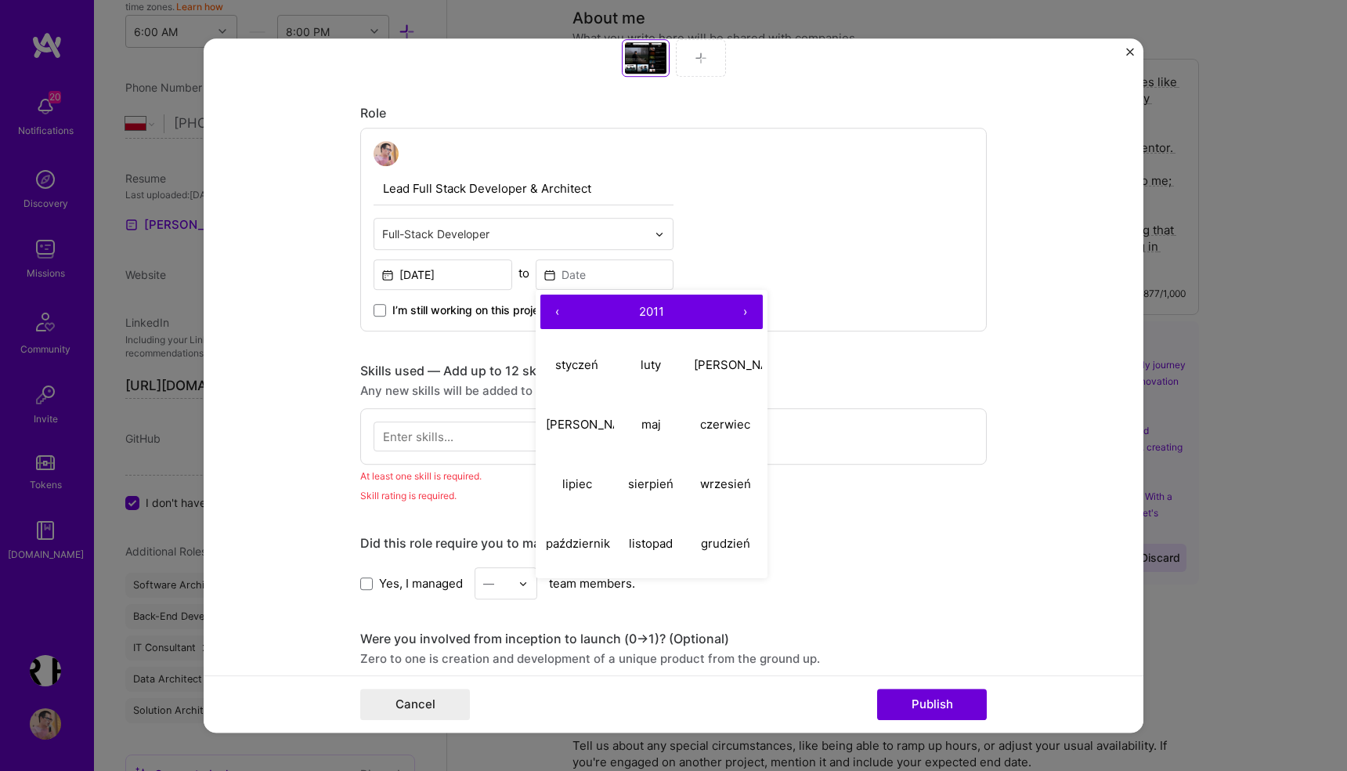
click at [553, 311] on button "‹" at bounding box center [557, 311] width 34 height 34
click at [637, 545] on abbr "listopad" at bounding box center [651, 543] width 44 height 15
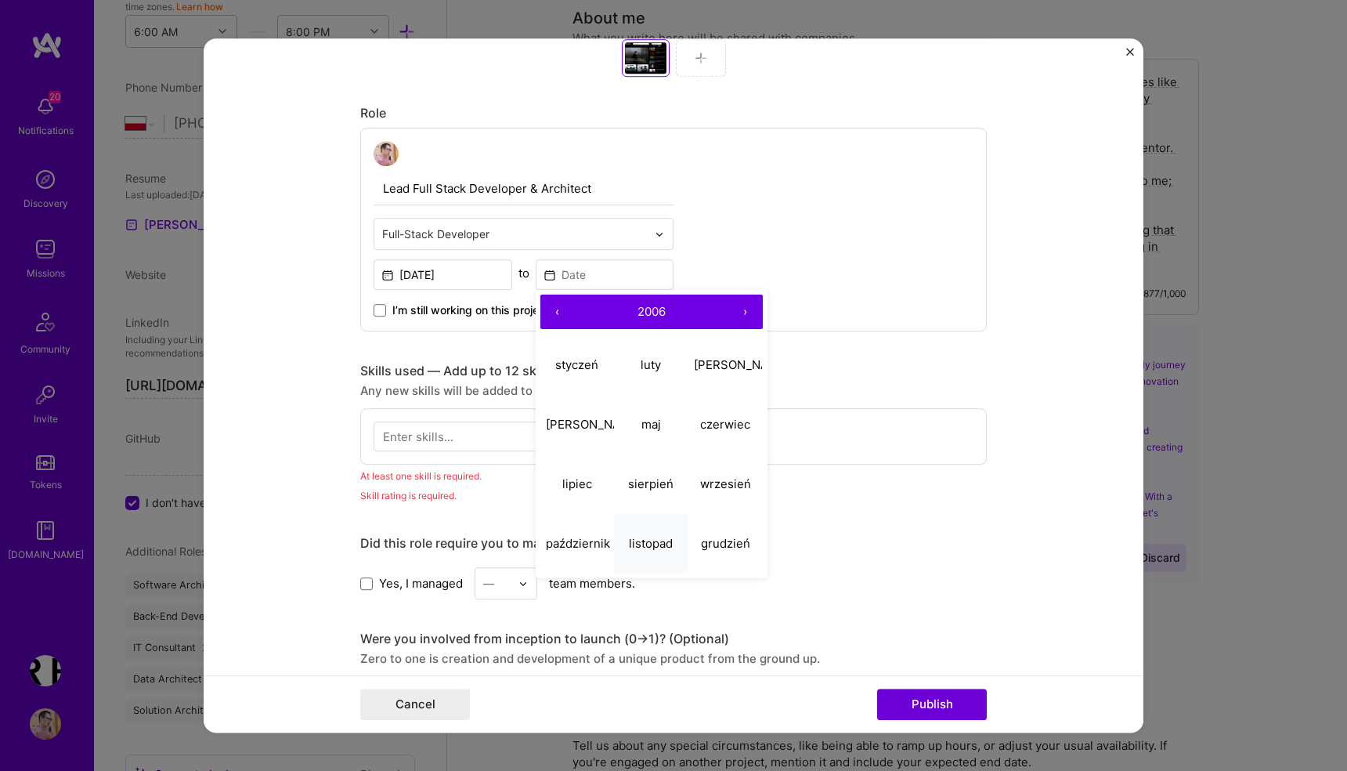
type input "Nov, 2006"
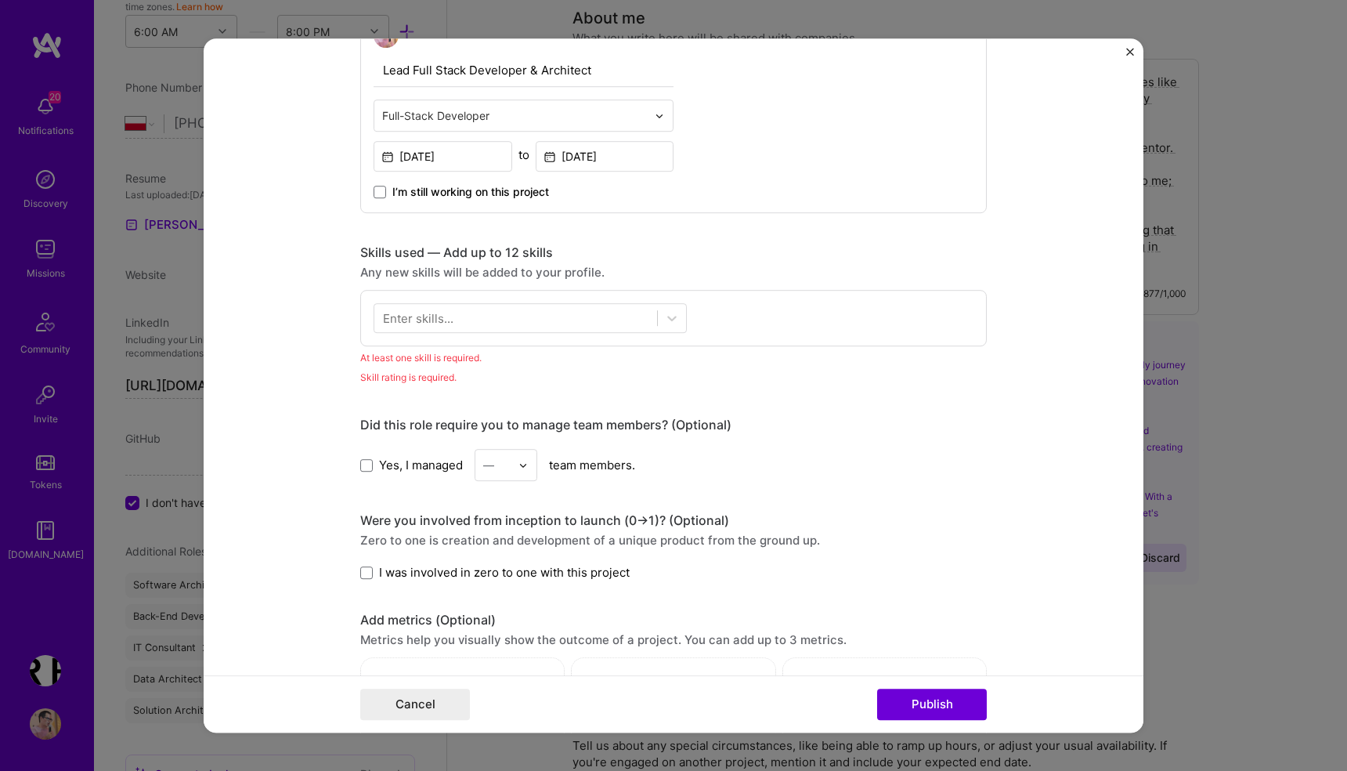
scroll to position [896, 0]
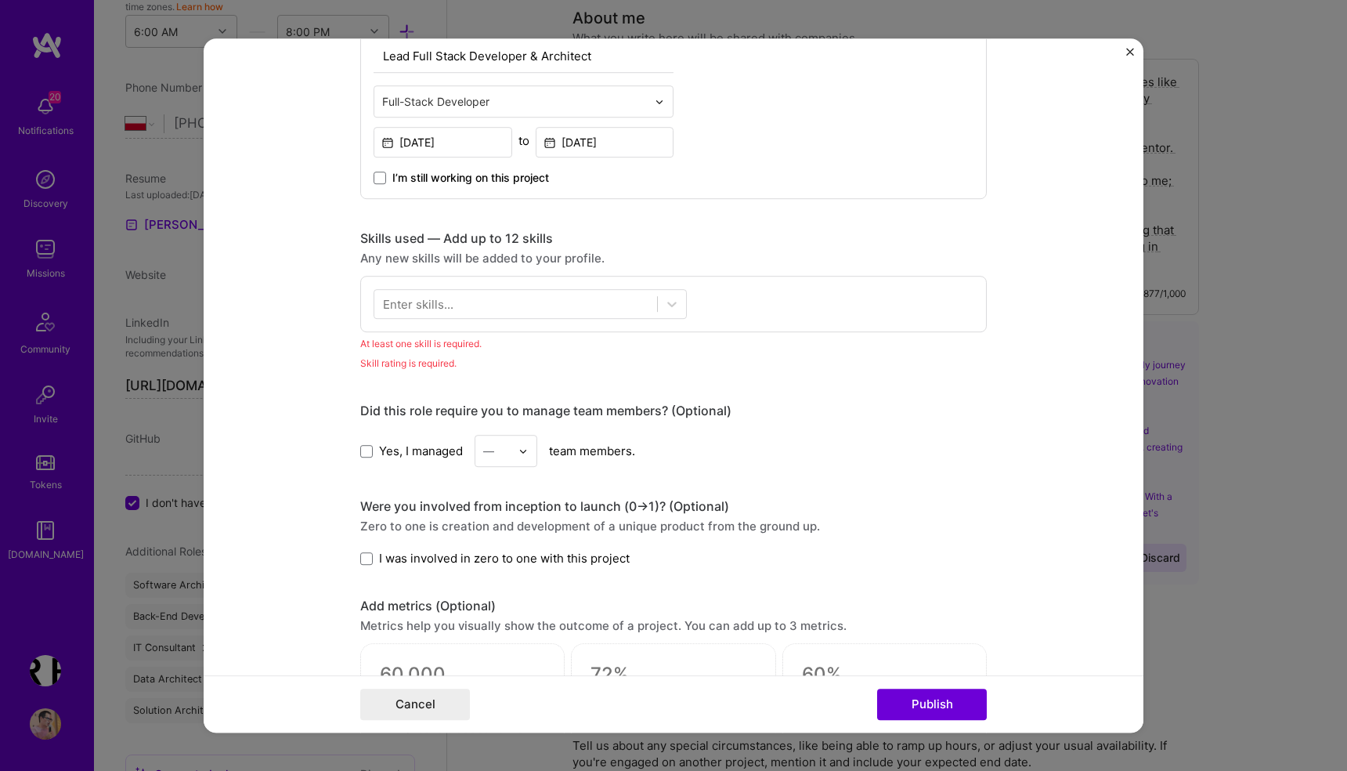
click at [439, 305] on div "Enter skills..." at bounding box center [418, 304] width 70 height 16
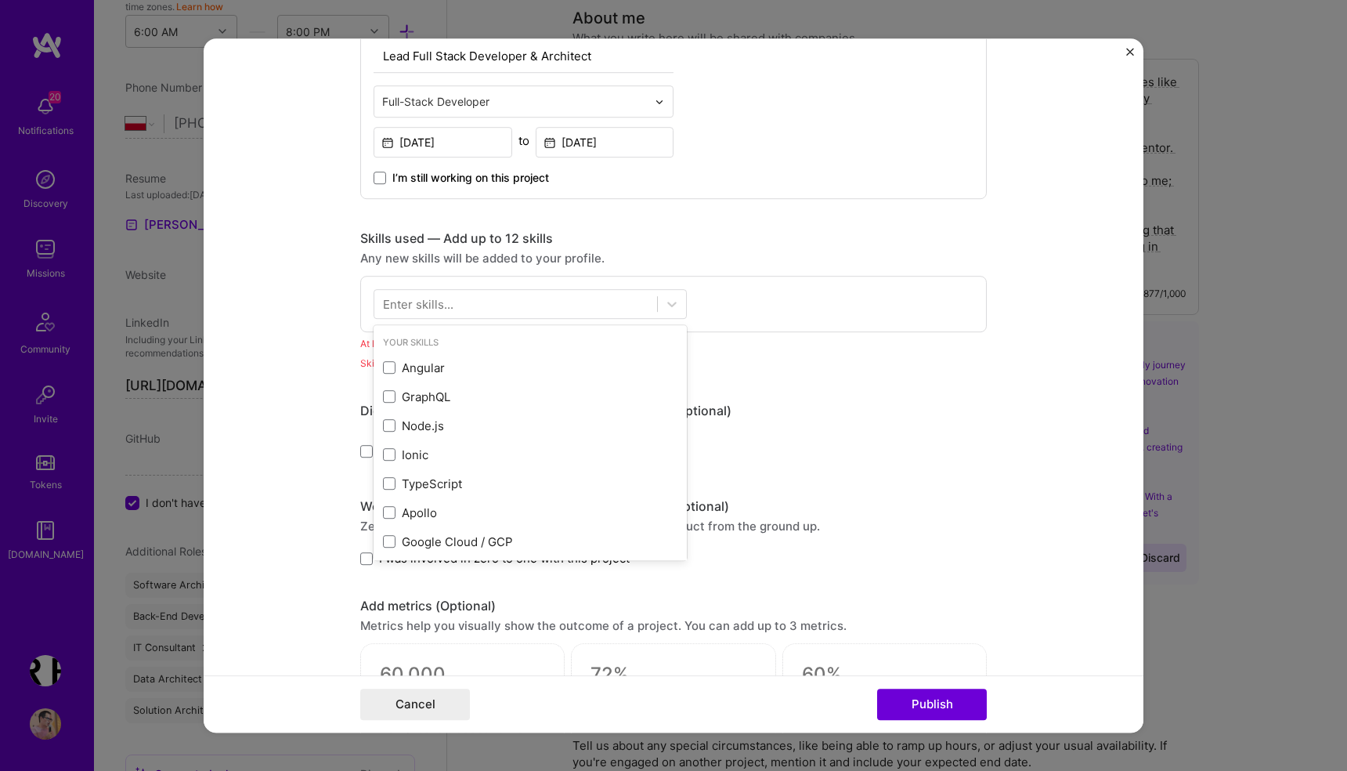
click at [439, 308] on div "Enter skills..." at bounding box center [418, 304] width 70 height 16
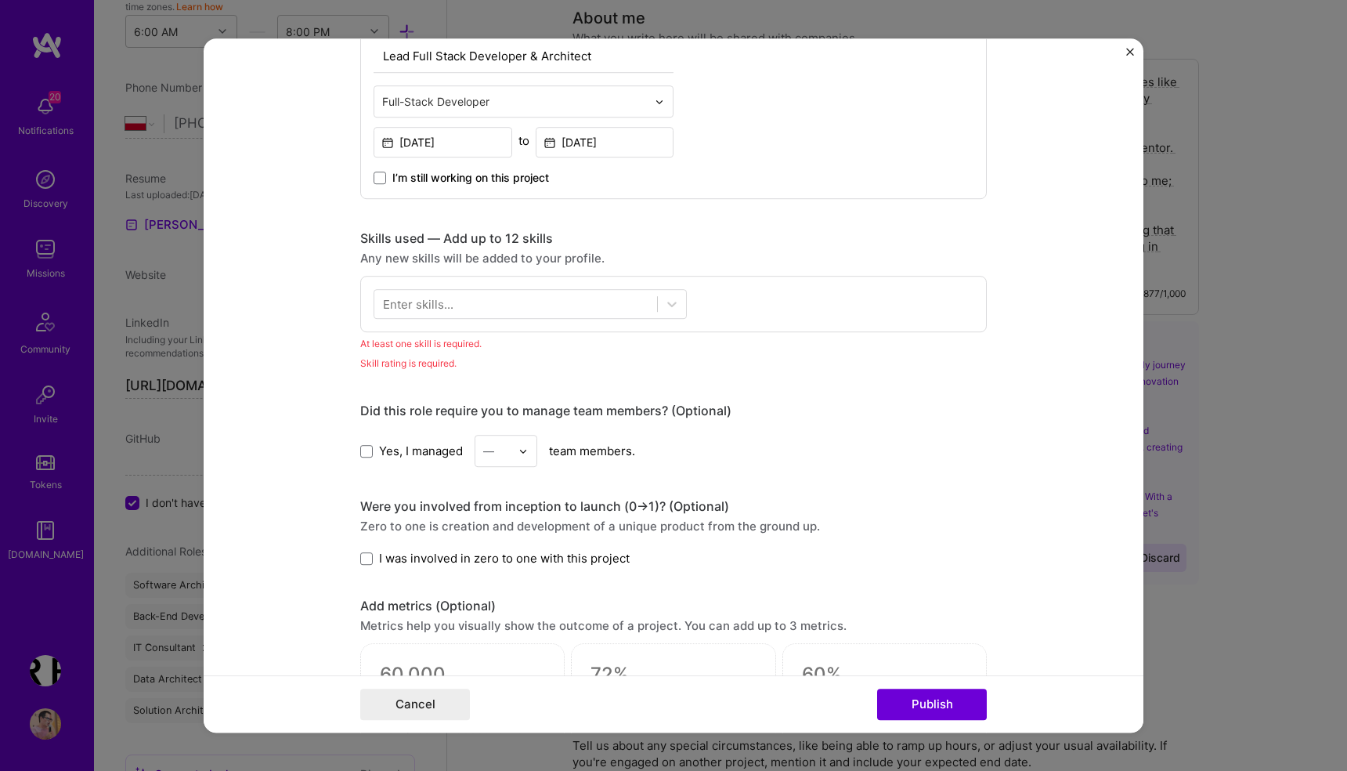
click at [439, 308] on div "Enter skills..." at bounding box center [418, 304] width 70 height 16
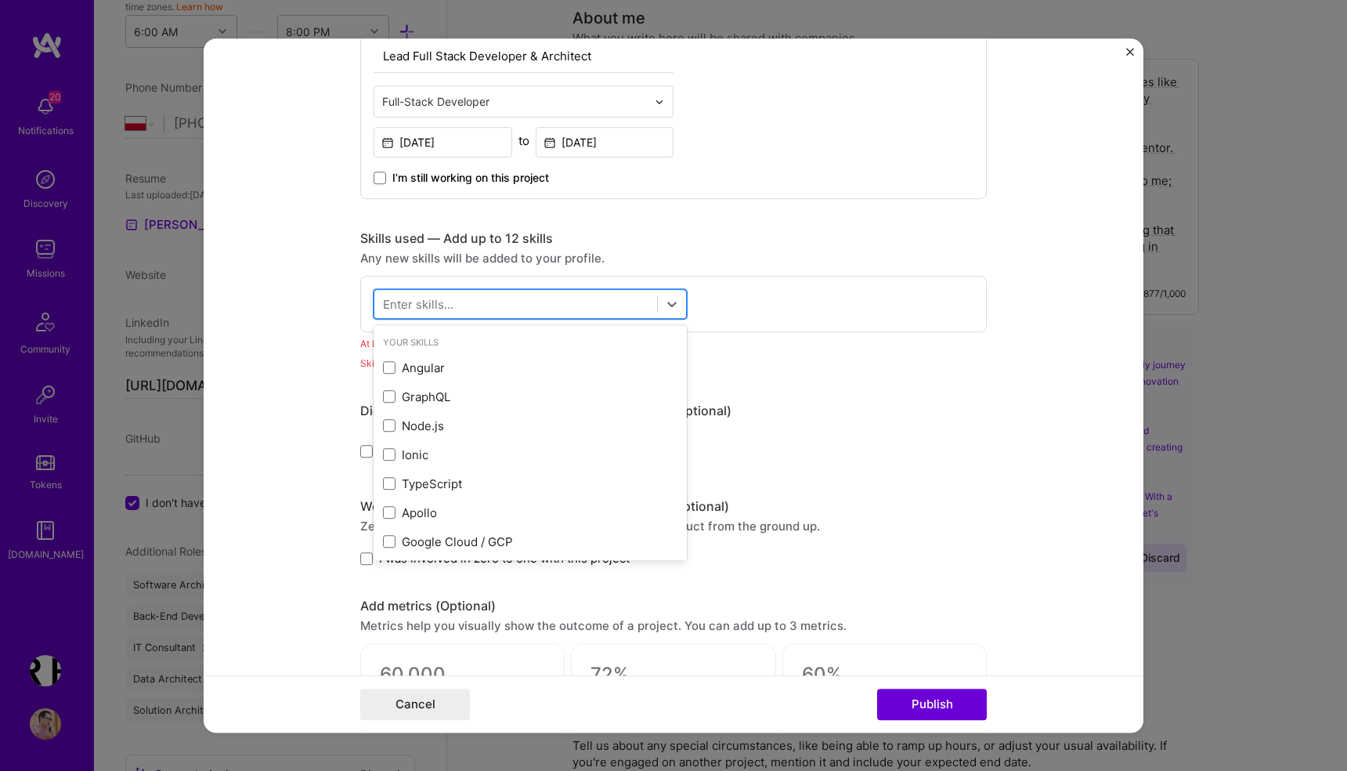
click at [504, 300] on div at bounding box center [515, 304] width 283 height 26
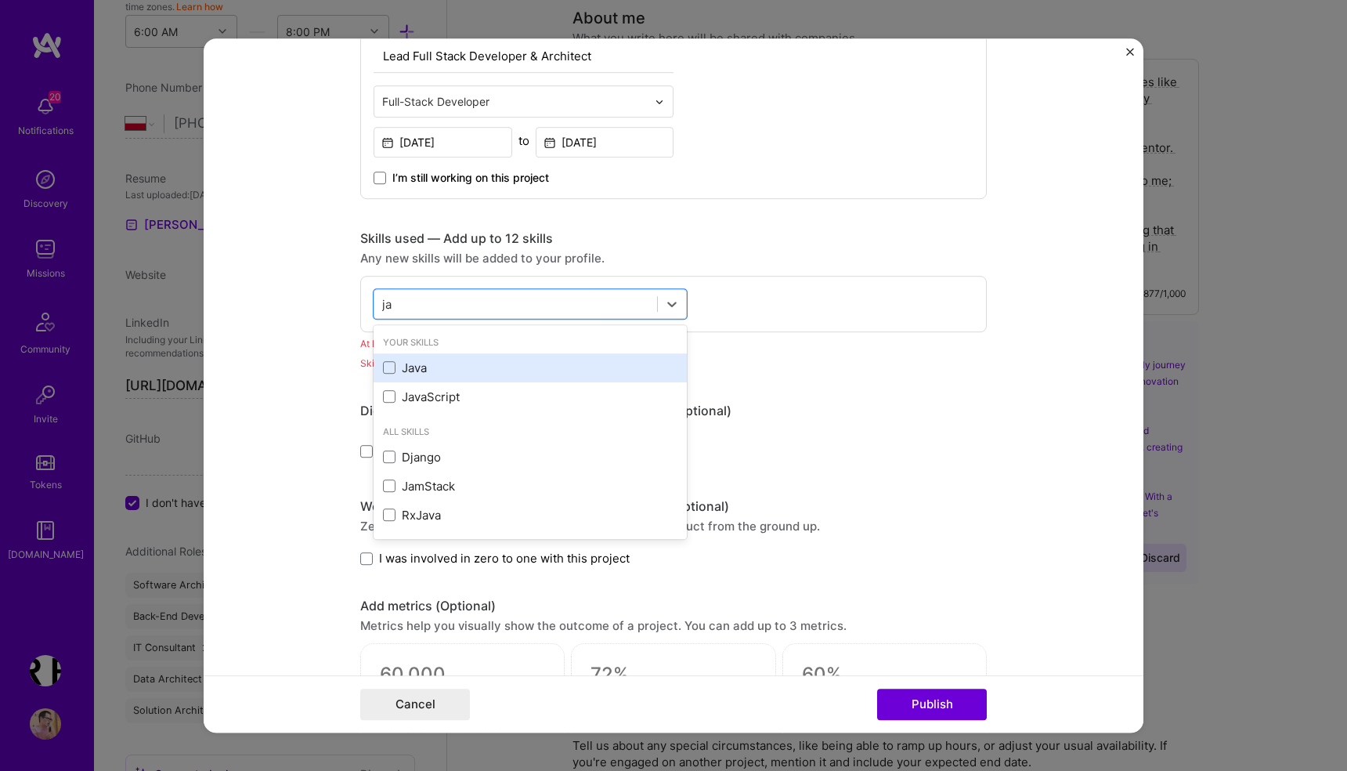
click at [423, 369] on div "Java" at bounding box center [530, 367] width 294 height 16
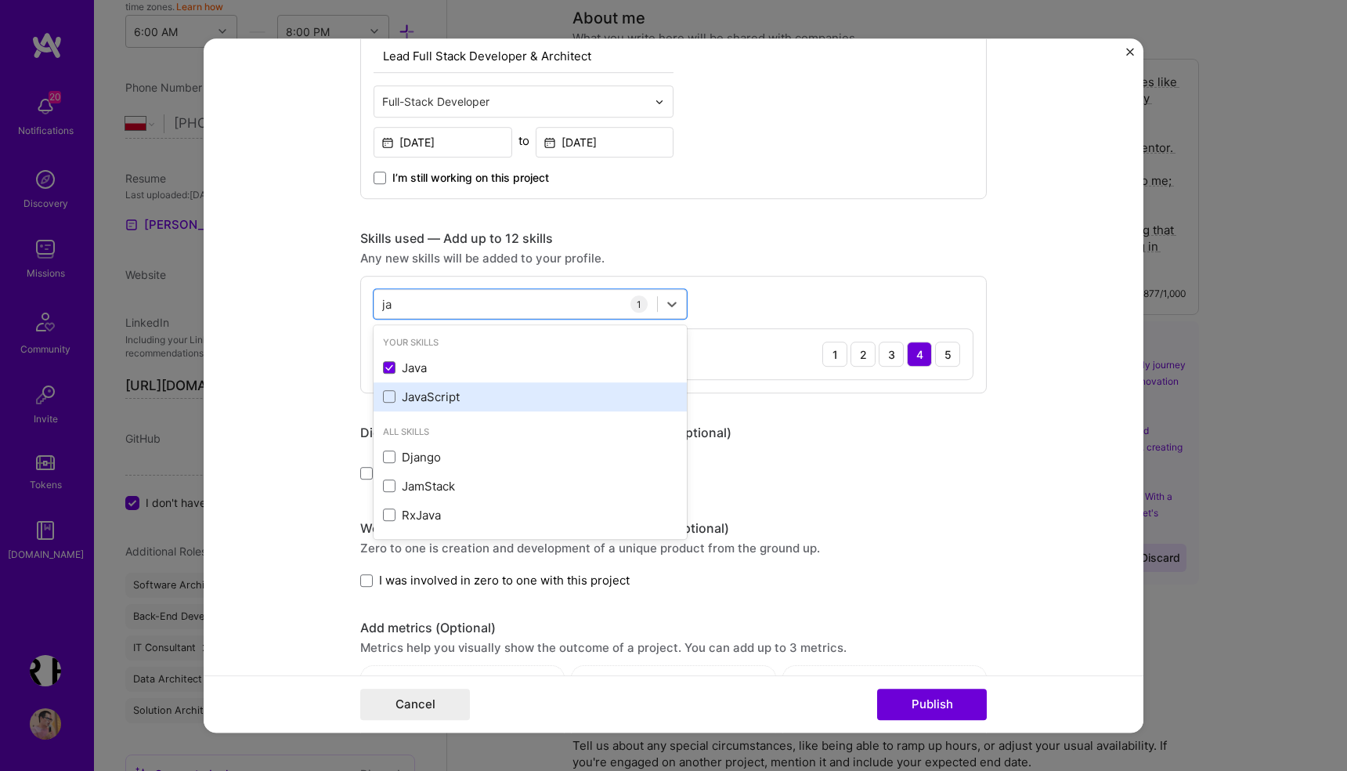
click at [438, 393] on div "JavaScript" at bounding box center [530, 396] width 294 height 16
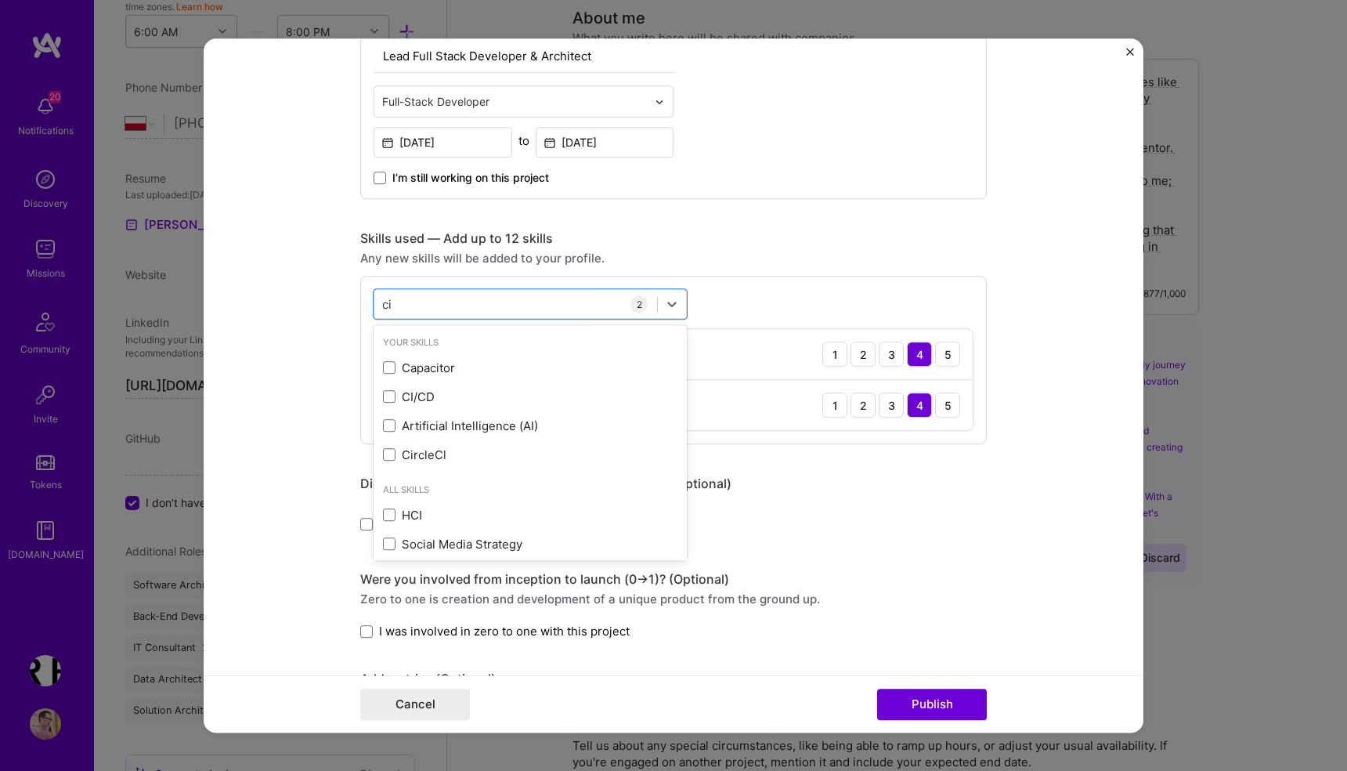
type input "c"
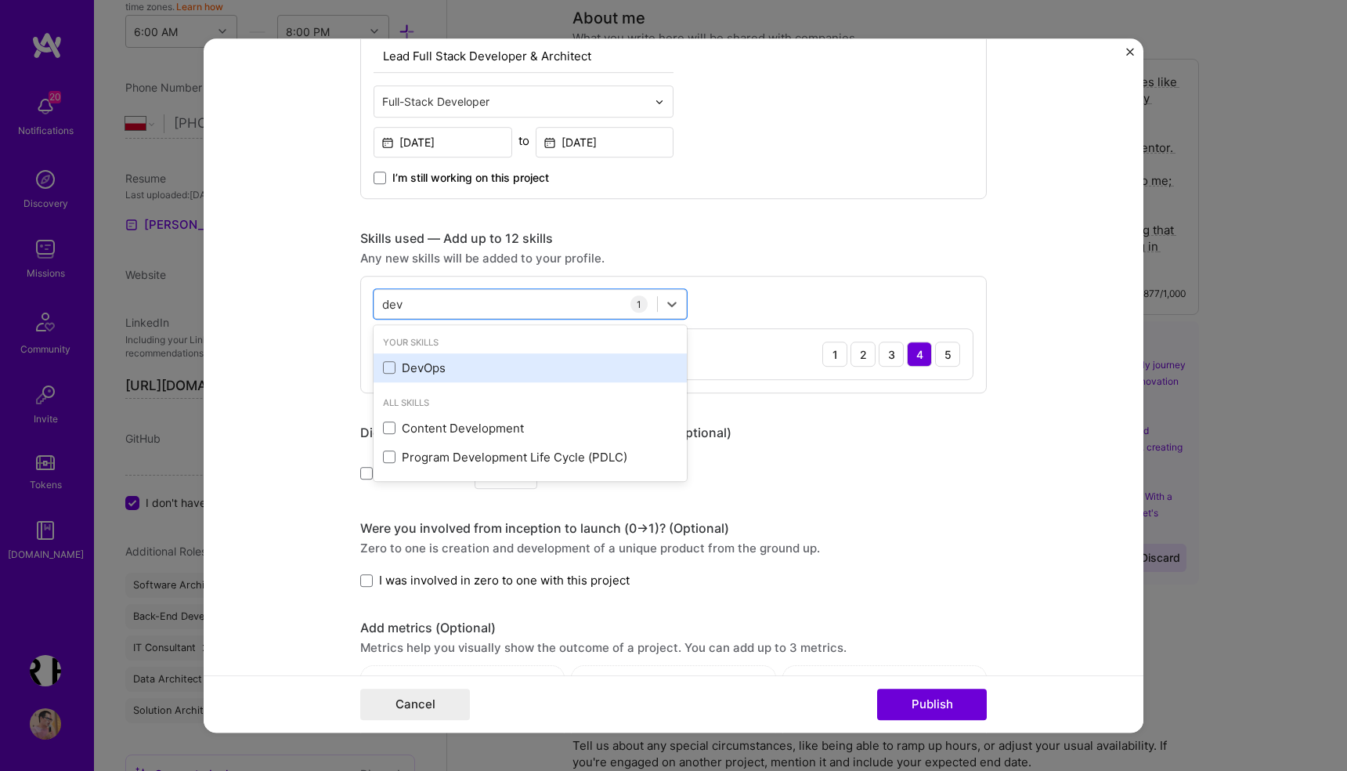
click at [473, 371] on div "DevOps" at bounding box center [530, 367] width 294 height 16
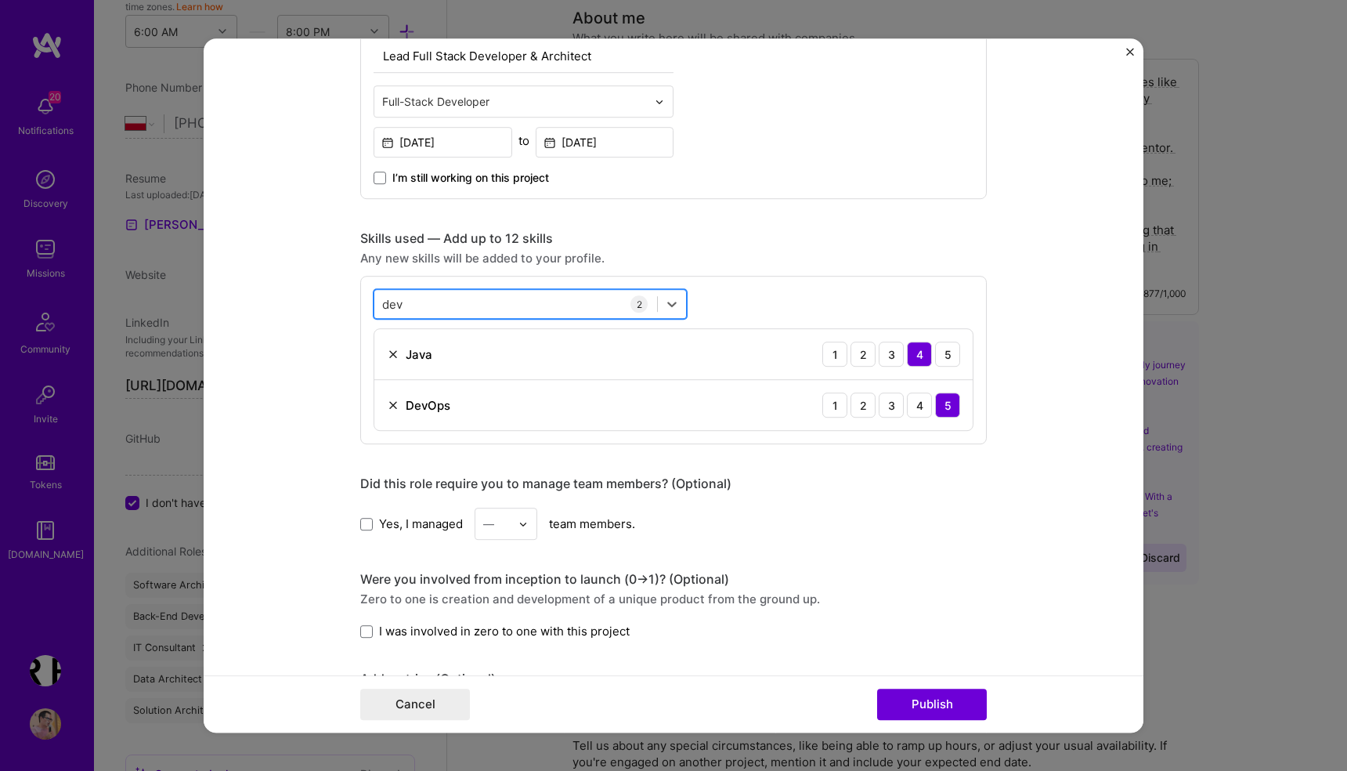
click at [470, 303] on div "dev dev" at bounding box center [515, 304] width 283 height 26
click at [388, 363] on span at bounding box center [389, 368] width 13 height 13
click at [0, 0] on input "checkbox" at bounding box center [0, 0] width 0 height 0
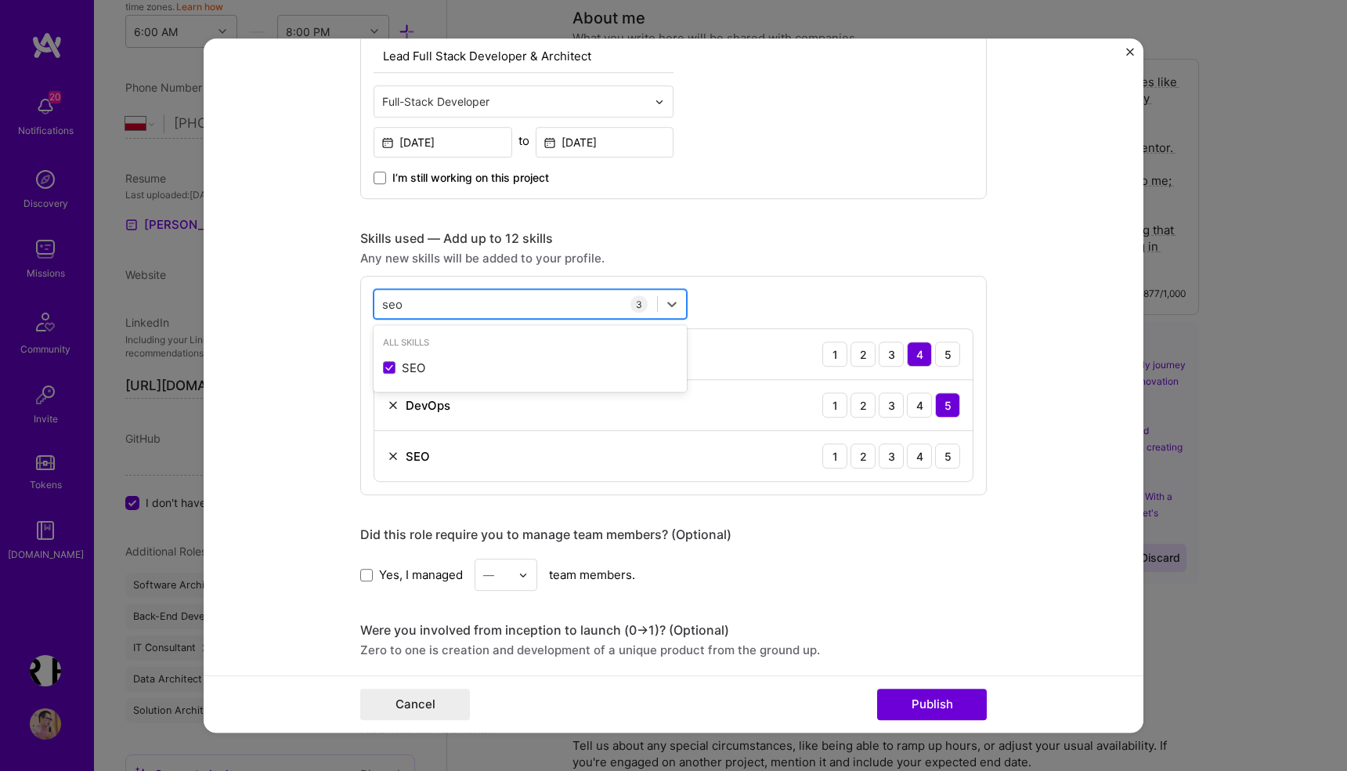
click at [440, 302] on div "seo seo" at bounding box center [515, 304] width 283 height 26
type input "s"
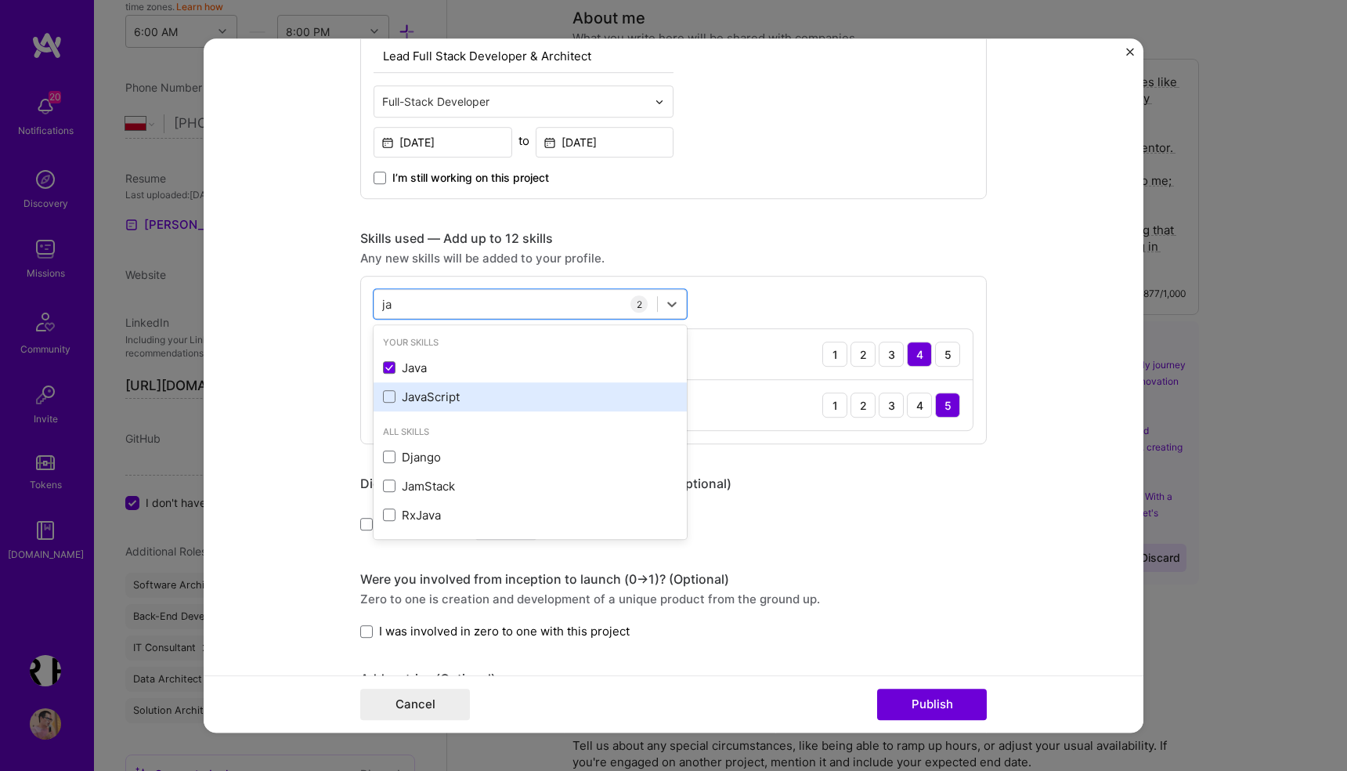
click at [381, 400] on div "JavaScript" at bounding box center [530, 396] width 313 height 29
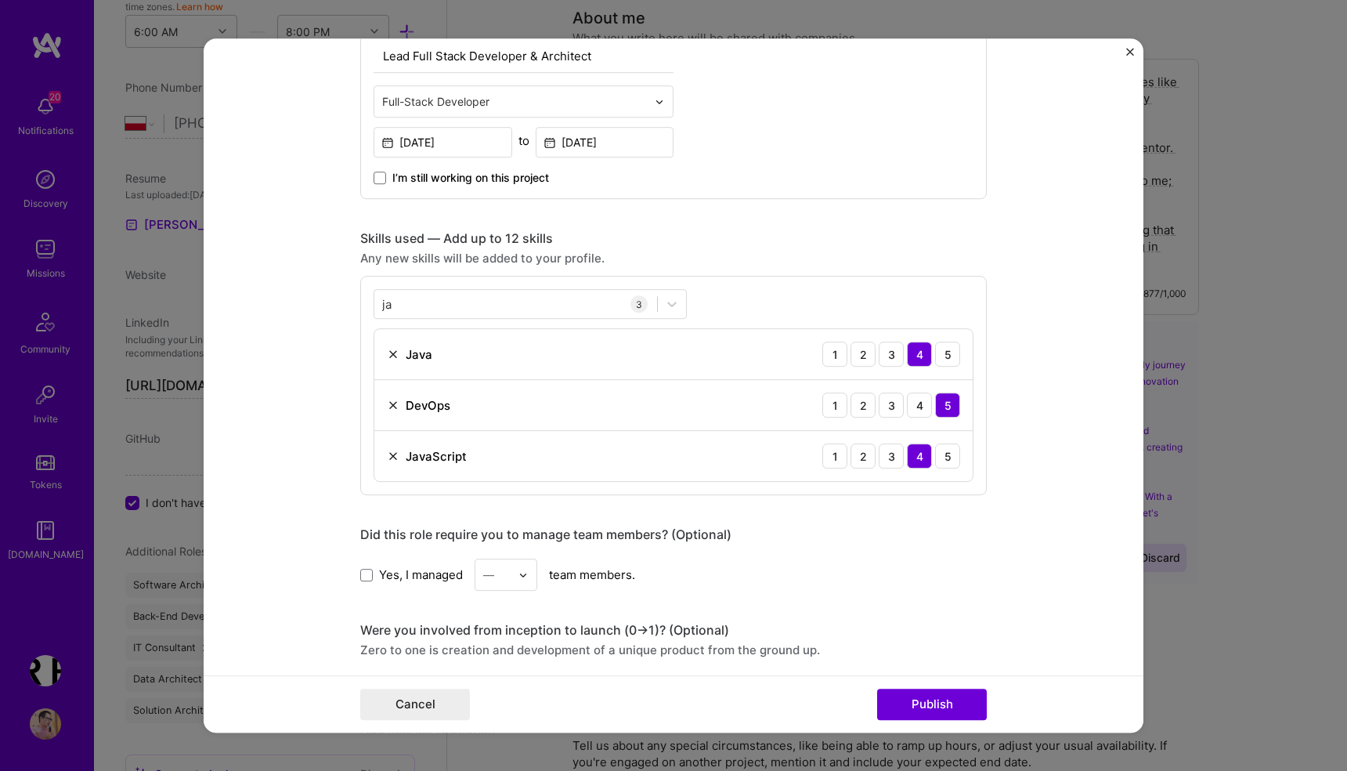
click at [736, 298] on div "ja ja 3 Java 1 2 3 4 5 DevOps 1 2 3 4 5 JavaScript 1 2 3 4 5" at bounding box center [673, 385] width 626 height 219
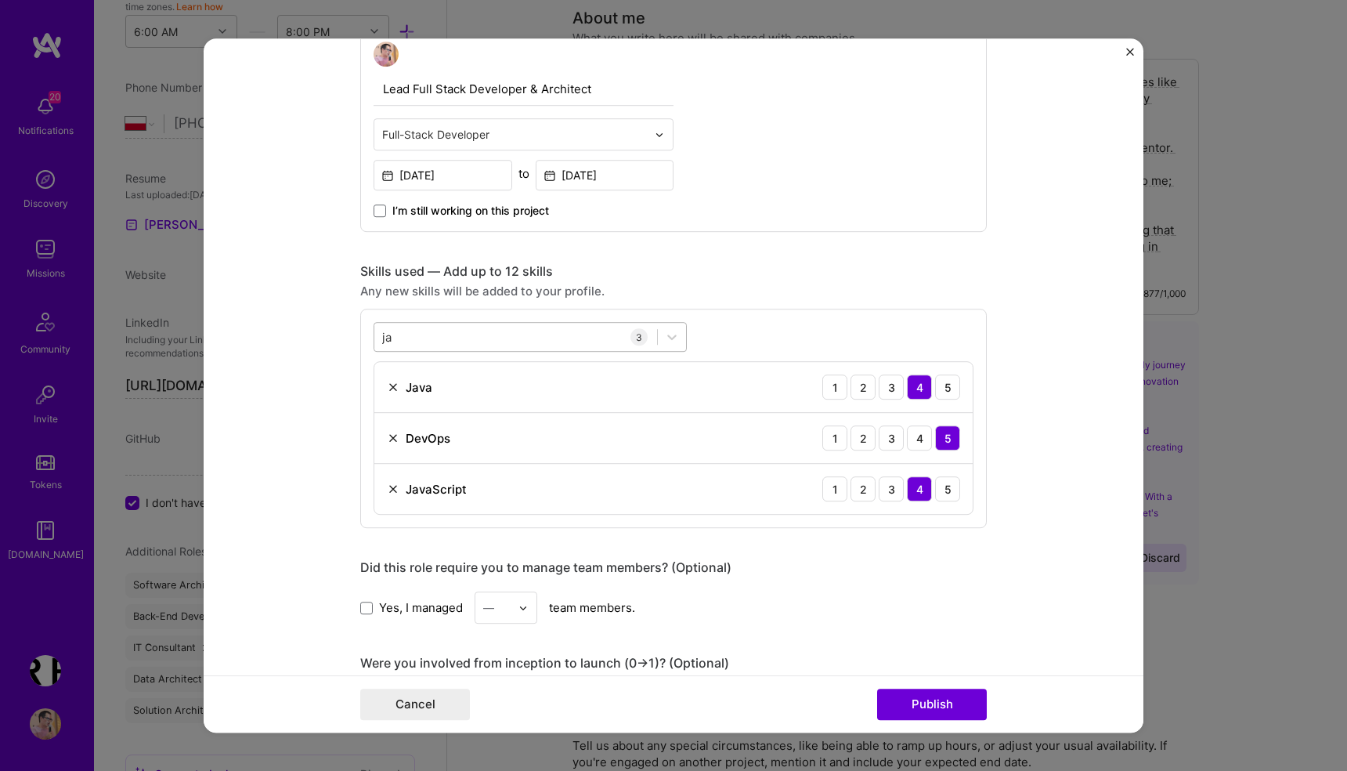
click at [476, 339] on div "ja ja" at bounding box center [515, 337] width 283 height 26
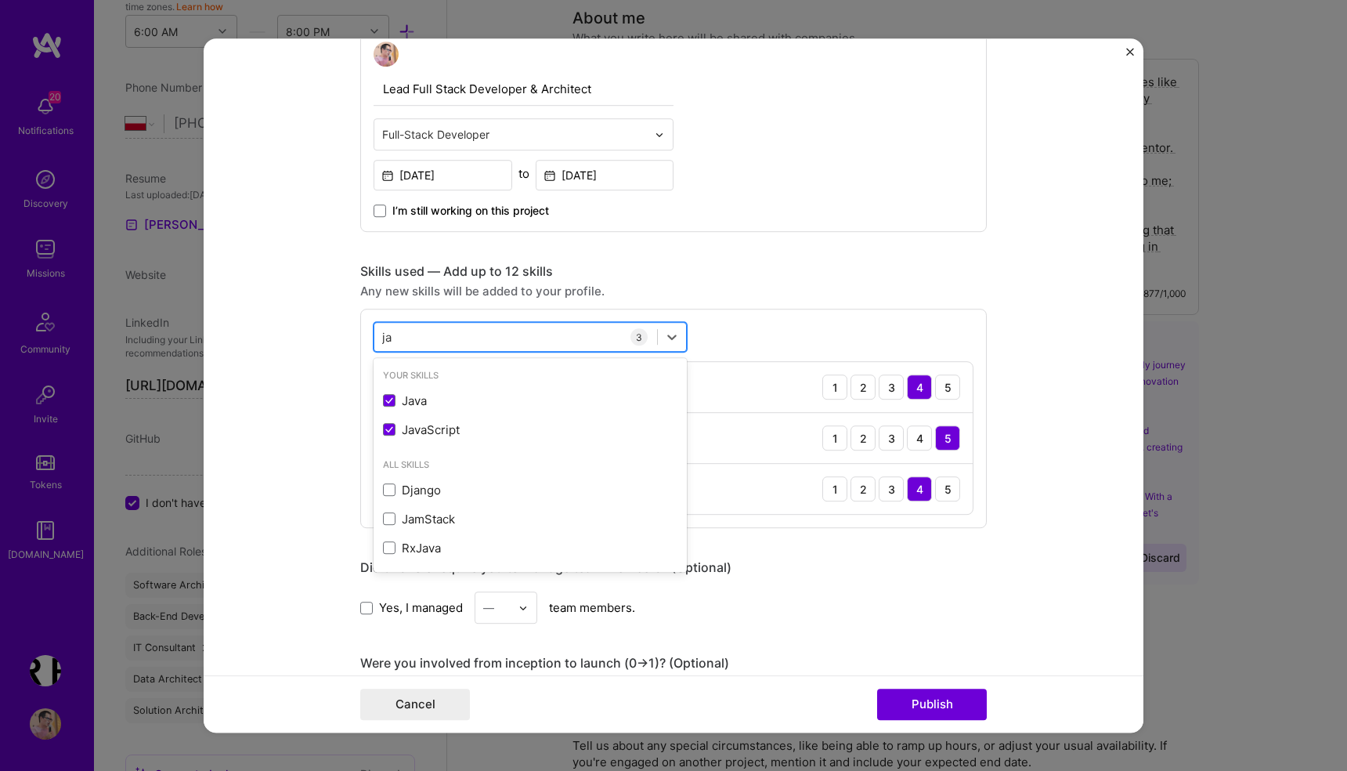
type input "j"
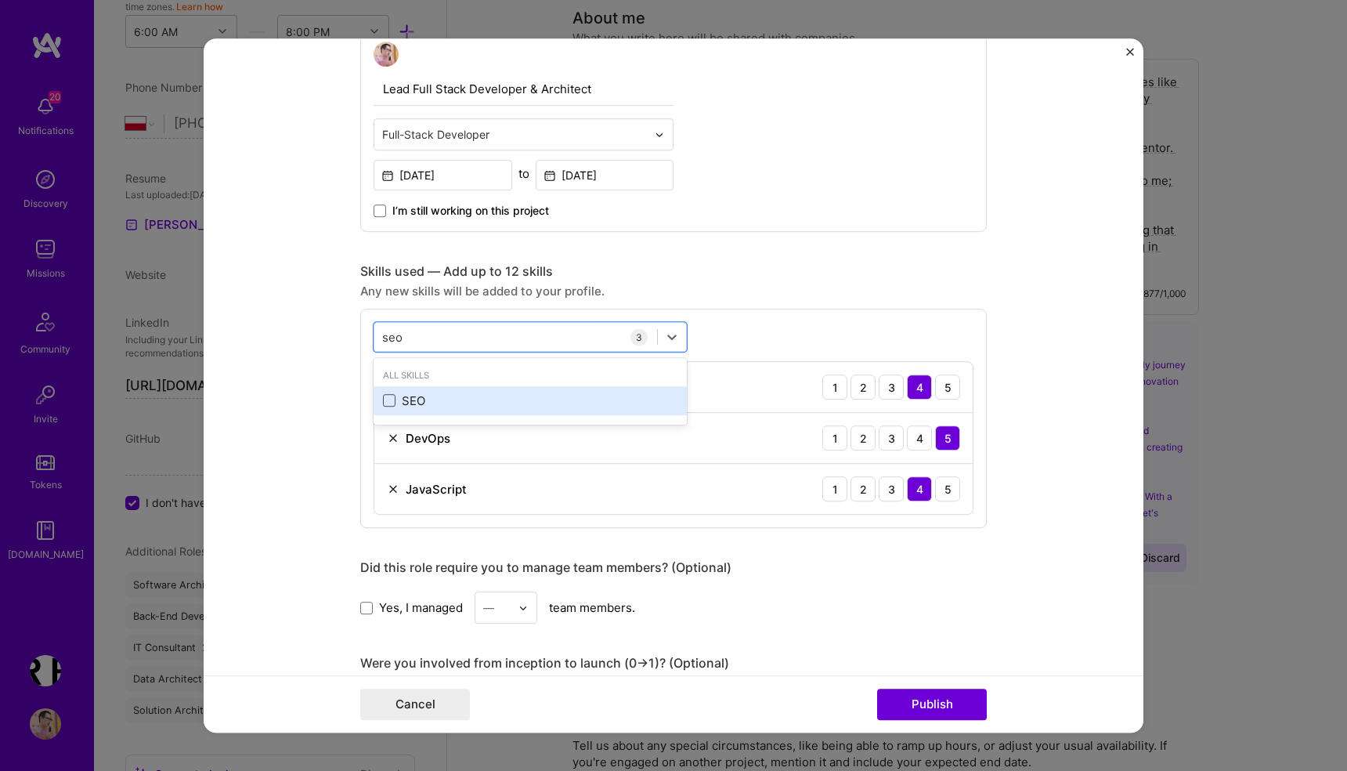
click at [385, 402] on span at bounding box center [389, 401] width 13 height 13
click at [0, 0] on input "checkbox" at bounding box center [0, 0] width 0 height 0
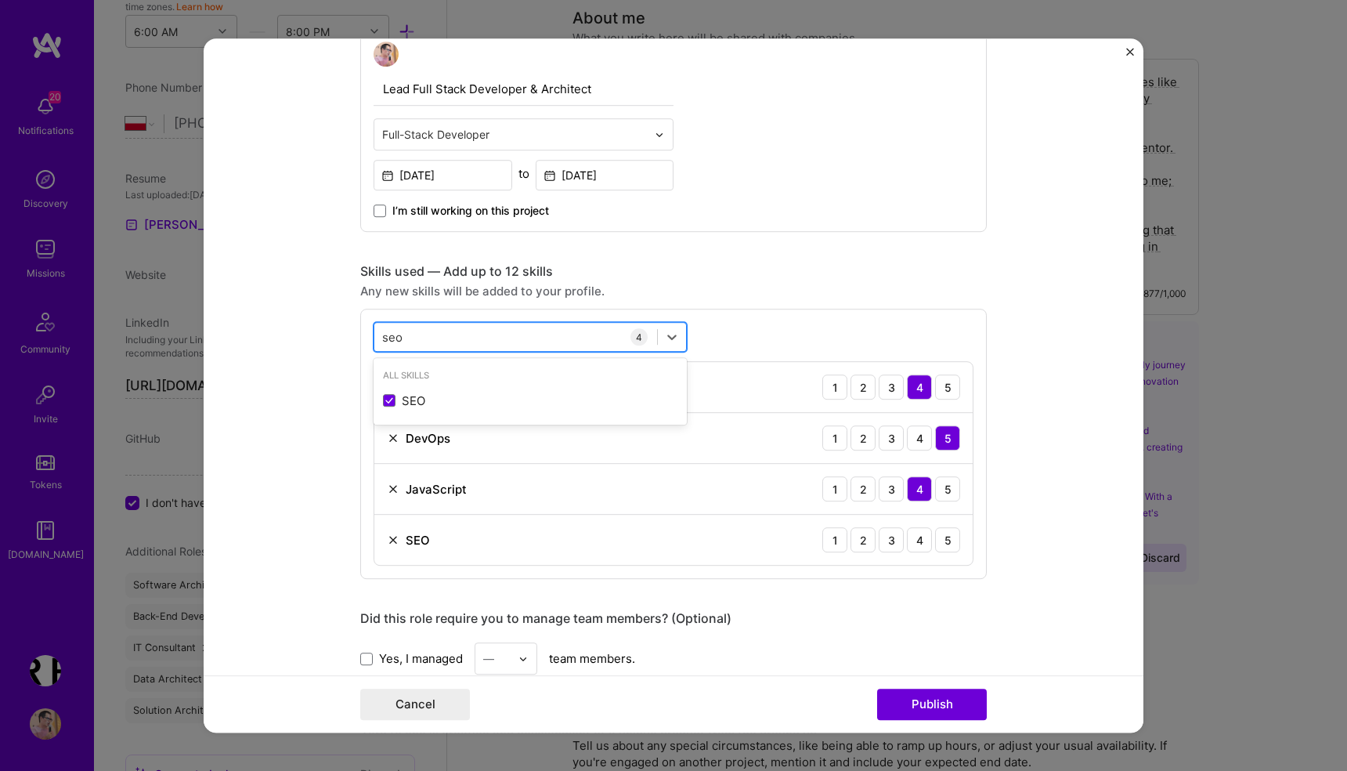
click at [435, 341] on div "seo seo" at bounding box center [515, 337] width 283 height 26
type input "s"
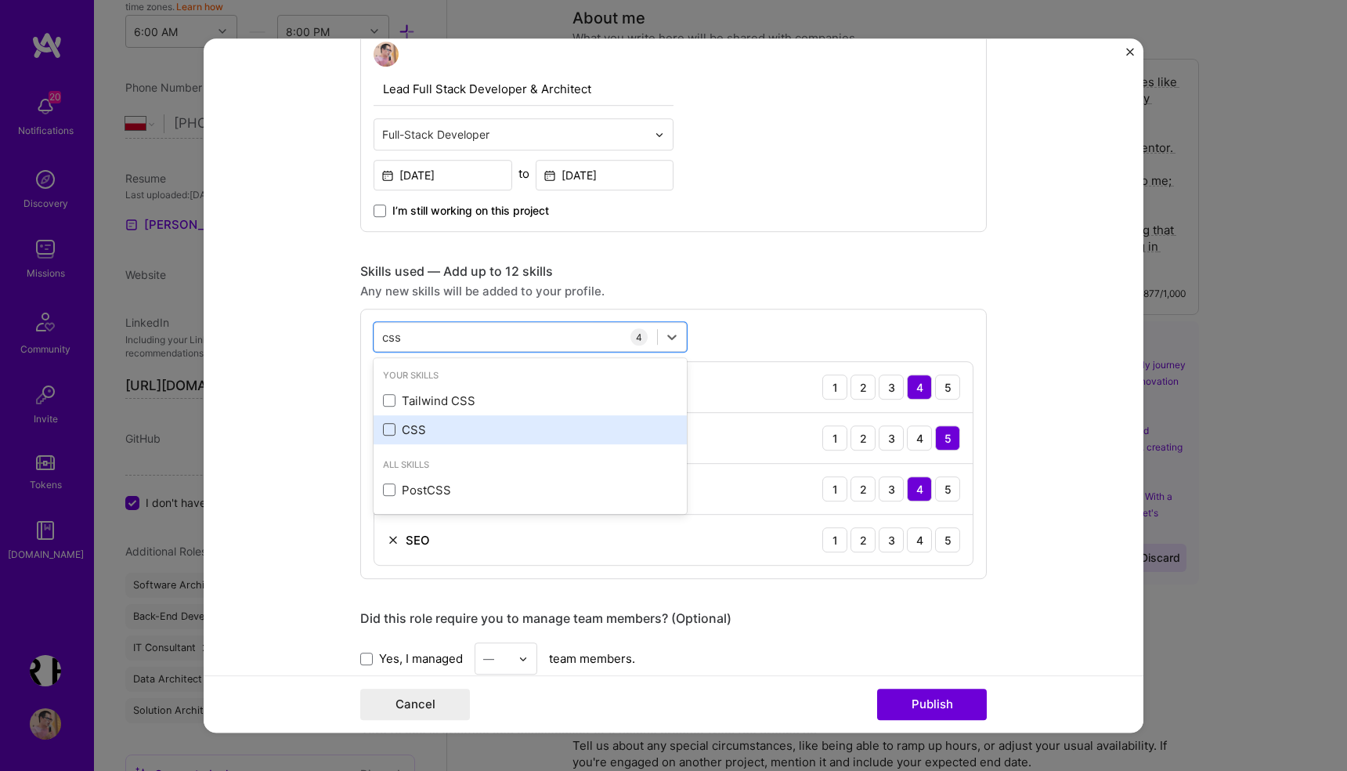
click at [392, 436] on span at bounding box center [389, 430] width 13 height 13
click at [0, 0] on input "checkbox" at bounding box center [0, 0] width 0 height 0
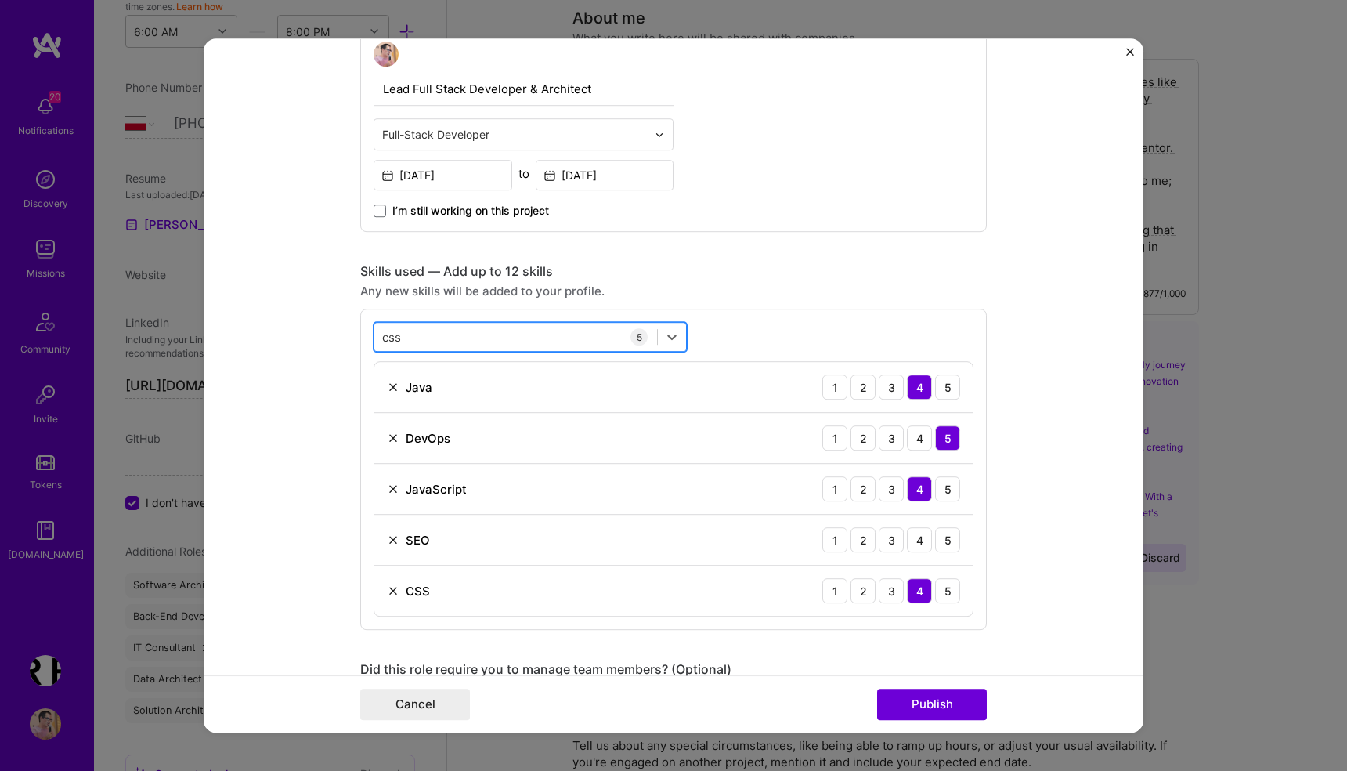
click at [430, 341] on div "css css" at bounding box center [515, 337] width 283 height 26
type input "c"
type input "m"
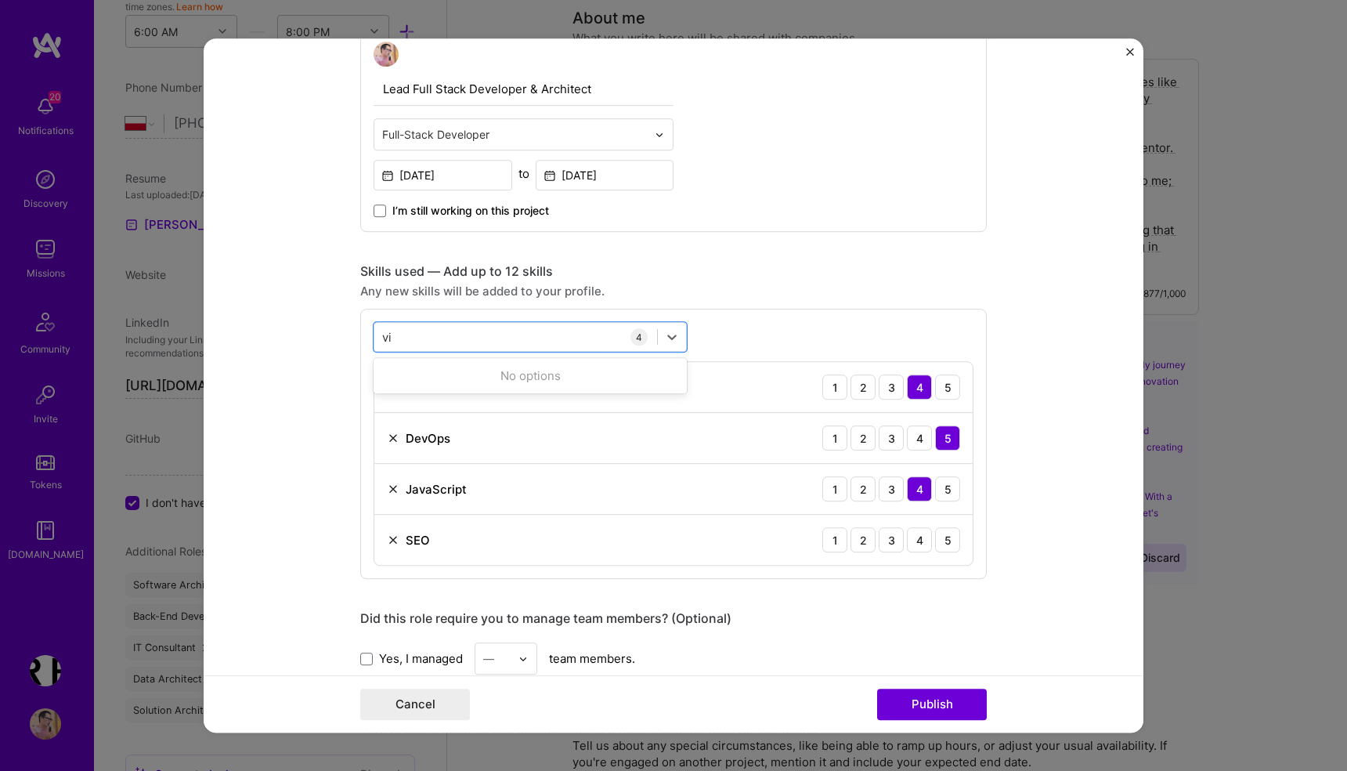
type input "v"
click at [406, 403] on div "FFMPEG" at bounding box center [530, 400] width 294 height 16
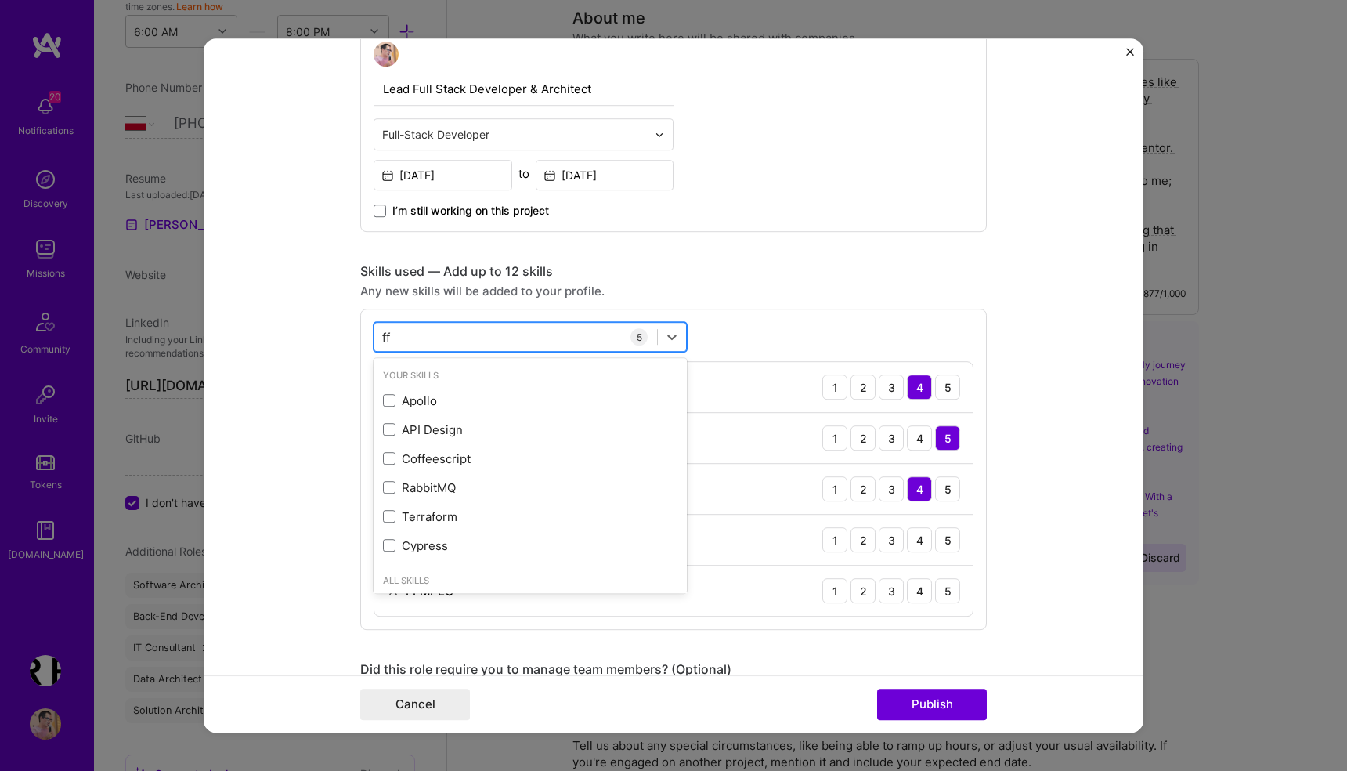
type input "f"
click at [335, 344] on form "Project title Filmweb, largest movie database in Poland Company Filmweb Project…" at bounding box center [674, 385] width 940 height 694
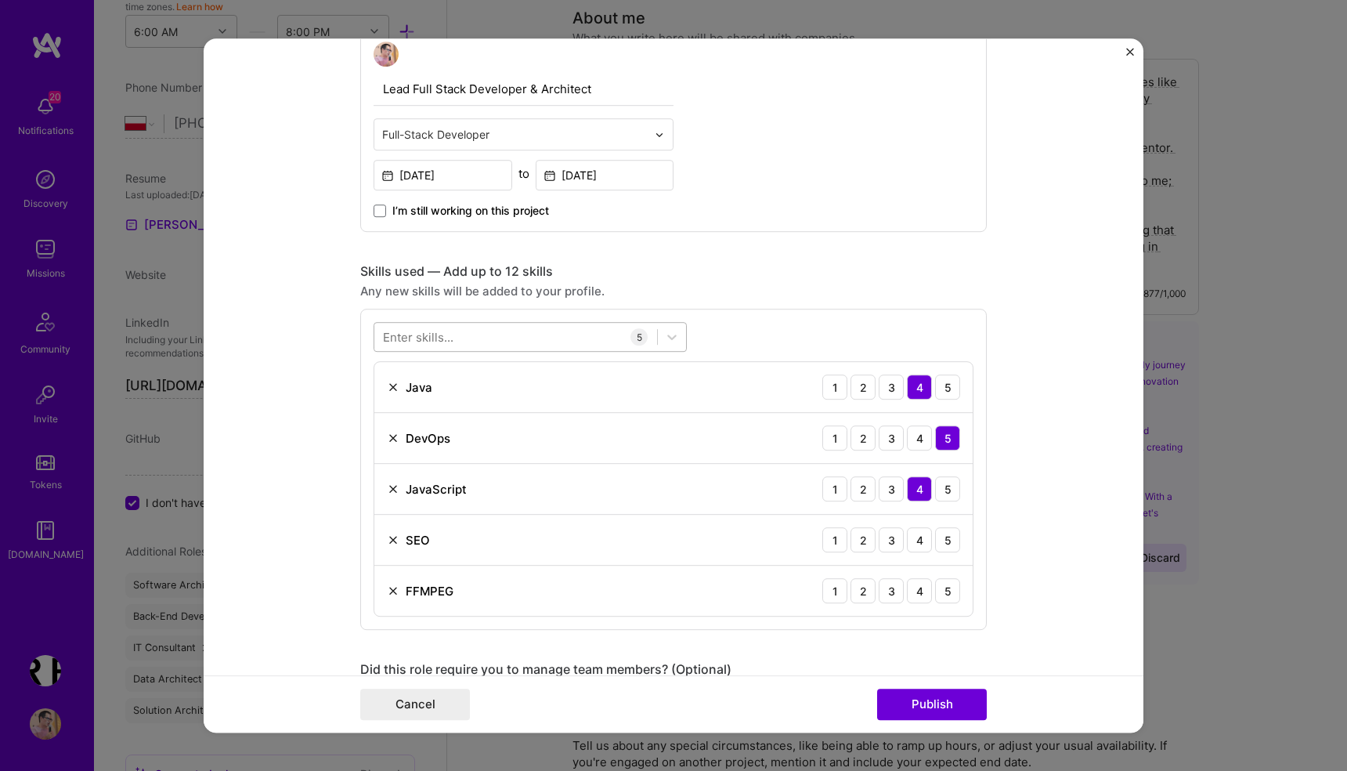
click at [460, 338] on div at bounding box center [515, 337] width 283 height 26
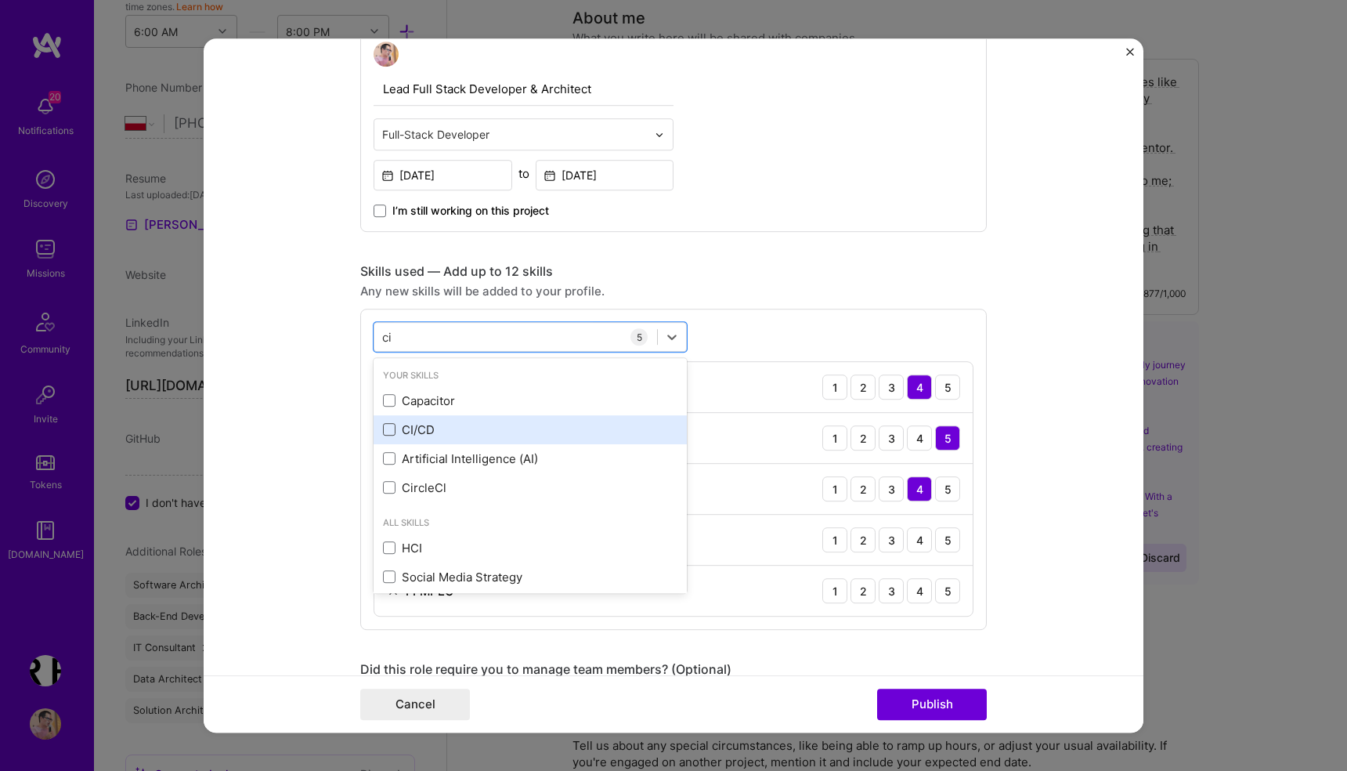
click at [388, 430] on span at bounding box center [389, 430] width 13 height 13
click at [0, 0] on input "checkbox" at bounding box center [0, 0] width 0 height 0
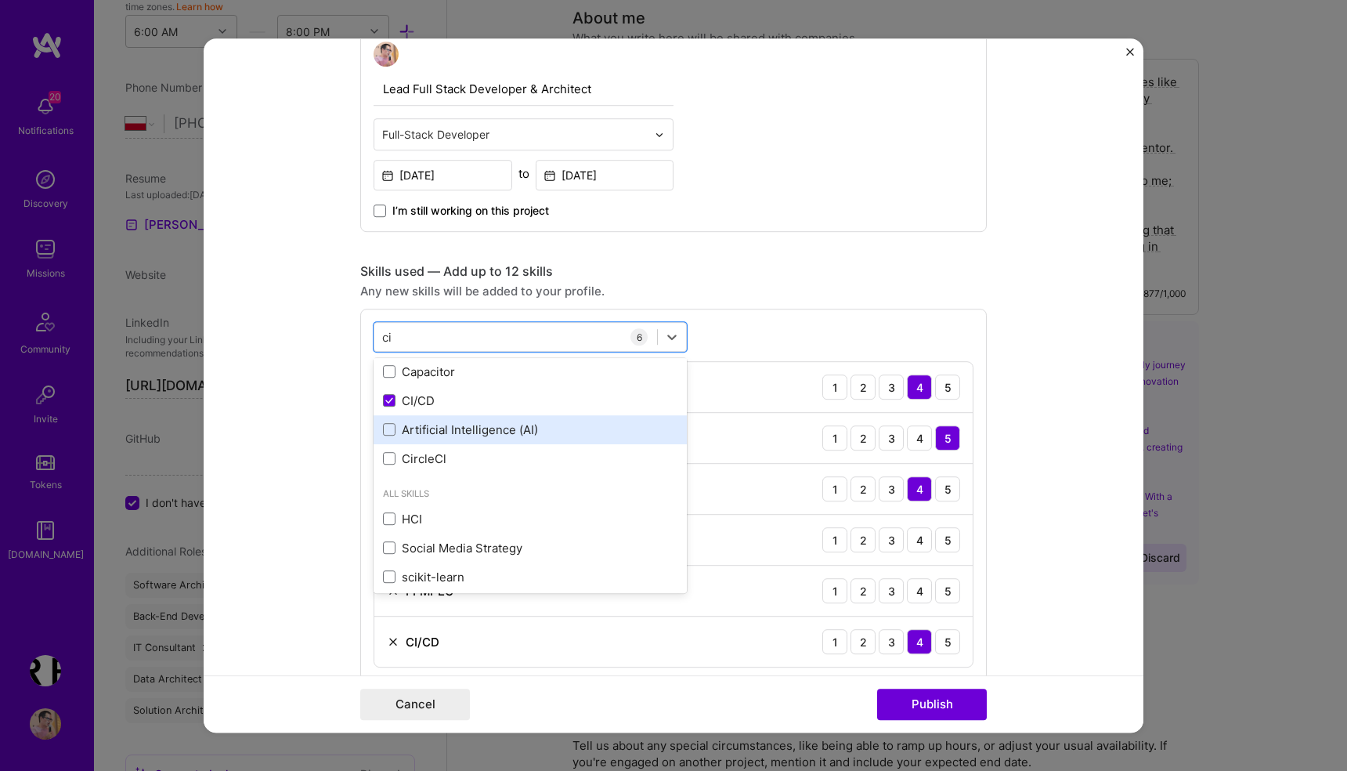
scroll to position [36, 0]
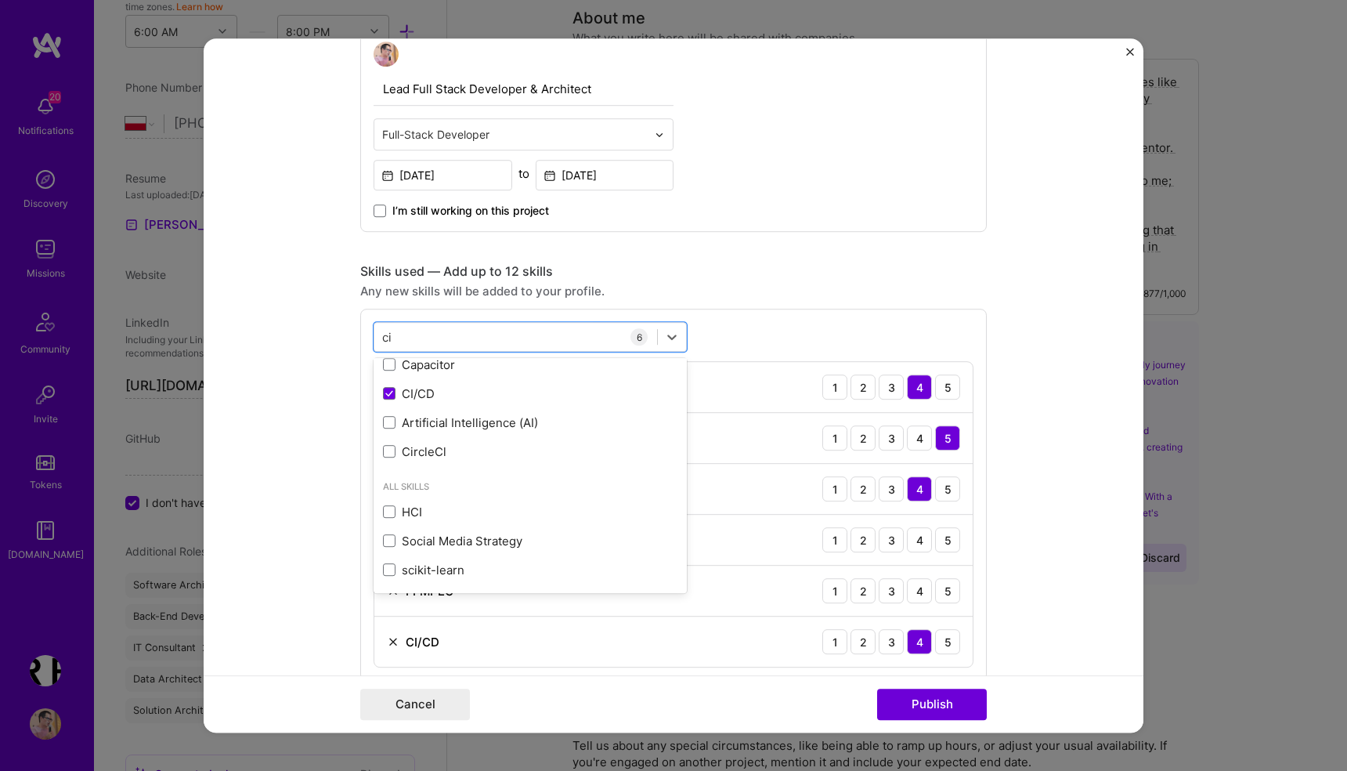
click at [346, 323] on form "Project title Filmweb, largest movie database in Poland Company Filmweb Project…" at bounding box center [674, 385] width 940 height 694
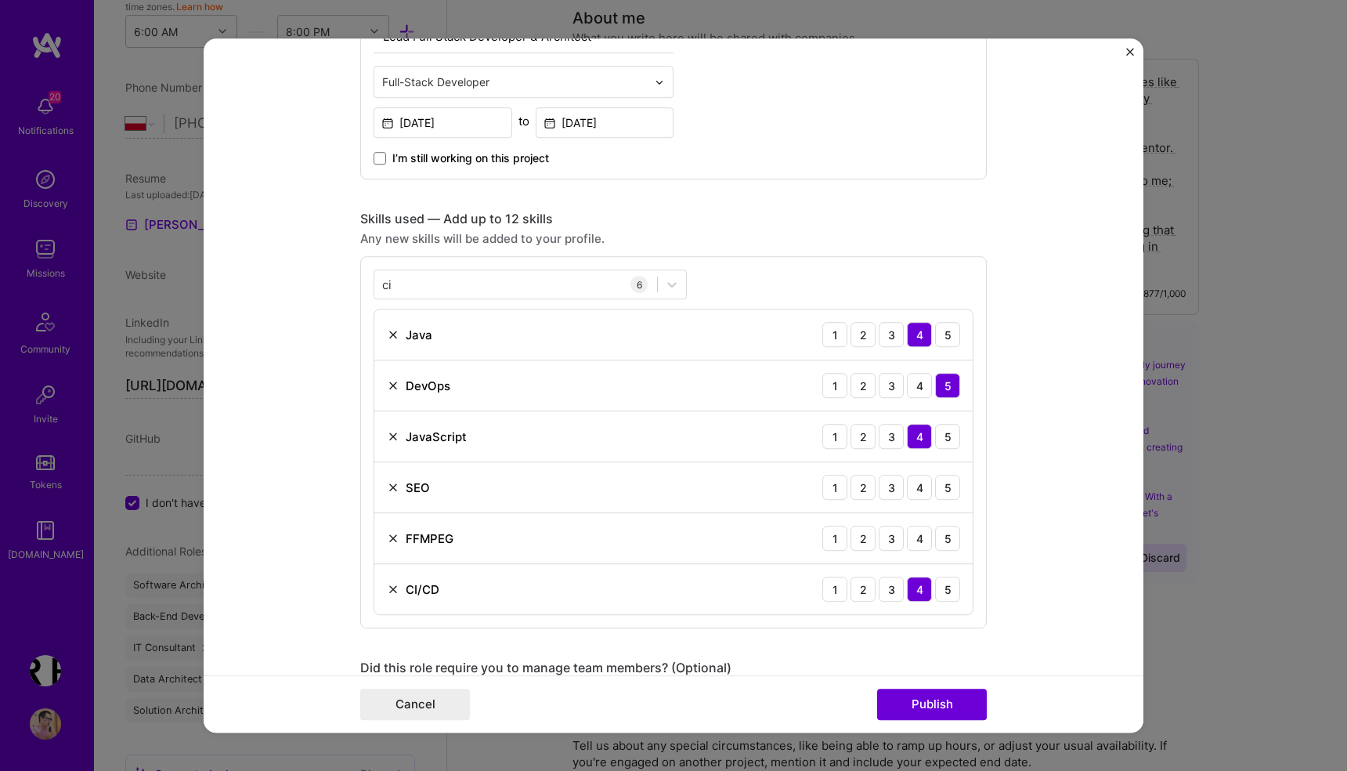
scroll to position [922, 0]
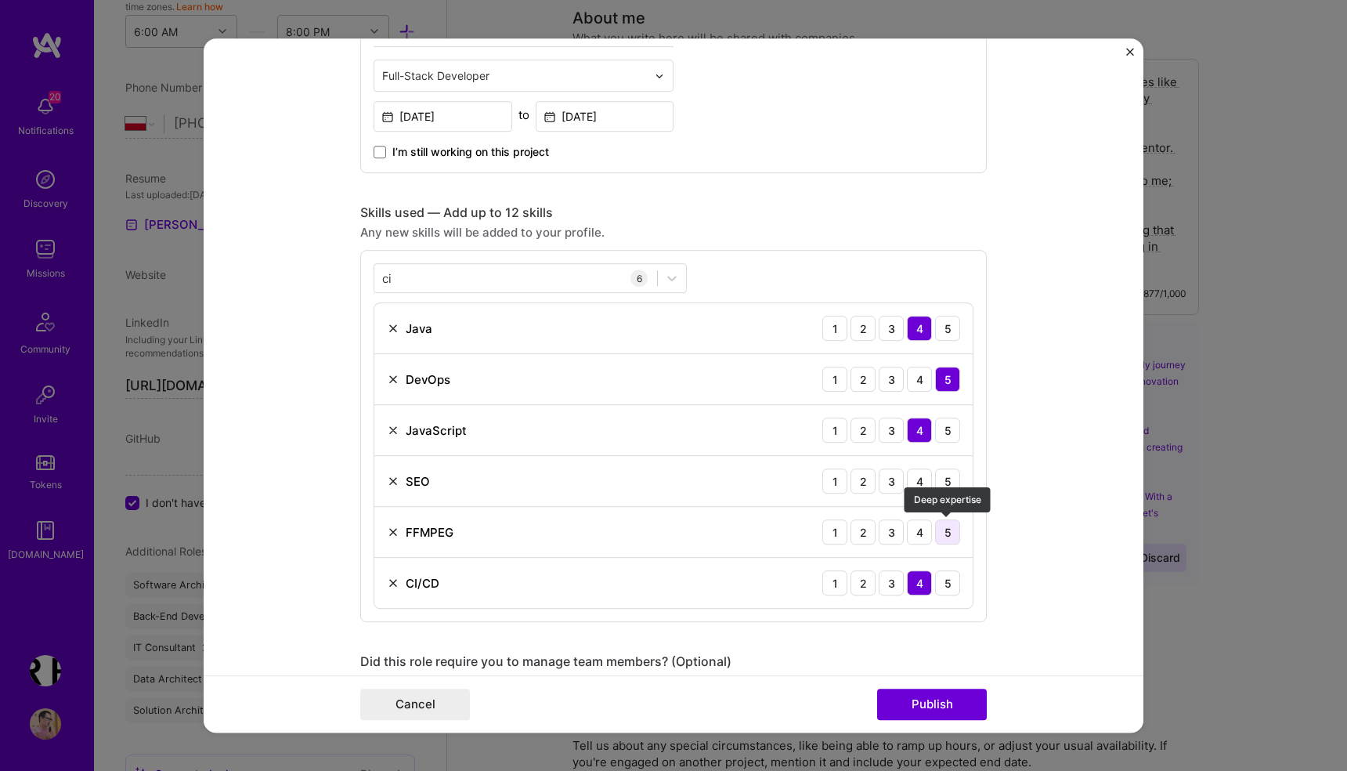
click at [943, 530] on div "5" at bounding box center [947, 531] width 25 height 25
click at [914, 478] on div "4" at bounding box center [919, 480] width 25 height 25
click at [892, 474] on div "3" at bounding box center [891, 480] width 25 height 25
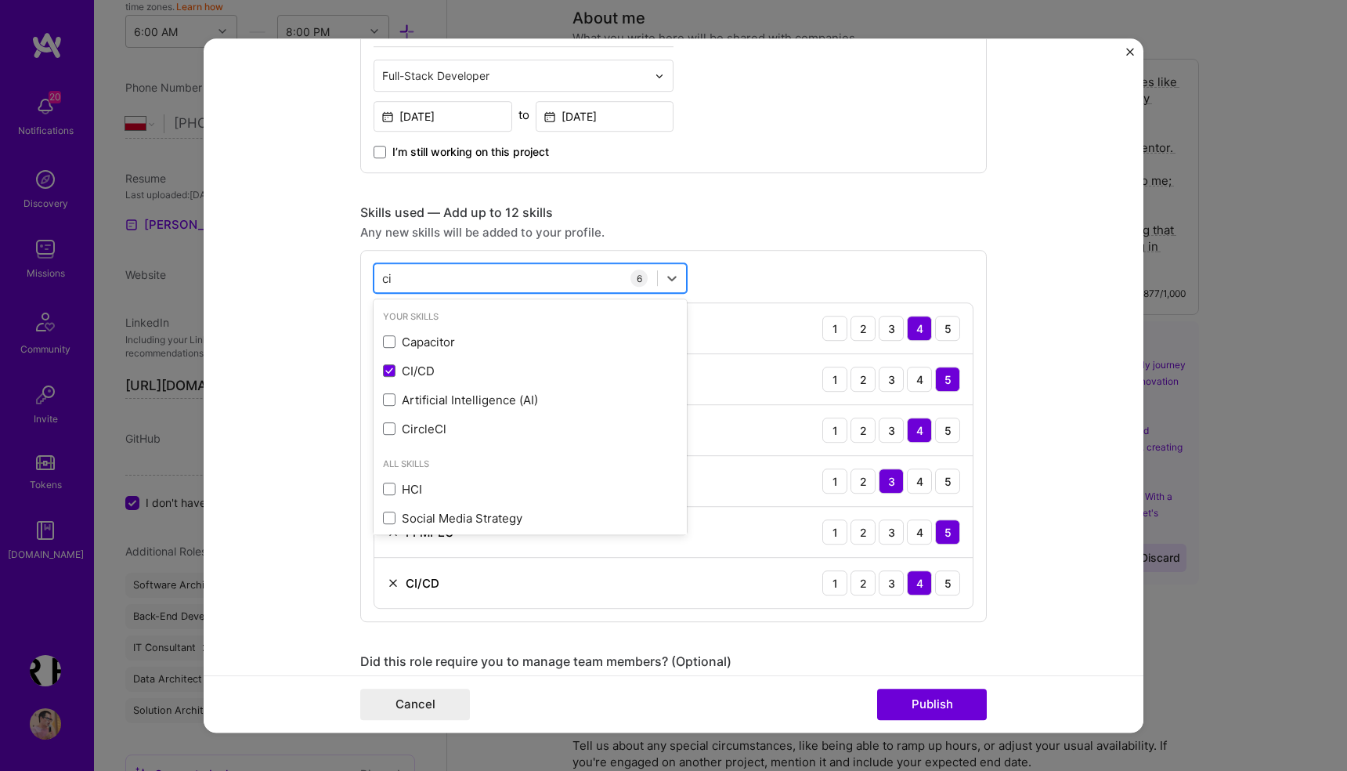
click at [448, 275] on div "ci ci" at bounding box center [515, 278] width 283 height 26
type input "c"
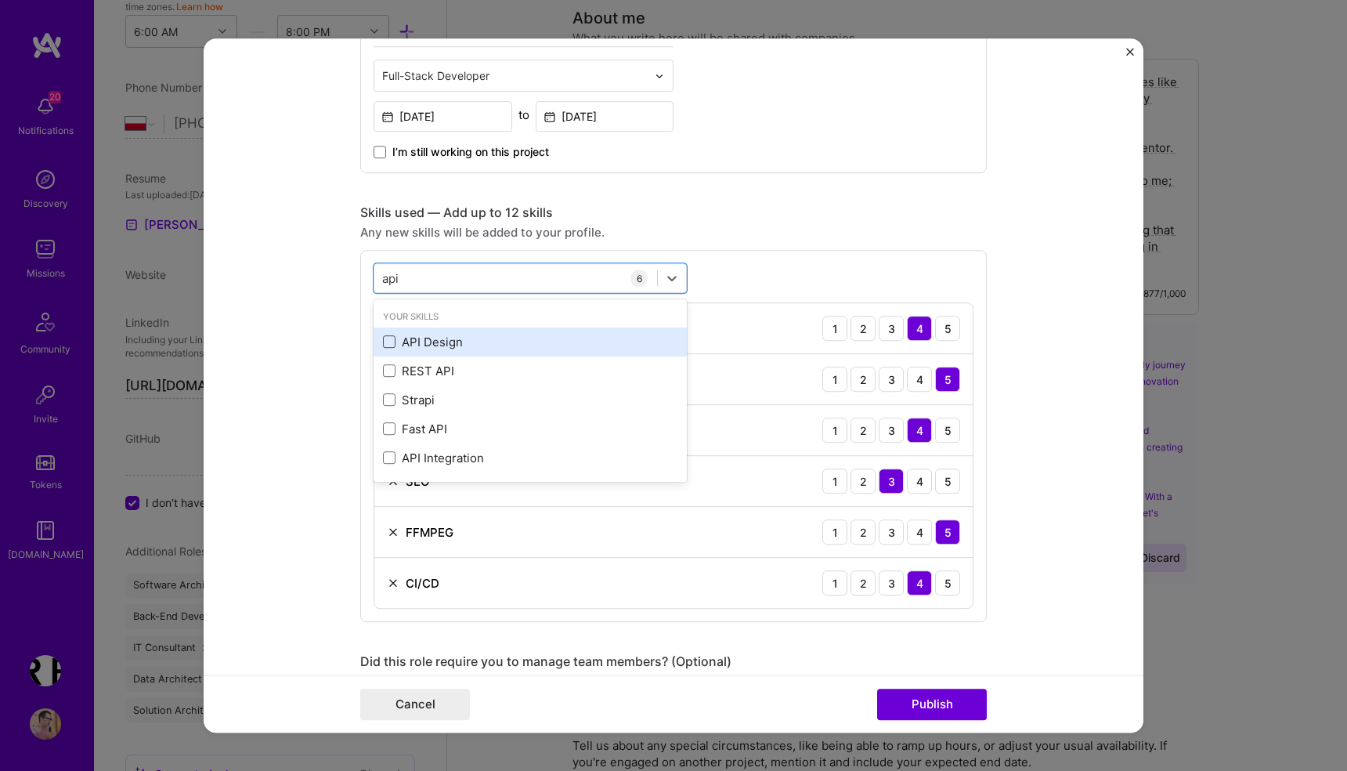
click at [393, 342] on span at bounding box center [389, 342] width 13 height 13
click at [0, 0] on input "checkbox" at bounding box center [0, 0] width 0 height 0
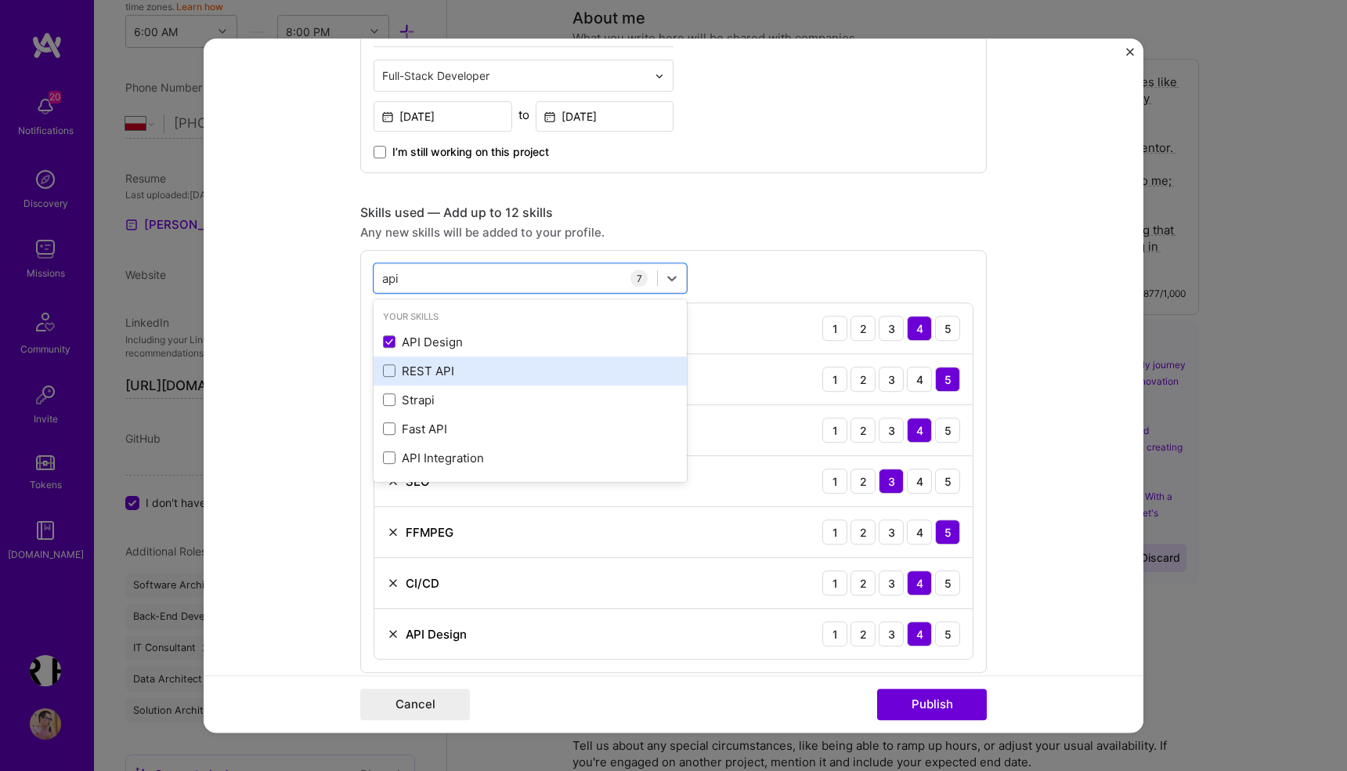
click at [396, 369] on div "REST API" at bounding box center [530, 371] width 294 height 16
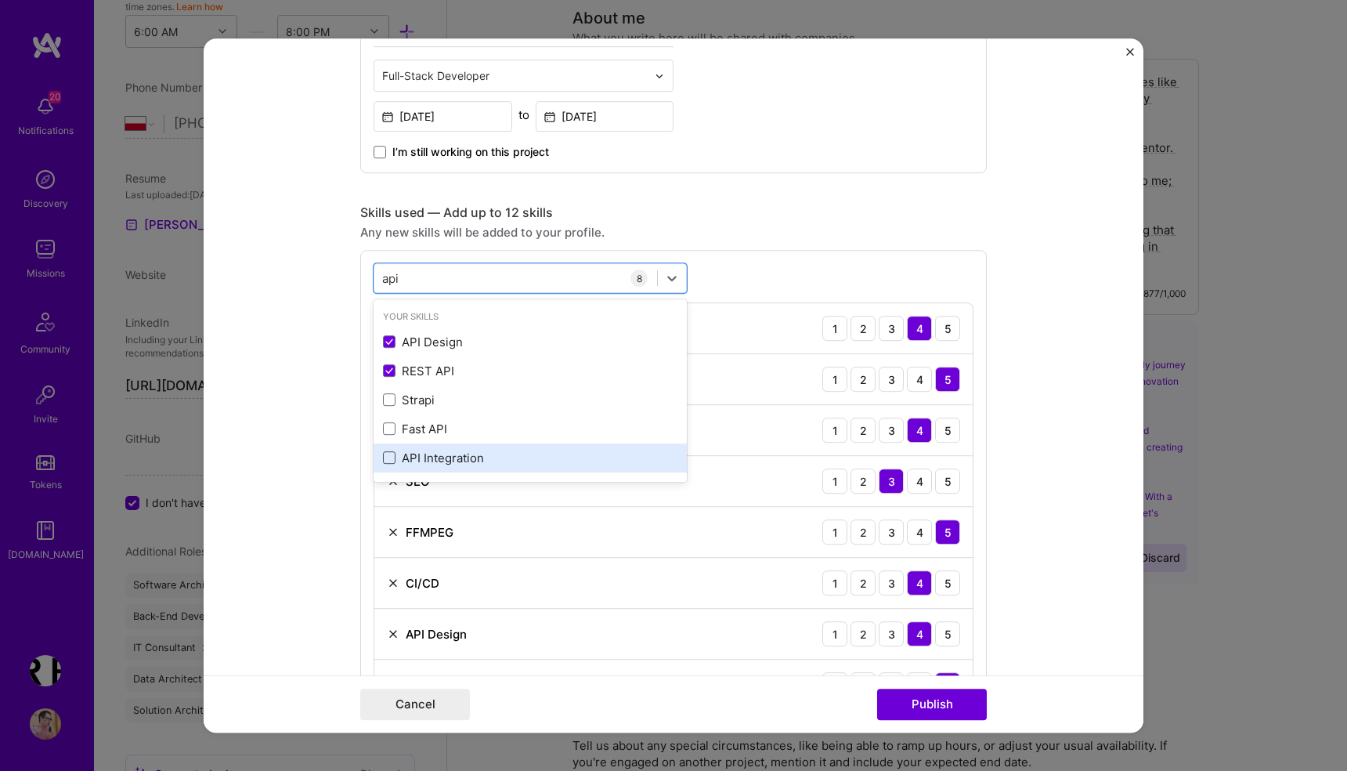
click at [391, 457] on span at bounding box center [389, 458] width 13 height 13
click at [0, 0] on input "checkbox" at bounding box center [0, 0] width 0 height 0
click at [329, 461] on form "Project title Filmweb, largest movie database in Poland Company Filmweb Project…" at bounding box center [674, 385] width 940 height 694
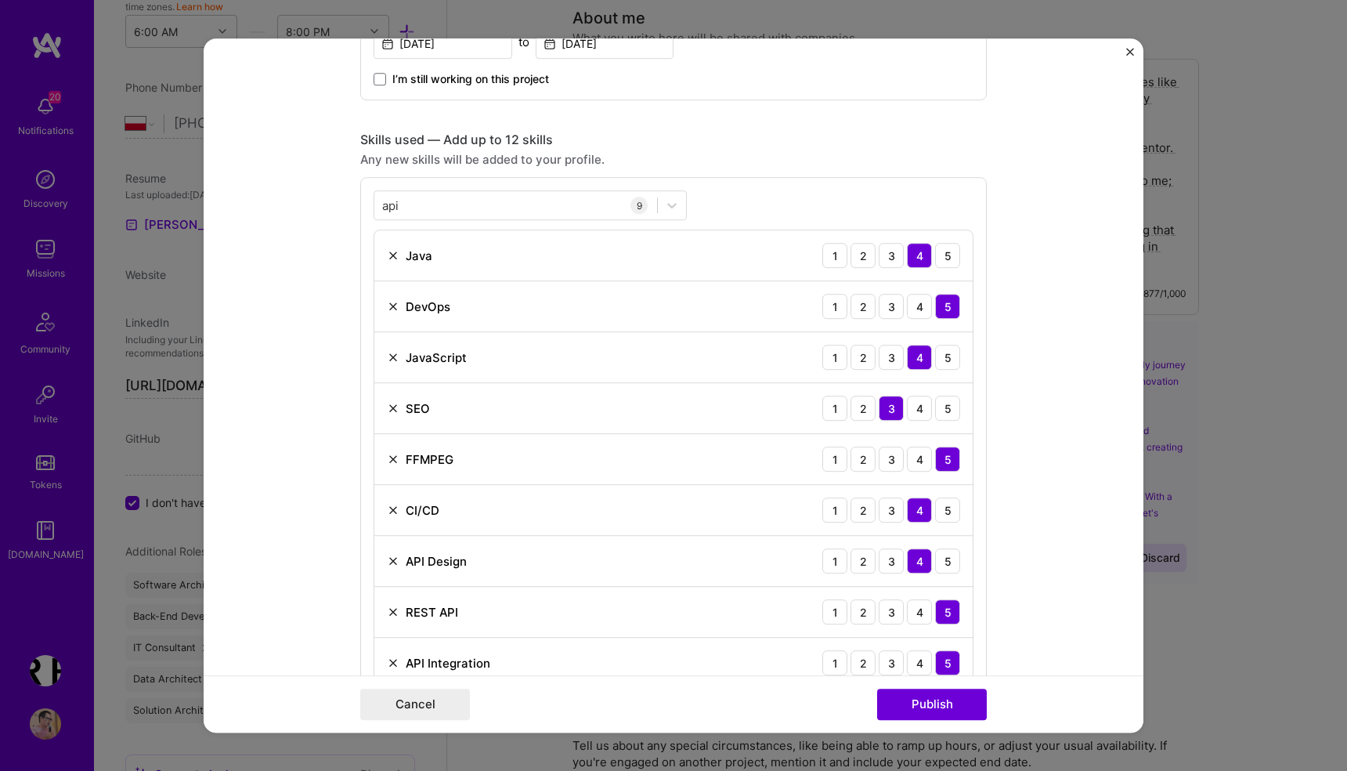
scroll to position [998, 0]
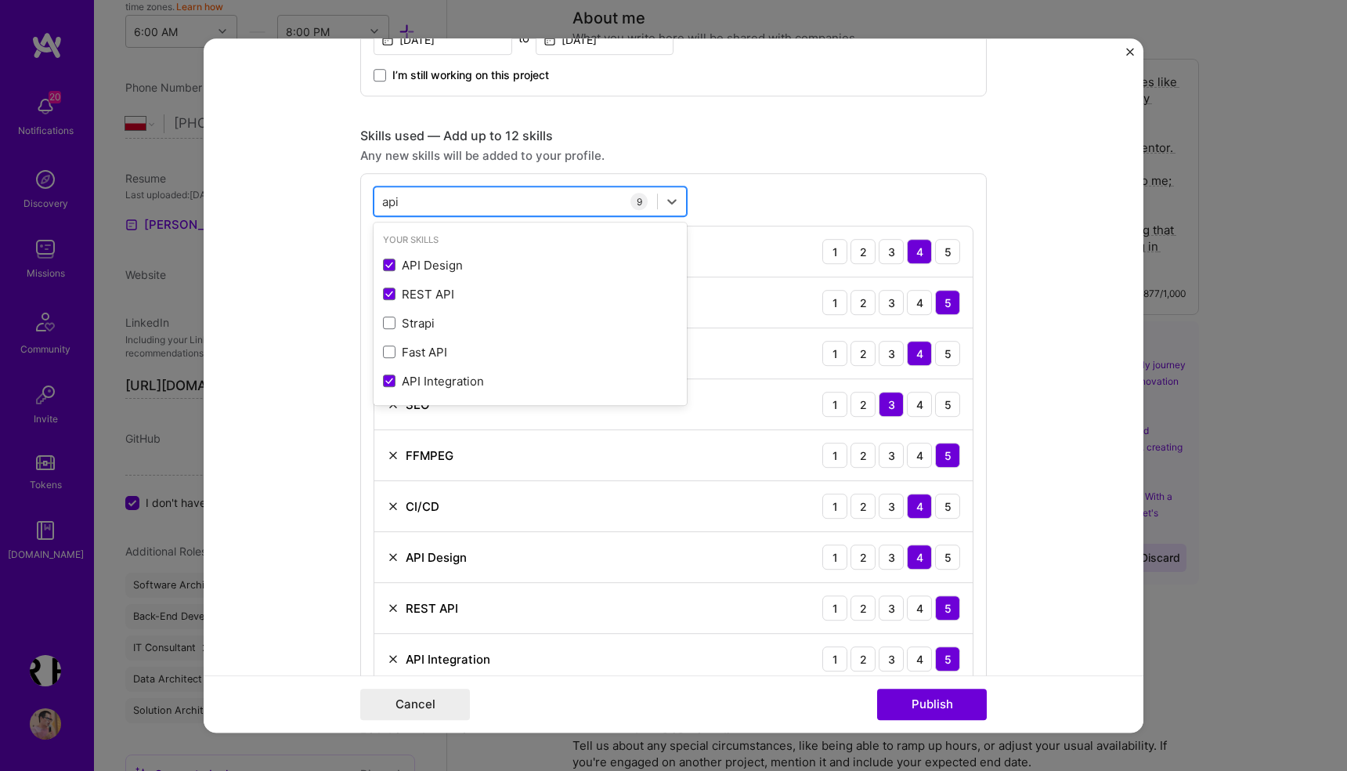
click at [442, 202] on div "api api" at bounding box center [515, 202] width 283 height 26
type input "a"
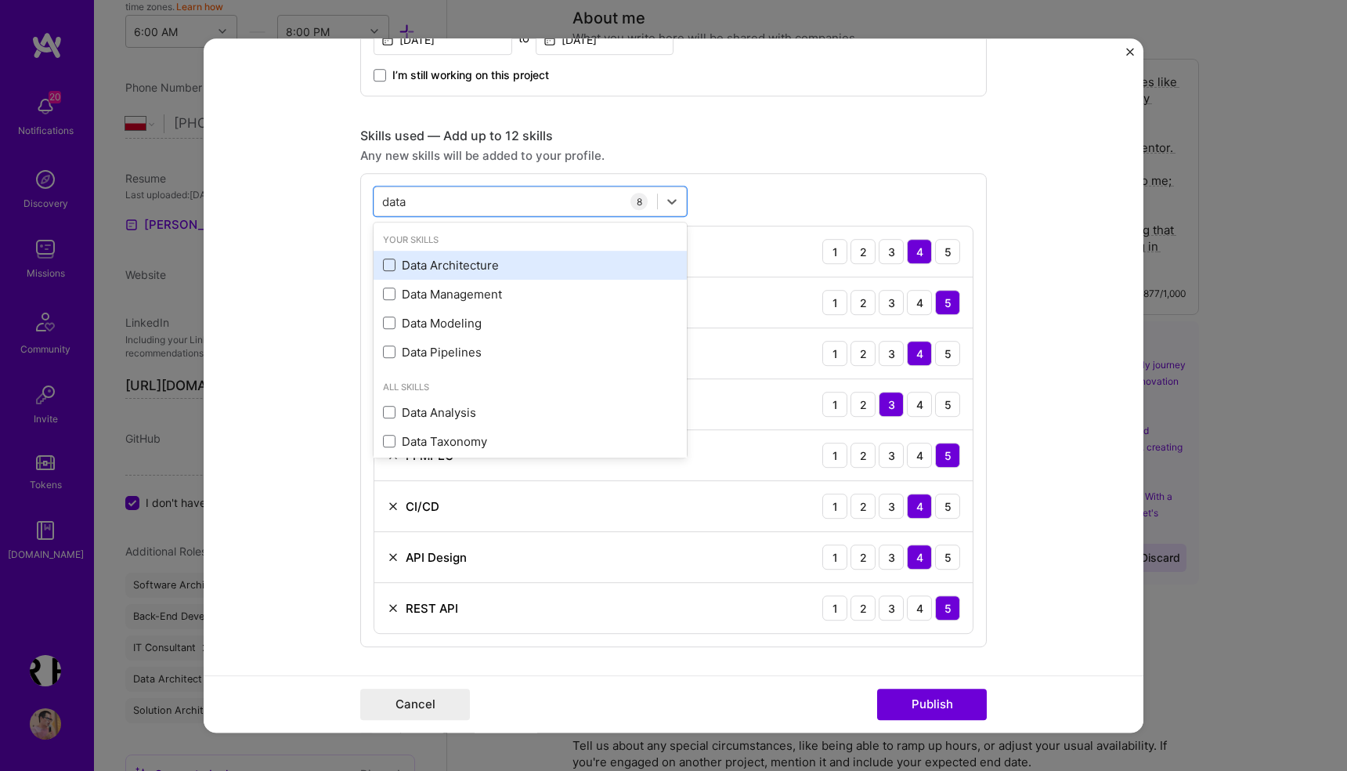
click at [390, 267] on span at bounding box center [389, 265] width 13 height 13
click at [0, 0] on input "checkbox" at bounding box center [0, 0] width 0 height 0
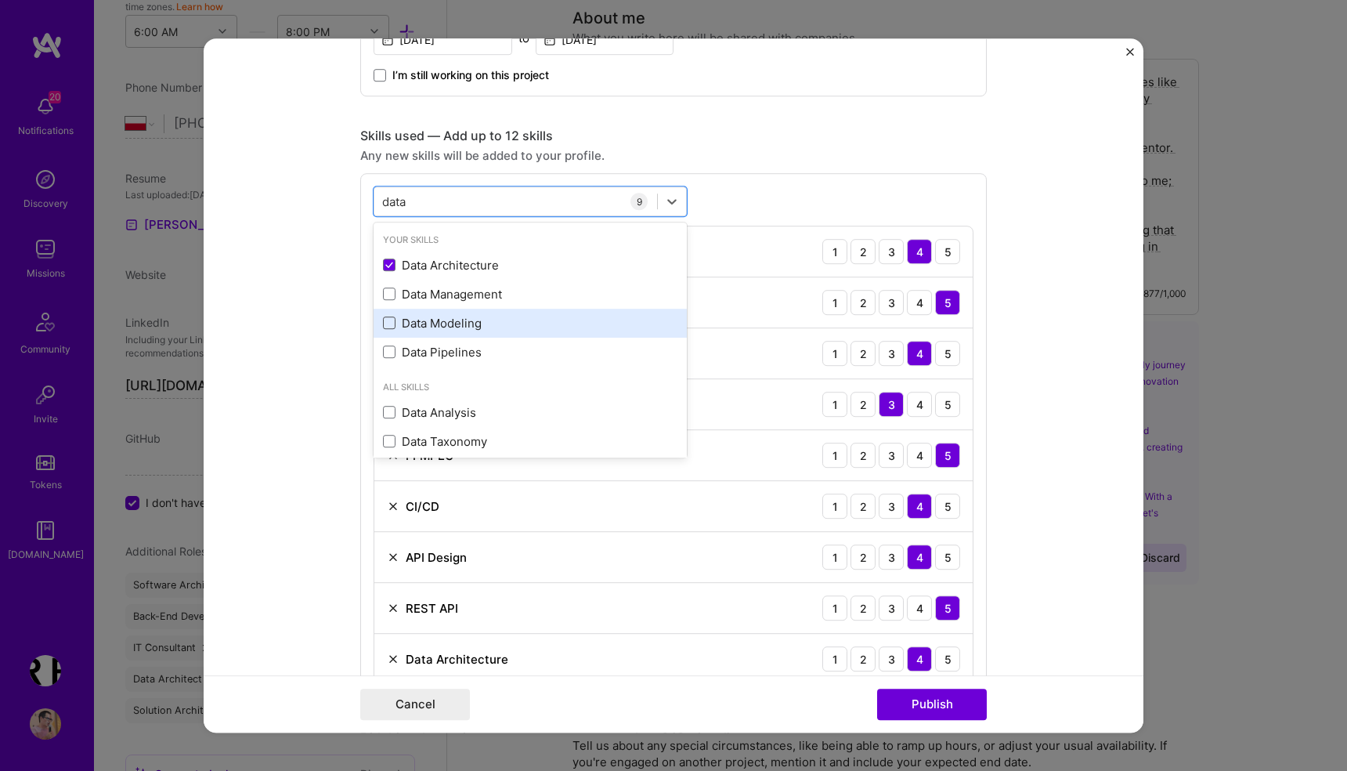
click at [388, 320] on span at bounding box center [389, 323] width 13 height 13
click at [0, 0] on input "checkbox" at bounding box center [0, 0] width 0 height 0
type input "data"
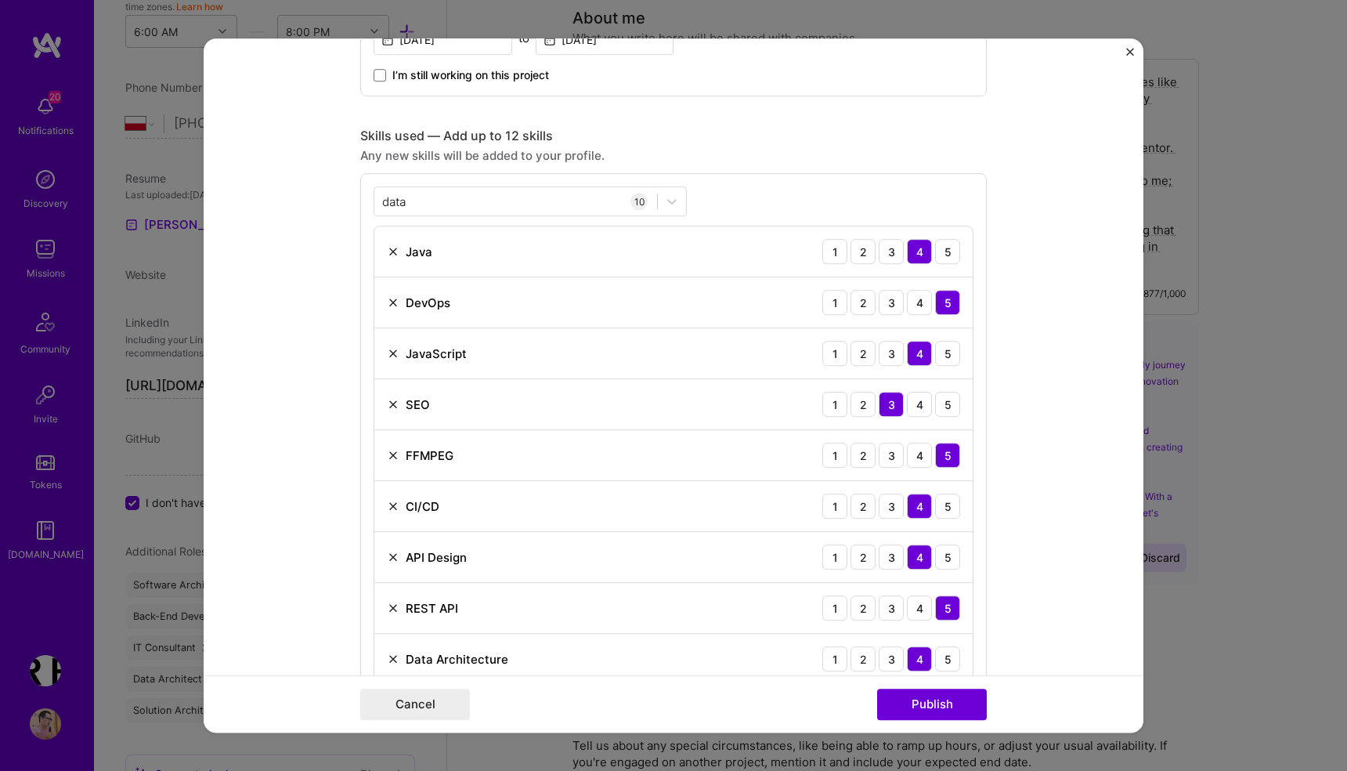
click at [324, 406] on form "Project title Filmweb, largest movie database in Poland Company Filmweb Project…" at bounding box center [674, 385] width 940 height 694
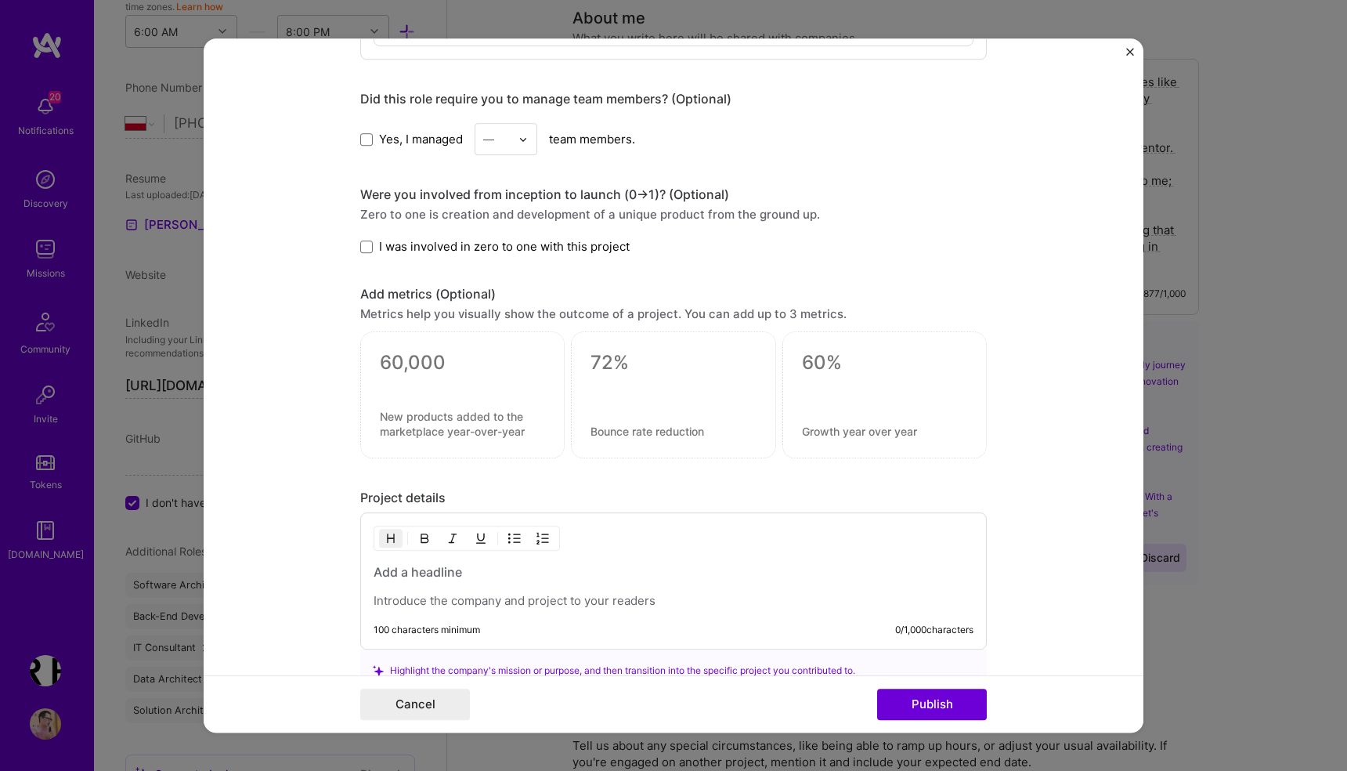
scroll to position [2004, 0]
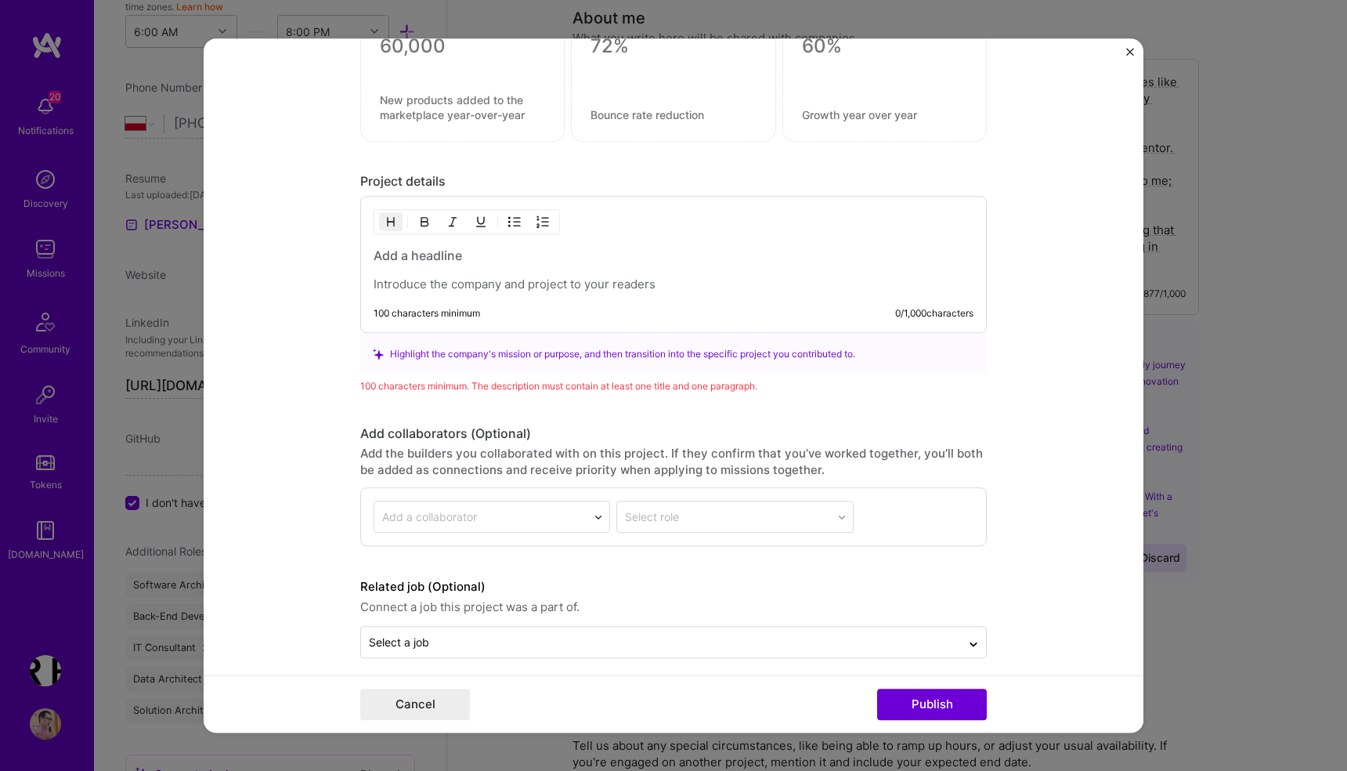
click at [577, 282] on p at bounding box center [674, 285] width 600 height 16
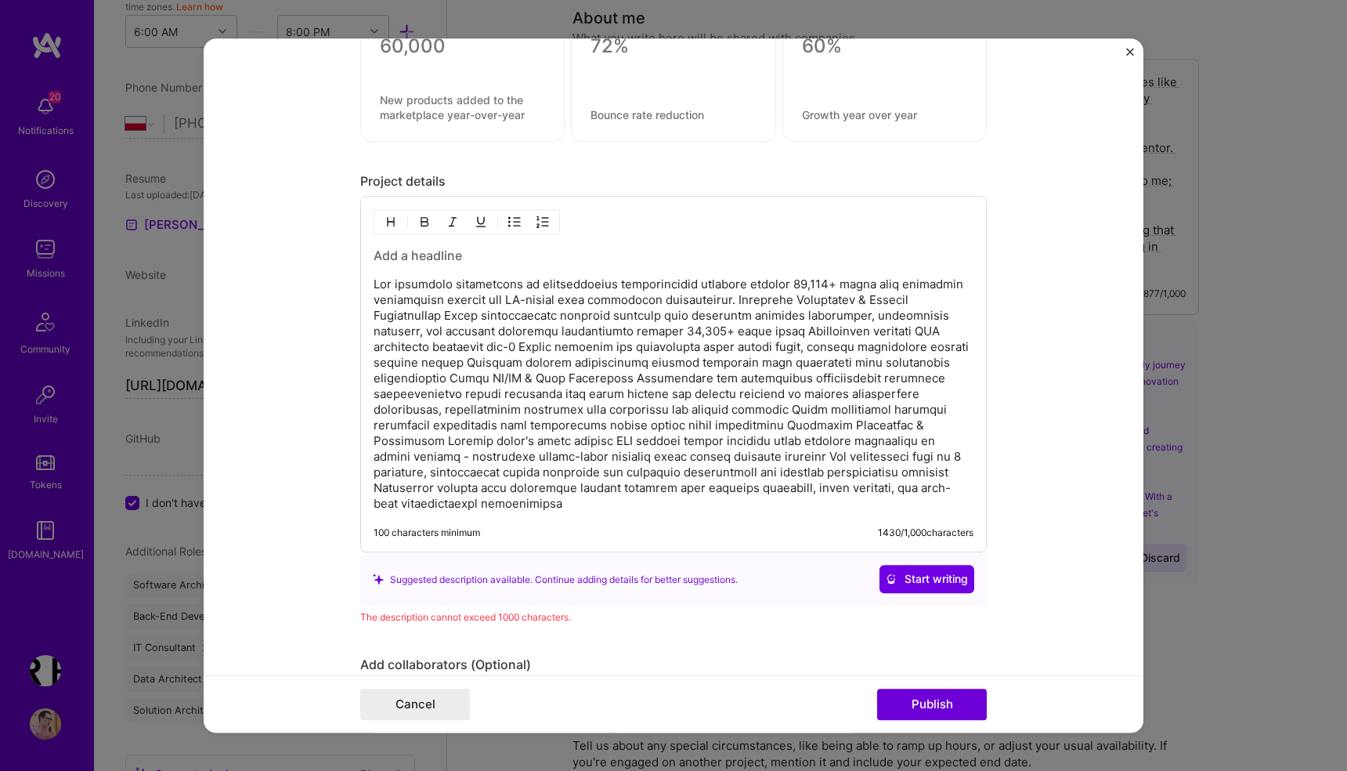
click at [604, 451] on p at bounding box center [674, 394] width 600 height 235
click at [571, 498] on p at bounding box center [674, 394] width 600 height 235
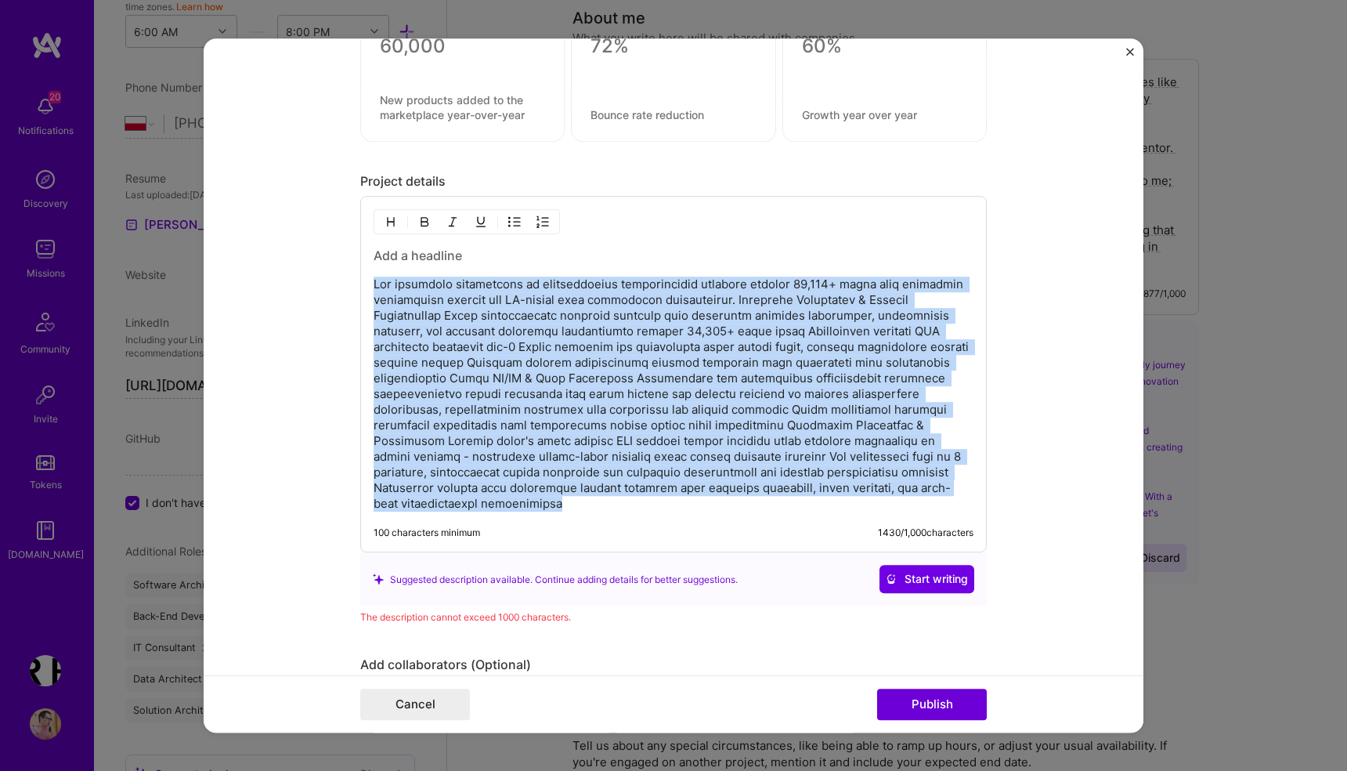
drag, startPoint x: 571, startPoint y: 498, endPoint x: 366, endPoint y: 284, distance: 295.8
click at [366, 284] on div "100 characters minimum 1430 / 1,000 characters" at bounding box center [673, 375] width 626 height 356
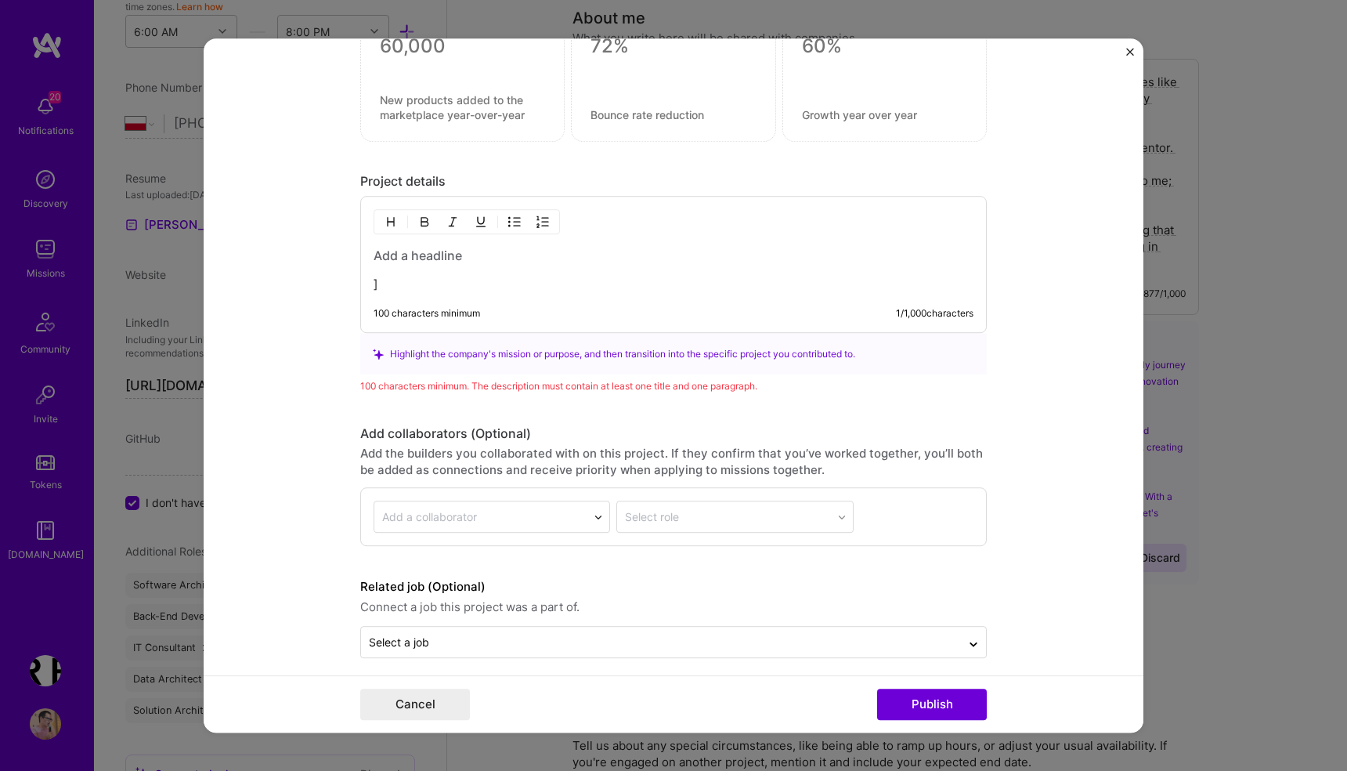
click at [762, 277] on p "]" at bounding box center [674, 285] width 600 height 16
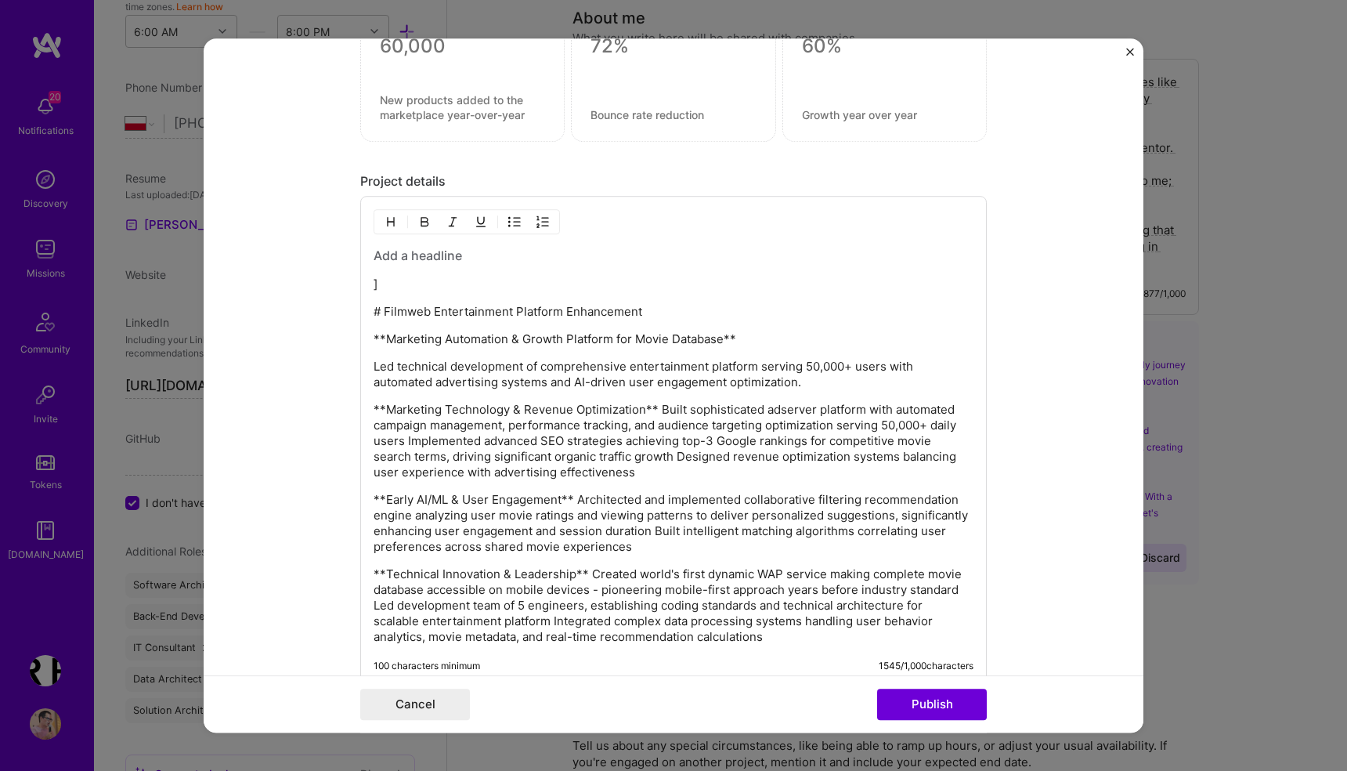
click at [541, 295] on div "] # Filmweb Entertainment Platform Enhancement **Marketing Automation & Growth …" at bounding box center [674, 446] width 600 height 398
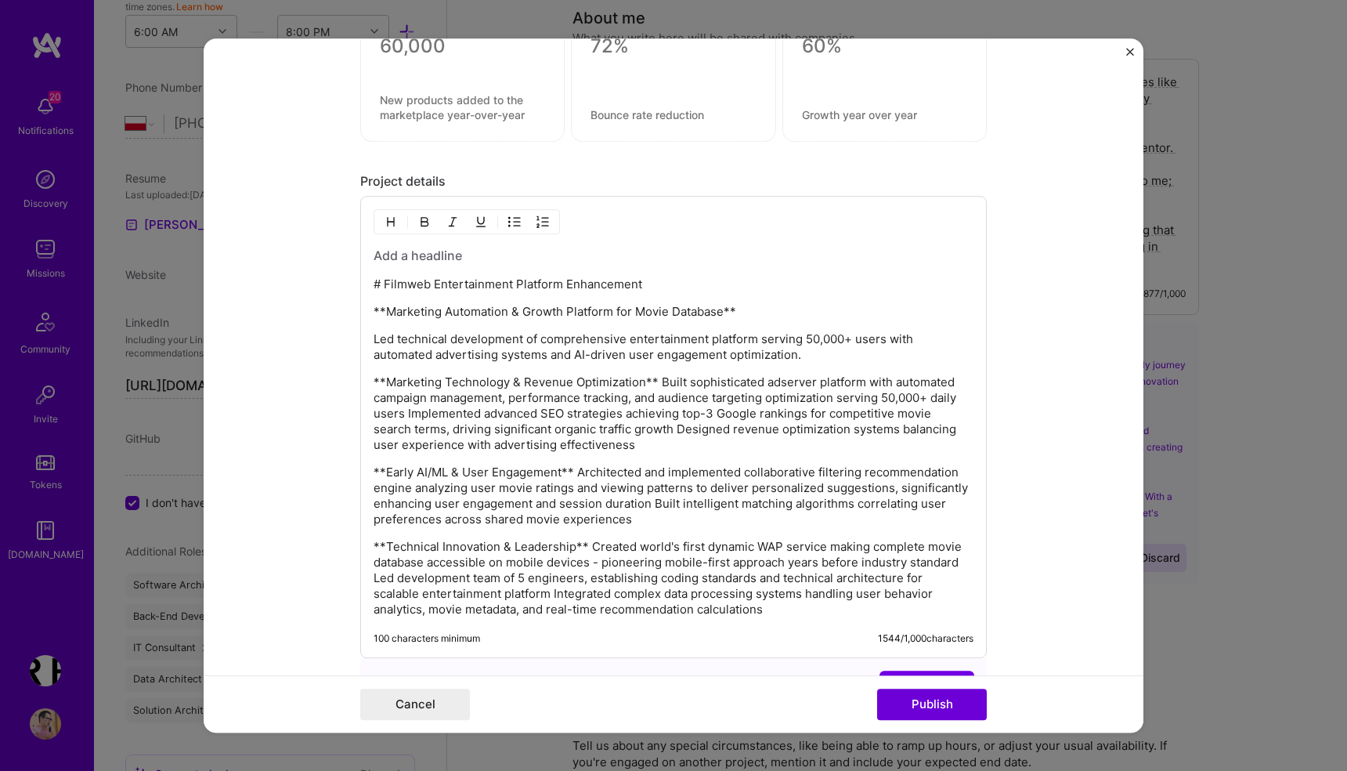
click at [595, 367] on div "# Filmweb Entertainment Platform Enhancement **Marketing Automation & Growth Pl…" at bounding box center [674, 432] width 600 height 370
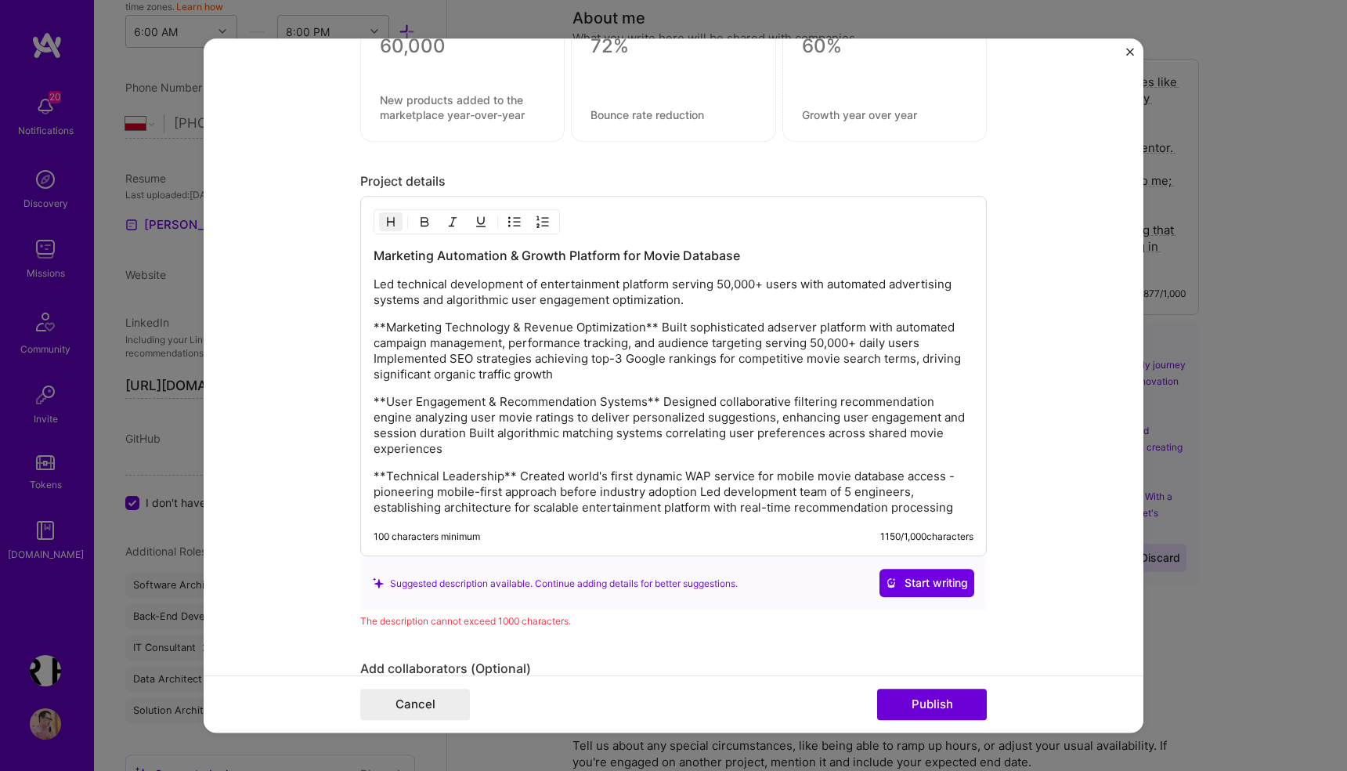
click at [384, 329] on p "**Marketing Technology & Revenue Optimization** Built sophisticated adserver pl…" at bounding box center [674, 351] width 600 height 63
click at [433, 303] on p "Led technical development of entertainment platform serving 50,000+ users with …" at bounding box center [674, 292] width 600 height 31
click at [483, 343] on p "Marketing Technology & Revenue Optimization Built sophisticated adserver platfo…" at bounding box center [674, 351] width 600 height 63
click at [587, 344] on p "Marketing Technology & Revenue Optimization Built sophisticated adserver platfo…" at bounding box center [674, 351] width 600 height 63
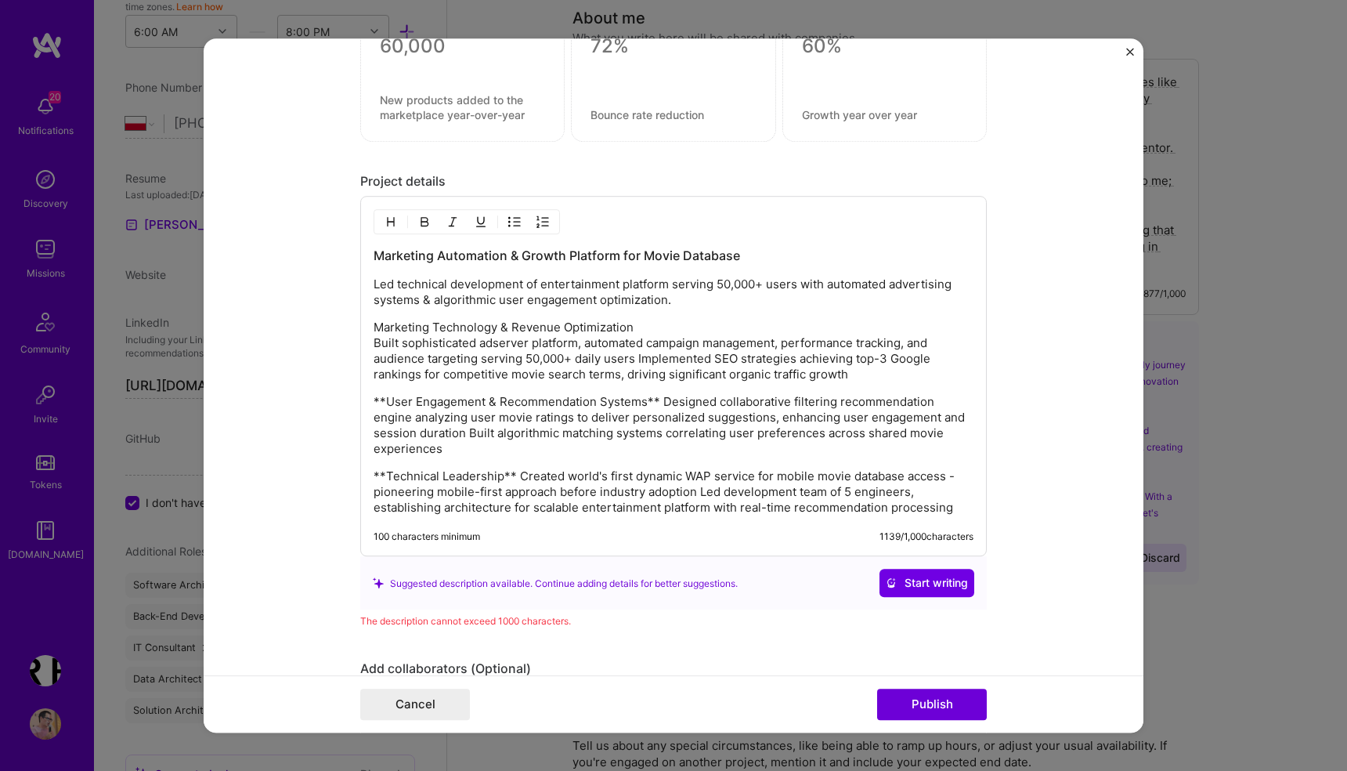
click at [923, 343] on p "Marketing Technology & Revenue Optimization Built sophisticated adserver platfo…" at bounding box center [674, 351] width 600 height 63
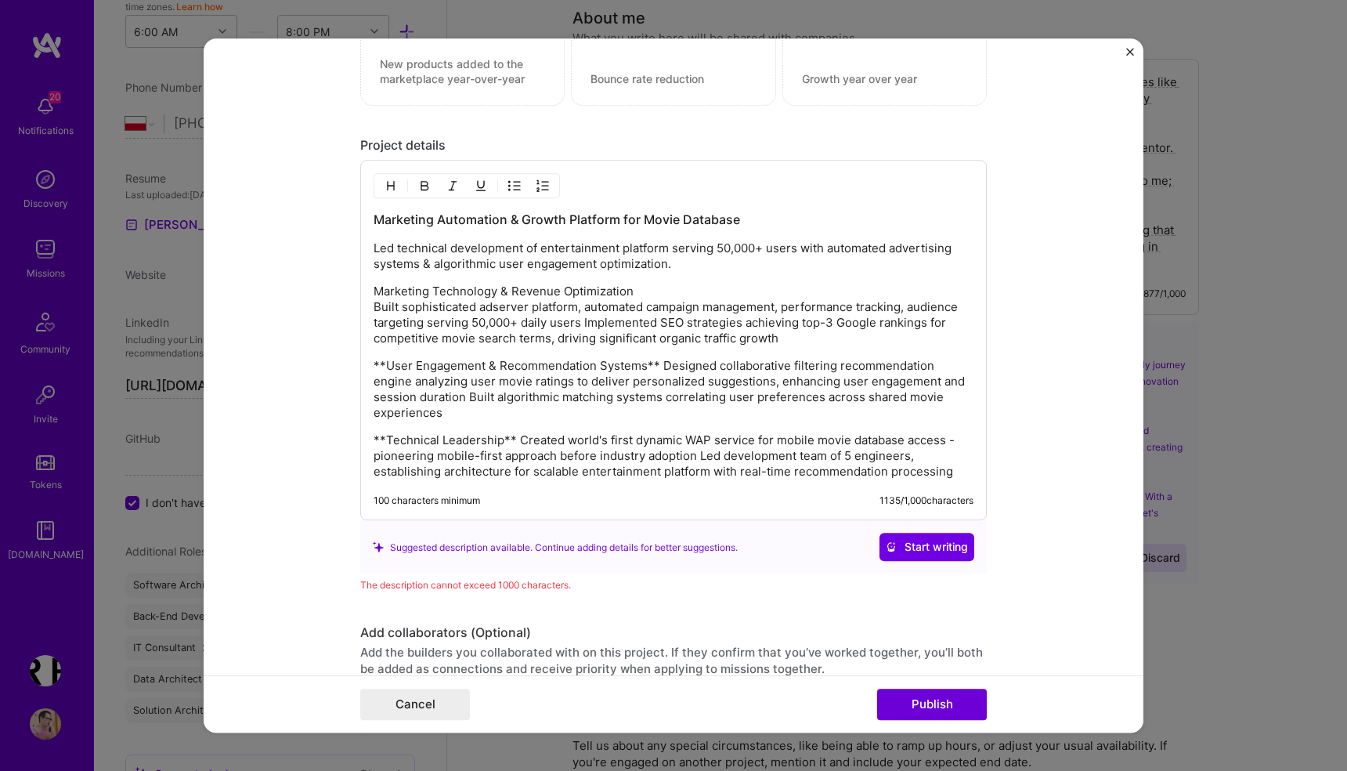
scroll to position [2043, 0]
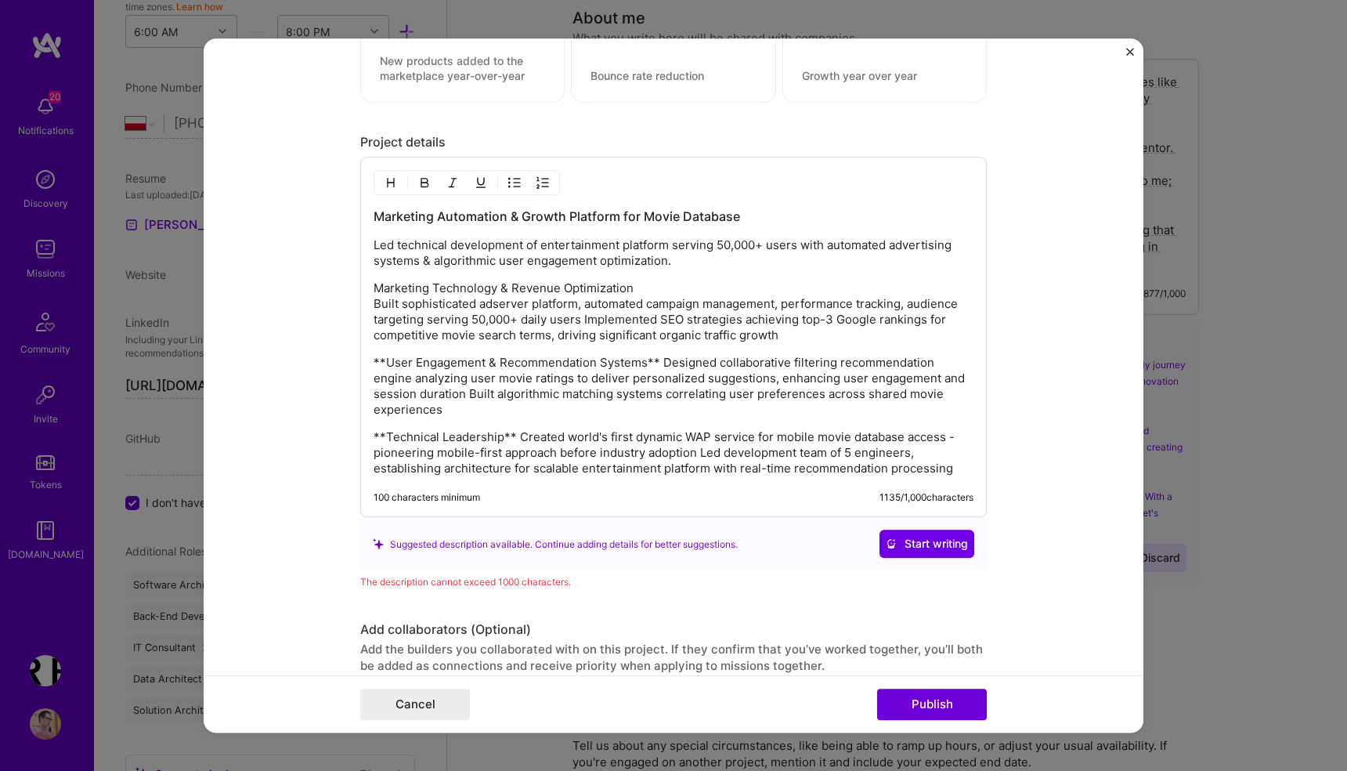
click at [388, 363] on p "**User Engagement & Recommendation Systems** Designed collaborative filtering r…" at bounding box center [674, 387] width 600 height 63
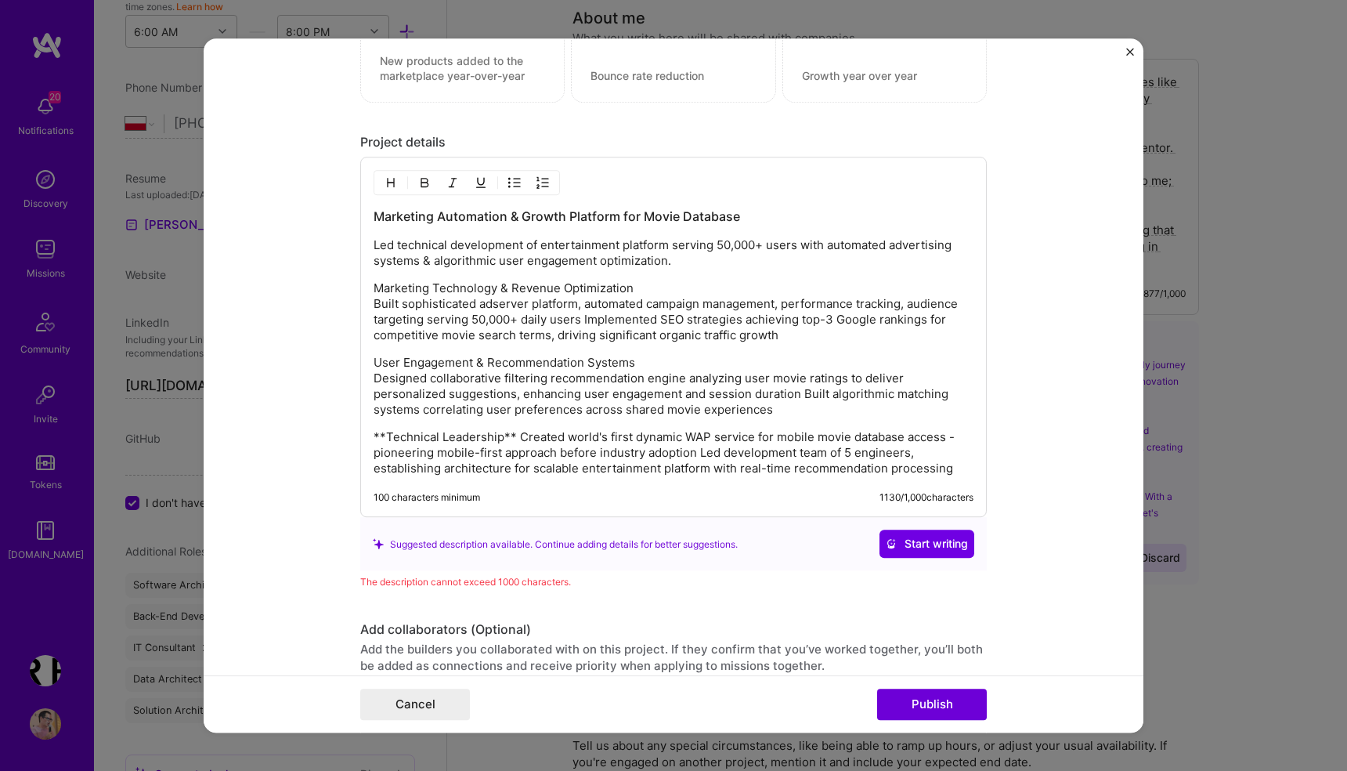
click at [696, 391] on p "User Engagement & Recommendation Systems Designed collaborative filtering recom…" at bounding box center [674, 387] width 600 height 63
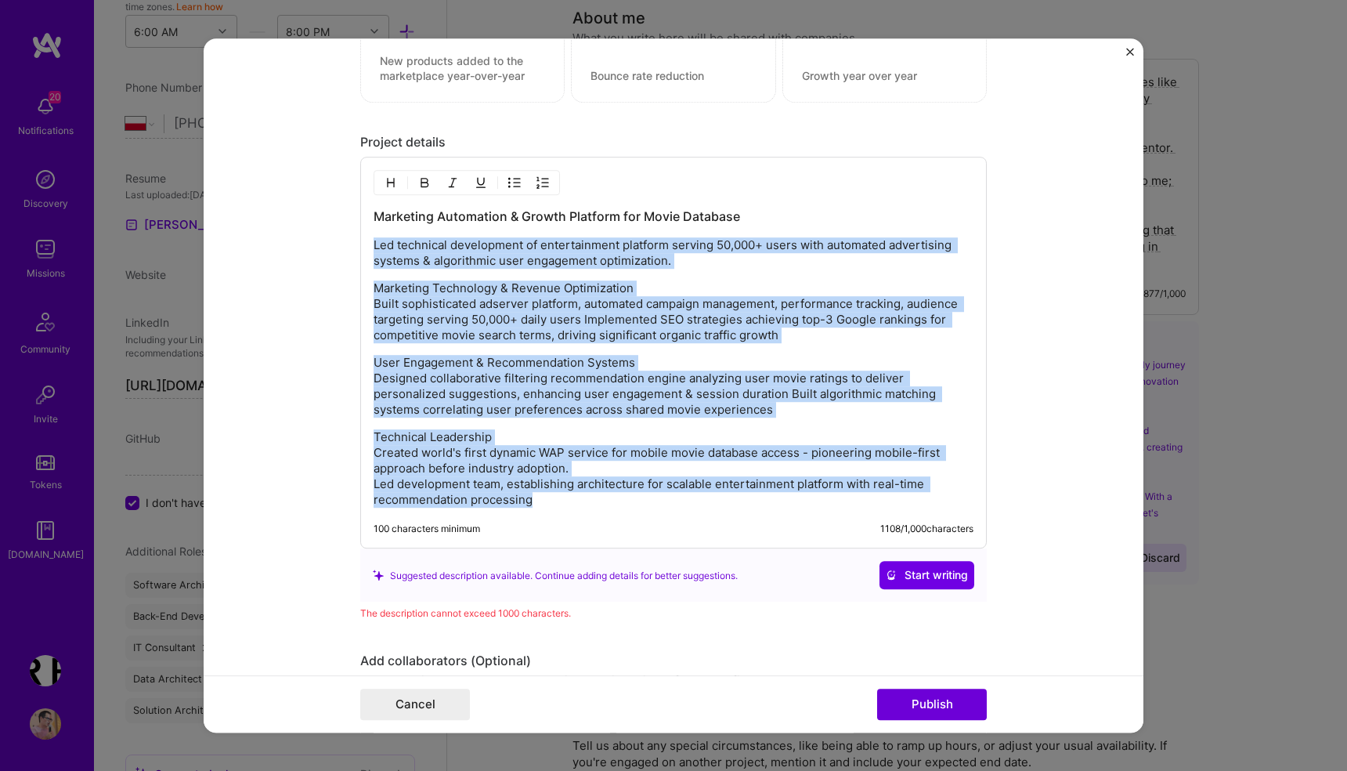
drag, startPoint x: 561, startPoint y: 500, endPoint x: 357, endPoint y: 250, distance: 322.3
click at [357, 250] on form "Project title Filmweb, largest movie database in Poland Company Filmweb Project…" at bounding box center [674, 385] width 940 height 694
click at [517, 309] on p "Marketing Technology & Revenue Optimization Built sophisticated adserver platfo…" at bounding box center [674, 312] width 600 height 63
drag, startPoint x: 554, startPoint y: 502, endPoint x: 345, endPoint y: 225, distance: 347.2
click at [345, 225] on form "Project title Filmweb, largest movie database in Poland Company Filmweb Project…" at bounding box center [674, 385] width 940 height 694
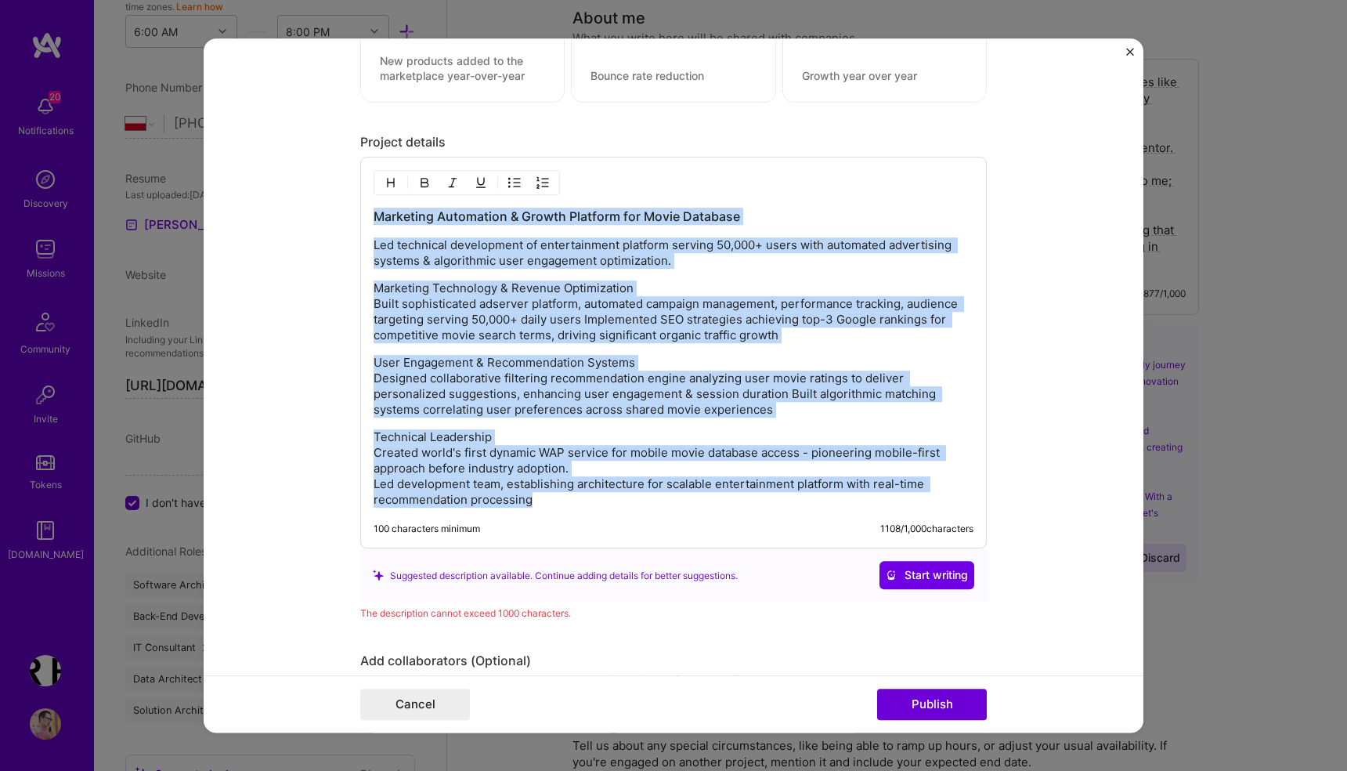
copy div "Marketing Automation & Growth Platform for Movie Database Led technical develop…"
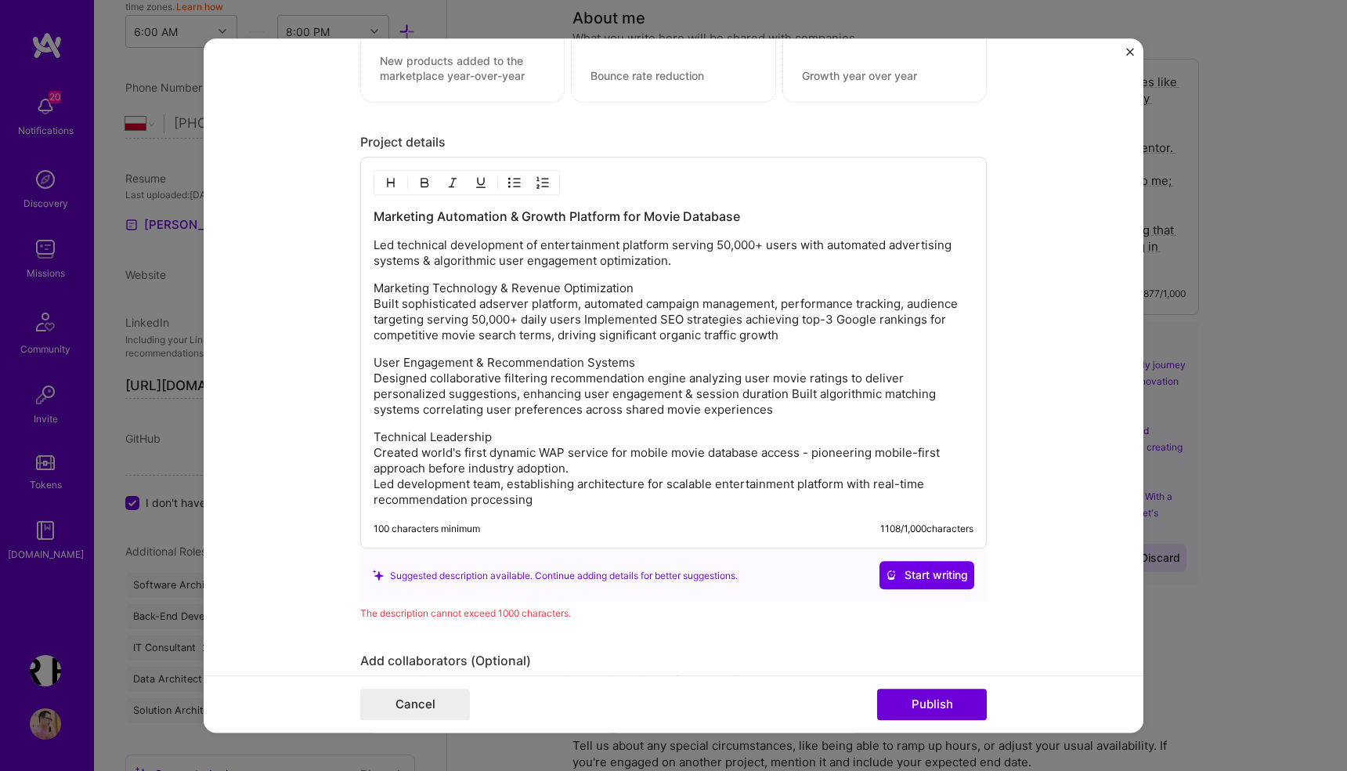
click at [508, 272] on div "Marketing Automation & Growth Platform for Movie Database Led technical develop…" at bounding box center [674, 358] width 600 height 300
click at [376, 244] on p "Led technical development of entertainment platform serving 50,000+ users with …" at bounding box center [674, 253] width 600 height 31
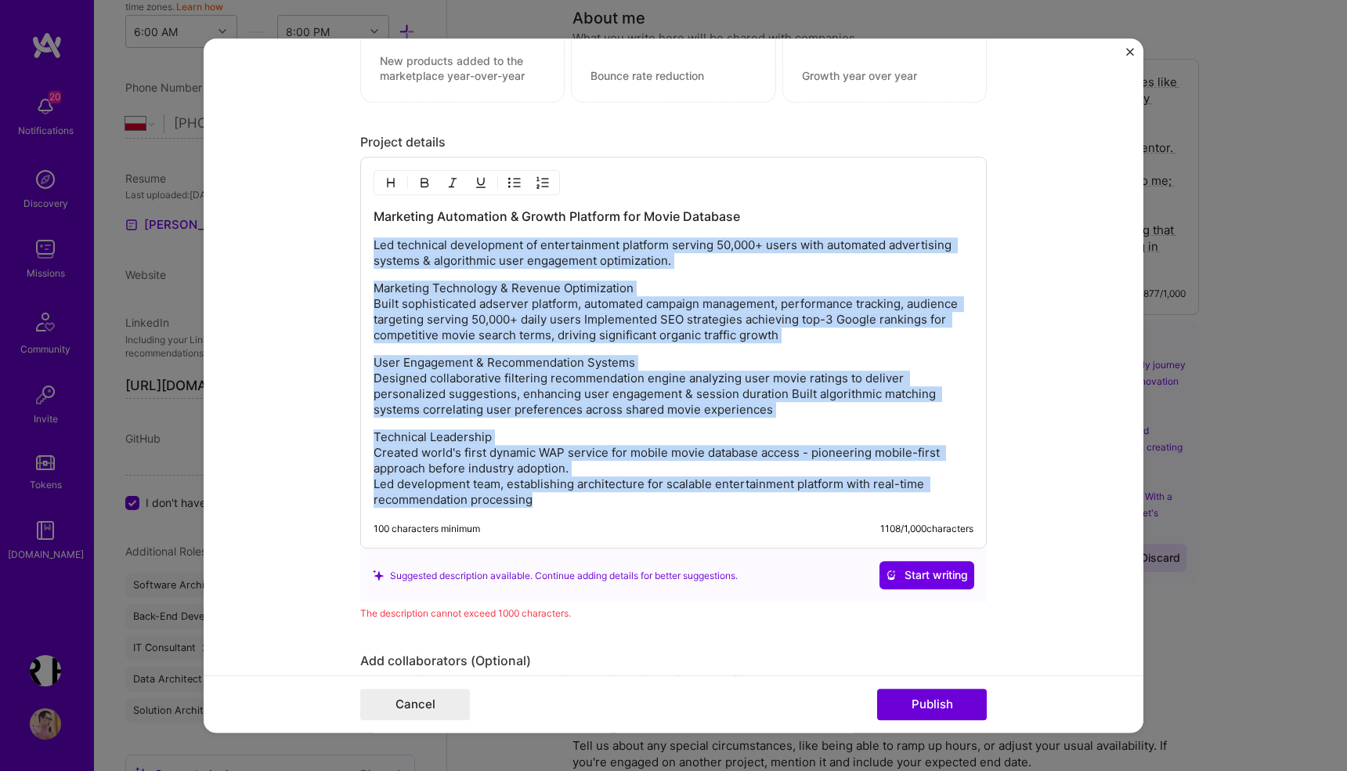
click at [569, 501] on p "Technical Leadership Created world's first dynamic WAP service for mobile movie…" at bounding box center [674, 469] width 600 height 78
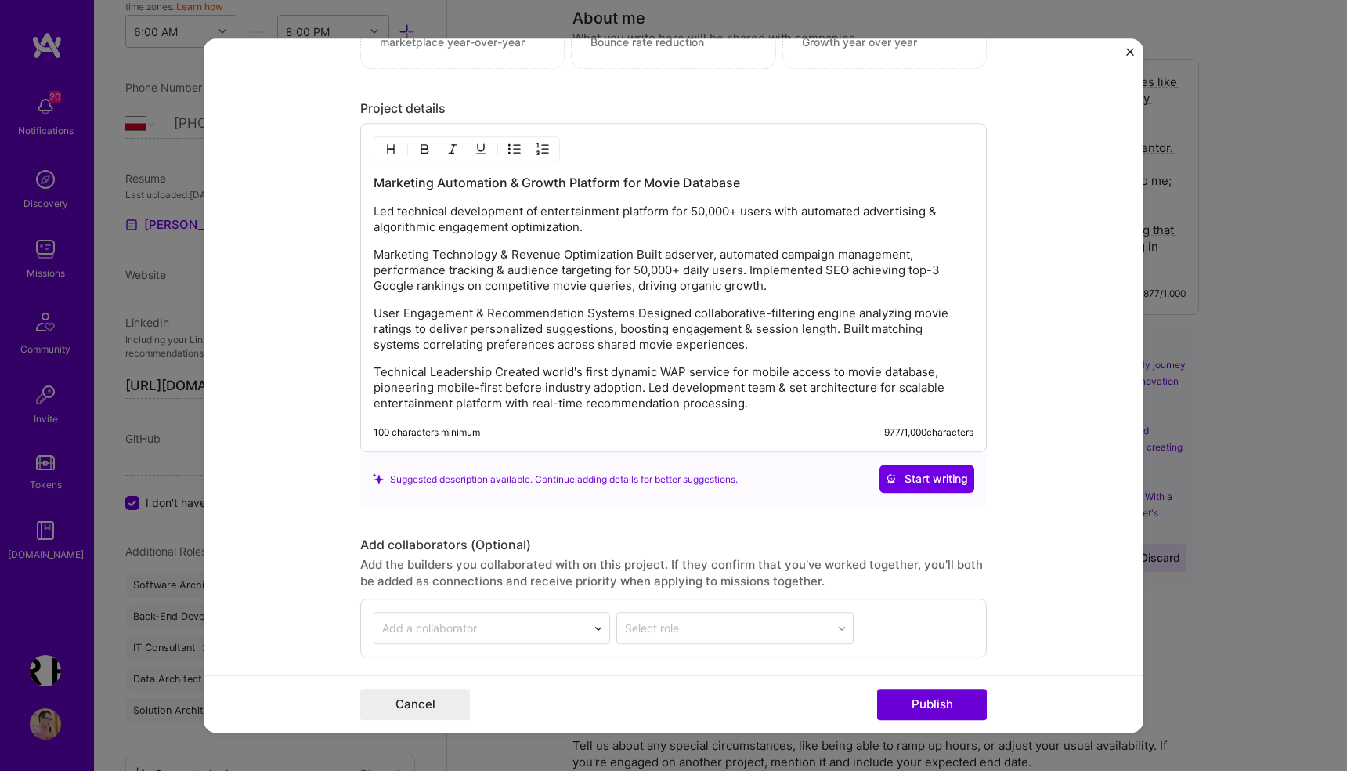
scroll to position [2088, 0]
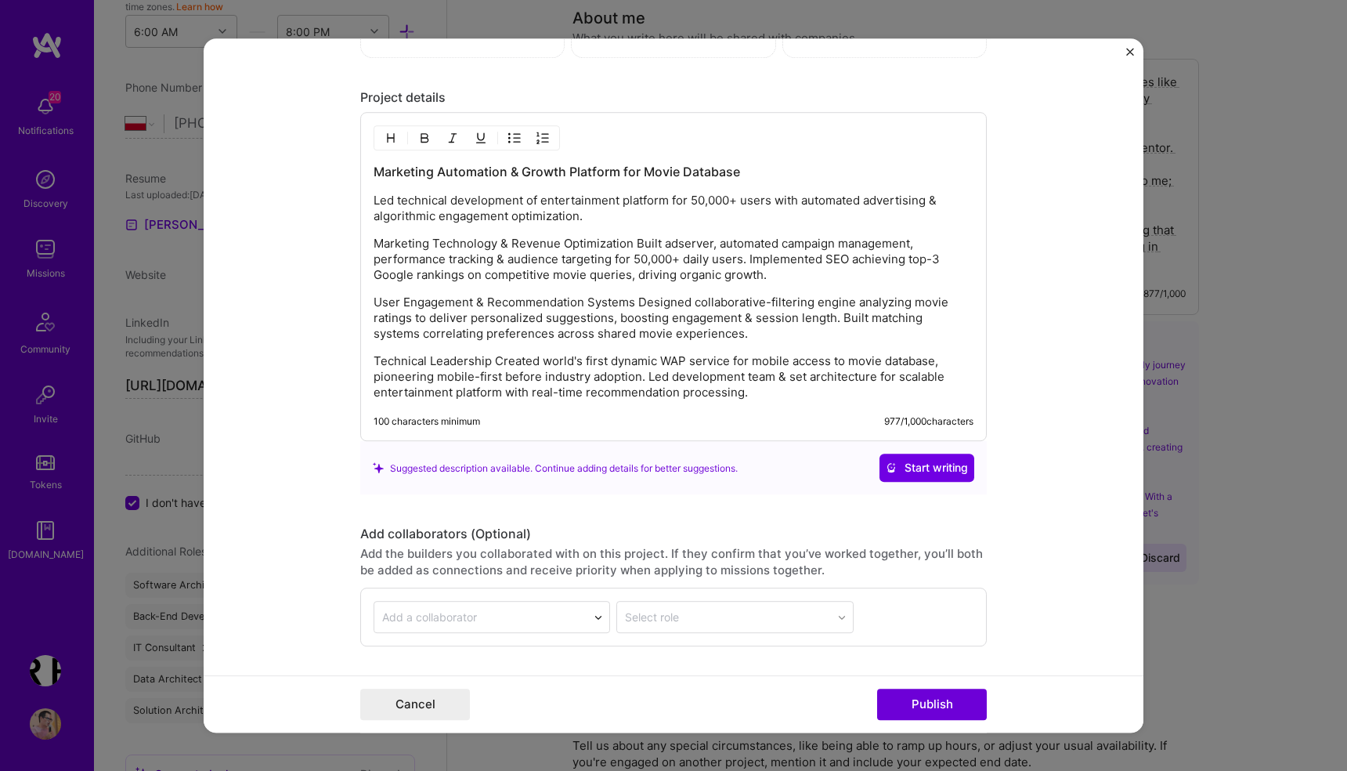
click at [626, 247] on p "Marketing Technology & Revenue Optimization Built adserver, automated campaign …" at bounding box center [674, 259] width 600 height 47
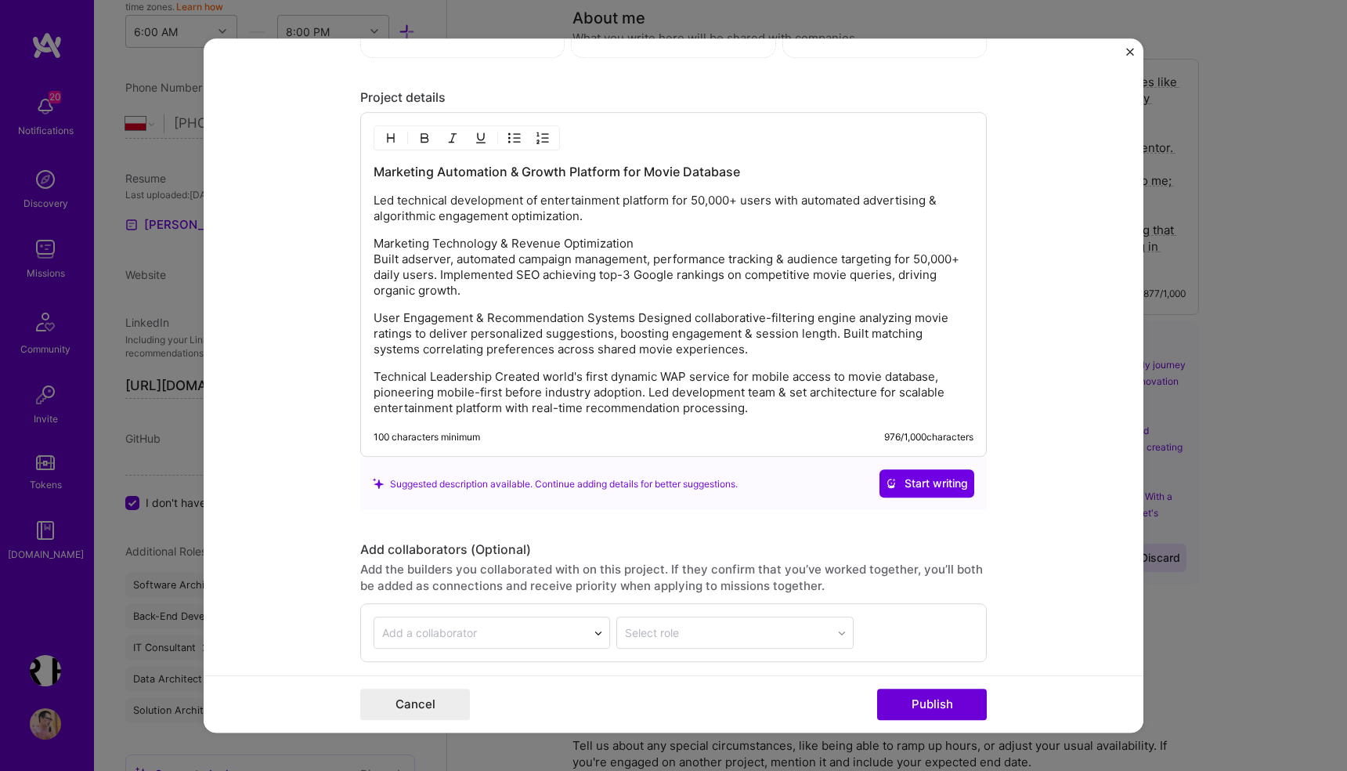
click at [630, 323] on p "User Engagement & Recommendation Systems Designed collaborative-filtering engin…" at bounding box center [674, 334] width 600 height 47
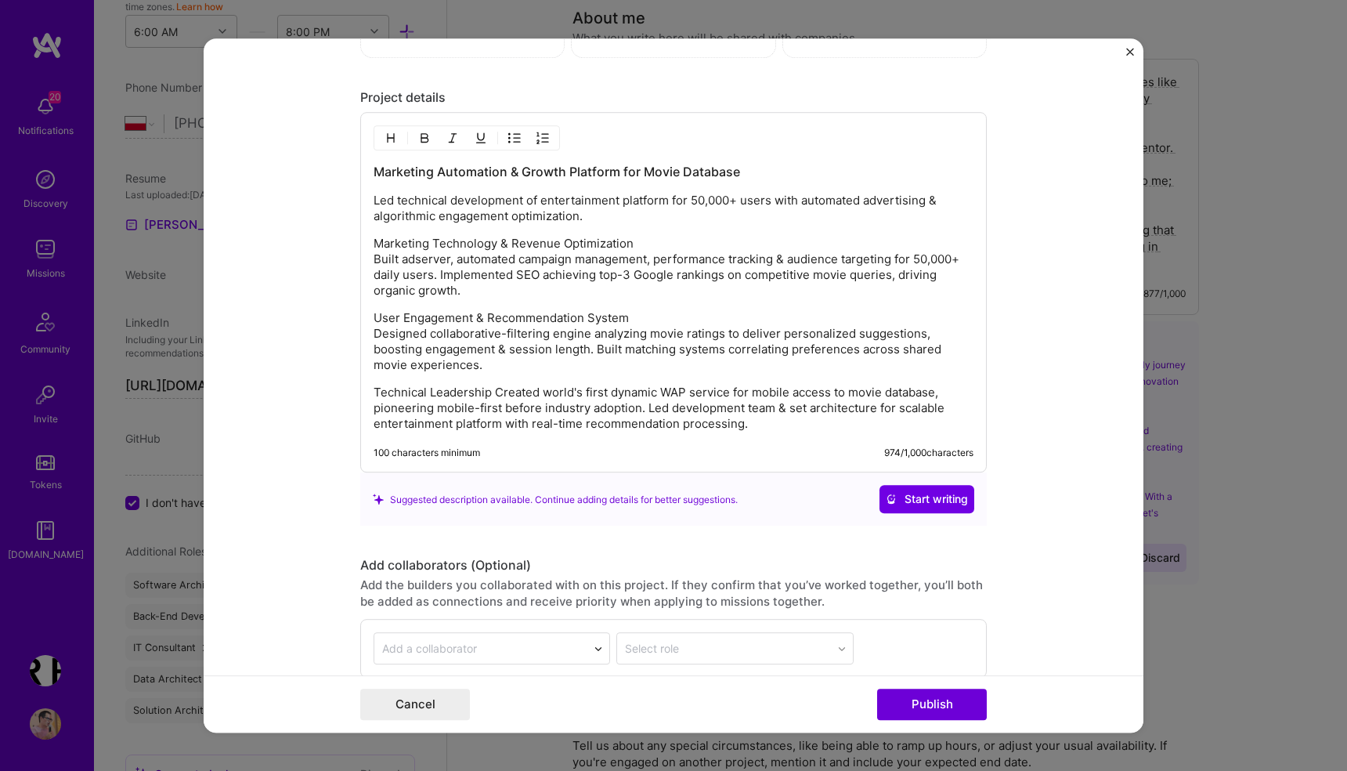
click at [492, 394] on p "Technical Leadership Created world's first dynamic WAP service for mobile acces…" at bounding box center [674, 408] width 600 height 47
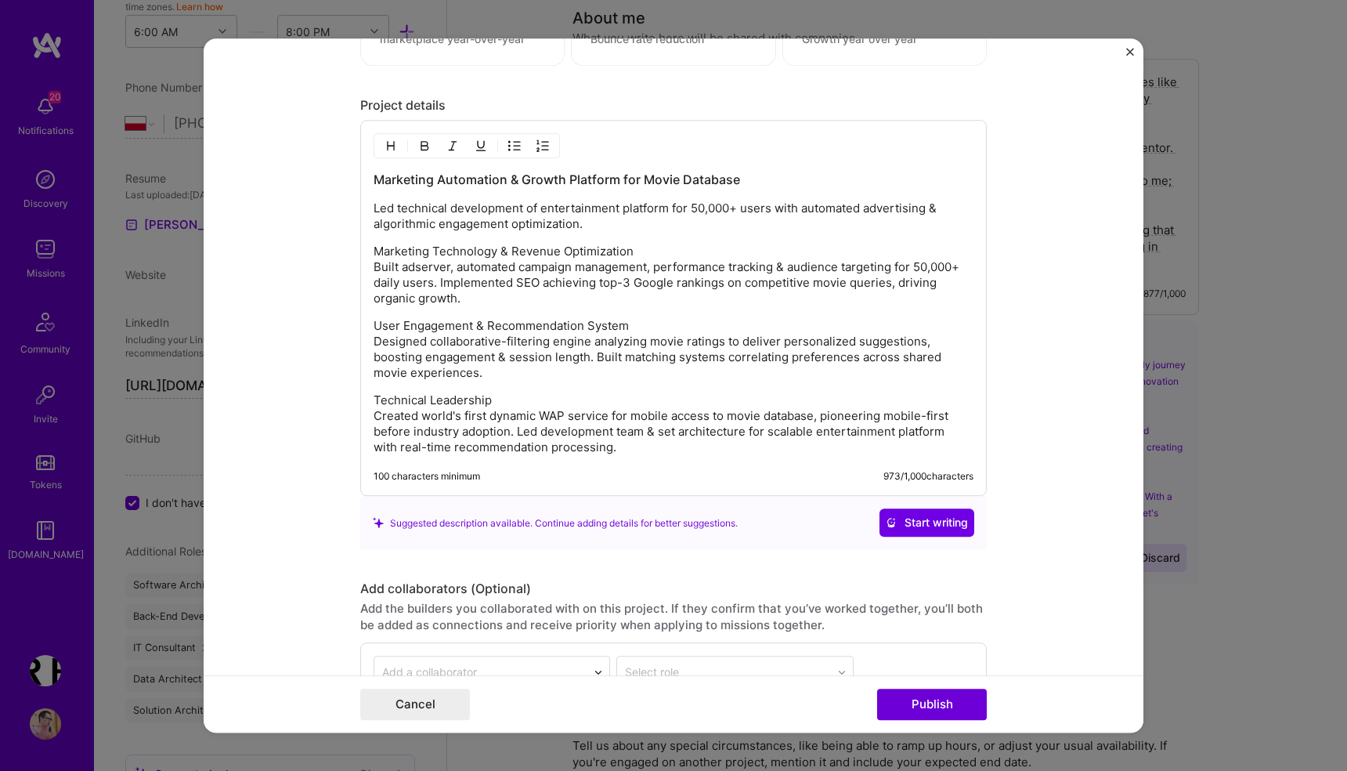
scroll to position [2078, 0]
click at [413, 269] on p "Marketing Technology & Revenue Optimization Built adserver, automated campaign …" at bounding box center [674, 277] width 600 height 63
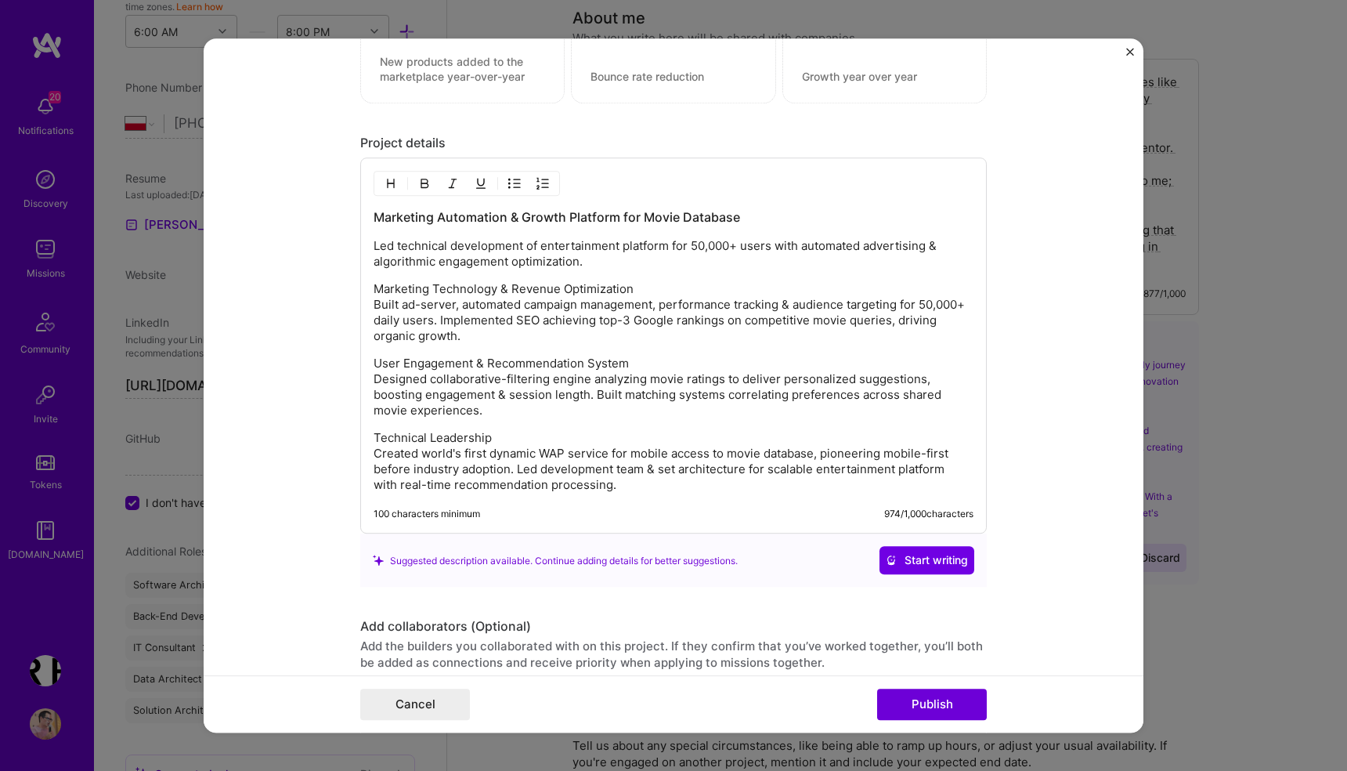
scroll to position [2248, 0]
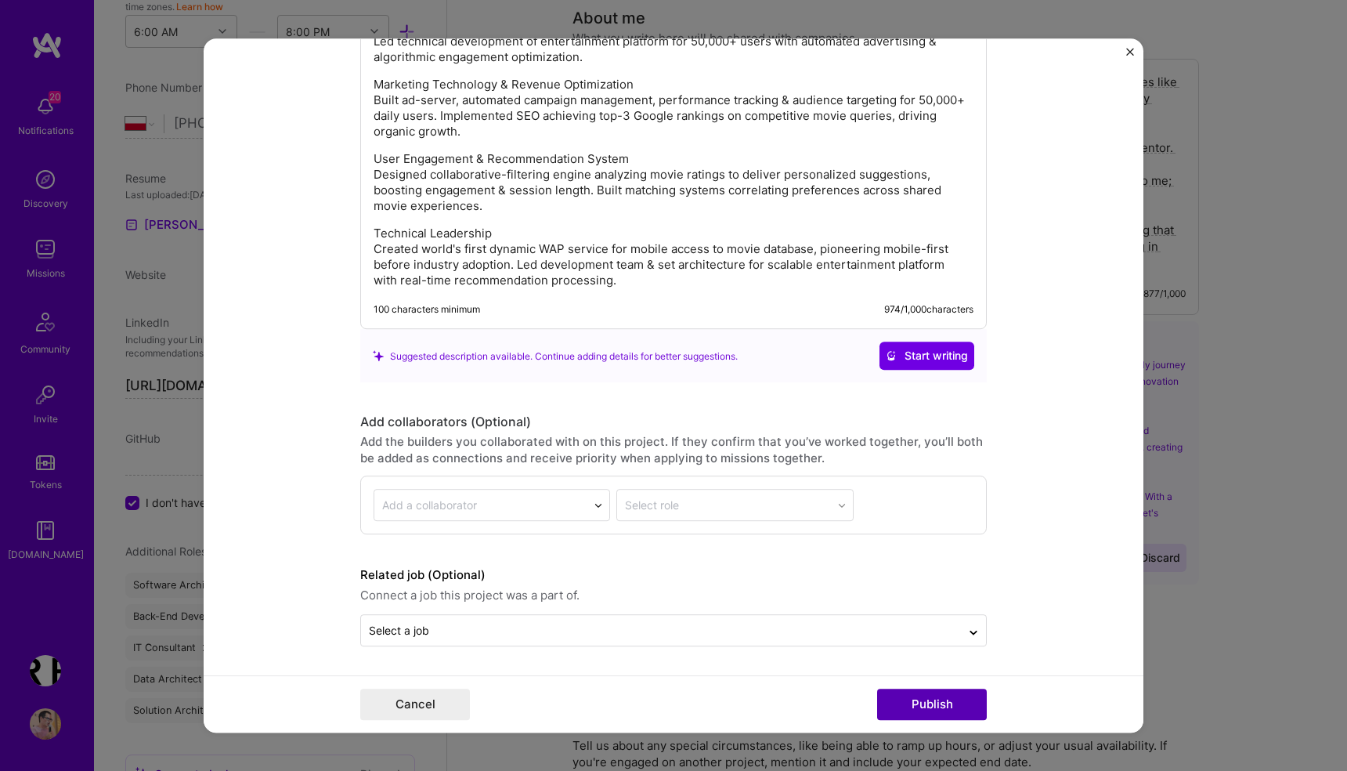
click at [939, 703] on button "Publish" at bounding box center [932, 703] width 110 height 31
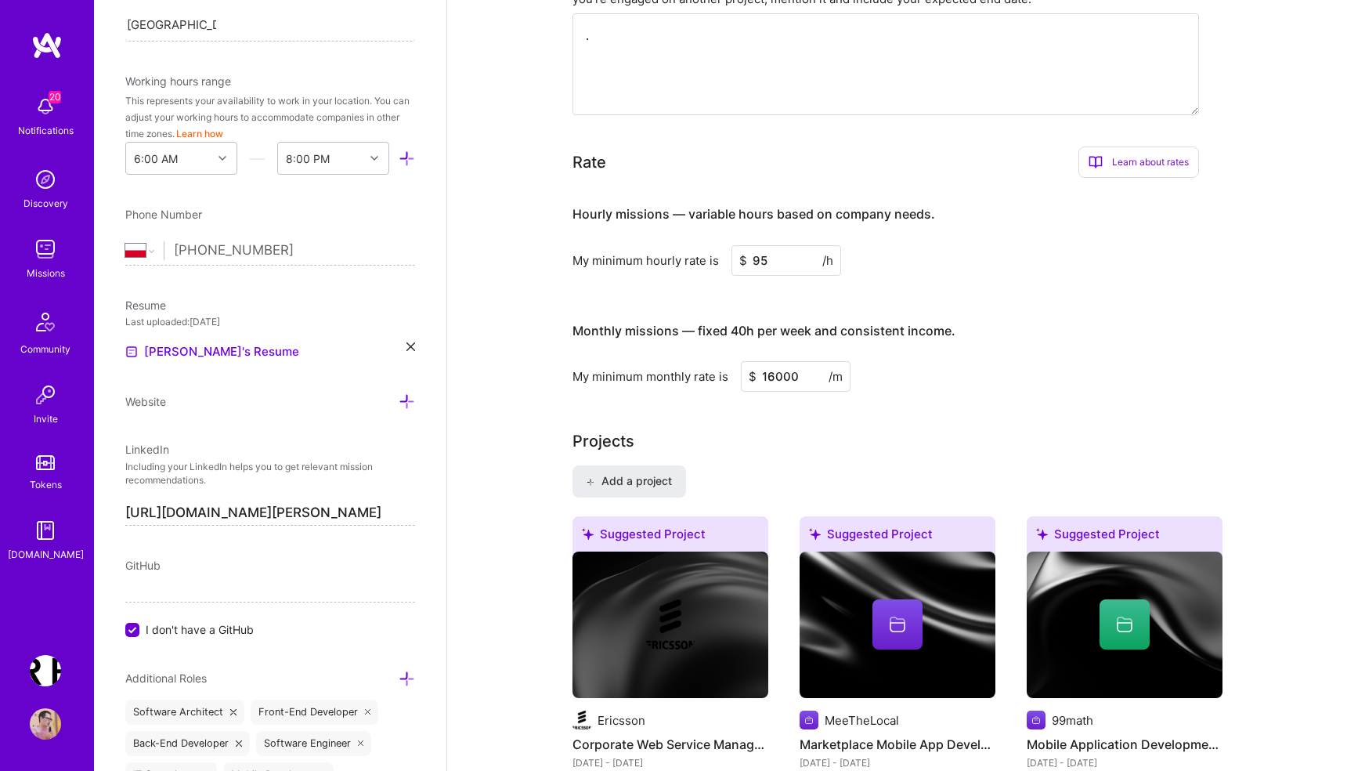
scroll to position [379, 0]
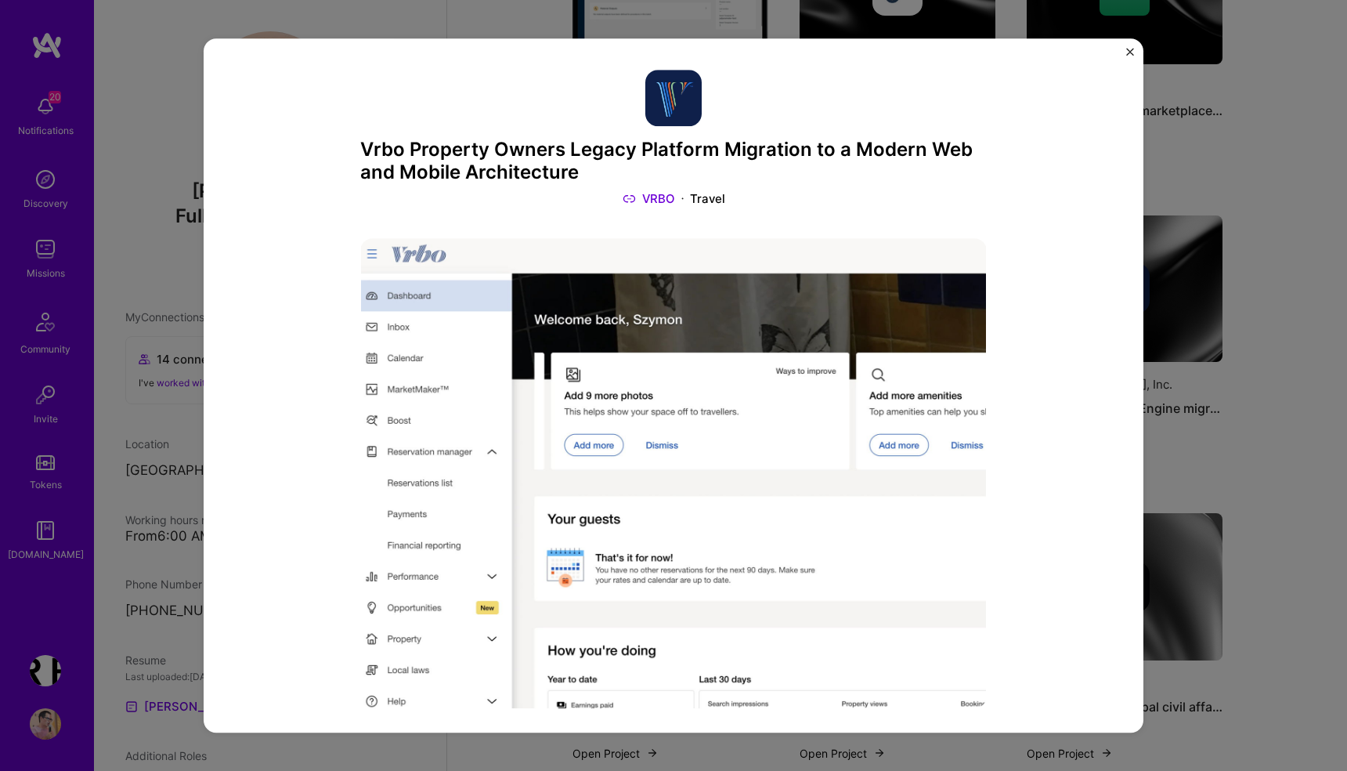
scroll to position [821, 0]
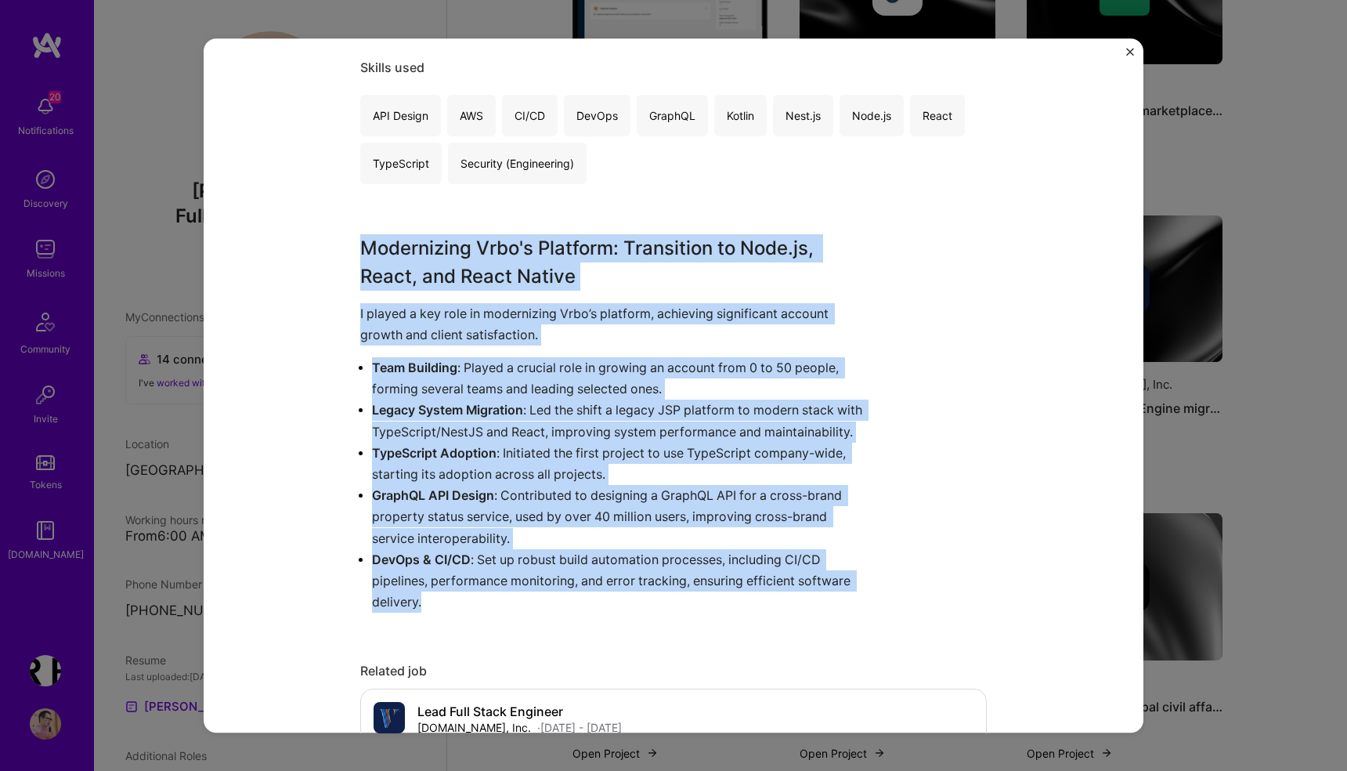
click at [1130, 56] on button "Close" at bounding box center [1130, 56] width 8 height 16
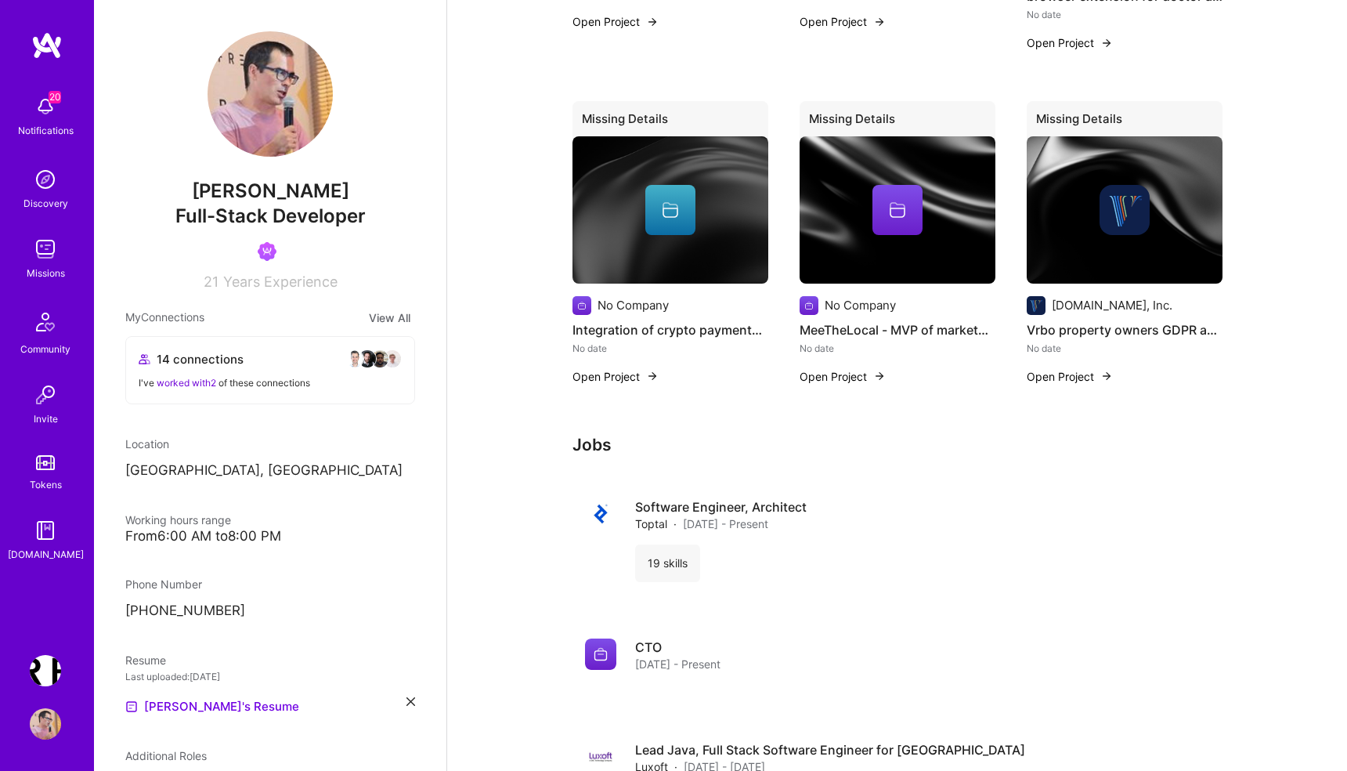
scroll to position [3251, 0]
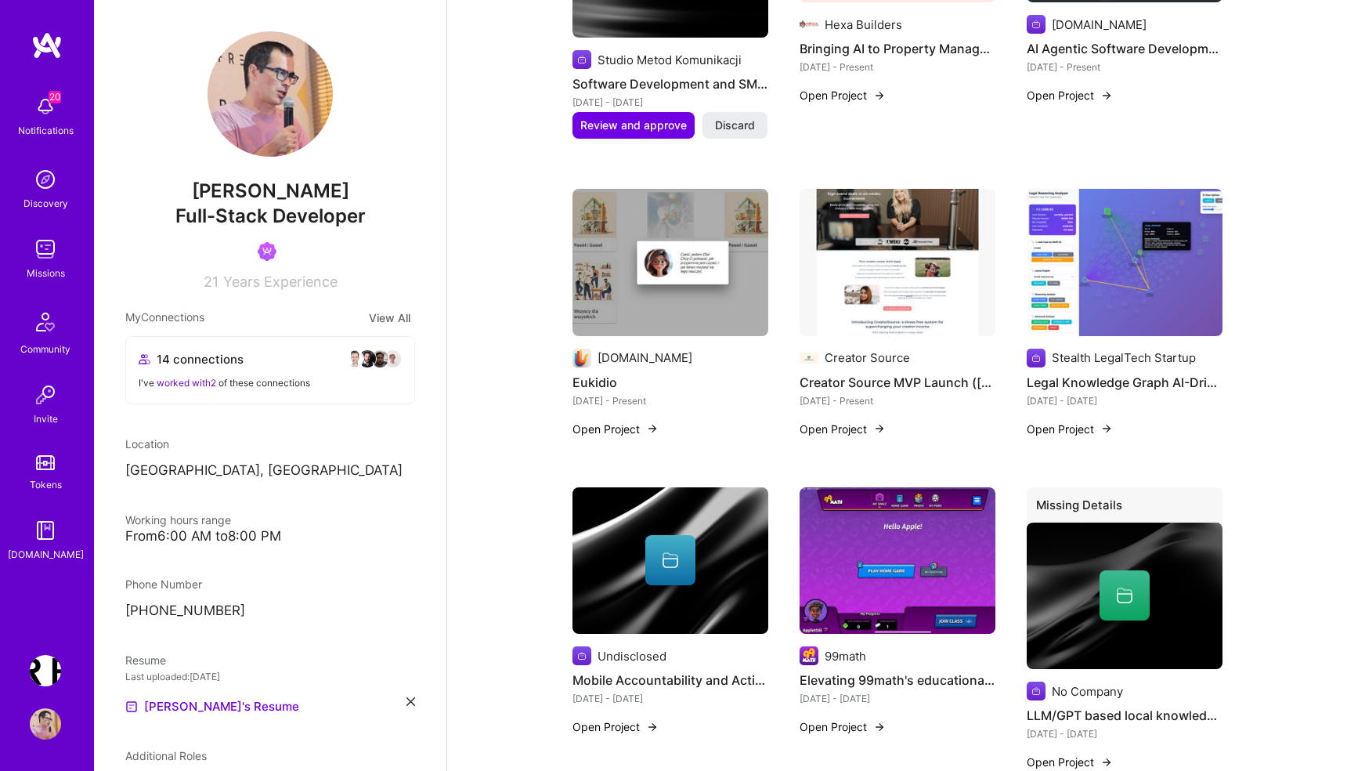
scroll to position [1286, 0]
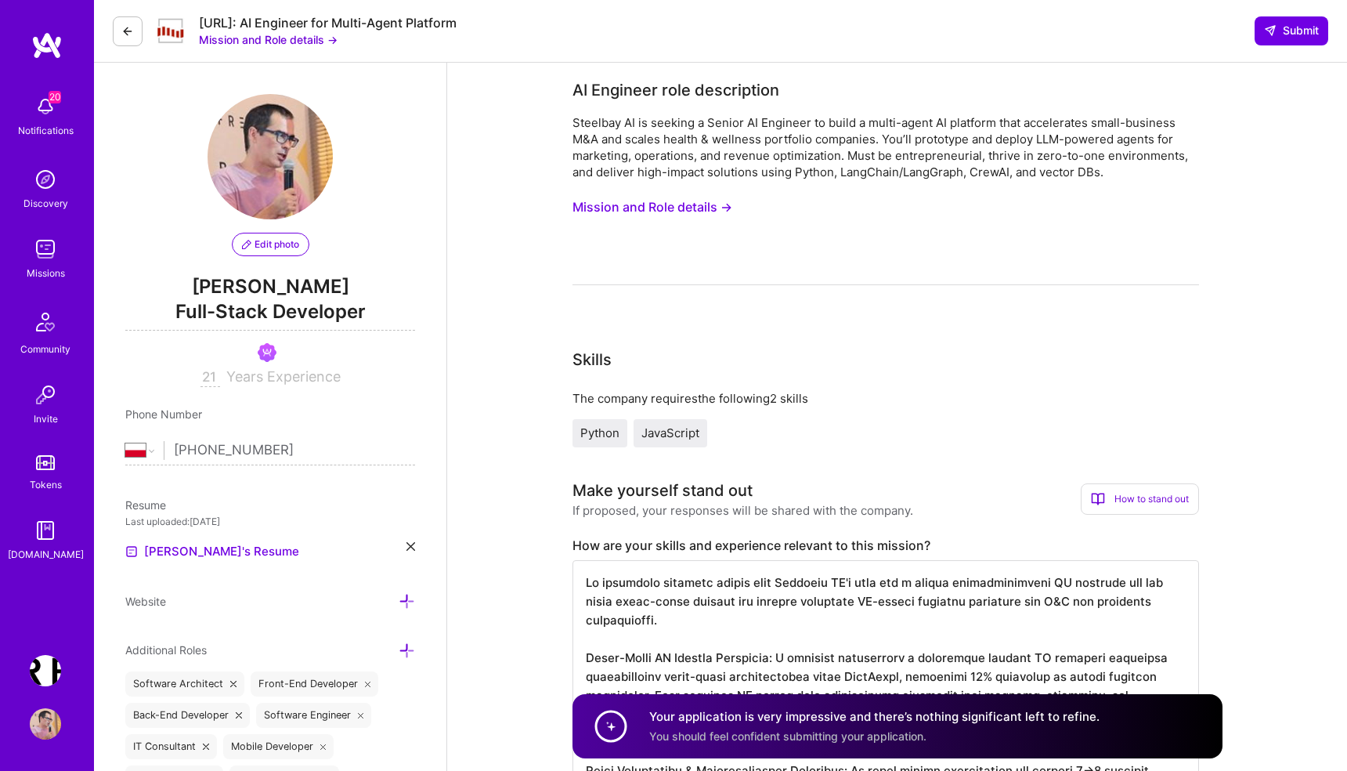
select select "PL"
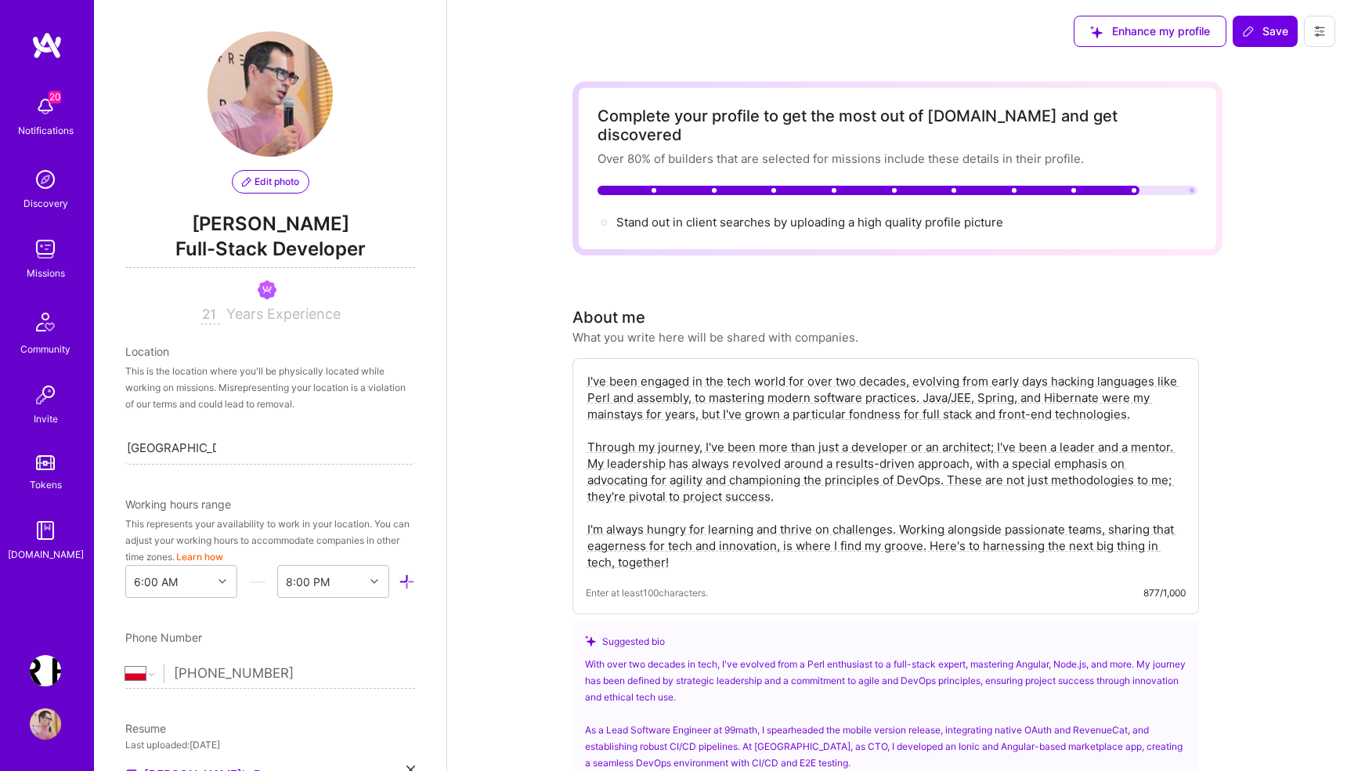
select select "PL"
select select "Right Now"
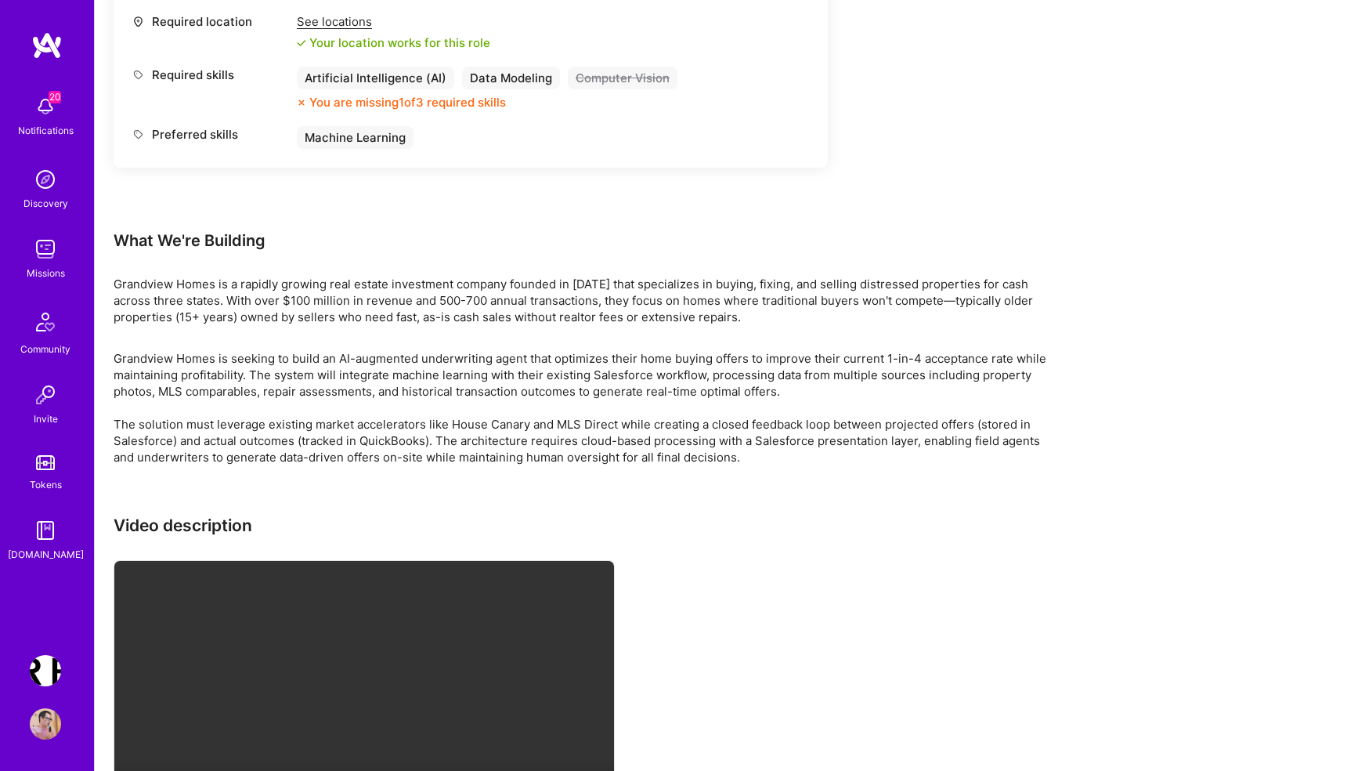
scroll to position [1439, 0]
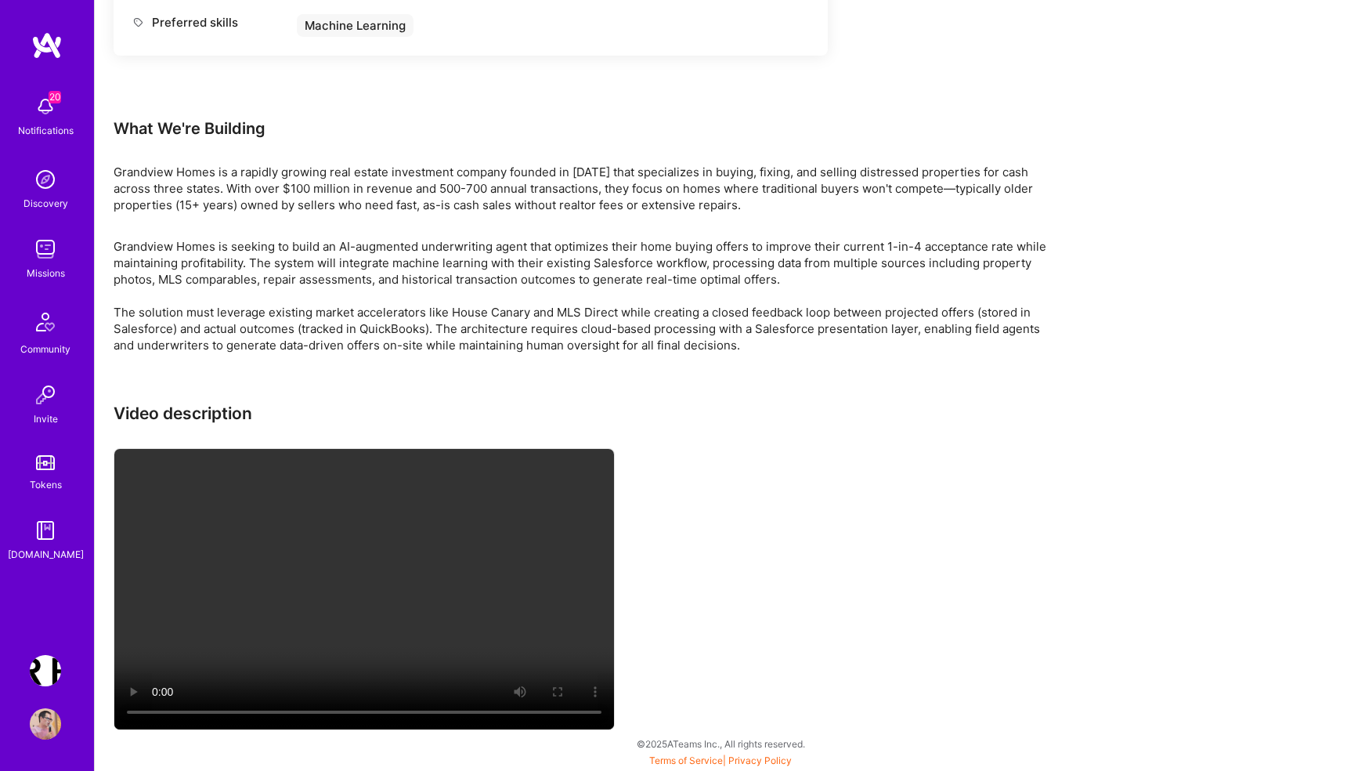
click at [575, 240] on p "Grandview Homes is seeking to build an AI-augmented underwriting agent that opt…" at bounding box center [584, 295] width 940 height 115
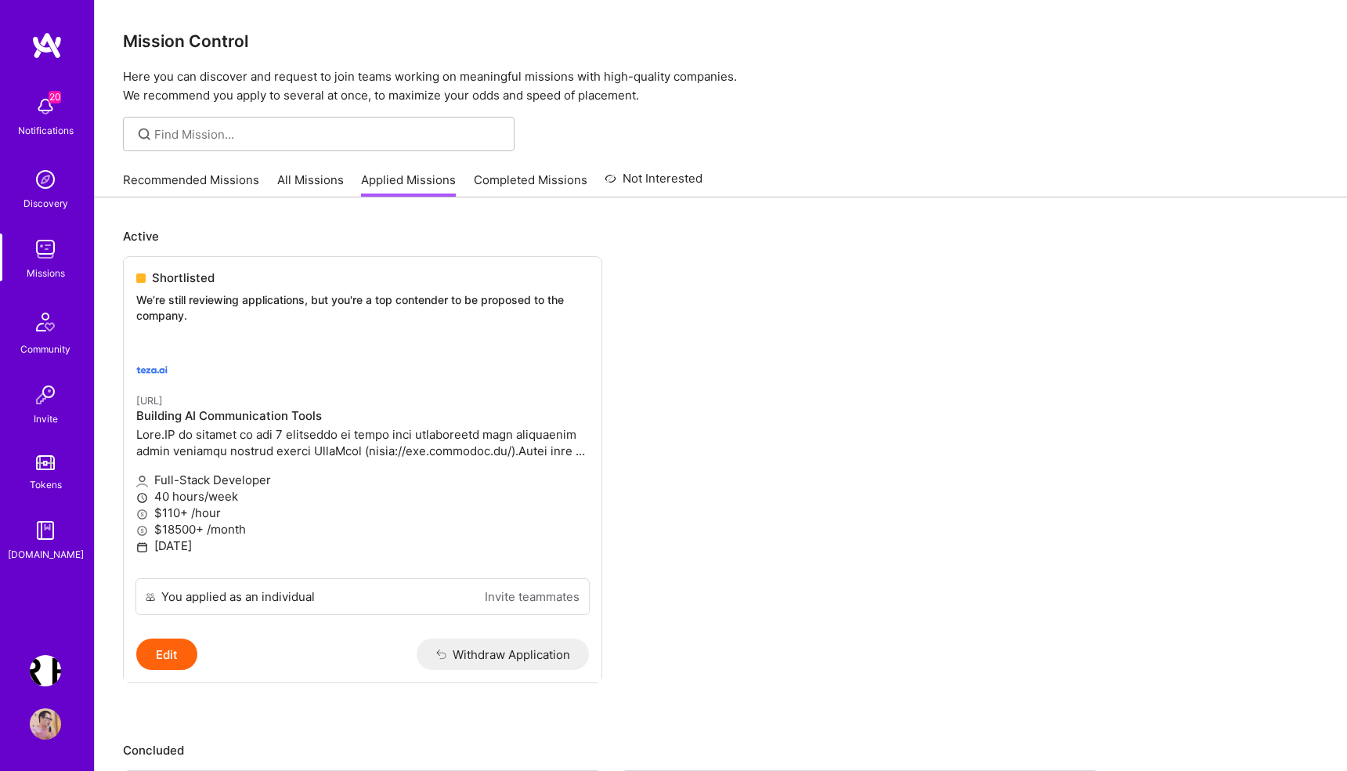
click at [846, 421] on ul "Shortlisted We’re still reviewing applications, but you're a top contender to b…" at bounding box center [721, 493] width 1196 height 474
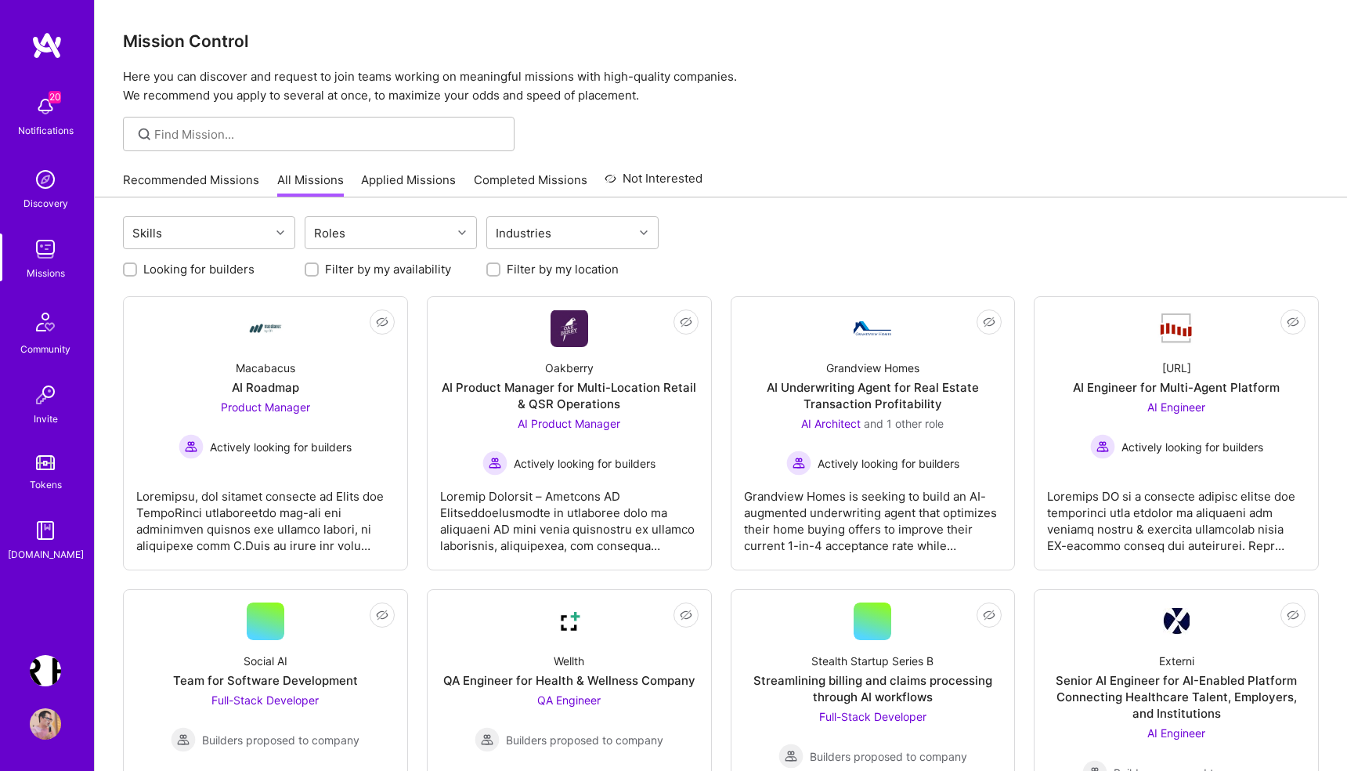
click at [158, 267] on label "Looking for builders" at bounding box center [198, 269] width 111 height 16
click at [137, 267] on input "Looking for builders" at bounding box center [131, 270] width 11 height 11
checkbox input "true"
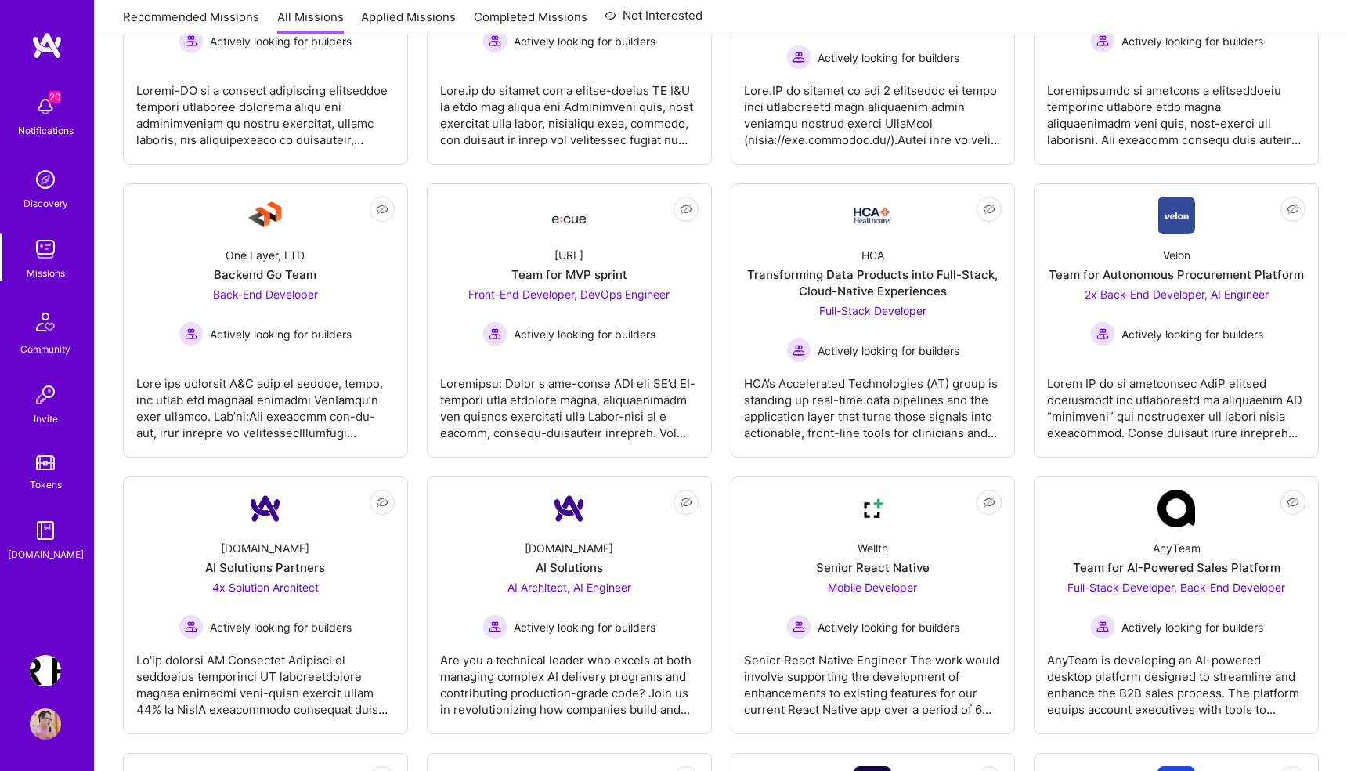
scroll to position [700, 0]
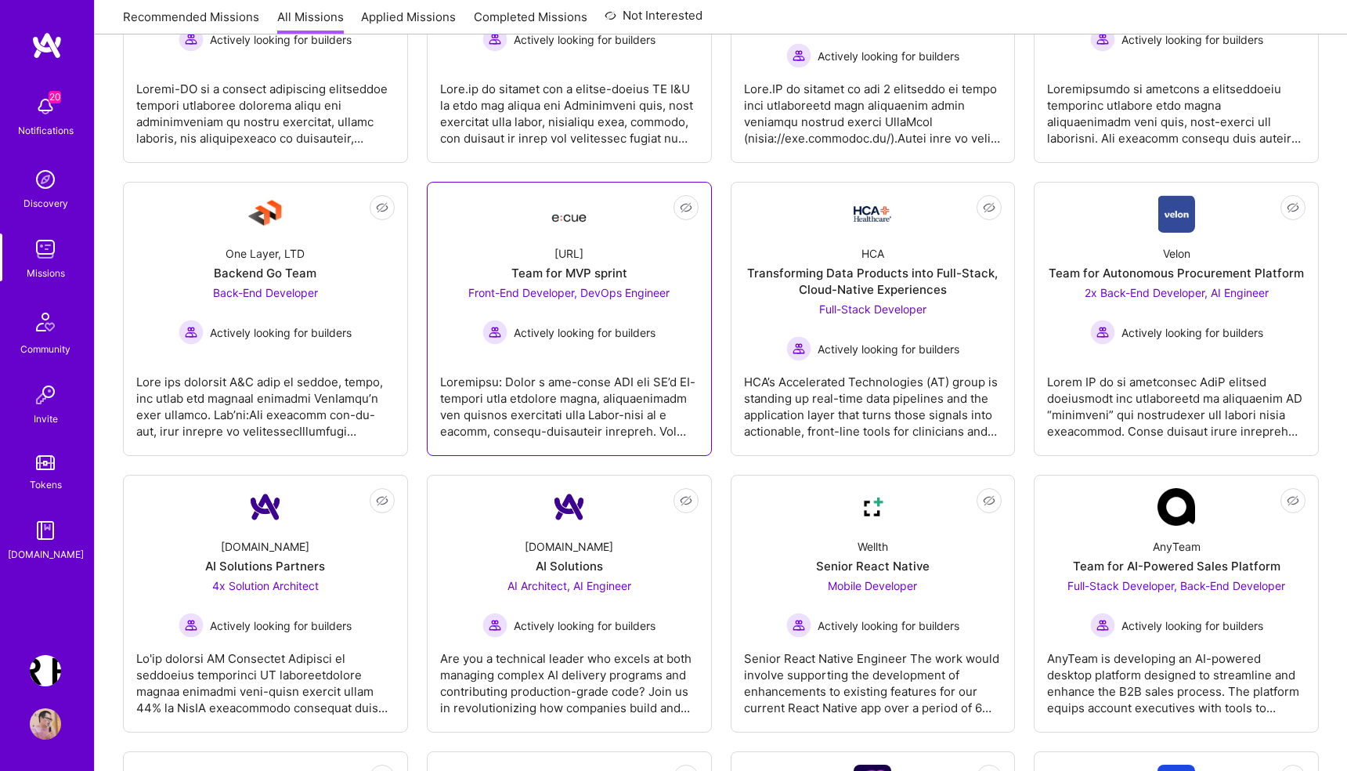
click at [544, 414] on div at bounding box center [569, 400] width 258 height 78
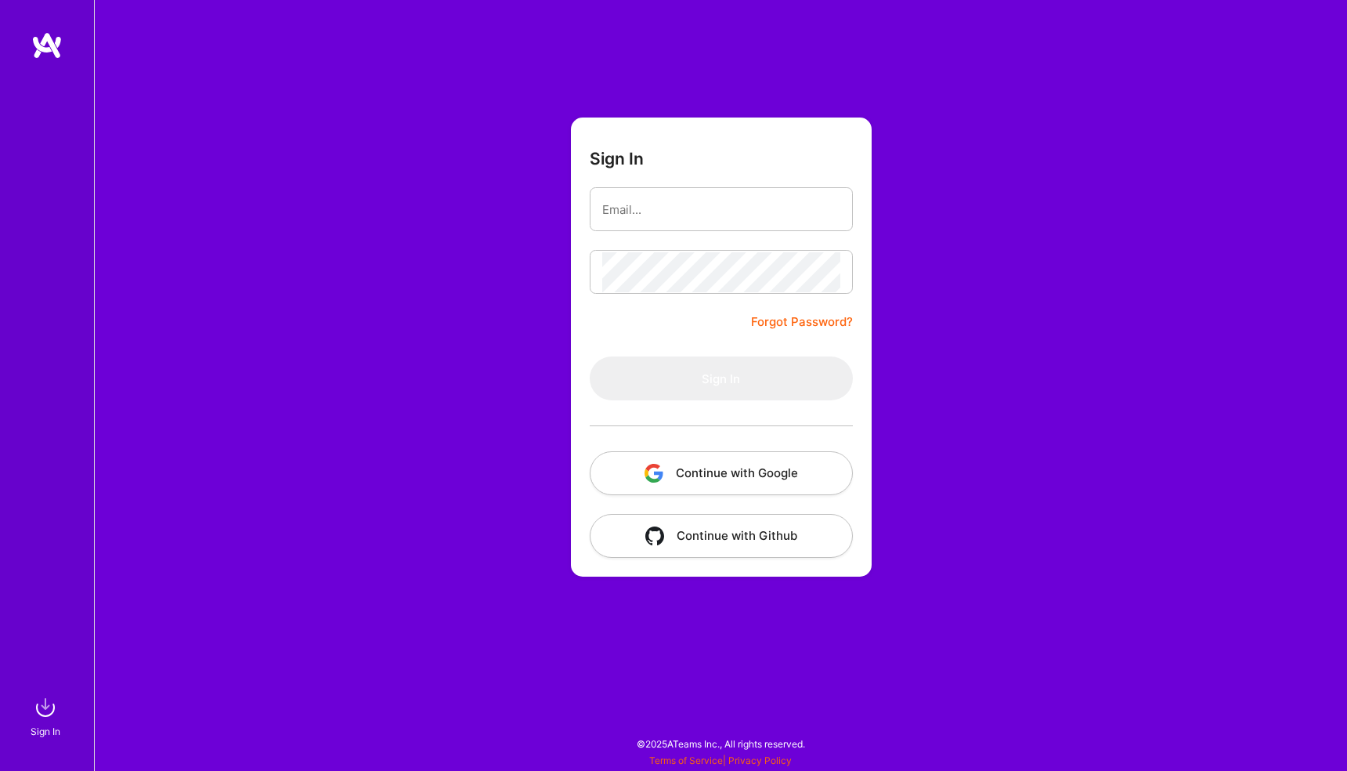
click at [674, 471] on button "Continue with Google" at bounding box center [721, 473] width 263 height 44
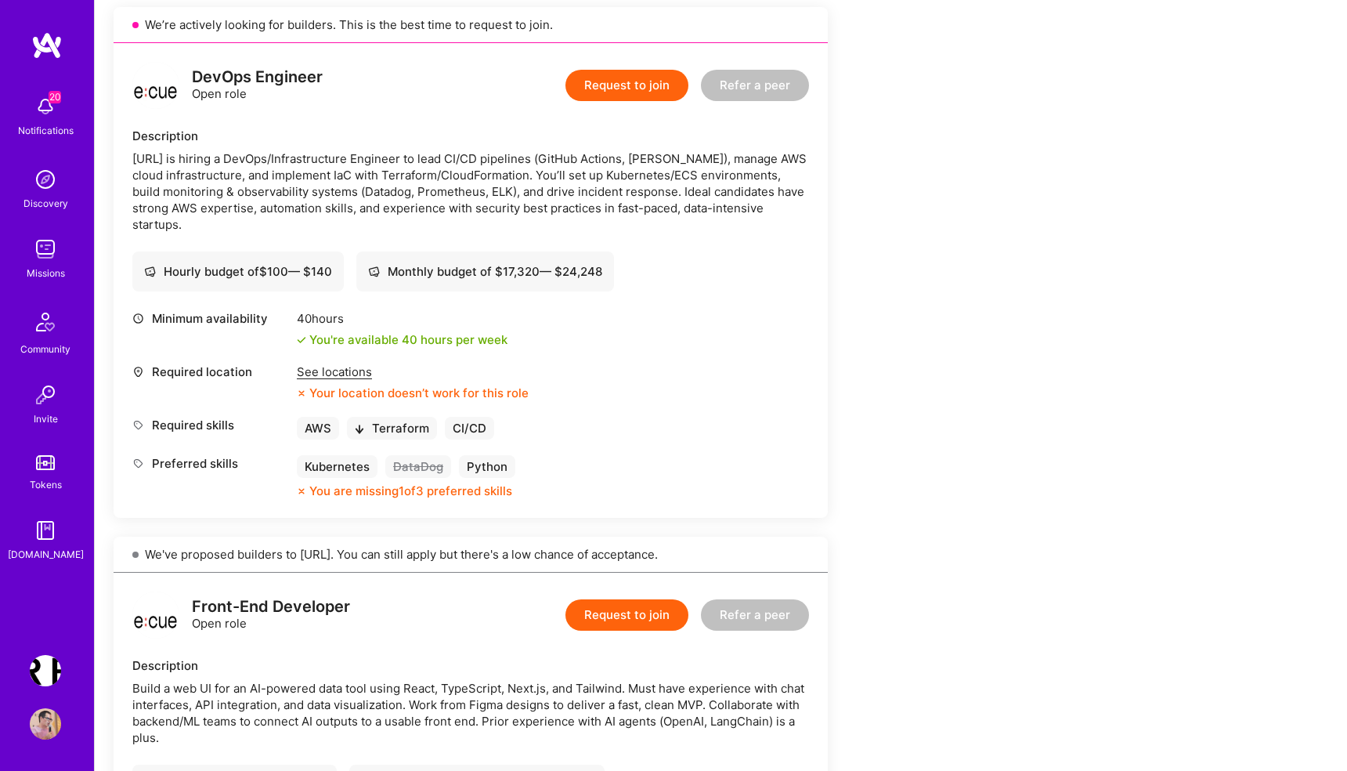
scroll to position [338, 0]
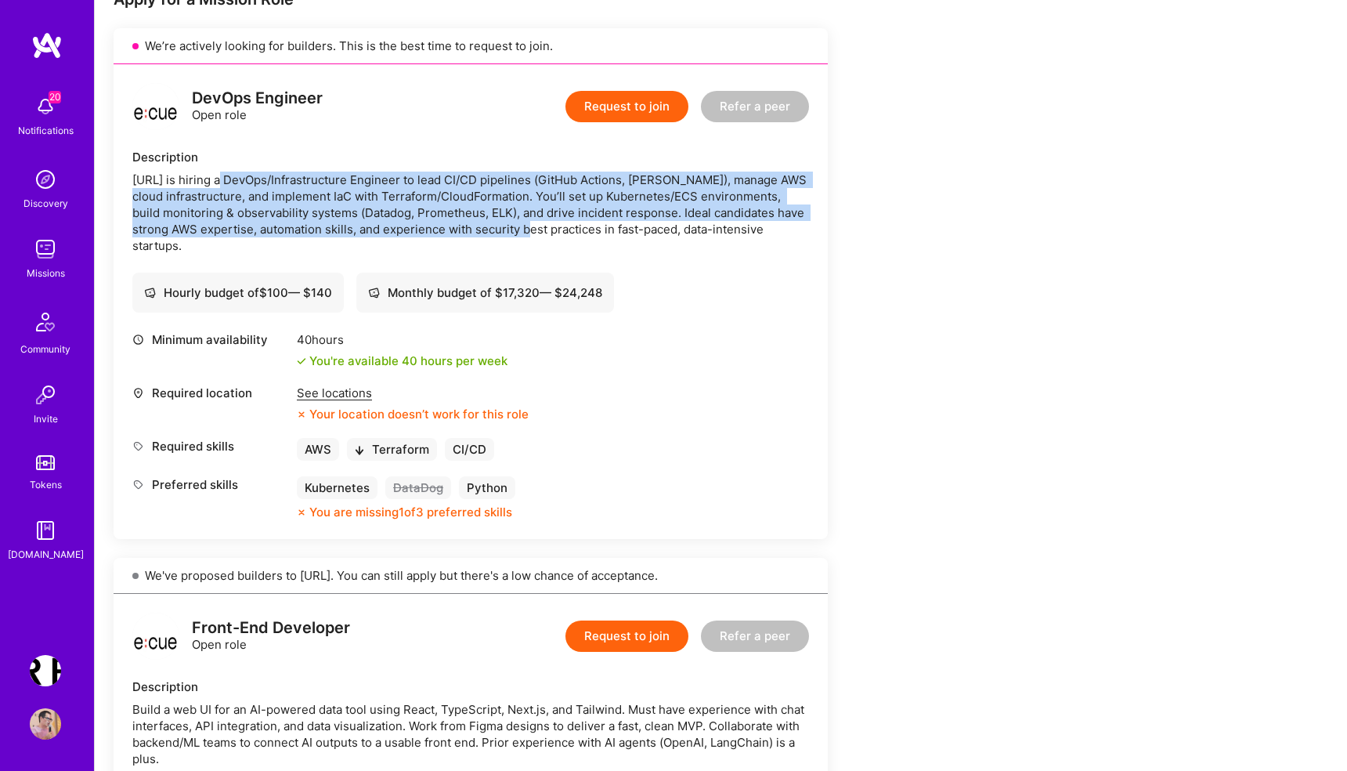
drag, startPoint x: 218, startPoint y: 183, endPoint x: 562, endPoint y: 236, distance: 347.8
click at [558, 232] on div "[URL] is hiring a DevOps/Infrastructure Engineer to lead CI/CD pipelines (GitHu…" at bounding box center [470, 213] width 677 height 82
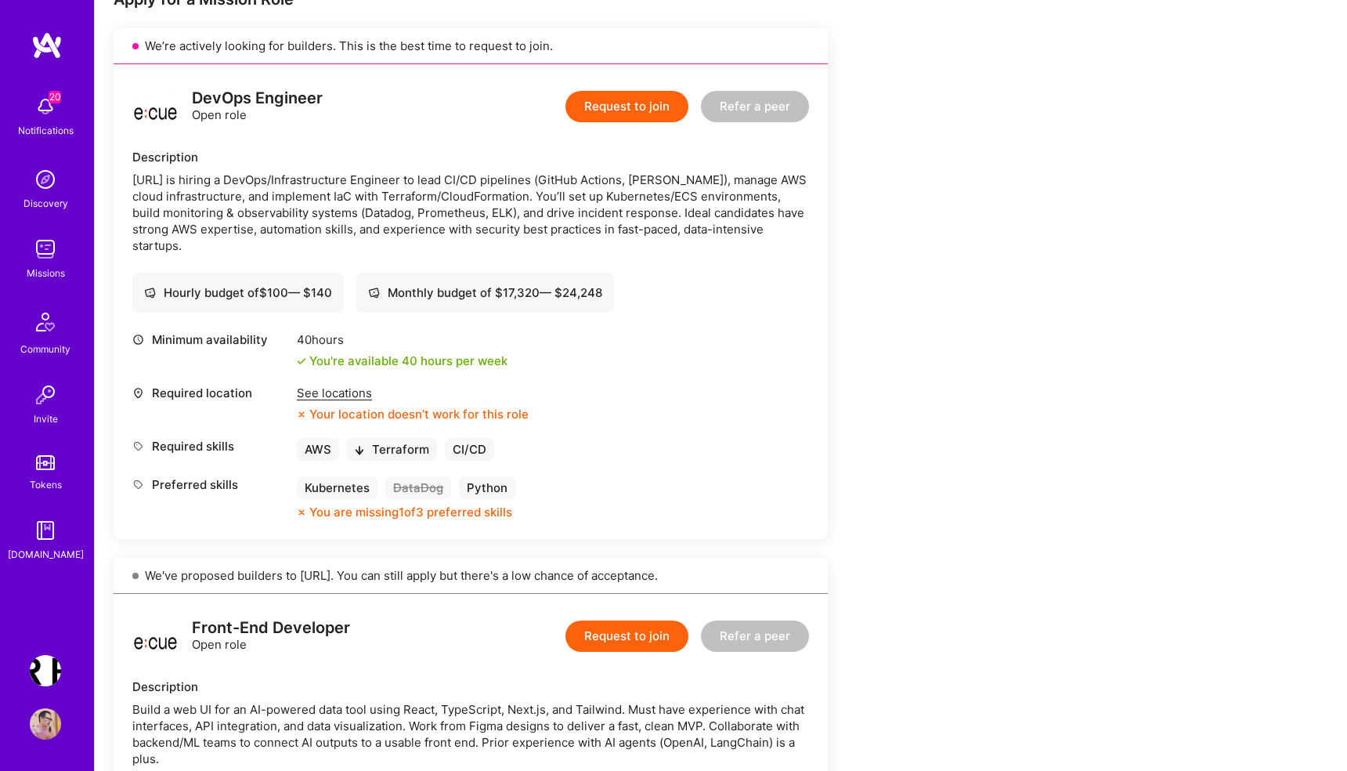
click at [152, 181] on div "[URL] is hiring a DevOps/Infrastructure Engineer to lead CI/CD pipelines (GitHu…" at bounding box center [470, 213] width 677 height 82
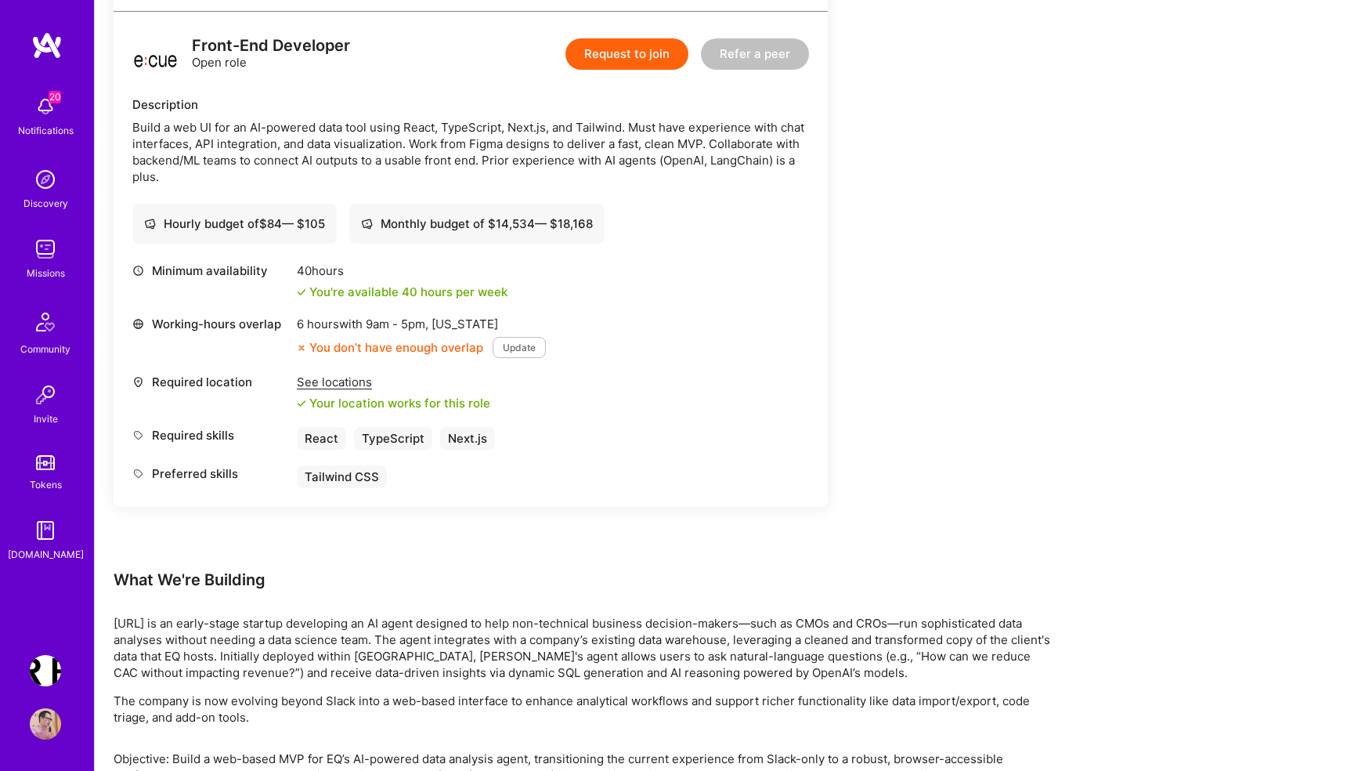
scroll to position [890, 0]
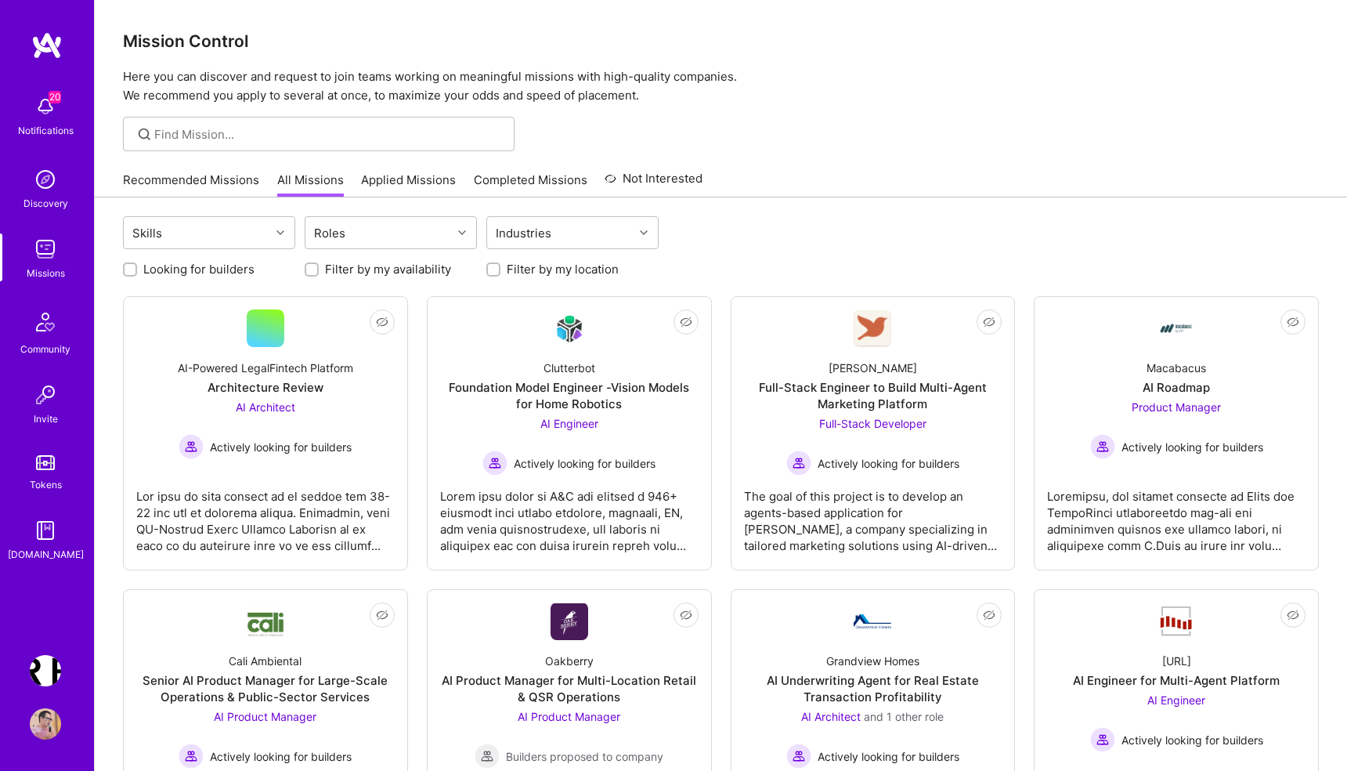
click at [127, 265] on input "Looking for builders" at bounding box center [131, 270] width 11 height 11
checkbox input "true"
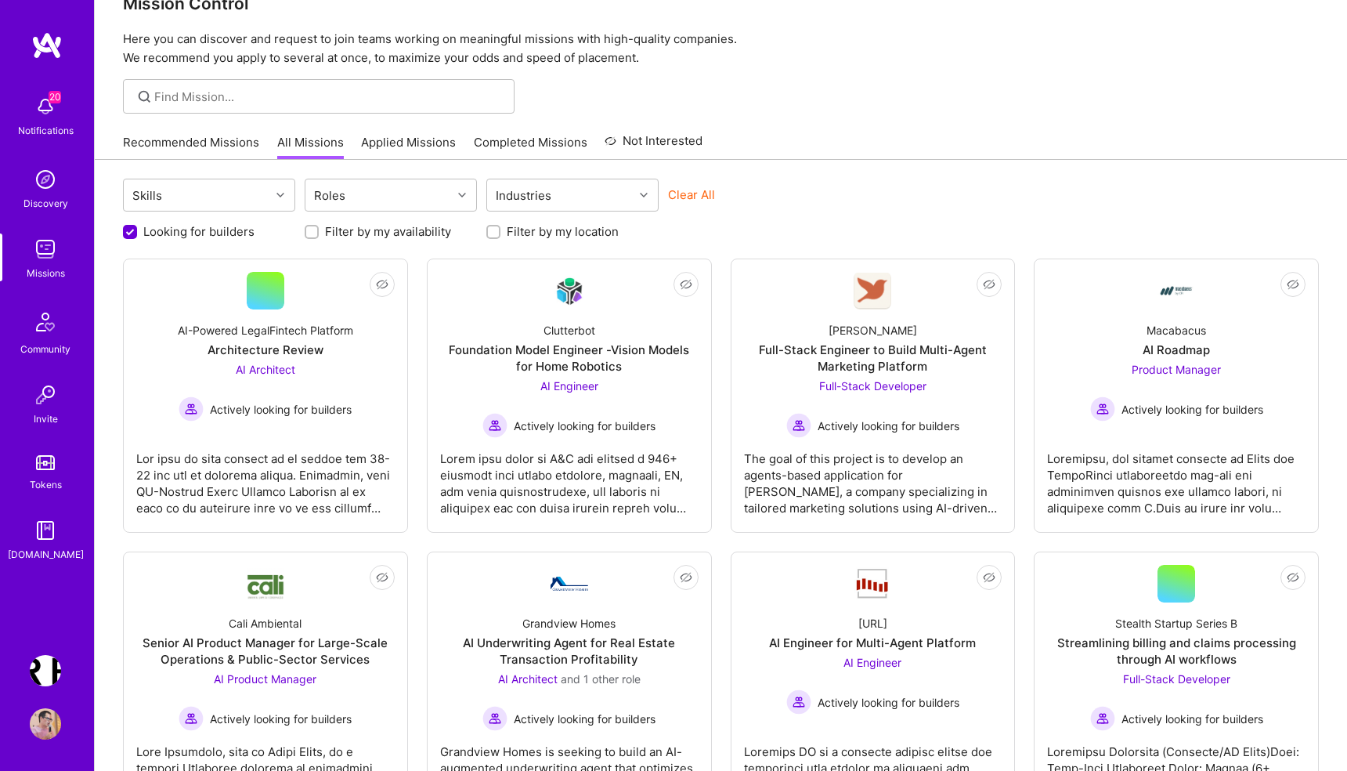
scroll to position [42, 0]
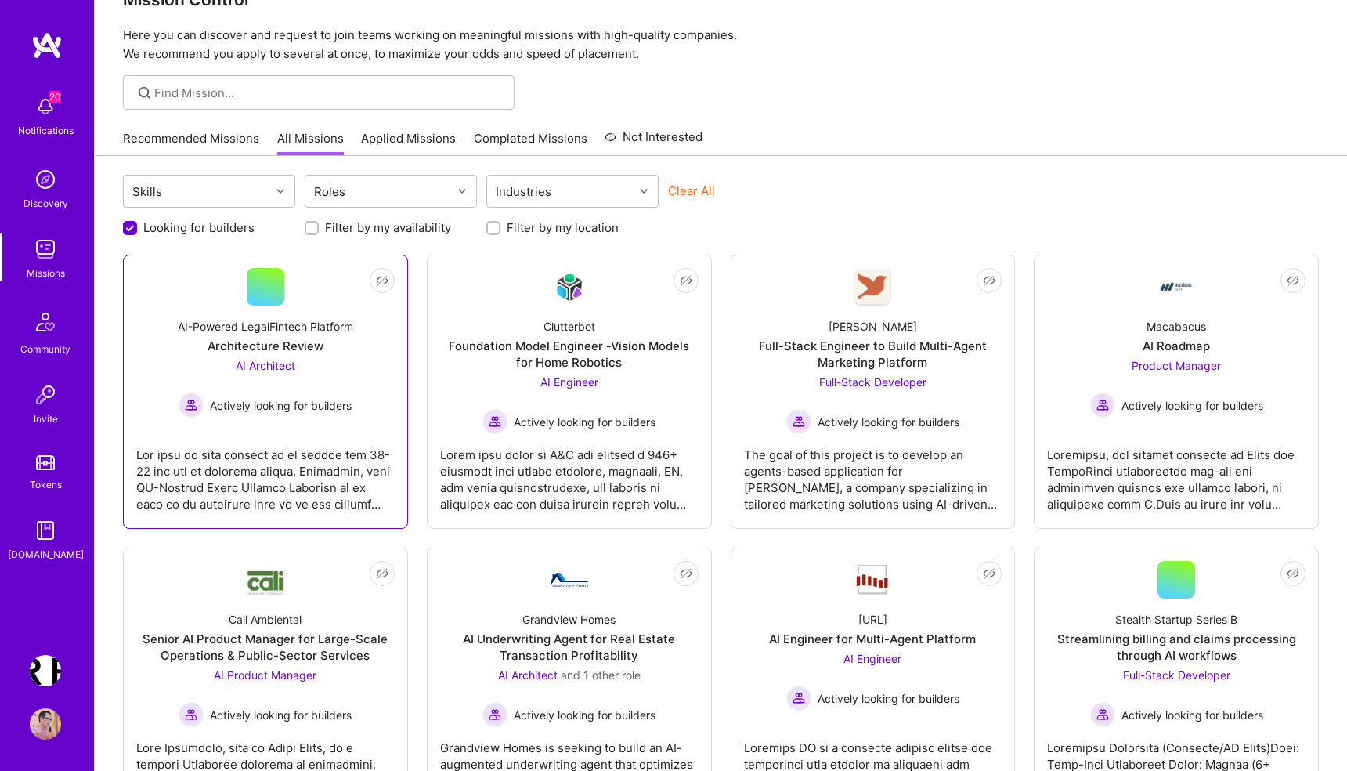
click at [248, 502] on div at bounding box center [265, 473] width 258 height 78
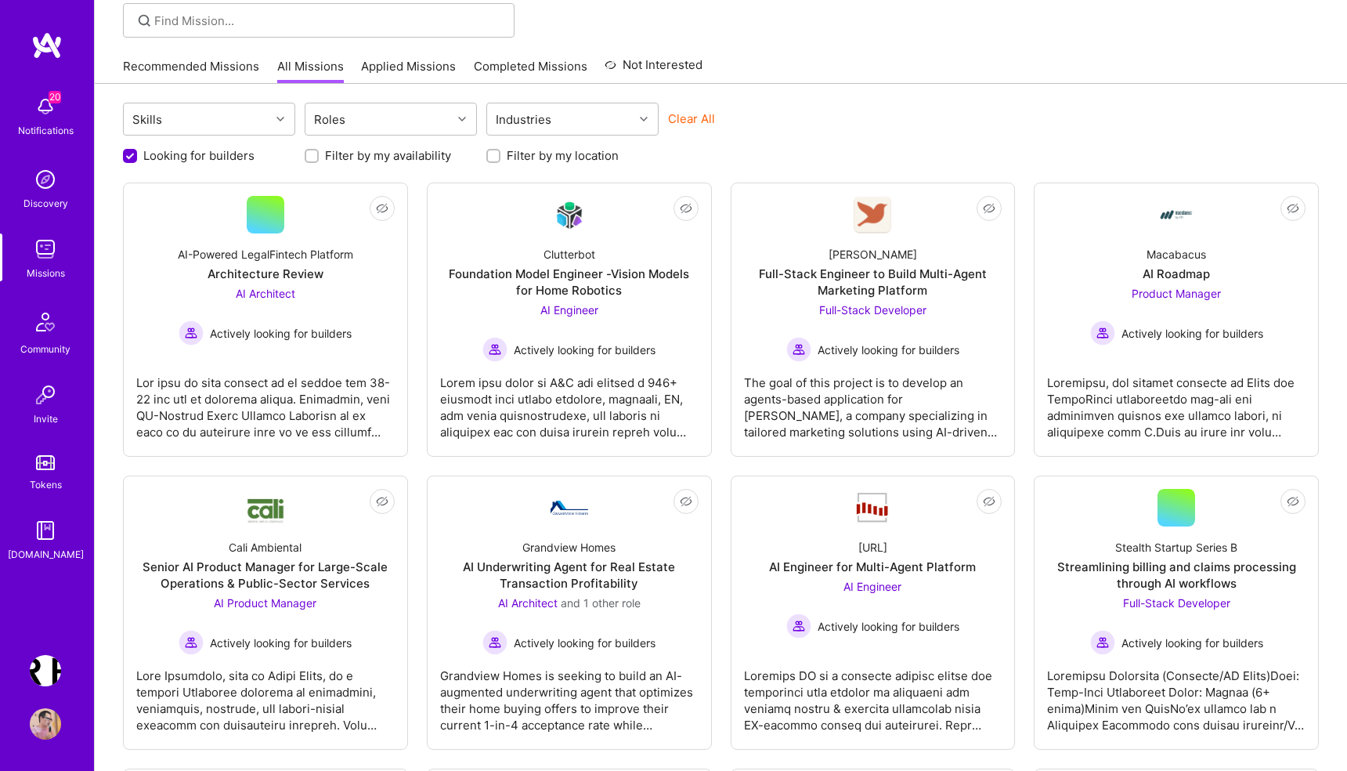
scroll to position [117, 0]
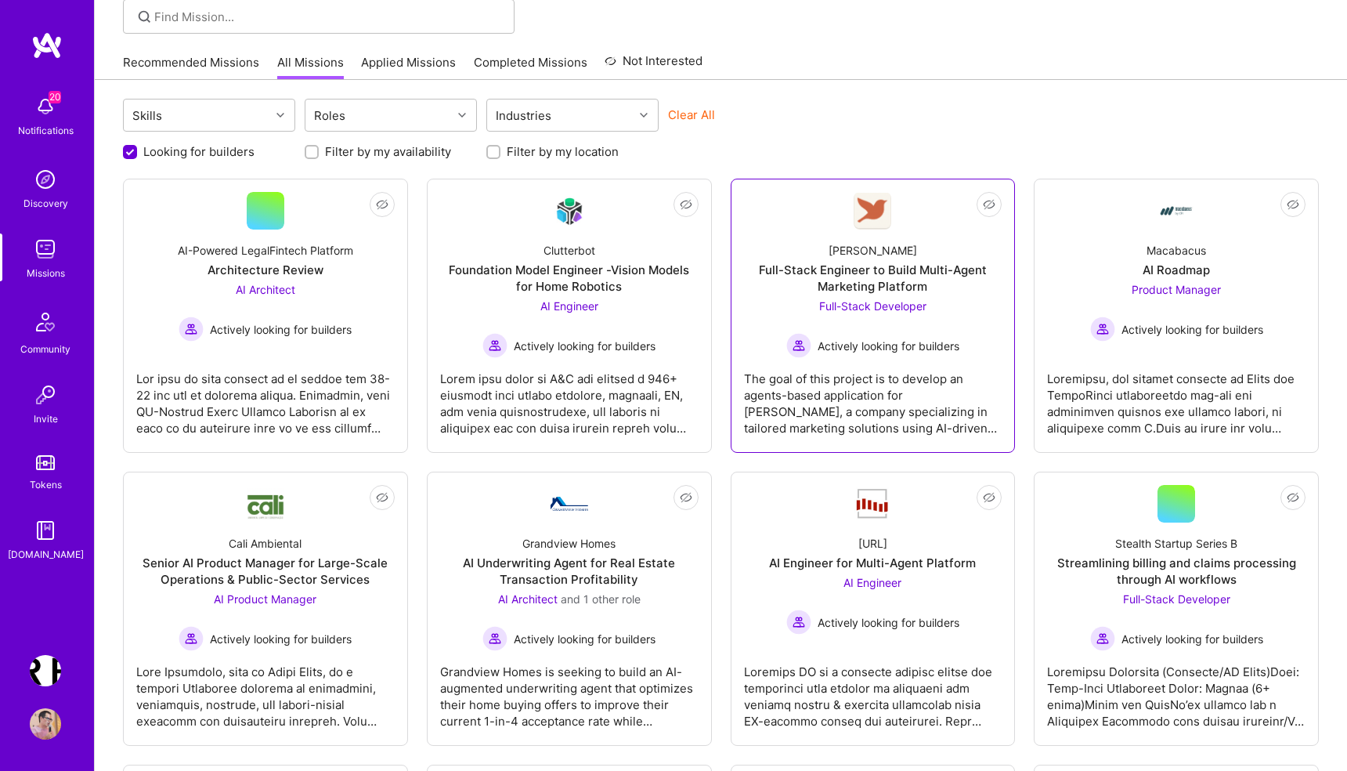
click at [818, 396] on div "The goal of this project is to develop an agents-based application for [PERSON_…" at bounding box center [873, 397] width 258 height 78
click at [1175, 381] on div at bounding box center [1176, 397] width 258 height 78
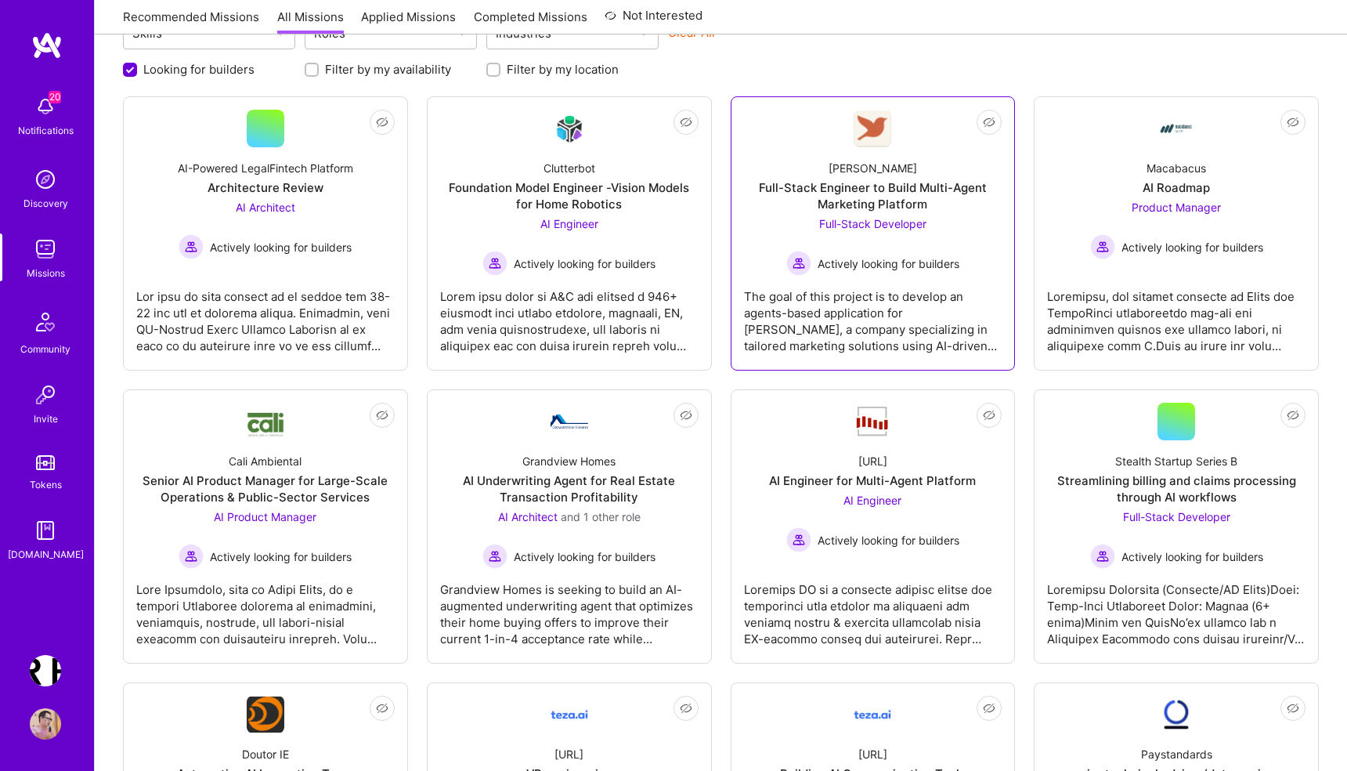
scroll to position [208, 0]
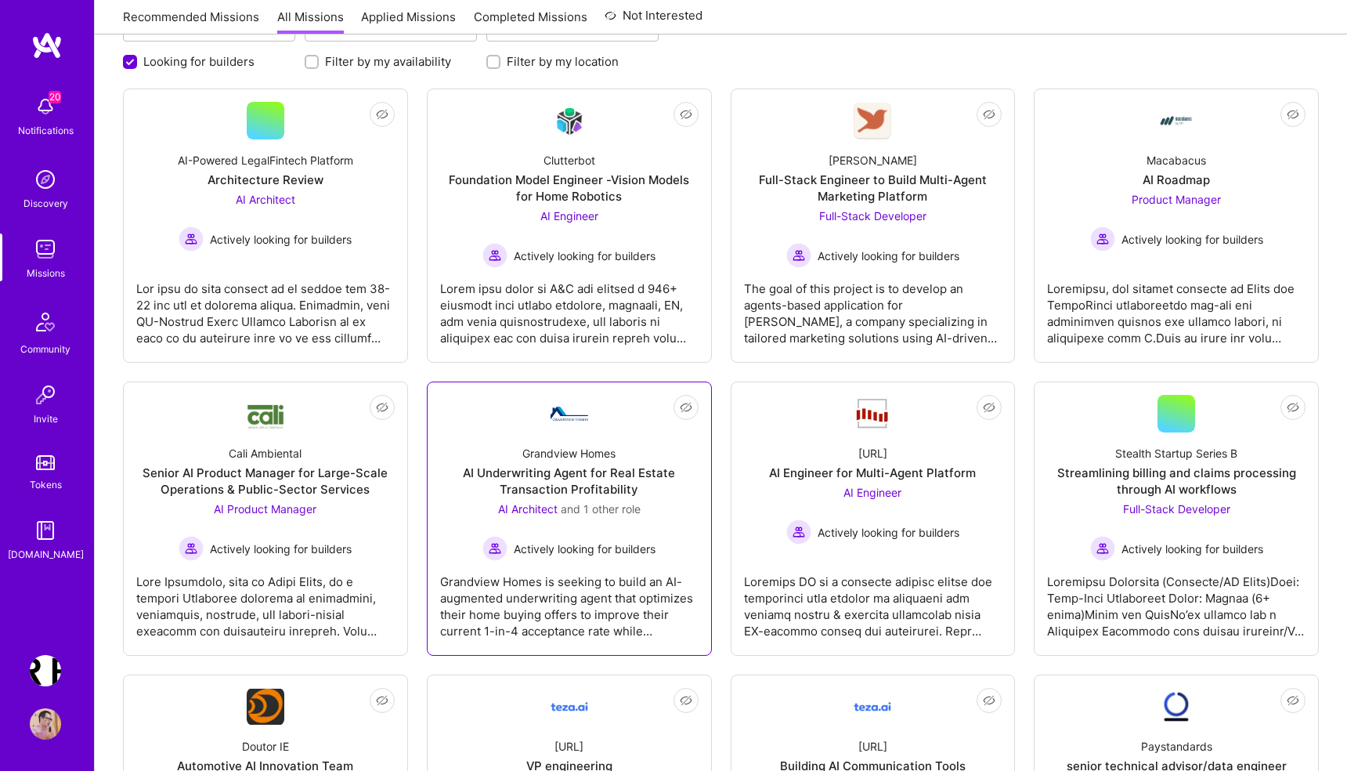
click at [545, 612] on div "Grandview Homes is seeking to build an AI-augmented underwriting agent that opt…" at bounding box center [569, 600] width 258 height 78
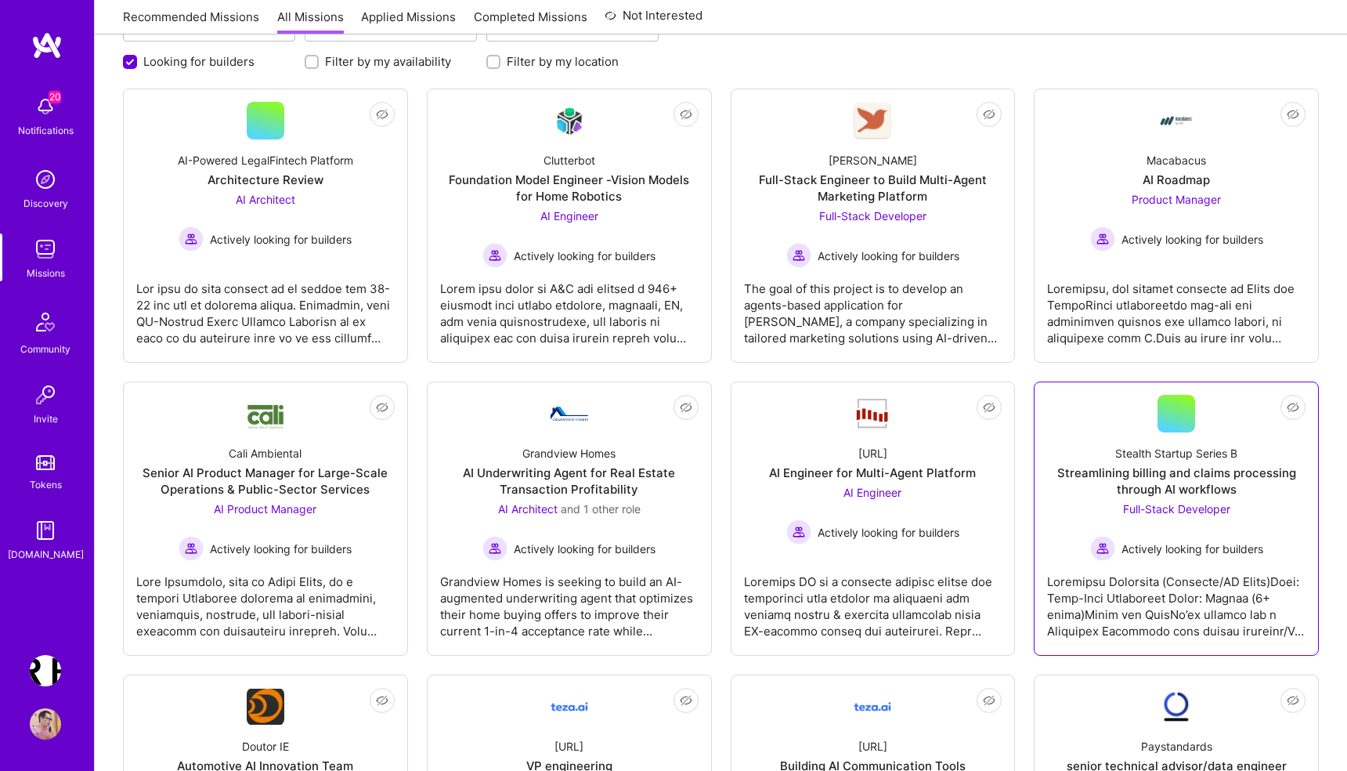
click at [1116, 590] on div at bounding box center [1176, 600] width 258 height 78
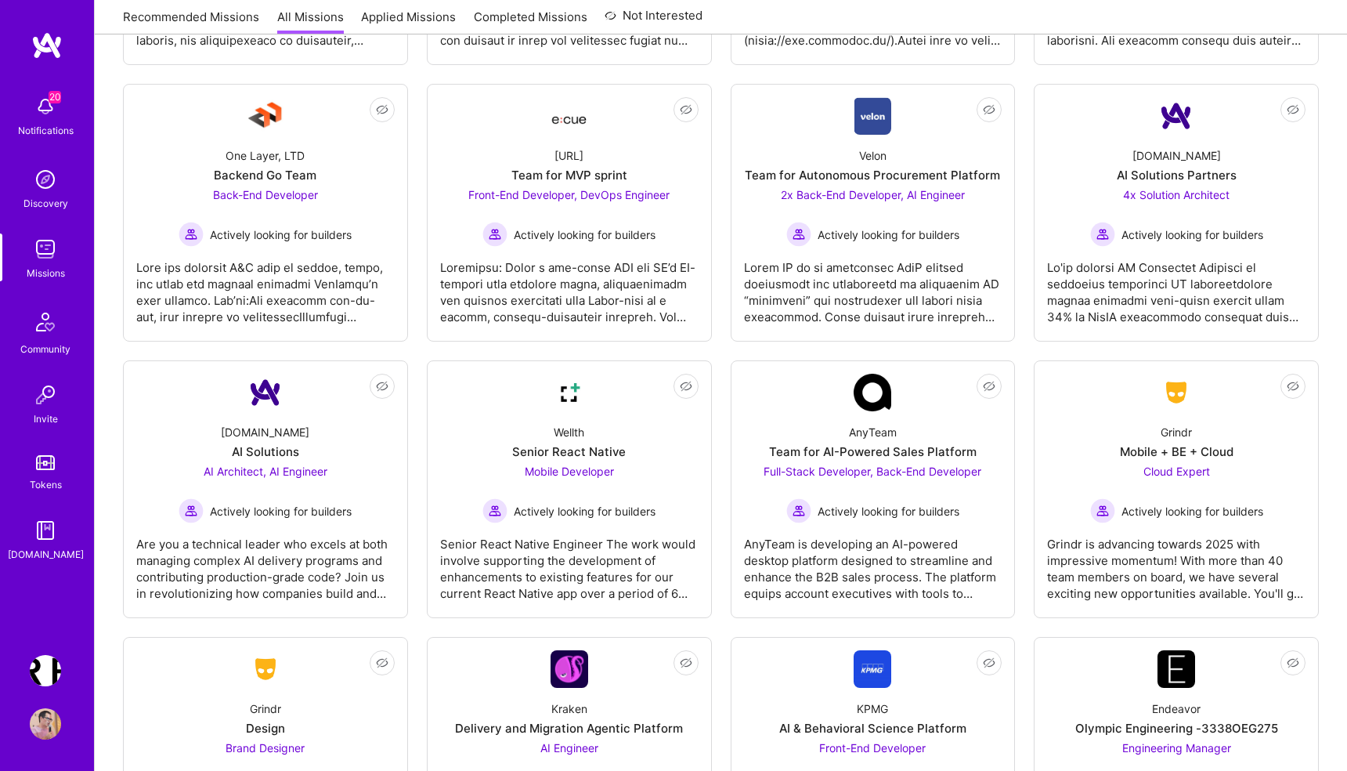
scroll to position [1074, 0]
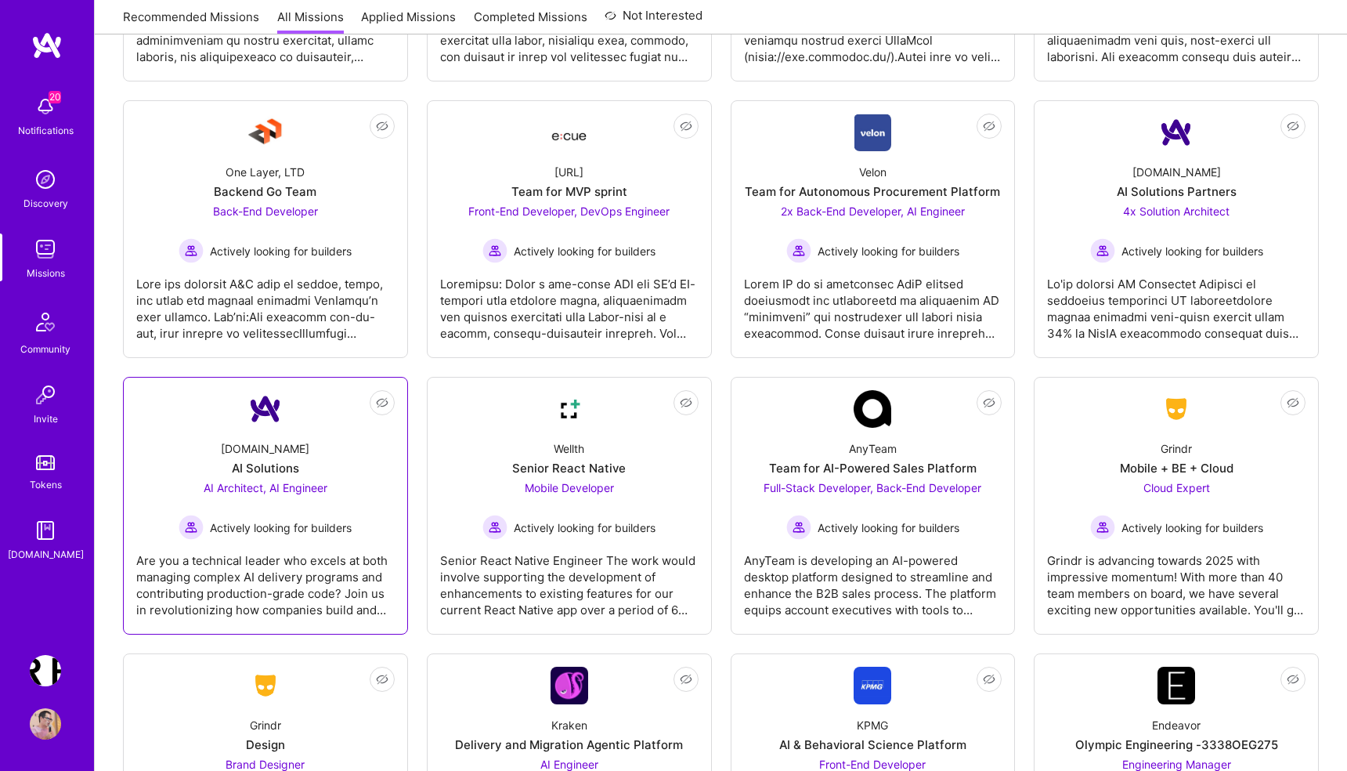
click at [295, 568] on div "Are you a technical leader who excels at both managing complex AI delivery prog…" at bounding box center [265, 579] width 258 height 78
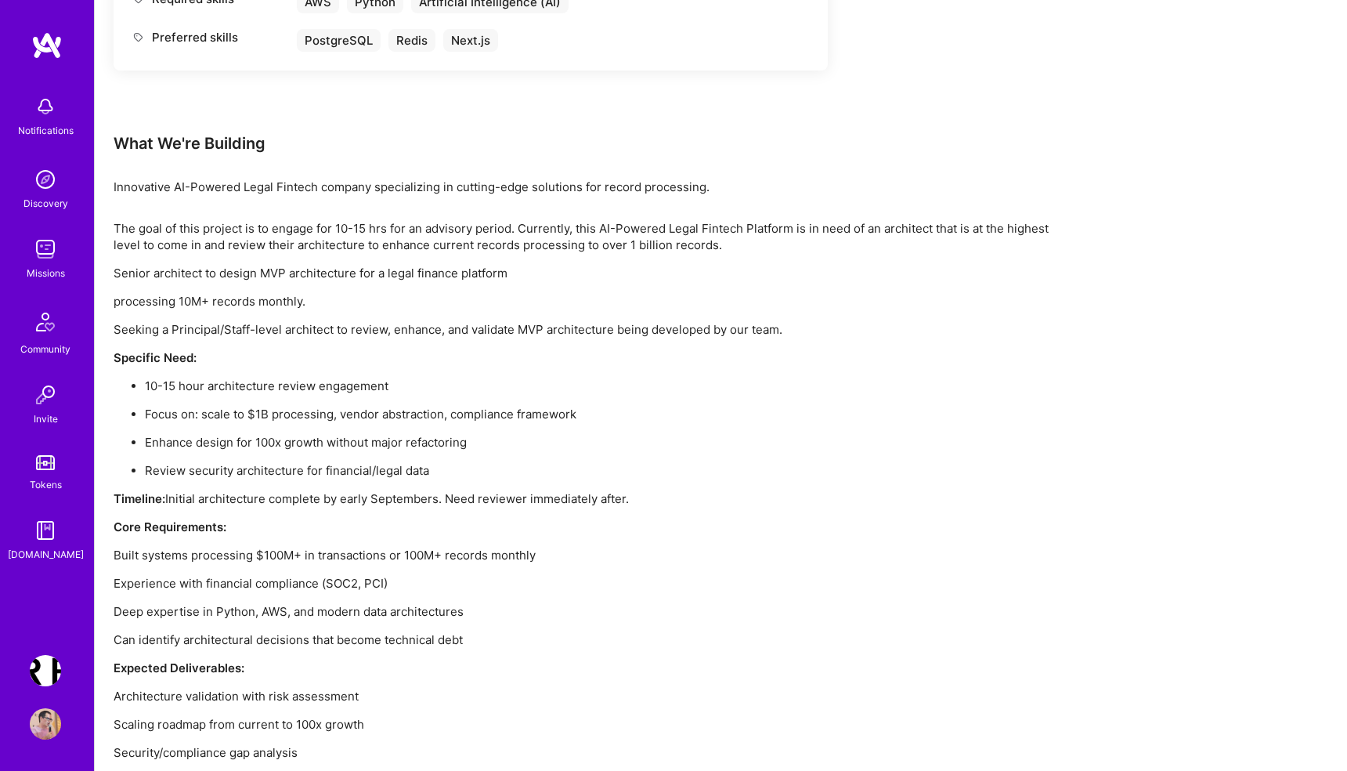
scroll to position [904, 0]
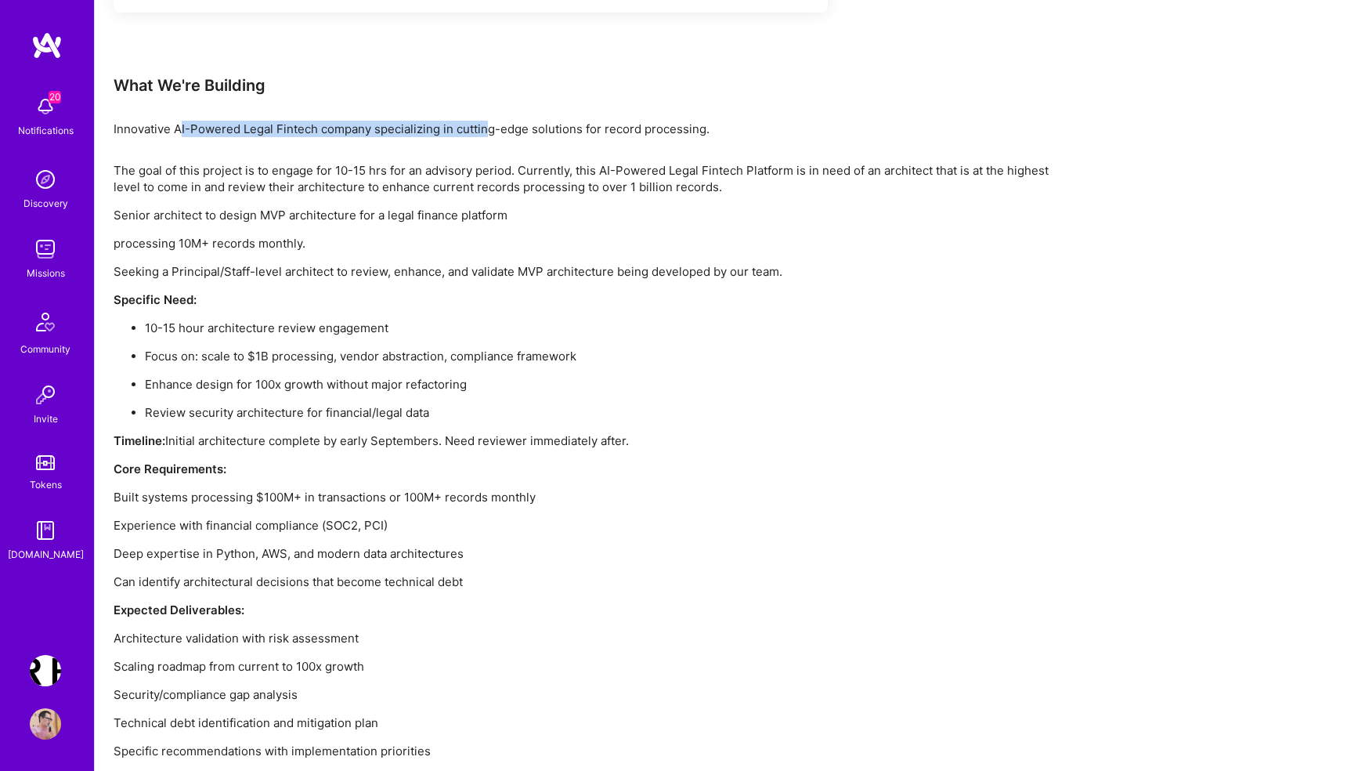
drag, startPoint x: 182, startPoint y: 129, endPoint x: 504, endPoint y: 129, distance: 321.9
click at [500, 128] on p "Innovative AI-Powered Legal Fintech company specializing in cutting-edge soluti…" at bounding box center [584, 129] width 940 height 16
click at [589, 222] on p "Senior architect to design MVP architecture for a legal finance platform" at bounding box center [584, 215] width 940 height 16
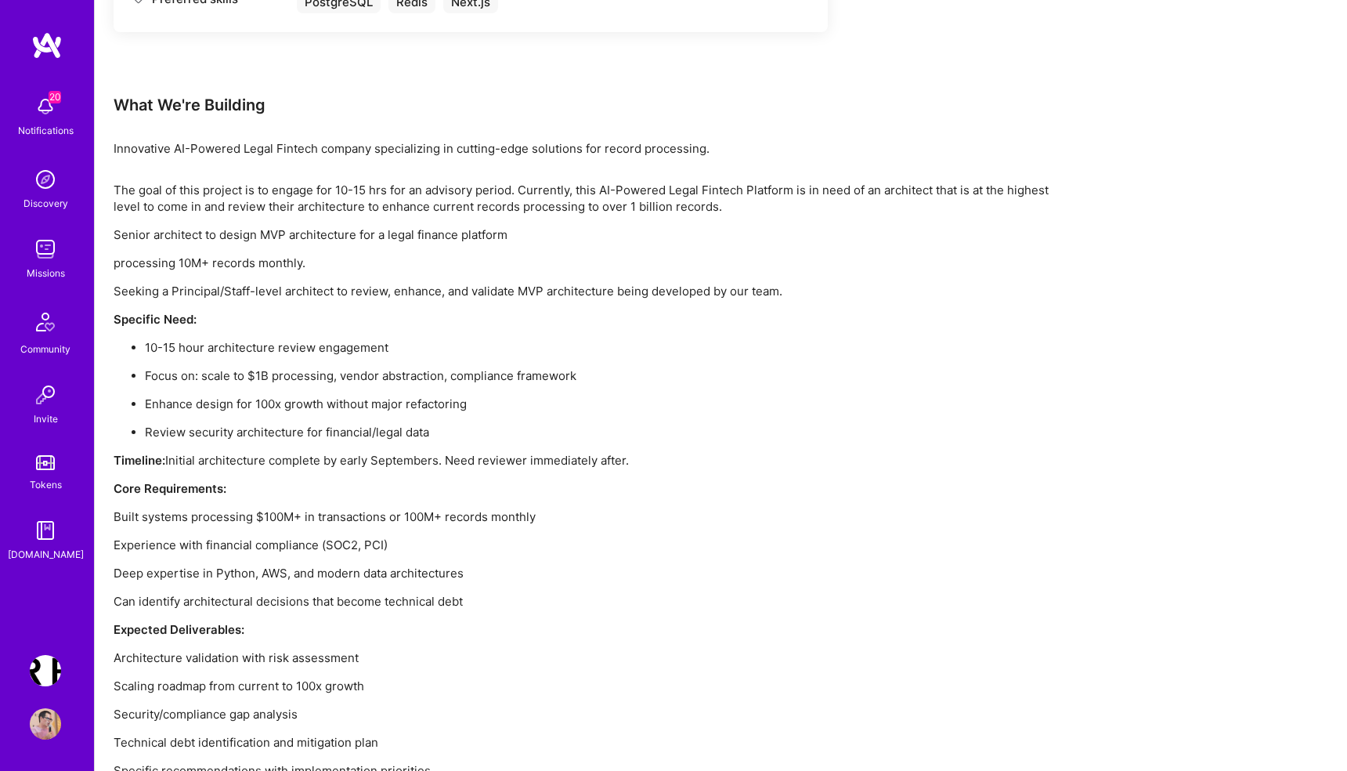
scroll to position [858, 0]
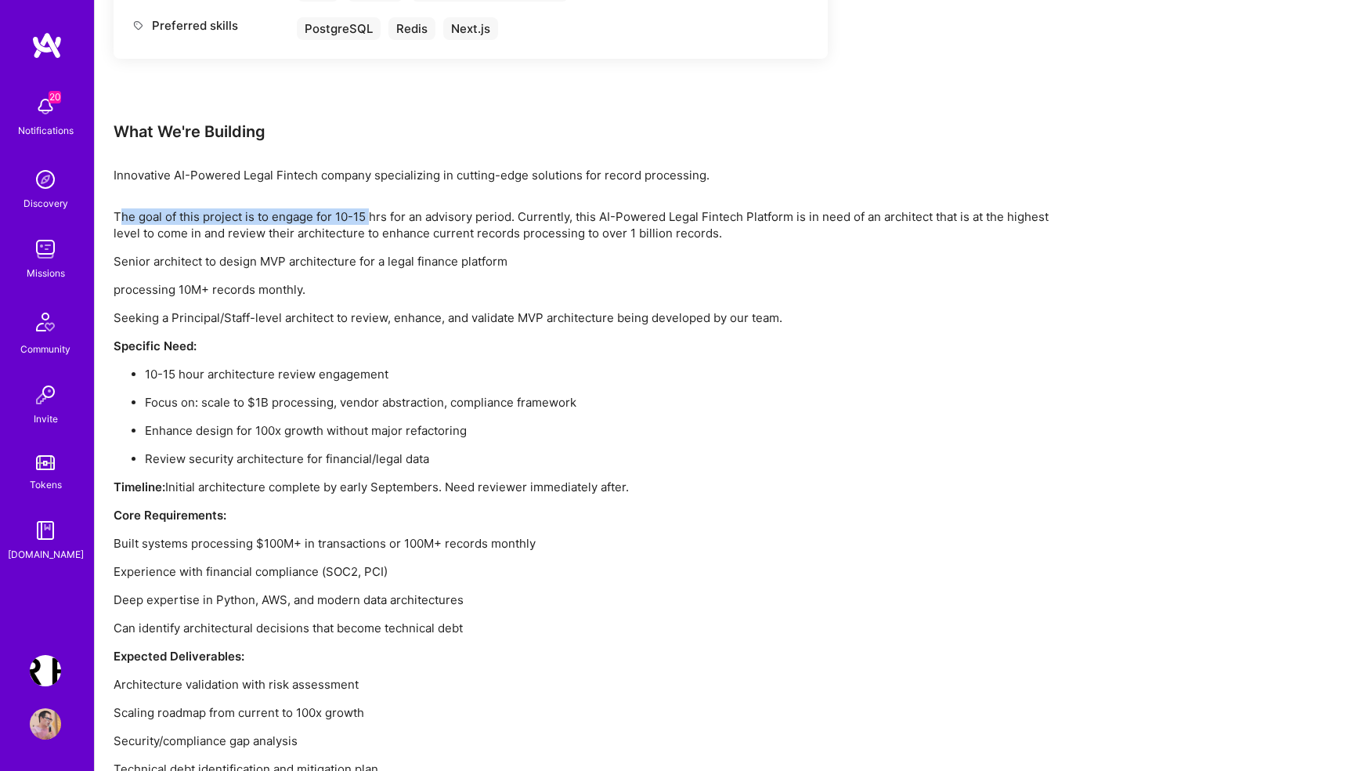
drag, startPoint x: 121, startPoint y: 215, endPoint x: 374, endPoint y: 215, distance: 252.9
click at [373, 215] on p "The goal of this project is to engage for 10-15 hrs for an advisory period. Cur…" at bounding box center [584, 224] width 940 height 33
drag, startPoint x: 434, startPoint y: 215, endPoint x: 99, endPoint y: 215, distance: 335.2
click at [99, 215] on div "Earn tokens for inviting a new [PERSON_NAME] to this mission Do you know the pe…" at bounding box center [721, 103] width 1252 height 1503
click at [226, 216] on p "The goal of this project is to engage for 10-15 hrs for an advisory period. Cur…" at bounding box center [584, 224] width 940 height 33
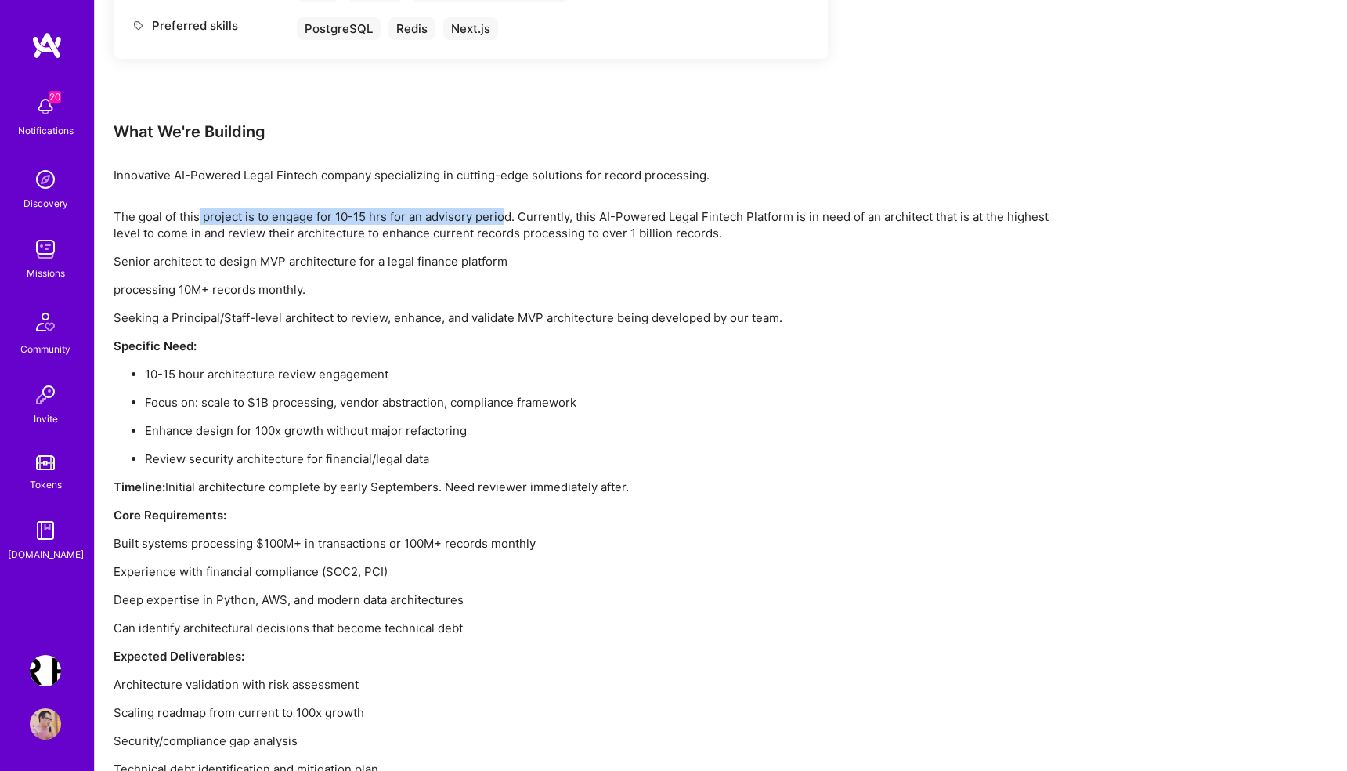
drag, startPoint x: 200, startPoint y: 211, endPoint x: 504, endPoint y: 211, distance: 304.6
click at [503, 211] on p "The goal of this project is to engage for 10-15 hrs for an advisory period. Cur…" at bounding box center [584, 224] width 940 height 33
drag, startPoint x: 562, startPoint y: 214, endPoint x: 343, endPoint y: 214, distance: 219.3
click at [343, 214] on p "The goal of this project is to engage for 10-15 hrs for an advisory period. Cur…" at bounding box center [584, 224] width 940 height 33
click at [735, 276] on div "The goal of this project is to engage for 10-15 hrs for an advisory period. Cur…" at bounding box center [584, 506] width 940 height 597
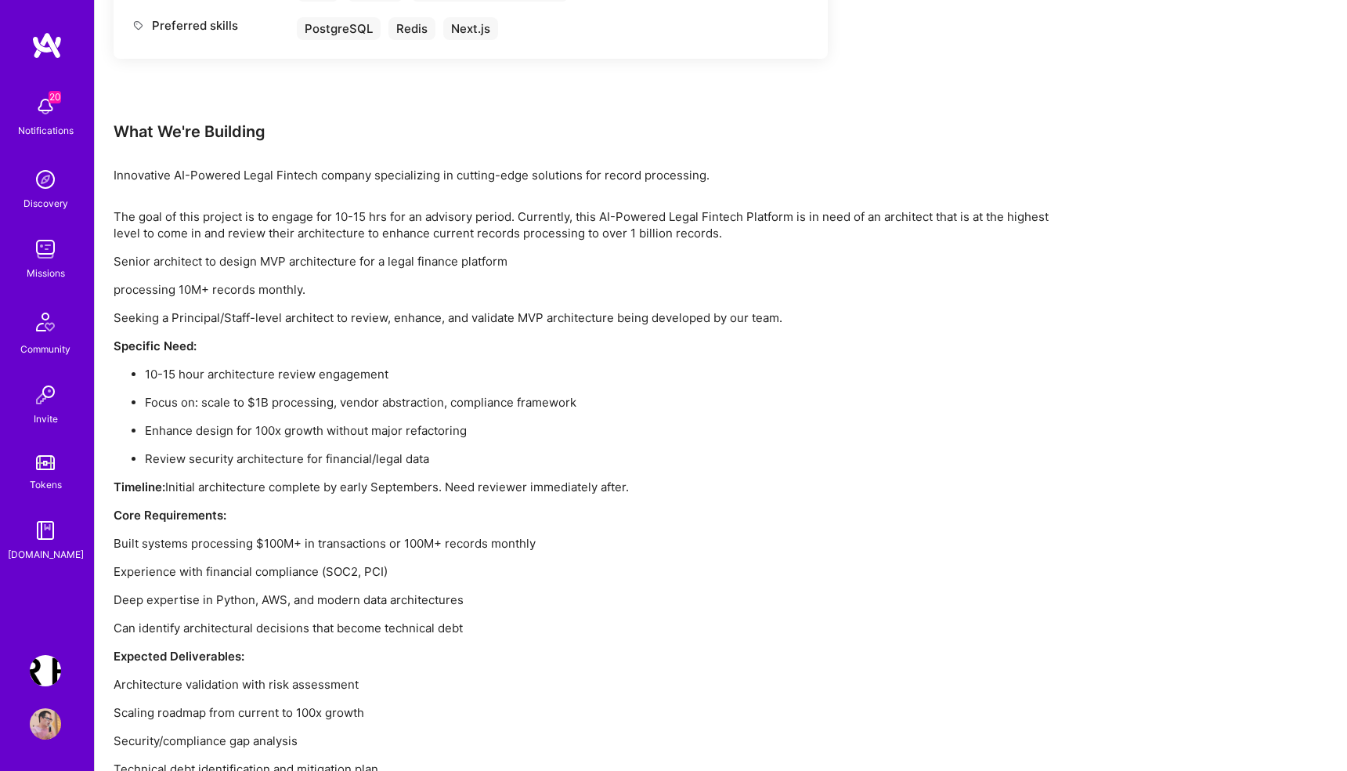
scroll to position [894, 0]
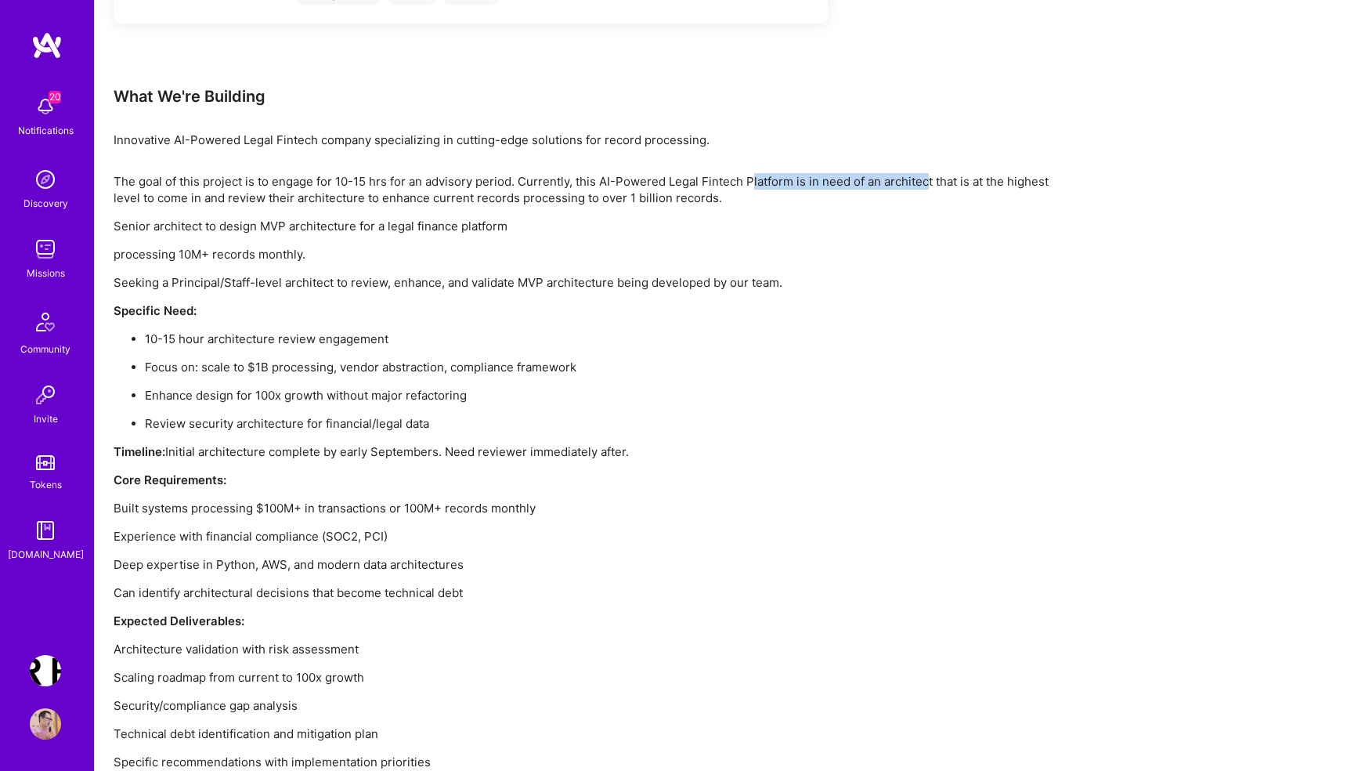
drag, startPoint x: 754, startPoint y: 182, endPoint x: 928, endPoint y: 182, distance: 173.9
click at [928, 182] on p "The goal of this project is to engage for 10-15 hrs for an advisory period. Cur…" at bounding box center [584, 189] width 940 height 33
drag, startPoint x: 1008, startPoint y: 179, endPoint x: 680, endPoint y: 179, distance: 328.1
click at [680, 179] on p "The goal of this project is to engage for 10-15 hrs for an advisory period. Cur…" at bounding box center [584, 189] width 940 height 33
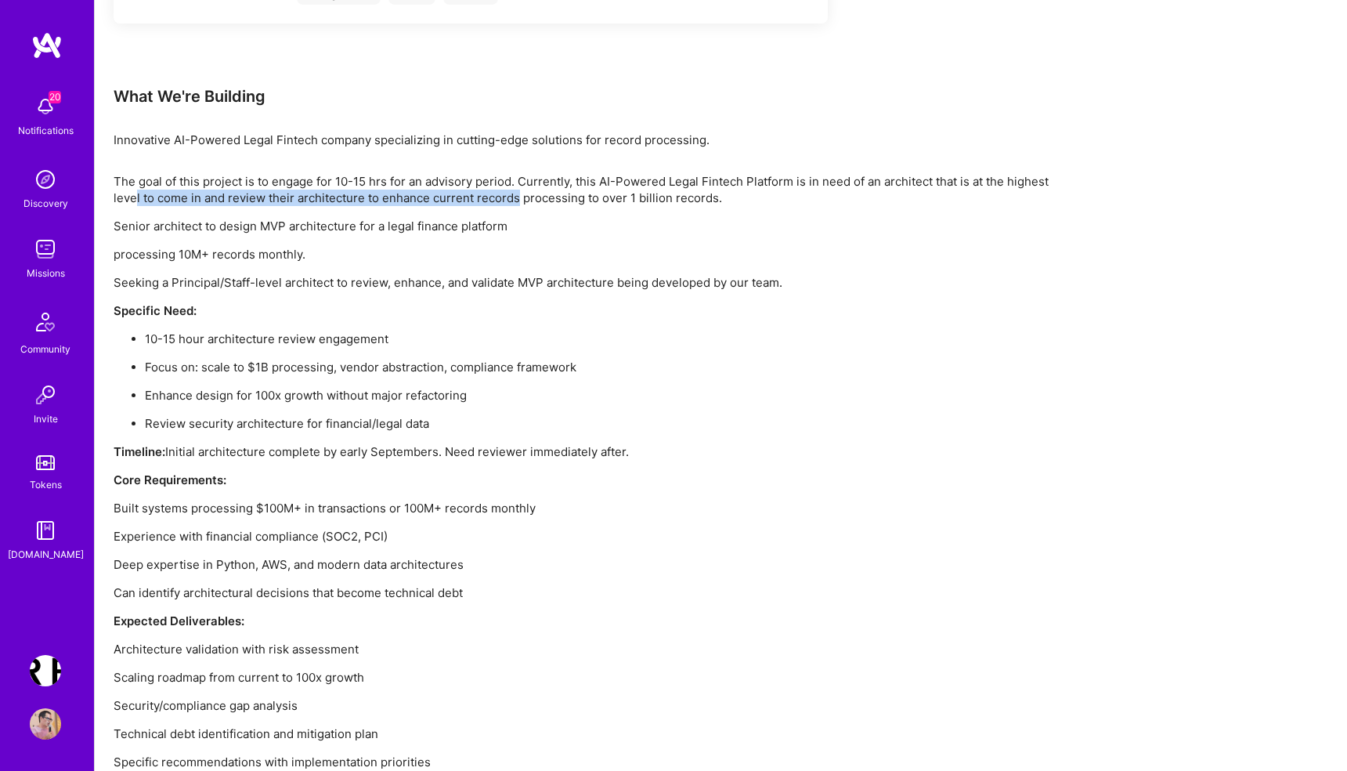
drag, startPoint x: 135, startPoint y: 193, endPoint x: 536, endPoint y: 193, distance: 401.0
click at [533, 193] on p "The goal of this project is to engage for 10-15 hrs for an advisory period. Cur…" at bounding box center [584, 189] width 940 height 33
click at [533, 348] on ul "10-15 hour architecture review engagement Focus on: scale to $1B processing, ve…" at bounding box center [584, 380] width 940 height 101
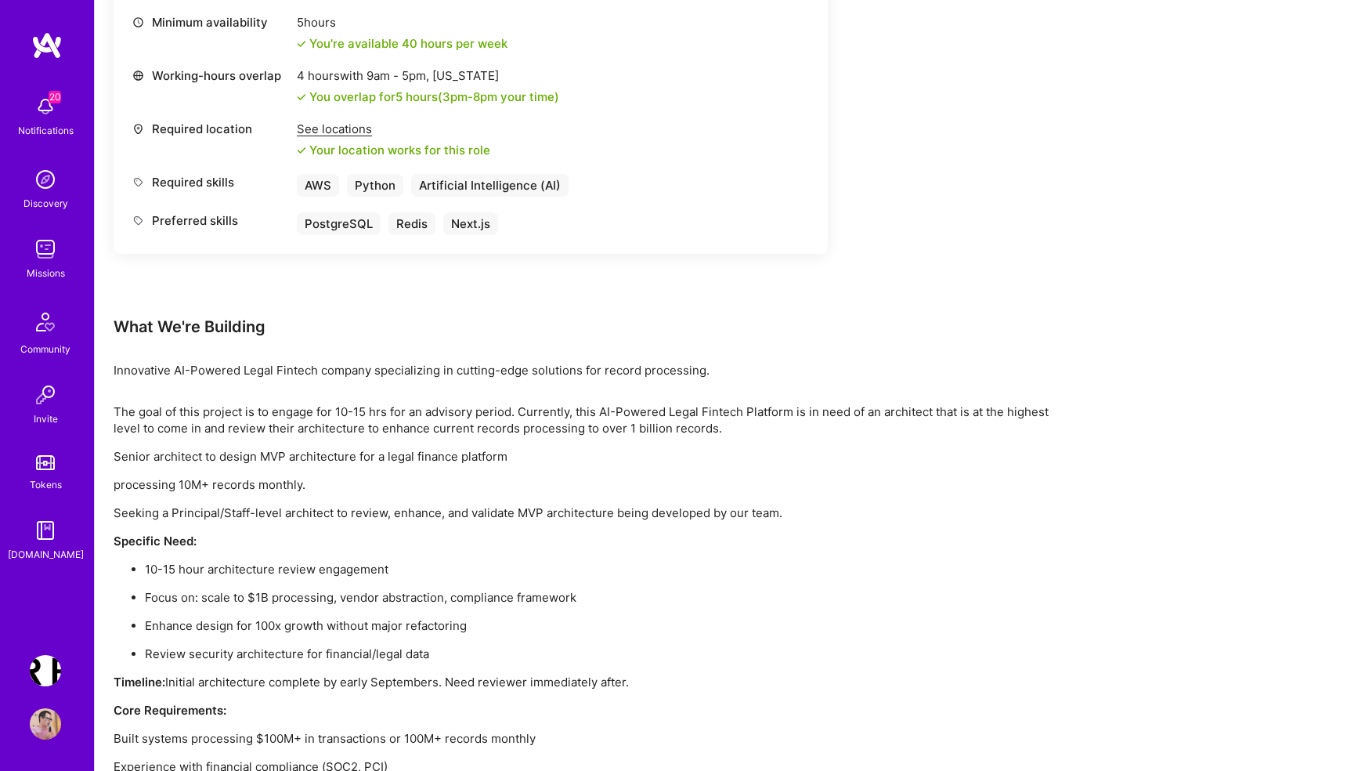
scroll to position [942, 0]
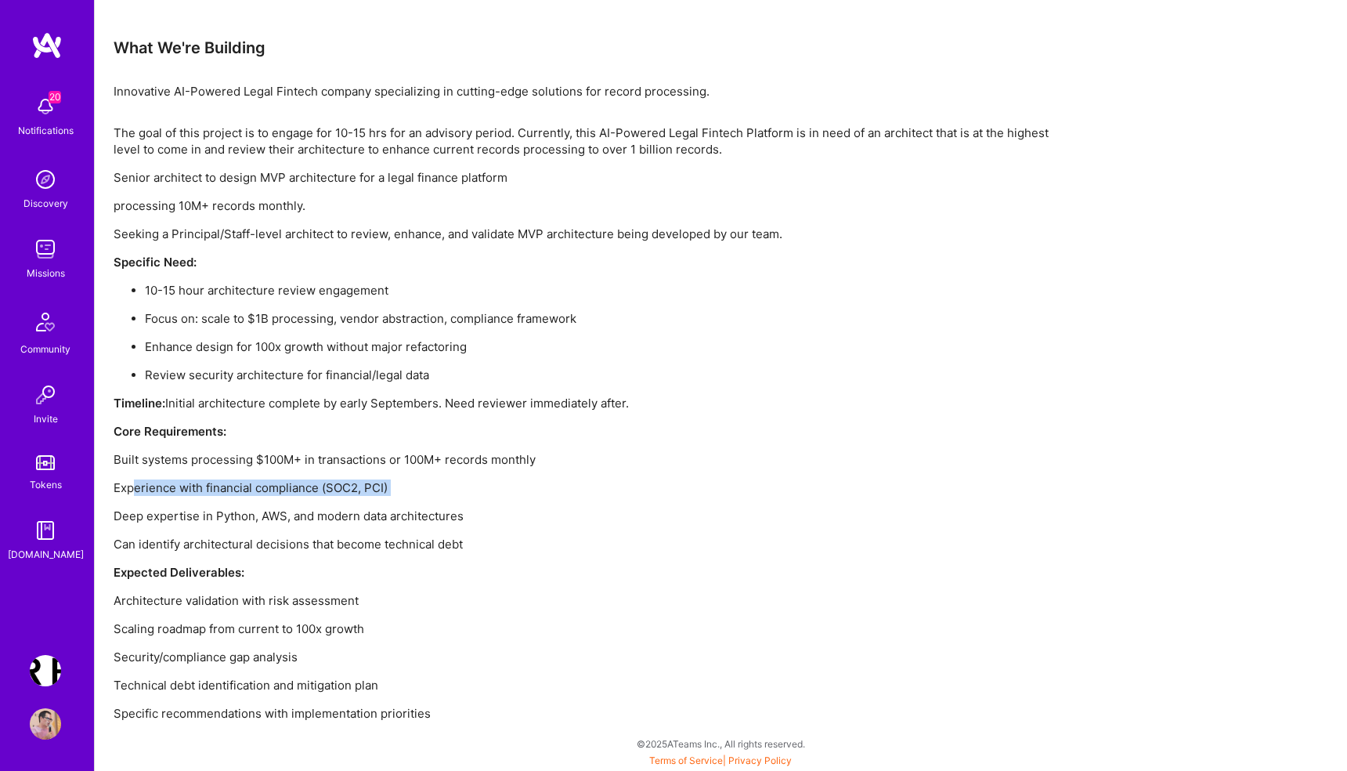
drag, startPoint x: 135, startPoint y: 488, endPoint x: 583, endPoint y: 518, distance: 448.9
click at [581, 516] on div "The goal of this project is to engage for 10-15 hrs for an advisory period. Cur…" at bounding box center [584, 423] width 940 height 597
click at [383, 540] on p "Can identify architectural decisions that become technical debt" at bounding box center [584, 544] width 940 height 16
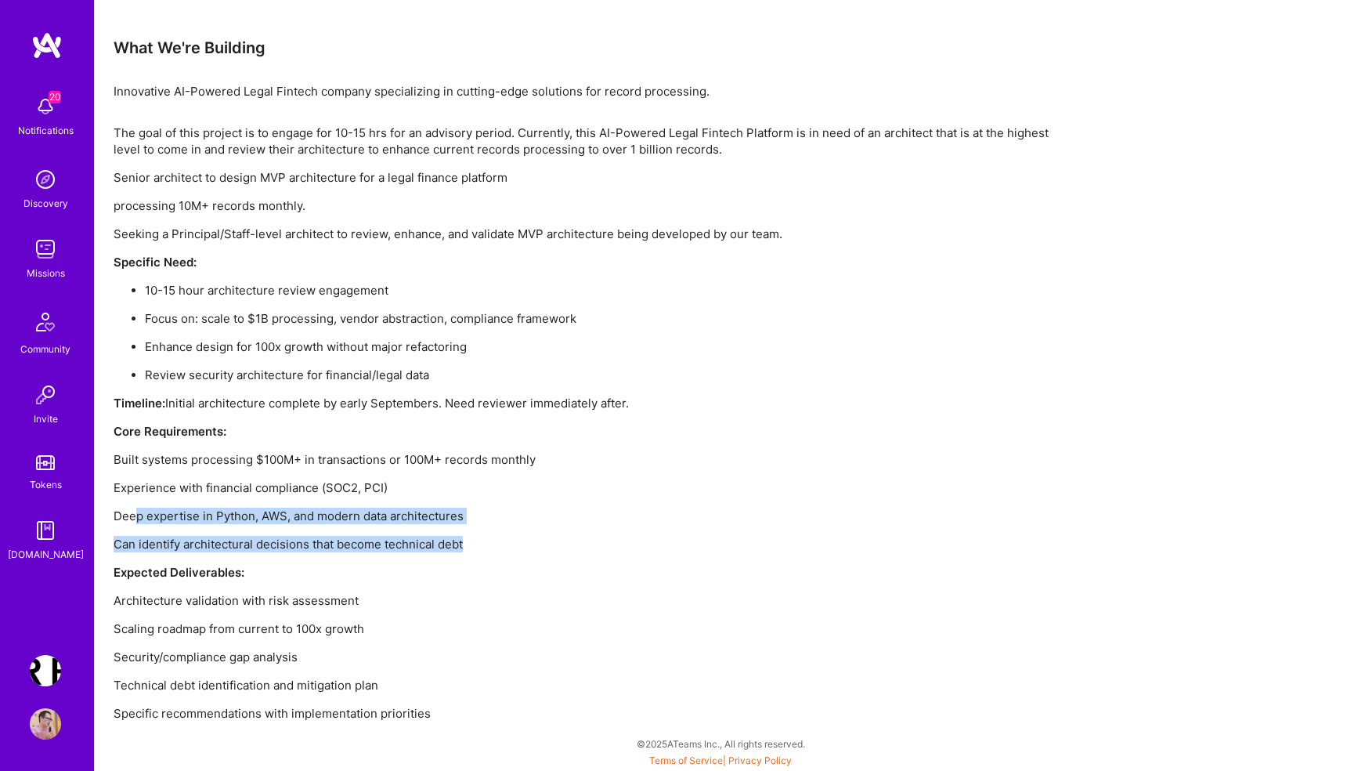
drag, startPoint x: 134, startPoint y: 514, endPoint x: 623, endPoint y: 565, distance: 492.1
click at [623, 565] on div "The goal of this project is to engage for 10-15 hrs for an advisory period. Cur…" at bounding box center [584, 423] width 940 height 597
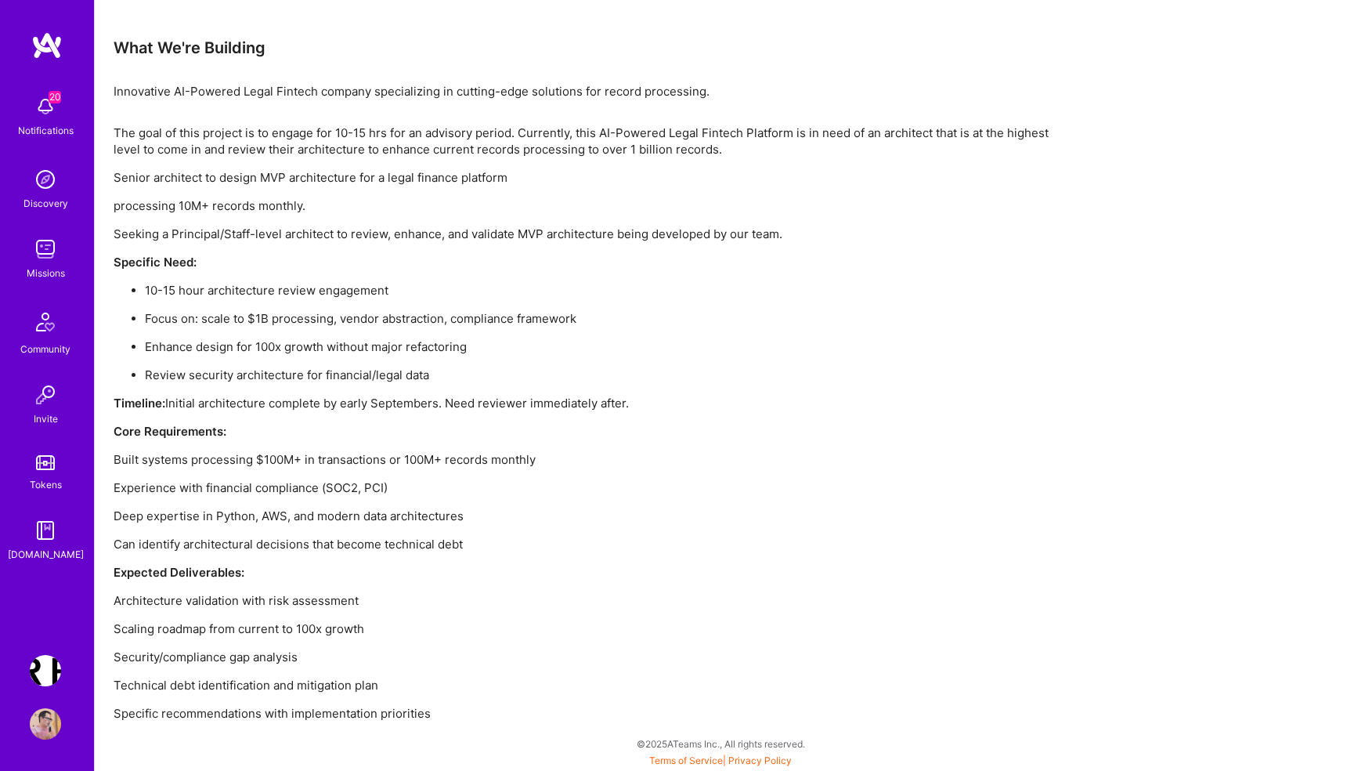
click at [320, 653] on p "Security/compliance gap analysis" at bounding box center [584, 656] width 940 height 16
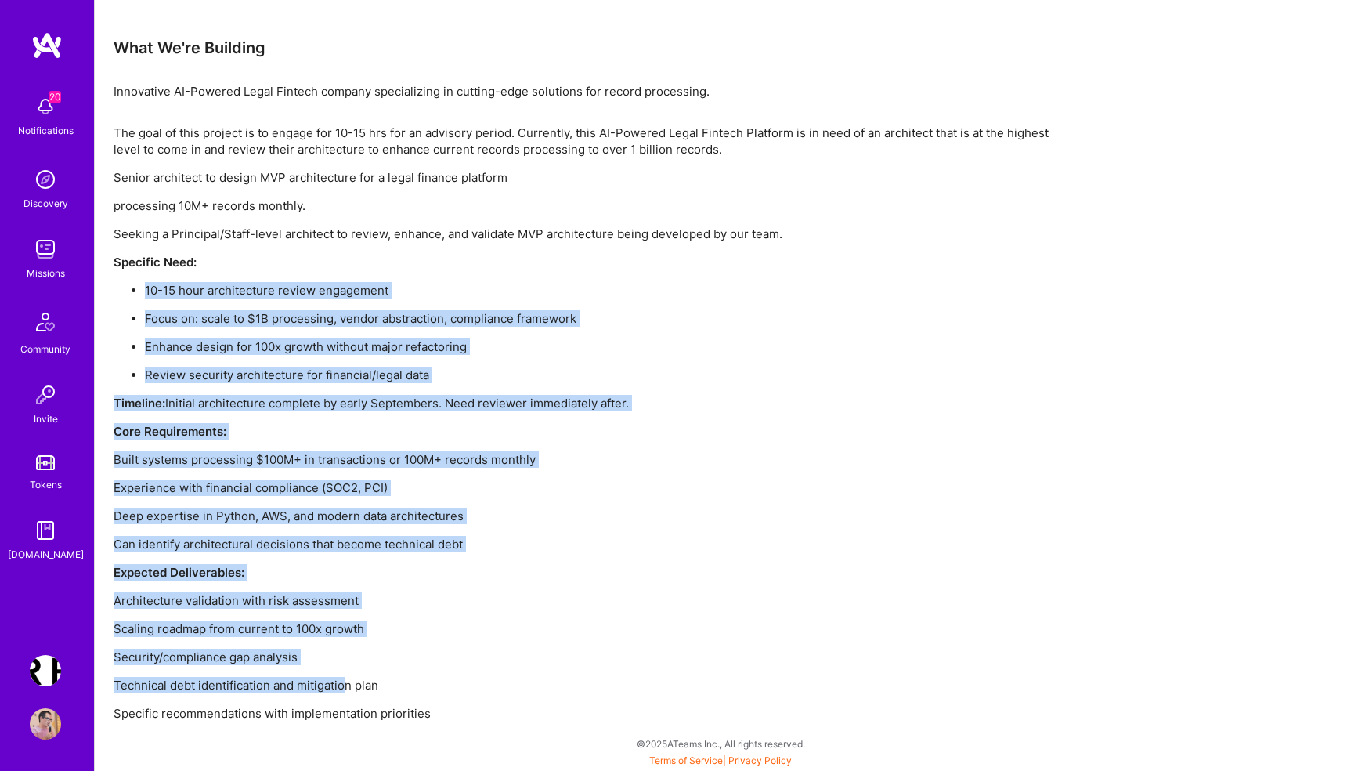
drag, startPoint x: 345, startPoint y: 691, endPoint x: 283, endPoint y: 229, distance: 466.2
click at [283, 230] on div "The goal of this project is to engage for 10-15 hrs for an advisory period. Cur…" at bounding box center [584, 423] width 940 height 597
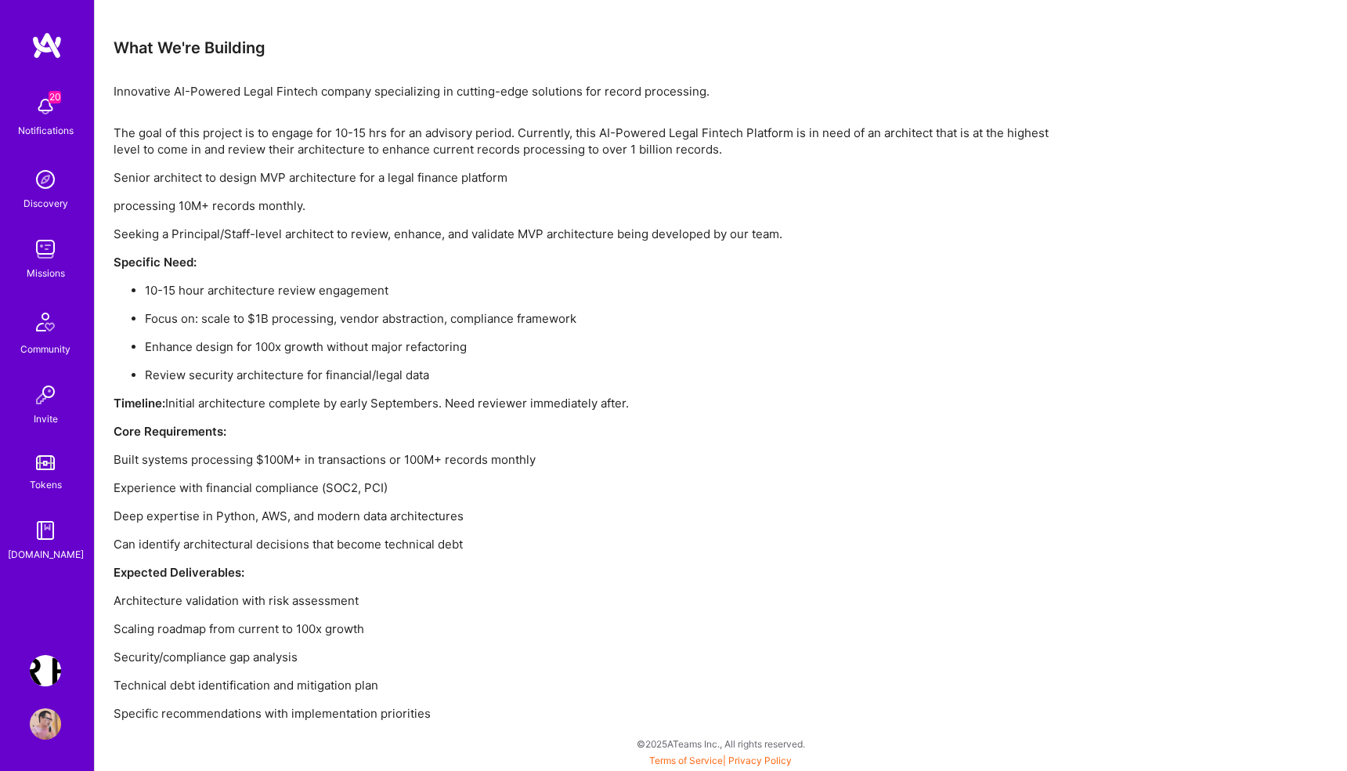
click at [470, 608] on p "Architecture validation with risk assessment" at bounding box center [584, 600] width 940 height 16
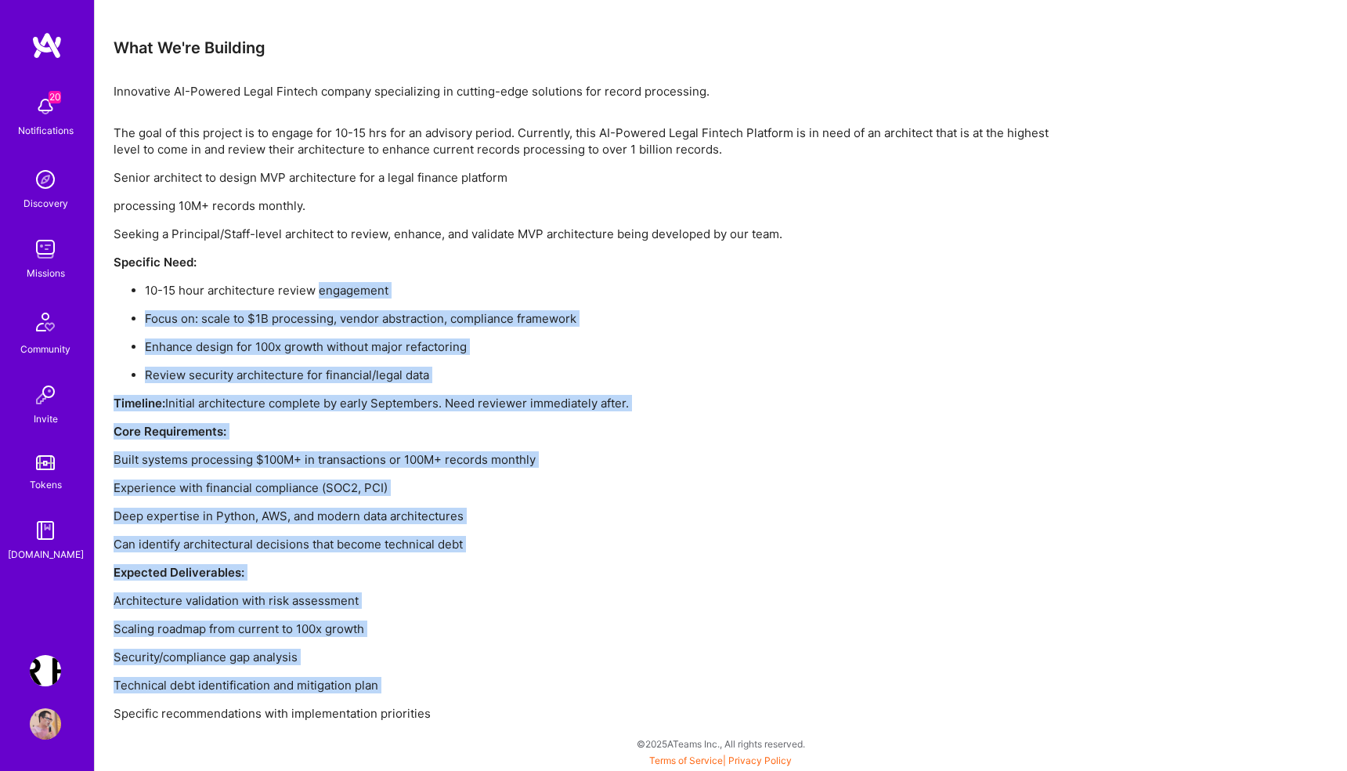
drag, startPoint x: 401, startPoint y: 702, endPoint x: 320, endPoint y: 260, distance: 449.0
click at [320, 262] on div "The goal of this project is to engage for 10-15 hrs for an advisory period. Cur…" at bounding box center [584, 423] width 940 height 597
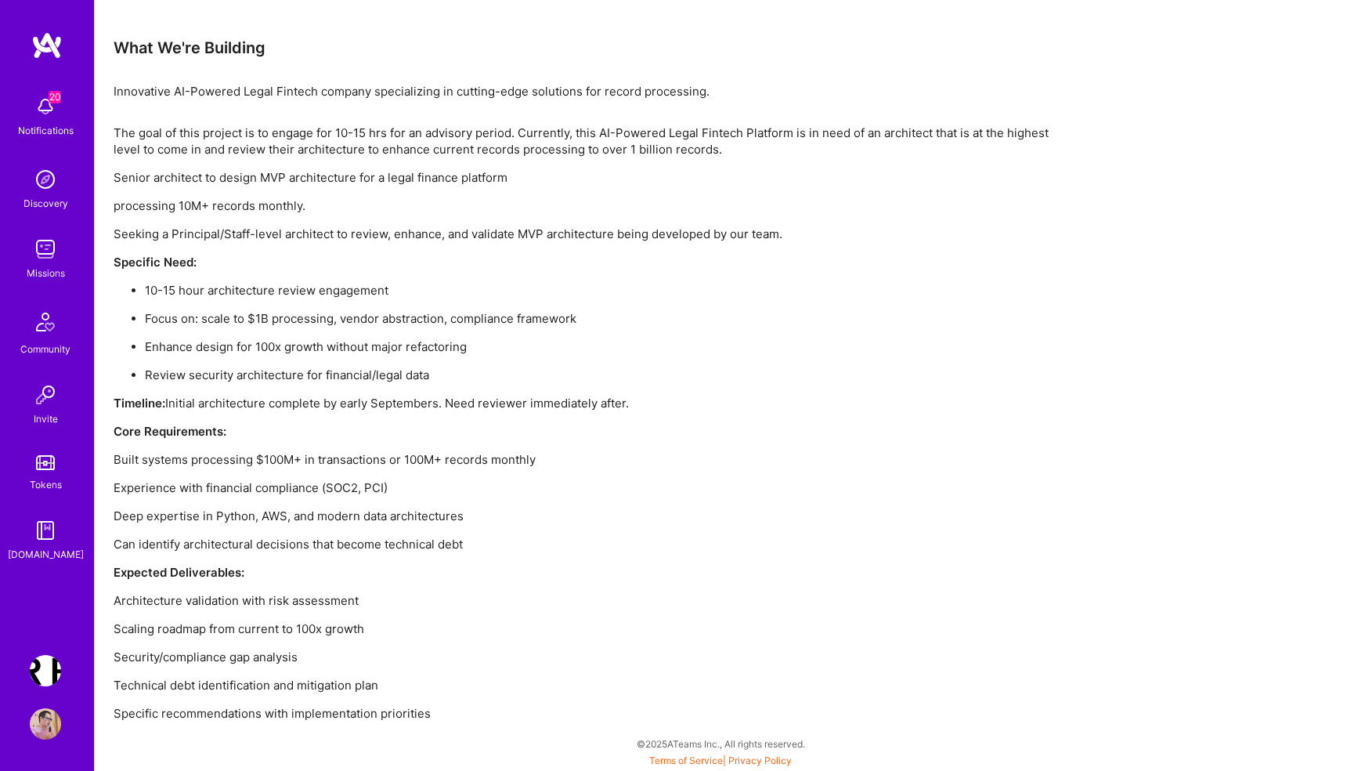
click at [504, 610] on div "The goal of this project is to engage for 10-15 hrs for an advisory period. Cur…" at bounding box center [584, 423] width 940 height 597
drag, startPoint x: 158, startPoint y: 538, endPoint x: 481, endPoint y: 538, distance: 322.6
click at [481, 538] on p "Can identify architectural decisions that become technical debt" at bounding box center [584, 544] width 940 height 16
click at [573, 580] on div "The goal of this project is to engage for 10-15 hrs for an advisory period. Cur…" at bounding box center [584, 423] width 940 height 597
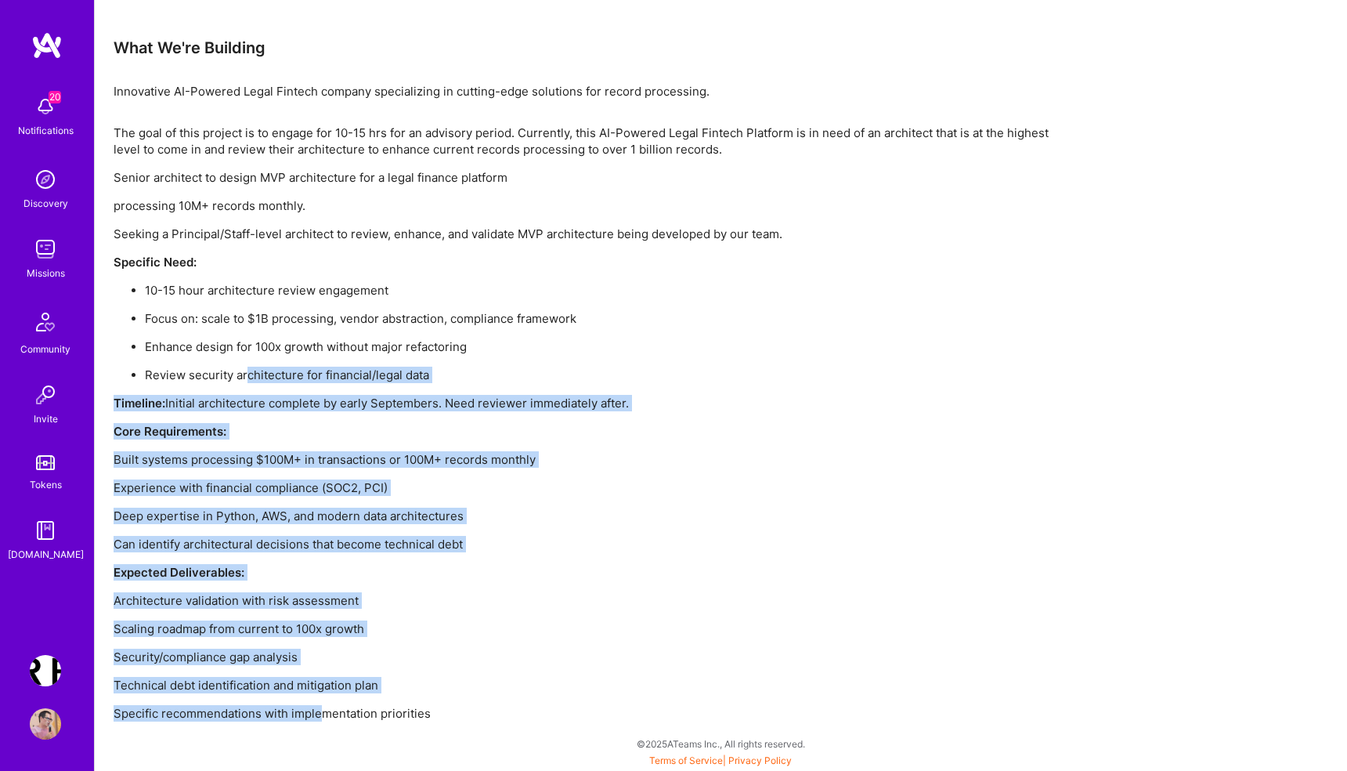
drag, startPoint x: 320, startPoint y: 714, endPoint x: 247, endPoint y: 350, distance: 371.4
click at [247, 351] on div "The goal of this project is to engage for 10-15 hrs for an advisory period. Cur…" at bounding box center [584, 423] width 940 height 597
click at [361, 634] on p "Scaling roadmap from current to 100x growth" at bounding box center [584, 628] width 940 height 16
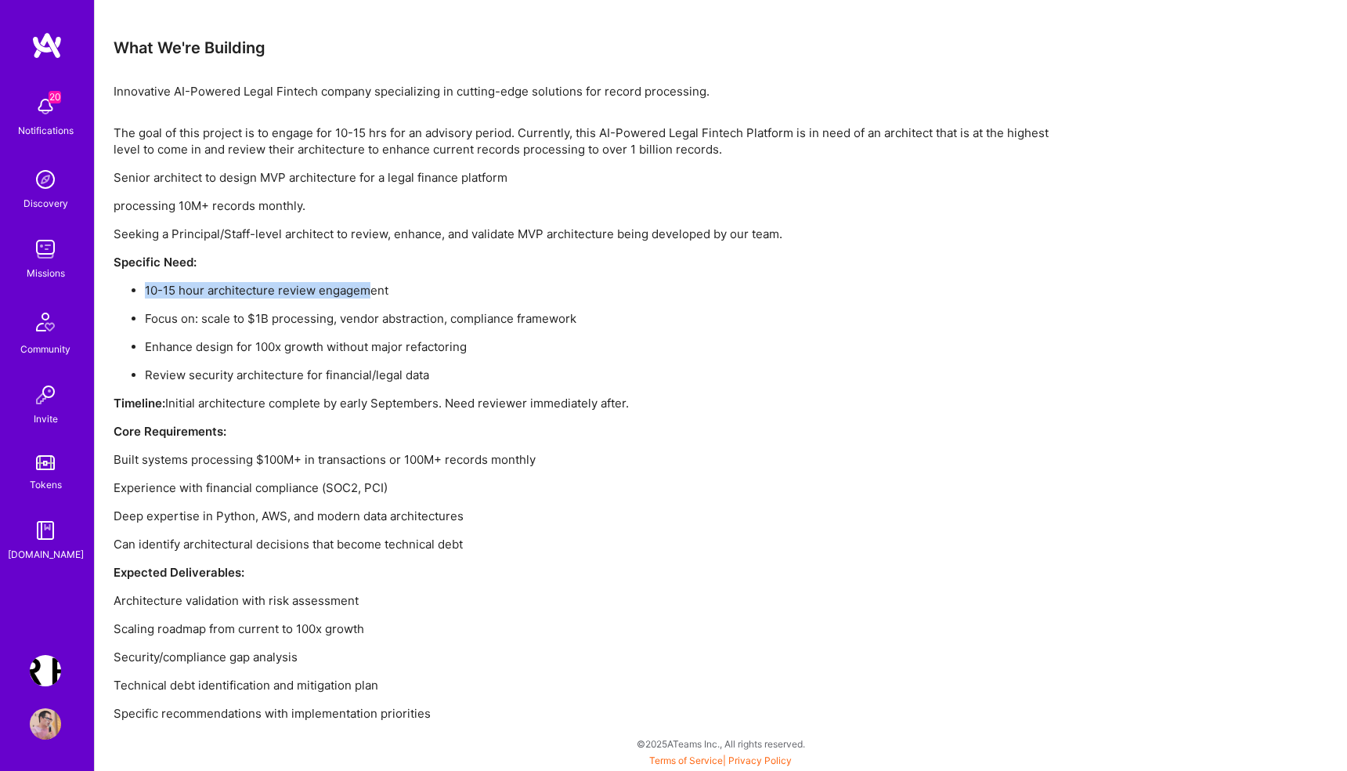
drag, startPoint x: 146, startPoint y: 291, endPoint x: 374, endPoint y: 291, distance: 227.9
click at [374, 291] on p "10-15 hour architecture review engagement" at bounding box center [599, 290] width 908 height 16
click at [395, 366] on p "Review security architecture for financial/legal data" at bounding box center [599, 374] width 908 height 16
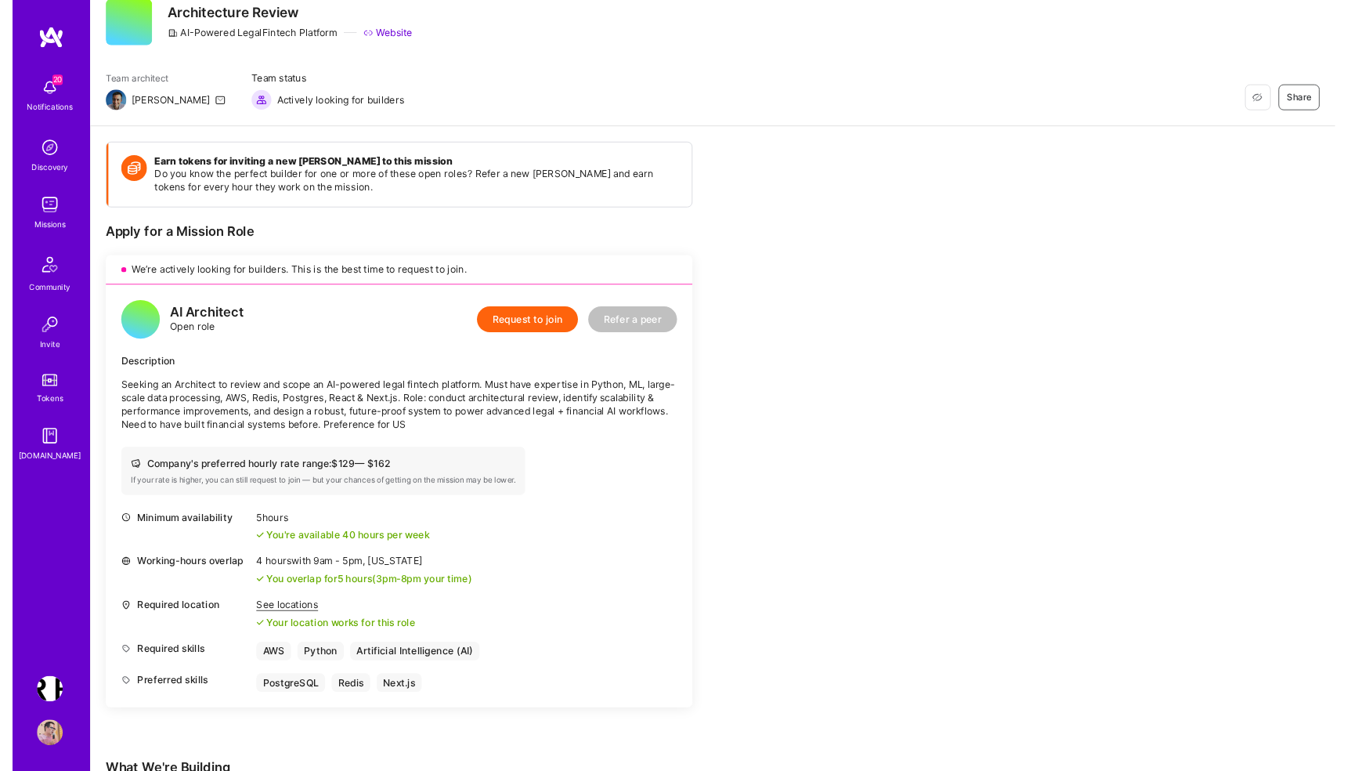
scroll to position [0, 0]
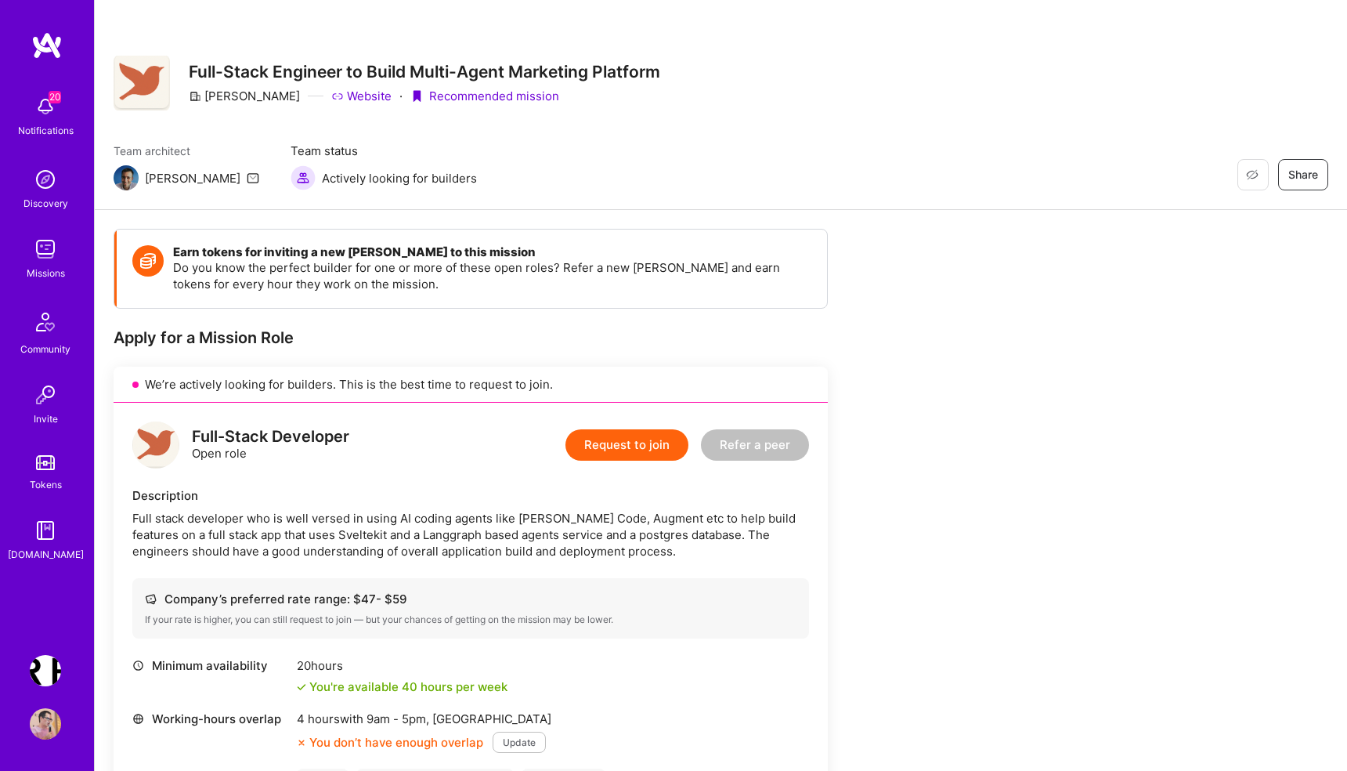
click at [738, 176] on div "Team architect Luis Team status Actively looking for builders Restore Not Inter…" at bounding box center [721, 167] width 1215 height 48
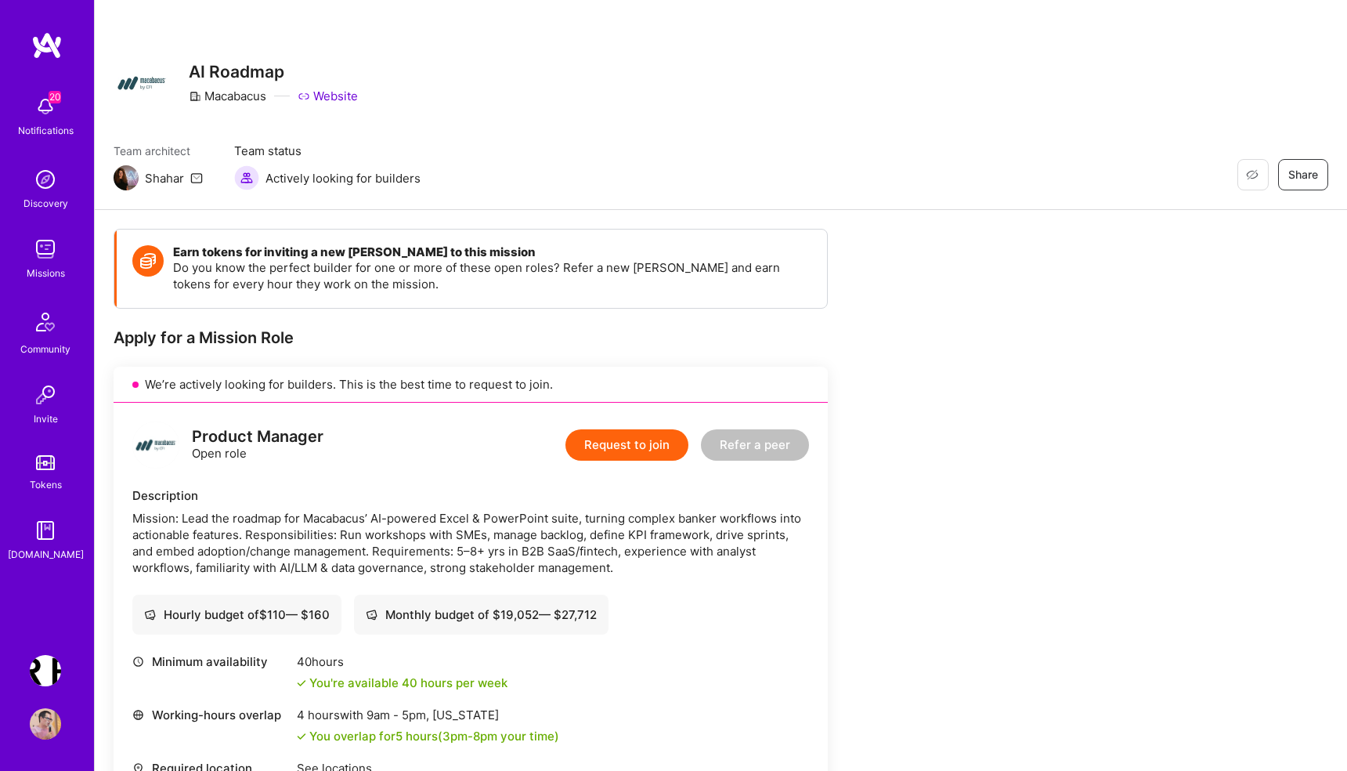
click at [359, 547] on div "Mission: Lead the roadmap for Macabacus’ AI-powered Excel & PowerPoint suite, t…" at bounding box center [470, 543] width 677 height 66
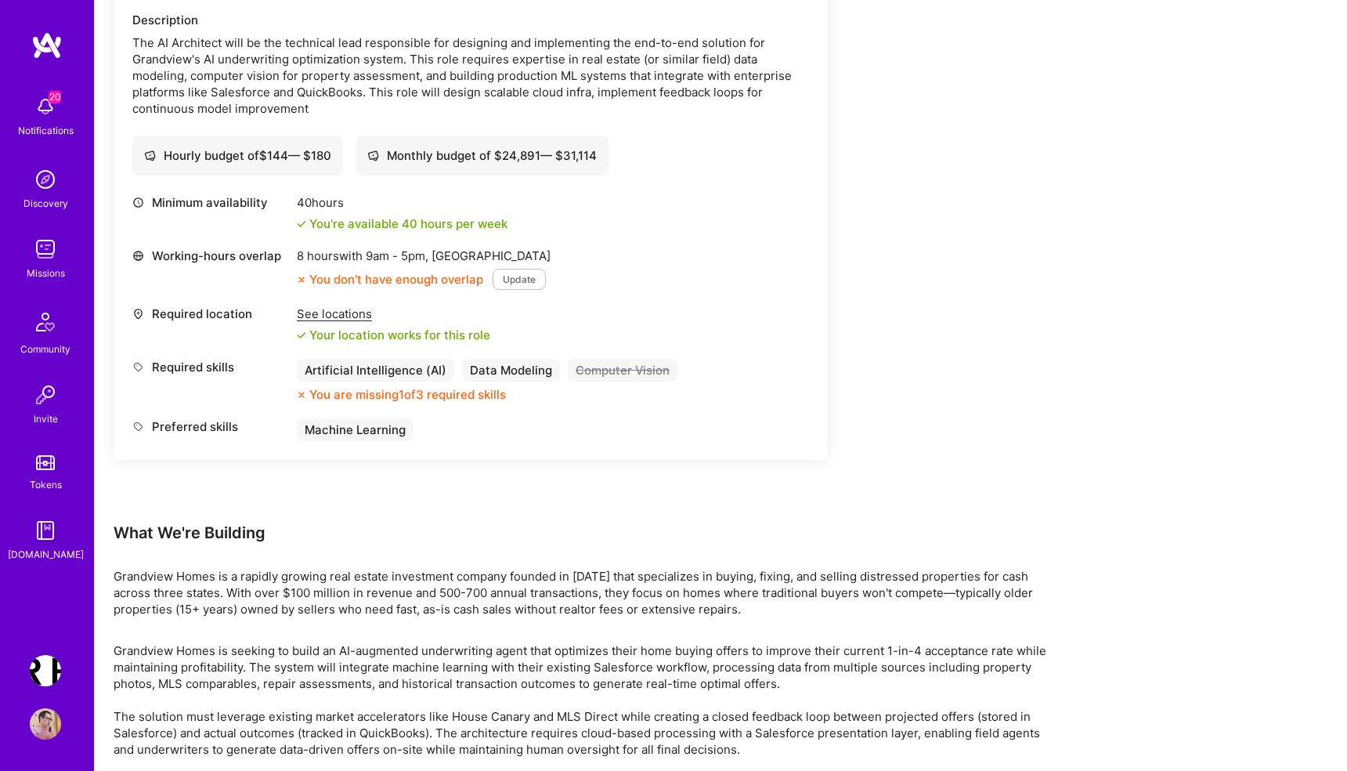
scroll to position [1027, 0]
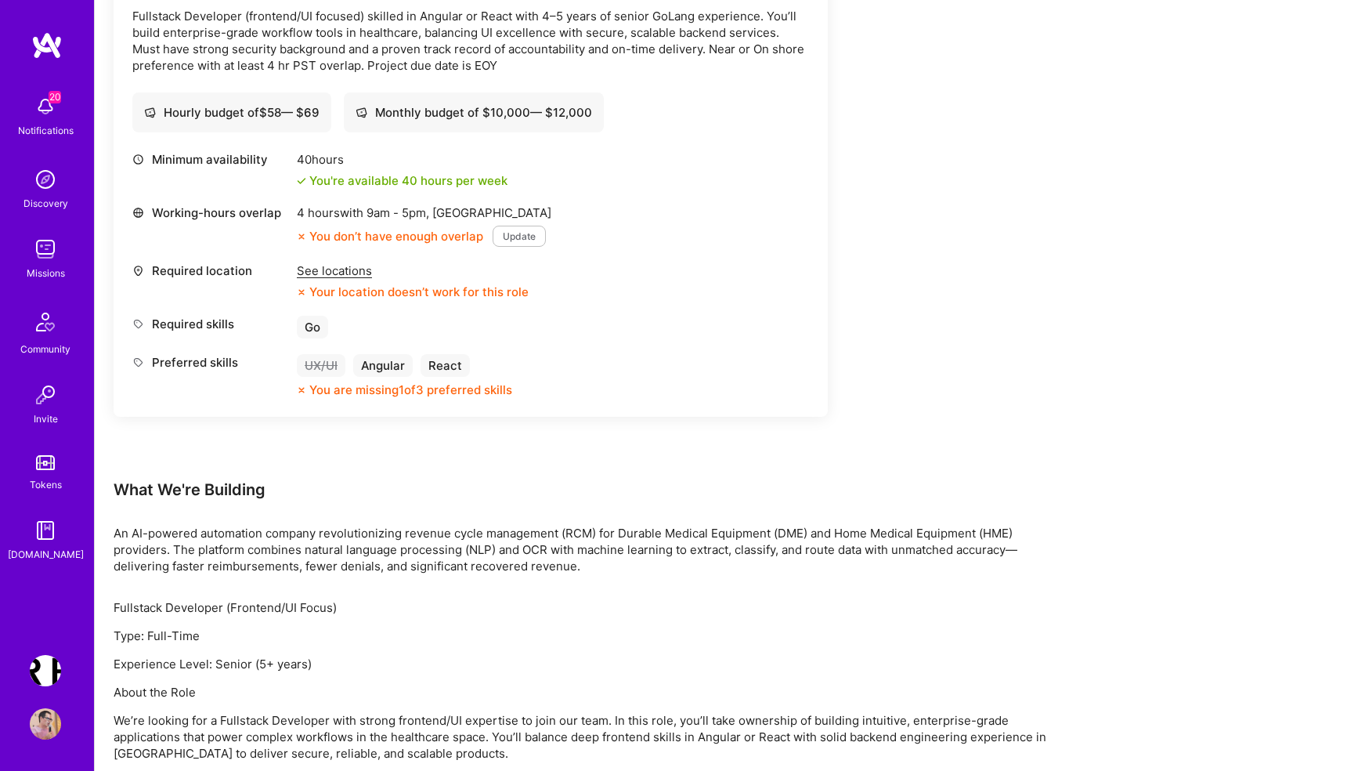
scroll to position [503, 0]
click at [401, 543] on p "An AI-powered automation company revolutionizing revenue cycle management (RCM)…" at bounding box center [584, 548] width 940 height 49
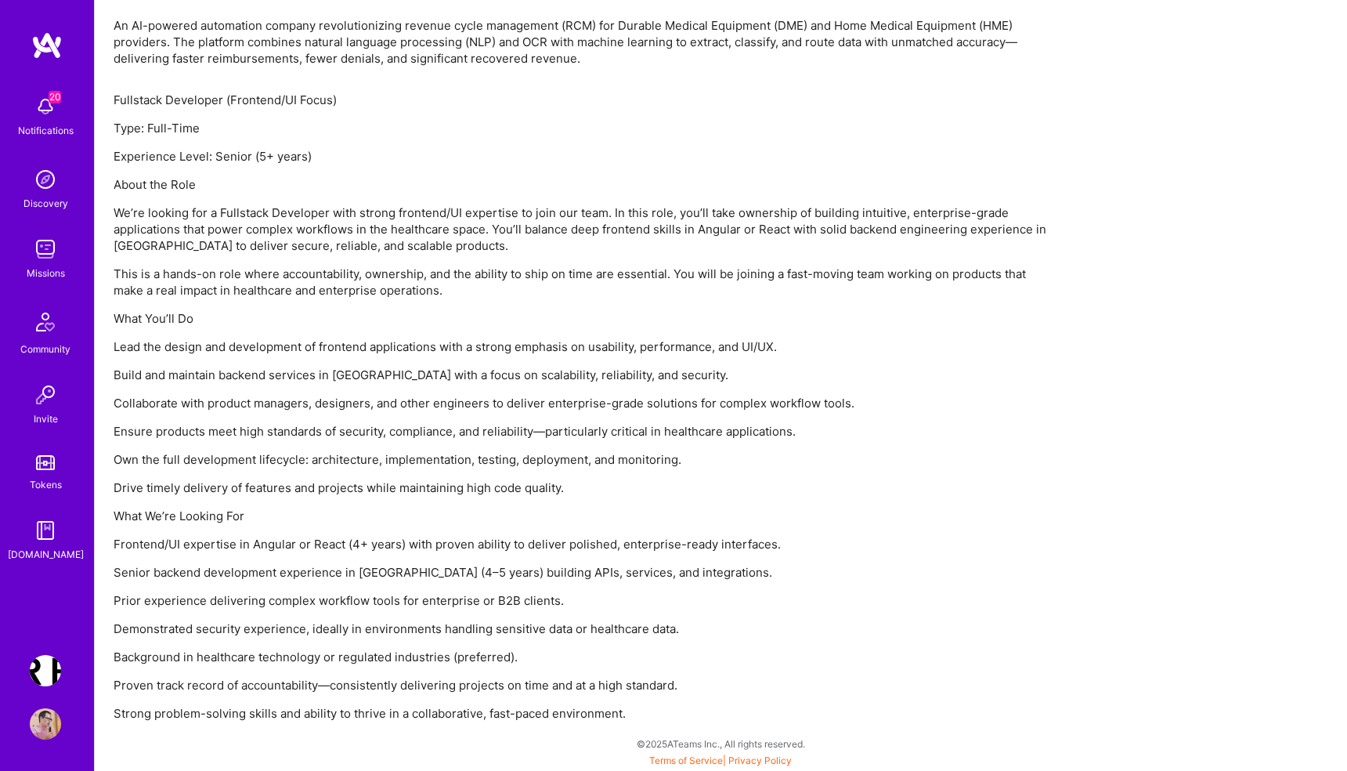
scroll to position [0, 0]
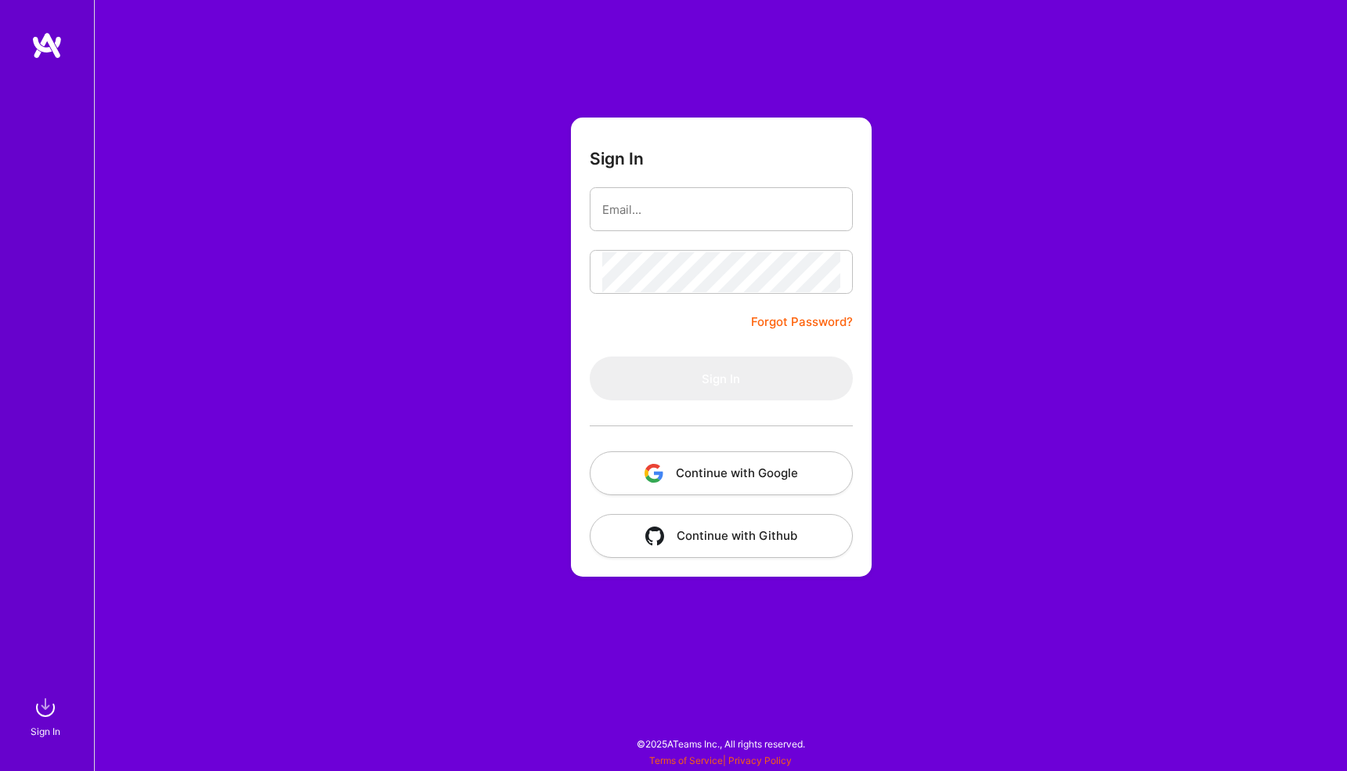
click at [691, 459] on button "Continue with Google" at bounding box center [721, 473] width 263 height 44
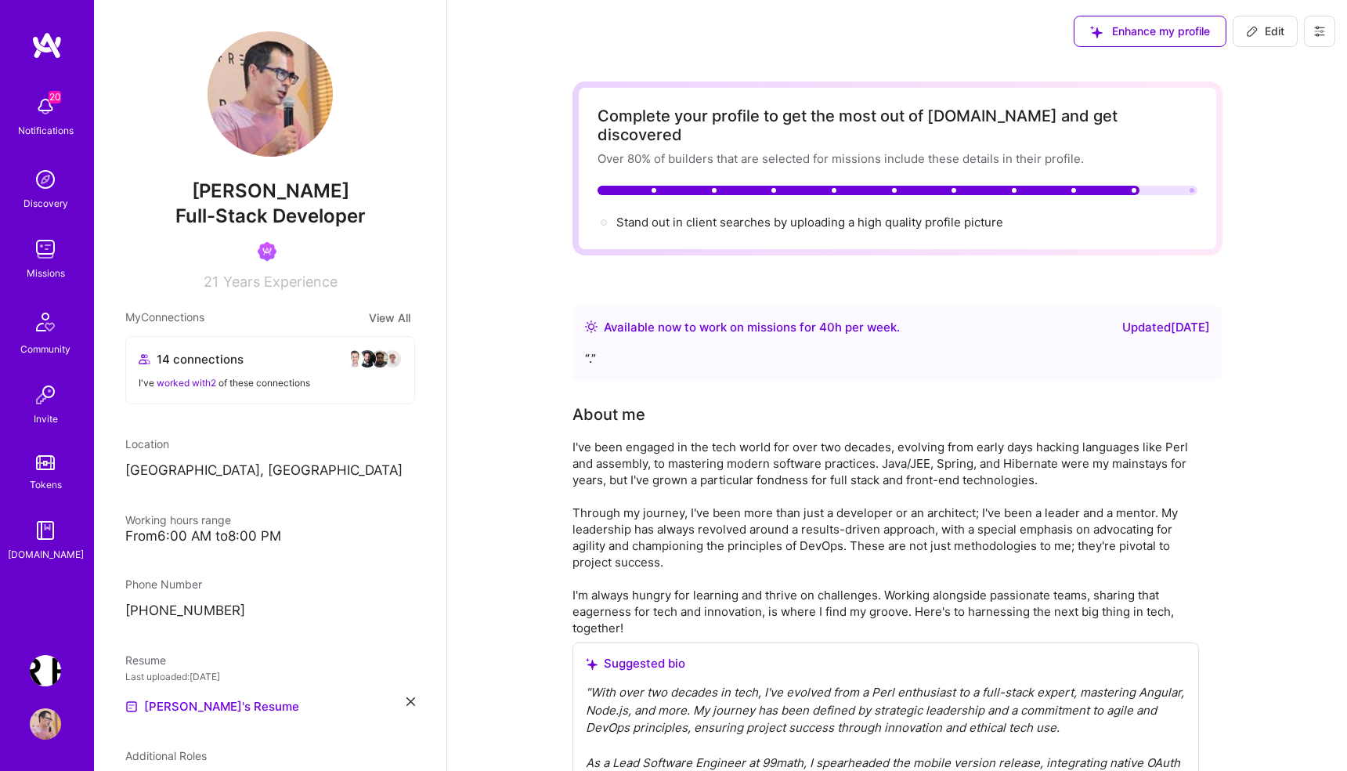
scroll to position [1286, 0]
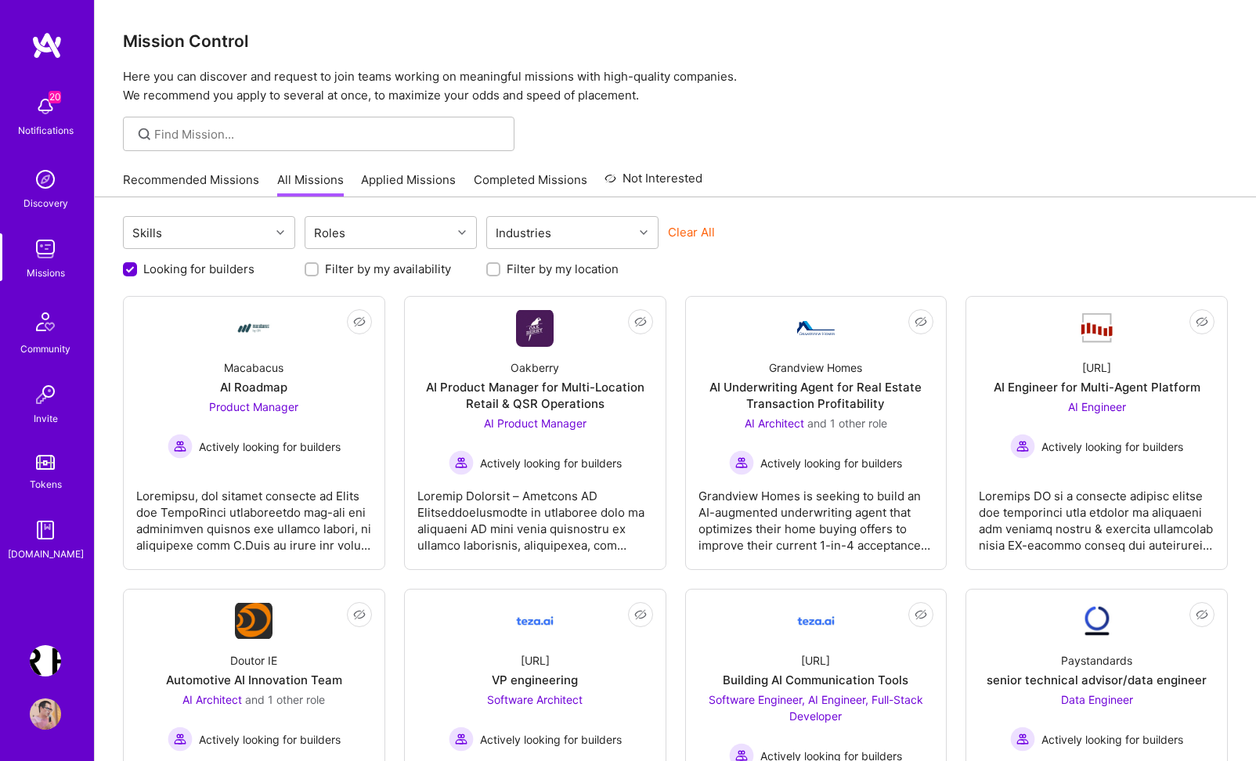
scroll to position [123, 0]
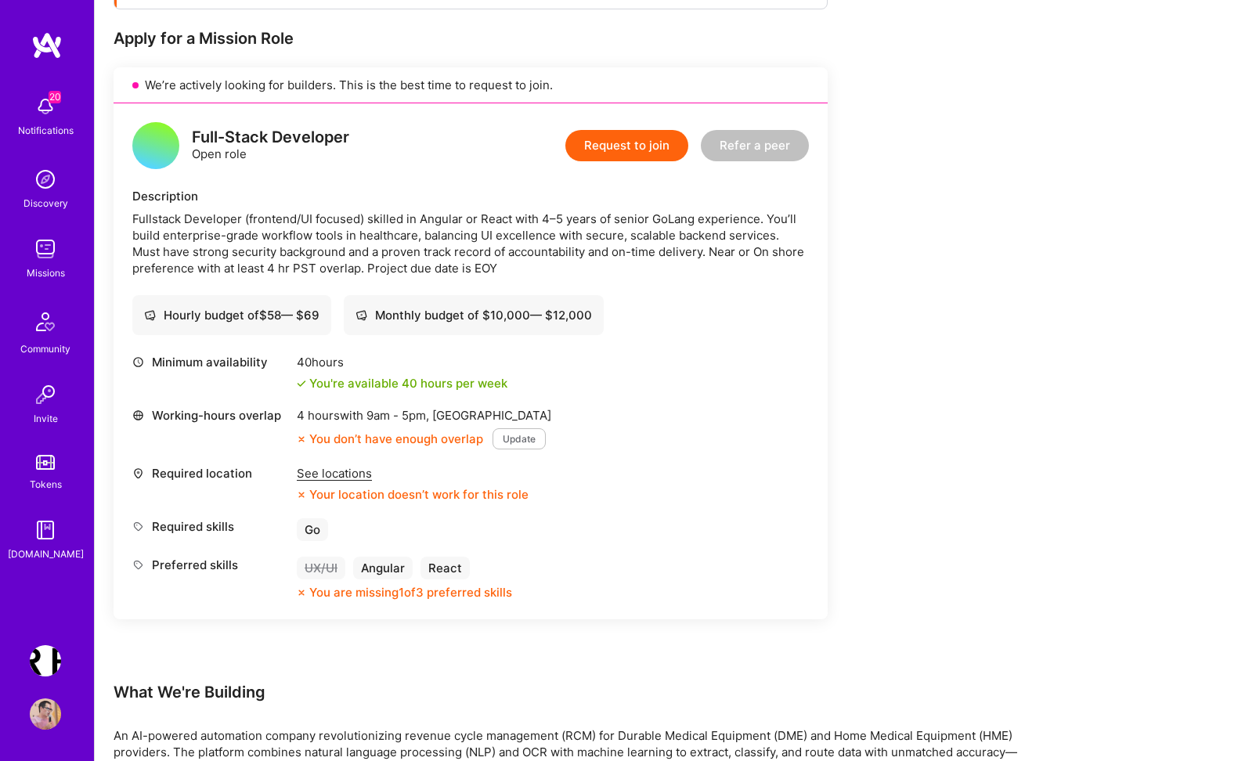
scroll to position [330, 0]
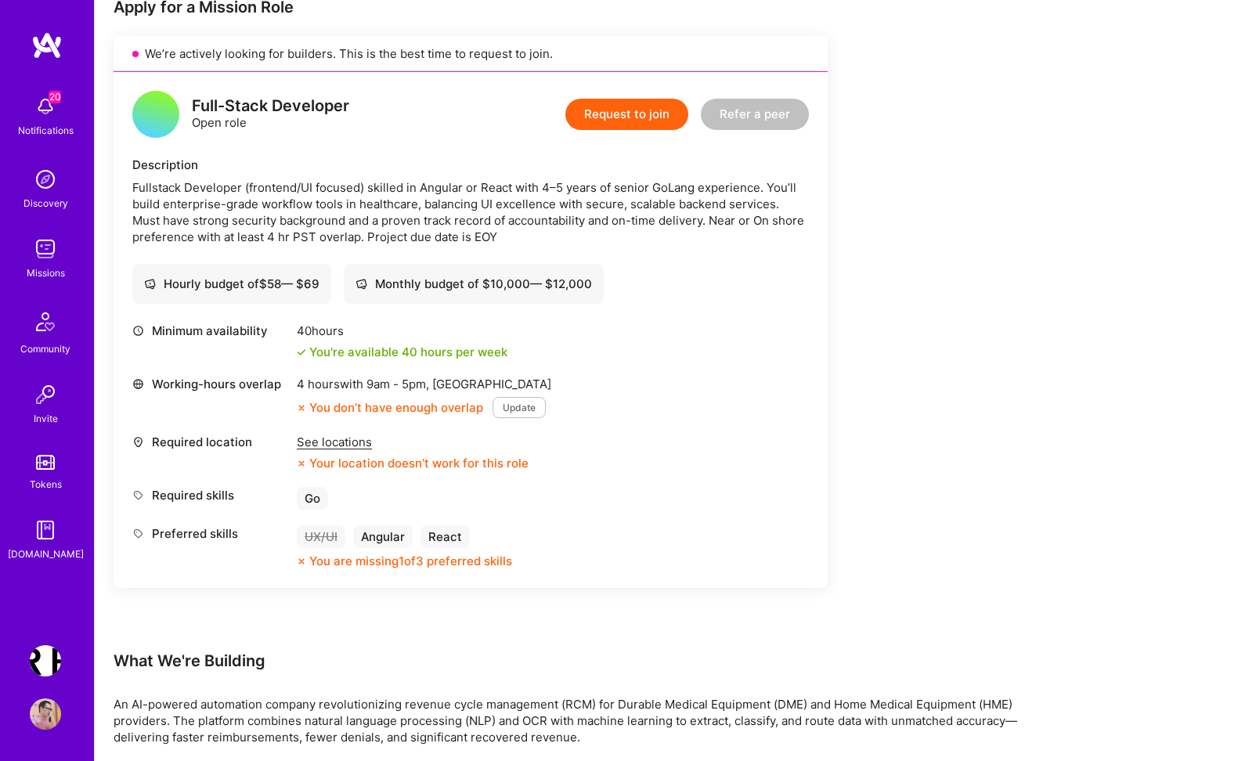
click at [755, 204] on div "Fullstack Developer (frontend/UI focused) skilled in Angular or React with 4–5 …" at bounding box center [470, 212] width 677 height 66
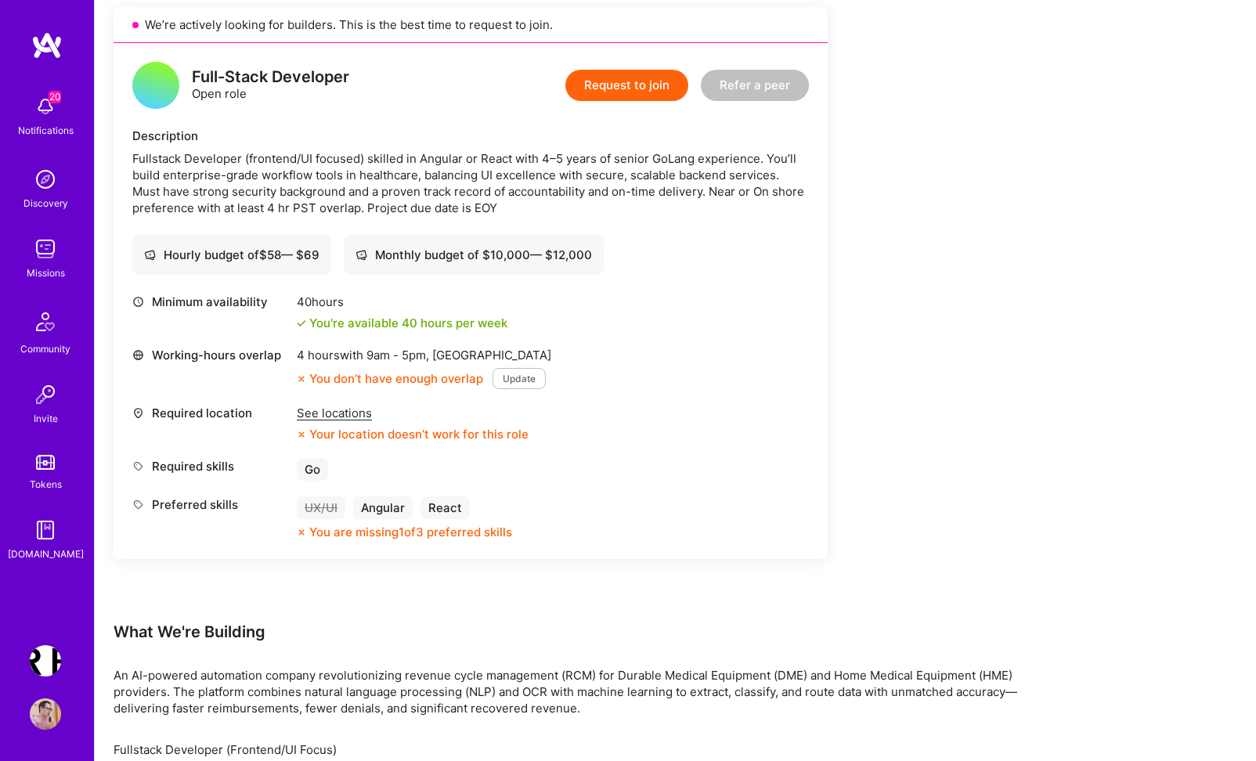
scroll to position [0, 0]
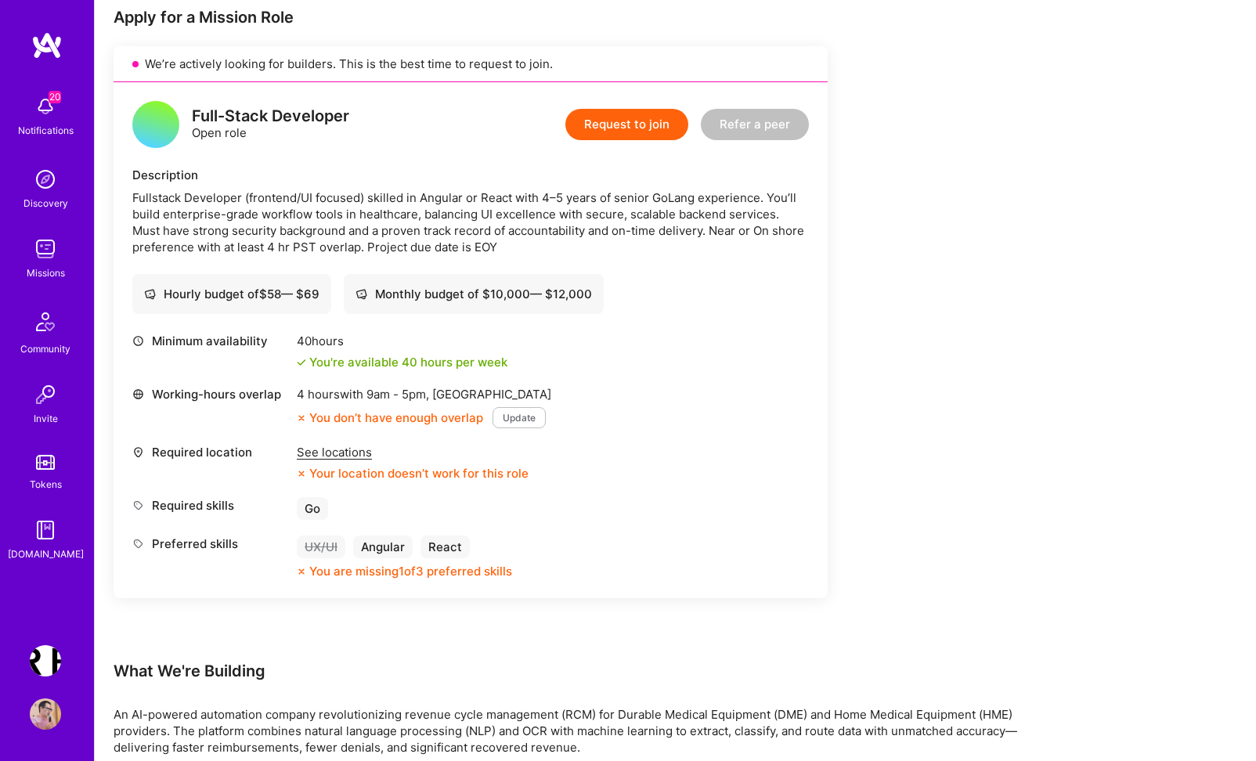
scroll to position [321, 0]
click at [650, 233] on div "Fullstack Developer (frontend/UI focused) skilled in Angular or React with 4–5 …" at bounding box center [470, 222] width 677 height 66
click at [570, 233] on div "Fullstack Developer (frontend/UI focused) skilled in Angular or React with 4–5 …" at bounding box center [470, 222] width 677 height 66
click at [591, 240] on div "Fullstack Developer (frontend/UI focused) skilled in Angular or React with 4–5 …" at bounding box center [470, 222] width 677 height 66
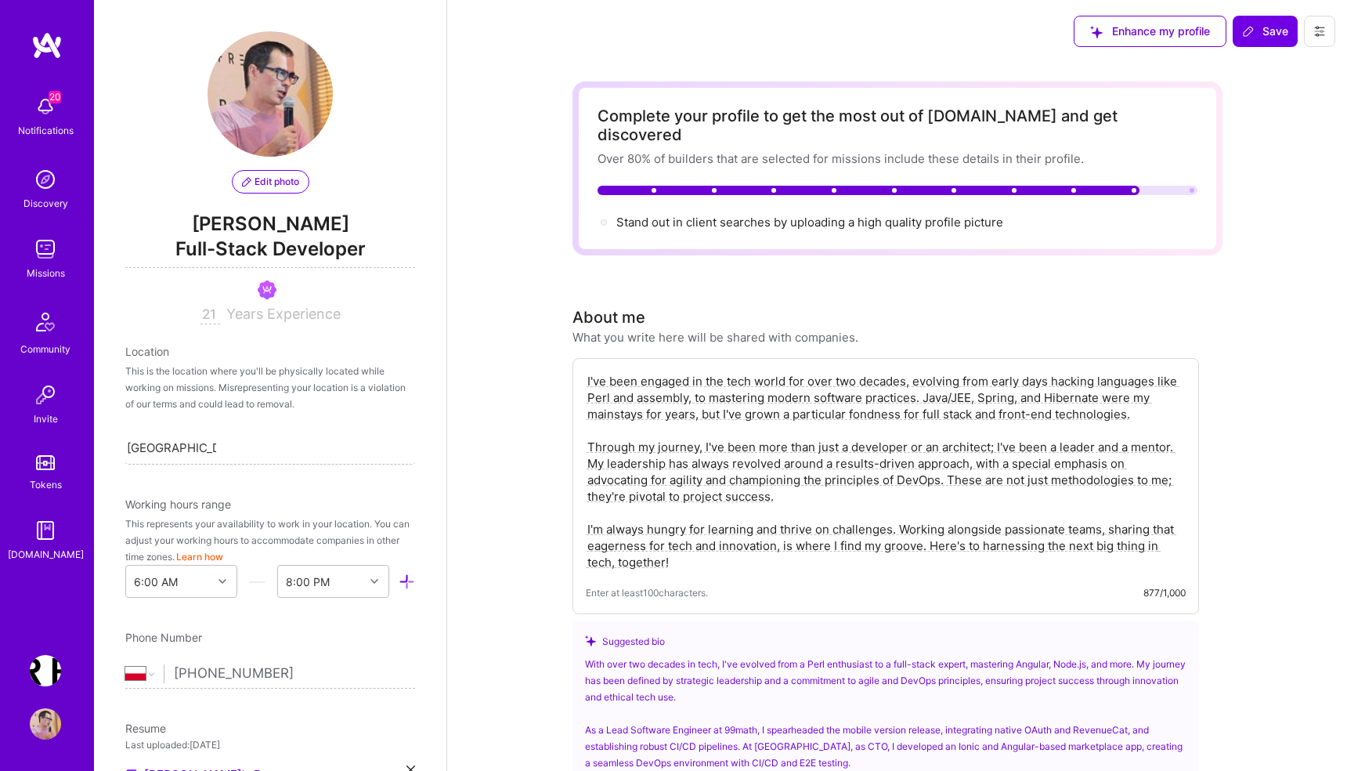
select select "PL"
select select "Right Now"
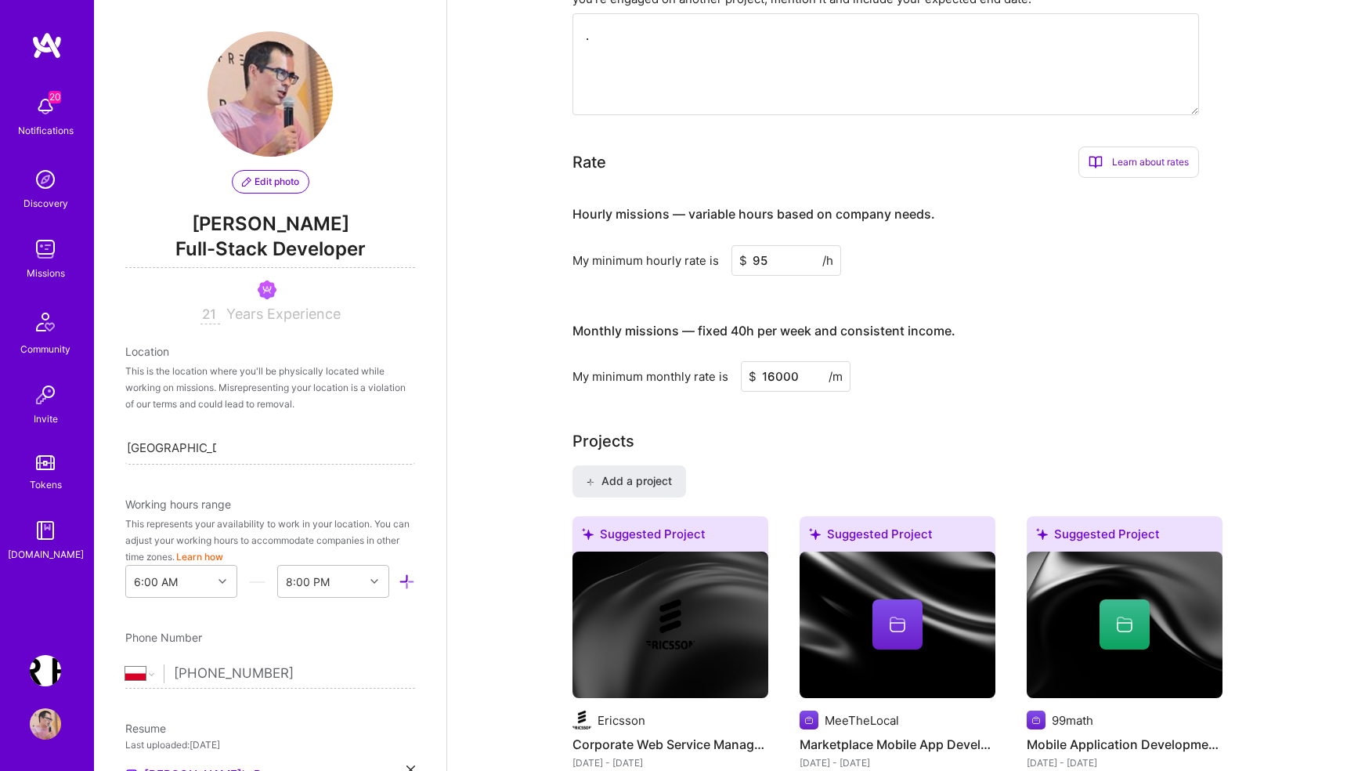
scroll to position [379, 0]
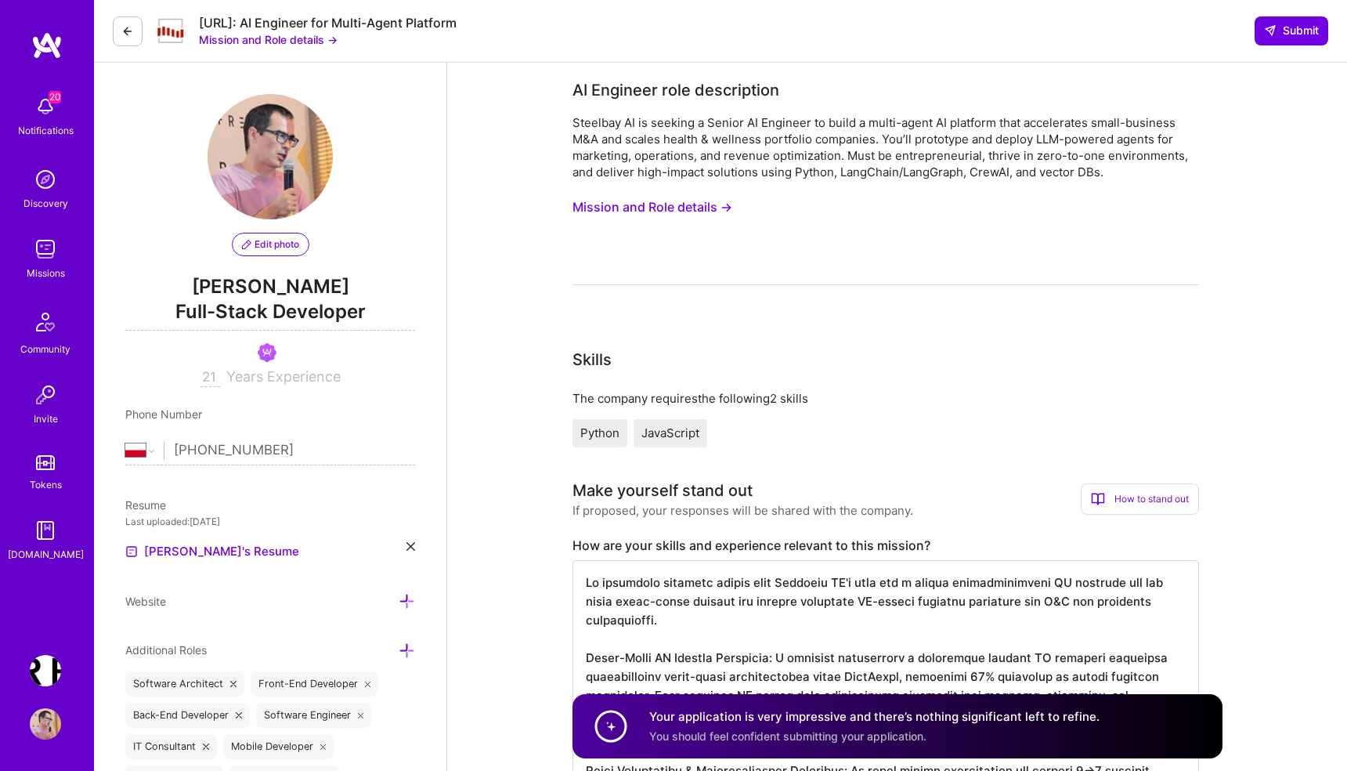
select select "PL"
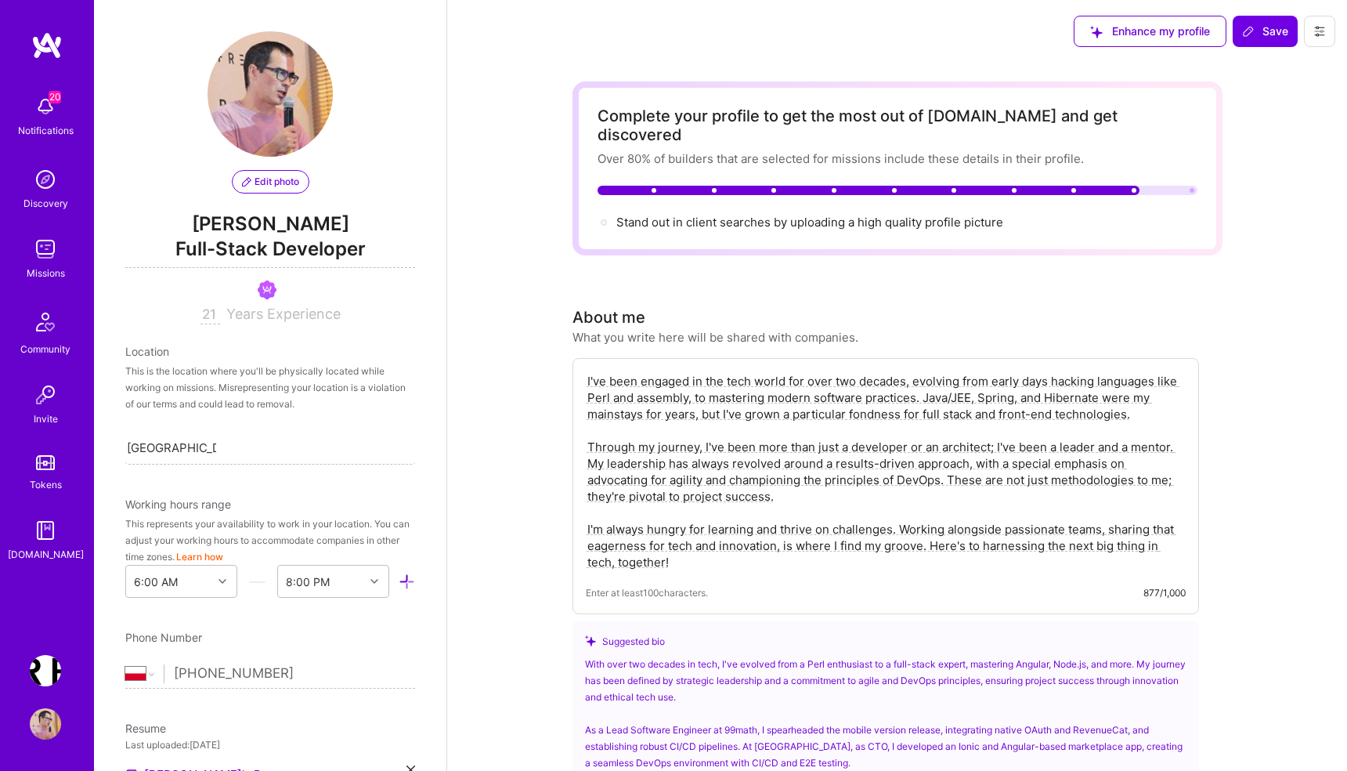
select select "PL"
select select "Right Now"
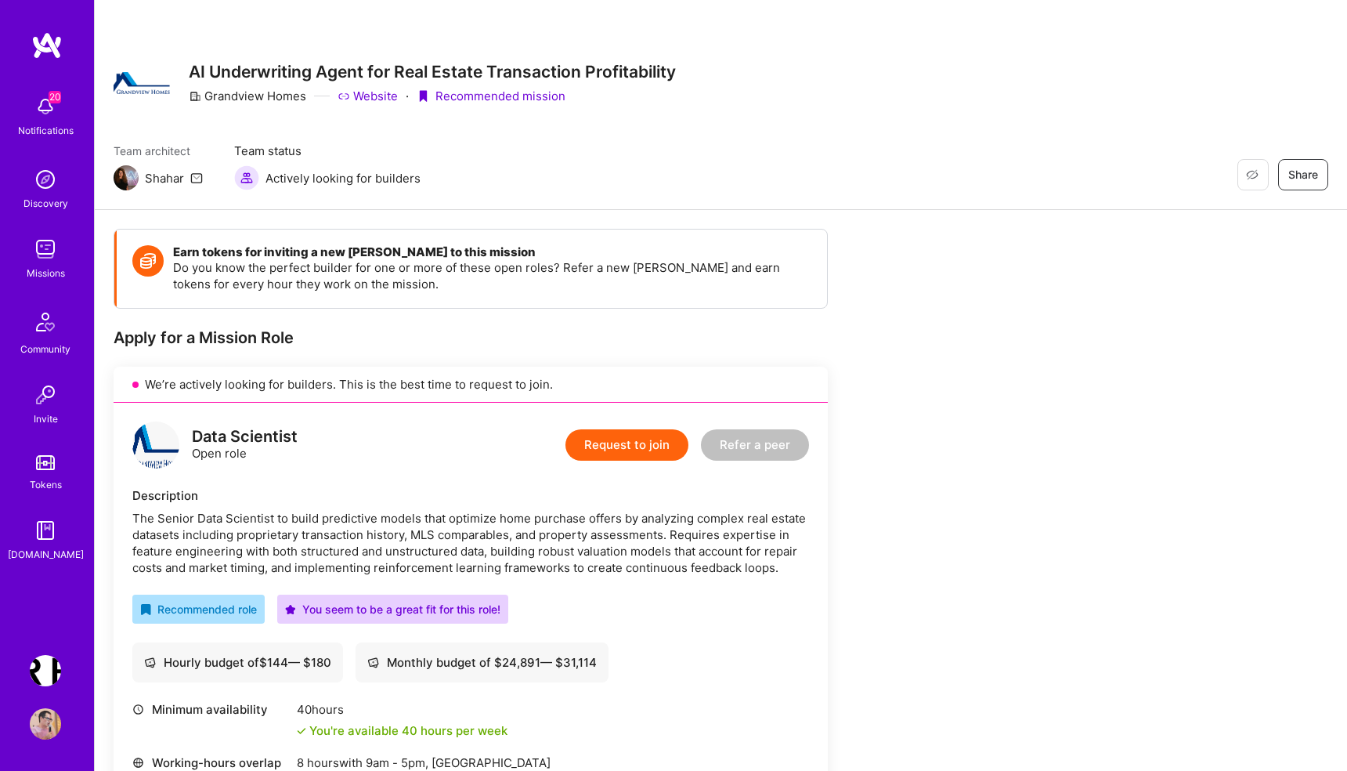
scroll to position [724, 0]
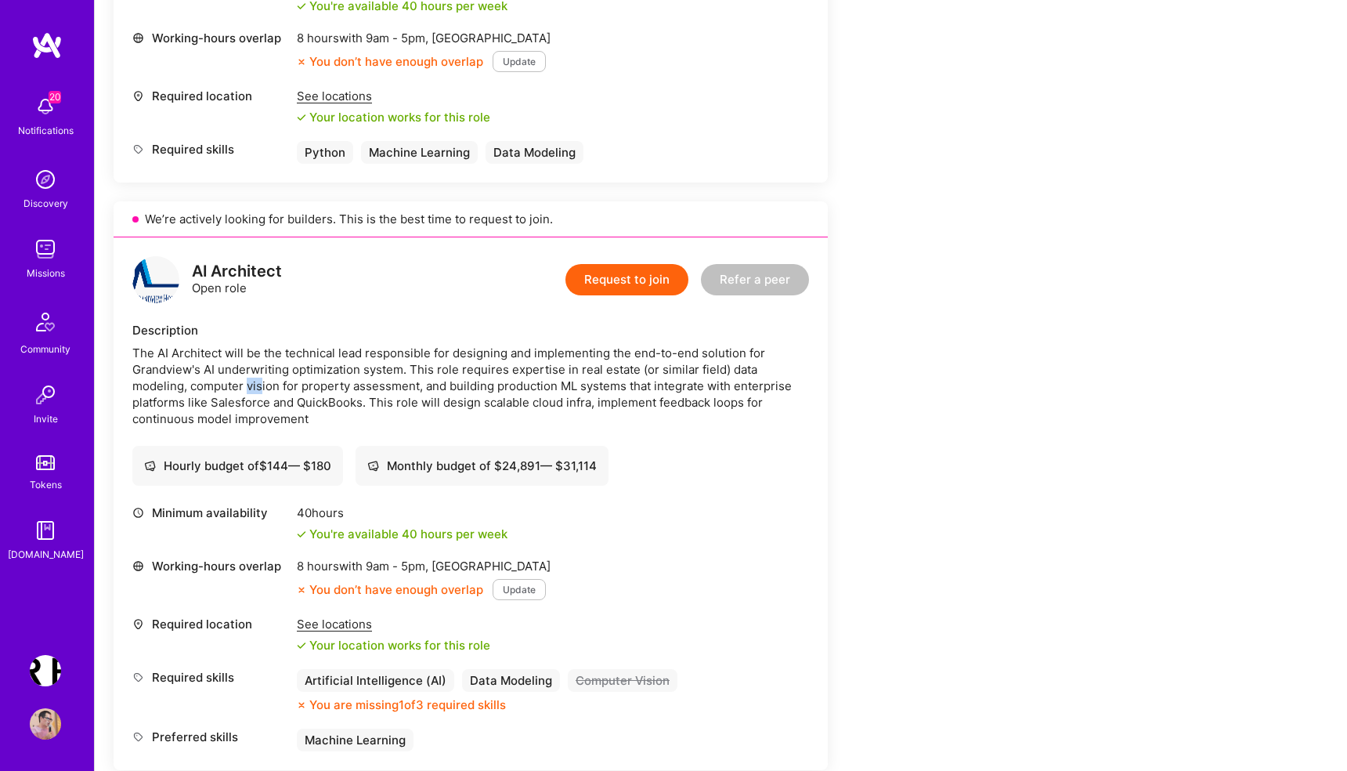
click at [44, 251] on img at bounding box center [45, 248] width 31 height 31
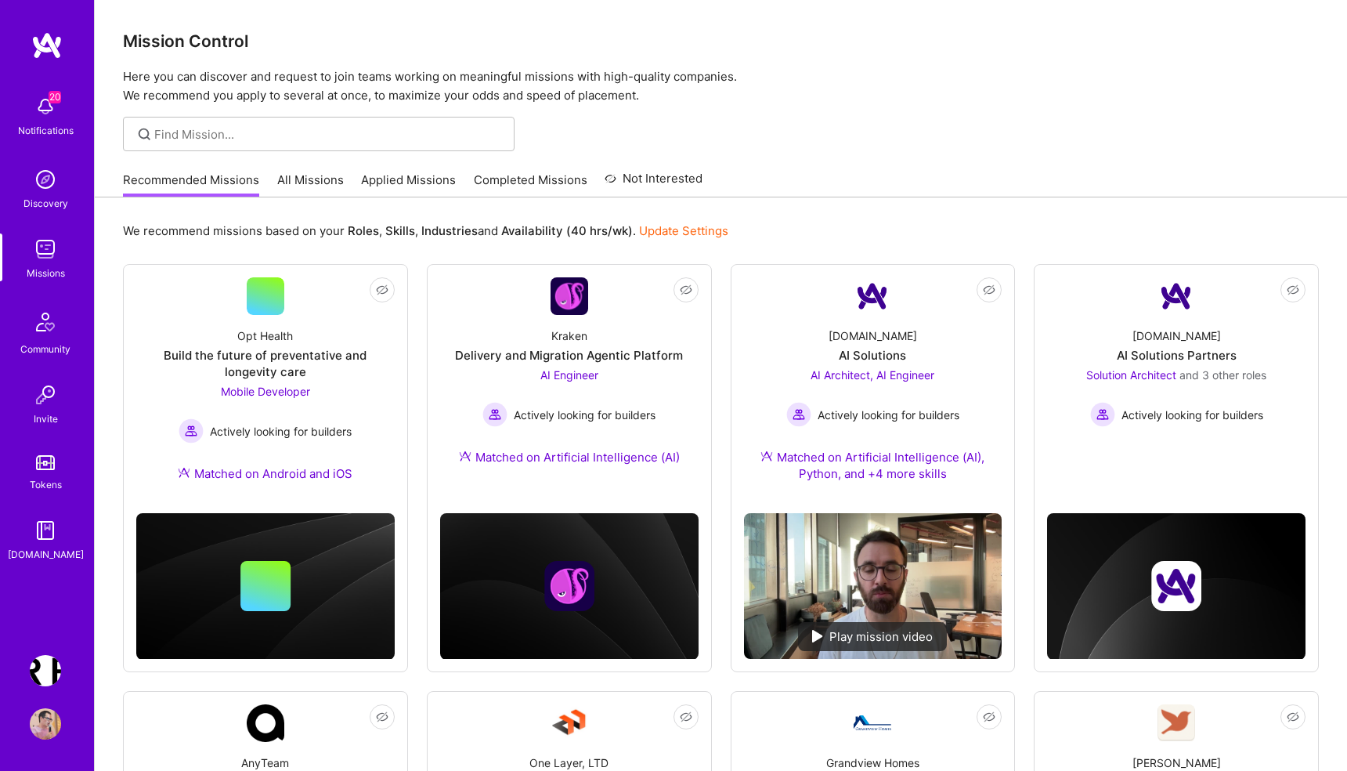
click at [313, 188] on link "All Missions" at bounding box center [310, 185] width 67 height 26
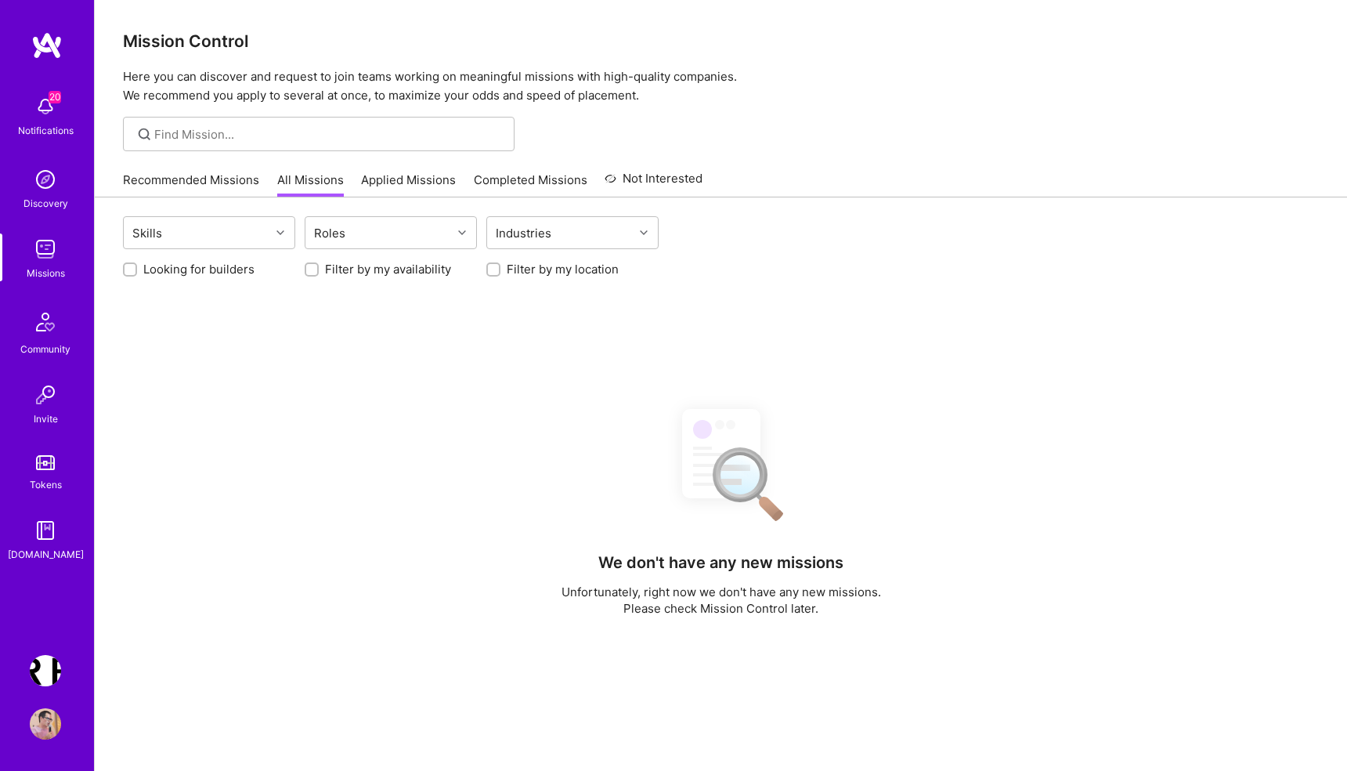
click at [157, 269] on label "Looking for builders" at bounding box center [198, 269] width 111 height 16
click at [137, 269] on input "Looking for builders" at bounding box center [131, 270] width 11 height 11
checkbox input "true"
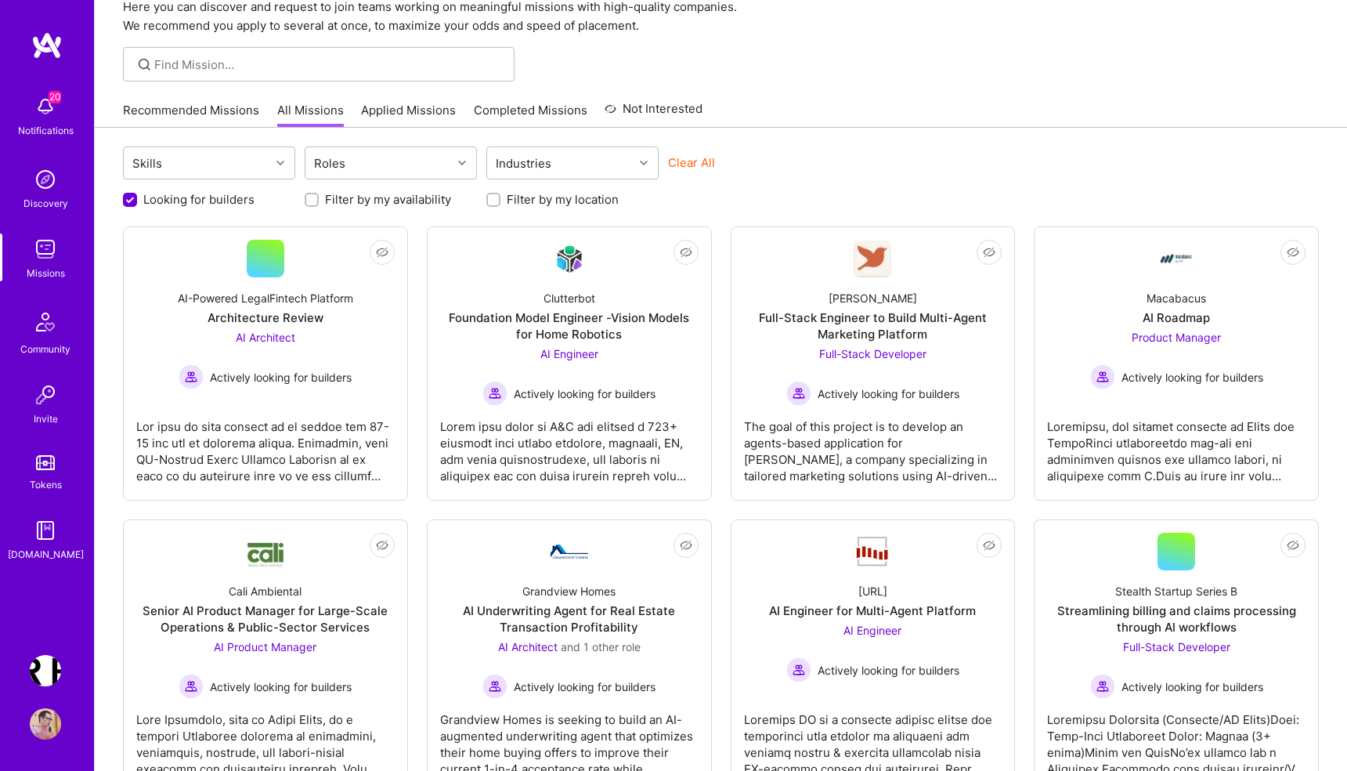
scroll to position [80, 0]
